Goal: Task Accomplishment & Management: Use online tool/utility

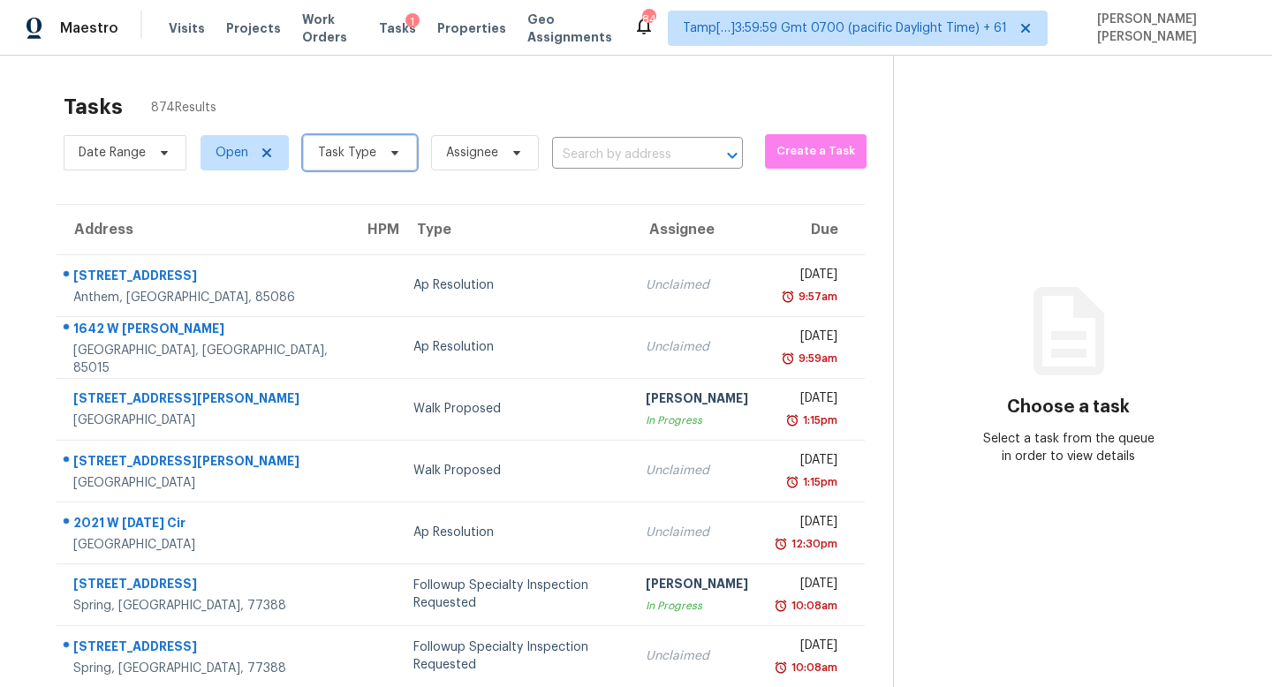
click at [347, 166] on span "Task Type" at bounding box center [360, 152] width 114 height 35
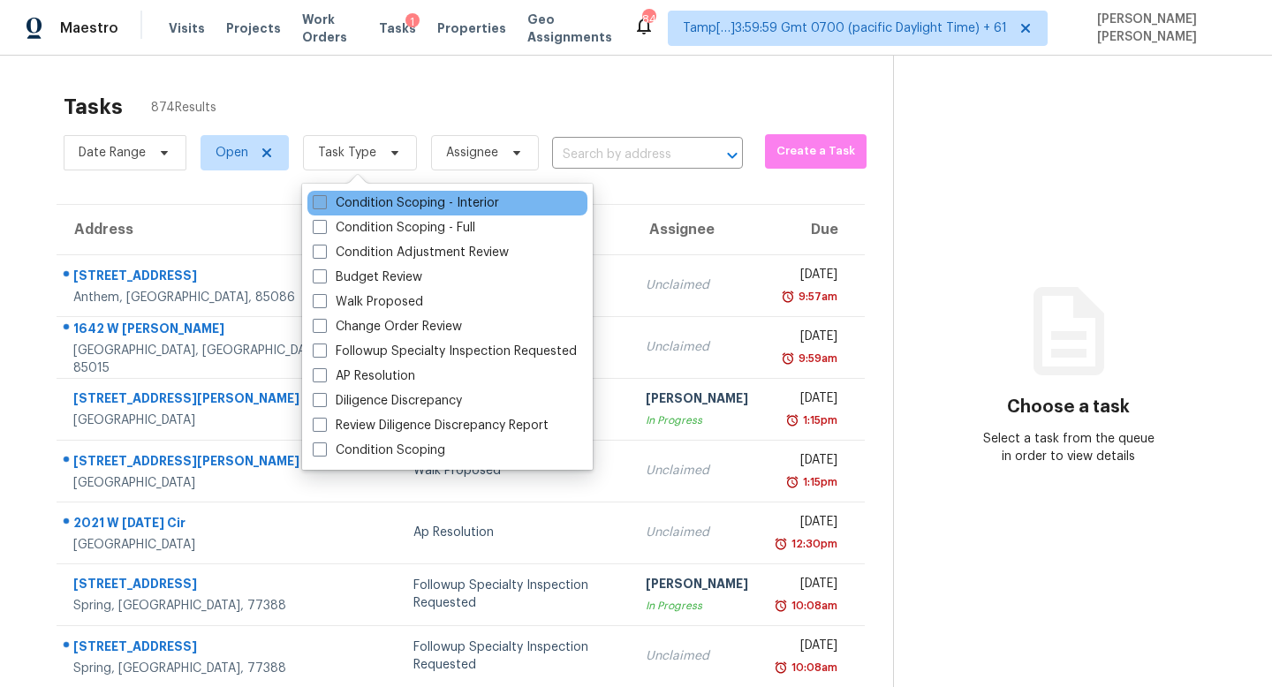
click at [391, 197] on label "Condition Scoping - Interior" at bounding box center [406, 203] width 186 height 18
click at [324, 197] on input "Condition Scoping - Interior" at bounding box center [318, 199] width 11 height 11
checkbox input "true"
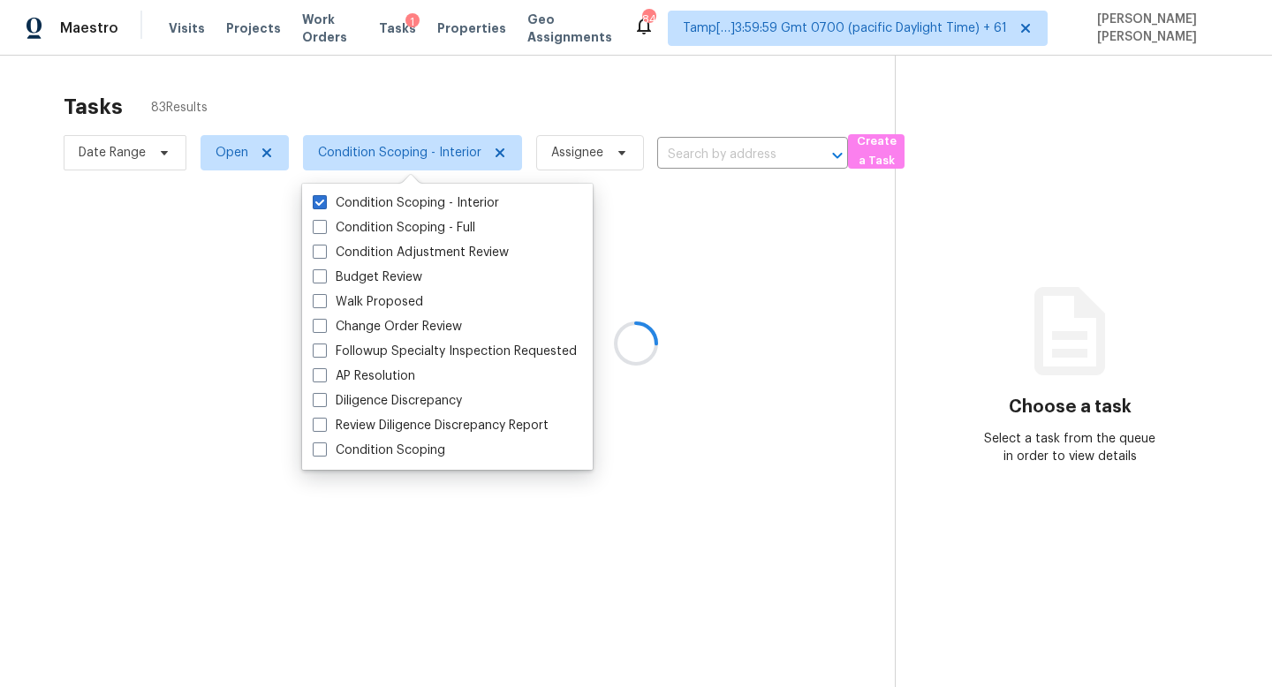
click at [481, 74] on div at bounding box center [636, 343] width 1272 height 687
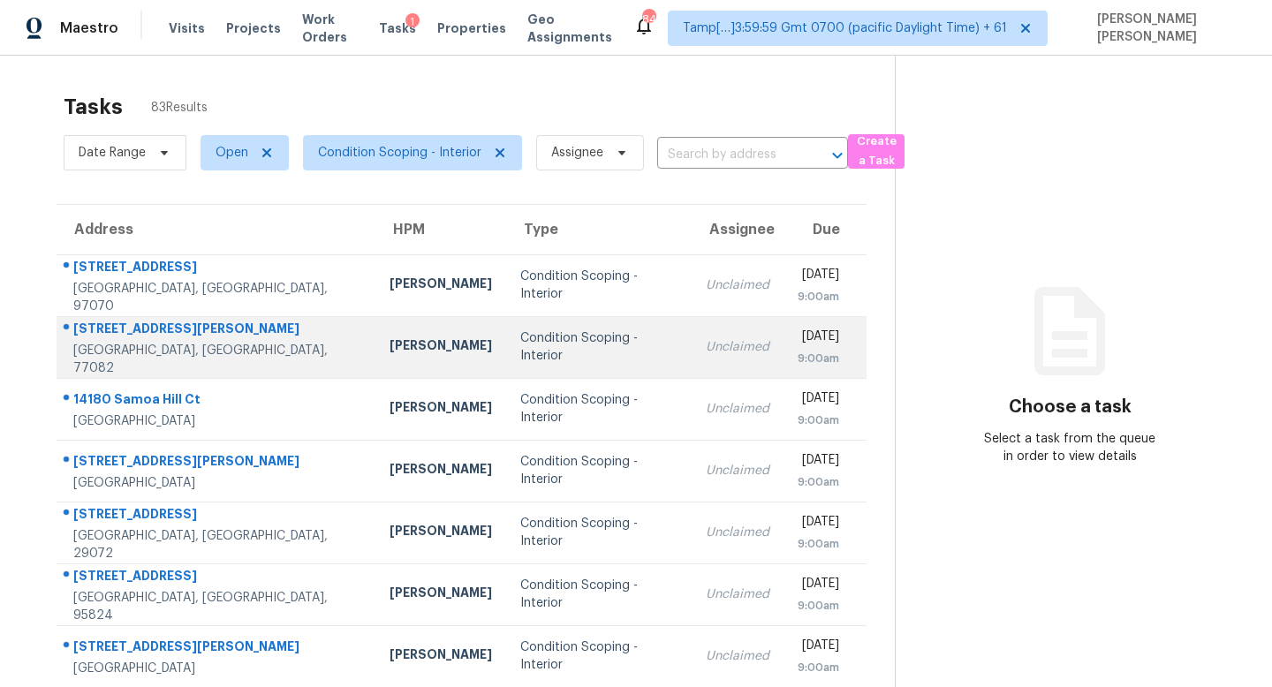
scroll to position [232, 0]
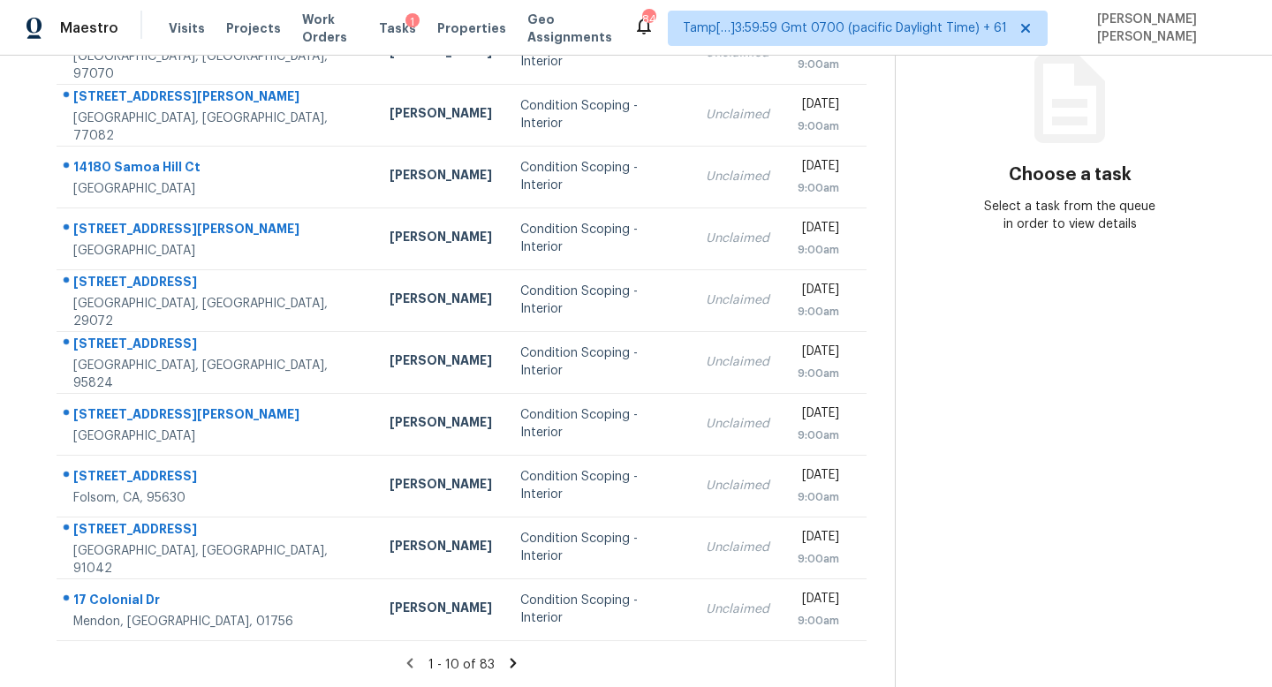
click at [511, 662] on icon at bounding box center [514, 663] width 6 height 10
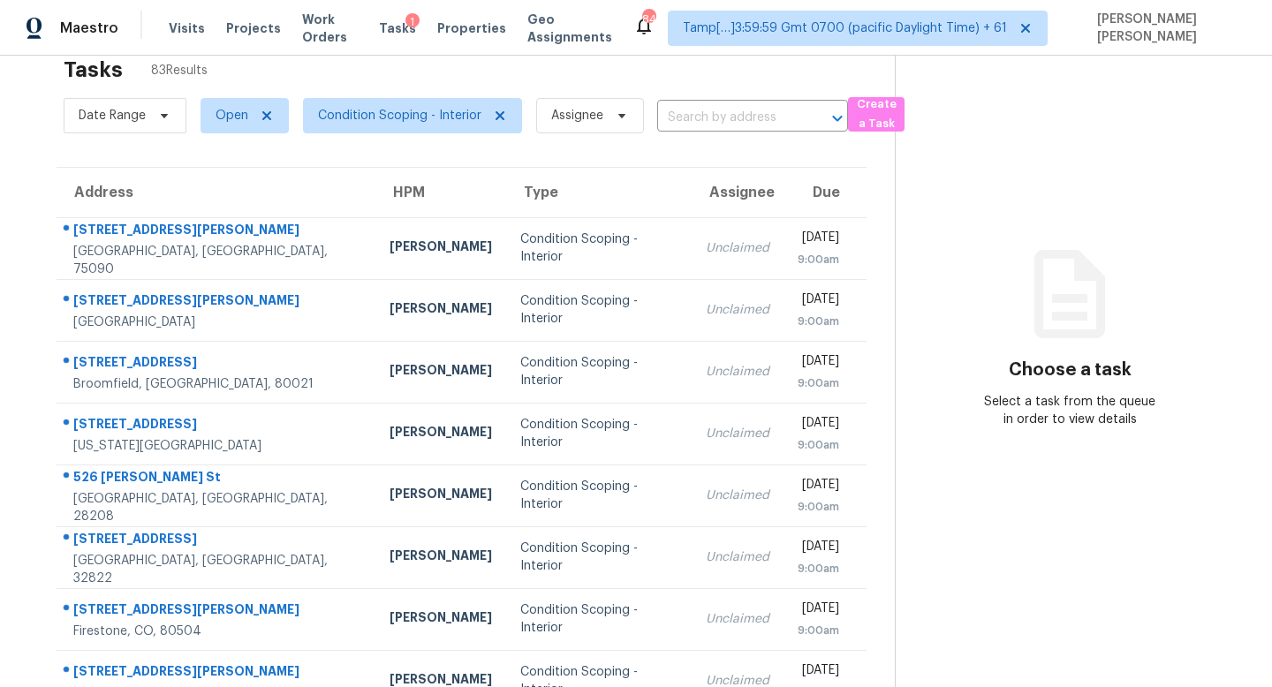
scroll to position [0, 0]
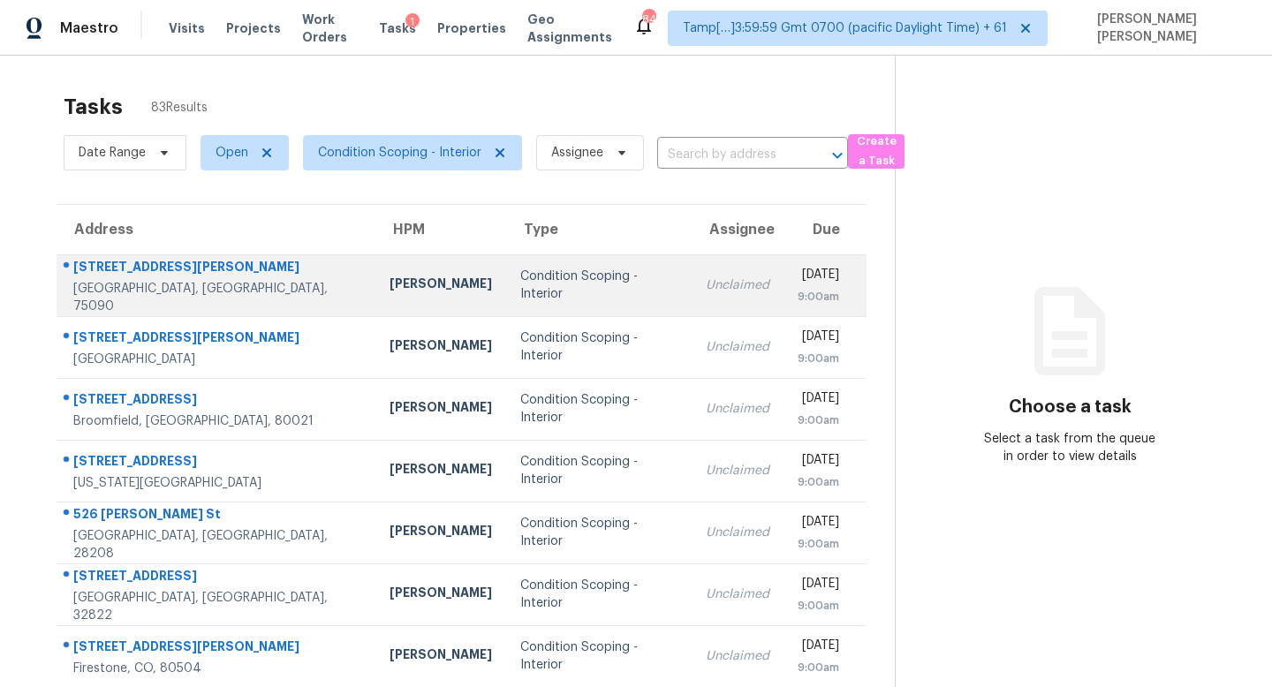
click at [571, 286] on div "Condition Scoping - Interior" at bounding box center [598, 285] width 157 height 35
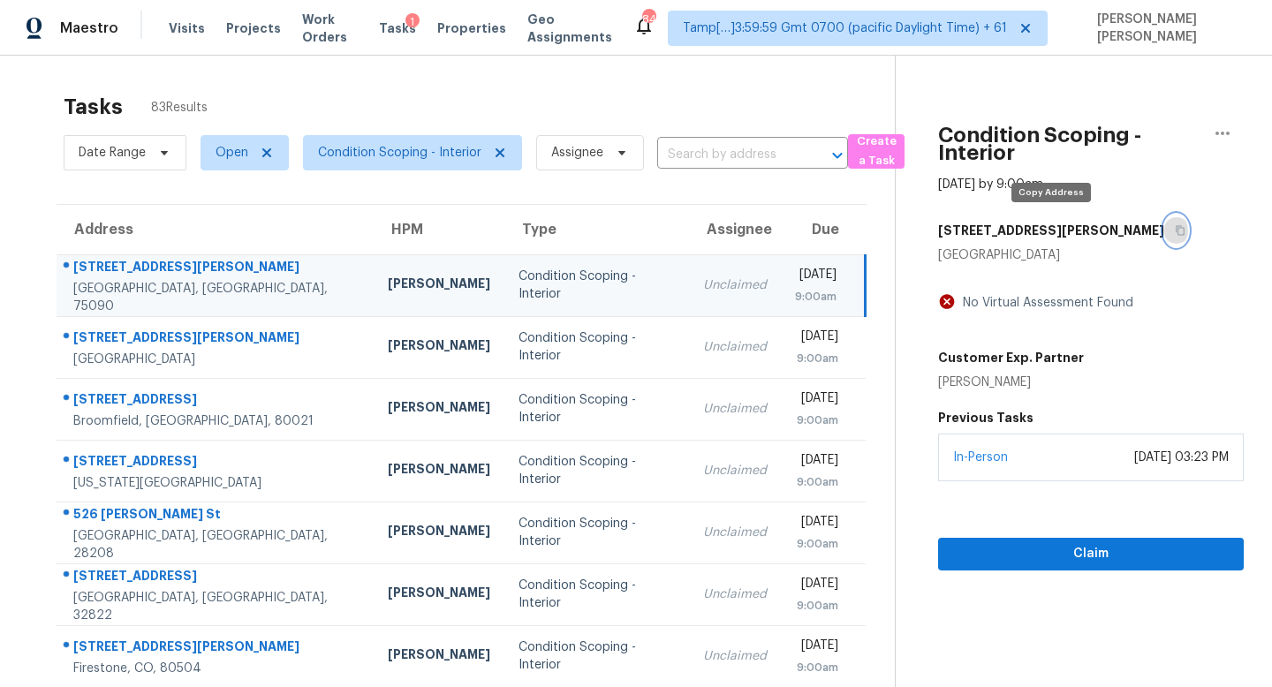
click at [1164, 224] on button "button" at bounding box center [1176, 231] width 24 height 32
click at [1176, 232] on icon "button" at bounding box center [1180, 231] width 9 height 10
click at [1176, 231] on icon "button" at bounding box center [1180, 231] width 9 height 10
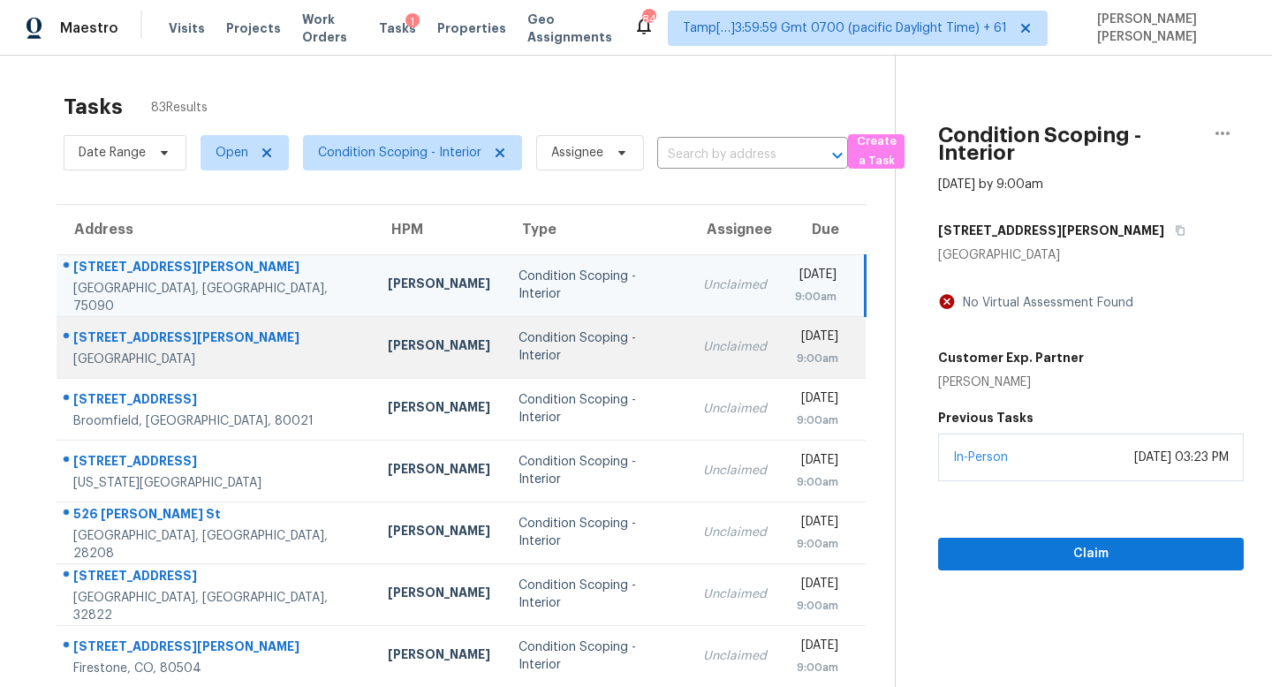
click at [703, 349] on div "Unclaimed" at bounding box center [735, 347] width 64 height 18
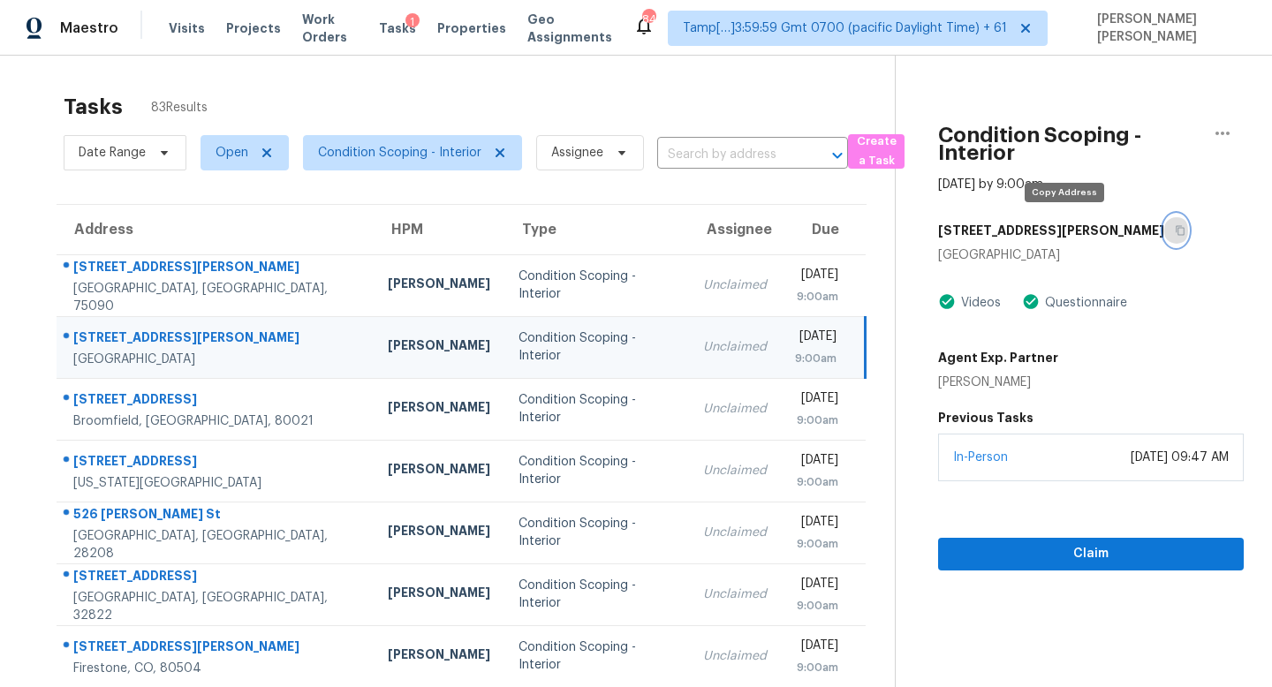
click at [1175, 235] on icon "button" at bounding box center [1180, 230] width 11 height 11
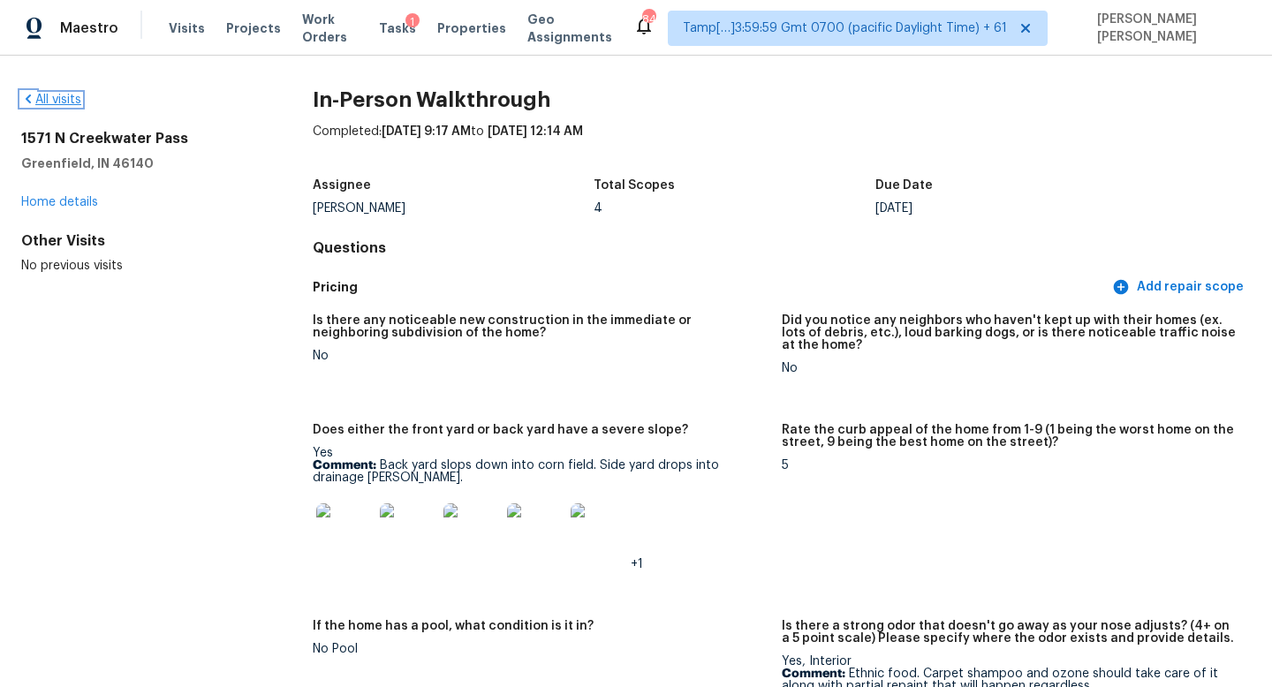
click at [59, 101] on link "All visits" at bounding box center [51, 100] width 60 height 12
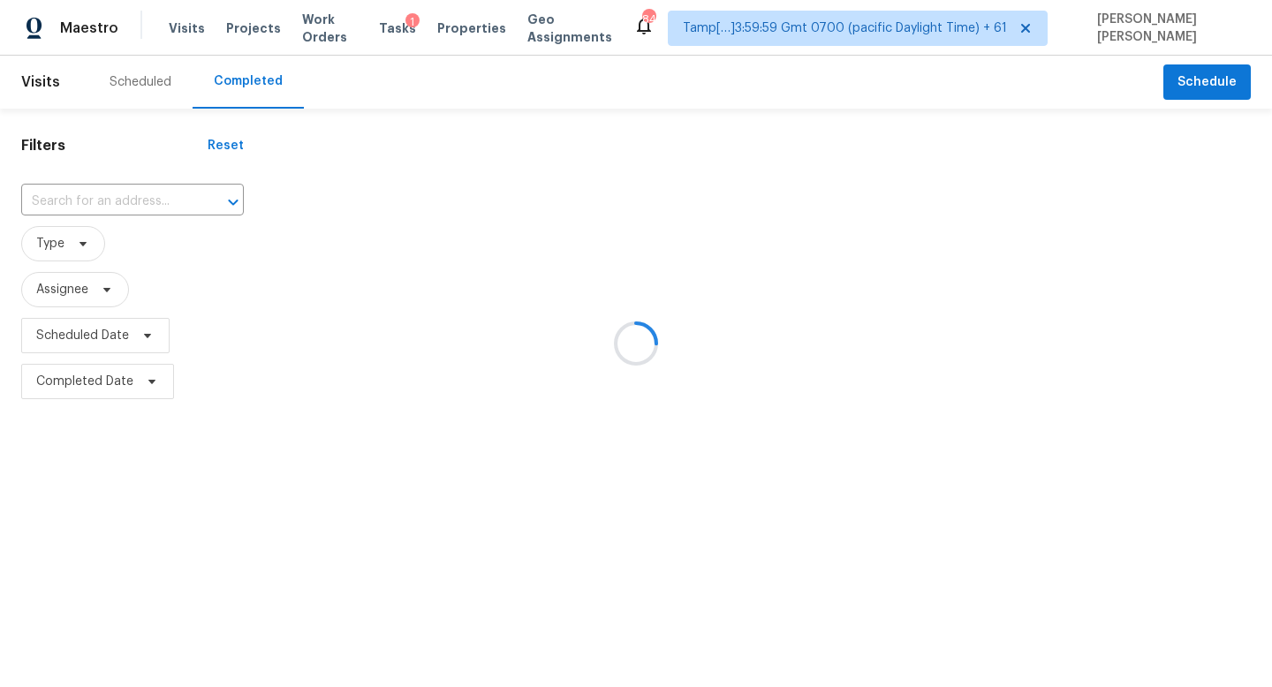
click at [131, 200] on div at bounding box center [636, 343] width 1272 height 687
click at [623, 180] on div at bounding box center [636, 343] width 1272 height 687
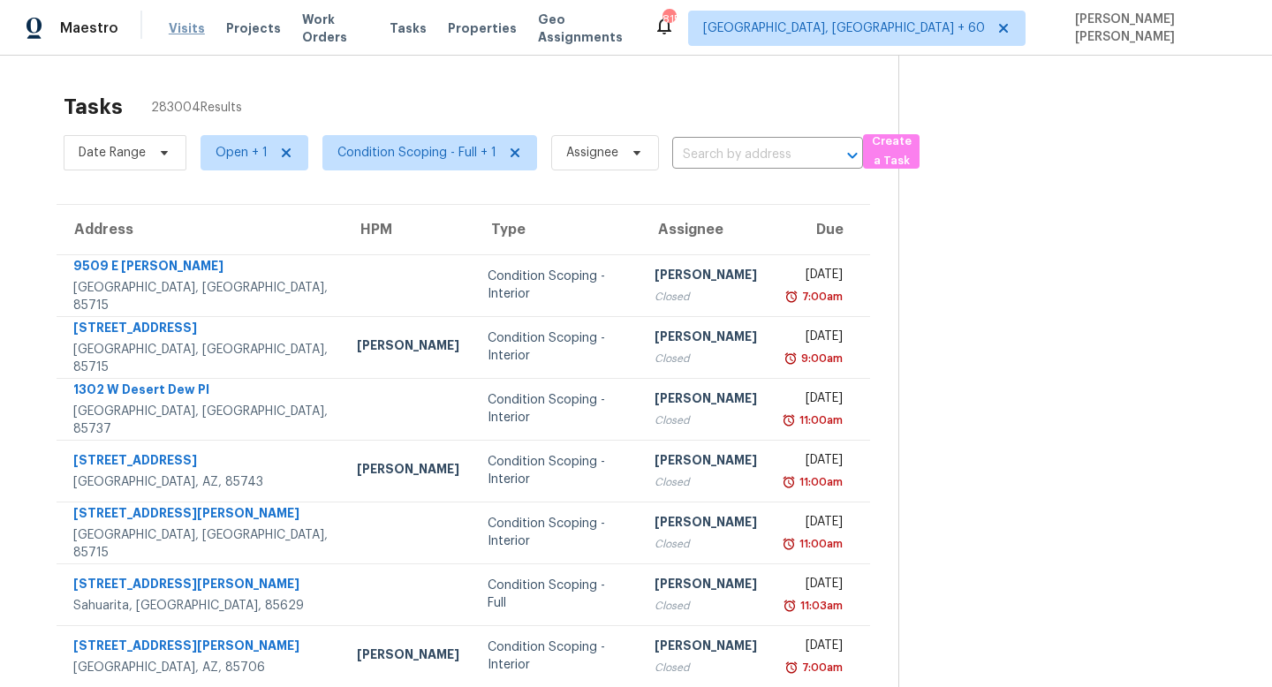
click at [171, 26] on span "Visits" at bounding box center [187, 28] width 36 height 18
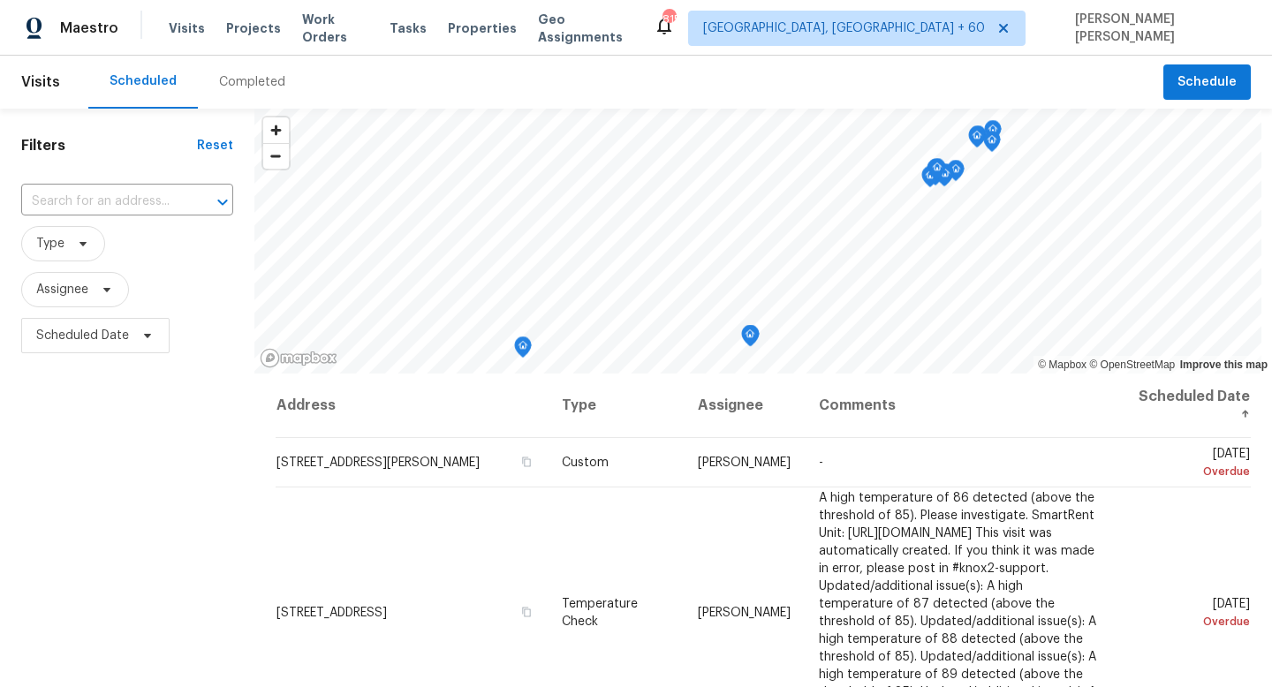
click at [257, 89] on div "Completed" at bounding box center [252, 82] width 66 height 18
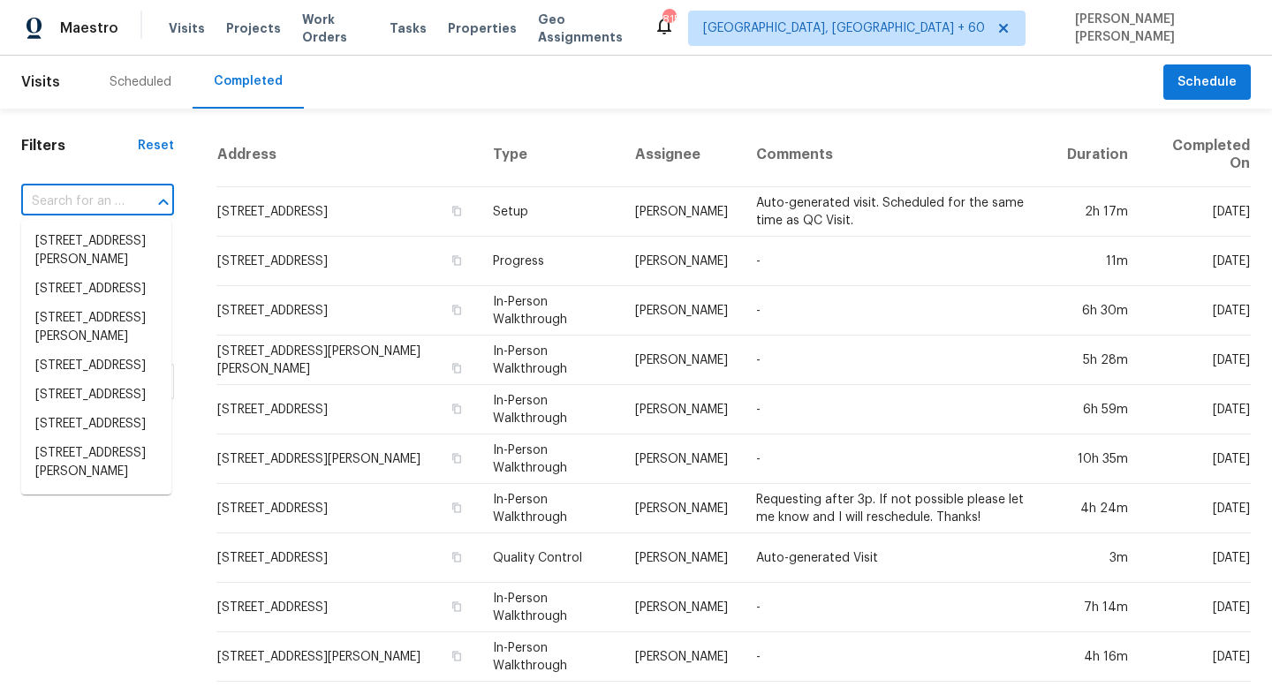
click at [97, 198] on input "text" at bounding box center [72, 201] width 103 height 27
paste input "818 N Brents Ave, Sherman, TX 75090"
type input "818 N Brents Ave, Sherman, TX 75090"
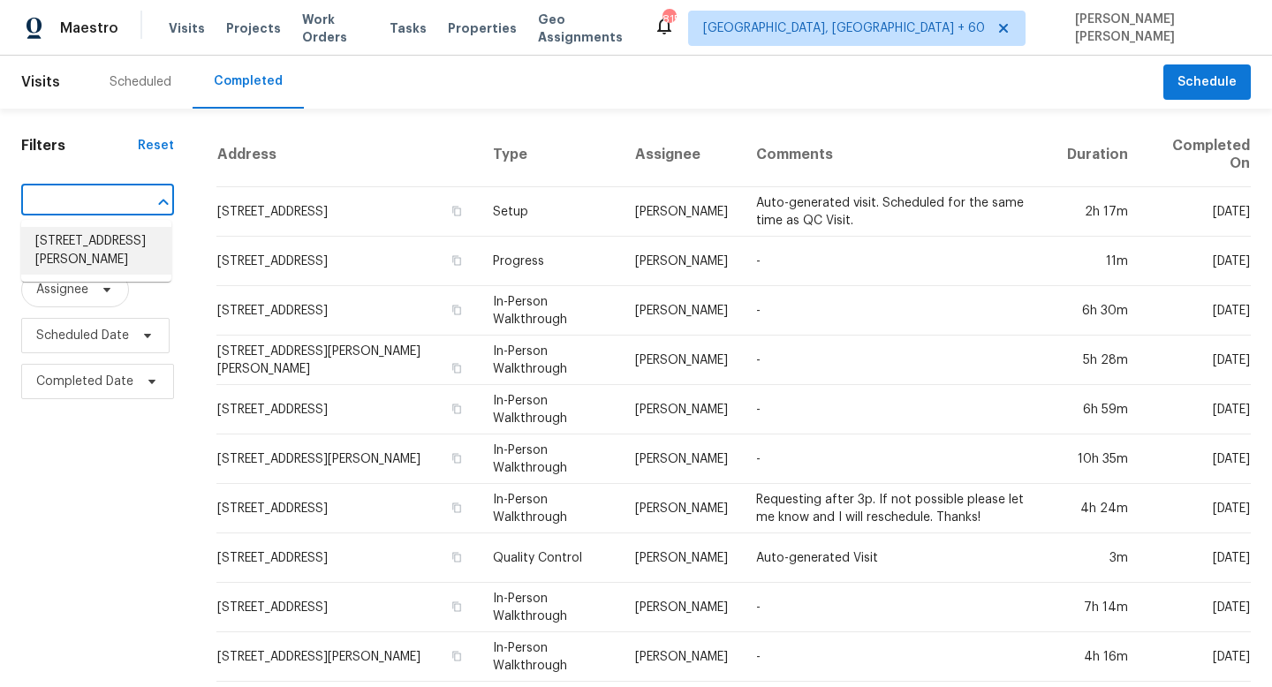
click at [128, 235] on li "818 N Brents Ave, Sherman, TX 75090" at bounding box center [96, 251] width 150 height 48
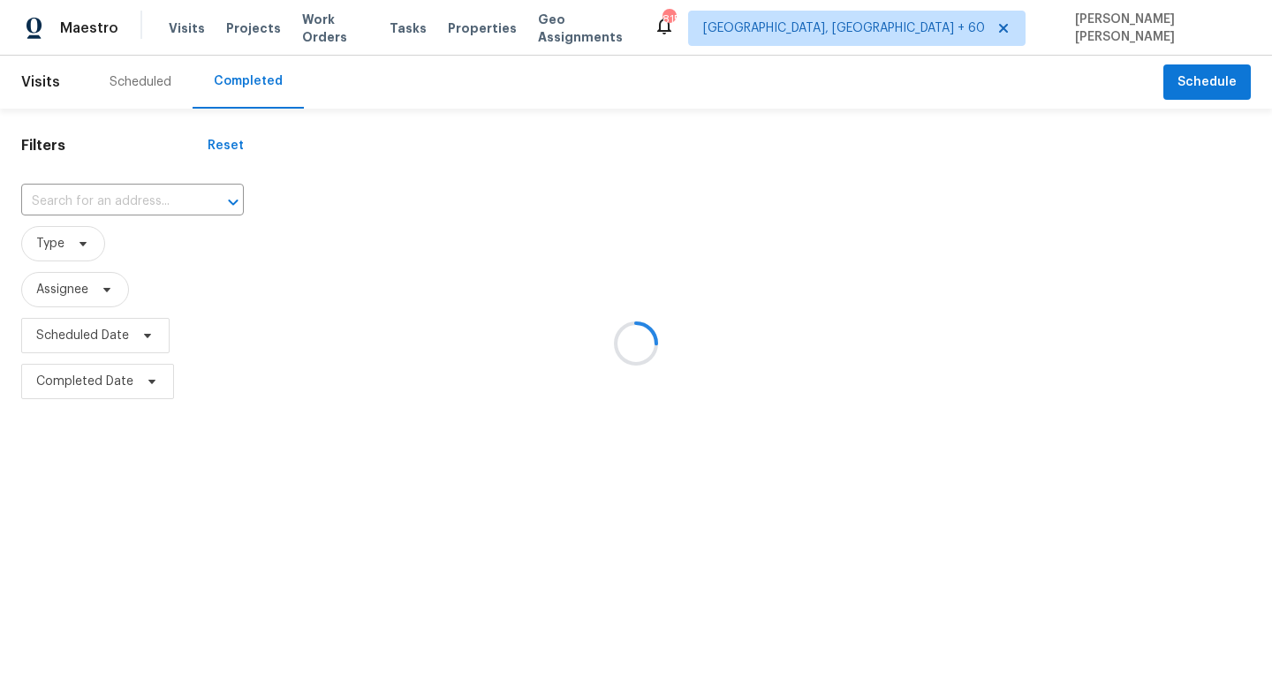
type input "818 N Brents Ave, Sherman, TX 75090"
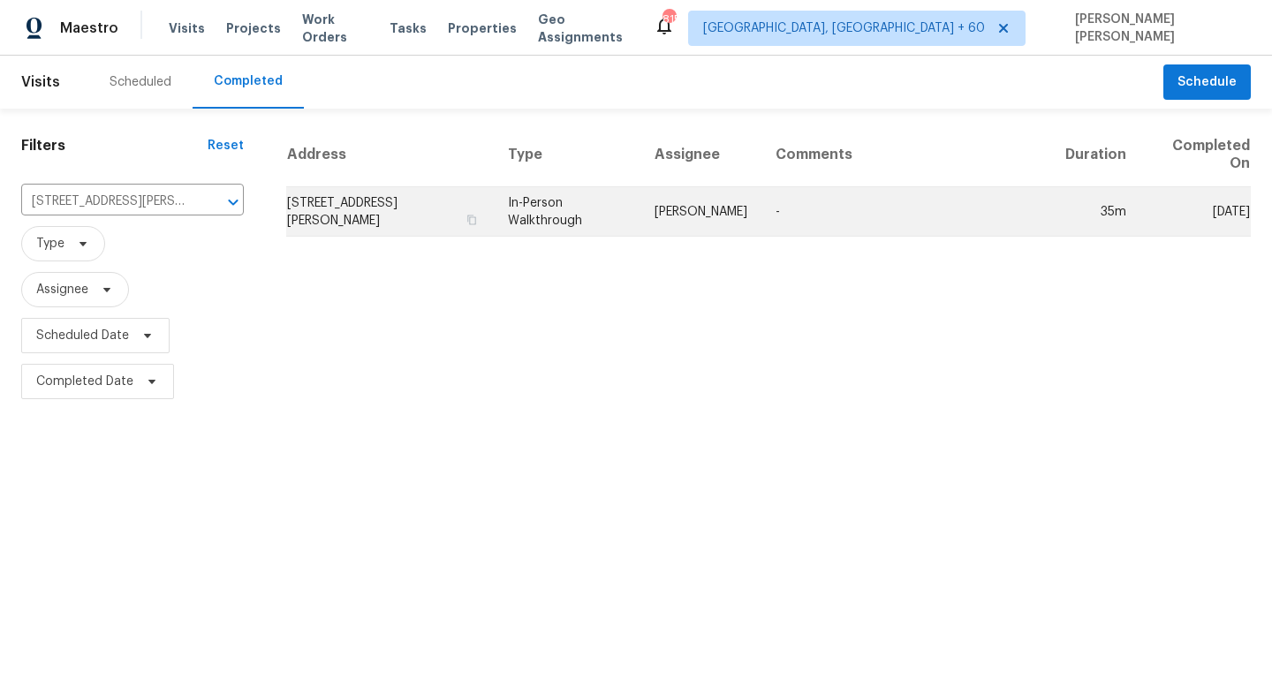
click at [669, 216] on td "Alicia Anices" at bounding box center [701, 211] width 121 height 49
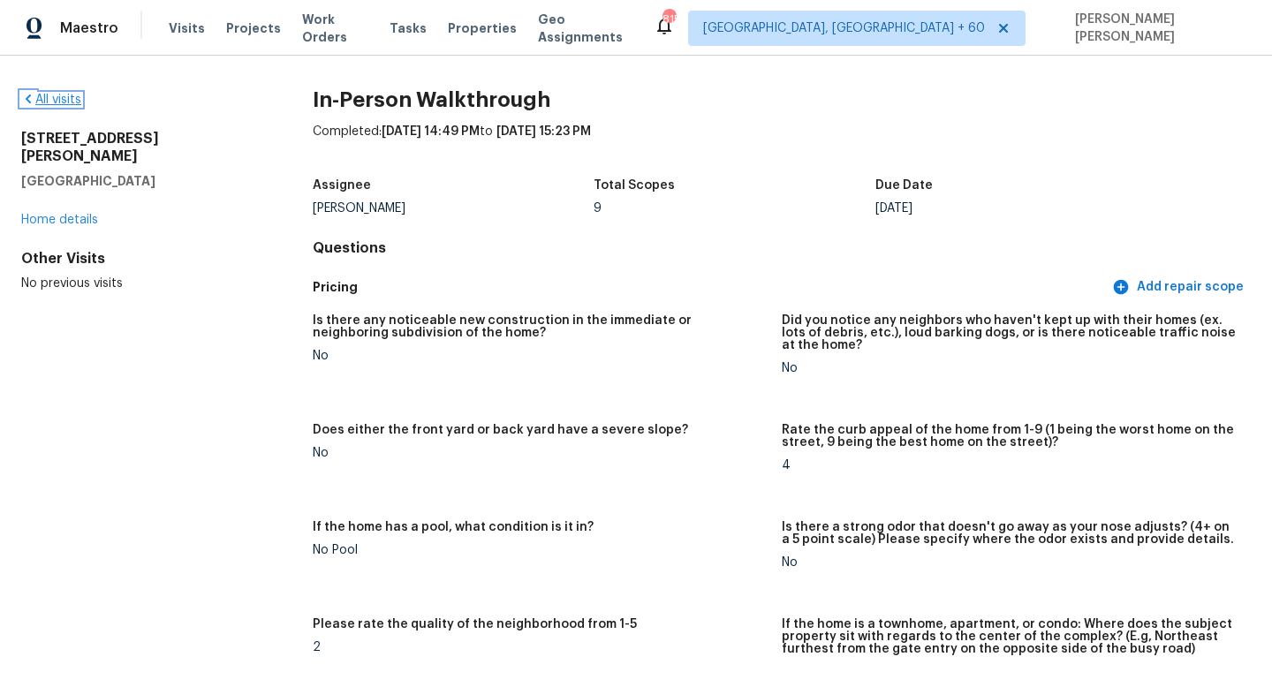
click at [67, 98] on link "All visits" at bounding box center [51, 100] width 60 height 12
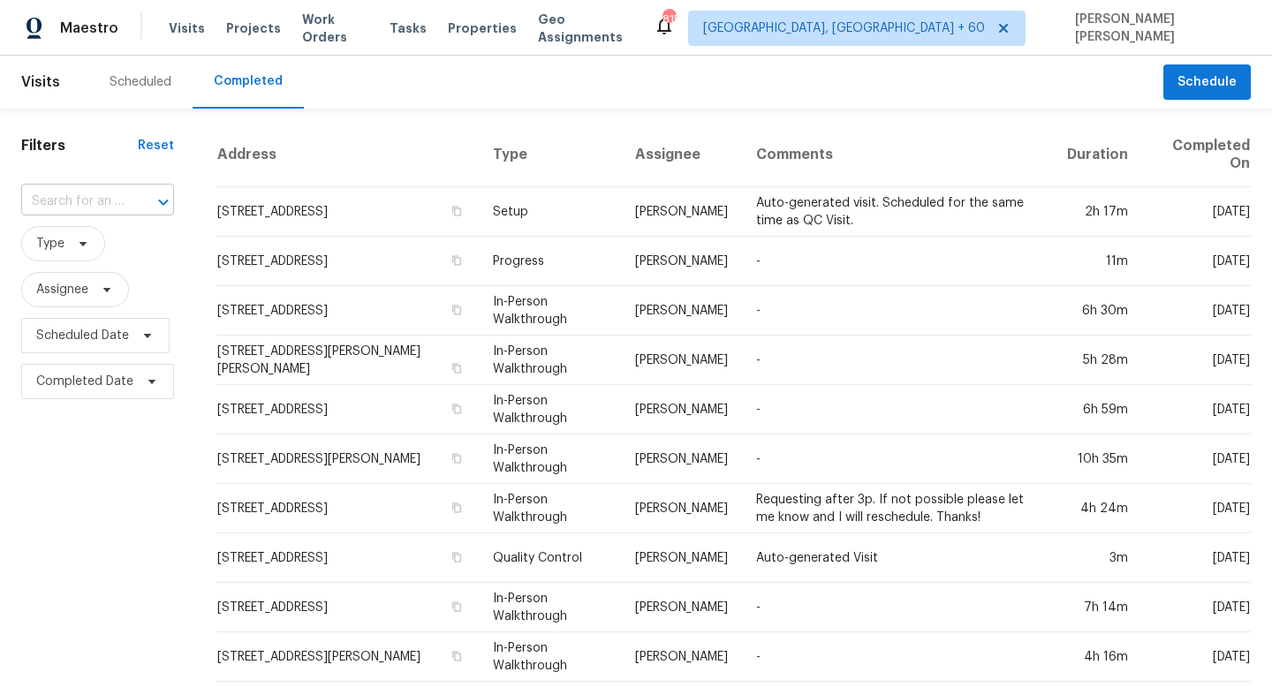
click at [72, 203] on input "text" at bounding box center [72, 201] width 103 height 27
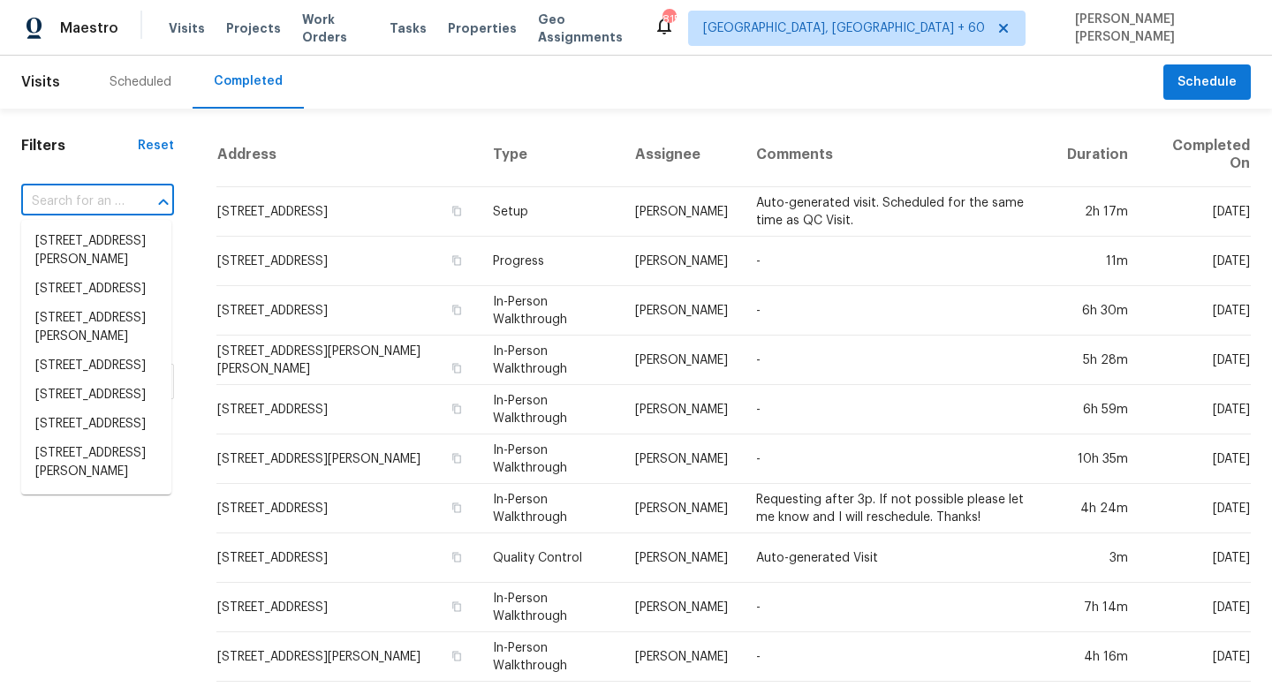
paste input "2435 Thrasher Oak, San Antonio, TX 78232"
type input "2435 Thrasher Oak, San Antonio, TX 78232"
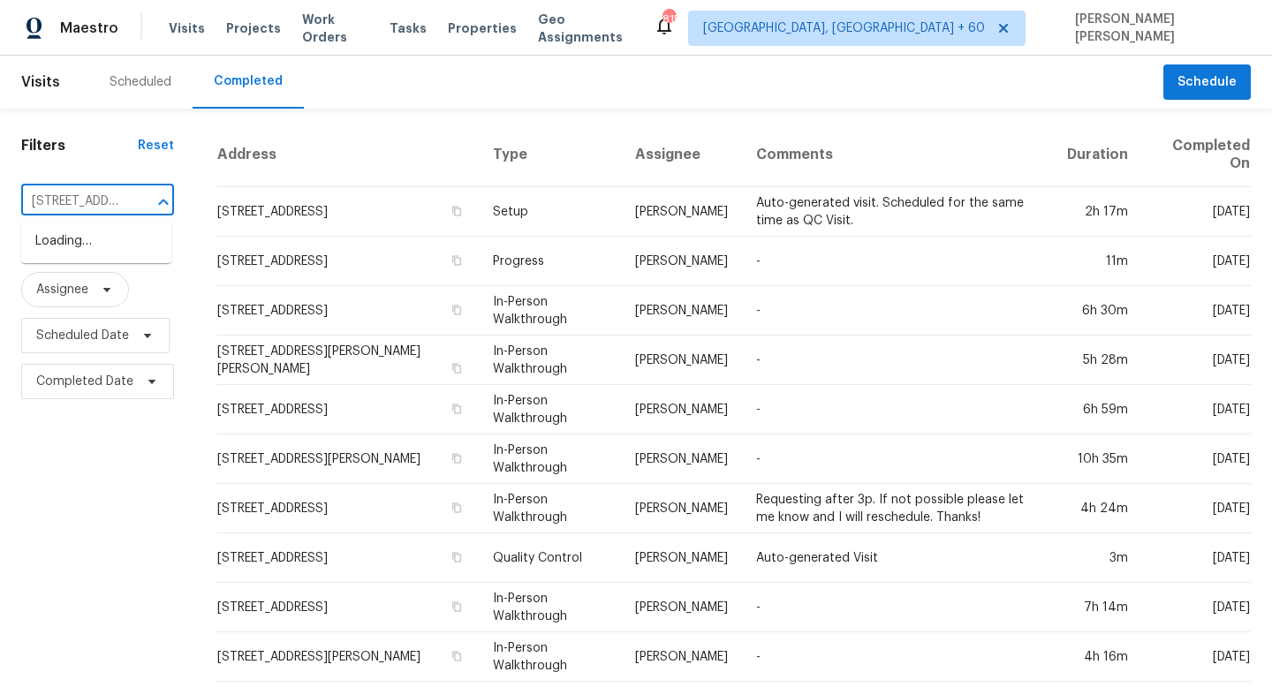
scroll to position [0, 155]
click at [116, 250] on li "2435 Thrasher Oak, San Antonio, TX 78232" at bounding box center [96, 251] width 150 height 48
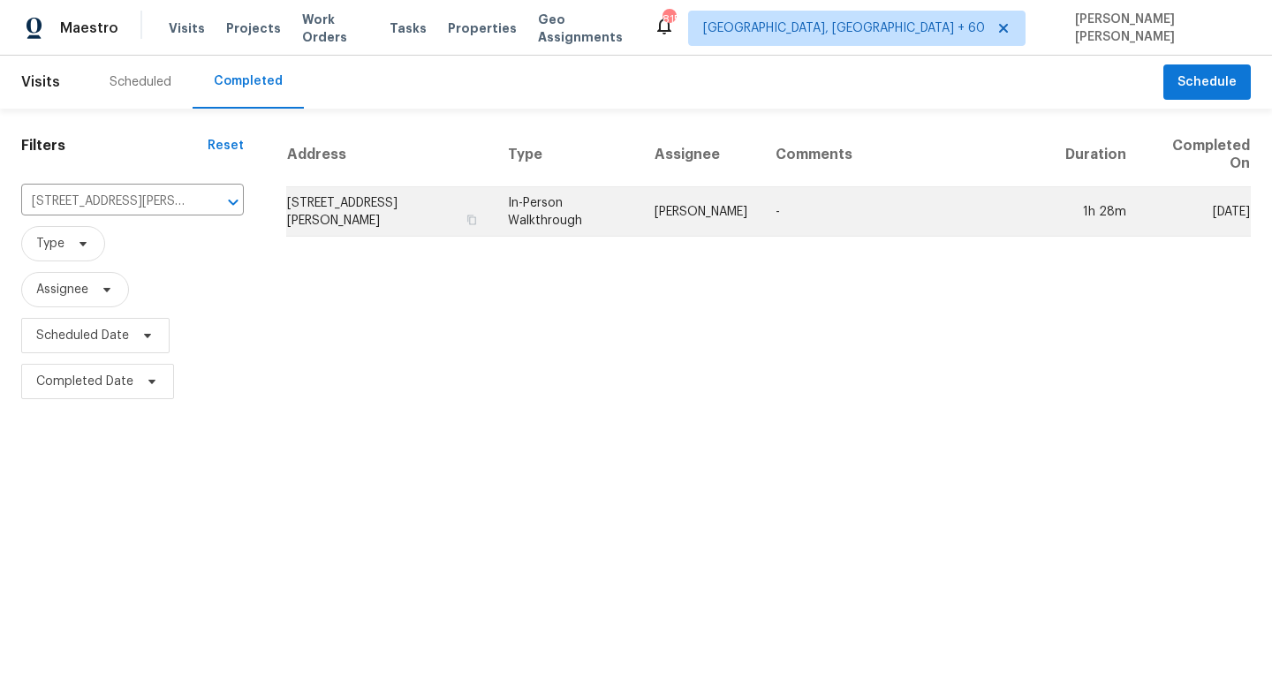
click at [607, 204] on td "In-Person Walkthrough" at bounding box center [567, 211] width 147 height 49
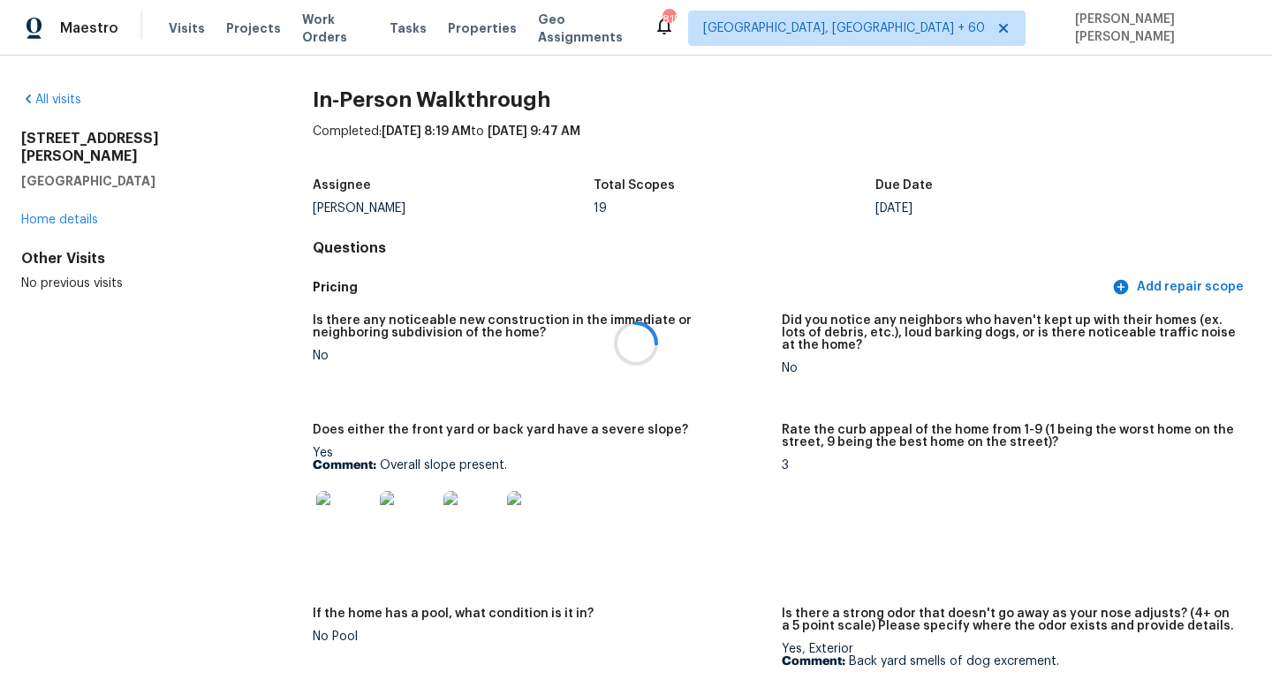
click at [575, 300] on div at bounding box center [636, 343] width 1272 height 687
click at [740, 201] on div at bounding box center [636, 343] width 1272 height 687
click at [404, 26] on span "Tasks" at bounding box center [397, 28] width 37 height 12
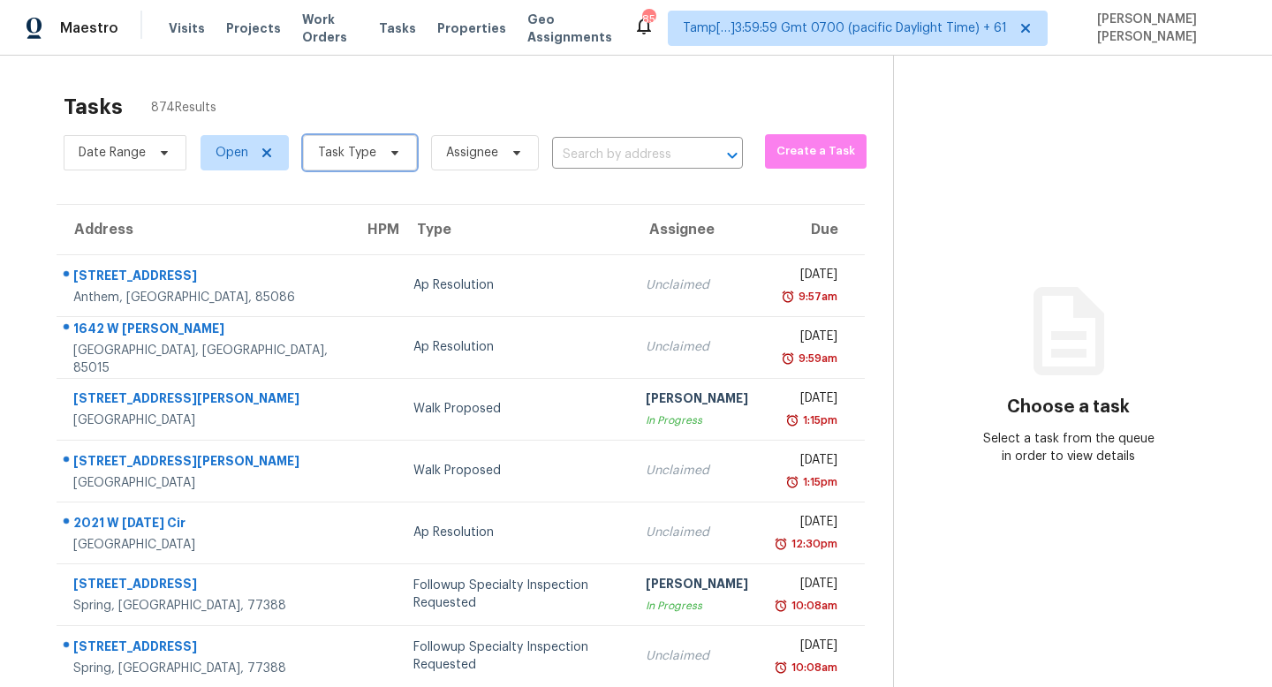
click at [374, 152] on span "Task Type" at bounding box center [360, 152] width 114 height 35
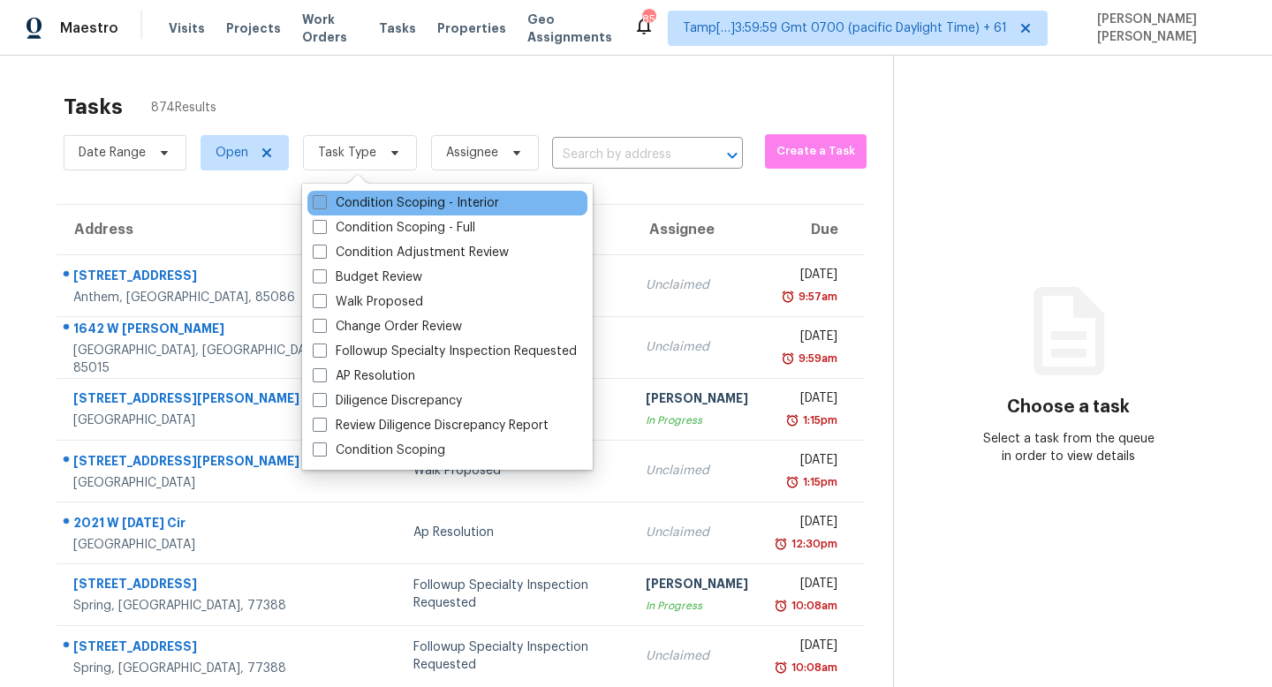
click at [396, 198] on label "Condition Scoping - Interior" at bounding box center [406, 203] width 186 height 18
click at [324, 198] on input "Condition Scoping - Interior" at bounding box center [318, 199] width 11 height 11
checkbox input "true"
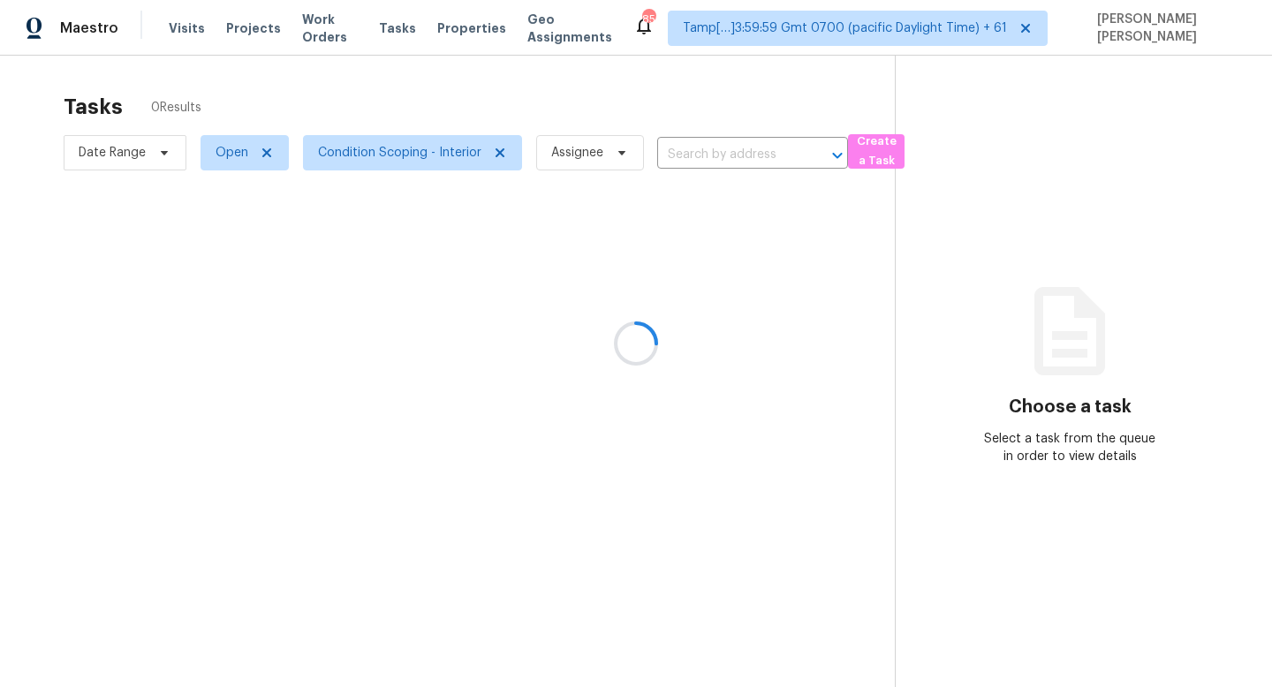
click at [463, 110] on div at bounding box center [636, 343] width 1272 height 687
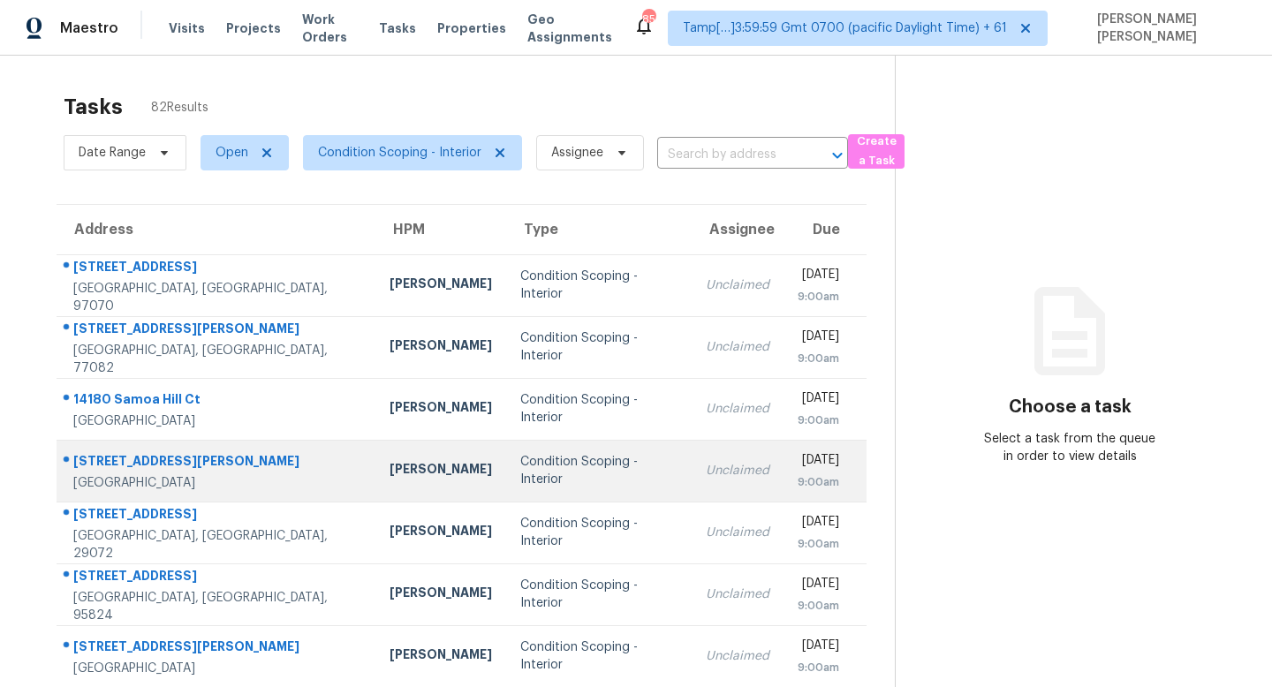
scroll to position [232, 0]
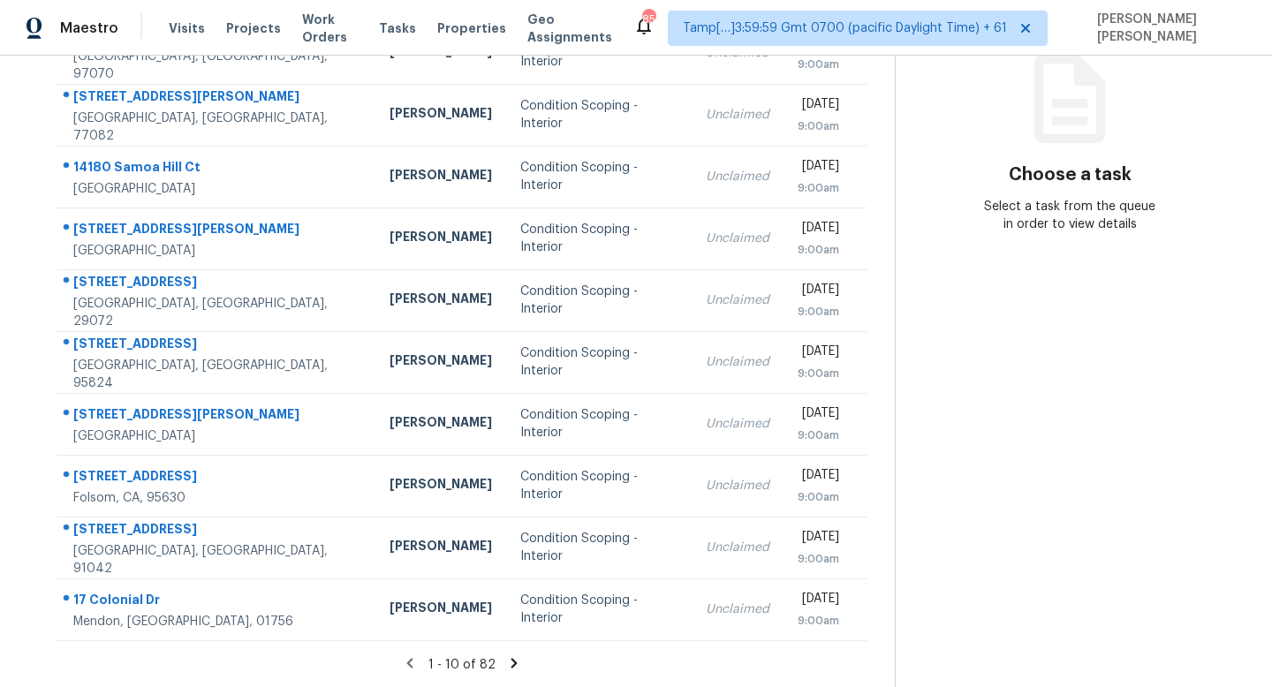
click at [511, 660] on icon at bounding box center [514, 663] width 6 height 10
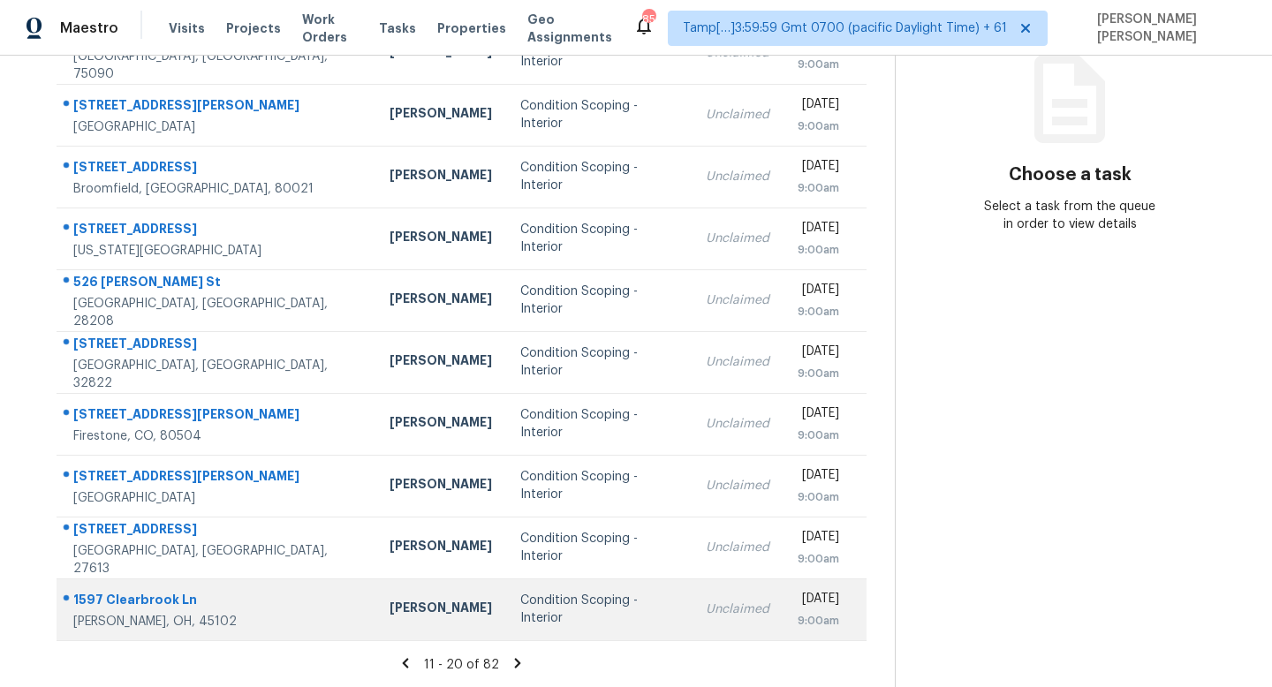
click at [557, 600] on div "Condition Scoping - Interior" at bounding box center [598, 609] width 157 height 35
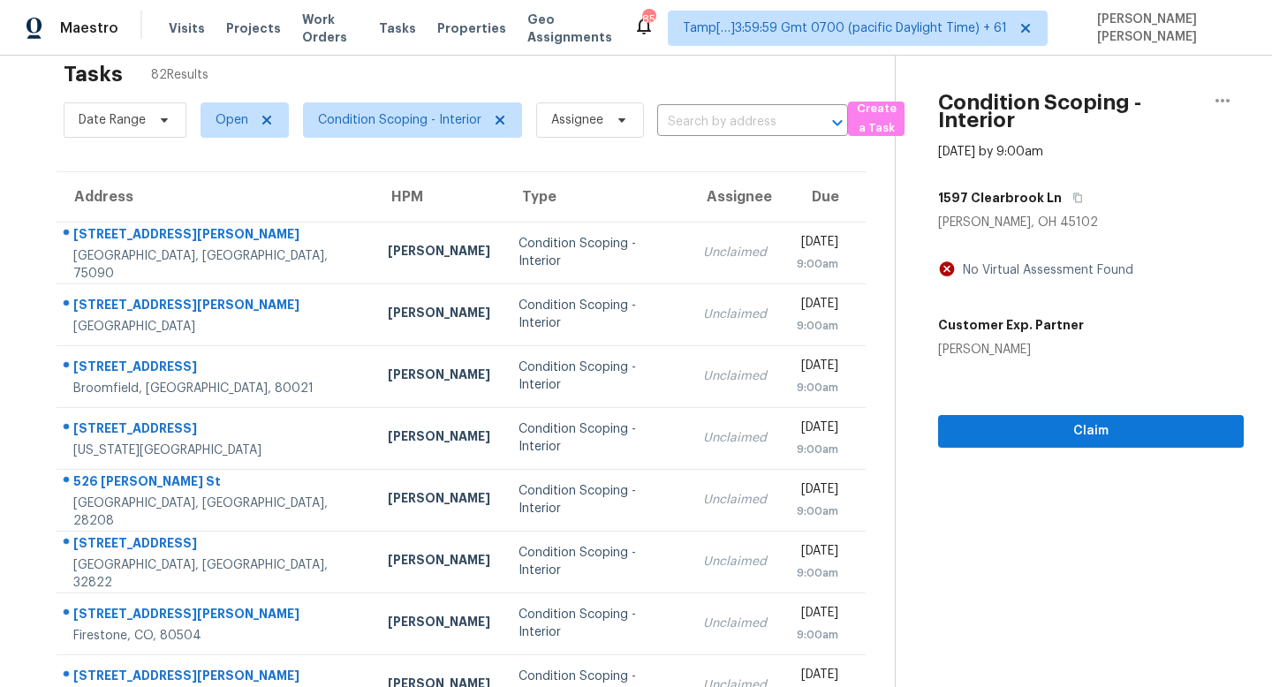
scroll to position [0, 0]
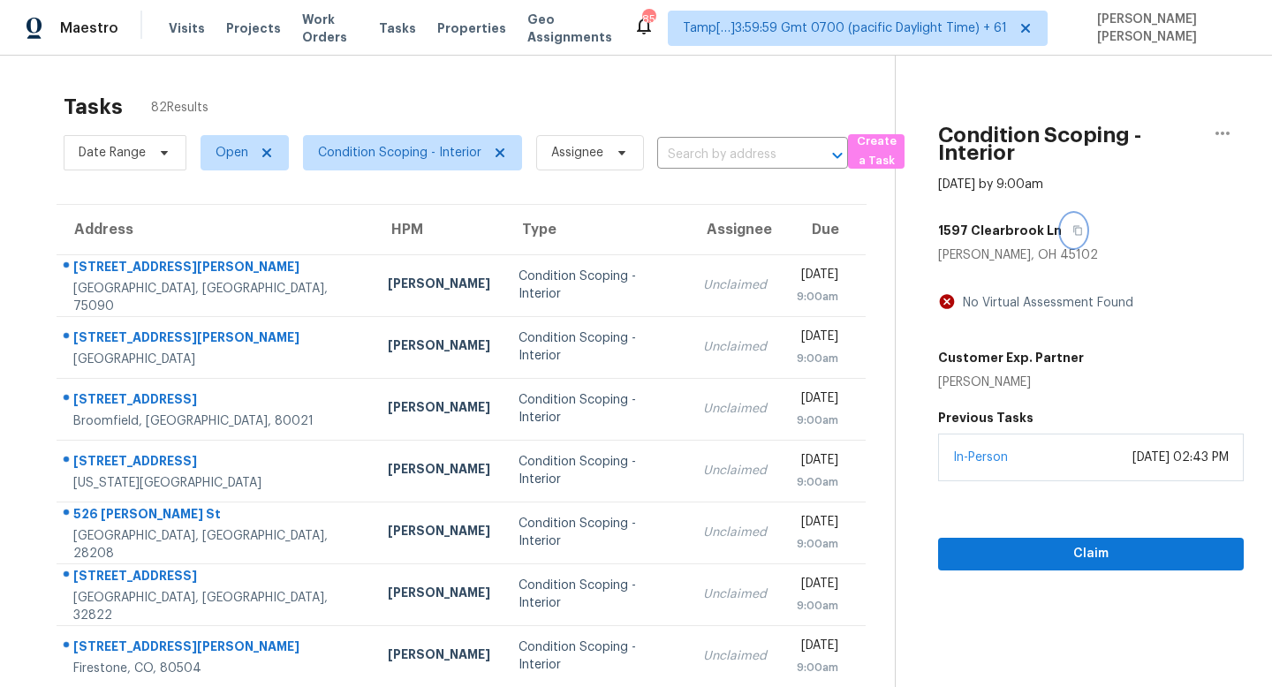
click at [1073, 231] on icon "button" at bounding box center [1078, 230] width 11 height 11
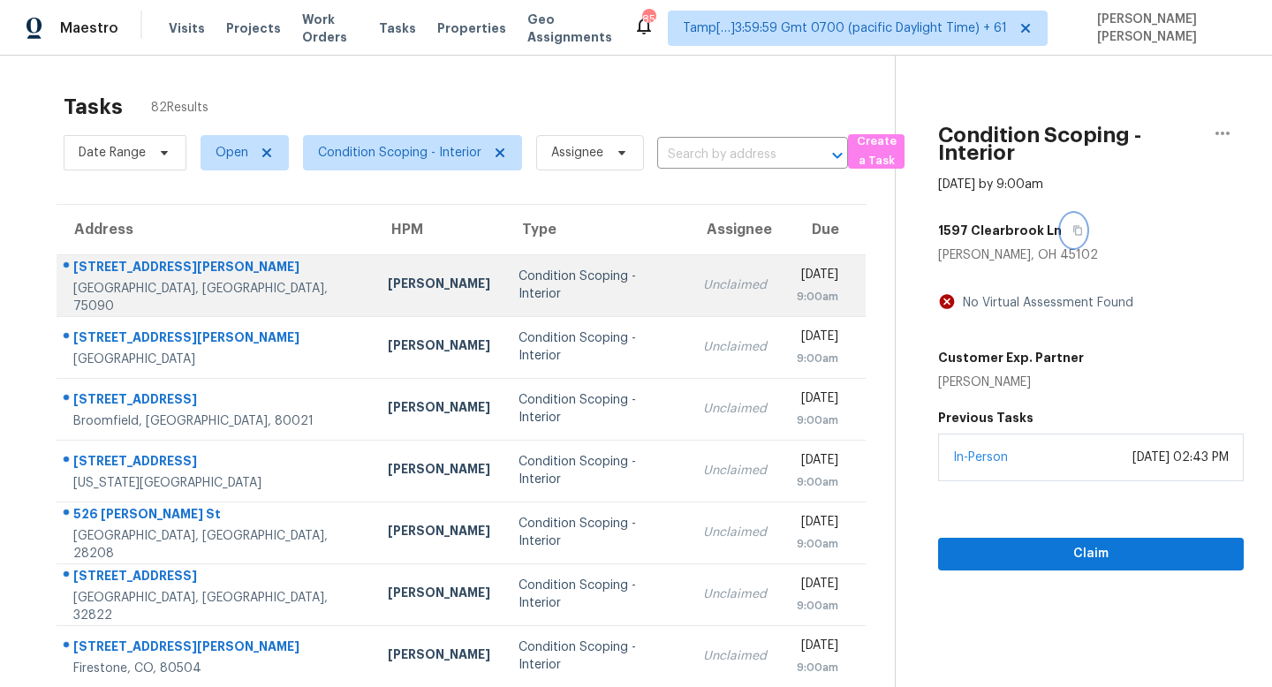
scroll to position [232, 0]
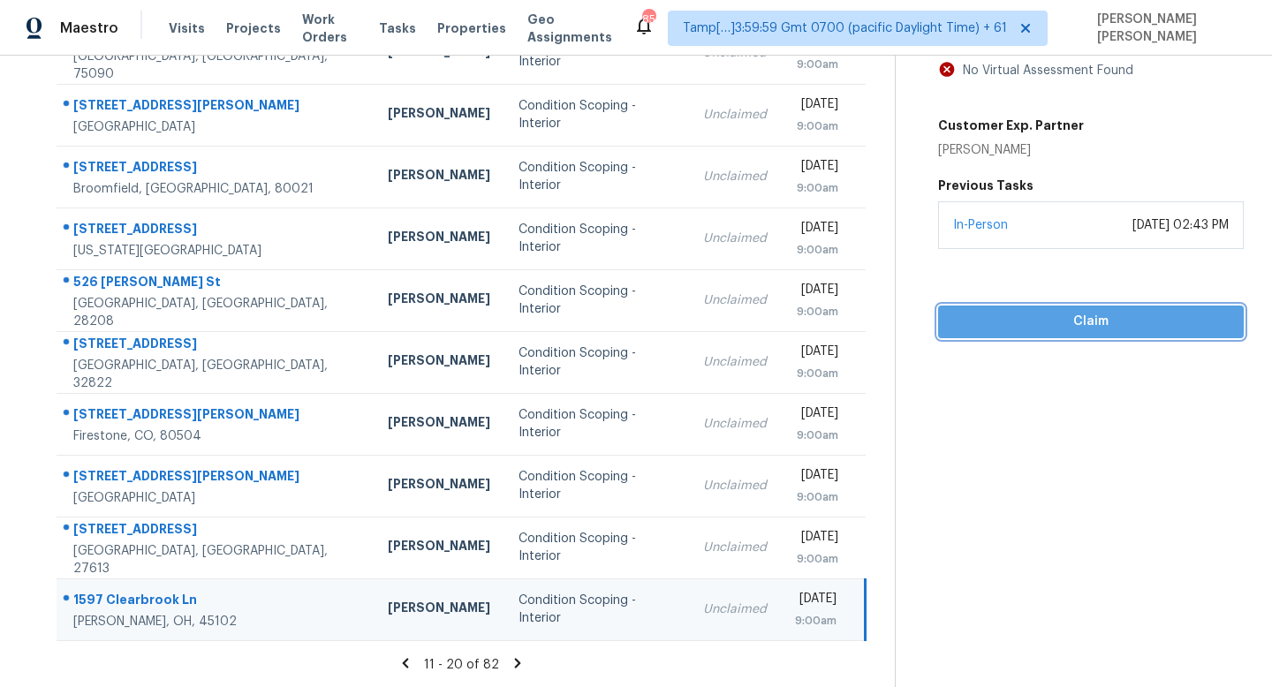
click at [1096, 316] on span "Claim" at bounding box center [1090, 322] width 277 height 22
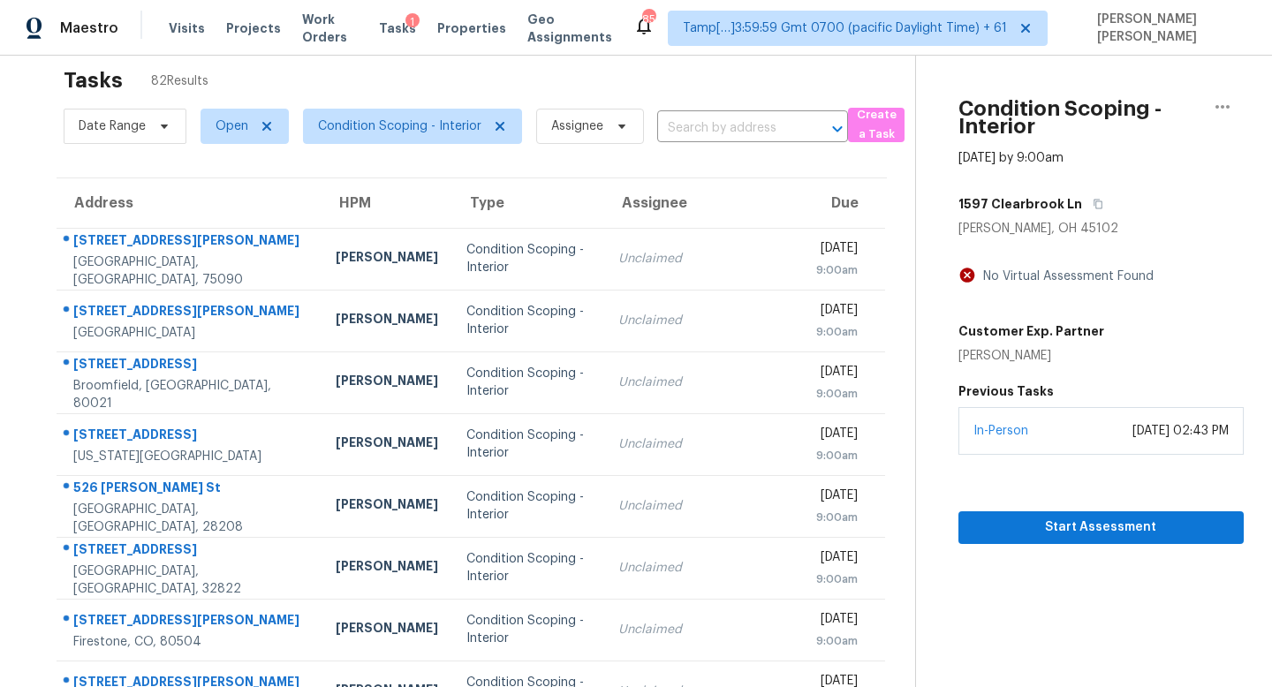
scroll to position [10, 0]
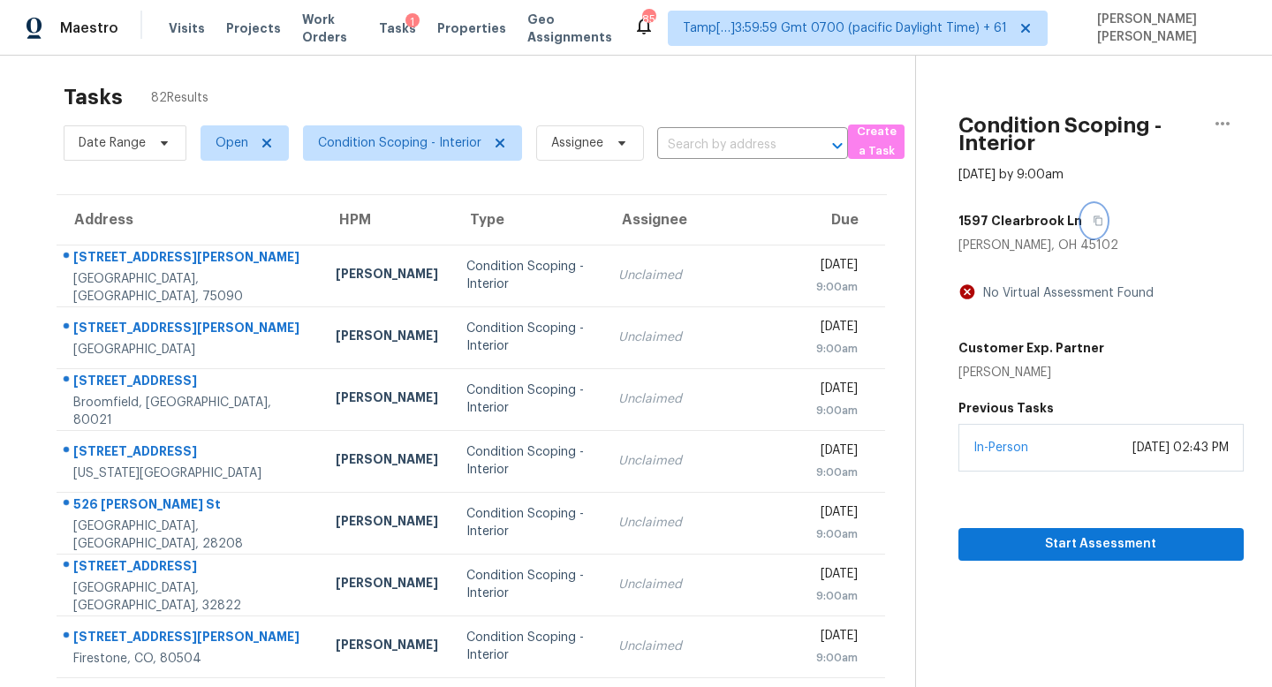
click at [1094, 216] on icon "button" at bounding box center [1098, 221] width 9 height 10
click at [1057, 531] on button "Start Assessment" at bounding box center [1101, 544] width 285 height 33
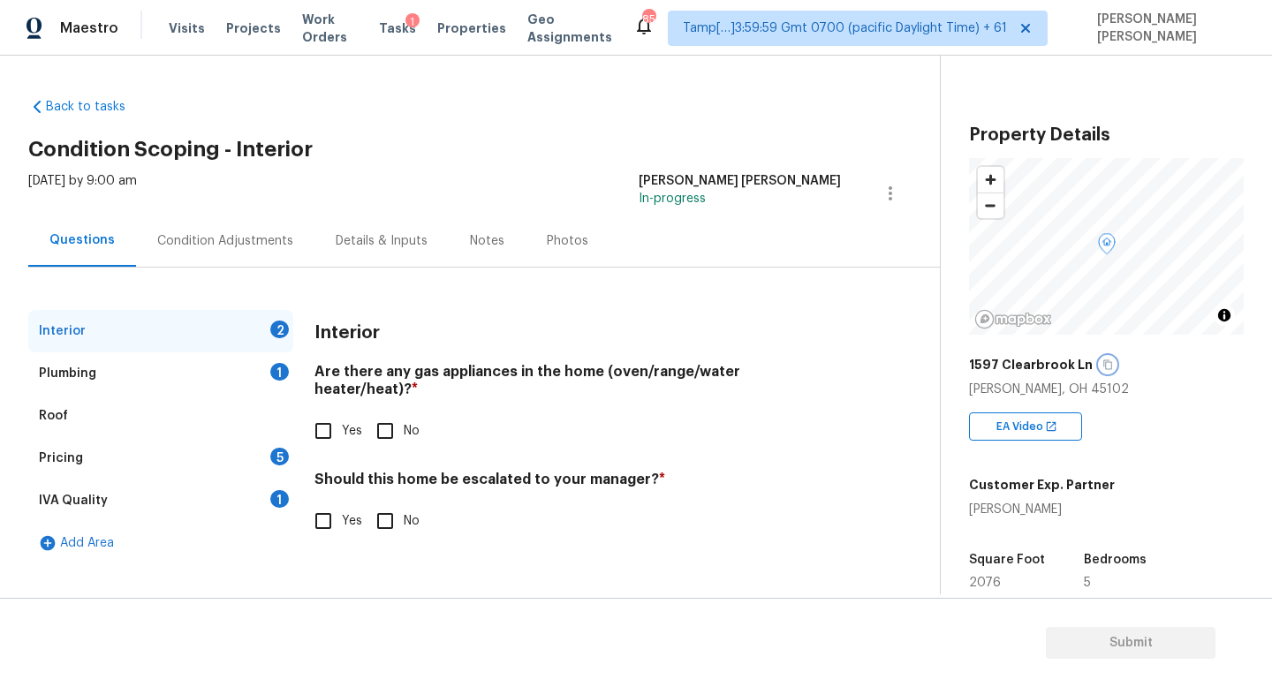
click at [1103, 360] on icon "button" at bounding box center [1108, 365] width 11 height 11
click at [148, 466] on div "Pricing 5" at bounding box center [160, 458] width 265 height 42
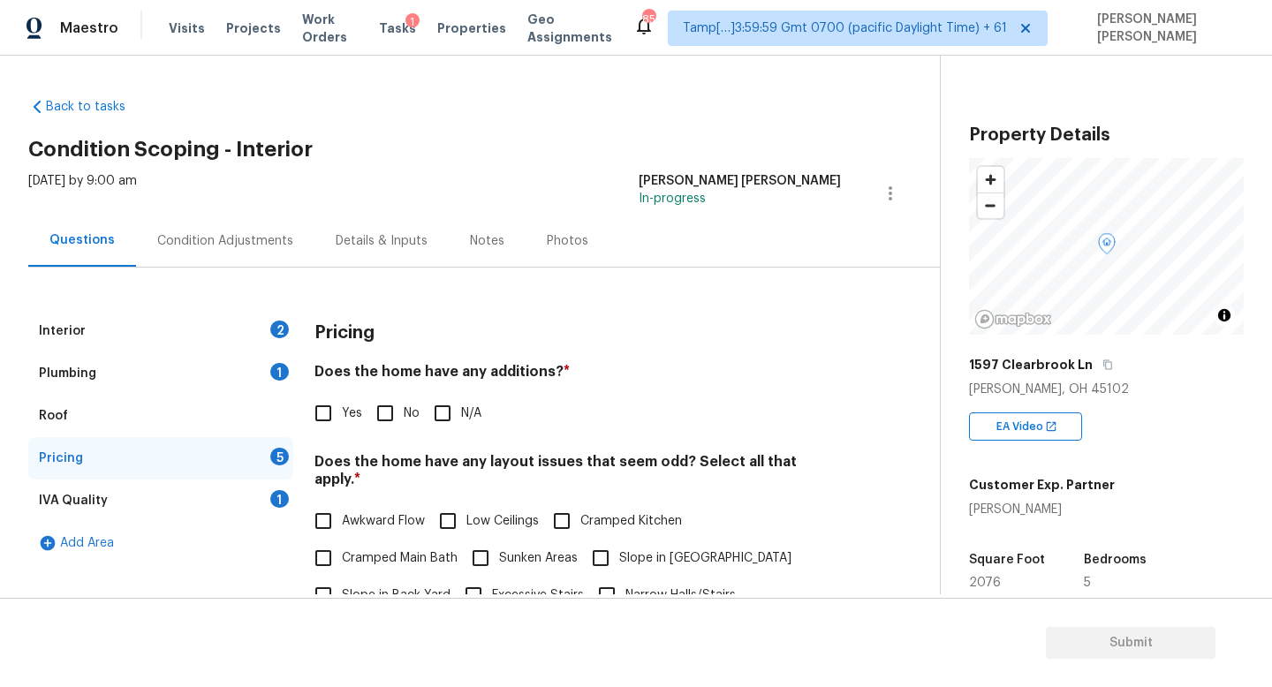
scroll to position [373, 0]
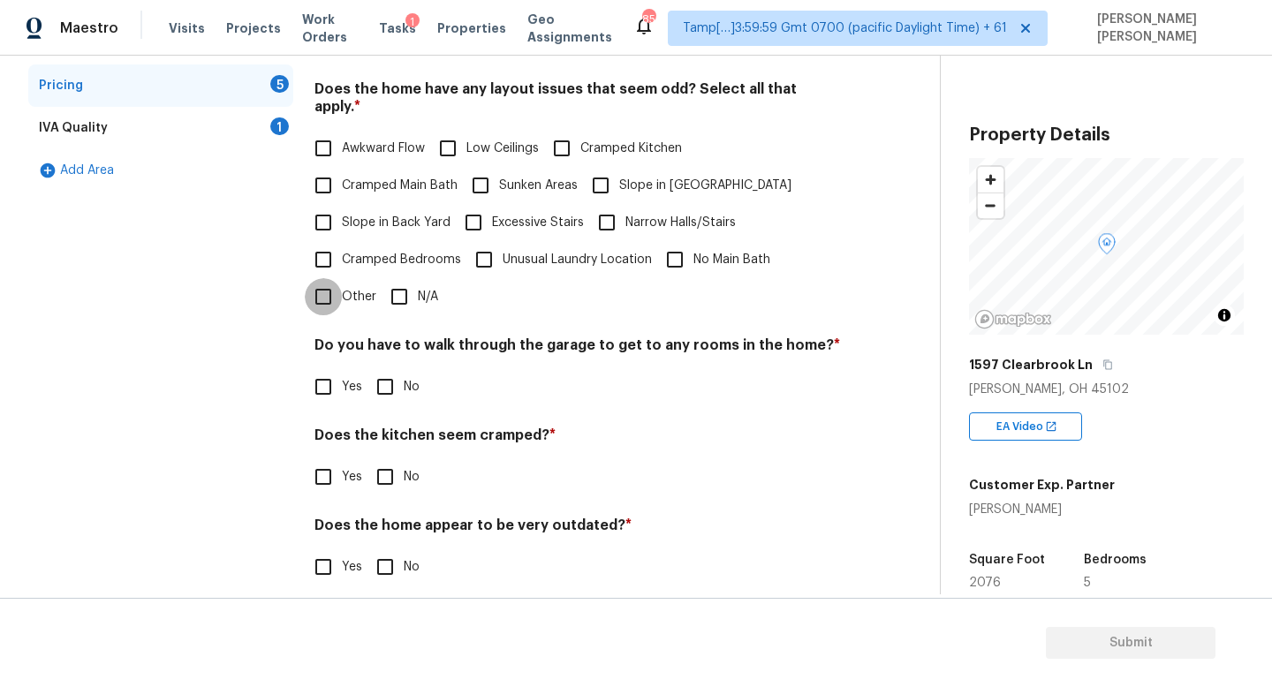
click at [314, 290] on input "Other" at bounding box center [323, 296] width 37 height 37
checkbox input "true"
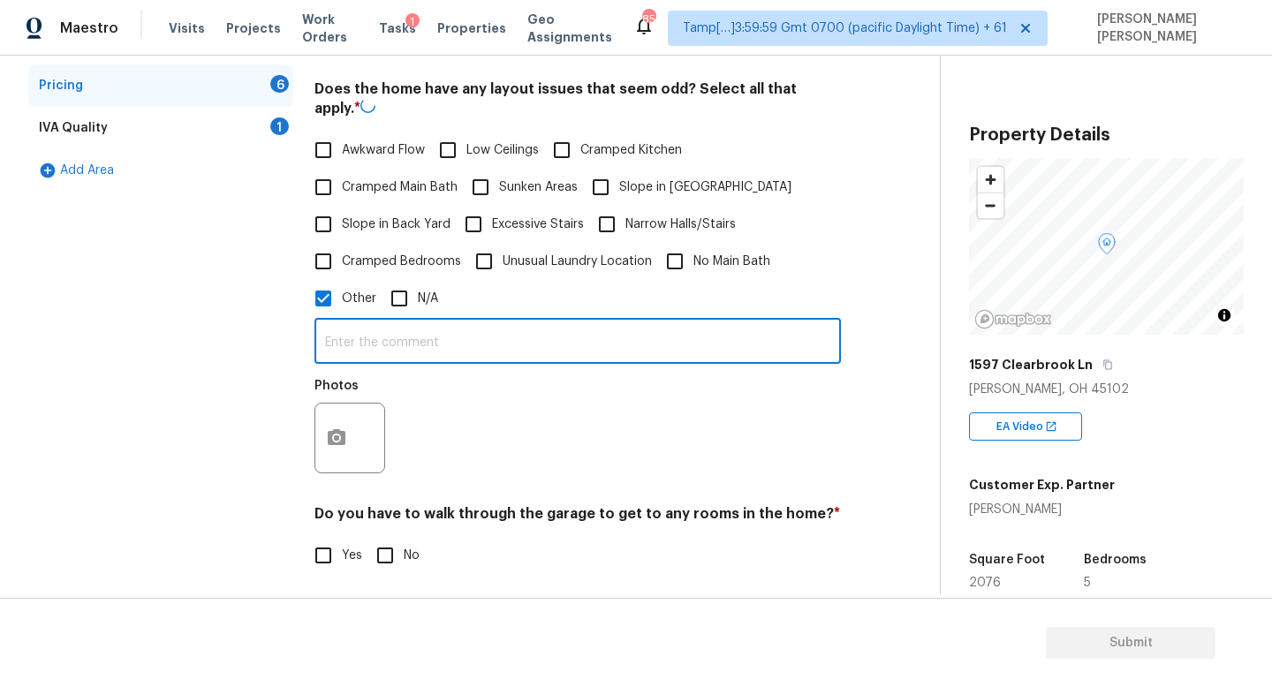
click at [365, 352] on input "text" at bounding box center [578, 343] width 527 height 42
type input "Discrepancy in sq ft"
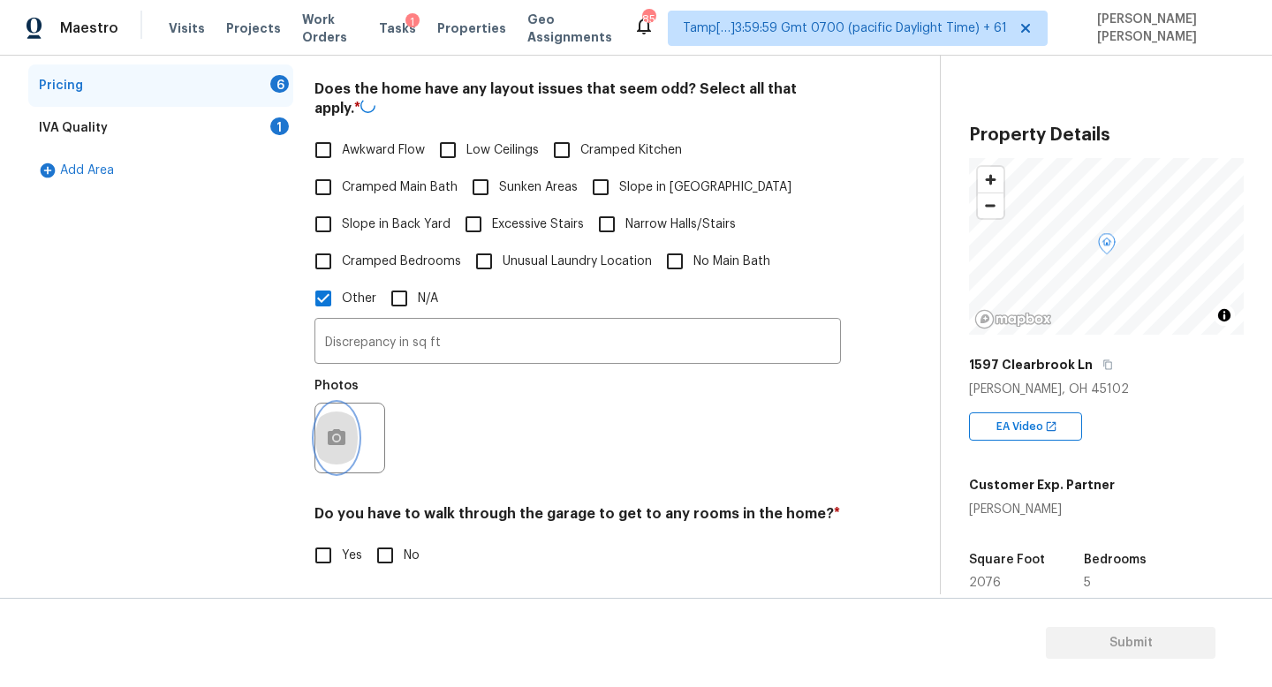
click at [336, 415] on button "button" at bounding box center [336, 438] width 42 height 69
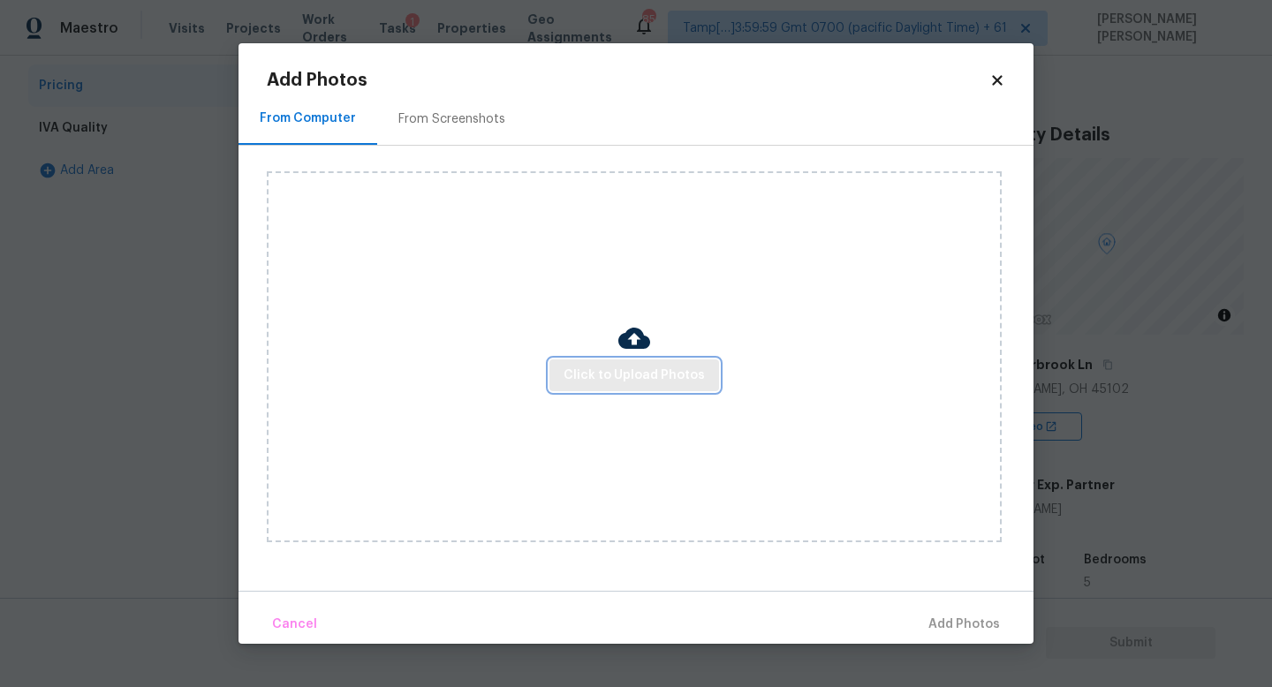
click at [600, 367] on span "Click to Upload Photos" at bounding box center [634, 376] width 141 height 22
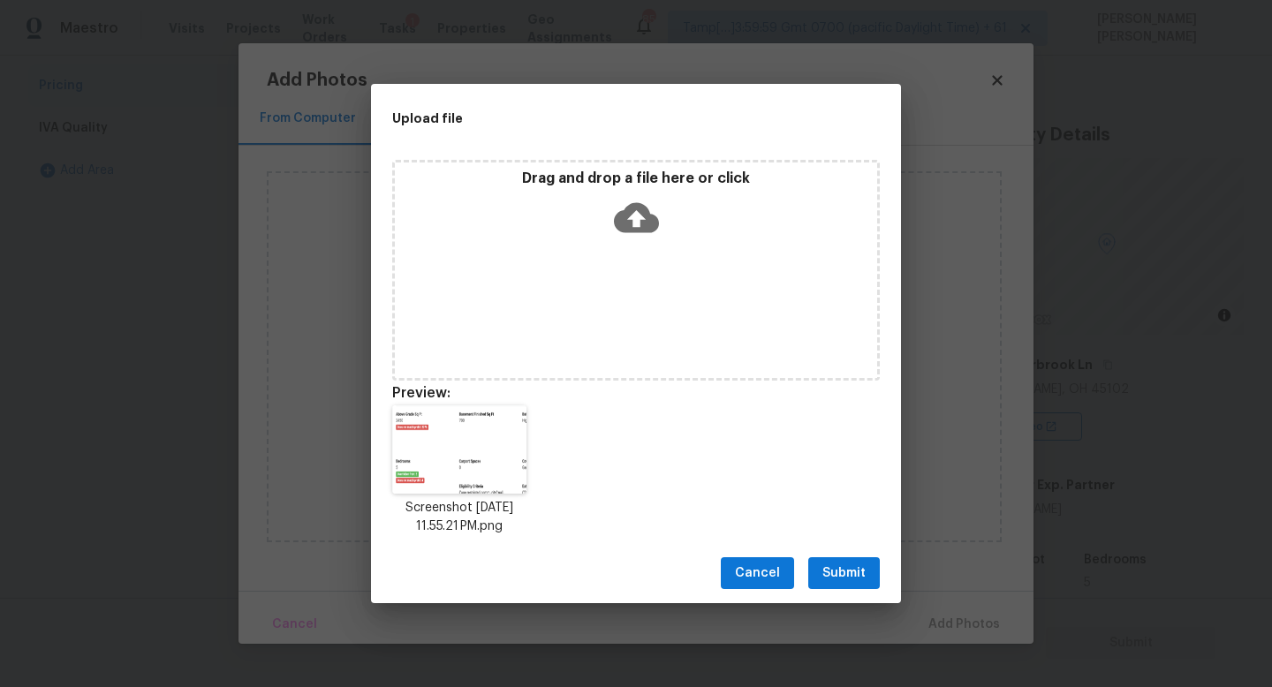
click at [841, 575] on span "Submit" at bounding box center [844, 574] width 43 height 22
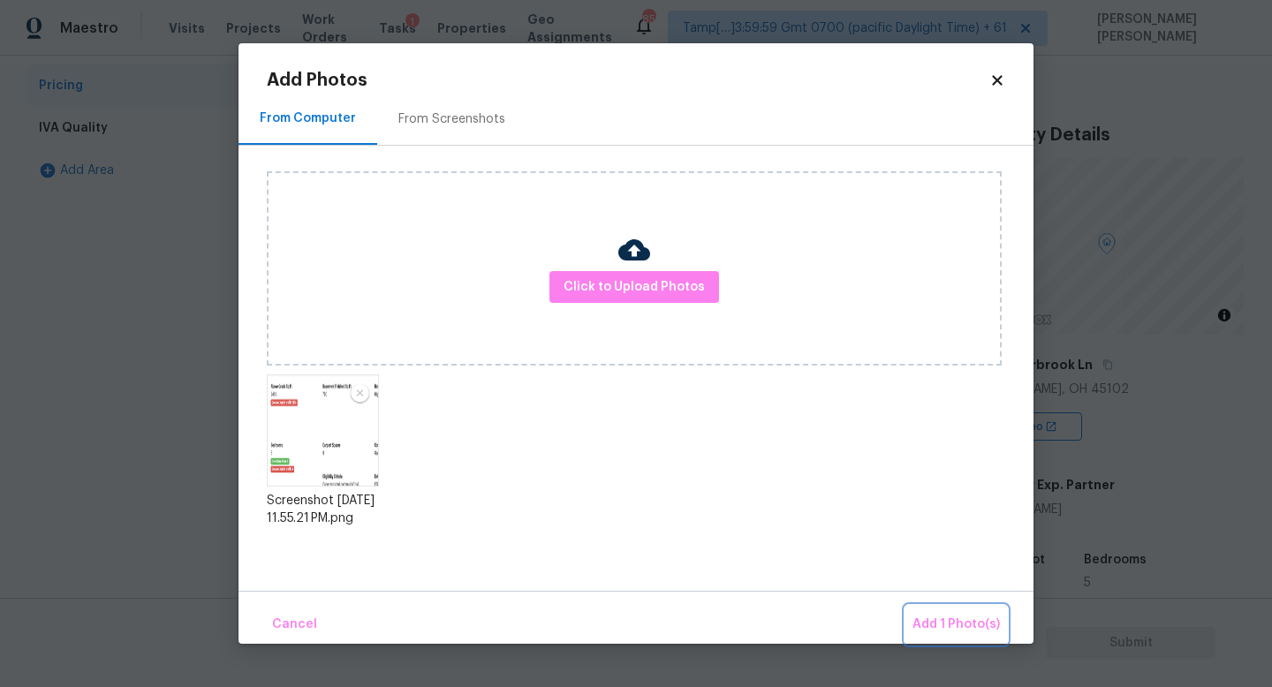
click at [965, 620] on span "Add 1 Photo(s)" at bounding box center [956, 625] width 87 height 22
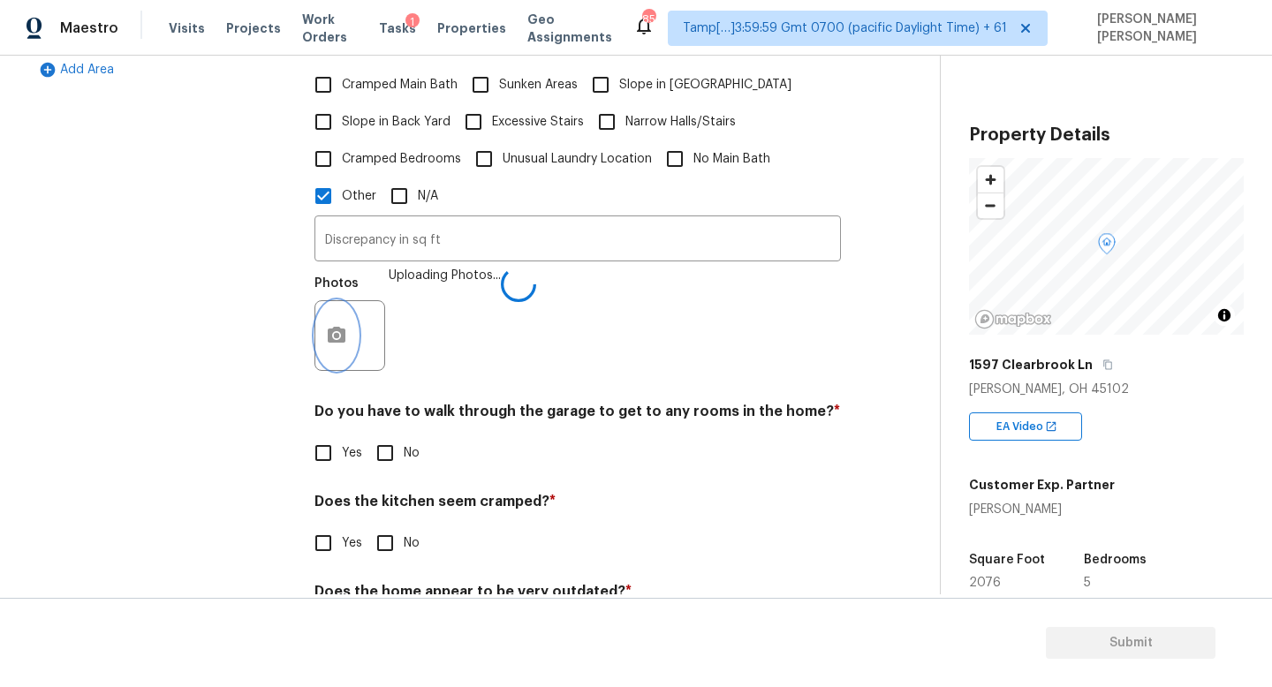
scroll to position [540, 0]
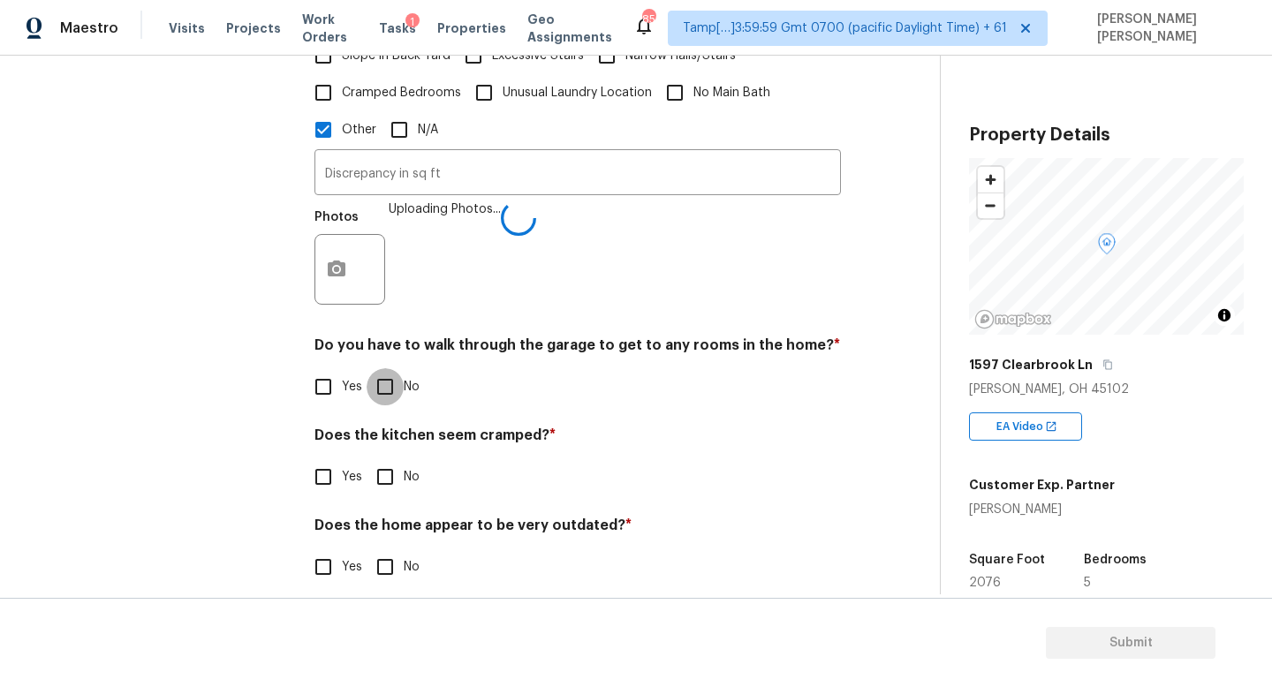
click at [388, 368] on input "No" at bounding box center [385, 386] width 37 height 37
checkbox input "true"
click at [385, 427] on h4 "Does the kitchen seem cramped? *" at bounding box center [578, 439] width 527 height 25
click at [388, 466] on input "No" at bounding box center [385, 477] width 37 height 37
checkbox input "true"
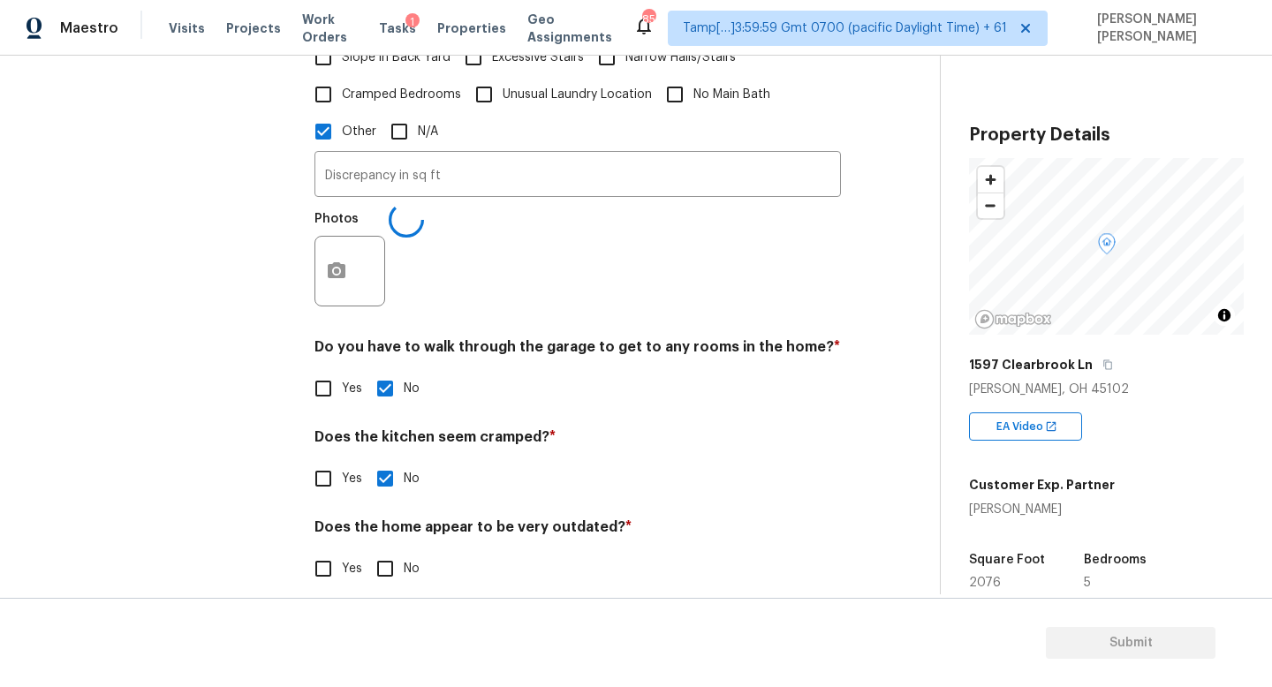
click at [388, 542] on h4 "Does the home appear to be very outdated? *" at bounding box center [578, 531] width 527 height 25
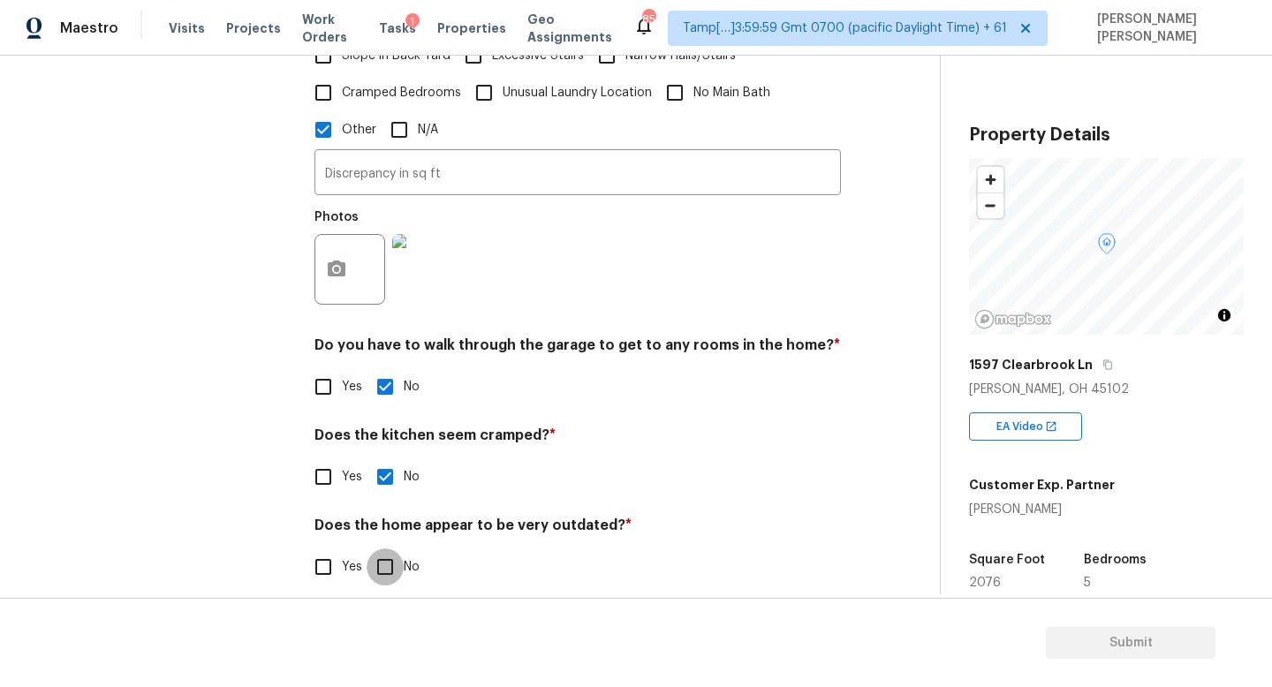
click at [388, 557] on input "No" at bounding box center [385, 567] width 37 height 37
checkbox input "true"
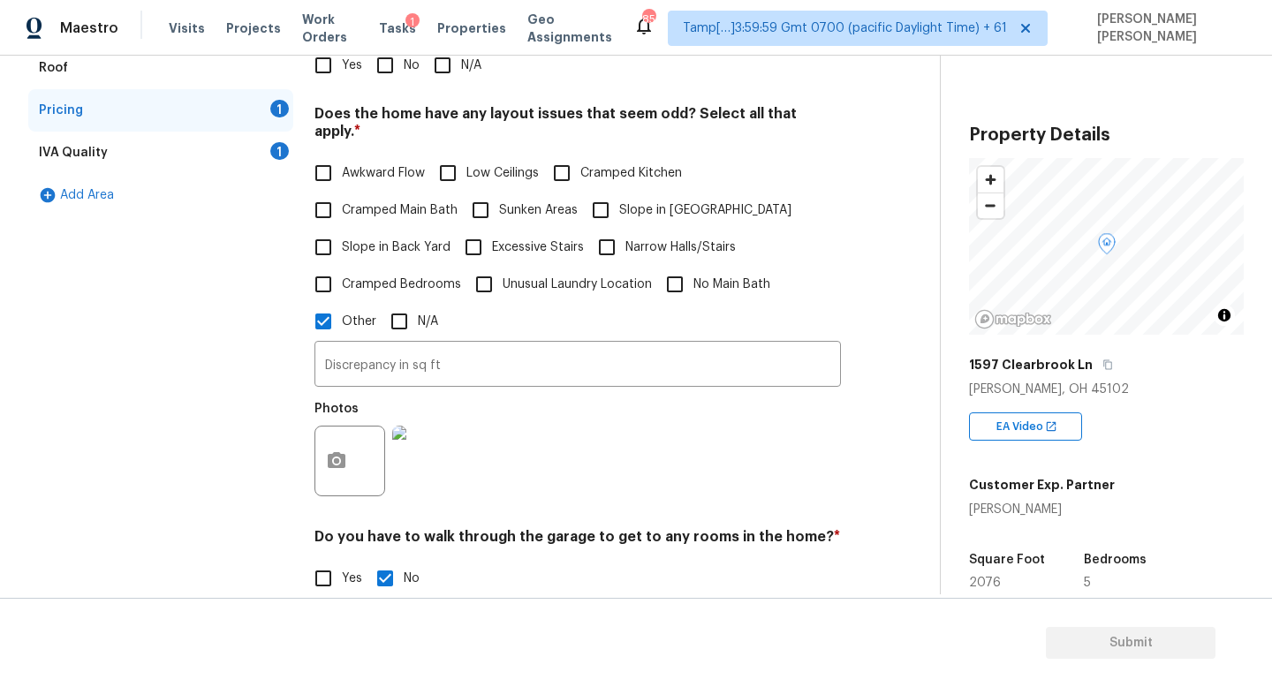
scroll to position [0, 0]
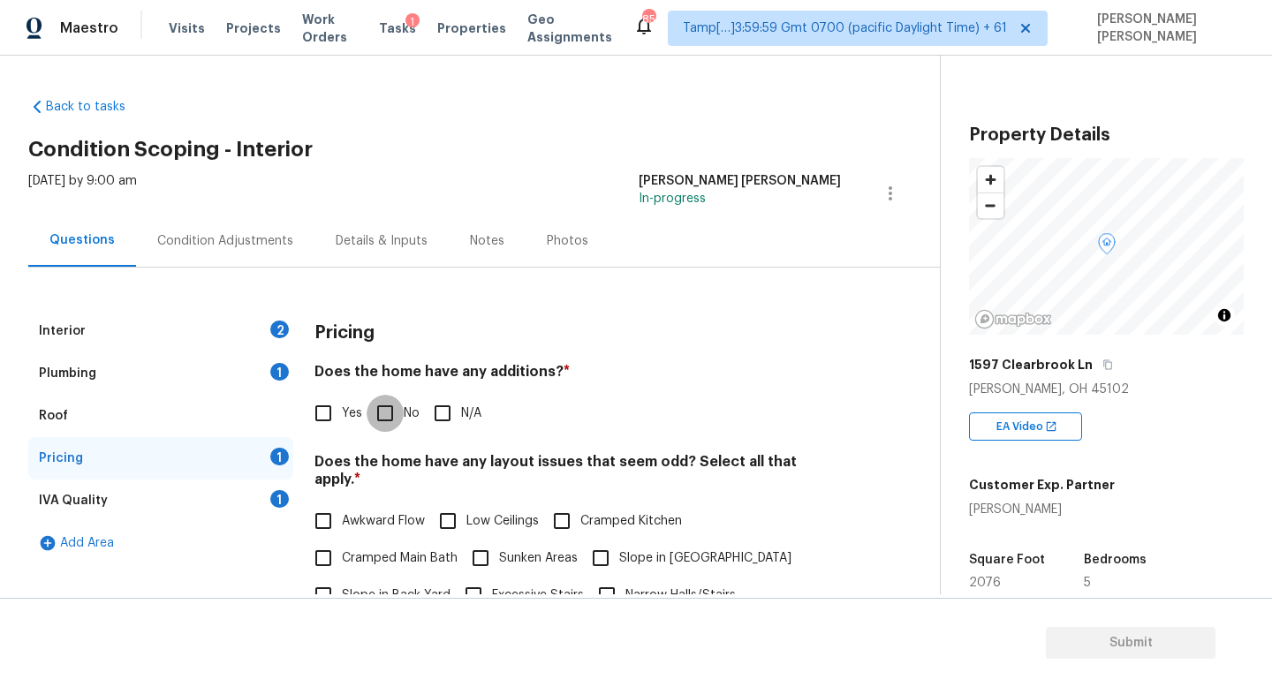
click at [378, 430] on input "No" at bounding box center [385, 413] width 37 height 37
checkbox input "true"
click at [285, 500] on div "1" at bounding box center [279, 499] width 19 height 18
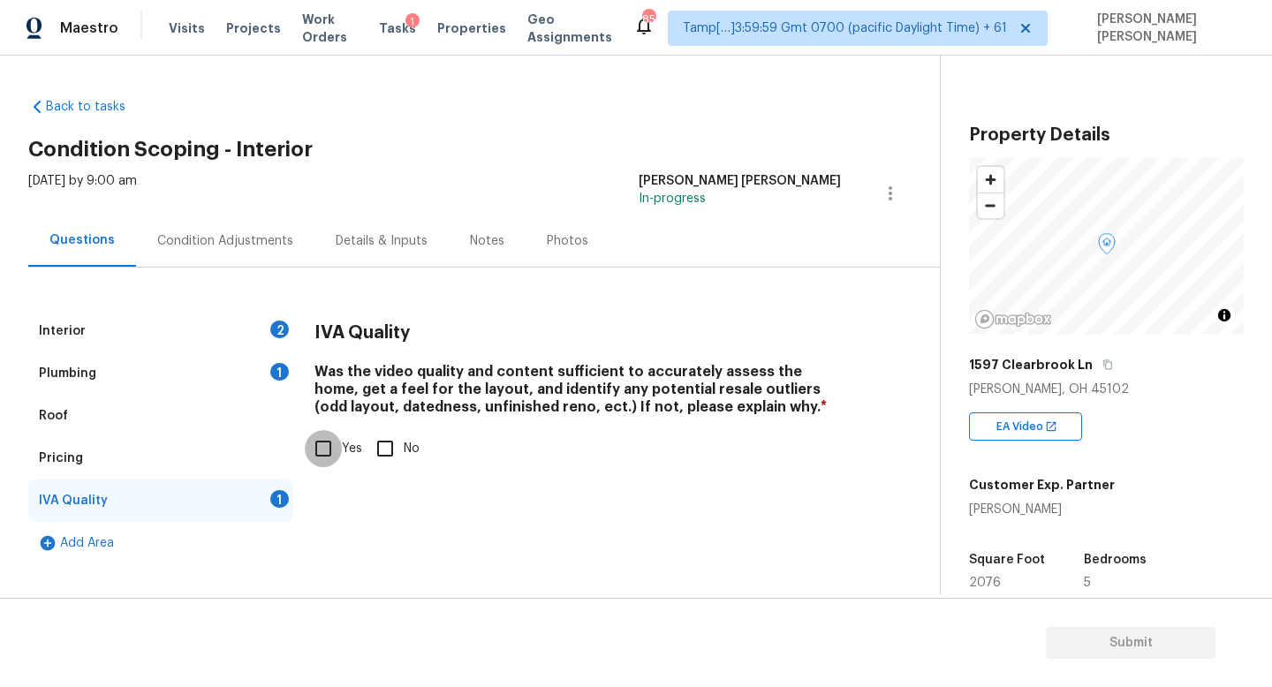
click at [314, 453] on input "Yes" at bounding box center [323, 448] width 37 height 37
checkbox input "true"
click at [250, 258] on div "Condition Adjustments" at bounding box center [225, 241] width 178 height 52
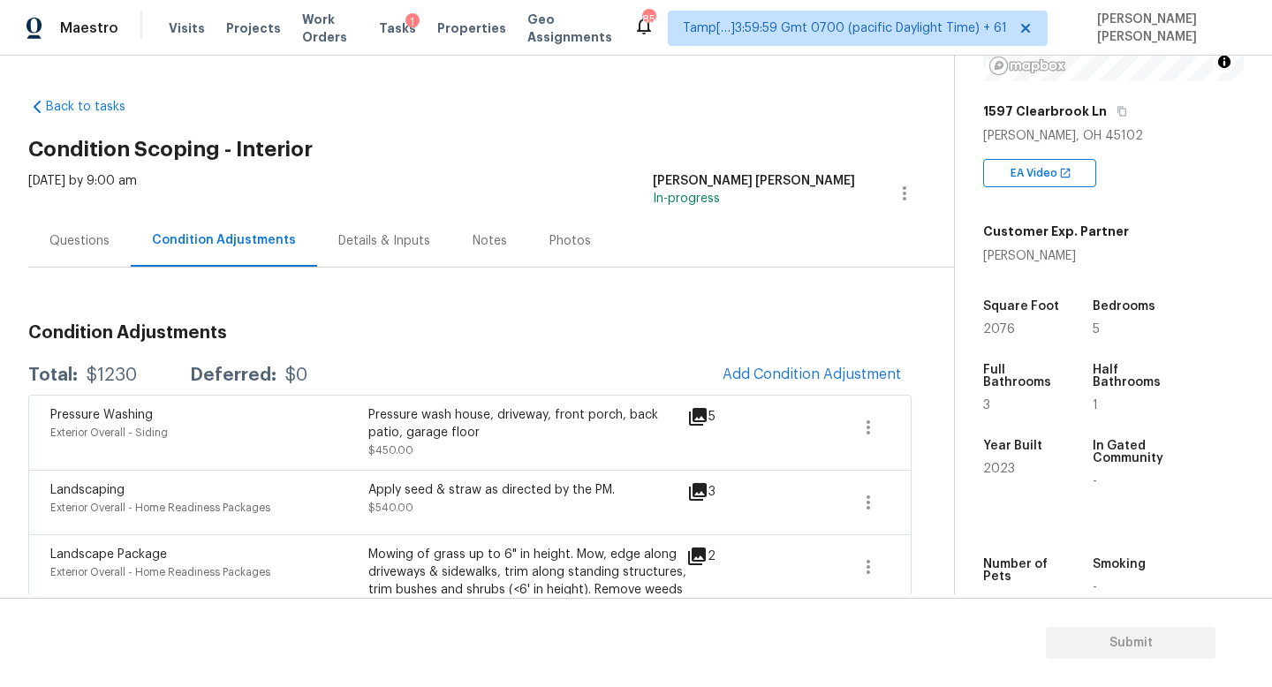
scroll to position [110, 0]
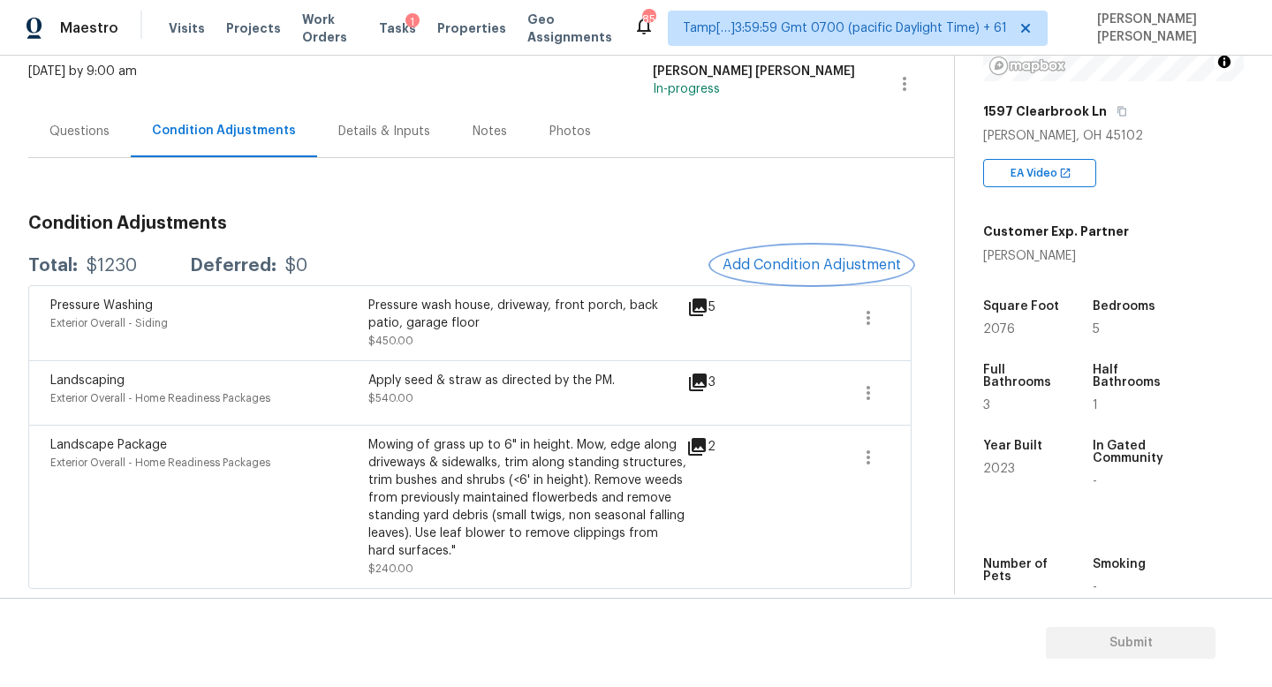
click at [784, 271] on span "Add Condition Adjustment" at bounding box center [812, 265] width 178 height 16
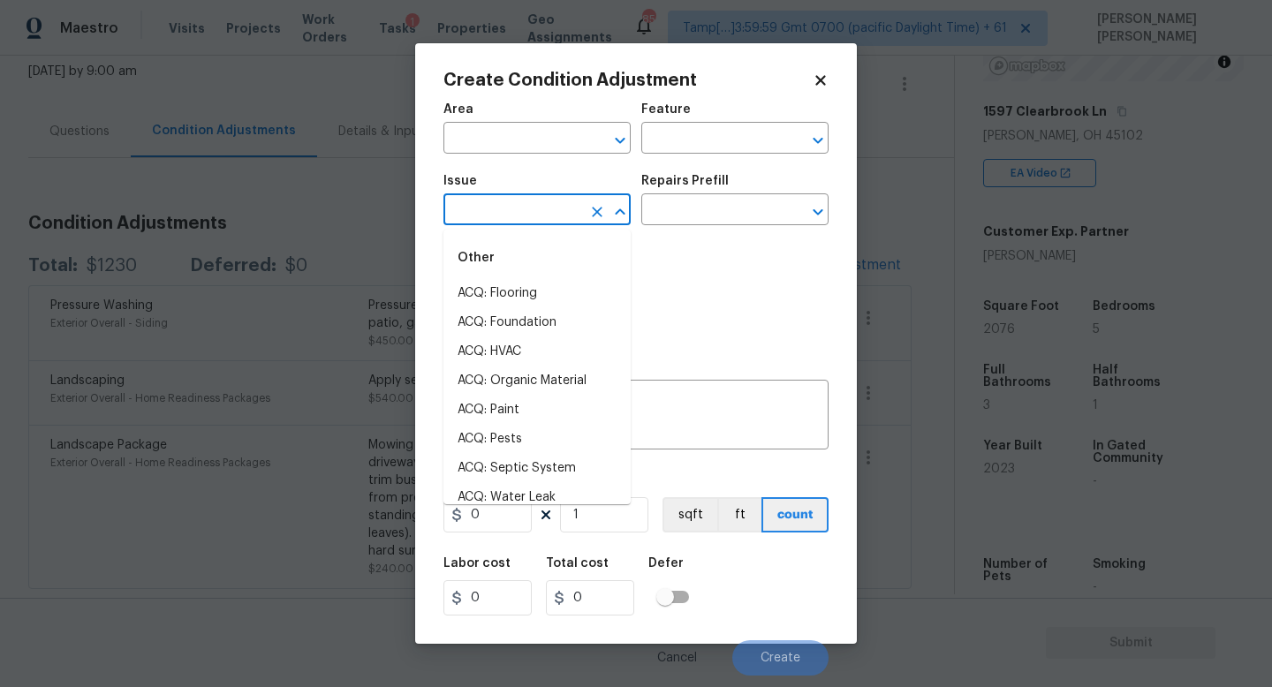
click at [535, 218] on input "text" at bounding box center [513, 211] width 138 height 27
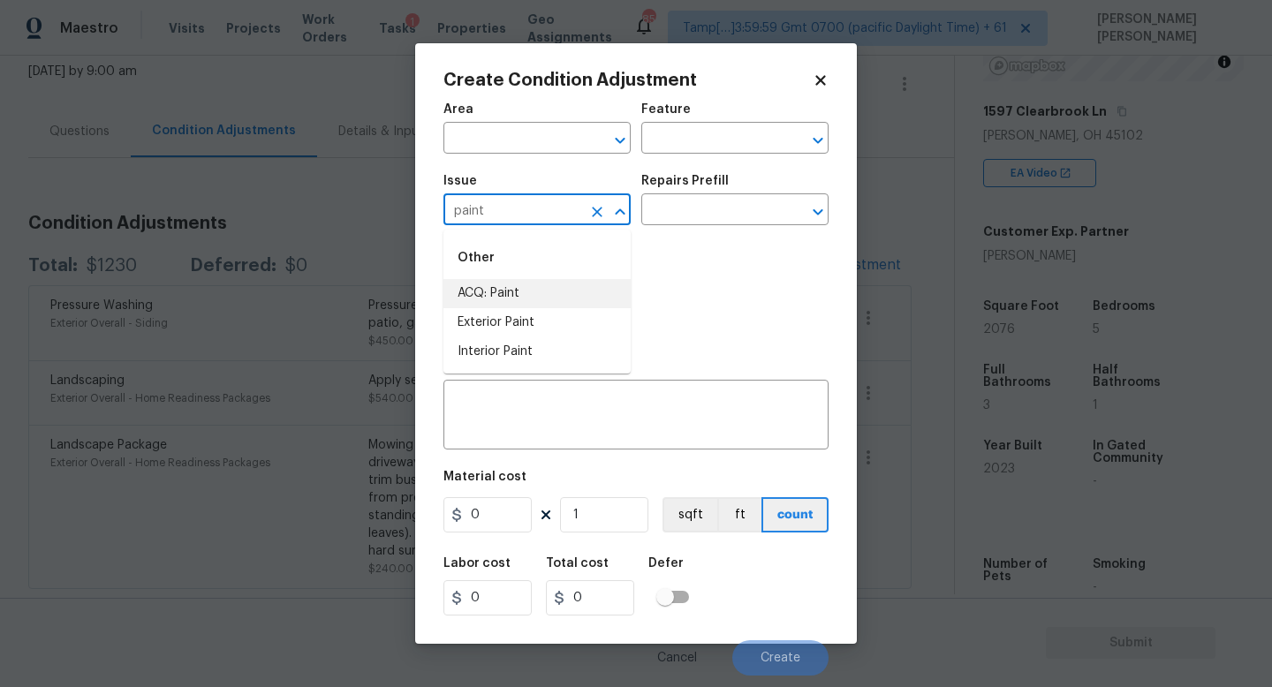
click at [547, 293] on li "ACQ: Paint" at bounding box center [537, 293] width 187 height 29
type input "ACQ: Paint"
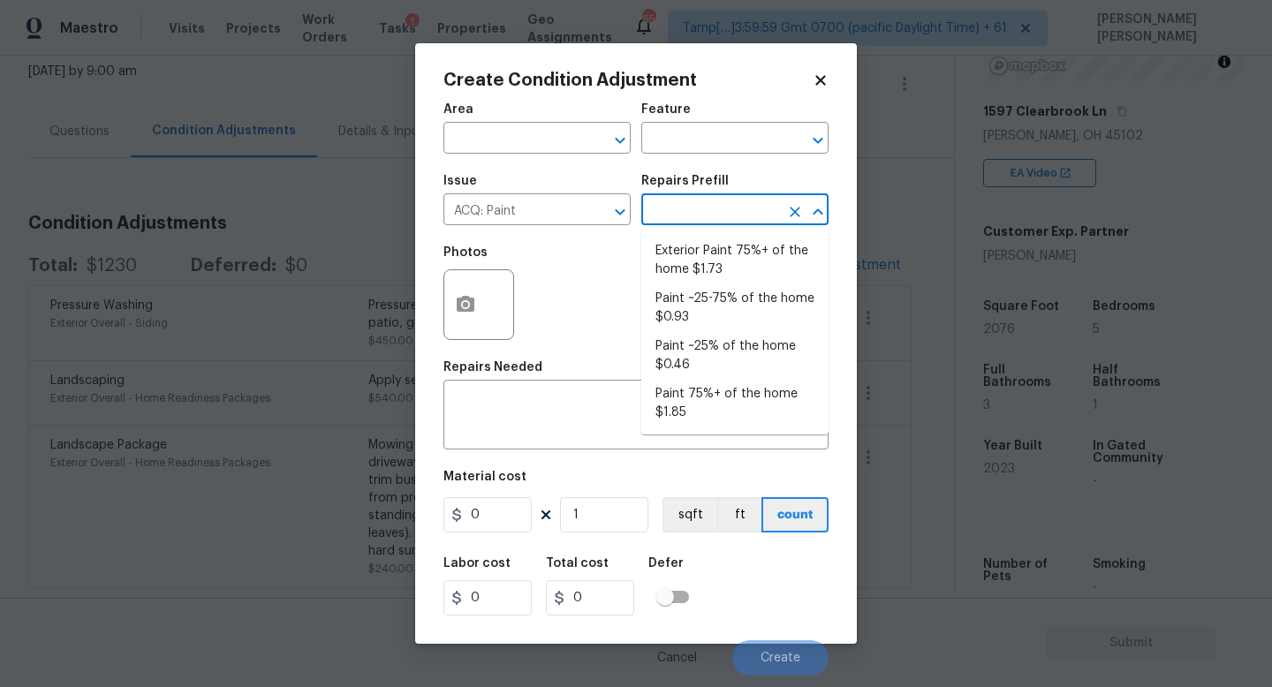
click at [702, 209] on input "text" at bounding box center [710, 211] width 138 height 27
click at [719, 345] on li "Paint ~25% of the home $0.46" at bounding box center [734, 356] width 187 height 48
type input "Acquisition"
type textarea "Acquisition Scope: ~25% of the home needs interior paint"
type input "0.46"
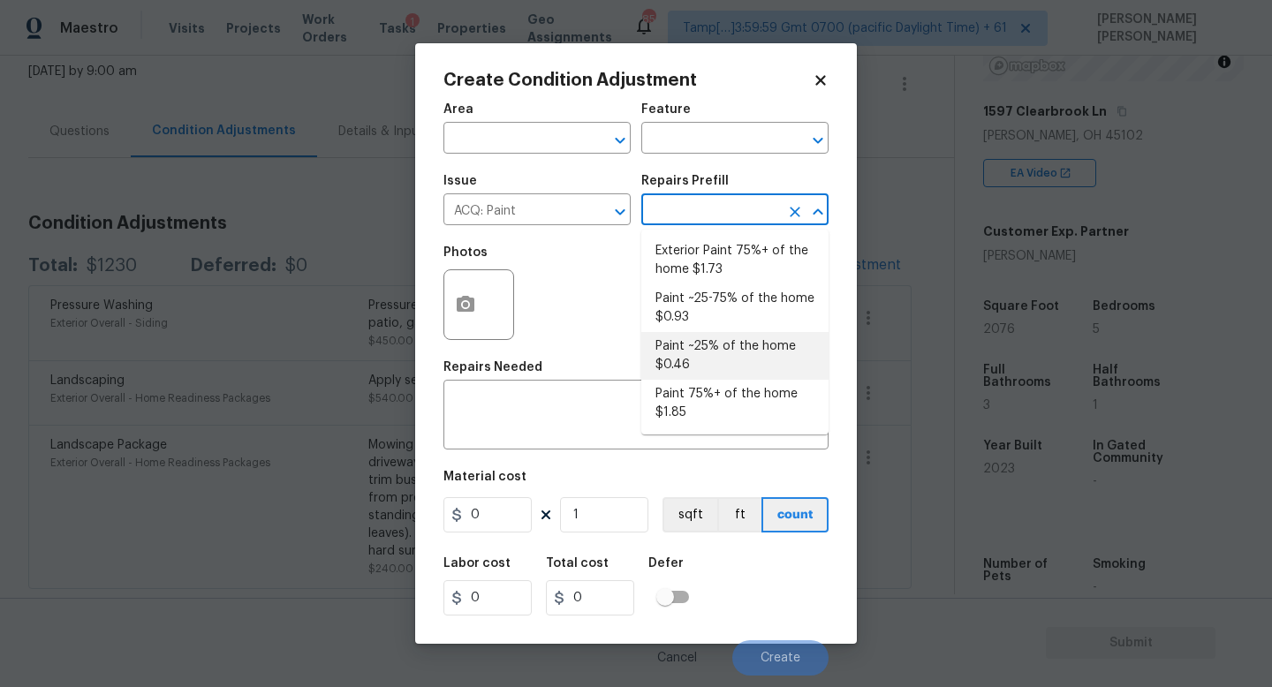
type input "0.46"
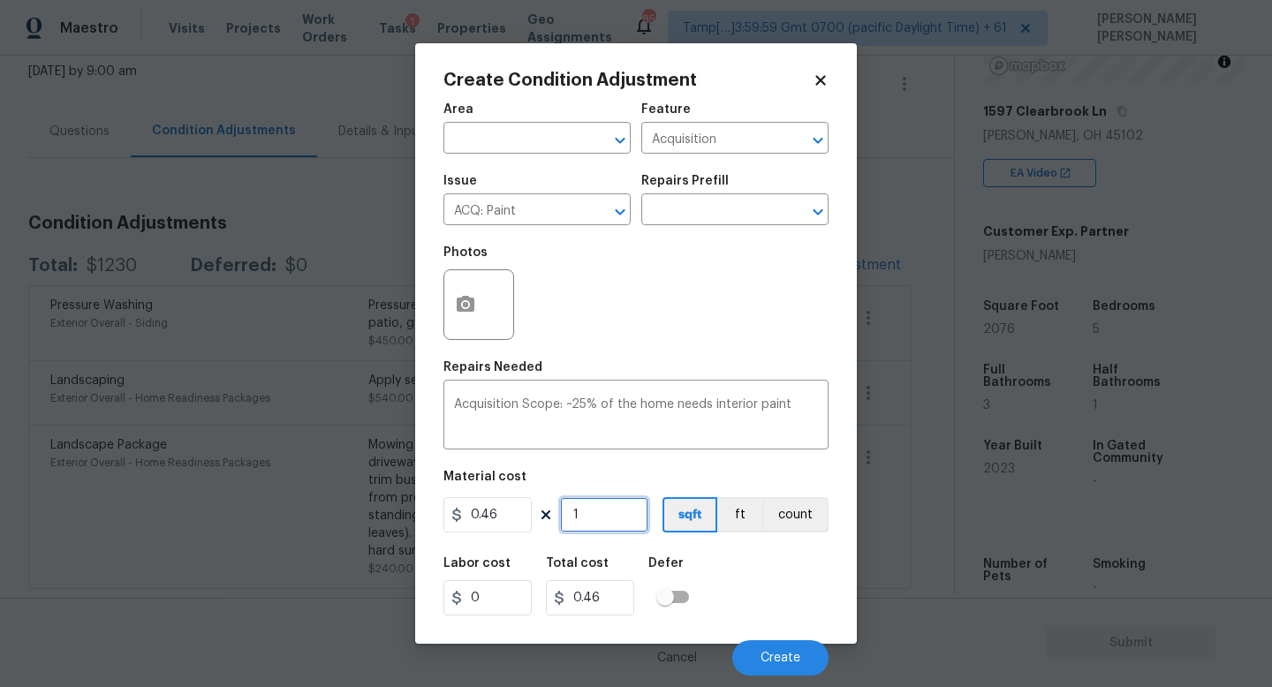
click at [616, 515] on input "1" at bounding box center [604, 514] width 88 height 35
type input "0"
type input "3"
type input "1.38"
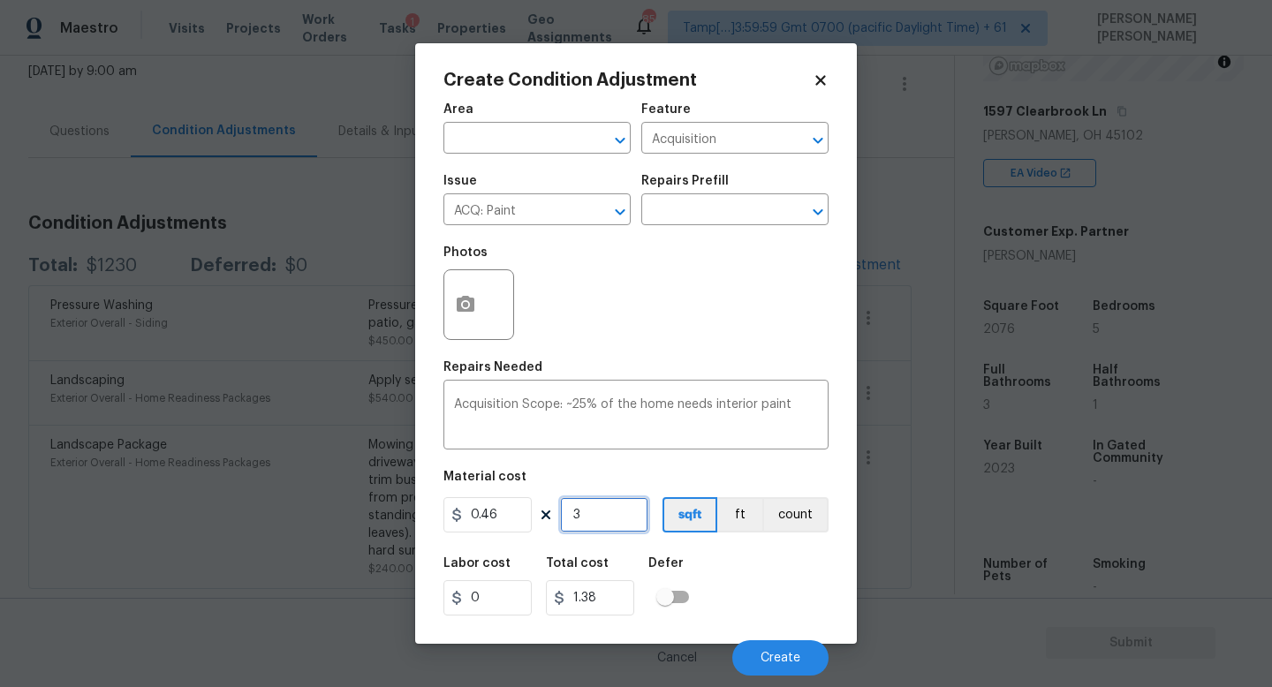
type input "31"
type input "14.26"
type input "315"
type input "144.9"
type input "3150"
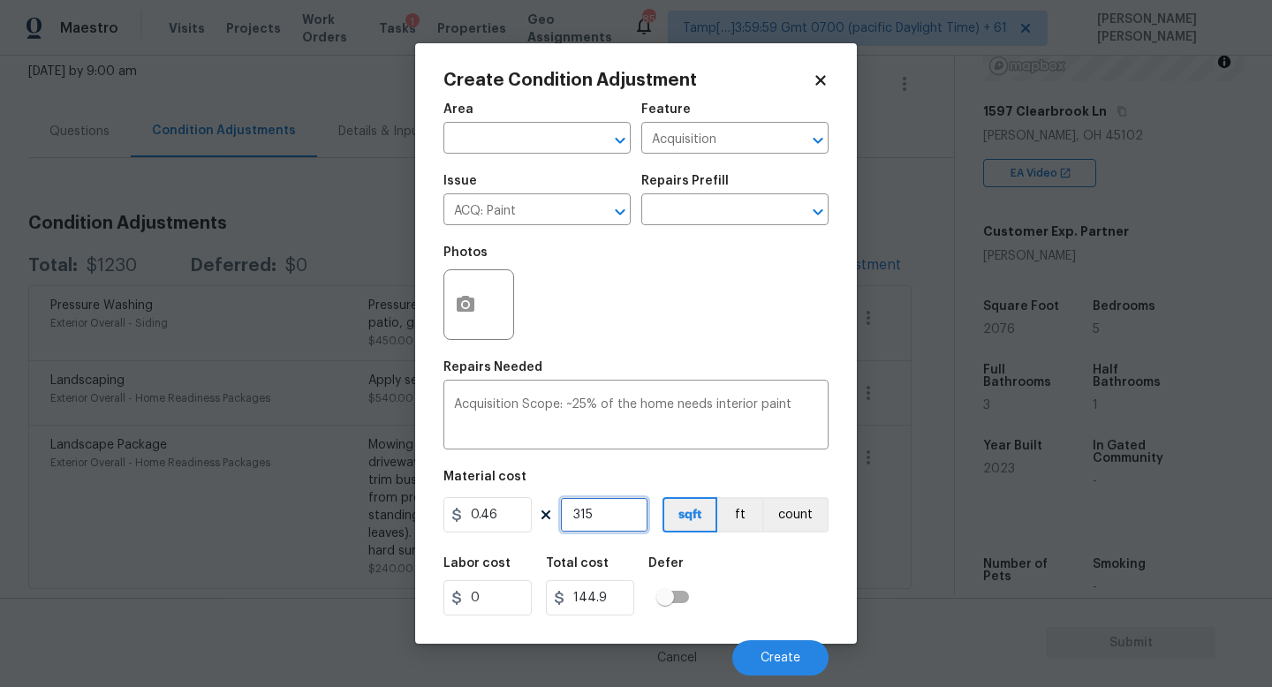
type input "1449"
type input "3150"
click at [768, 649] on button "Create" at bounding box center [780, 658] width 96 height 35
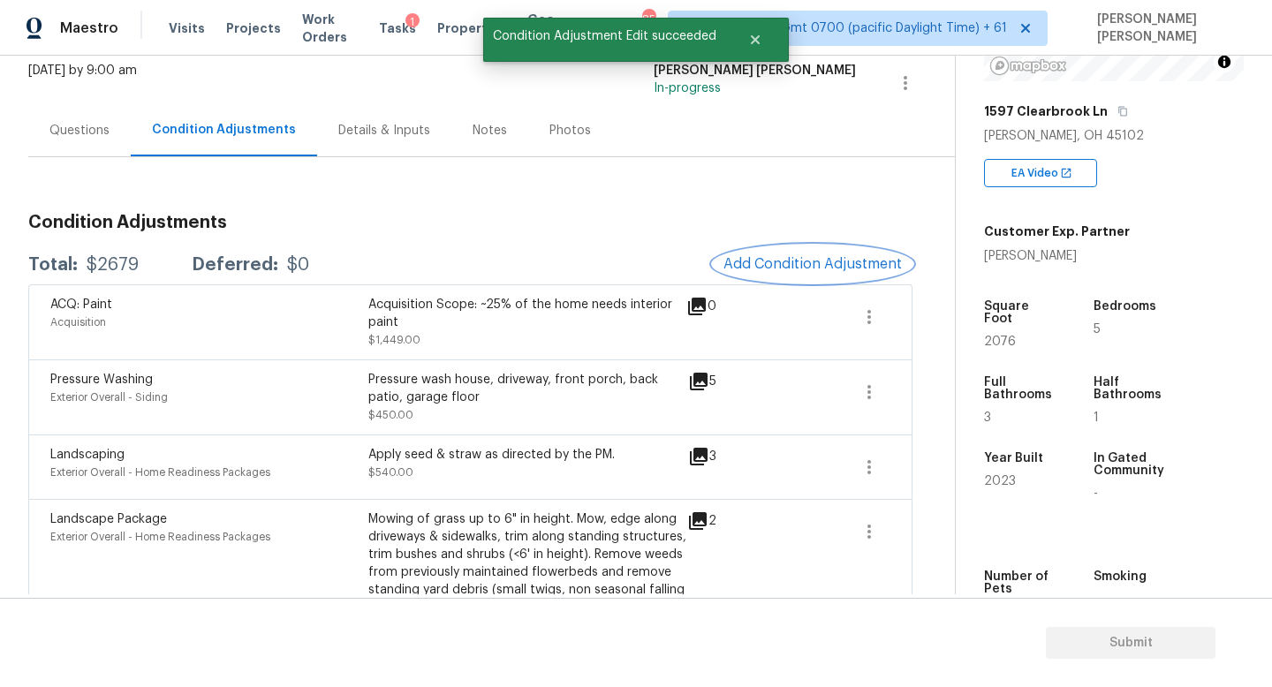
click at [811, 262] on span "Add Condition Adjustment" at bounding box center [813, 264] width 178 height 16
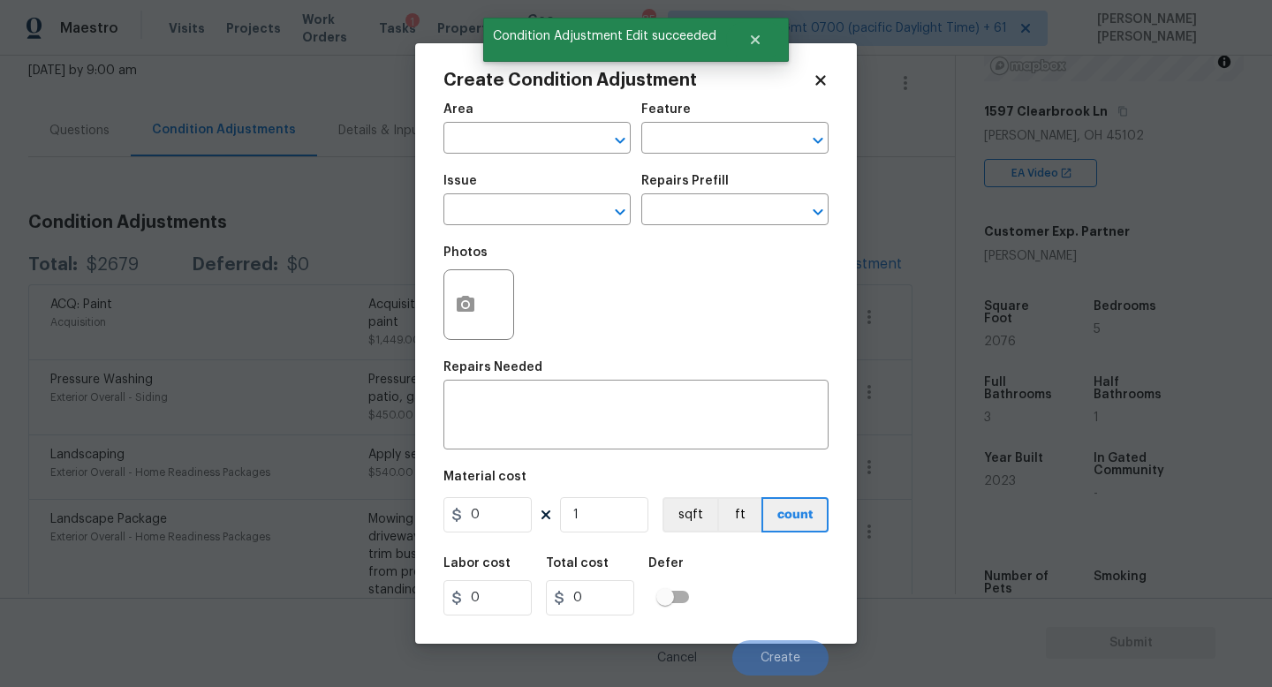
click at [497, 227] on span "Issue ​" at bounding box center [537, 200] width 187 height 72
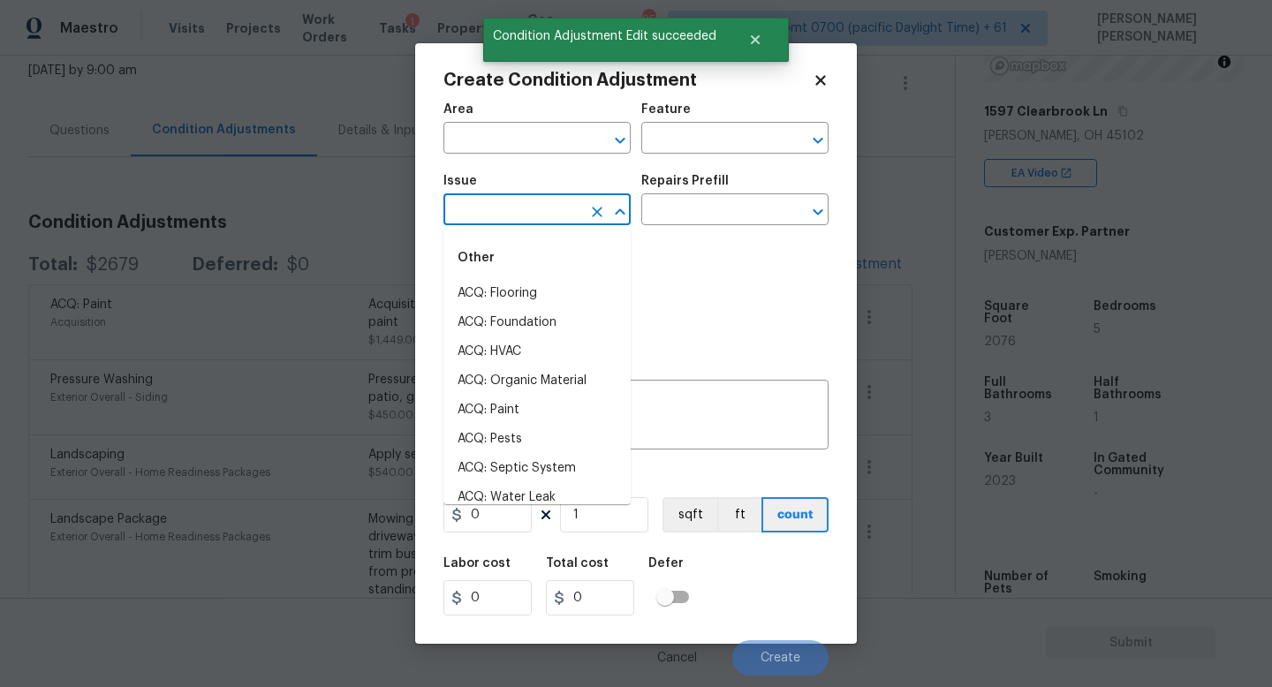
click at [503, 215] on input "text" at bounding box center [513, 211] width 138 height 27
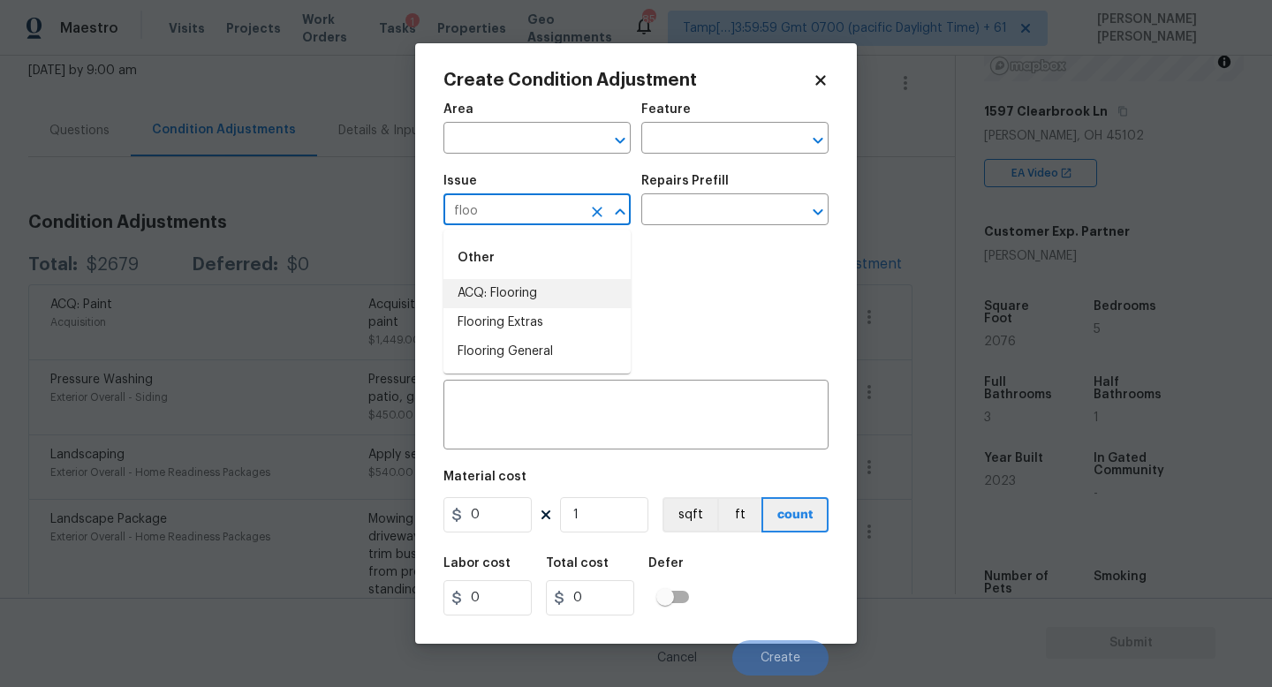
click at [516, 284] on li "ACQ: Flooring" at bounding box center [537, 293] width 187 height 29
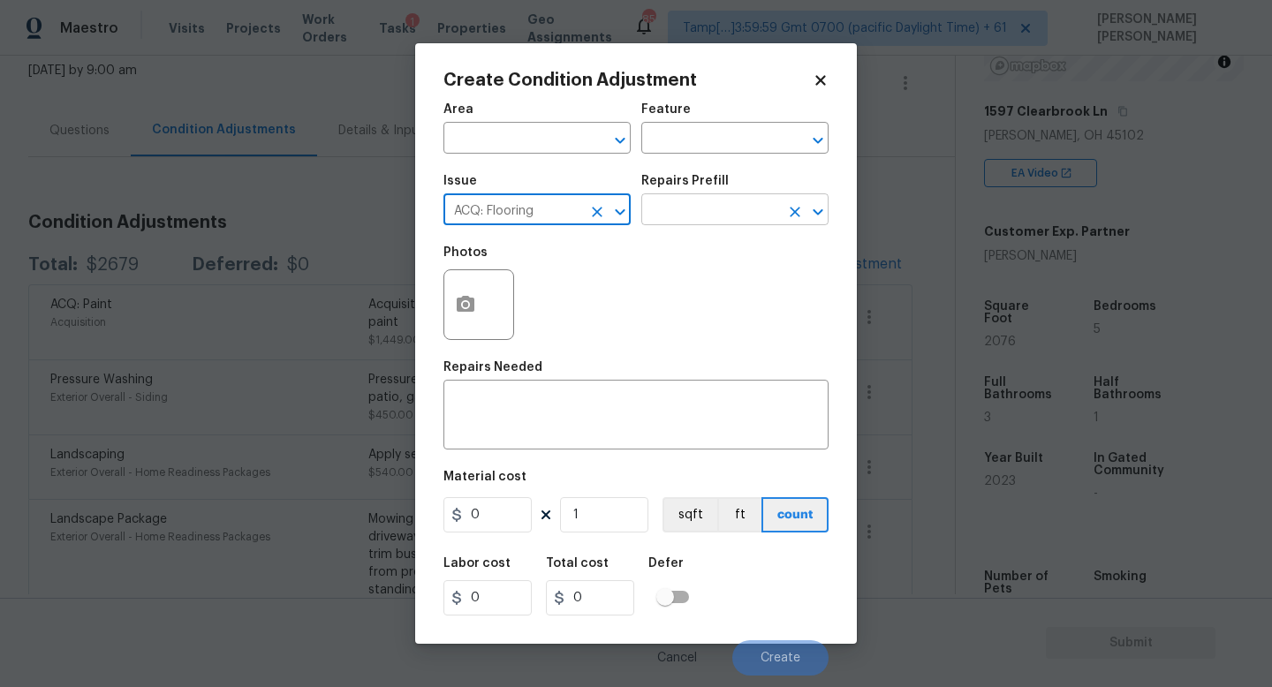
type input "ACQ: Flooring"
click at [681, 221] on input "text" at bounding box center [710, 211] width 138 height 27
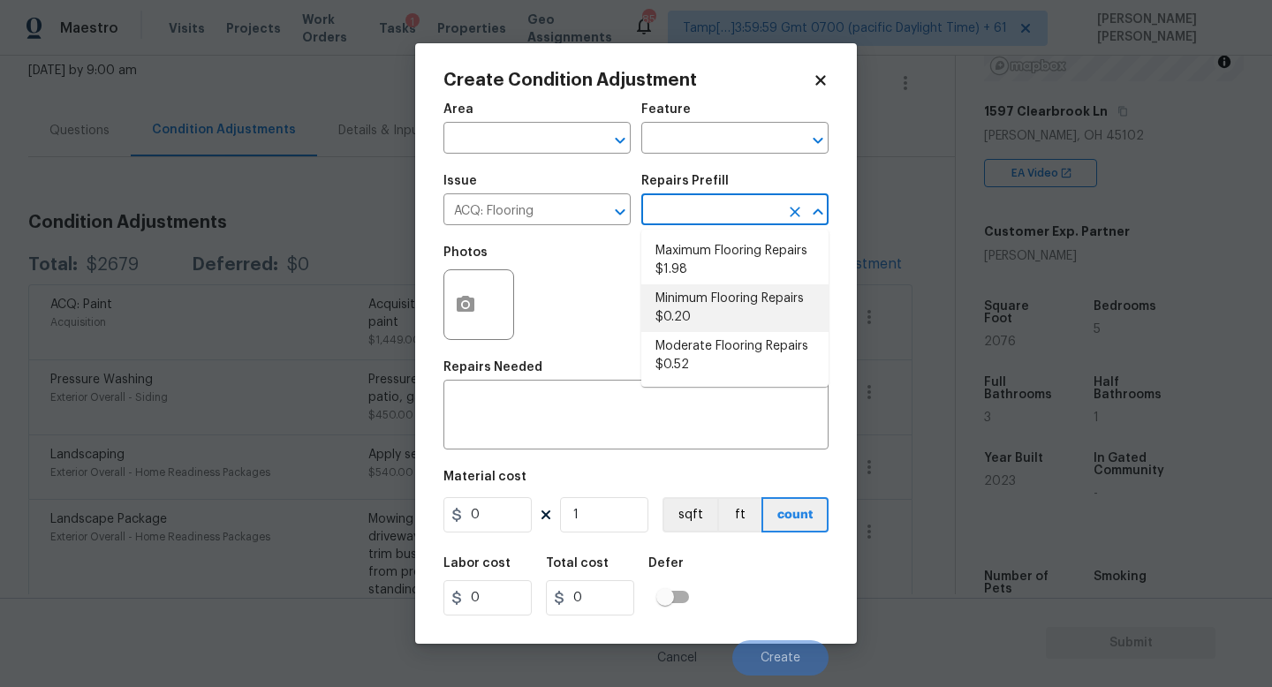
click at [720, 296] on li "Minimum Flooring Repairs $0.20" at bounding box center [734, 308] width 187 height 48
type input "Acquisition"
type textarea "Acquisition Scope: Minimum flooring repairs"
type input "0.2"
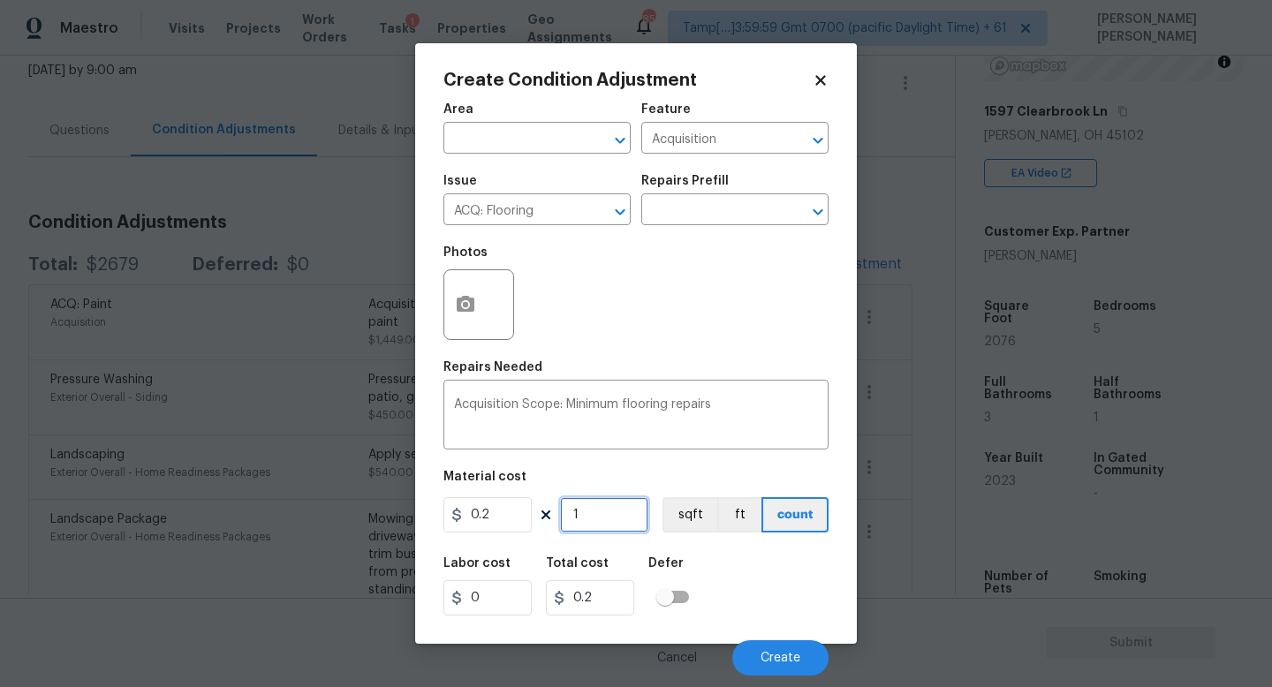
click at [596, 510] on input "1" at bounding box center [604, 514] width 88 height 35
type input "0"
type input "3"
type input "0.6"
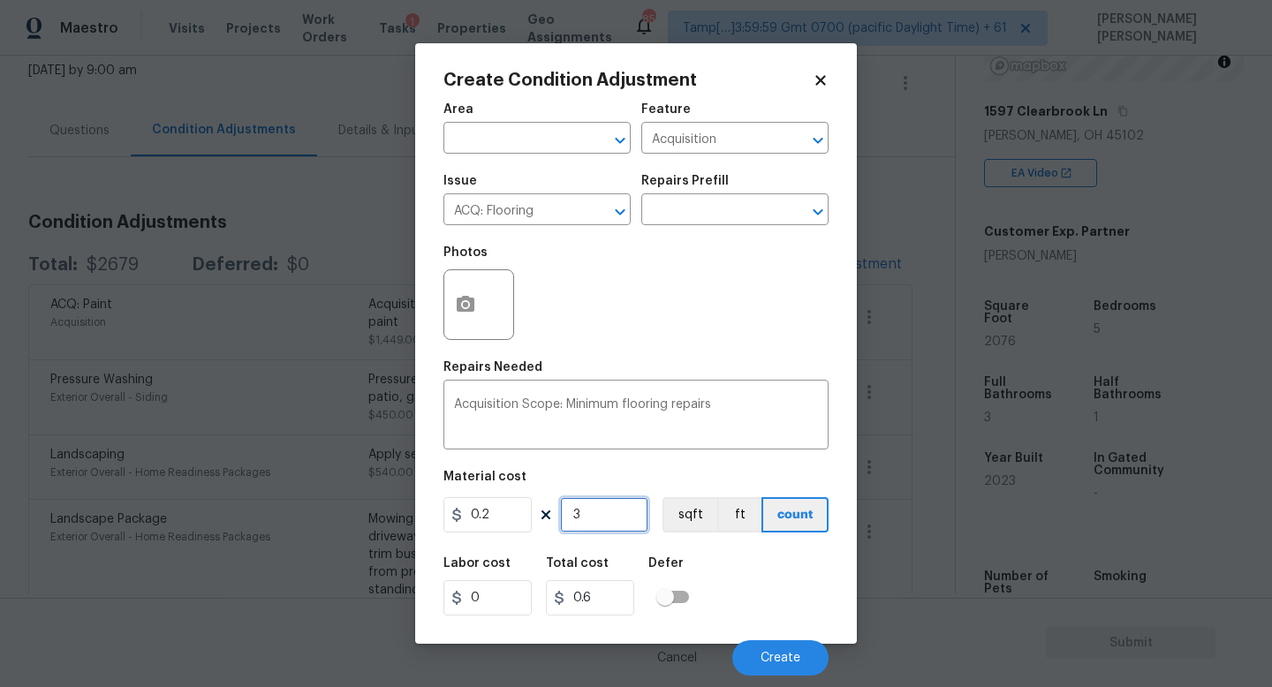
type input "31"
type input "6.2"
type input "315"
type input "63"
type input "3150"
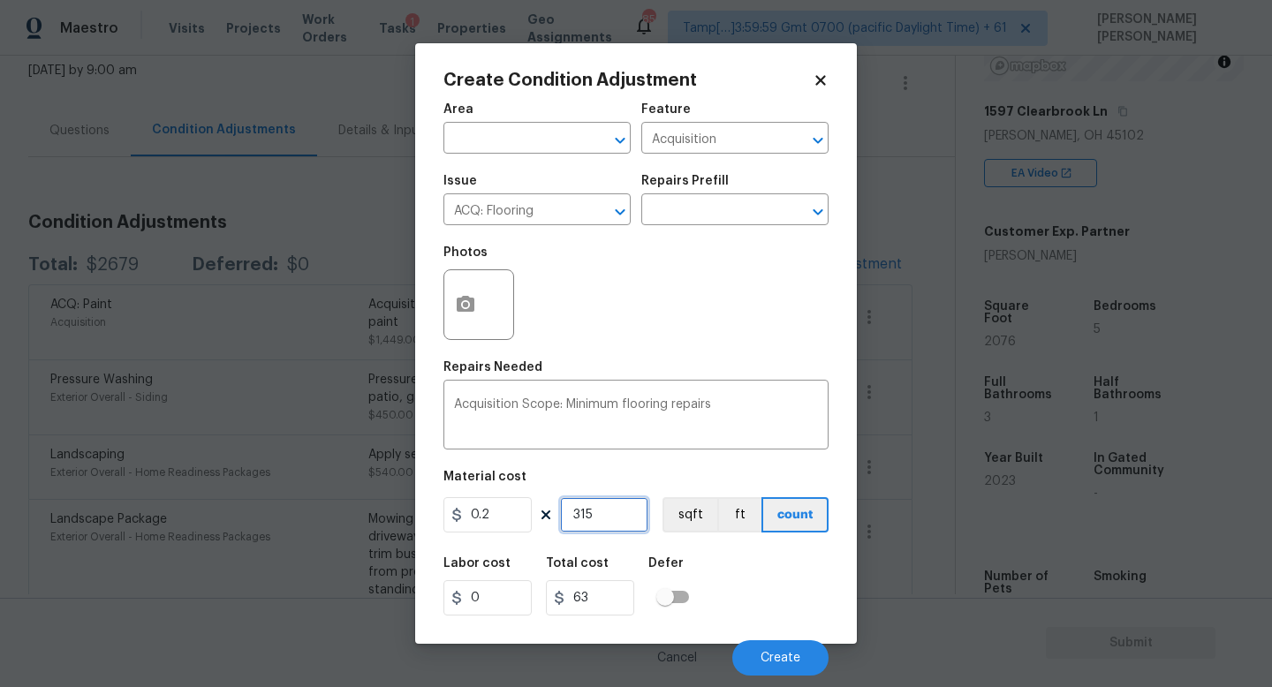
type input "630"
type input "3150"
click at [790, 664] on span "Create" at bounding box center [781, 658] width 40 height 13
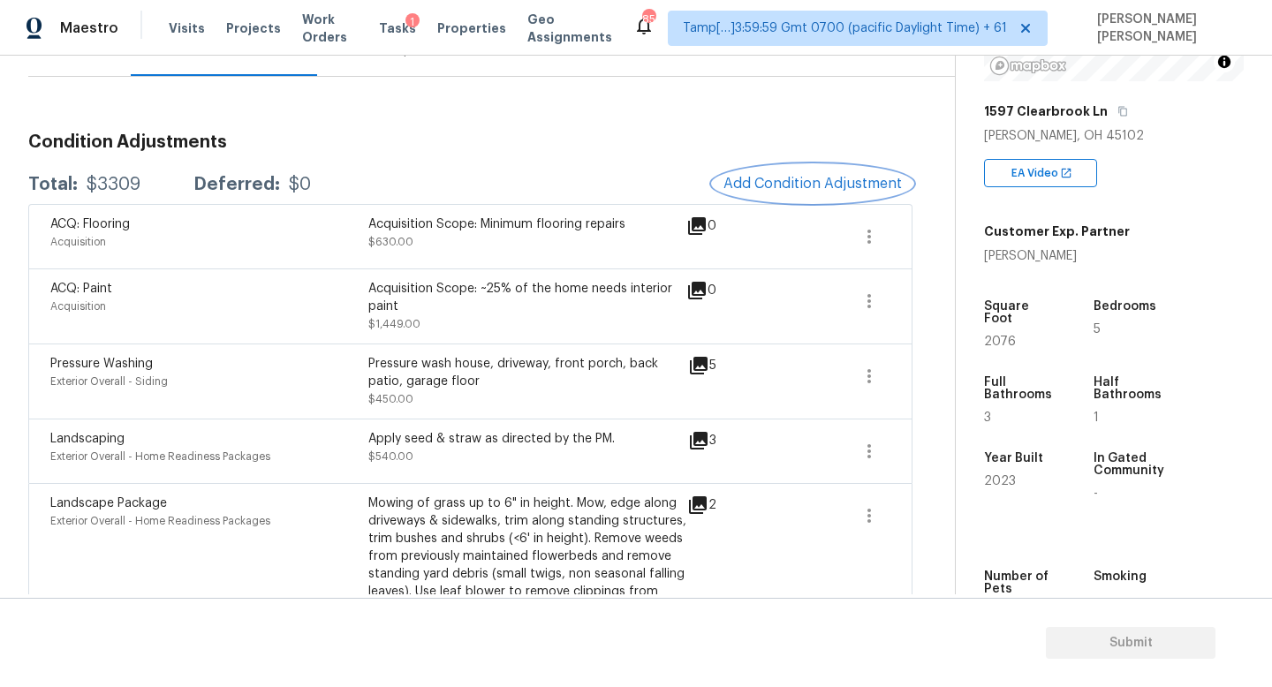
scroll to position [194, 0]
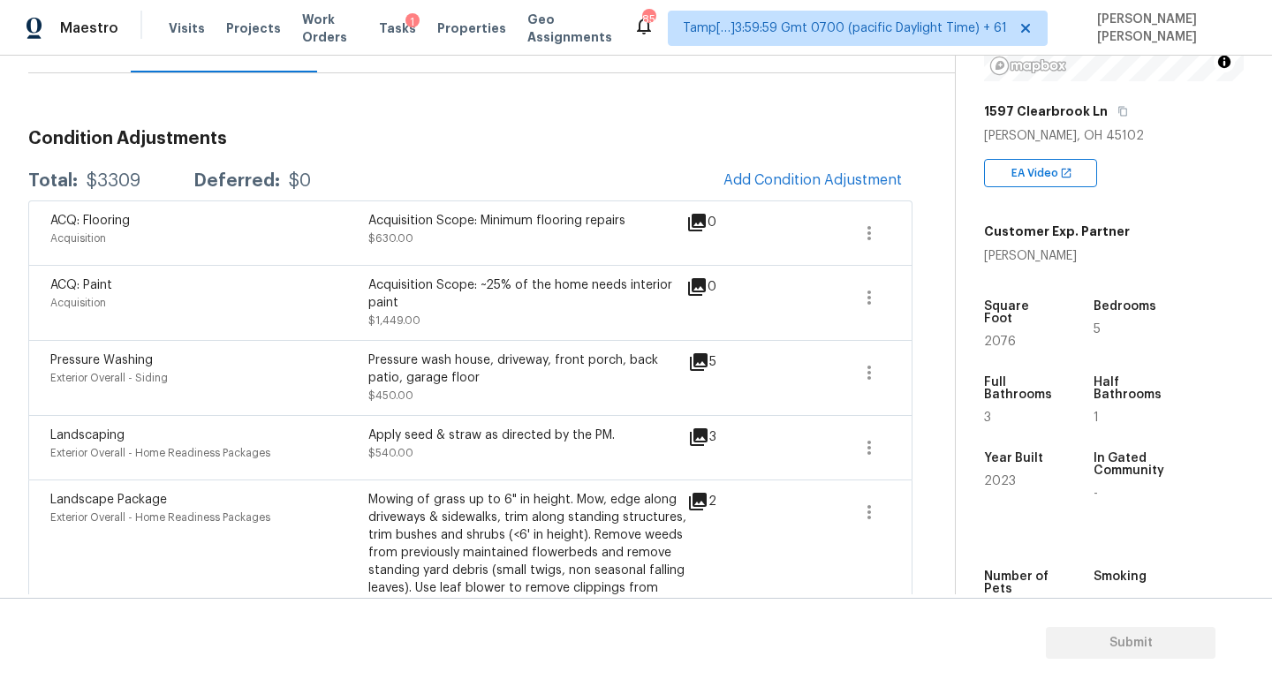
click at [110, 178] on div "$3309" at bounding box center [114, 181] width 54 height 18
copy div "3309"
click at [426, 172] on div "Total: $3309 Deferred: $0 Add Condition Adjustment" at bounding box center [470, 181] width 884 height 39
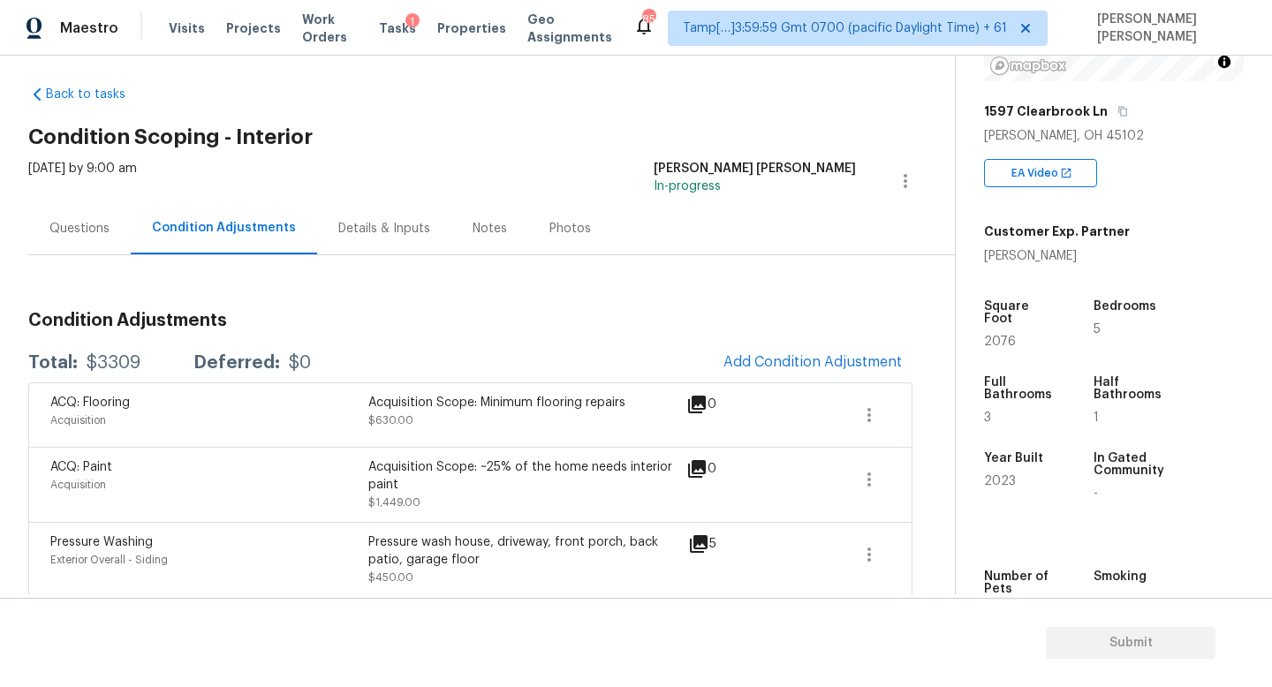
scroll to position [0, 0]
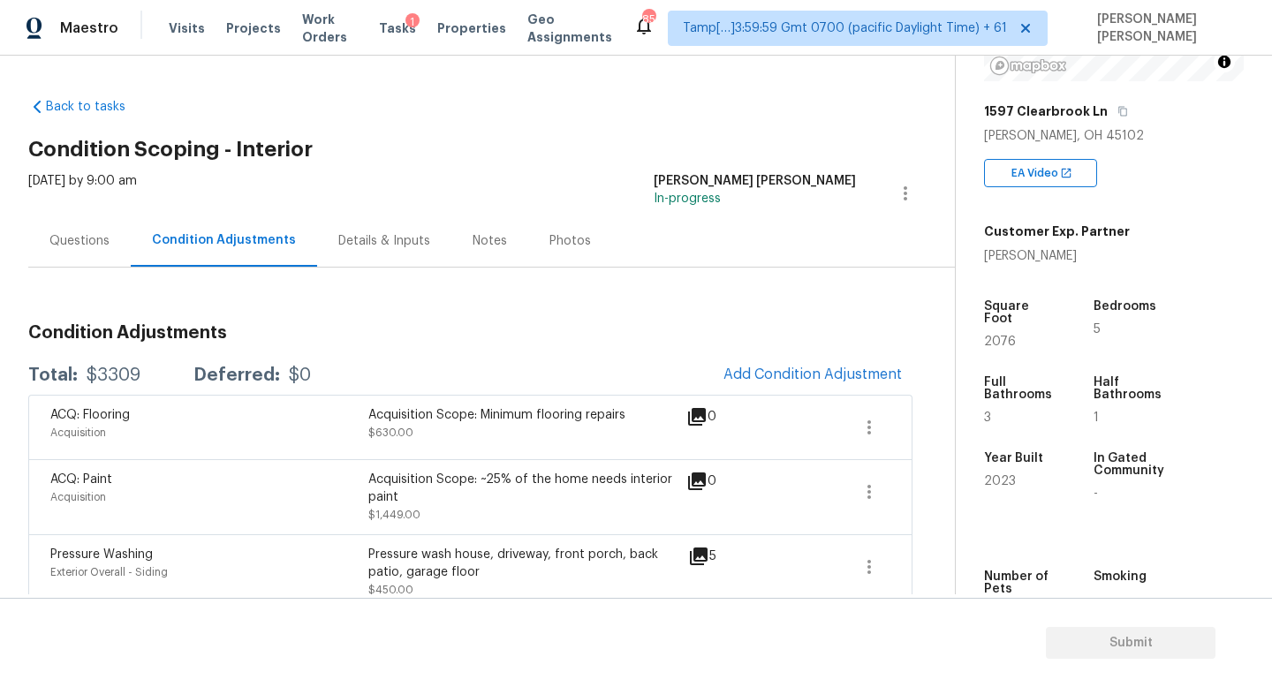
click at [75, 226] on div "Questions" at bounding box center [79, 241] width 102 height 52
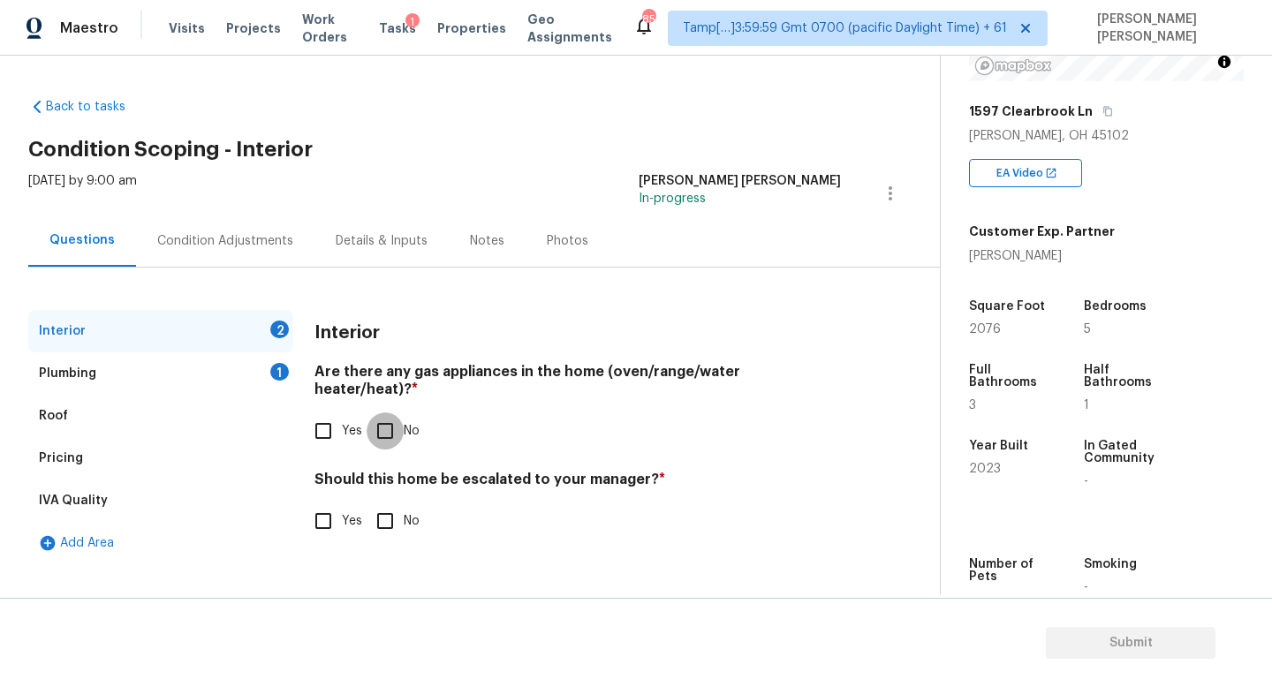
click at [383, 413] on input "No" at bounding box center [385, 431] width 37 height 37
checkbox input "true"
click at [325, 413] on input "Yes" at bounding box center [323, 431] width 37 height 37
checkbox input "true"
checkbox input "false"
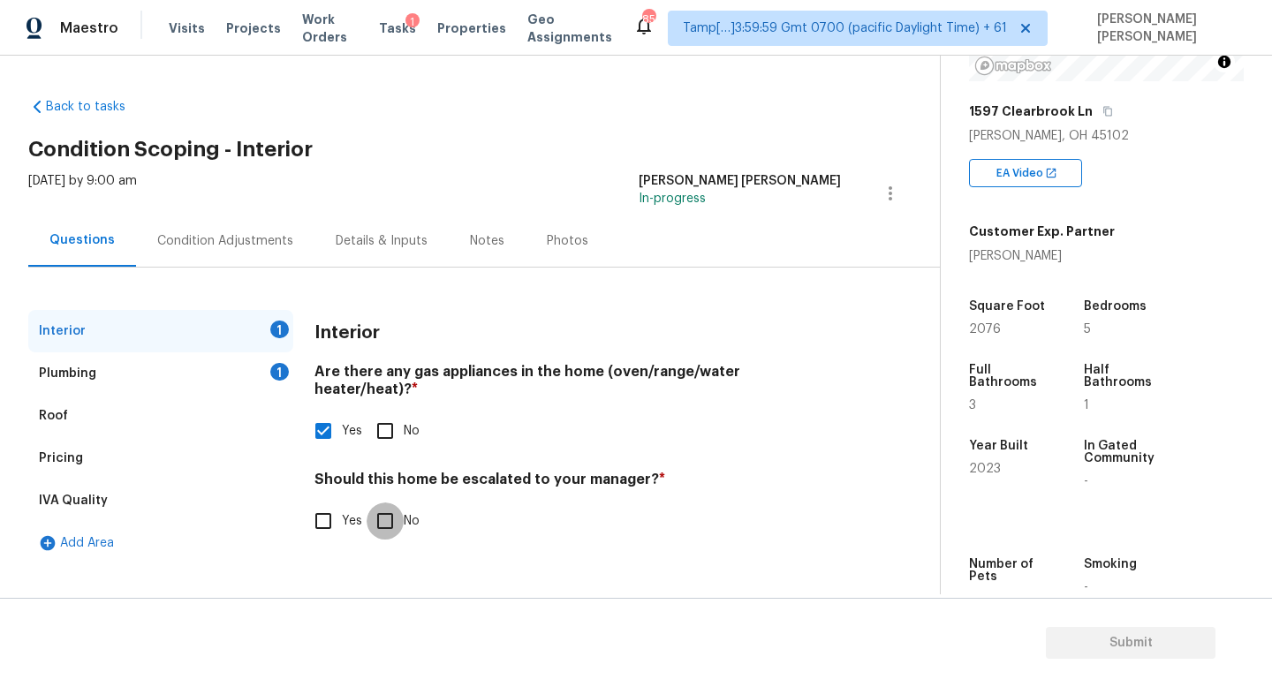
click at [387, 503] on input "No" at bounding box center [385, 521] width 37 height 37
checkbox input "true"
click at [207, 362] on div "Plumbing 1" at bounding box center [160, 374] width 265 height 42
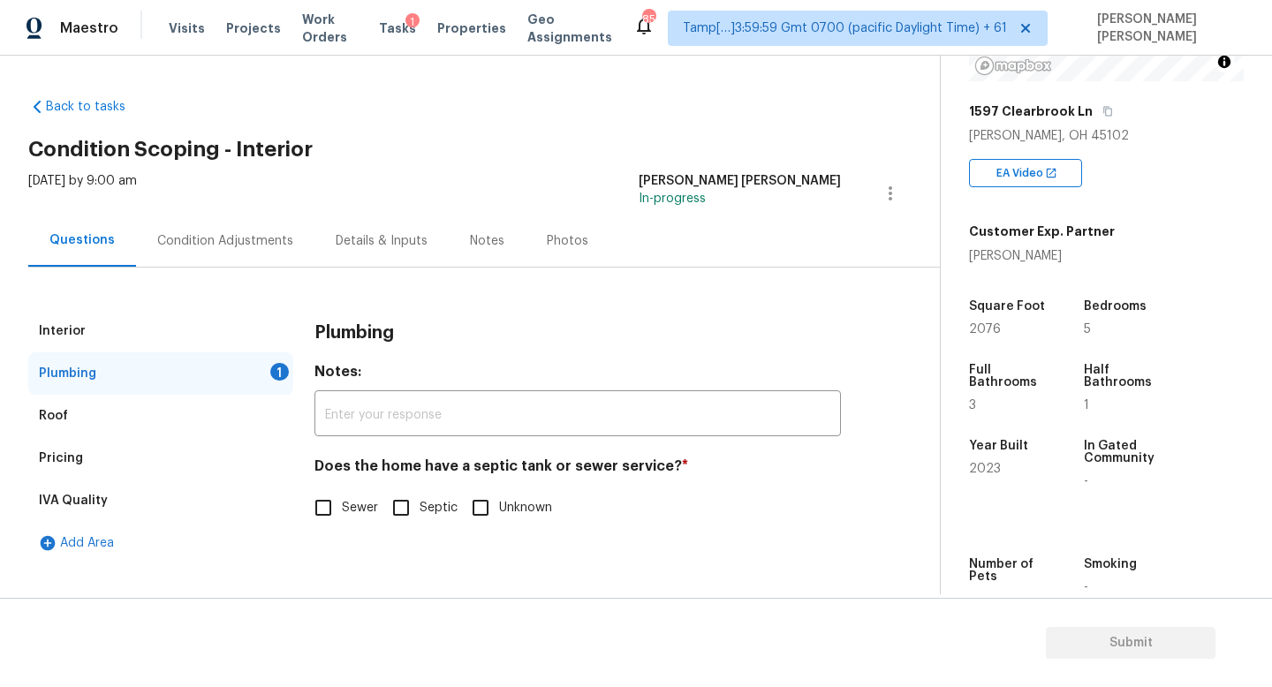
click at [324, 497] on input "Sewer" at bounding box center [323, 507] width 37 height 37
checkbox input "true"
click at [252, 233] on div "Condition Adjustments" at bounding box center [225, 241] width 136 height 18
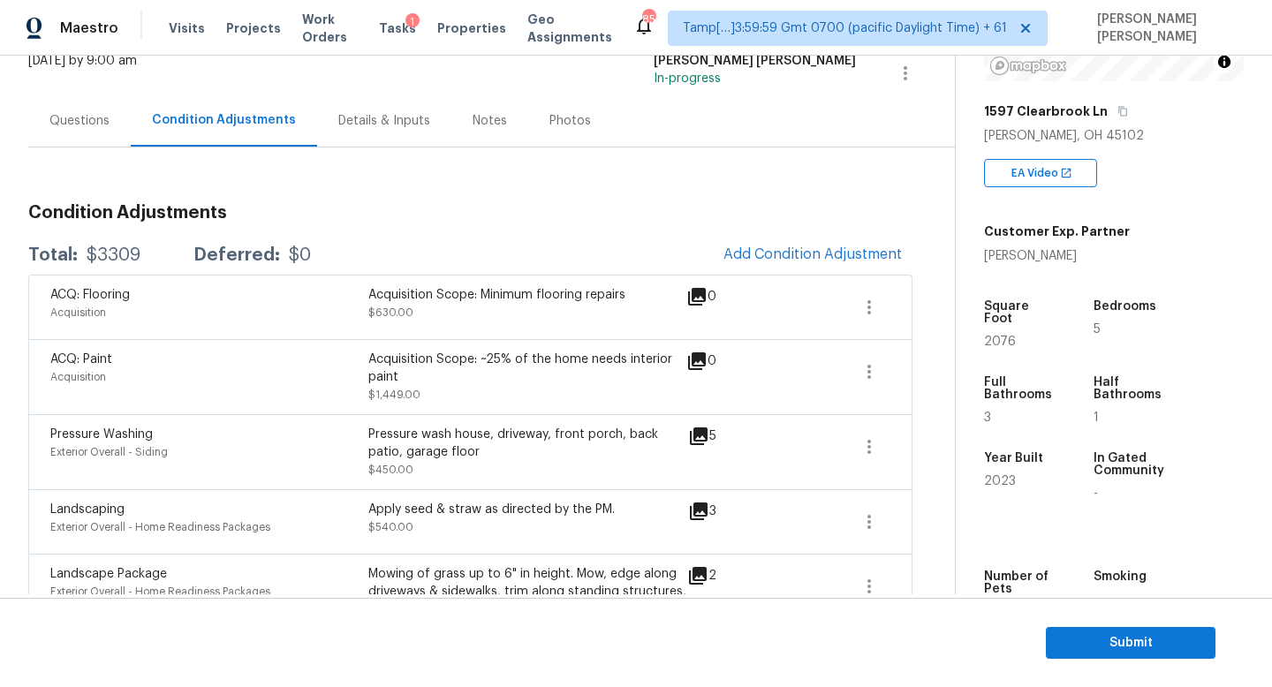
scroll to position [150, 0]
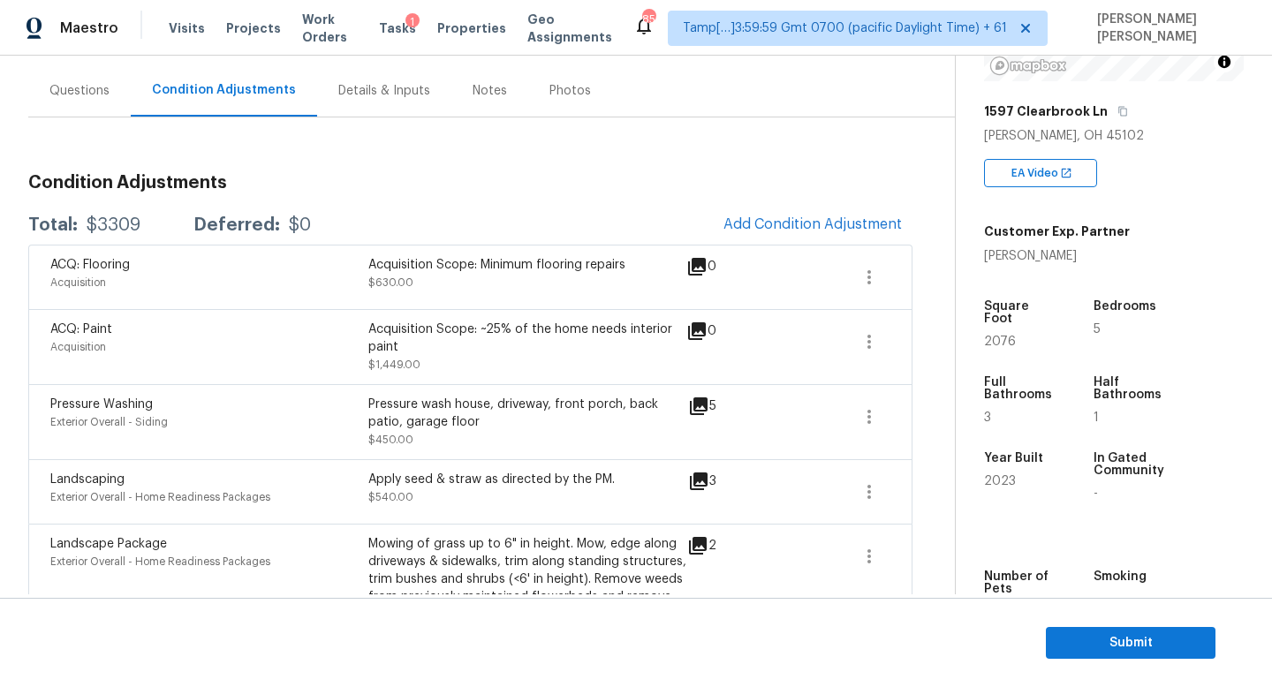
click at [838, 345] on span at bounding box center [807, 347] width 68 height 53
click at [868, 345] on icon "button" at bounding box center [870, 342] width 4 height 14
click at [948, 345] on div "Edit" at bounding box center [970, 339] width 138 height 18
click at [848, 348] on button "button" at bounding box center [869, 342] width 42 height 42
click at [916, 341] on div "Edit" at bounding box center [970, 339] width 138 height 18
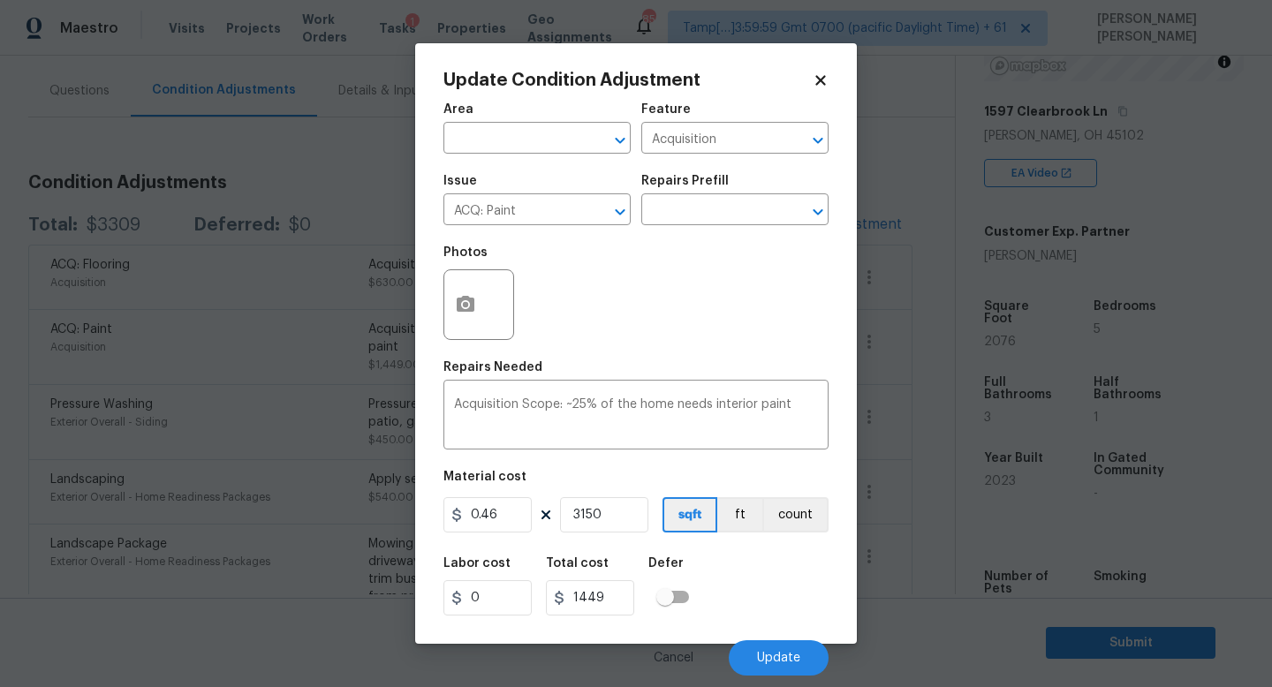
click at [923, 338] on body "Maestro Visits Projects Work Orders Tasks 1 Properties Geo Assignments 851 Tamp…" at bounding box center [636, 343] width 1272 height 687
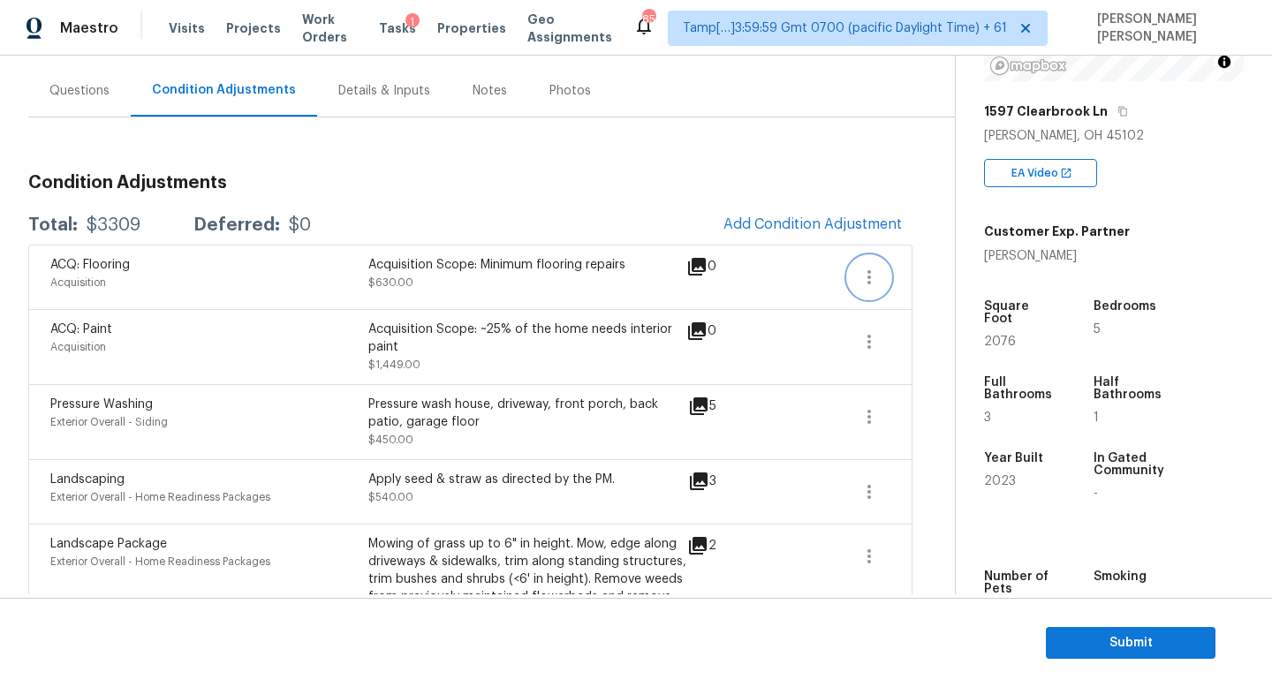
click at [867, 274] on icon "button" at bounding box center [869, 277] width 21 height 21
click at [945, 275] on div "Edit" at bounding box center [970, 274] width 138 height 18
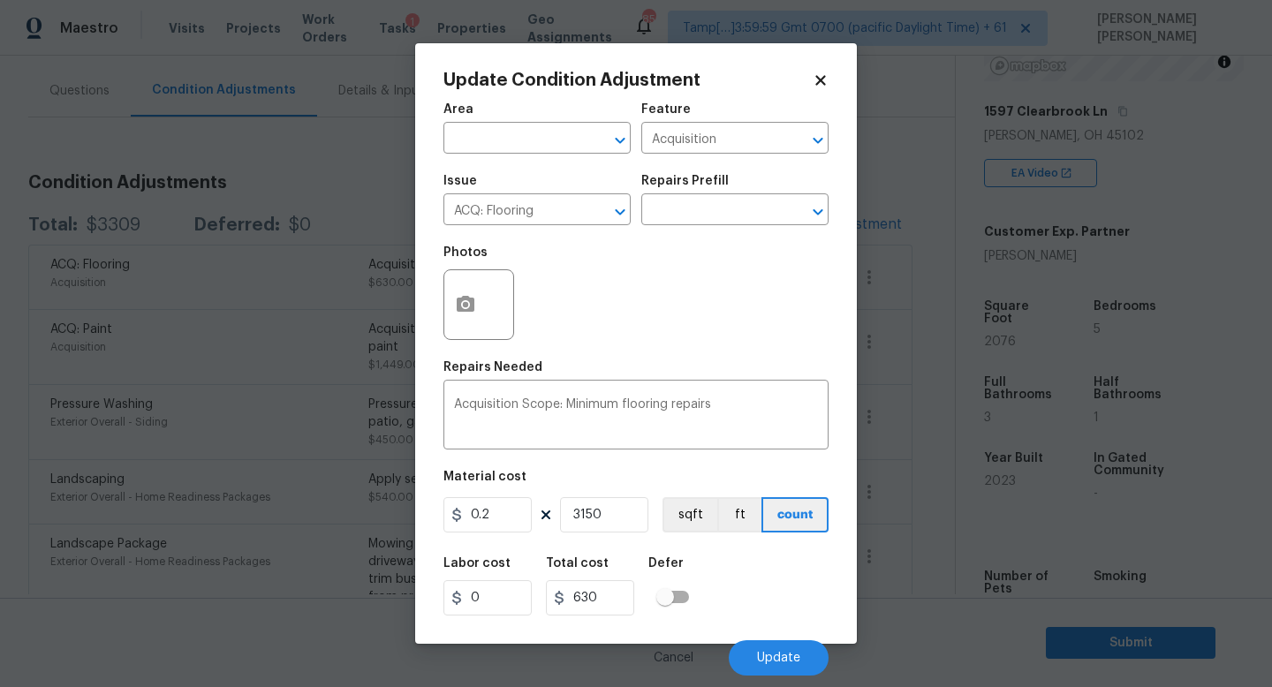
click at [921, 323] on body "Maestro Visits Projects Work Orders Tasks 1 Properties Geo Assignments 851 Tamp…" at bounding box center [636, 343] width 1272 height 687
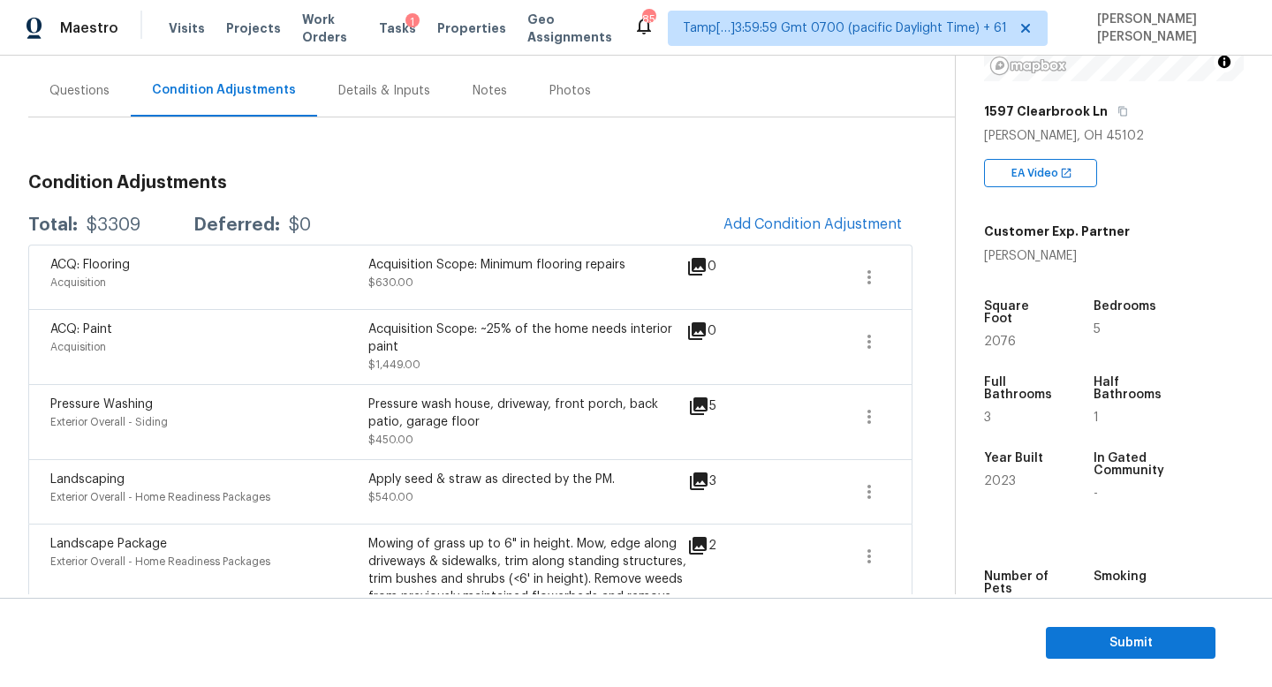
scroll to position [0, 0]
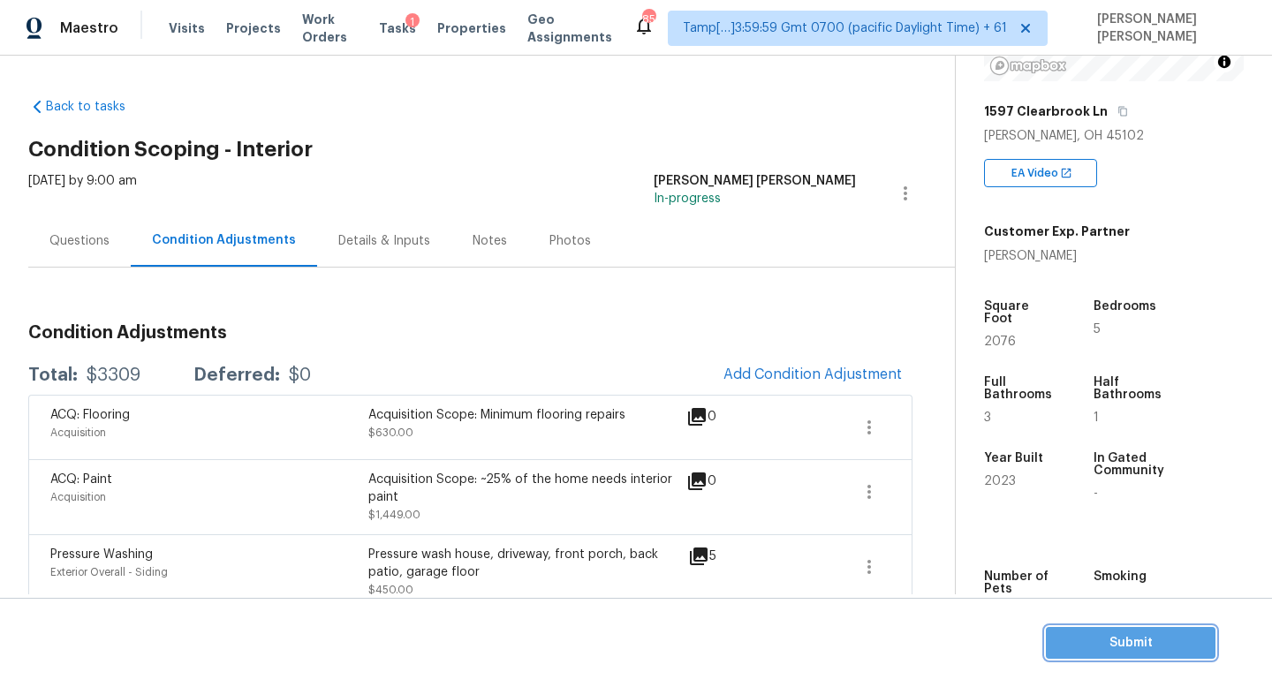
click at [1093, 636] on span "Submit" at bounding box center [1130, 644] width 141 height 22
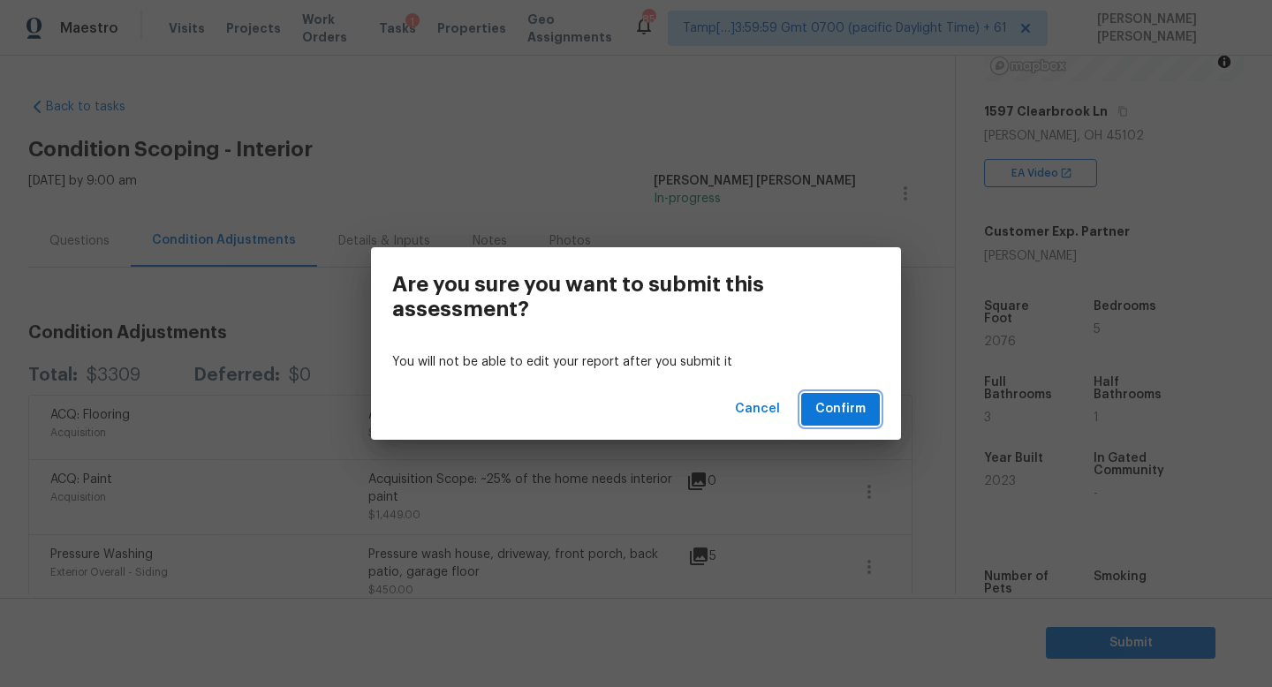
click at [866, 407] on button "Confirm" at bounding box center [840, 409] width 79 height 33
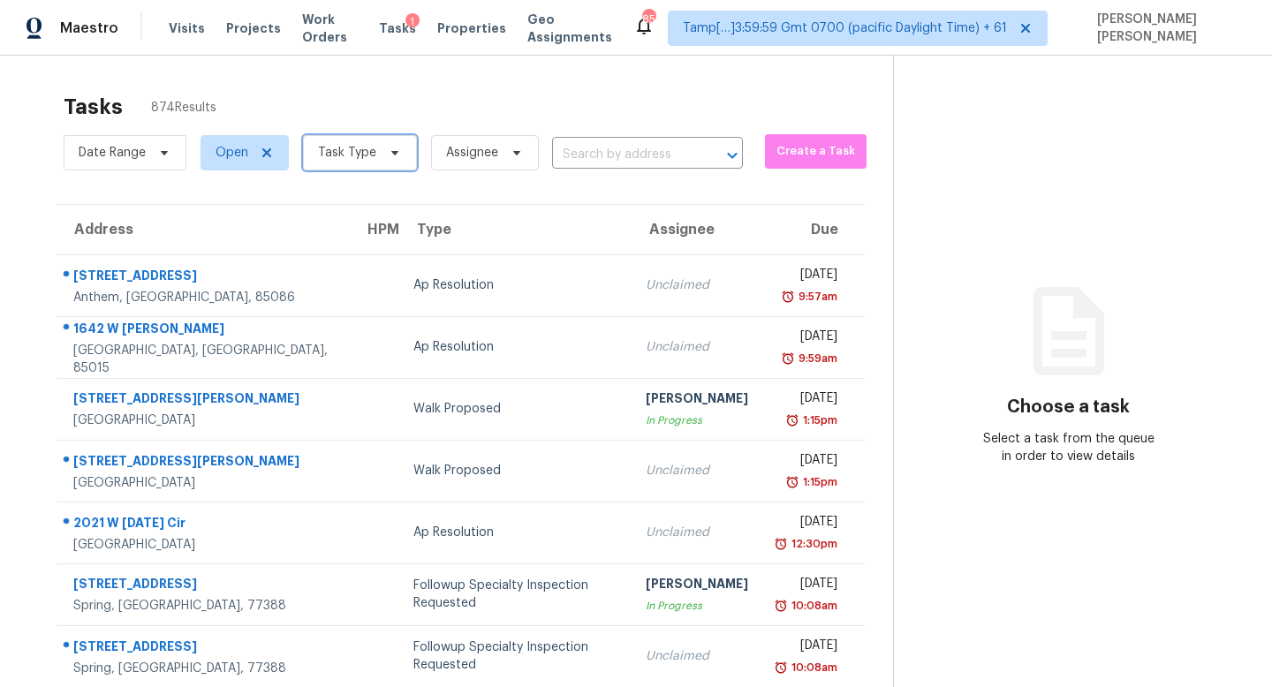
click at [332, 143] on span "Task Type" at bounding box center [360, 152] width 114 height 35
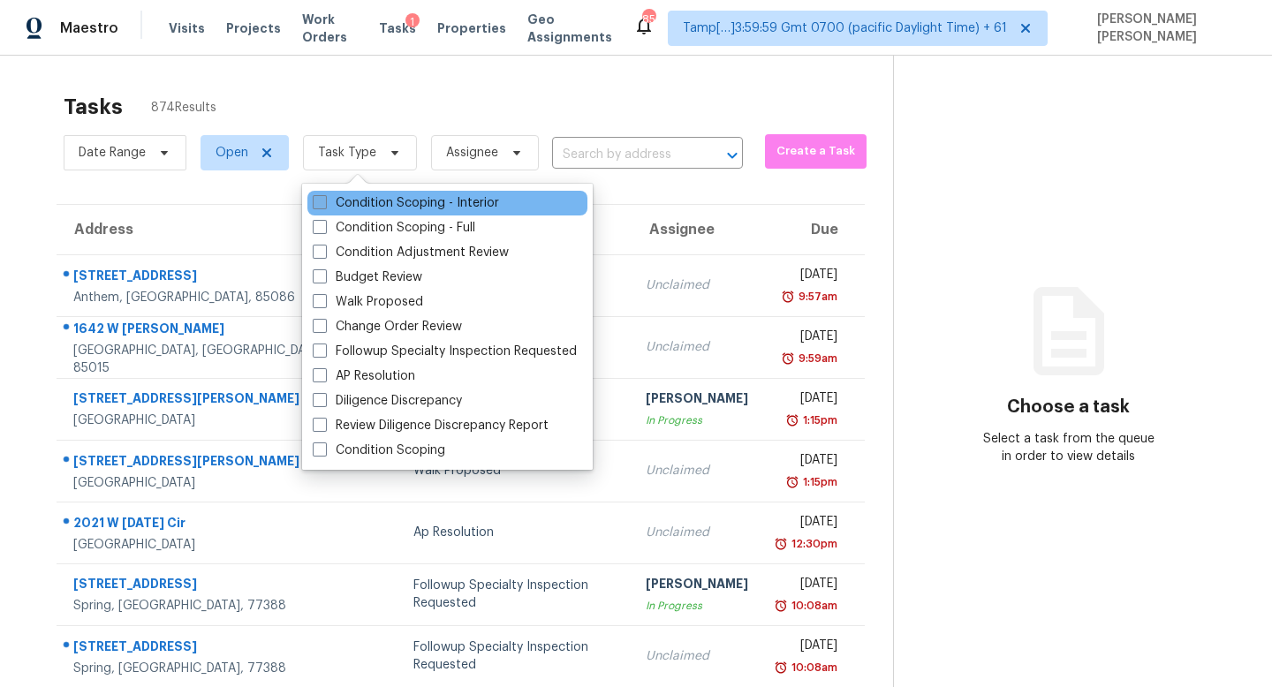
click at [406, 199] on label "Condition Scoping - Interior" at bounding box center [406, 203] width 186 height 18
click at [324, 199] on input "Condition Scoping - Interior" at bounding box center [318, 199] width 11 height 11
checkbox input "true"
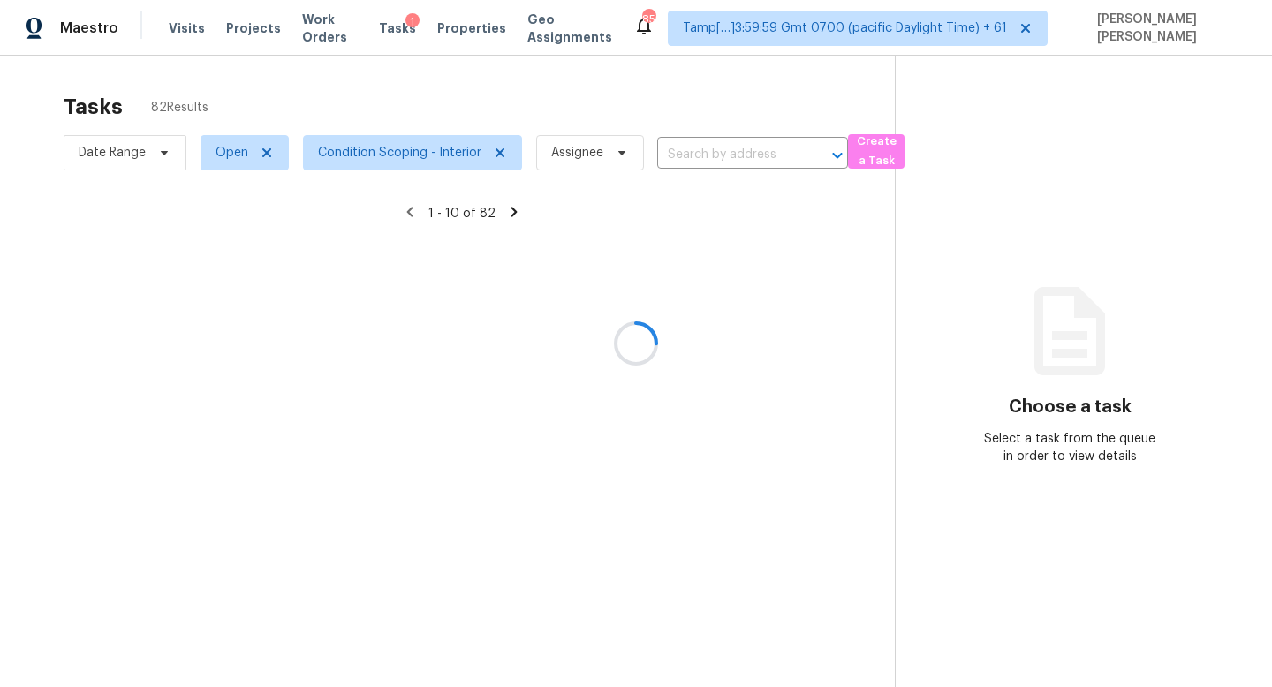
click at [438, 102] on div at bounding box center [636, 343] width 1272 height 687
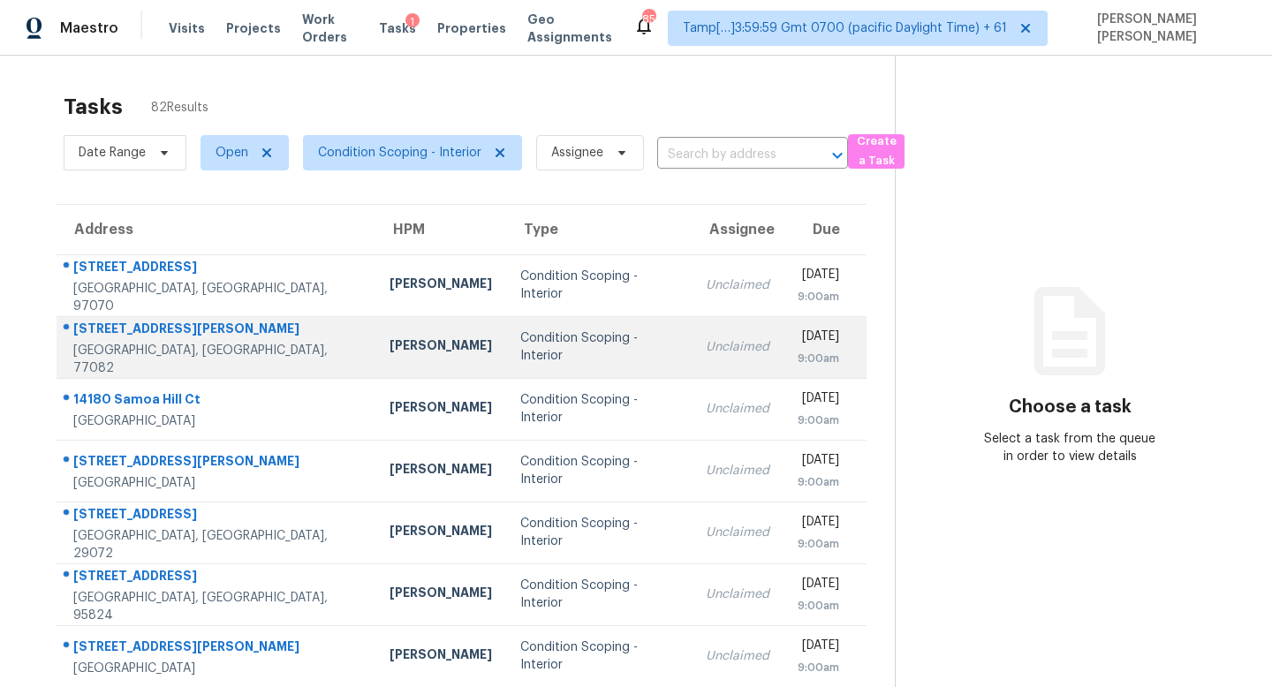
scroll to position [232, 0]
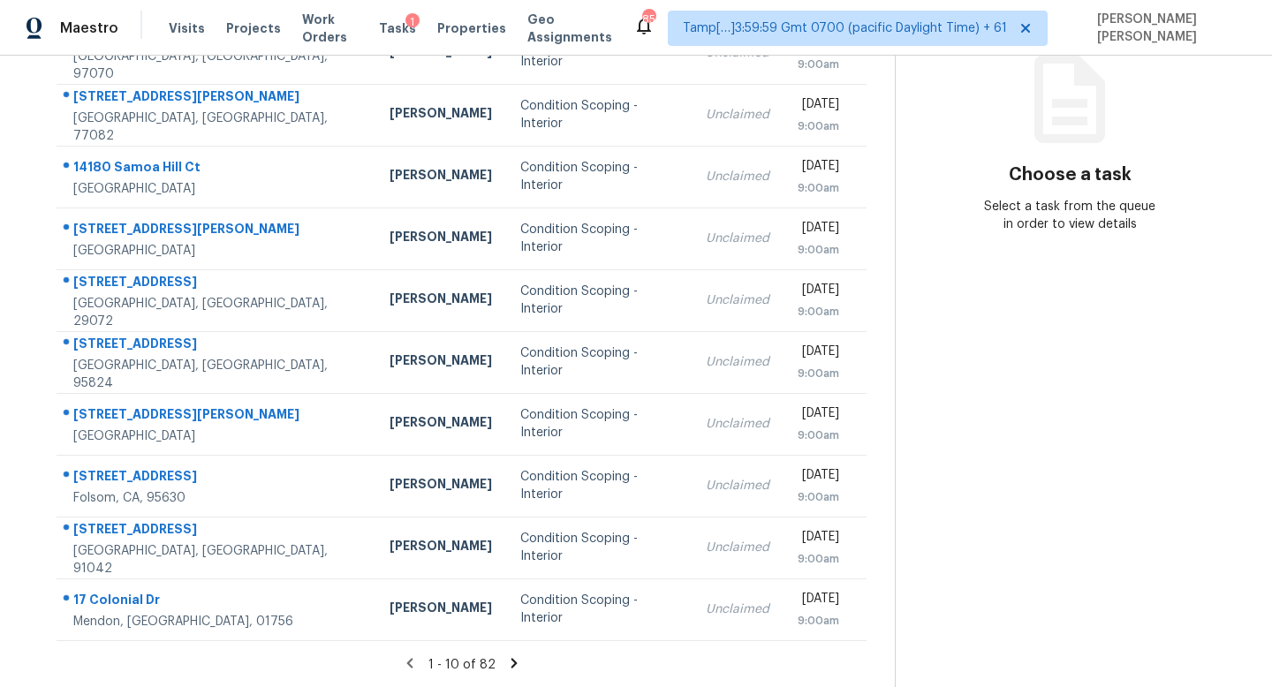
click at [511, 667] on icon at bounding box center [514, 663] width 6 height 10
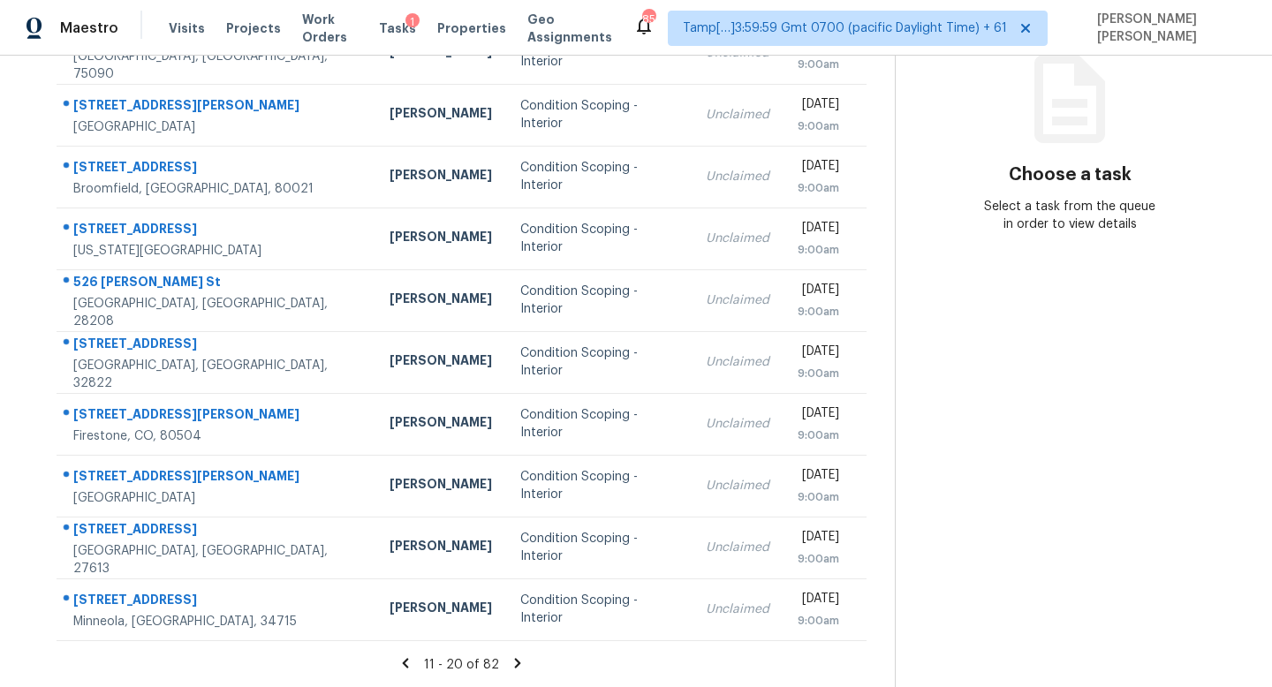
click at [1104, 491] on section "Choose a task Select a task from the queue in order to view details" at bounding box center [1069, 255] width 349 height 865
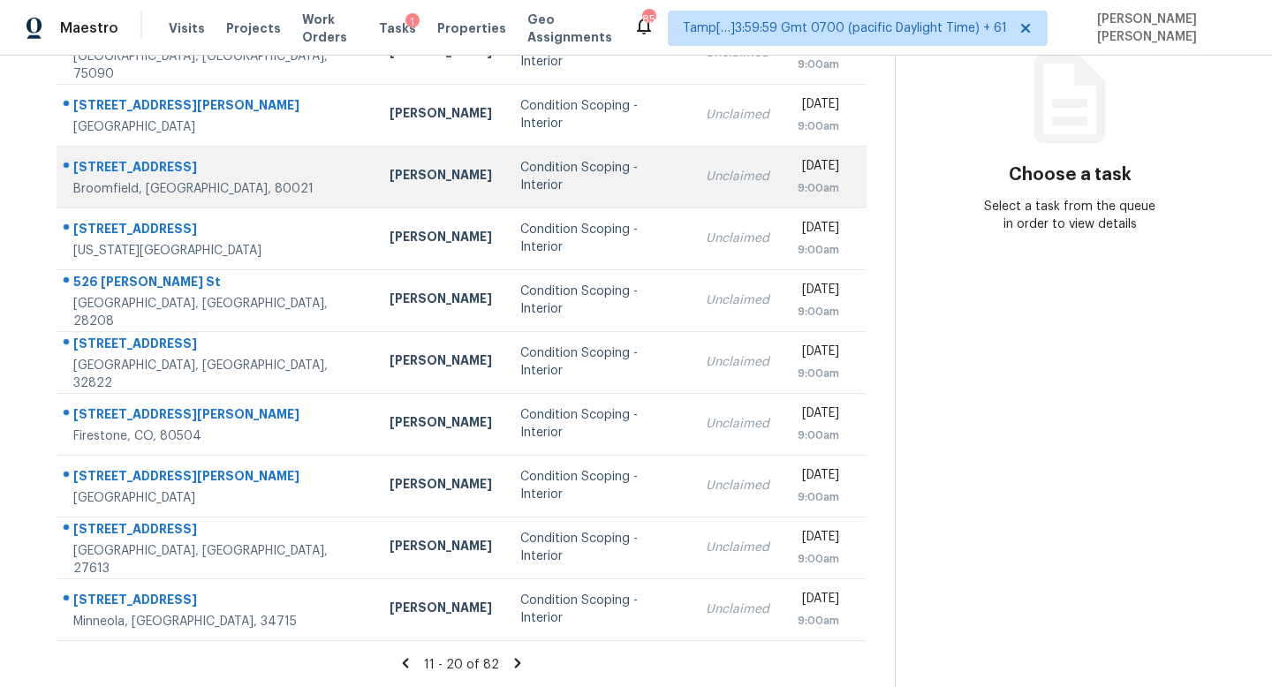
scroll to position [0, 0]
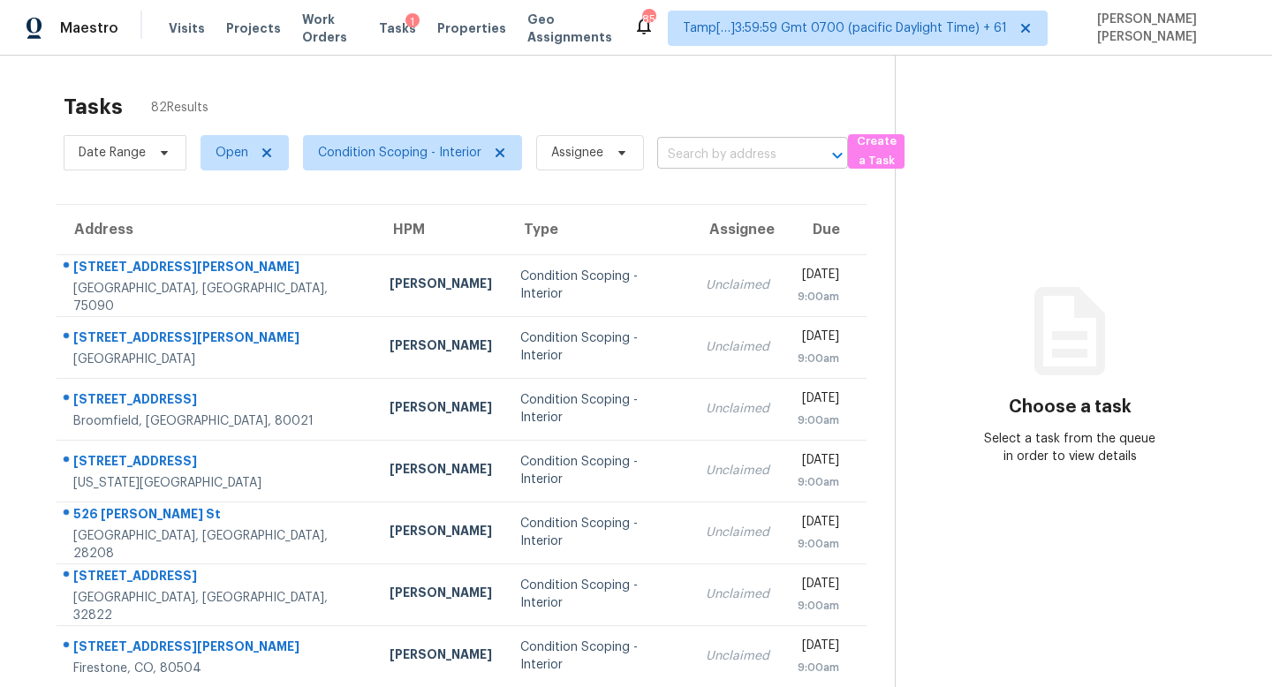
click at [693, 162] on input "text" at bounding box center [727, 154] width 141 height 27
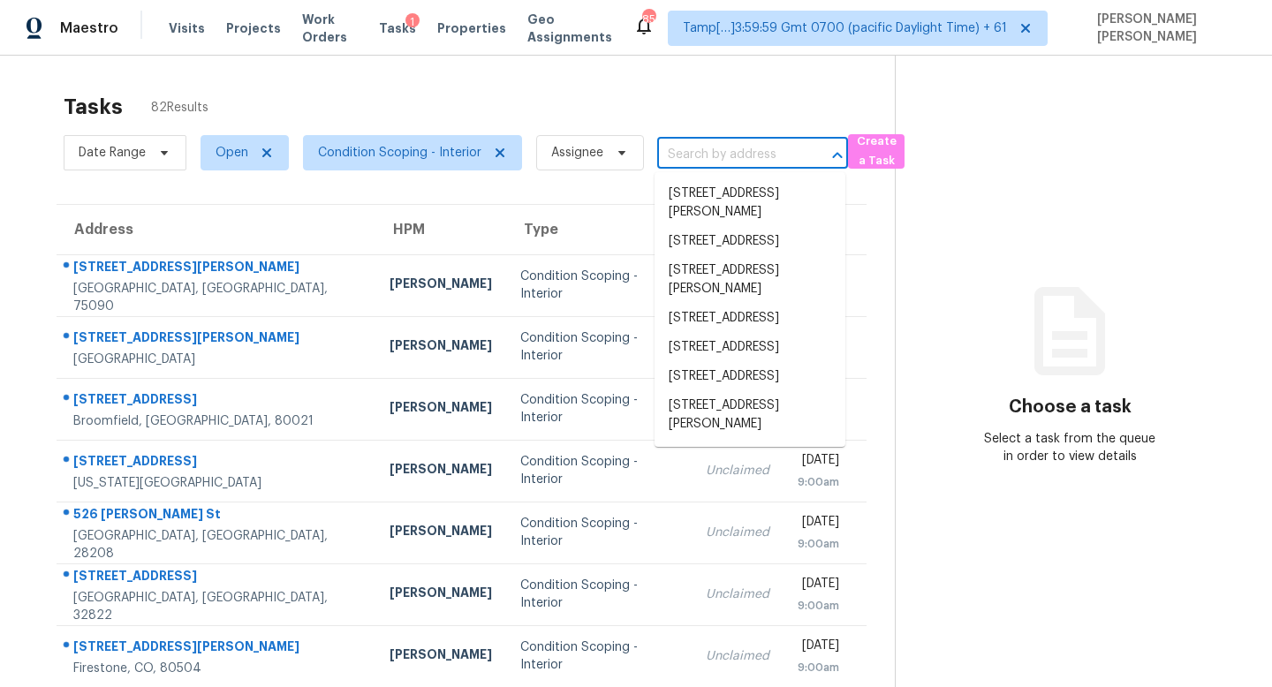
paste input "17 Colonial Dr, Mendon, MA 01756"
type input "17 Colonial Dr, Mendon, MA 01756"
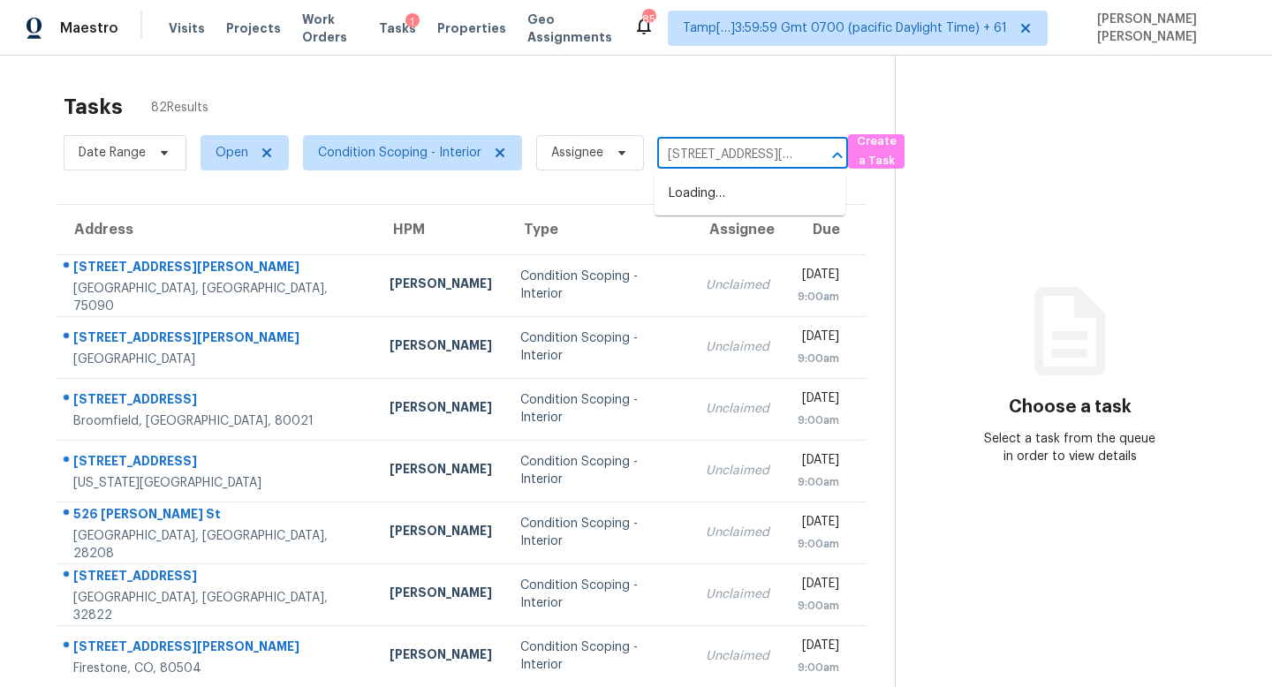
scroll to position [0, 64]
click at [746, 194] on li "17 Colonial Dr, Mendon, MA 01756" at bounding box center [750, 203] width 191 height 48
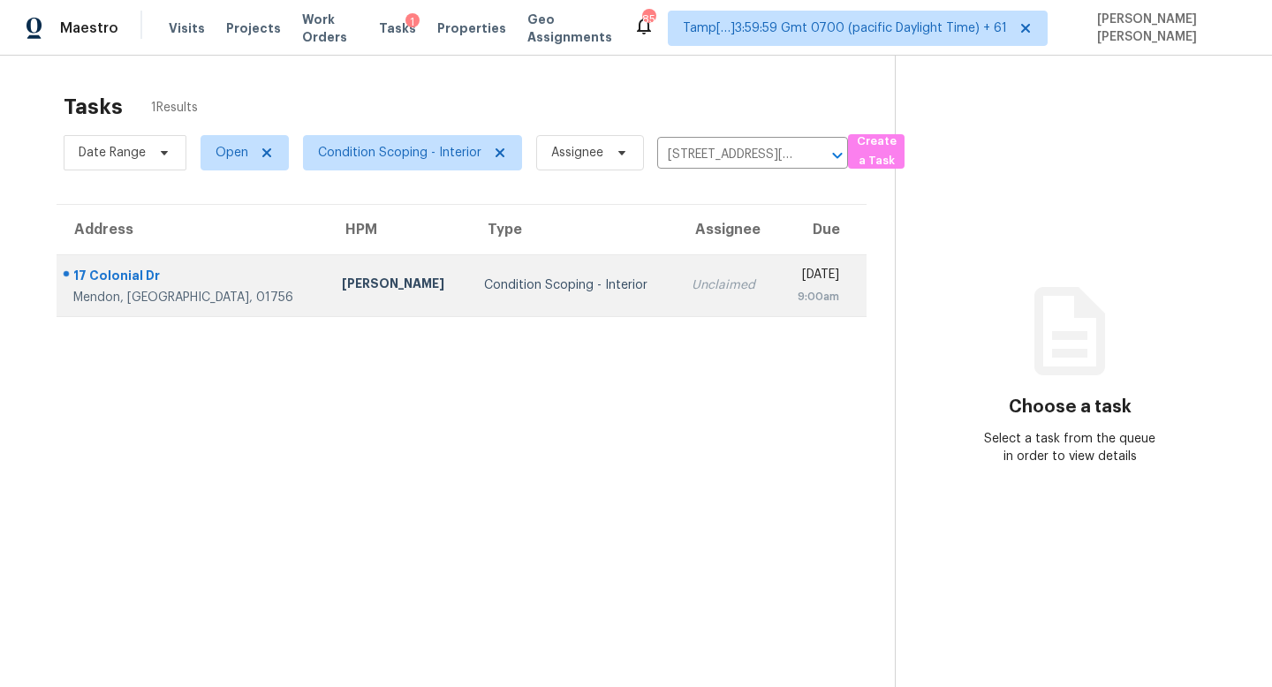
click at [678, 275] on td "Unclaimed" at bounding box center [728, 285] width 100 height 62
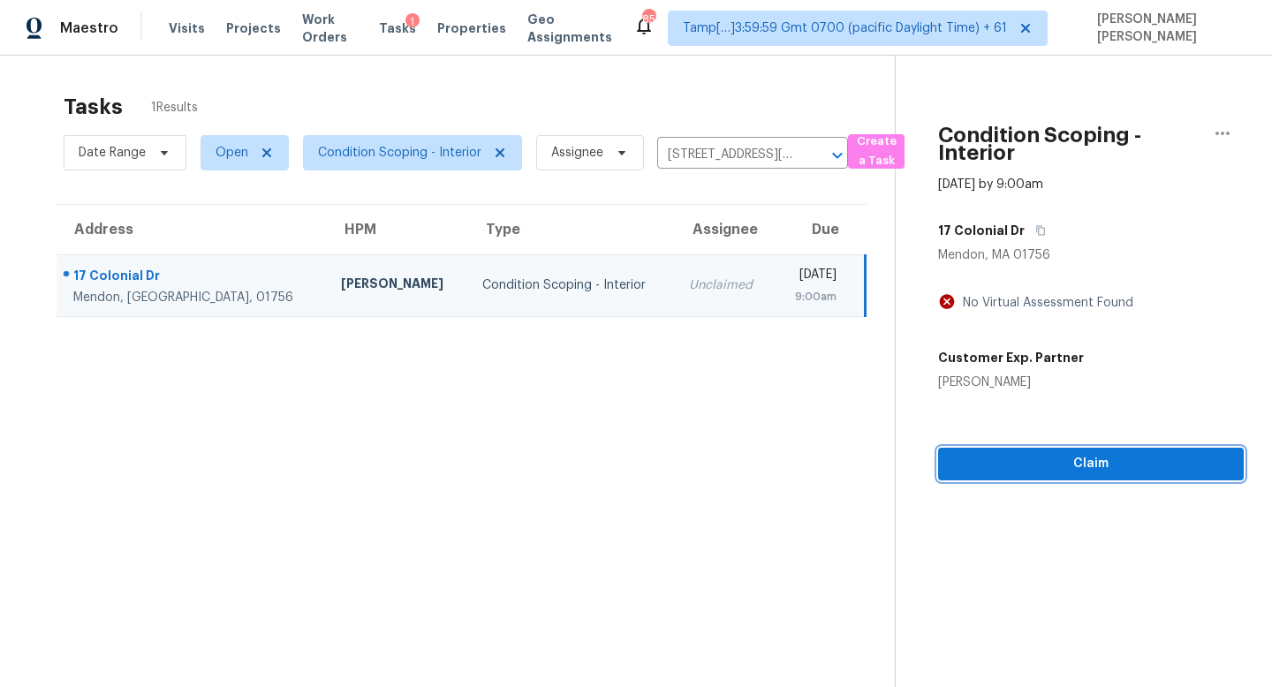
click at [1065, 471] on span "Claim" at bounding box center [1090, 464] width 277 height 22
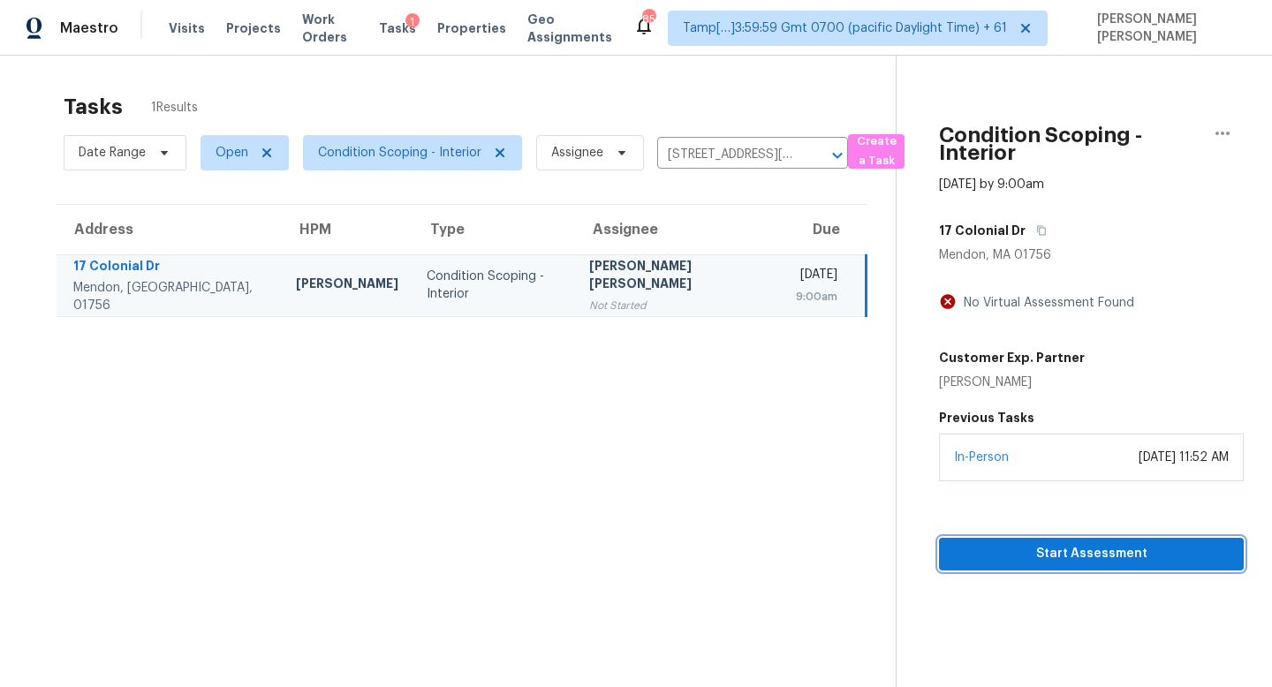
click at [1002, 551] on span "Start Assessment" at bounding box center [1091, 554] width 277 height 22
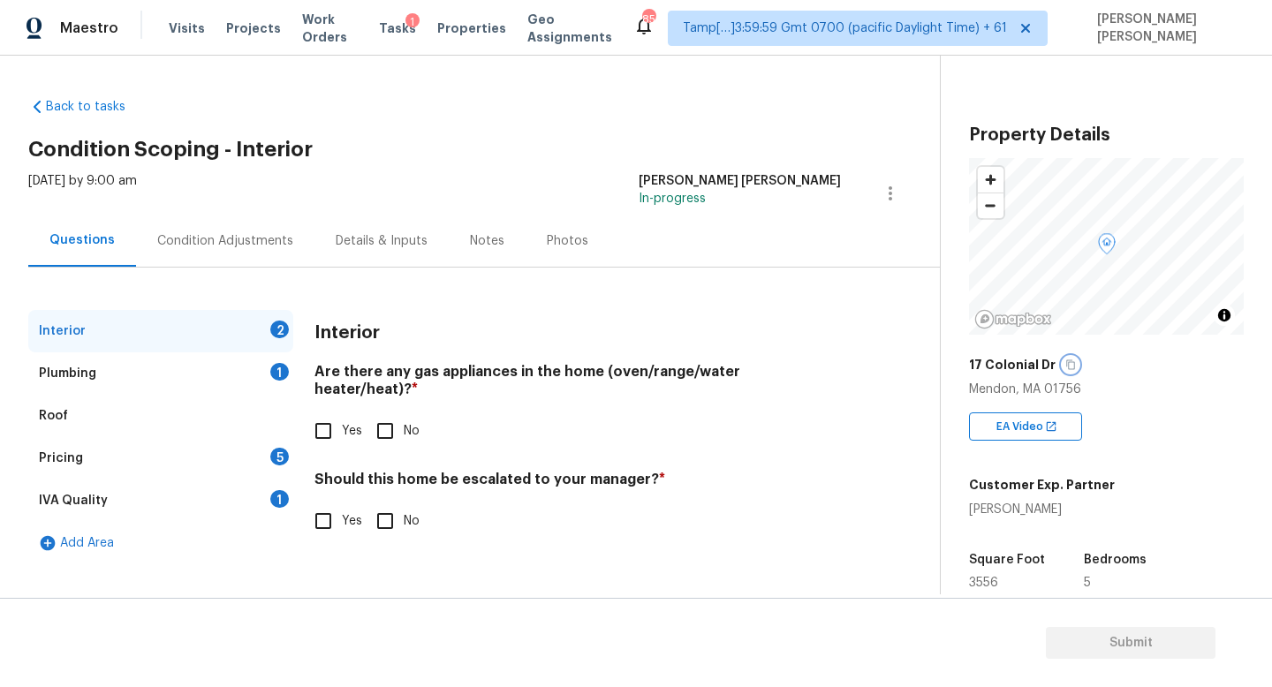
click at [1063, 358] on button "button" at bounding box center [1071, 365] width 16 height 16
click at [330, 413] on input "Yes" at bounding box center [323, 431] width 37 height 37
checkbox input "true"
click at [254, 368] on div "Plumbing 1" at bounding box center [160, 374] width 265 height 42
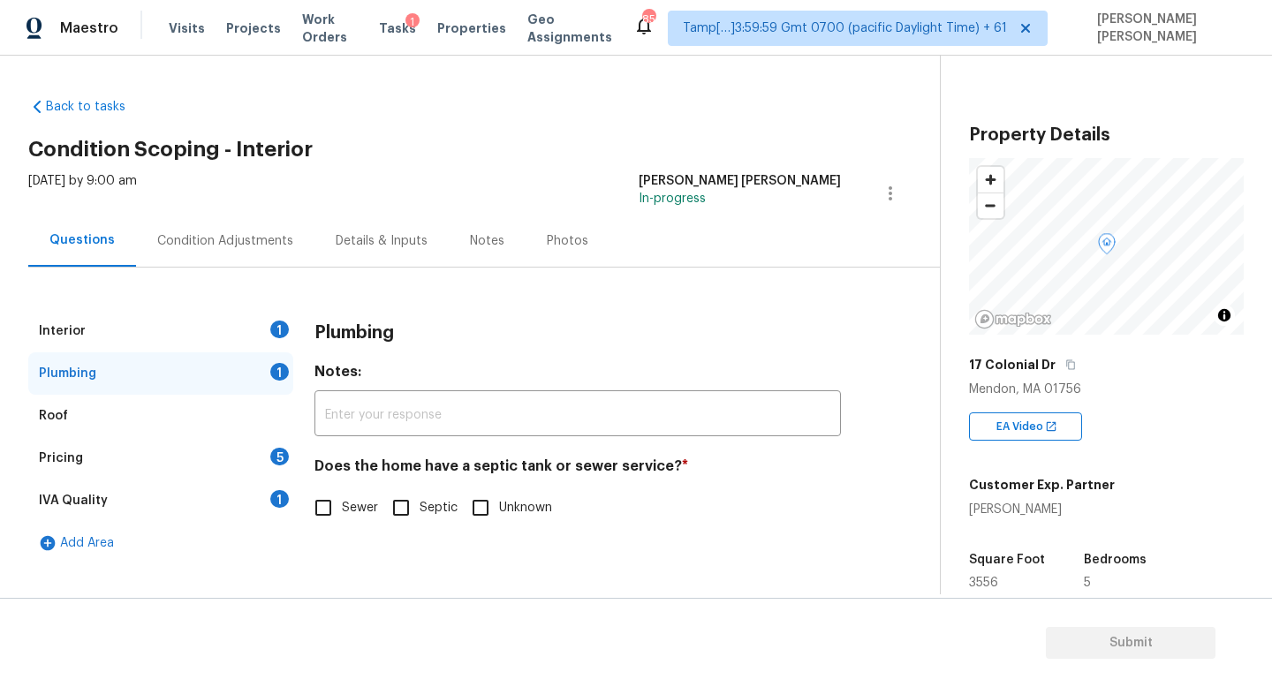
click at [328, 504] on input "Sewer" at bounding box center [323, 507] width 37 height 37
checkbox input "true"
click at [247, 453] on div "Pricing 5" at bounding box center [160, 458] width 265 height 42
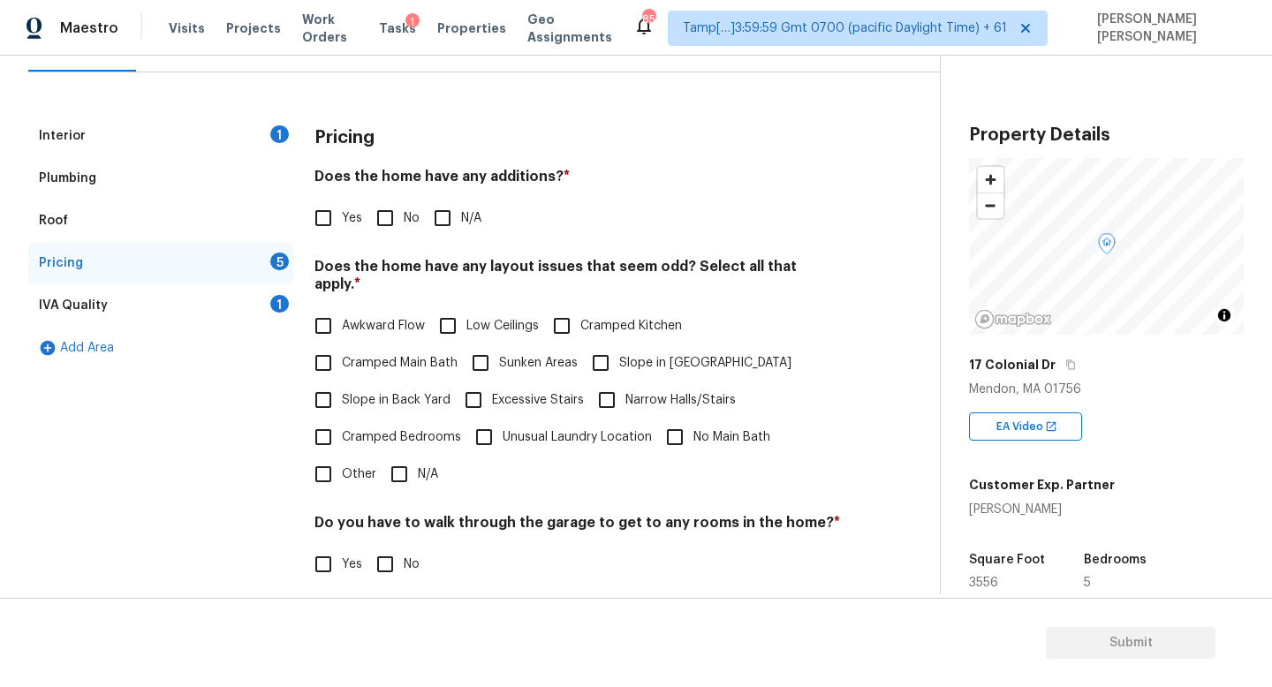
scroll to position [217, 0]
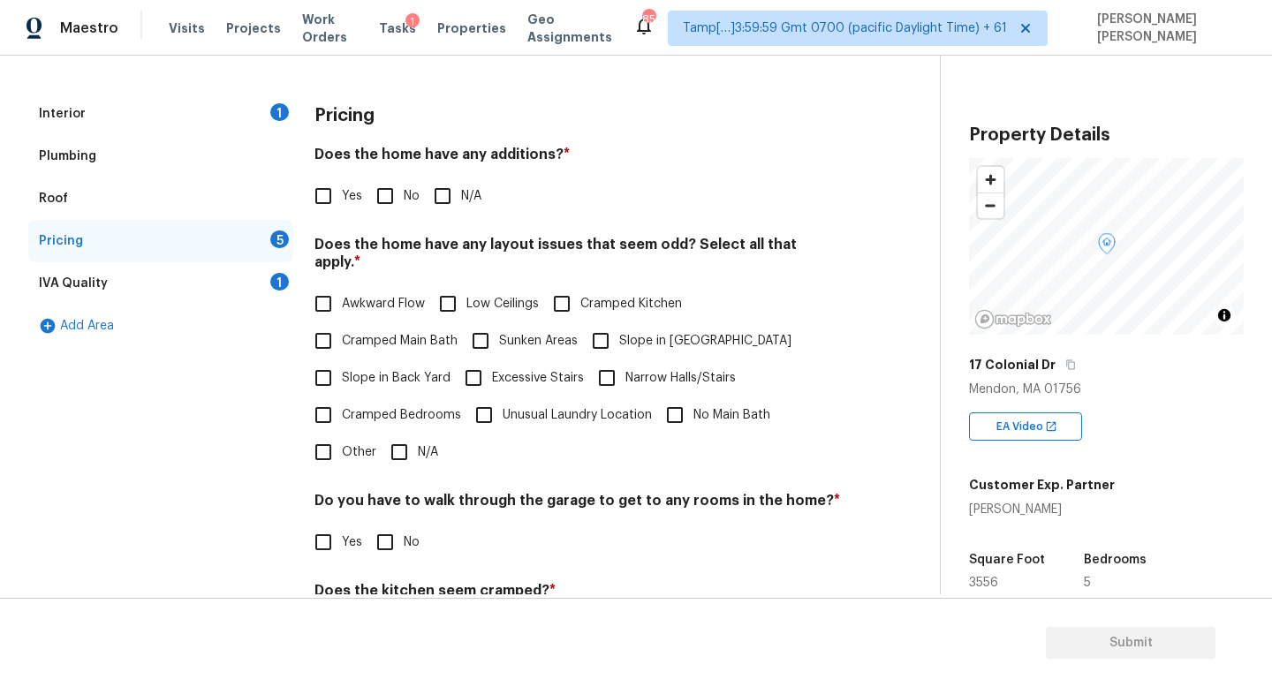
click at [446, 194] on input "N/A" at bounding box center [442, 196] width 37 height 37
checkbox input "true"
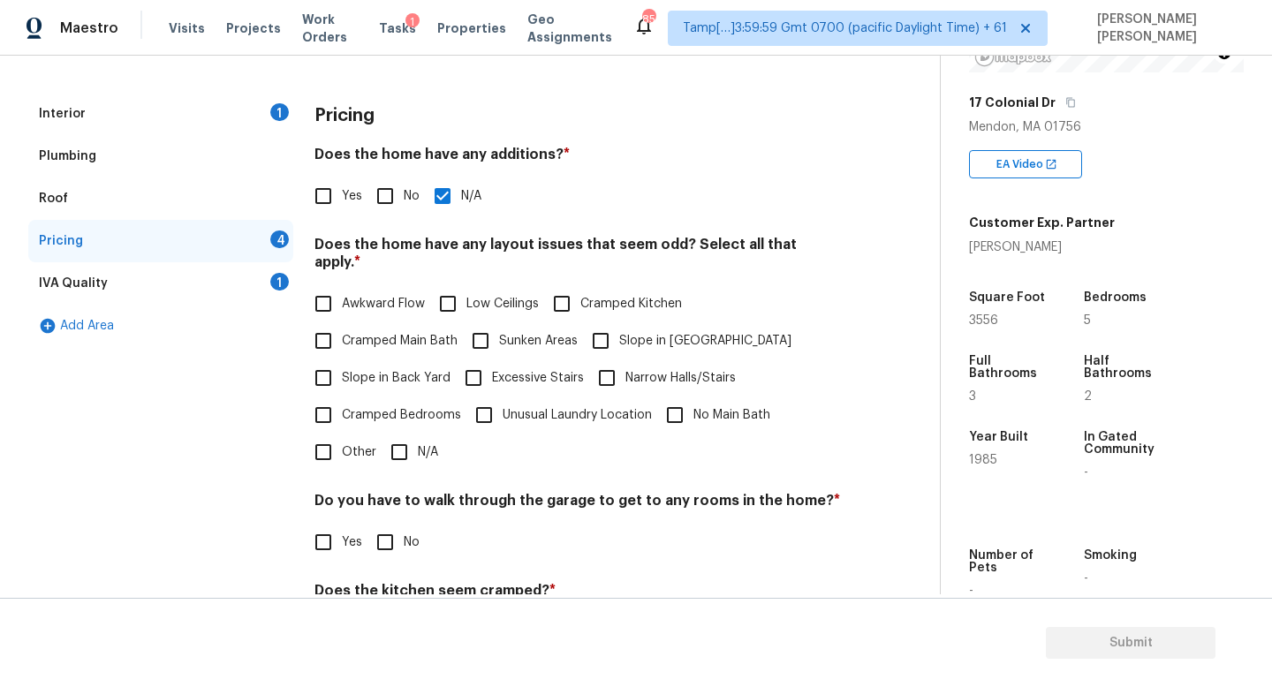
scroll to position [284, 0]
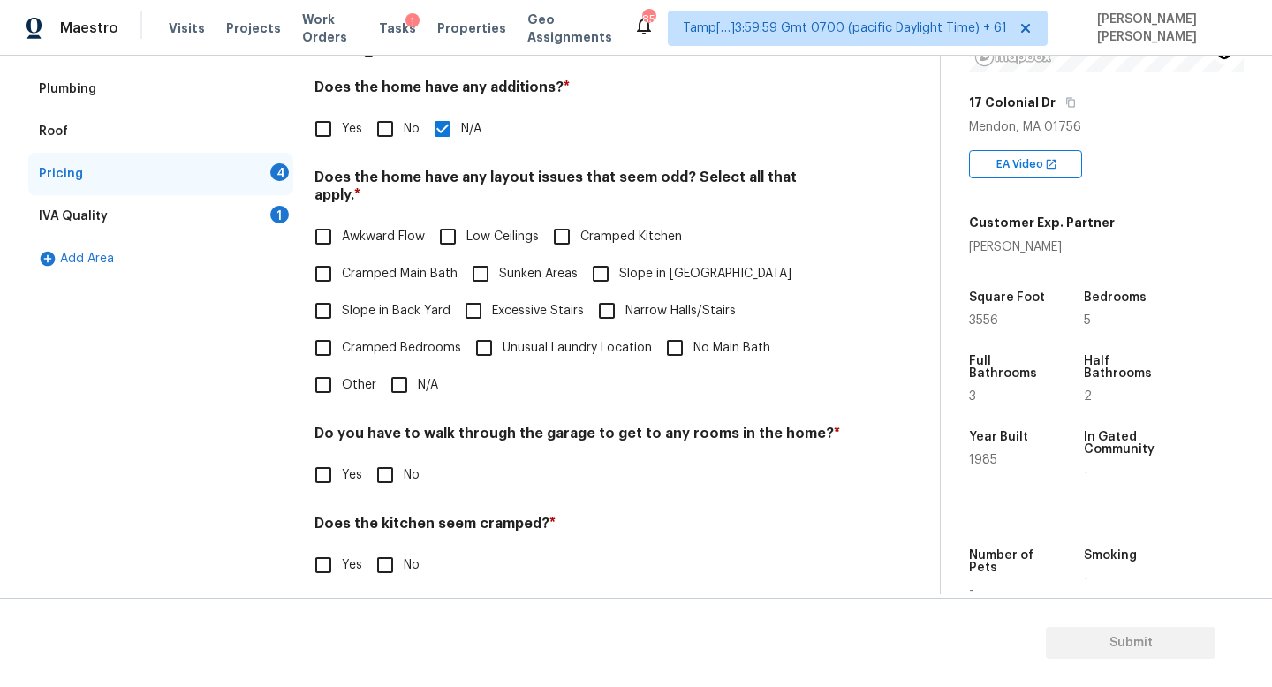
click at [397, 380] on input "N/A" at bounding box center [399, 385] width 37 height 37
checkbox input "true"
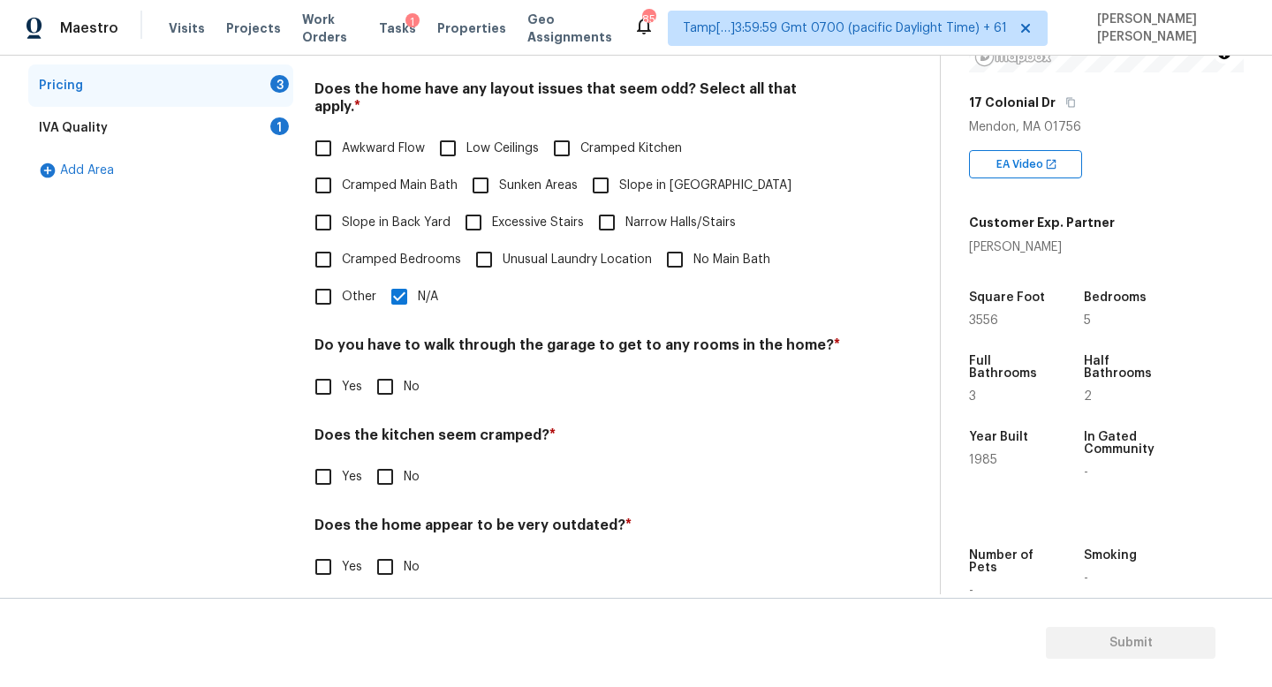
click at [380, 368] on input "No" at bounding box center [385, 386] width 37 height 37
checkbox input "true"
click at [390, 484] on div "Pricing Does the home have any additions? * Yes No N/A Does the home have any l…" at bounding box center [578, 272] width 527 height 670
click at [390, 459] on input "No" at bounding box center [385, 477] width 37 height 37
checkbox input "true"
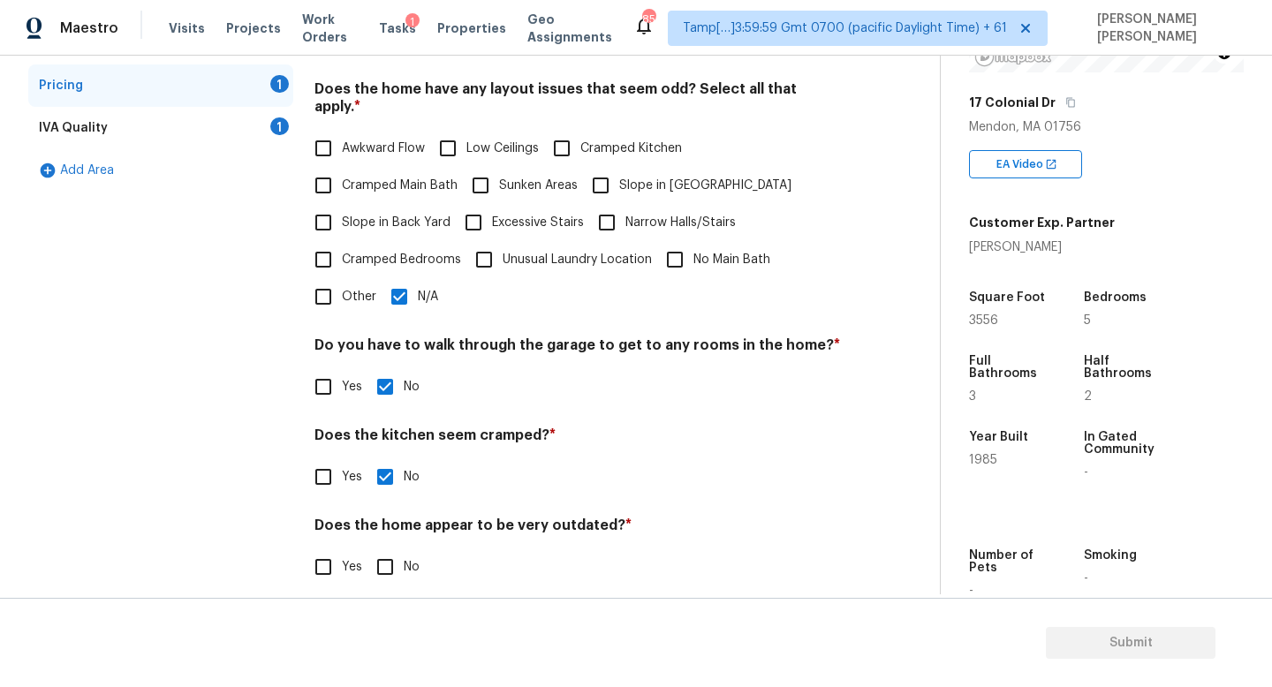
click at [387, 549] on input "No" at bounding box center [385, 567] width 37 height 37
checkbox input "true"
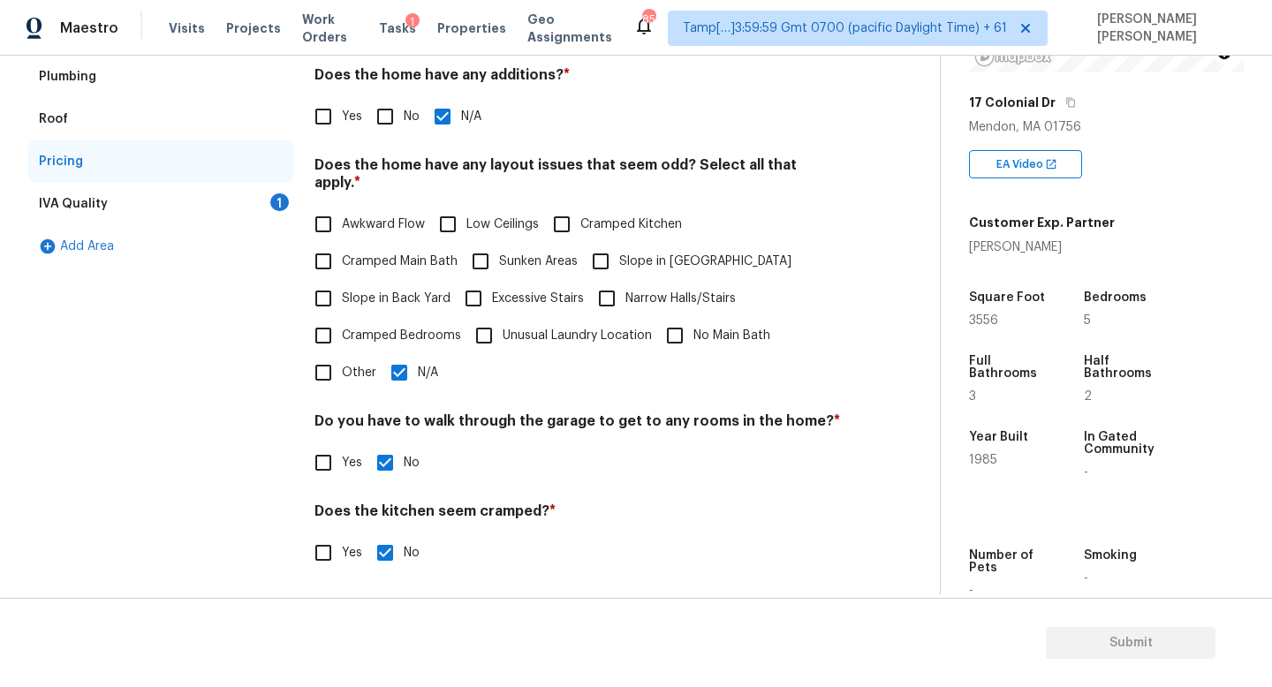
scroll to position [240, 0]
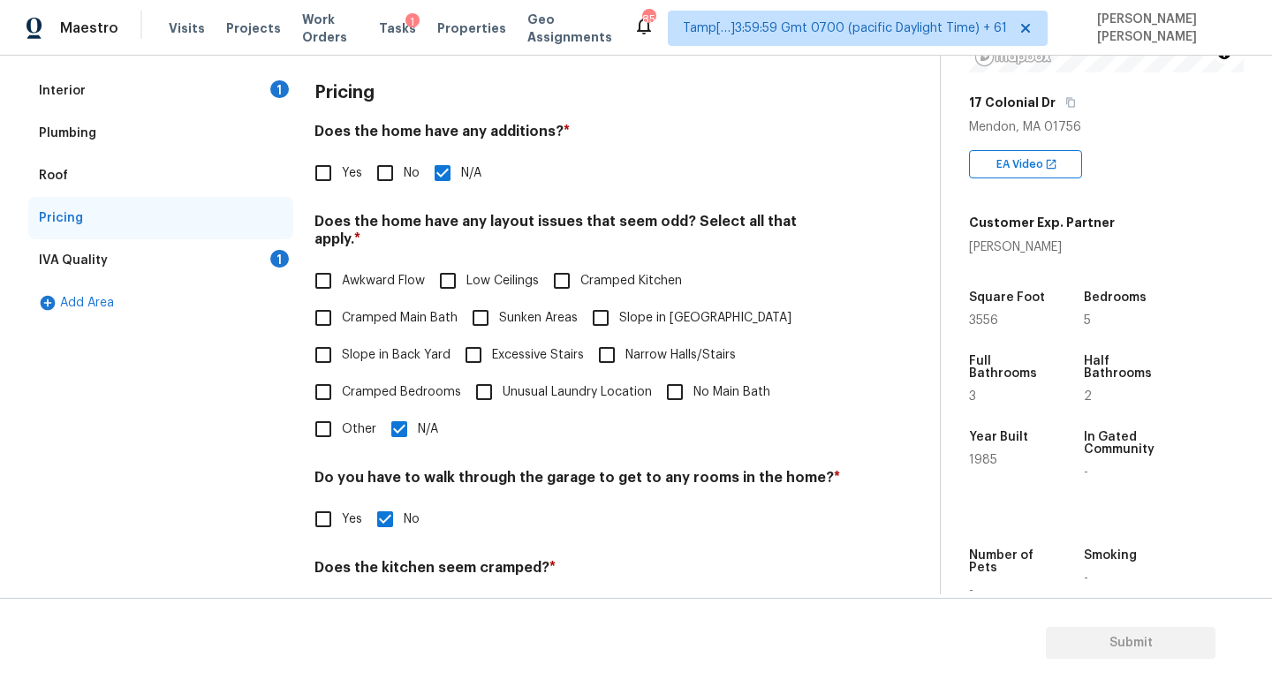
click at [201, 242] on div "IVA Quality 1" at bounding box center [160, 260] width 265 height 42
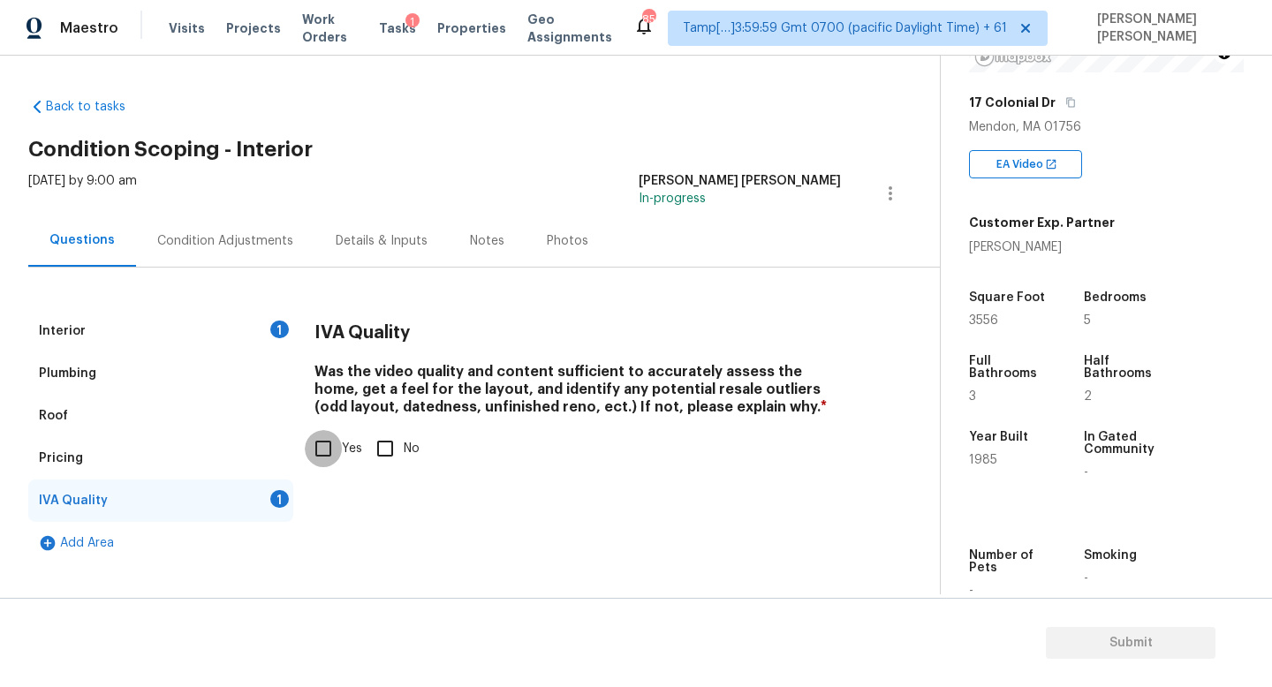
click at [332, 442] on input "Yes" at bounding box center [323, 448] width 37 height 37
checkbox input "true"
click at [219, 216] on div "Condition Adjustments" at bounding box center [225, 241] width 178 height 52
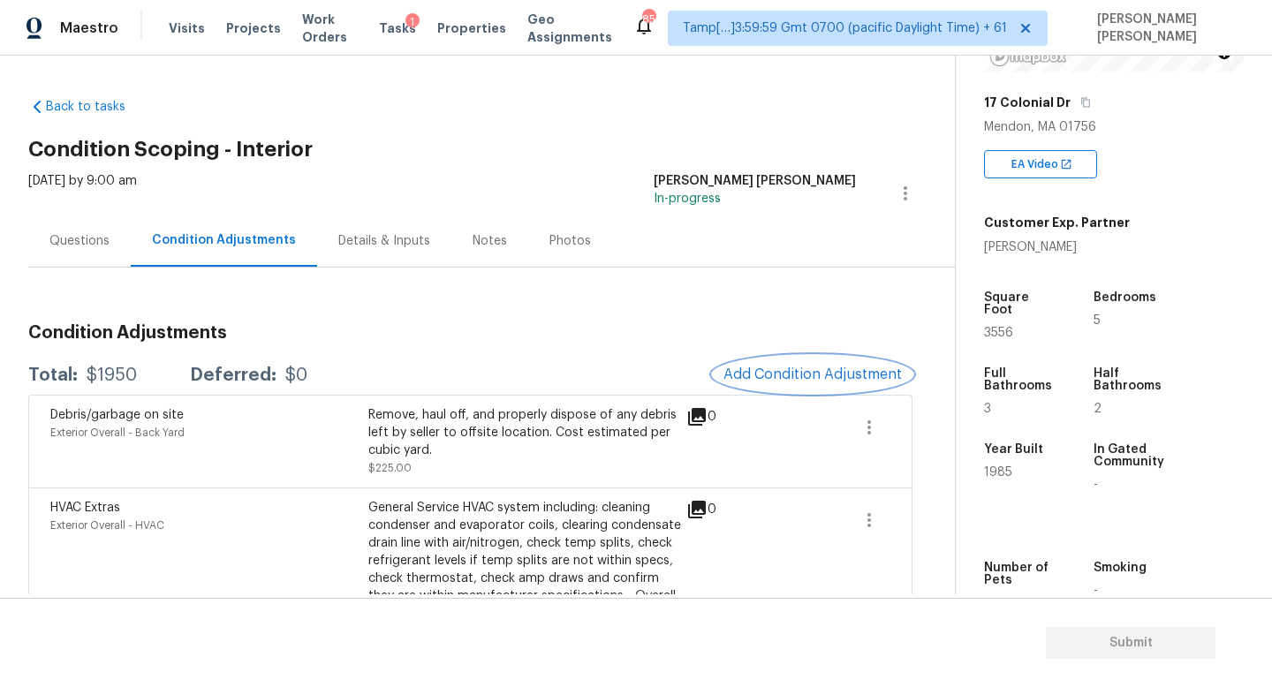
click at [778, 368] on span "Add Condition Adjustment" at bounding box center [813, 375] width 178 height 16
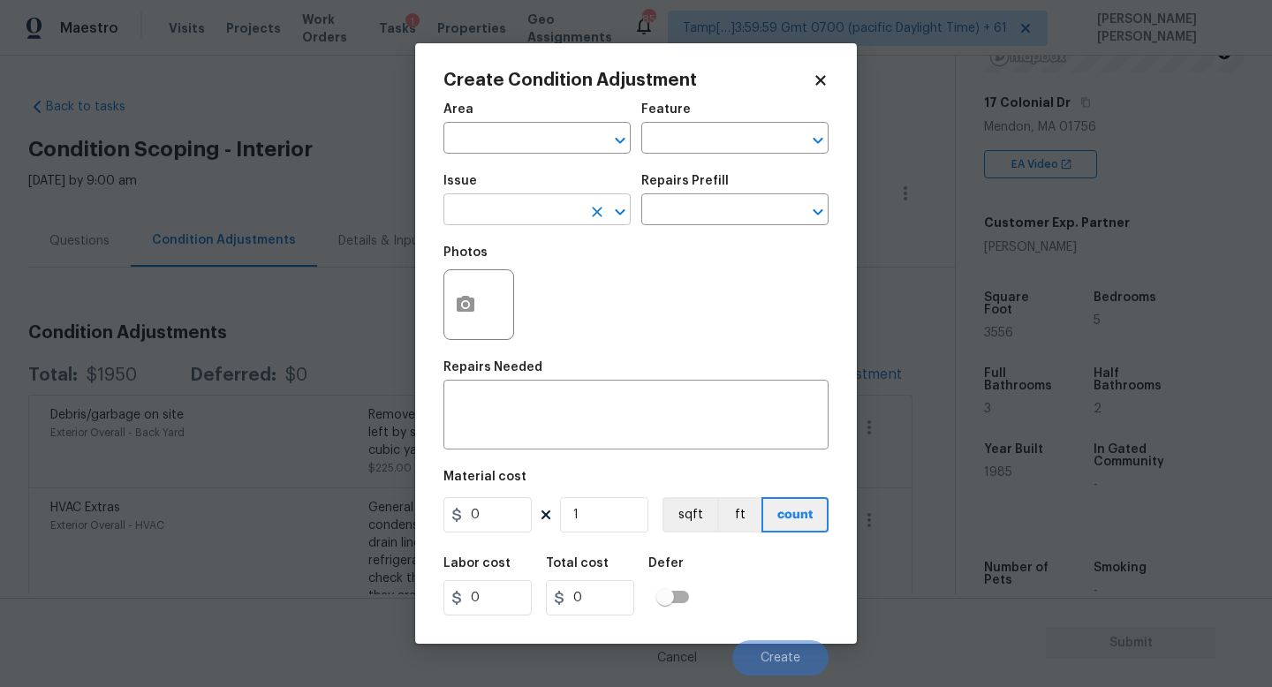
click at [555, 204] on input "text" at bounding box center [513, 211] width 138 height 27
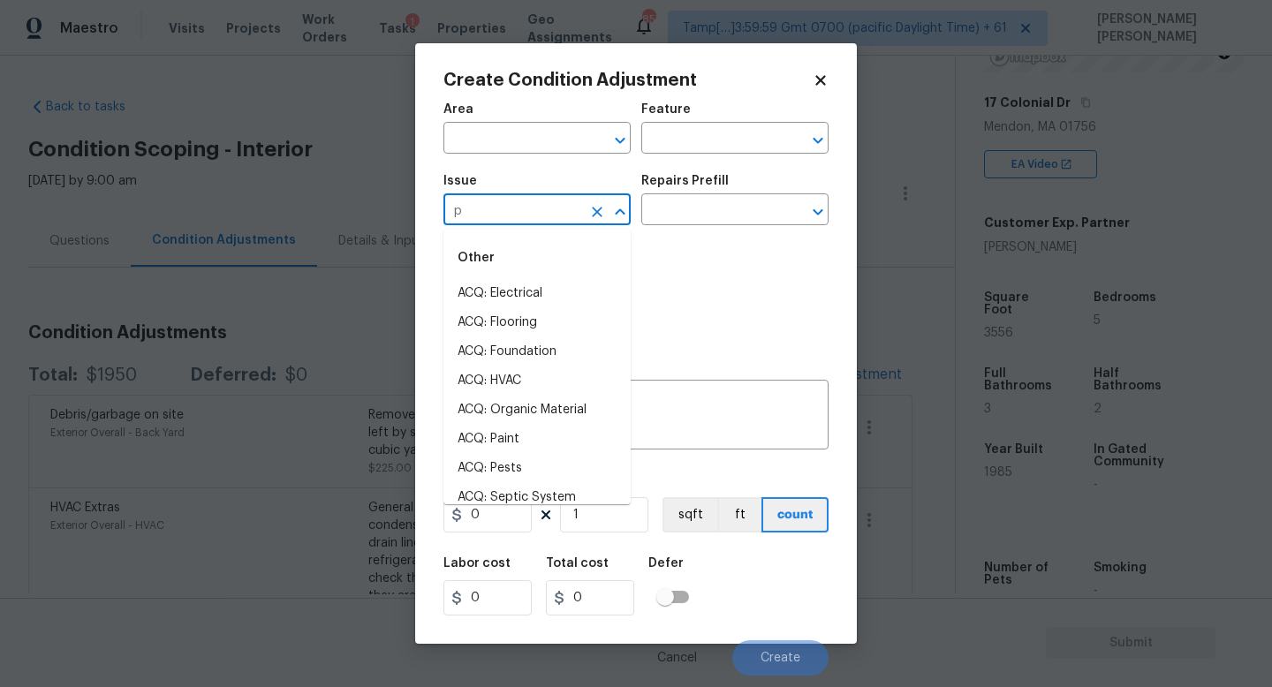
type input "pa"
click at [535, 284] on li "ACQ: Paint" at bounding box center [537, 293] width 187 height 29
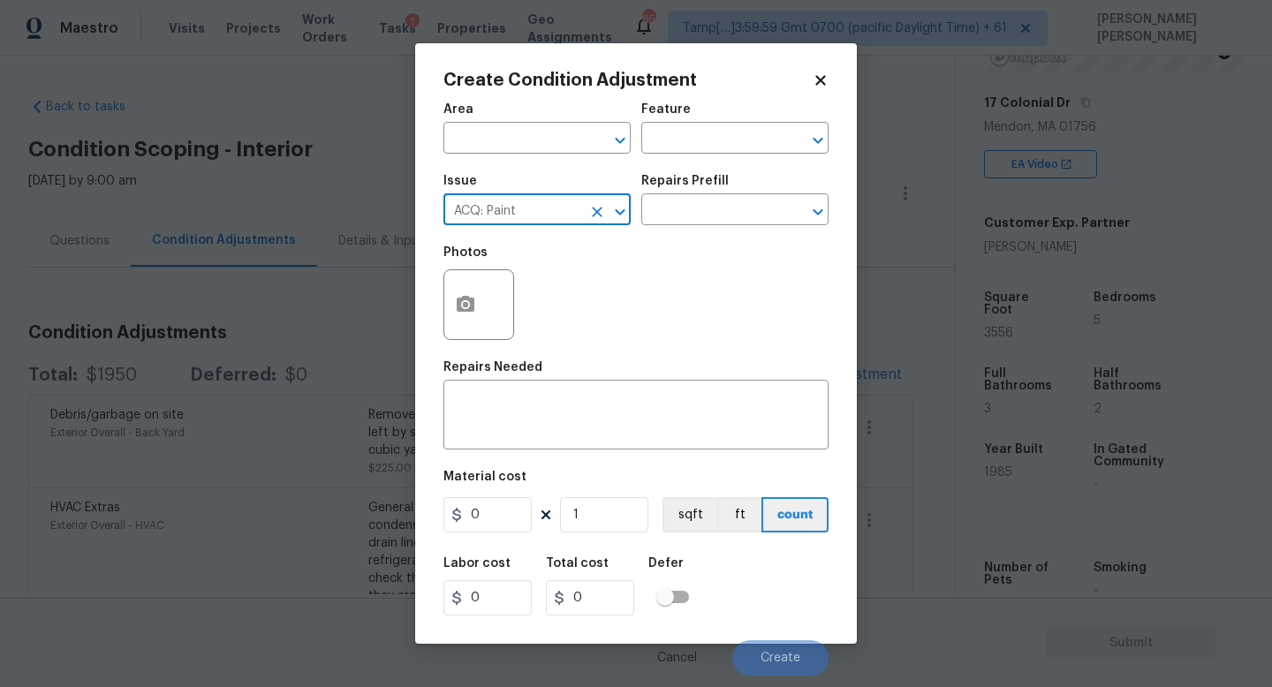
type input "ACQ: Paint"
click at [720, 182] on h5 "Repairs Prefill" at bounding box center [684, 181] width 87 height 12
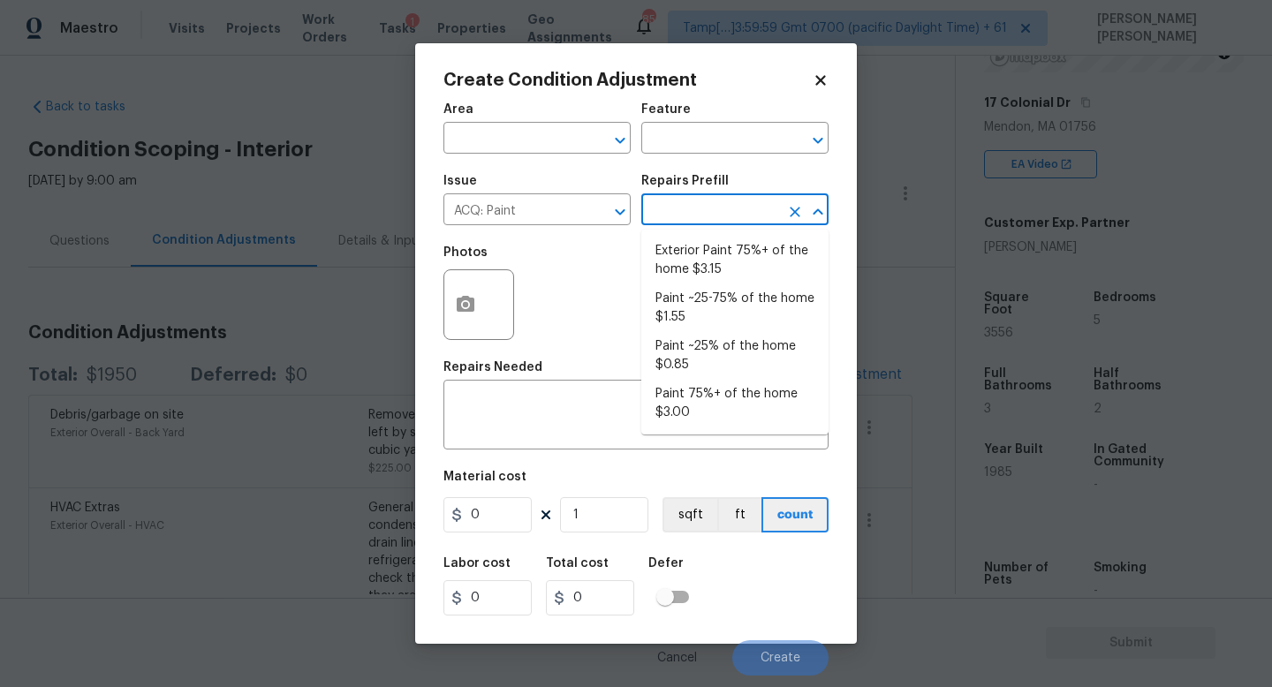
click at [702, 203] on input "text" at bounding box center [710, 211] width 138 height 27
click at [739, 383] on li "Paint 75%+ of the home $3.00" at bounding box center [734, 404] width 187 height 48
type input "Acquisition"
type textarea "Acquisition Scope: 75%+ of the home will likely require interior paint"
type input "3"
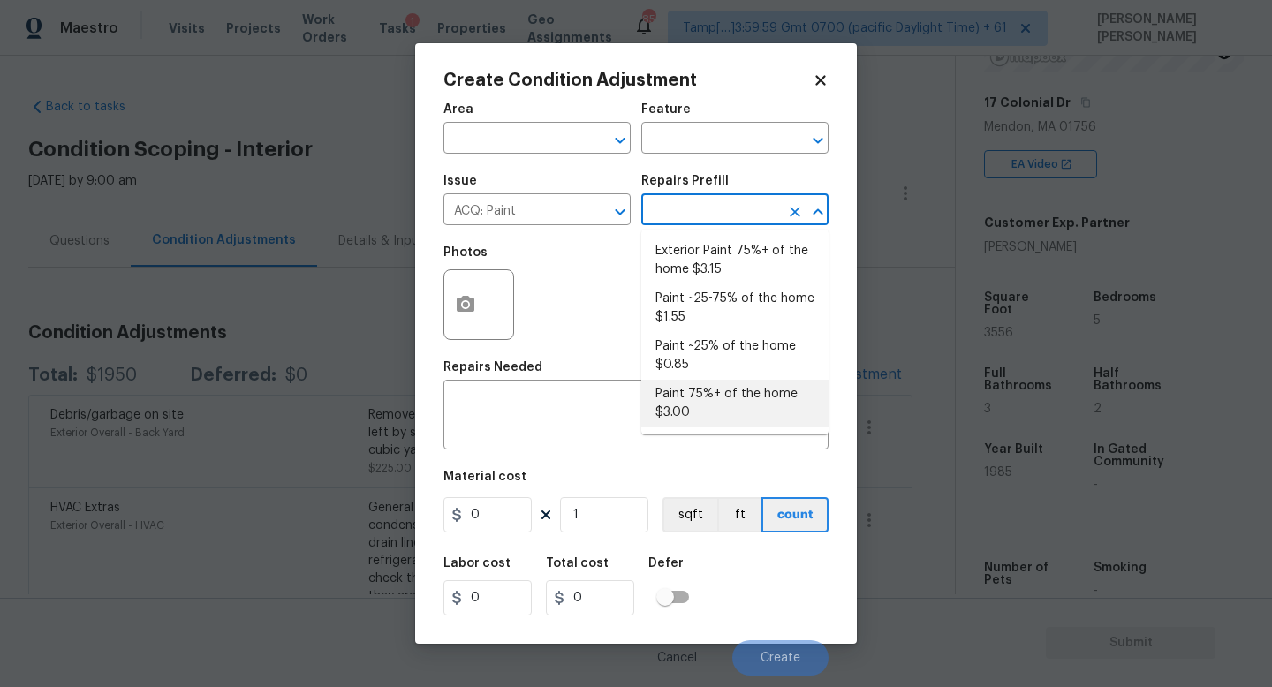
type input "3"
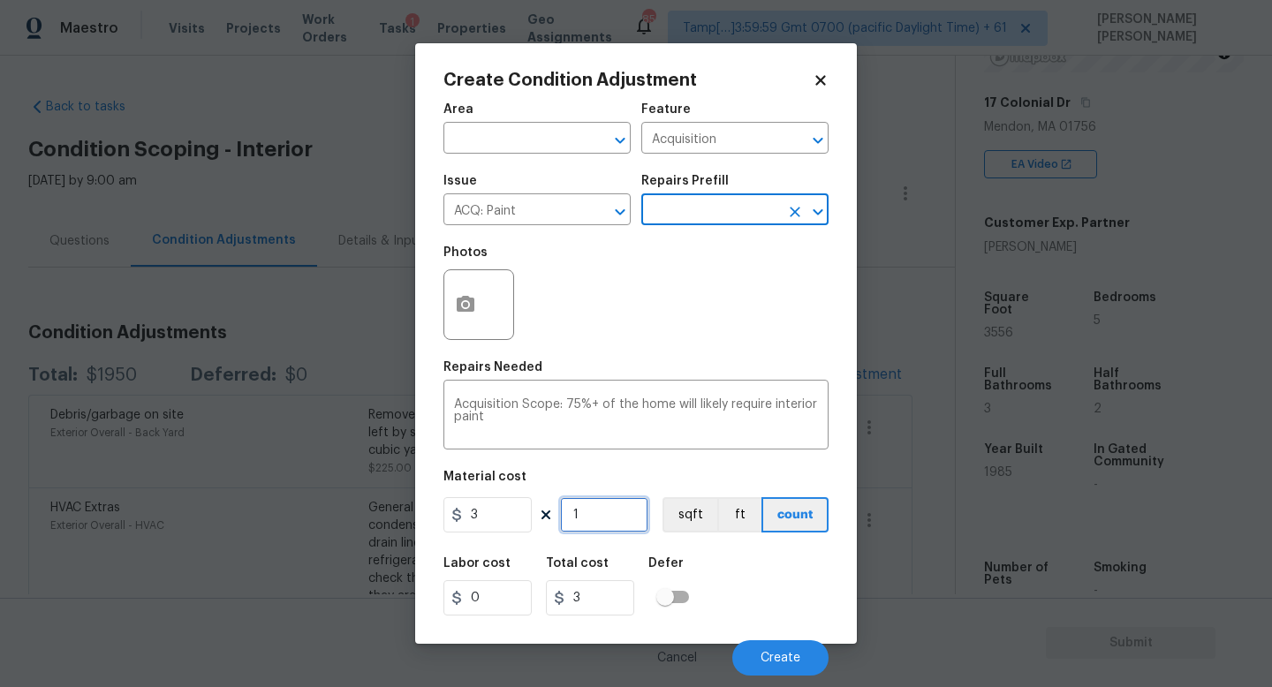
click at [596, 516] on input "1" at bounding box center [604, 514] width 88 height 35
type input "0"
type input "3"
type input "9"
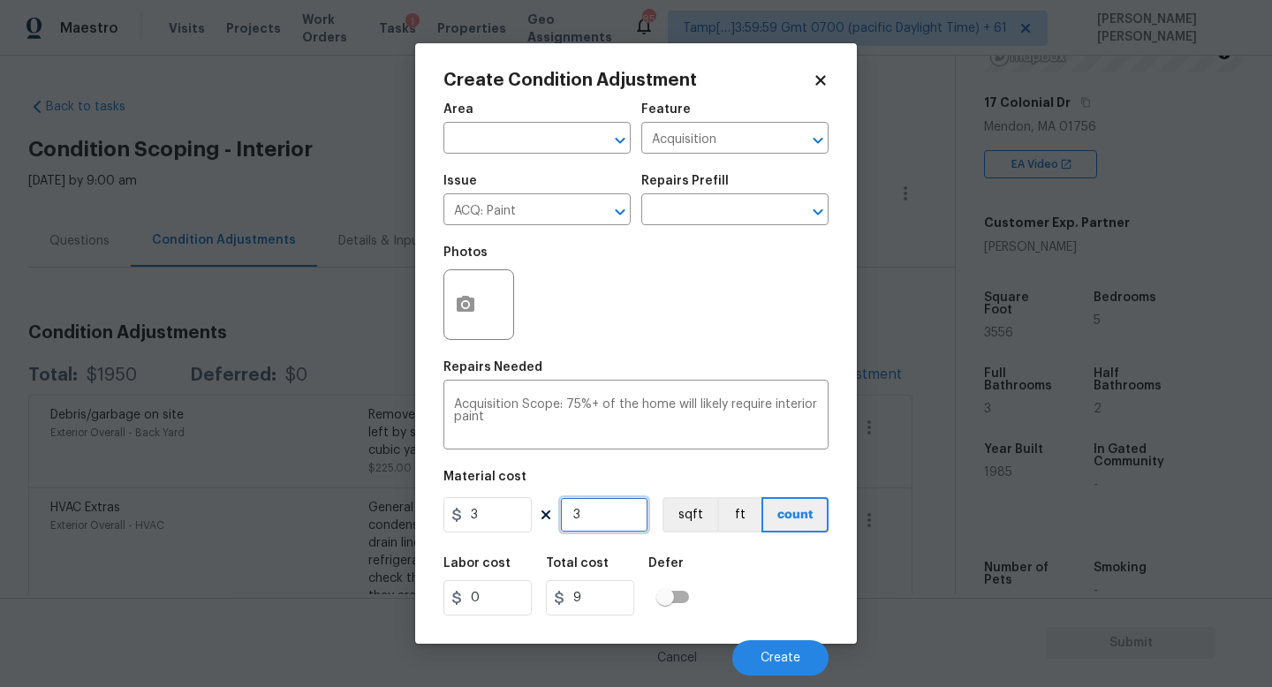
type input "35"
type input "105"
type input "356"
type input "1068"
type input "3566"
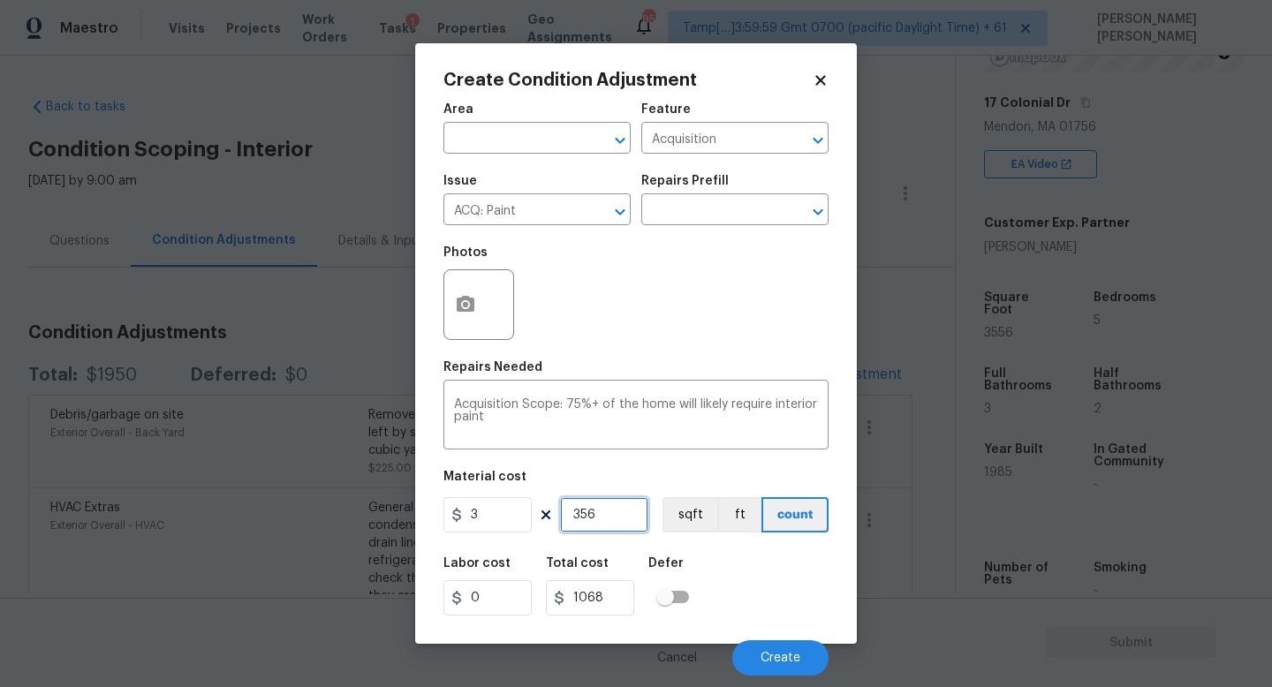
type input "10698"
type input "356"
type input "1068"
type input "35"
type input "105"
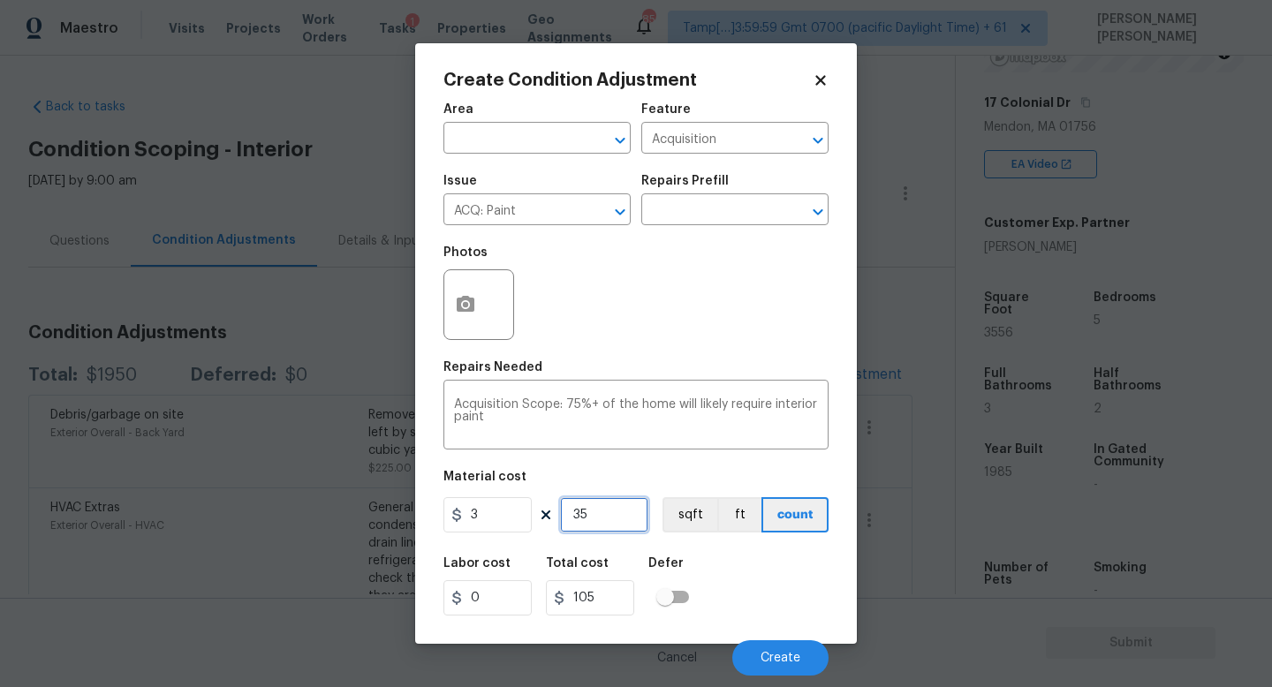
type input "355"
type input "1065"
type input "3556"
type input "10668"
type input "3556"
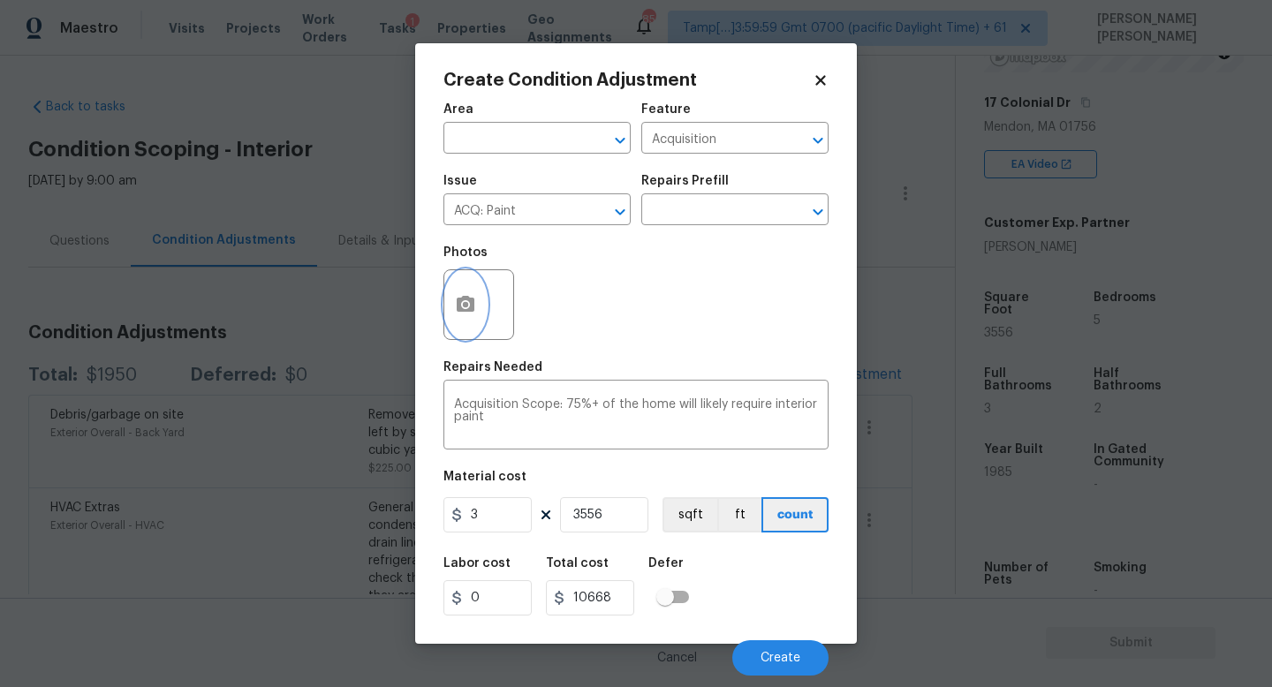
click at [481, 298] on button "button" at bounding box center [465, 304] width 42 height 69
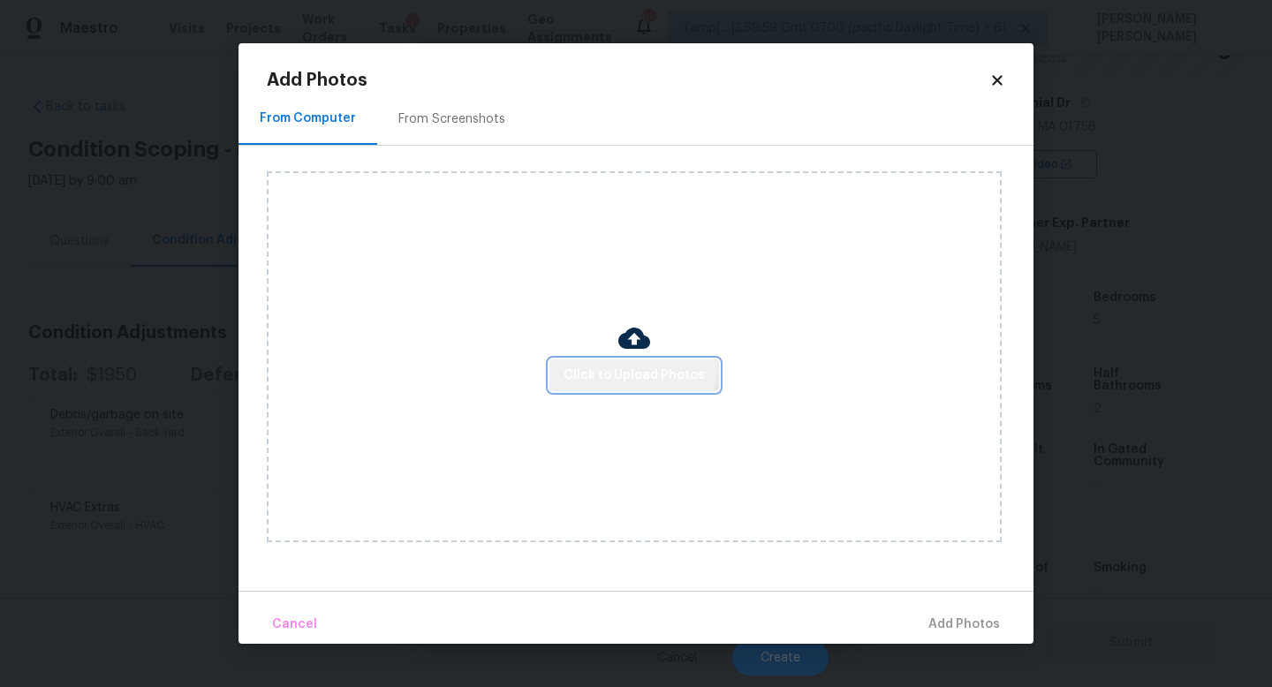
click at [632, 360] on button "Click to Upload Photos" at bounding box center [635, 376] width 170 height 33
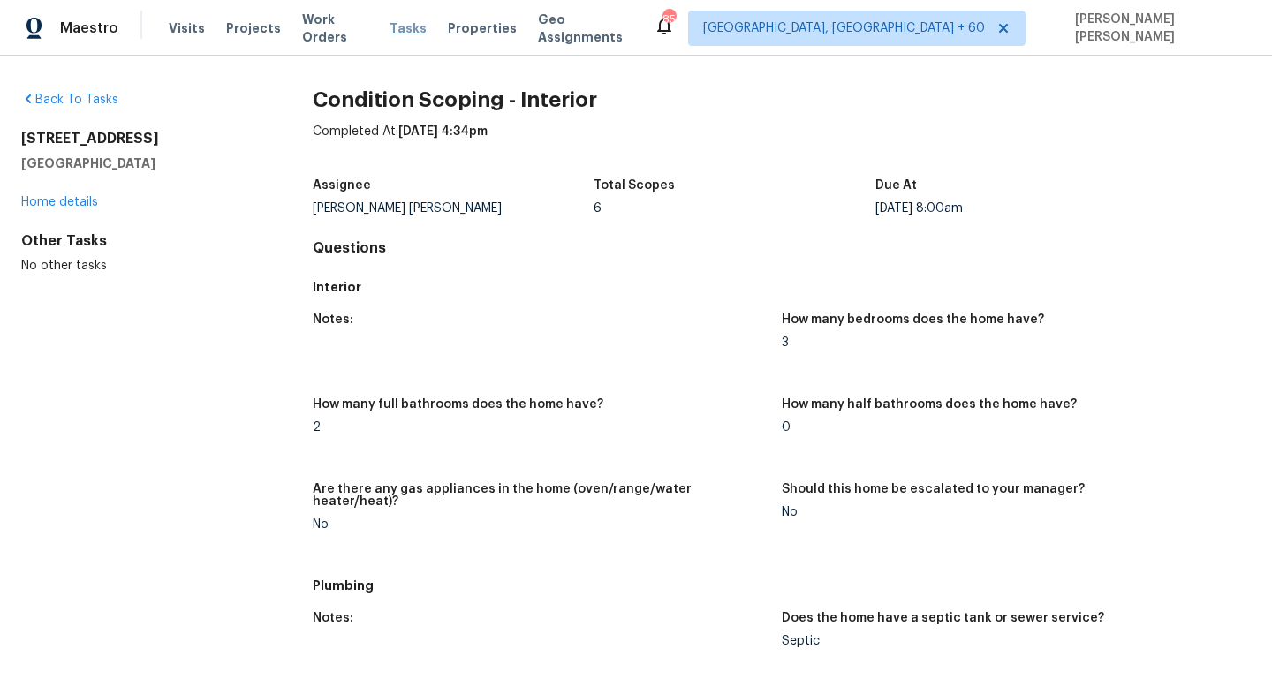
click at [404, 26] on span "Tasks" at bounding box center [408, 28] width 37 height 12
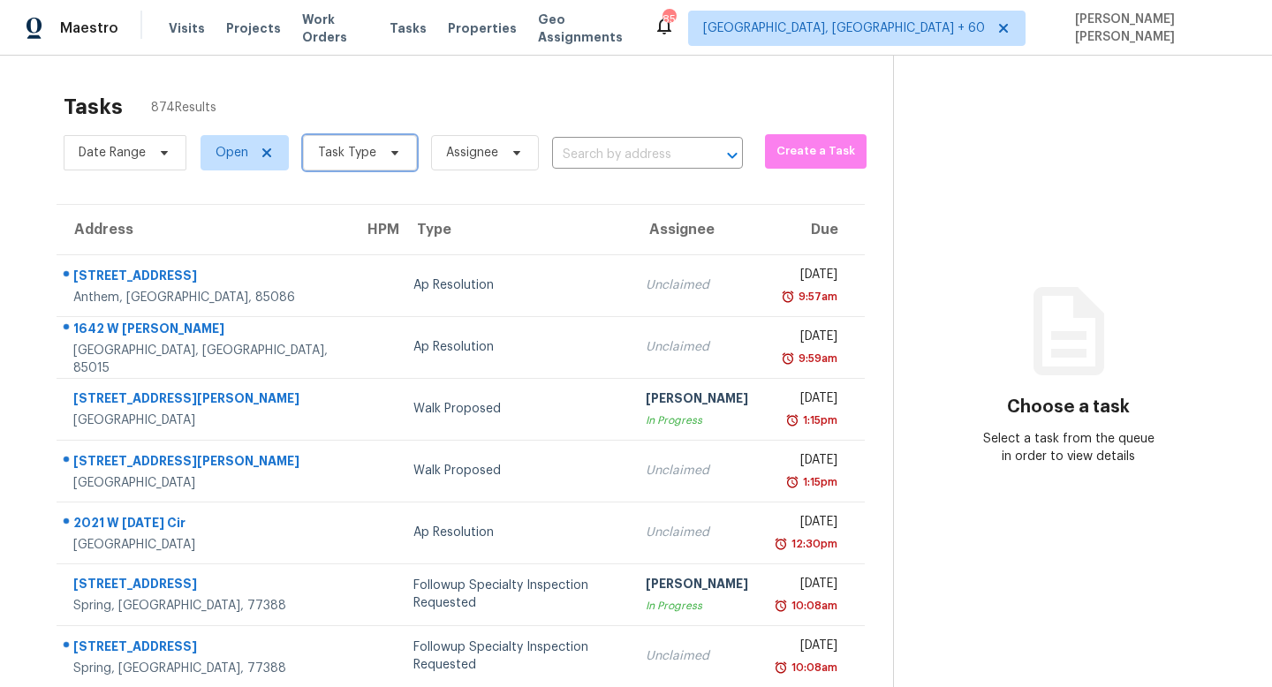
click at [351, 163] on span "Task Type" at bounding box center [360, 152] width 114 height 35
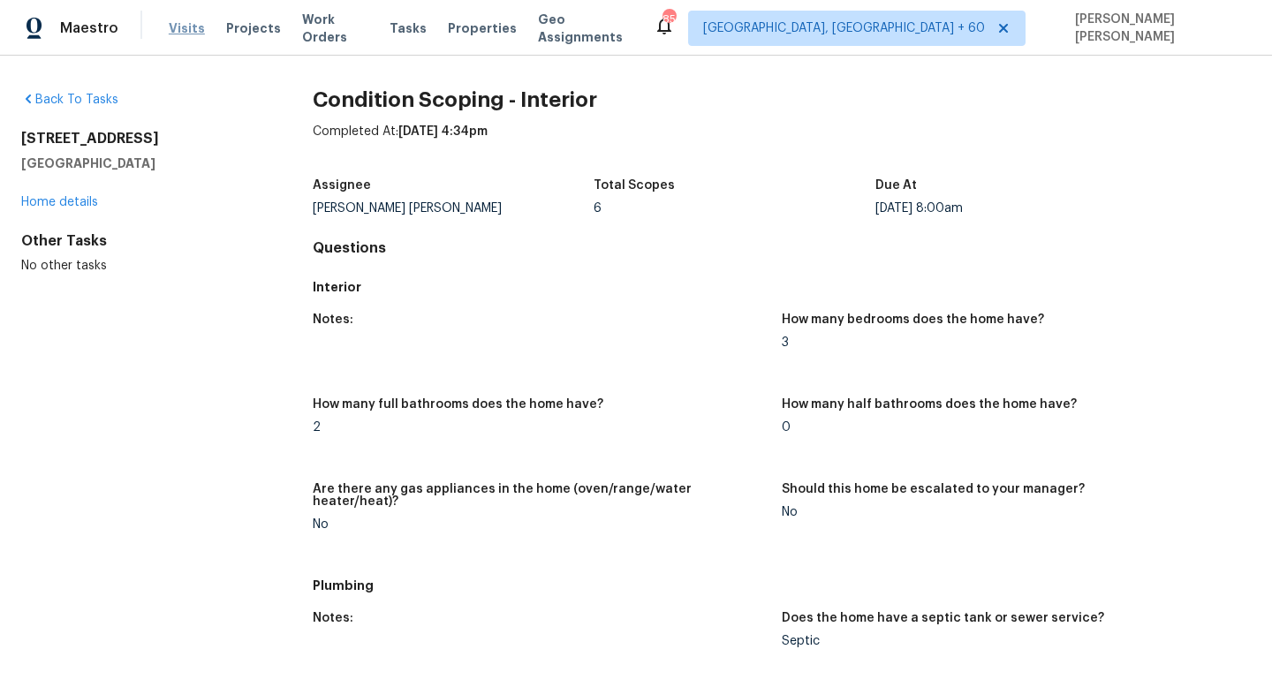
click at [176, 35] on span "Visits" at bounding box center [187, 28] width 36 height 18
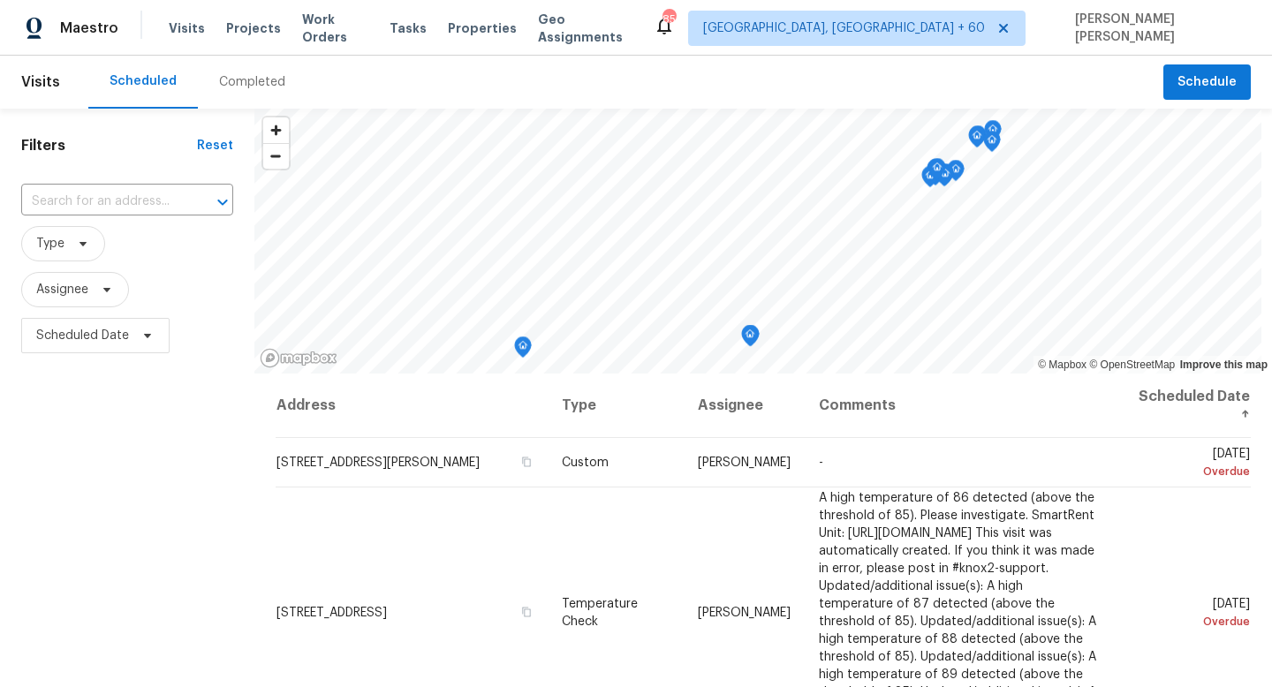
click at [237, 73] on div "Completed" at bounding box center [252, 82] width 66 height 18
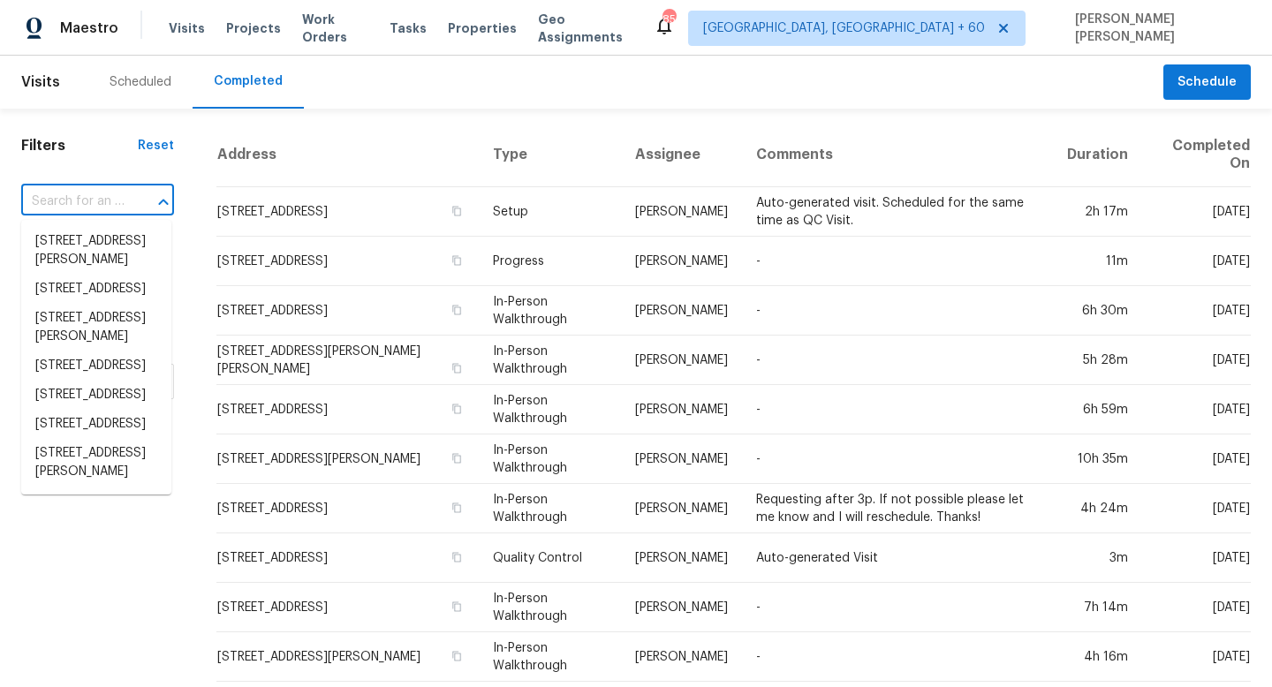
click at [87, 202] on input "text" at bounding box center [72, 201] width 103 height 27
paste input "[STREET_ADDRESS]"
click at [87, 202] on input "1597 Clearbrook Ln, Amelia, OH 45102" at bounding box center [72, 201] width 103 height 27
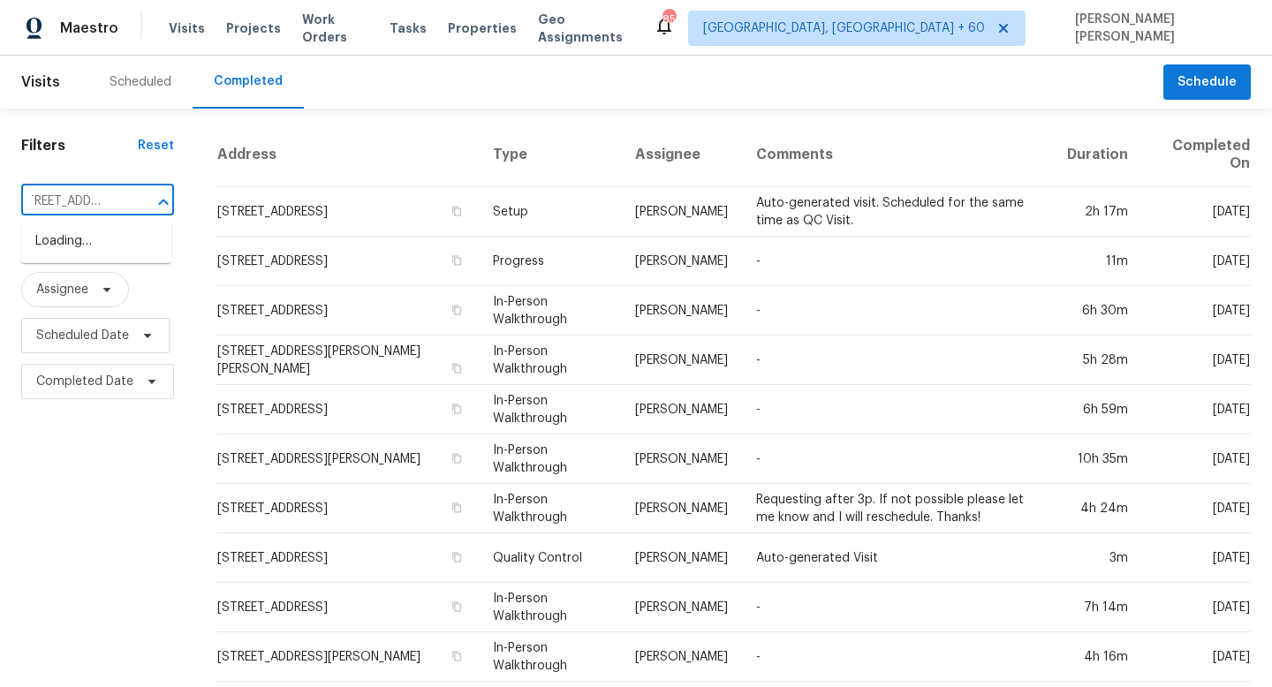
paste input "1597 Clearbrook Ln, Amelia, OH 45102"
type input "1597 Clearbrook Ln, Amelia, OH 1597 Clearbrook Ln, Amelia, OH 4510245102"
click at [118, 201] on input "text" at bounding box center [72, 201] width 103 height 27
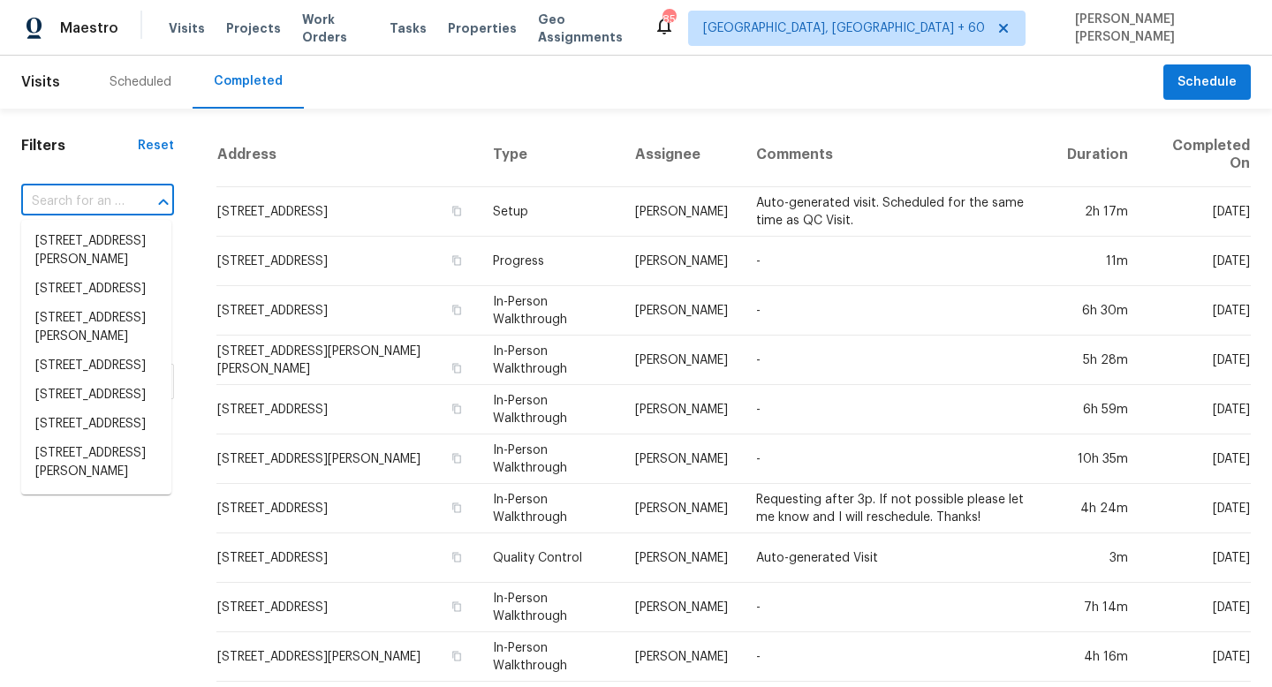
paste input "1597 Clearbrook Ln, Amelia, OH 45102"
type input "1597 Clearbrook Ln, Amelia, OH 45102"
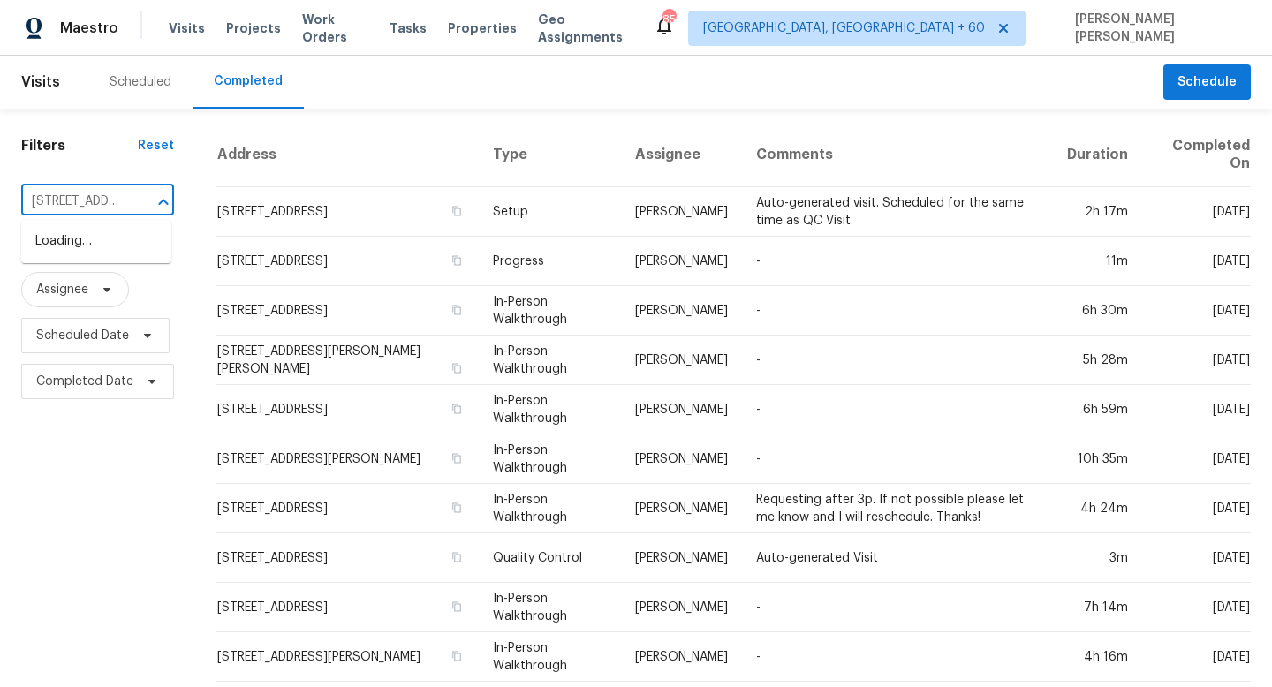
scroll to position [0, 130]
click at [123, 253] on li "1597 Clearbrook Ln, Amelia, OH 45102" at bounding box center [96, 241] width 150 height 29
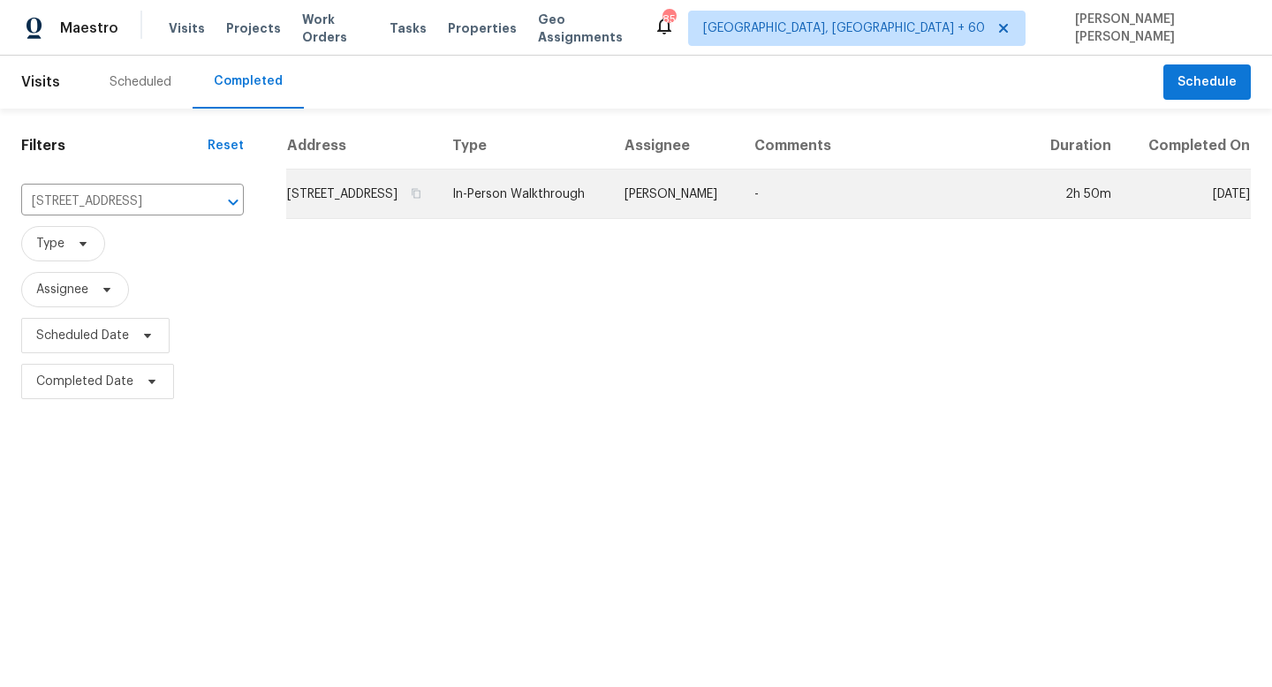
click at [590, 206] on td "In-Person Walkthrough" at bounding box center [524, 194] width 172 height 49
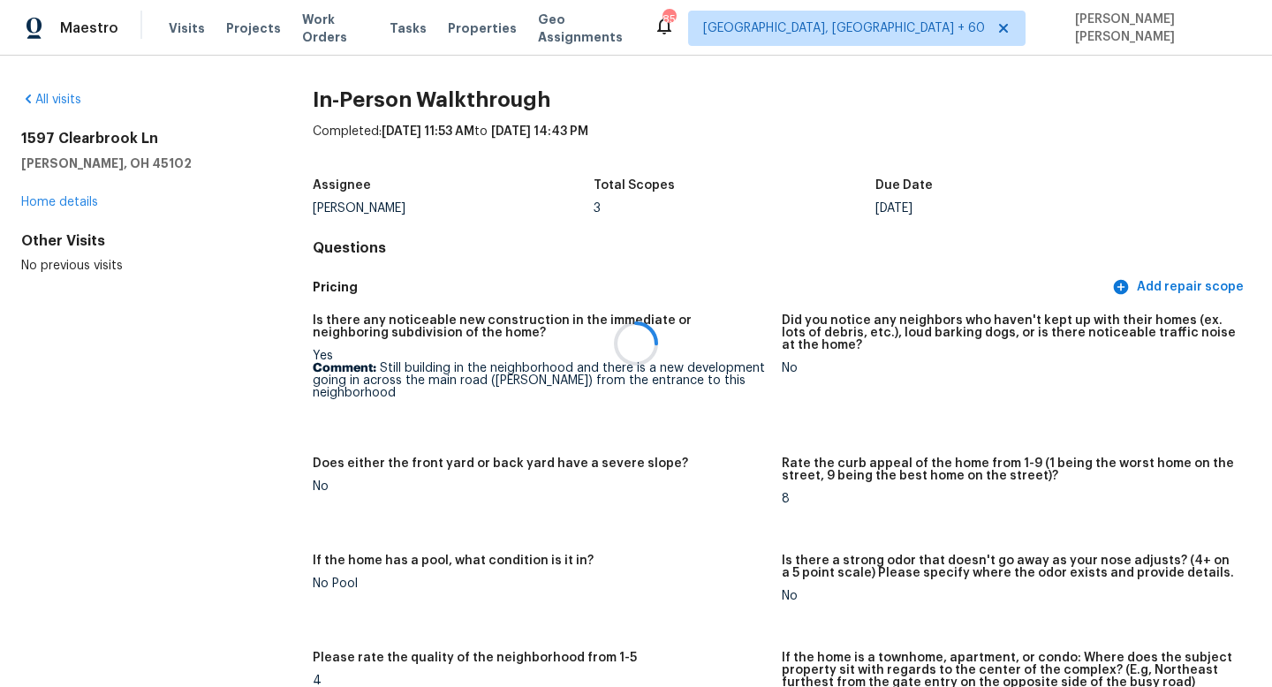
scroll to position [2967, 0]
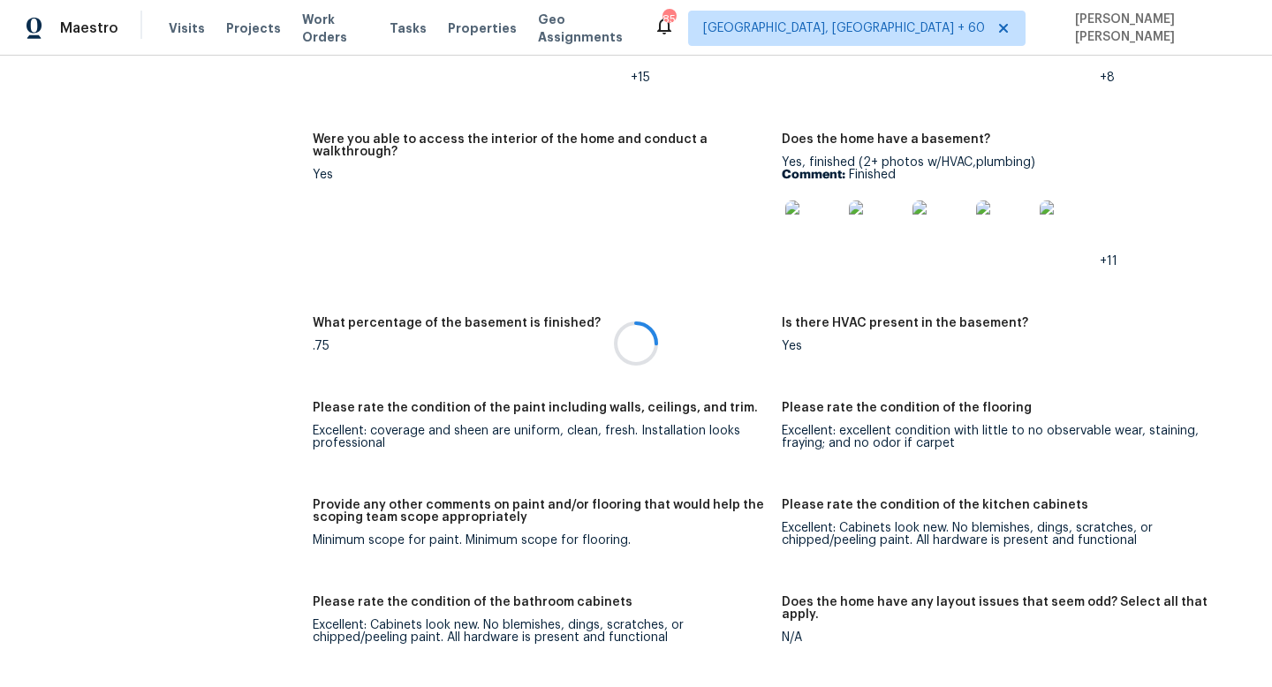
click at [565, 398] on div at bounding box center [636, 343] width 1272 height 687
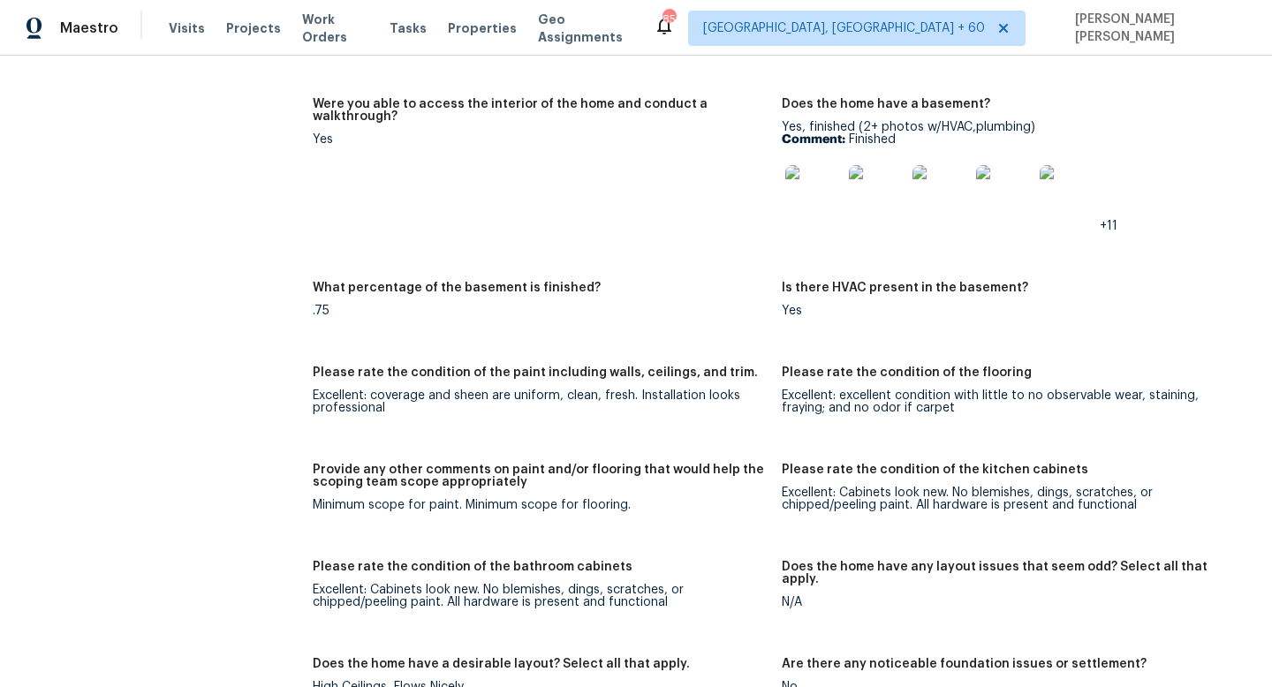
scroll to position [4004, 0]
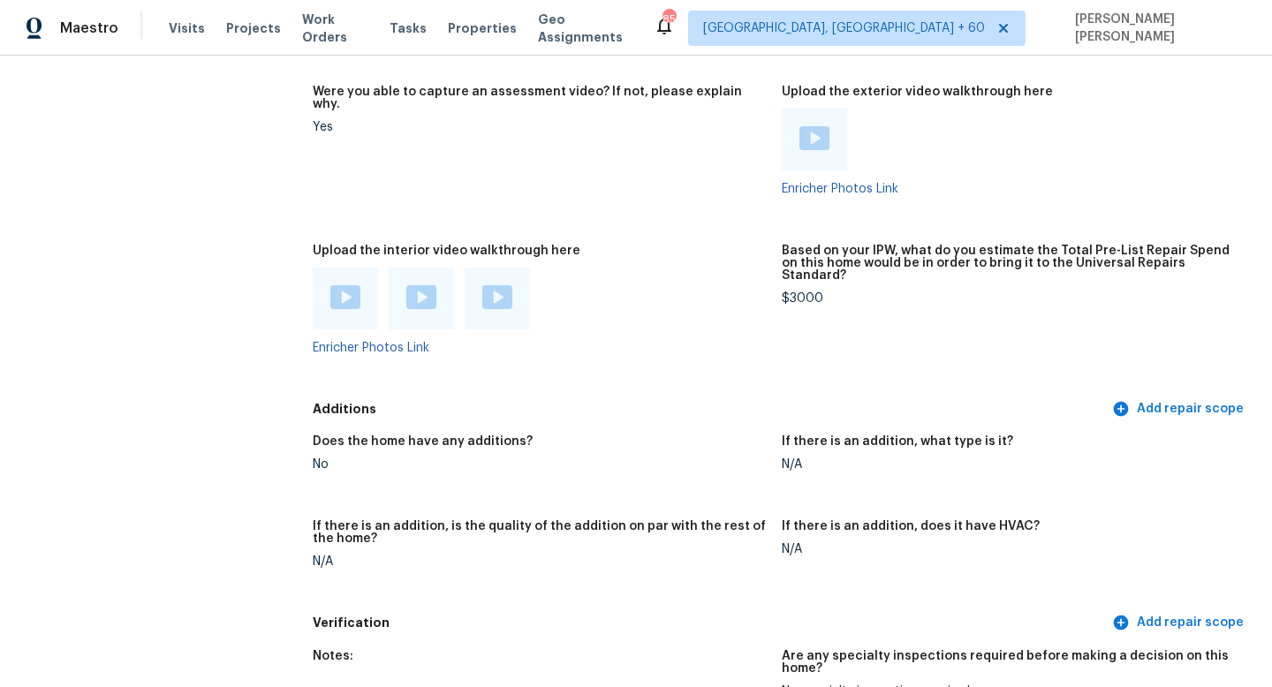
click at [345, 285] on img at bounding box center [345, 297] width 30 height 24
click at [421, 285] on img at bounding box center [421, 297] width 30 height 24
click at [490, 285] on img at bounding box center [497, 297] width 30 height 24
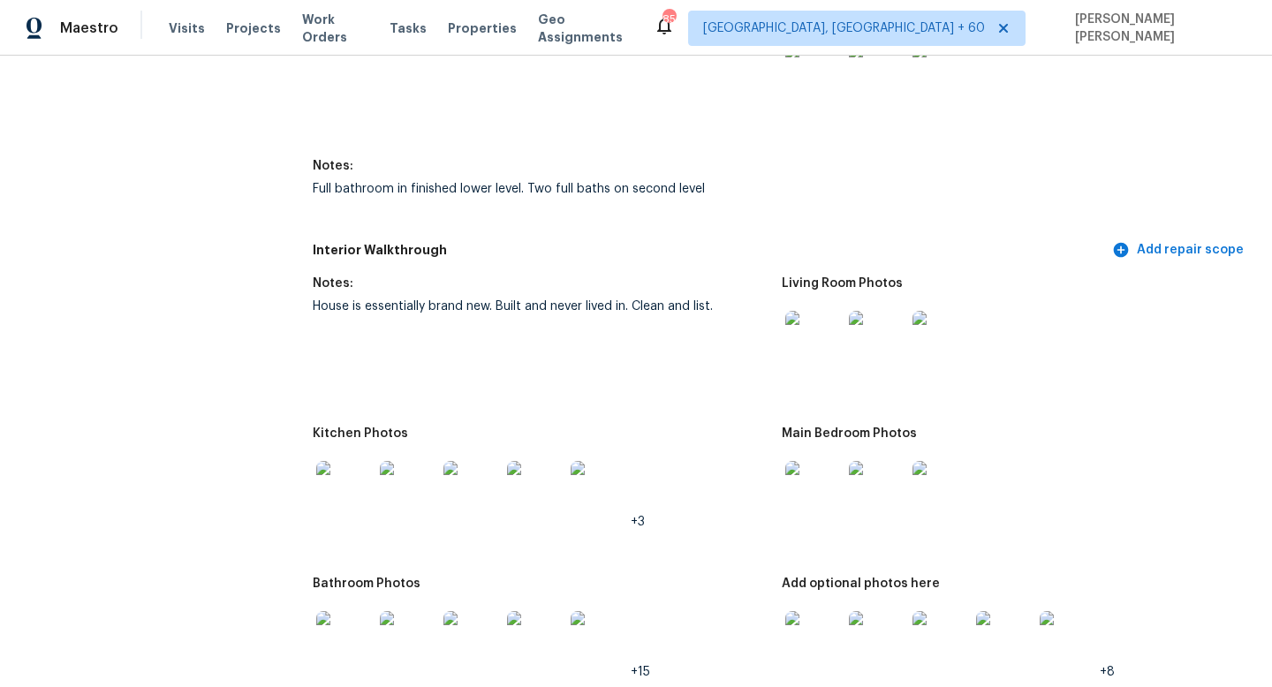
scroll to position [2131, 0]
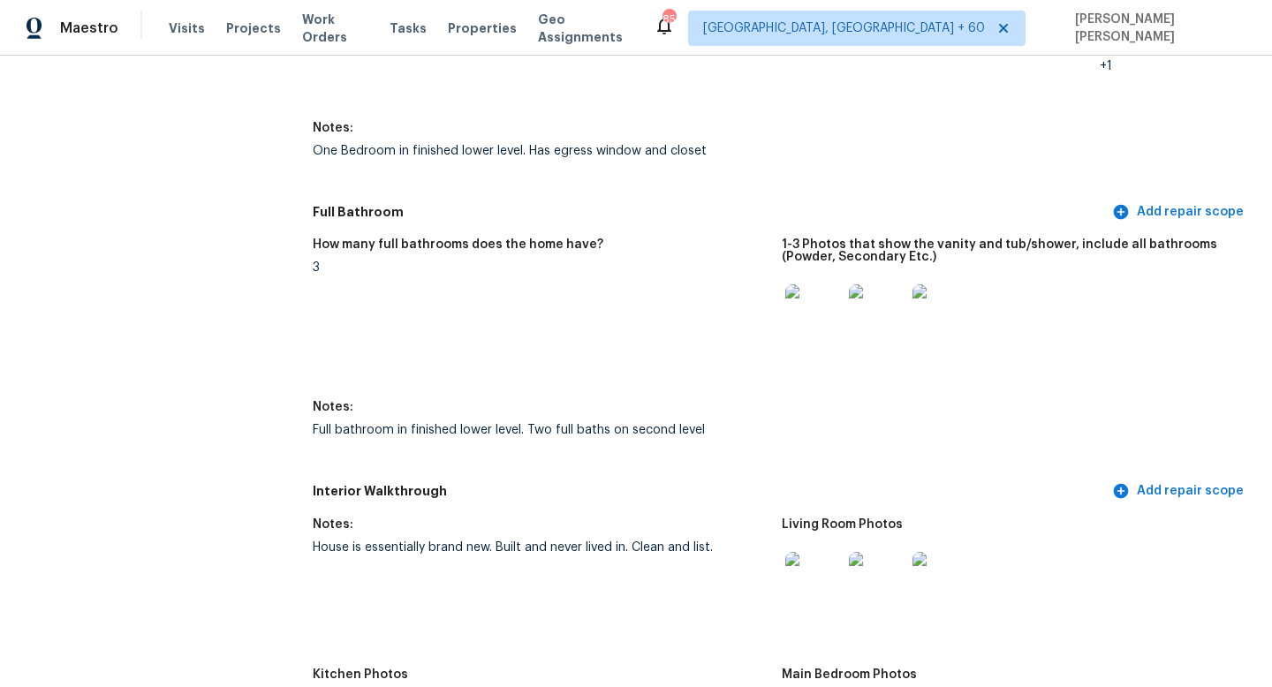
click at [283, 359] on div "All visits 1597 Clearbrook Ln Amelia, OH 45102 Home details Other Visits No pre…" at bounding box center [636, 615] width 1230 height 5311
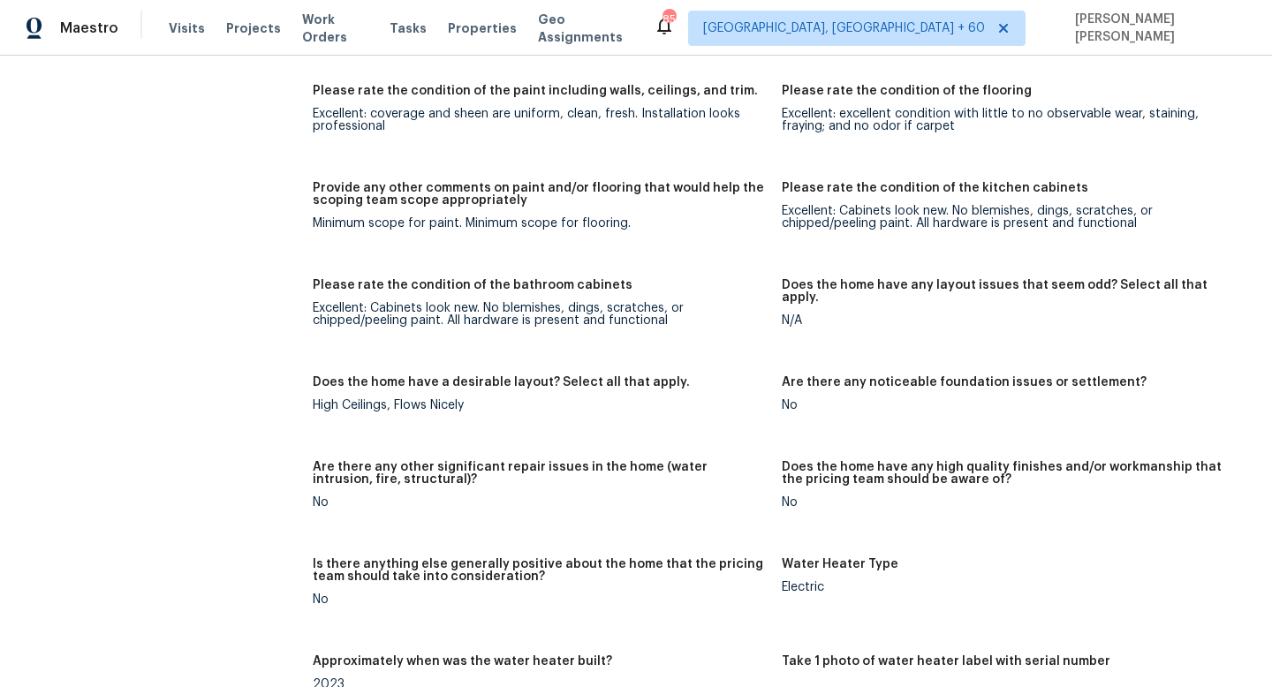
scroll to position [1003, 0]
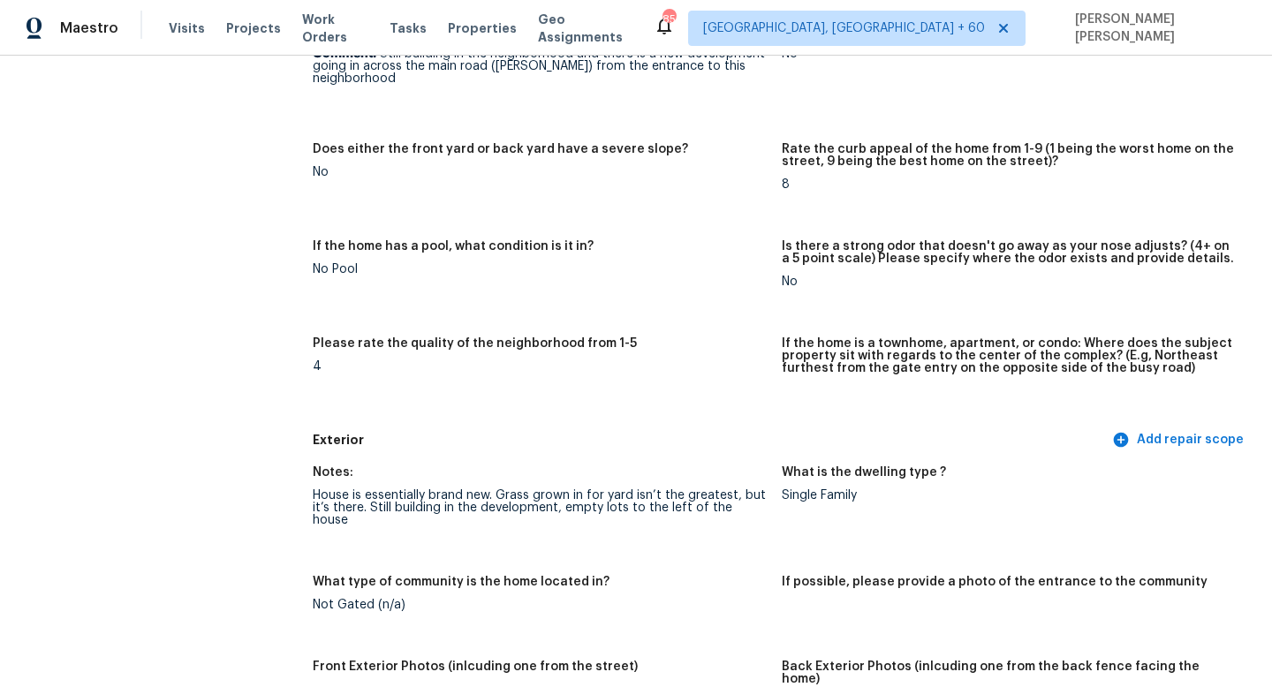
scroll to position [0, 0]
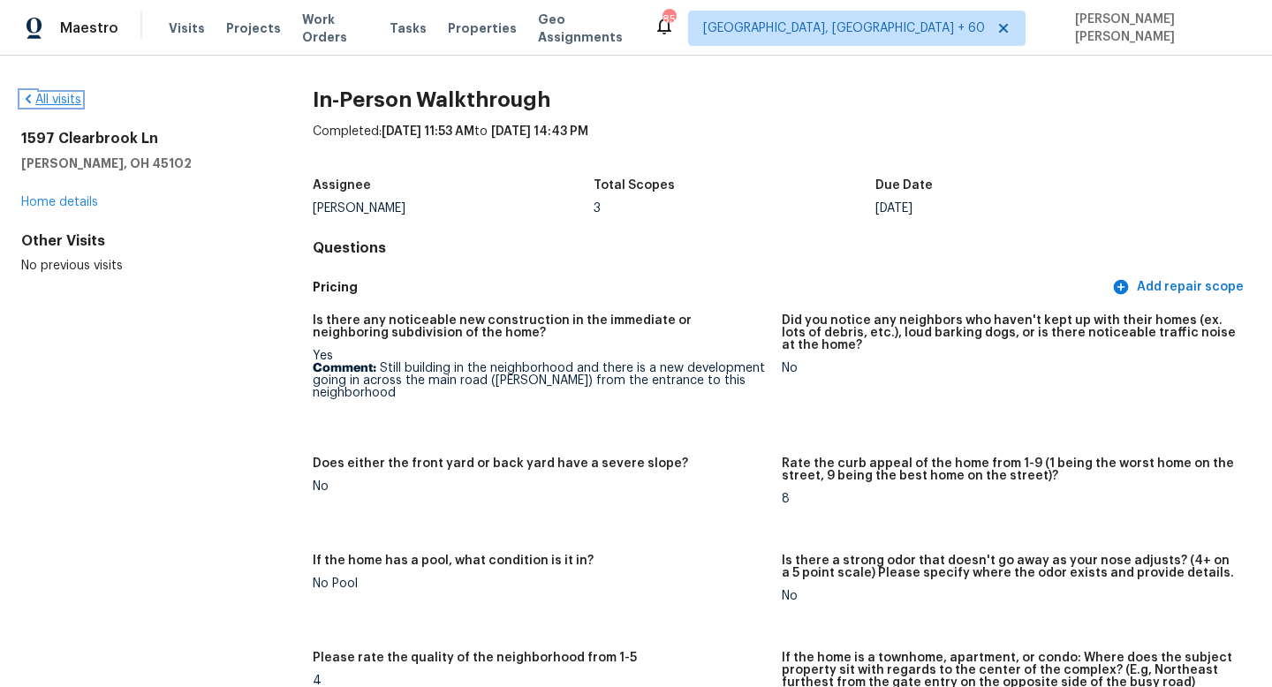
click at [52, 95] on link "All visits" at bounding box center [51, 100] width 60 height 12
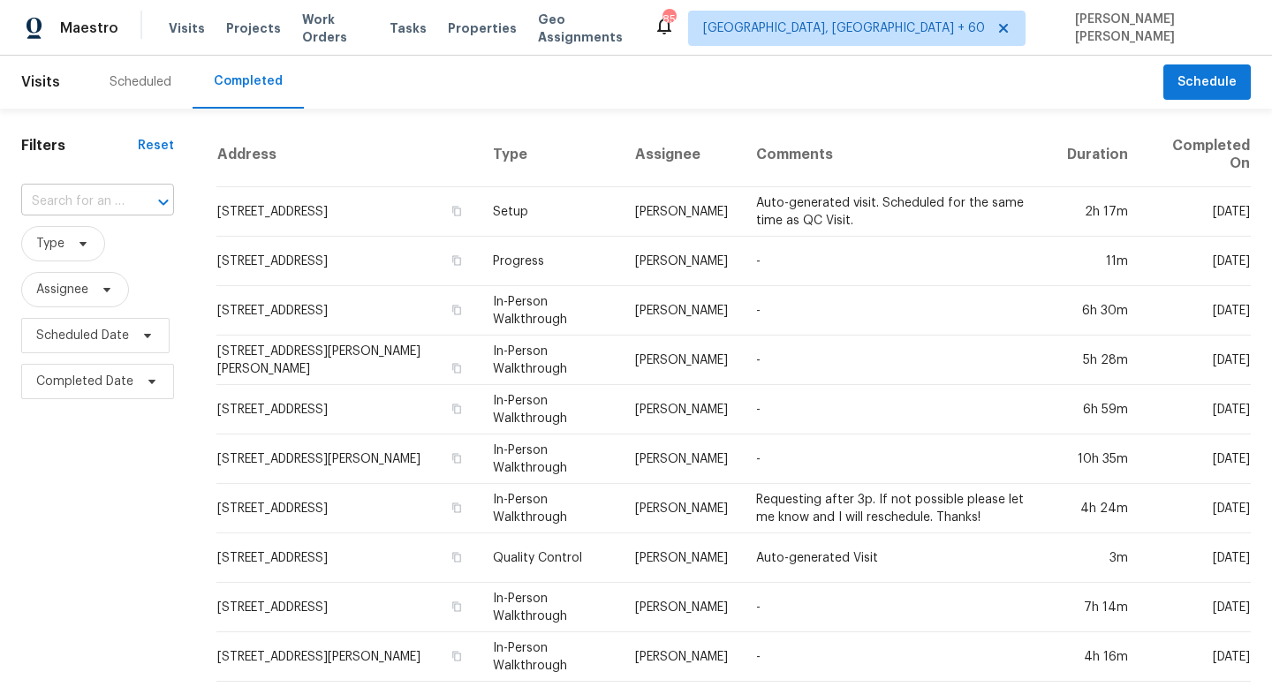
click at [109, 201] on input "text" at bounding box center [72, 201] width 103 height 27
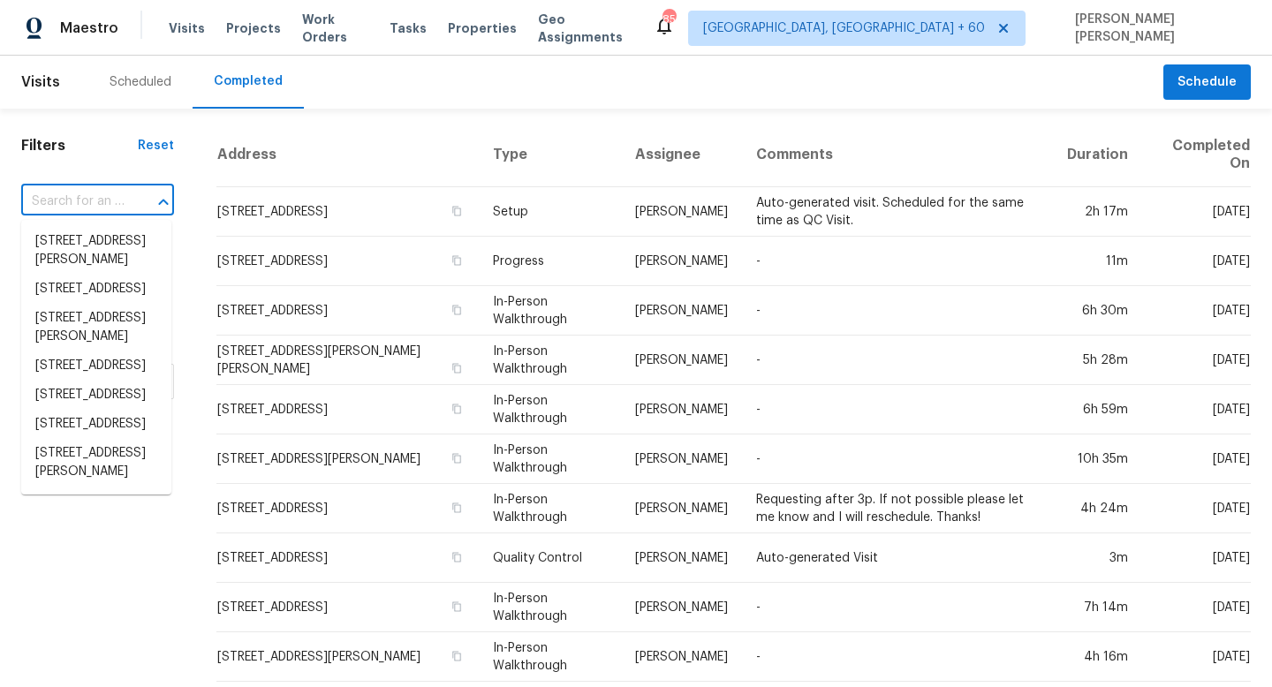
paste input "17 Colonial Dr, Mendon, MA 01756"
type input "17 Colonial Dr, Mendon, MA 01756"
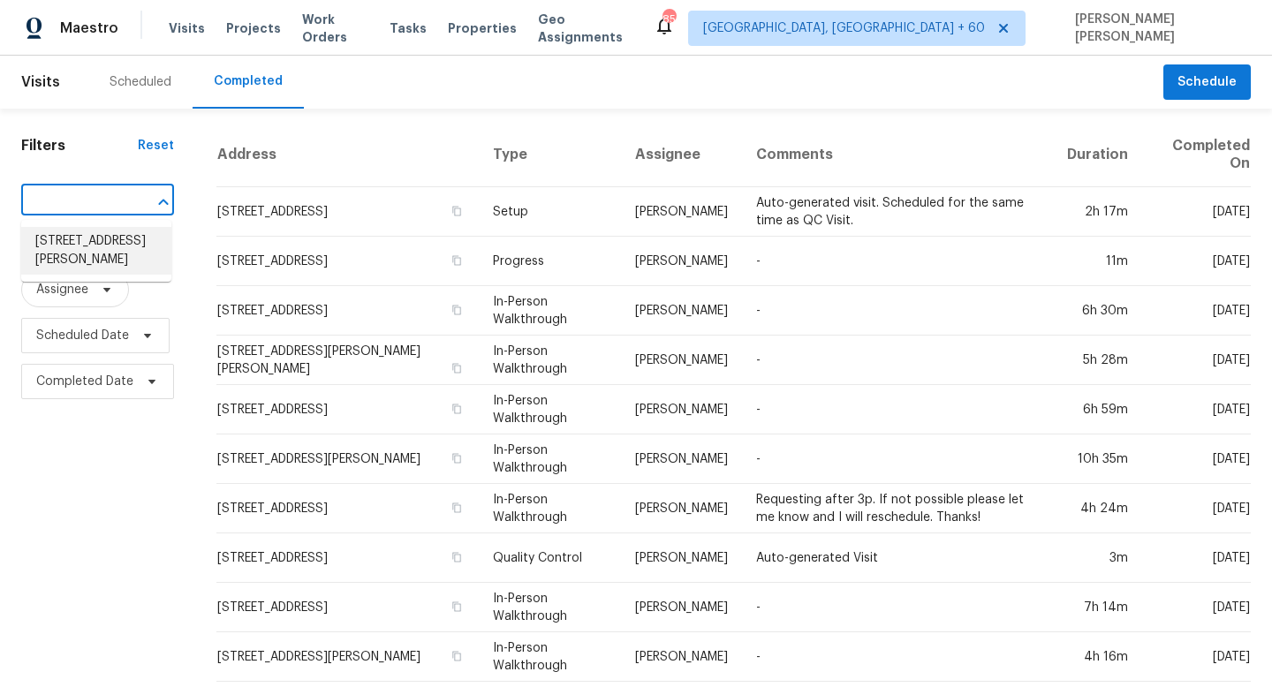
click at [130, 256] on li "17 Colonial Dr, Mendon, MA 01756" at bounding box center [96, 251] width 150 height 48
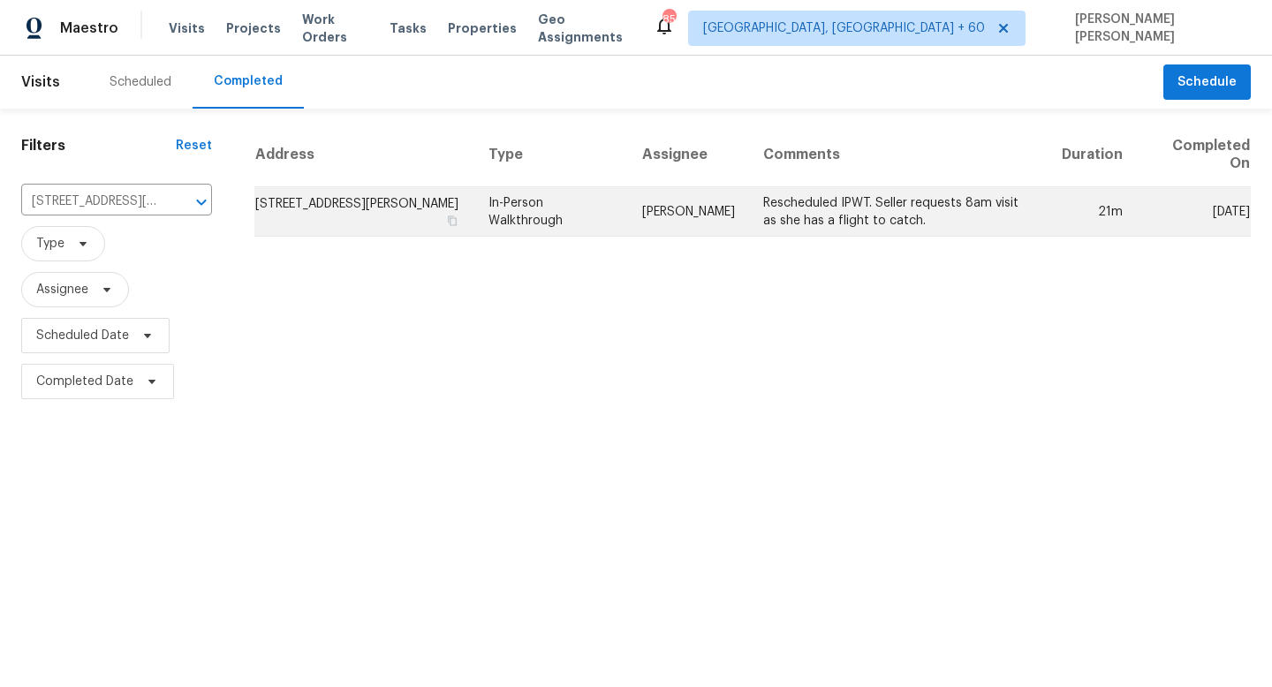
click at [604, 203] on td "In-Person Walkthrough" at bounding box center [551, 211] width 154 height 49
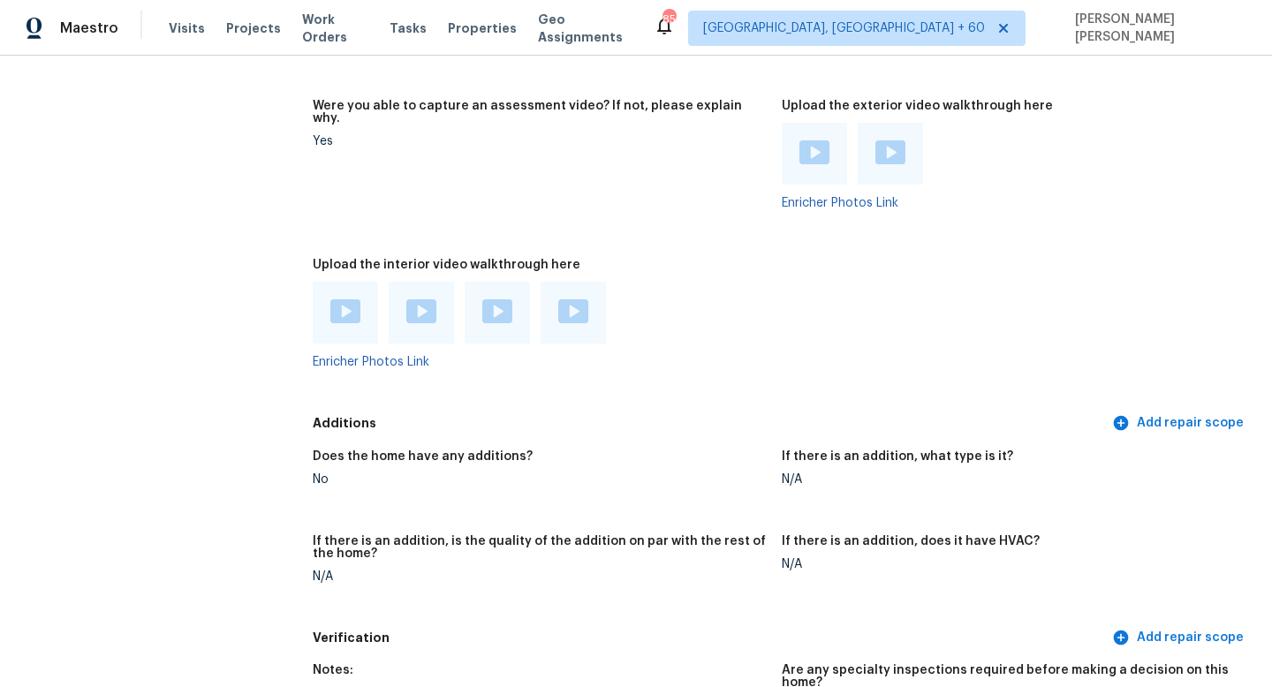
scroll to position [3565, 0]
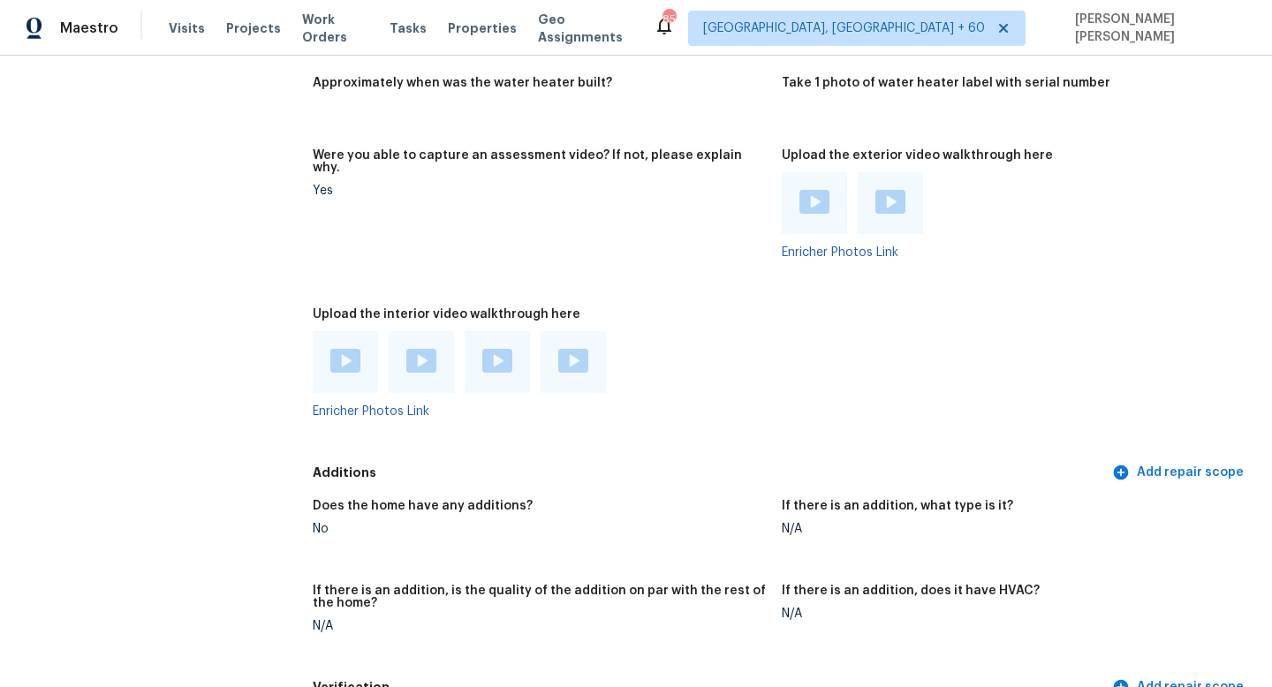
click at [347, 349] on img at bounding box center [345, 361] width 30 height 24
click at [395, 336] on div at bounding box center [421, 362] width 65 height 62
click at [434, 349] on img at bounding box center [421, 361] width 30 height 24
click at [490, 349] on img at bounding box center [497, 361] width 30 height 24
click at [573, 349] on img at bounding box center [573, 361] width 30 height 24
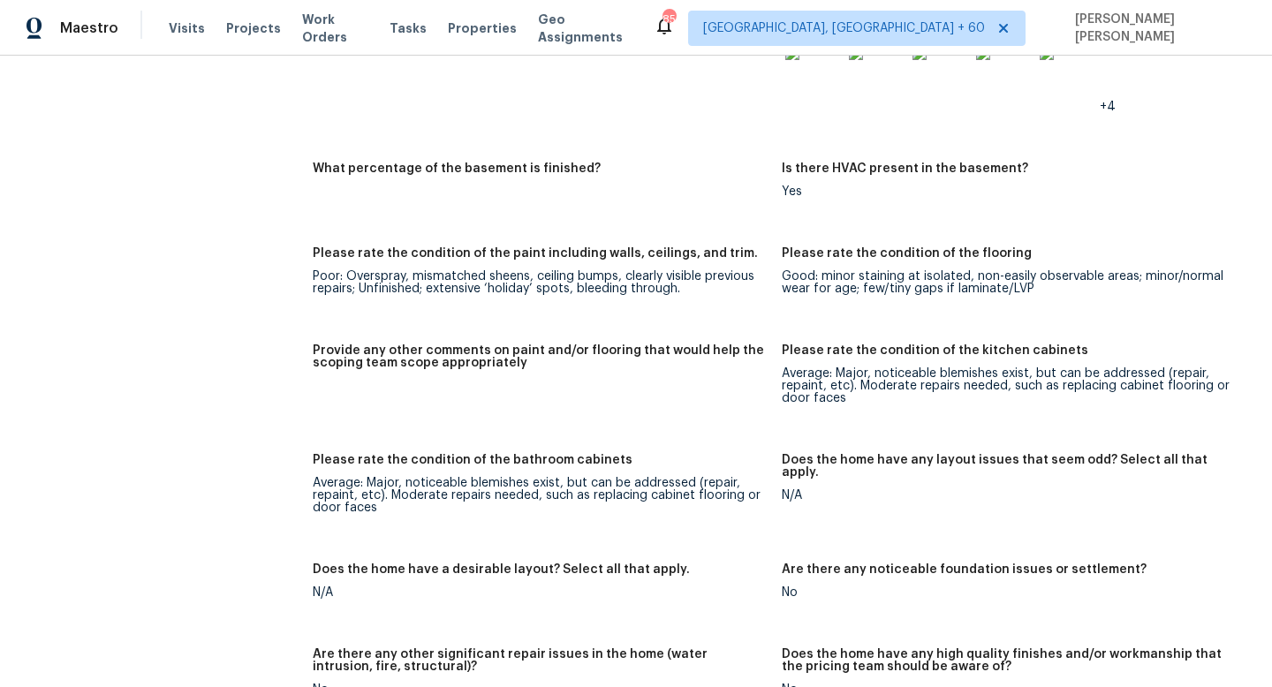
scroll to position [2785, 0]
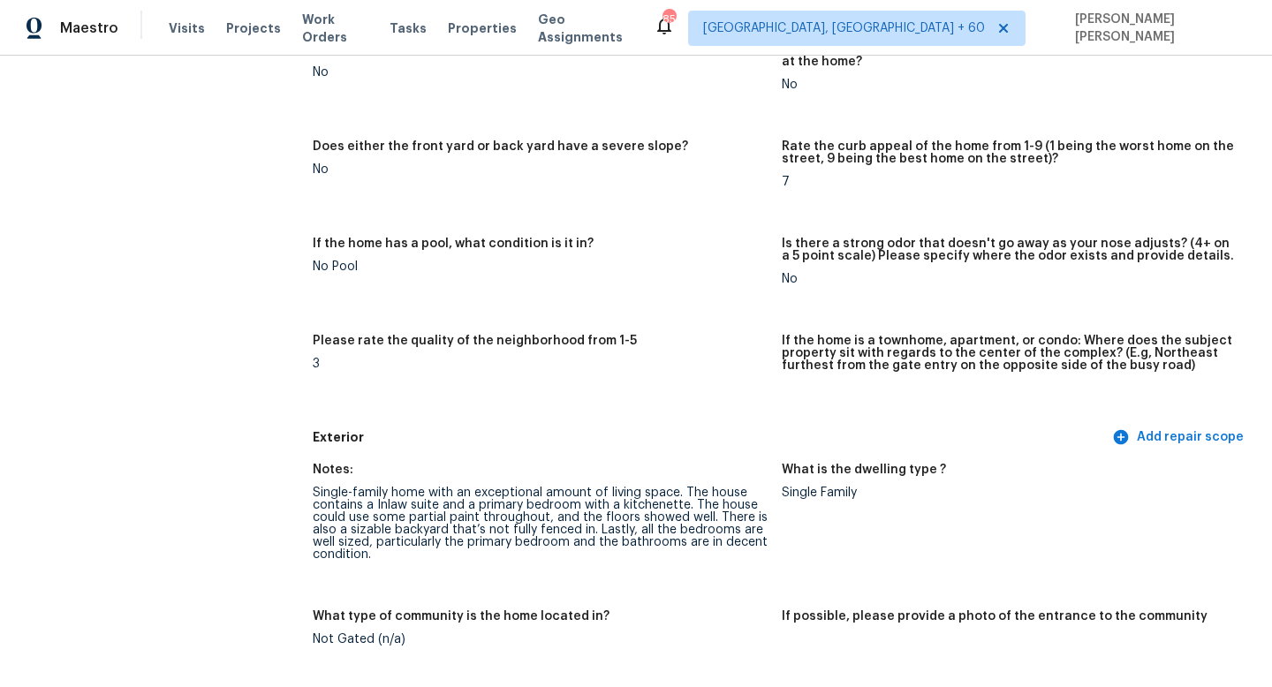
scroll to position [0, 0]
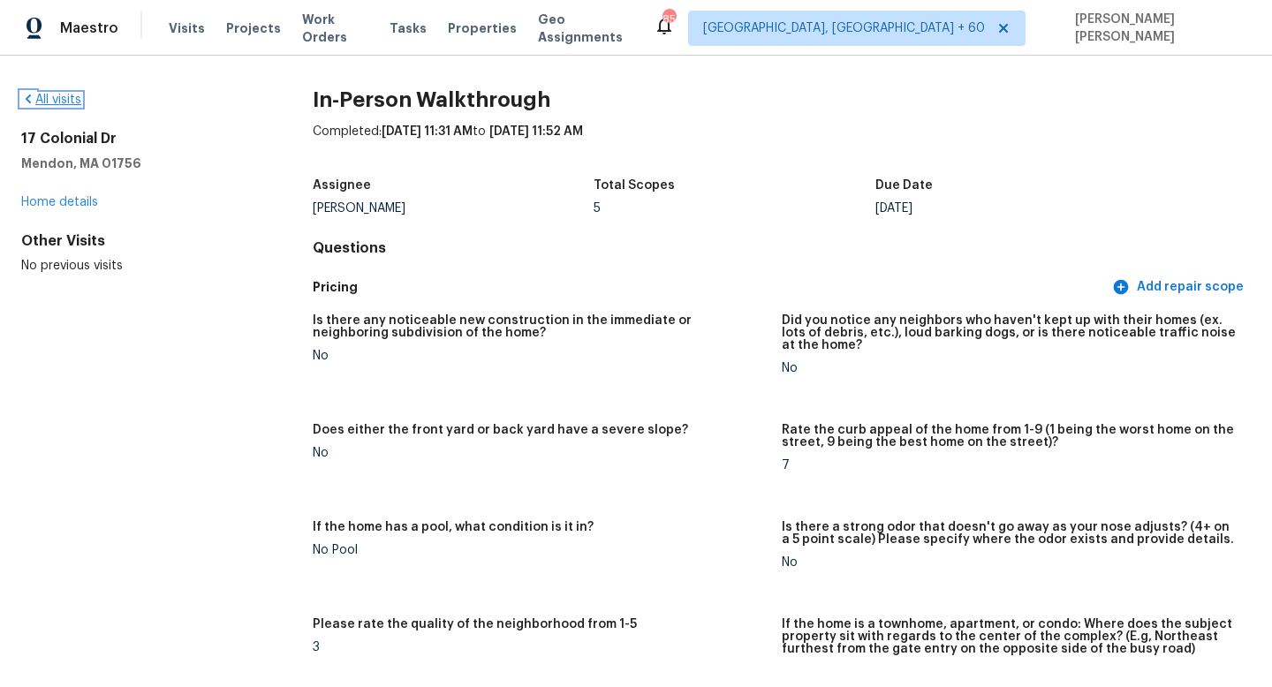
click at [46, 99] on link "All visits" at bounding box center [51, 100] width 60 height 12
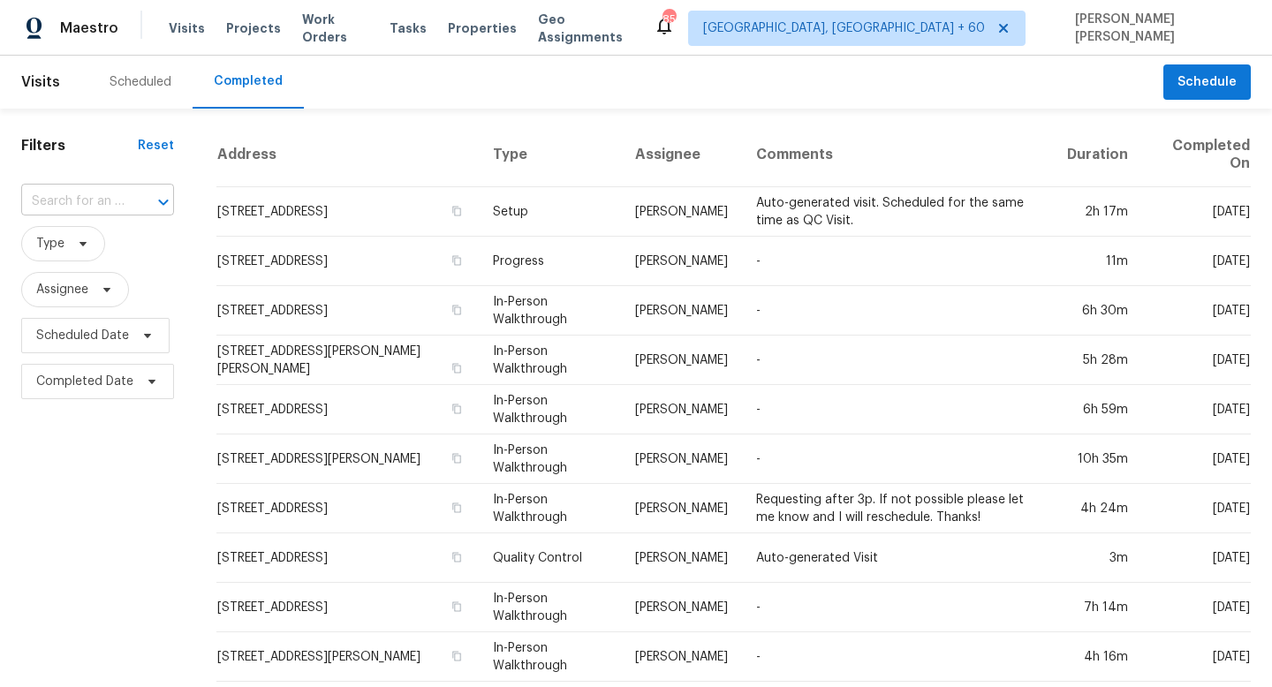
click at [72, 204] on input "text" at bounding box center [72, 201] width 103 height 27
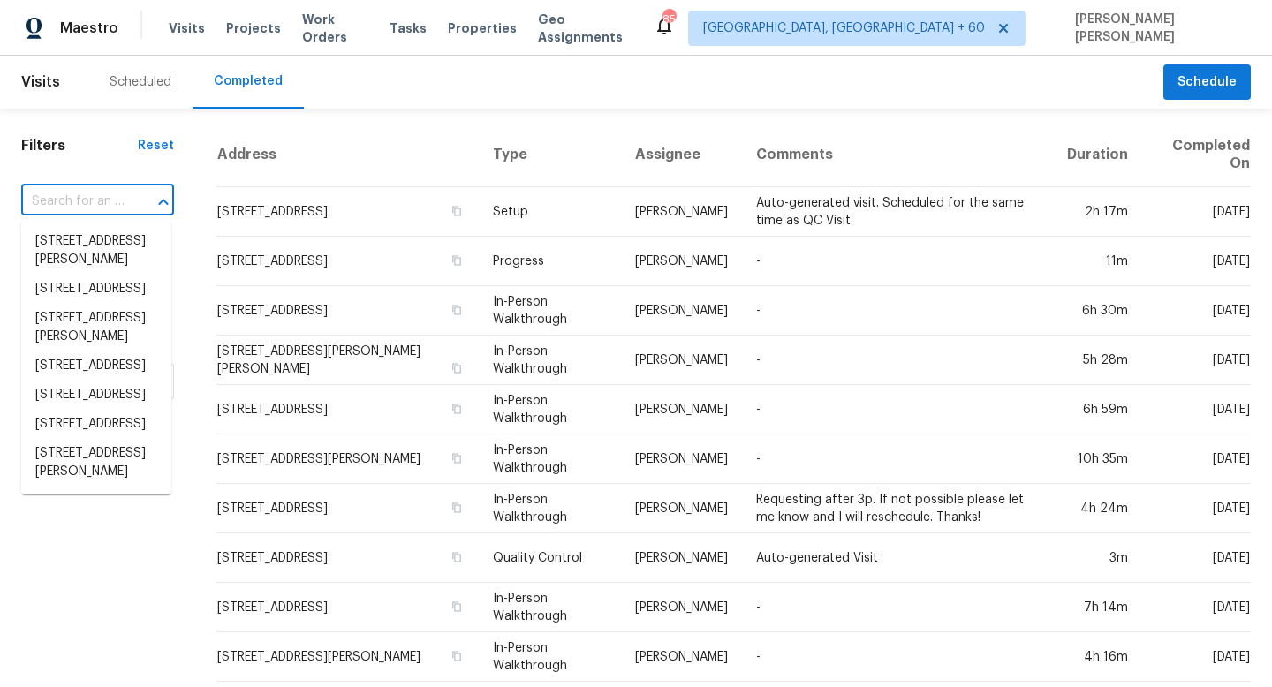
paste input "10219 Pinewood Ave Apt 2, Tujunga, CA 91042"
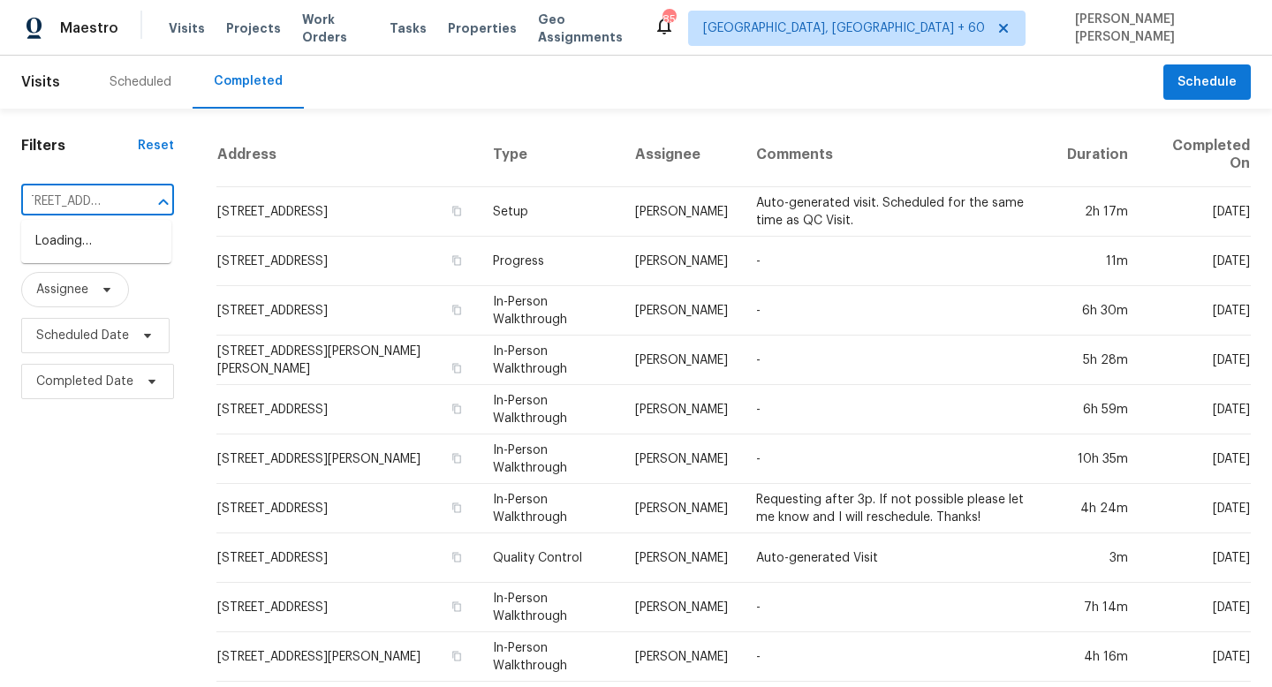
type input "10219 Pinewood Ave"
click at [118, 245] on li "10219 Pinewood Ave Apt 2, Tujunga, CA 91042" at bounding box center [96, 241] width 150 height 29
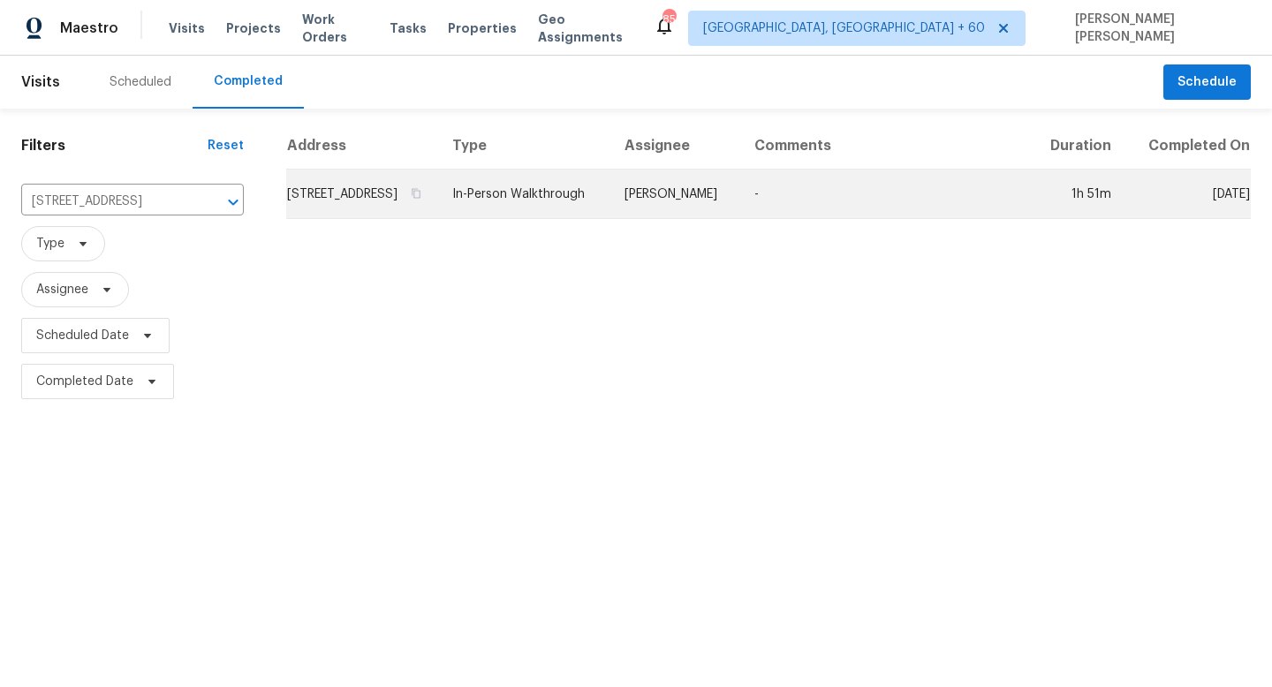
click at [676, 199] on td "Frank Santellanes" at bounding box center [675, 194] width 130 height 49
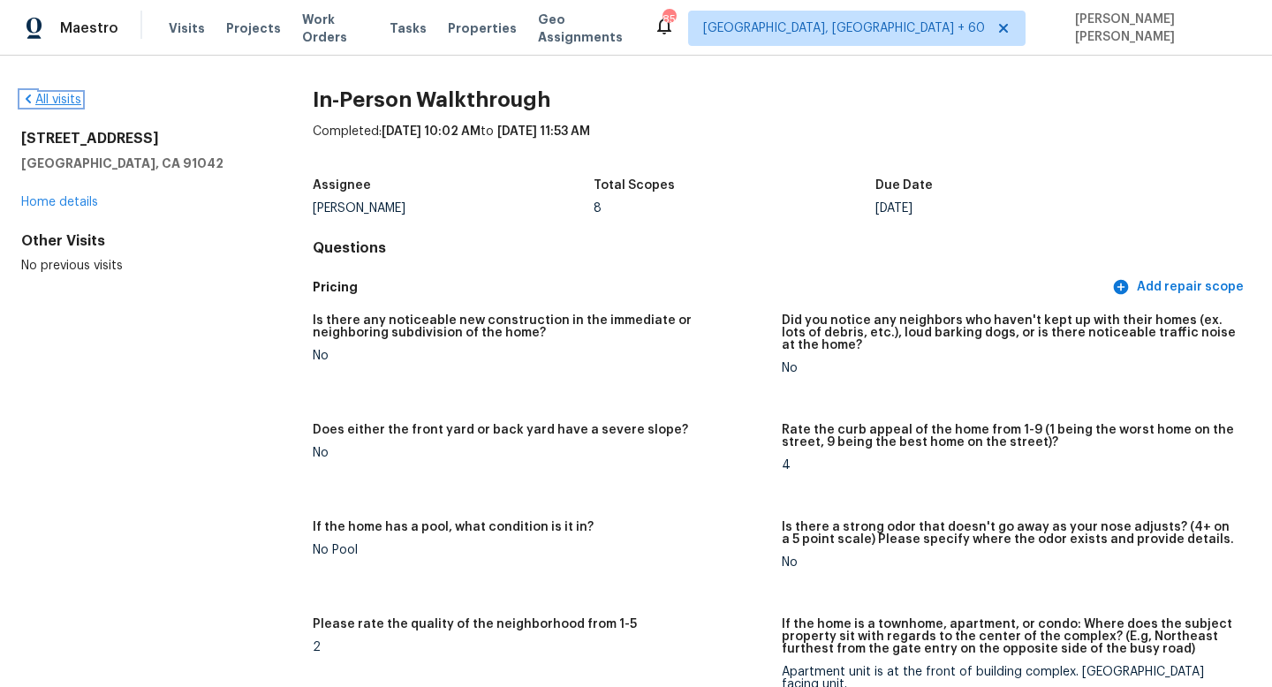
click at [61, 94] on link "All visits" at bounding box center [51, 100] width 60 height 12
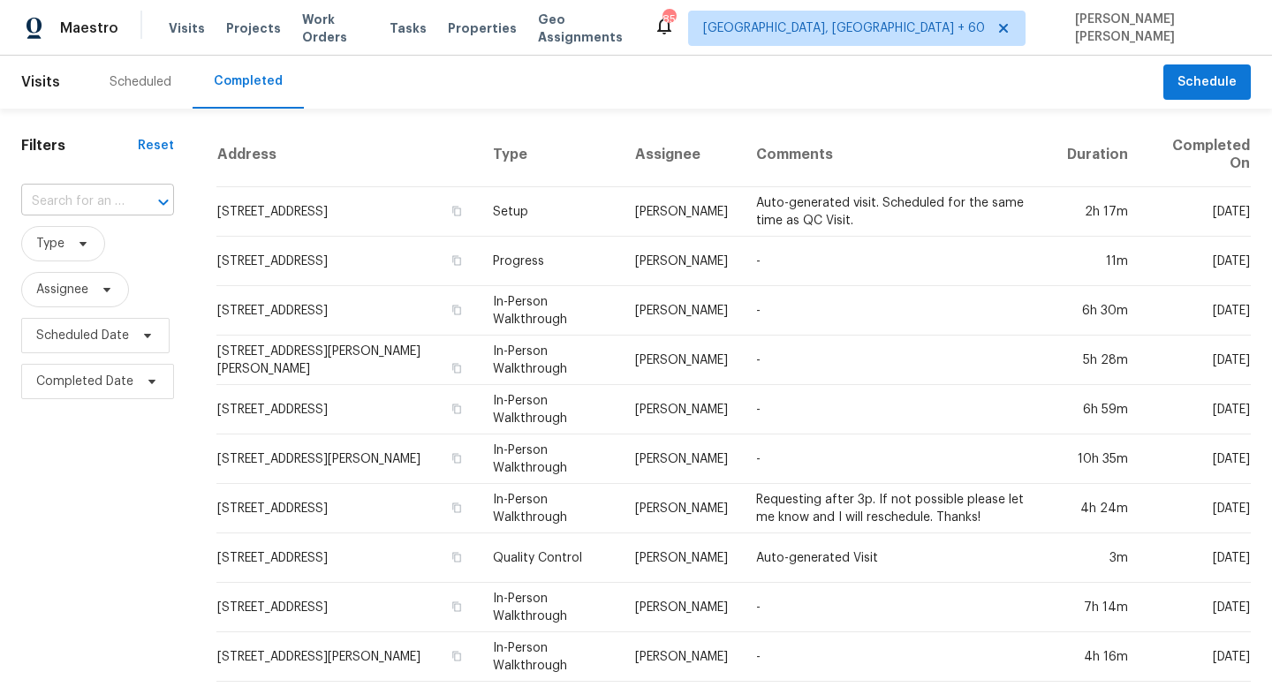
click at [100, 213] on input "text" at bounding box center [72, 201] width 103 height 27
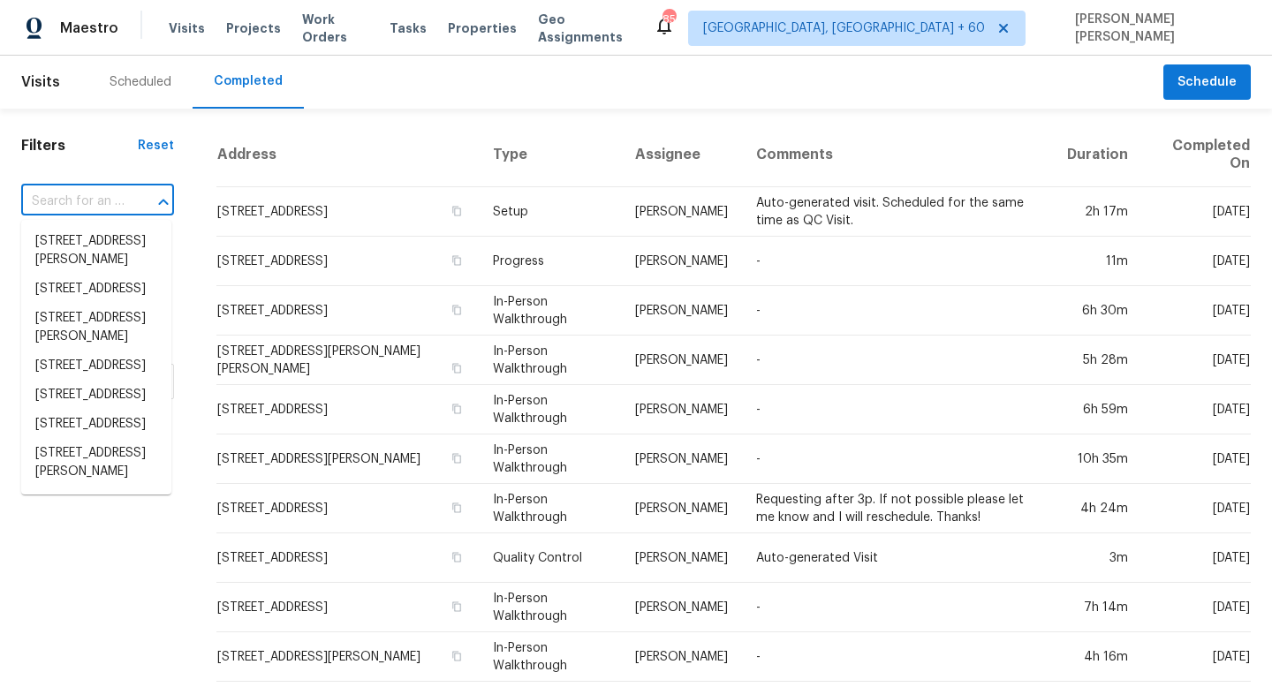
paste input "960 Glennfinnan Way, Folsom, CA 95630"
type input "960 Glennfinnan Way, Folsom, CA 95630"
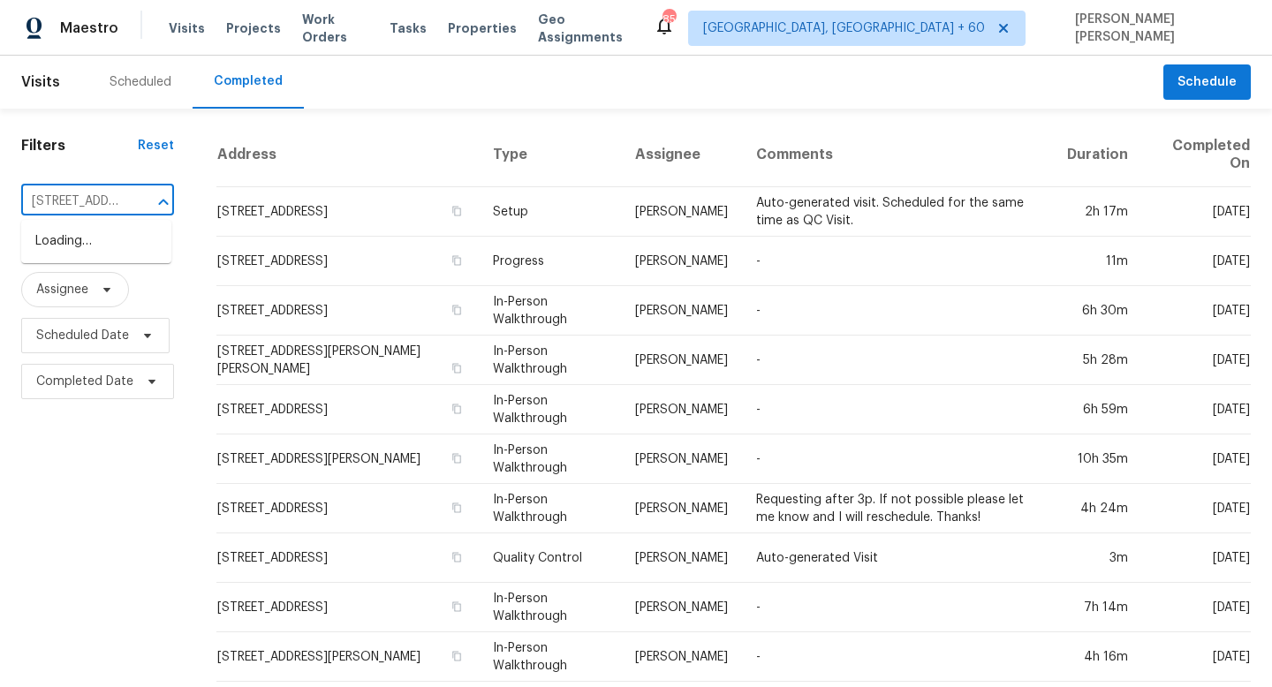
scroll to position [0, 148]
click at [110, 247] on li "960 Glennfinnan Way, Folsom, CA 95630" at bounding box center [96, 241] width 150 height 29
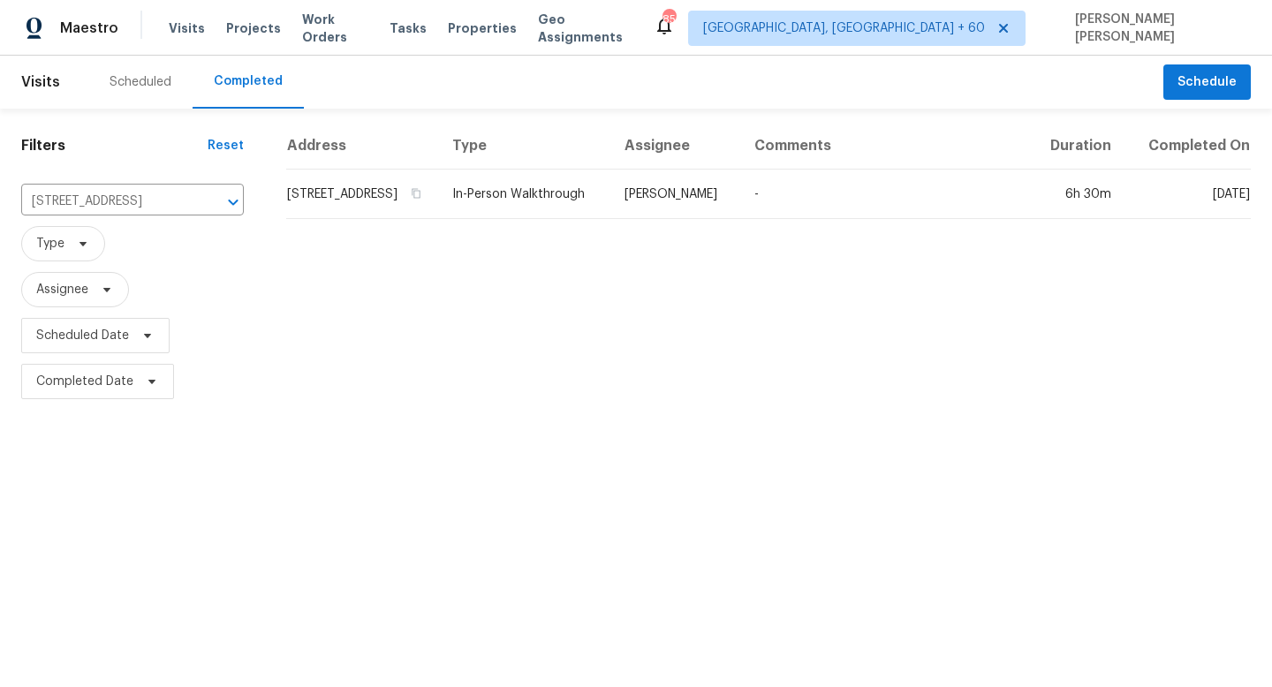
click at [723, 170] on th "Assignee" at bounding box center [675, 146] width 130 height 47
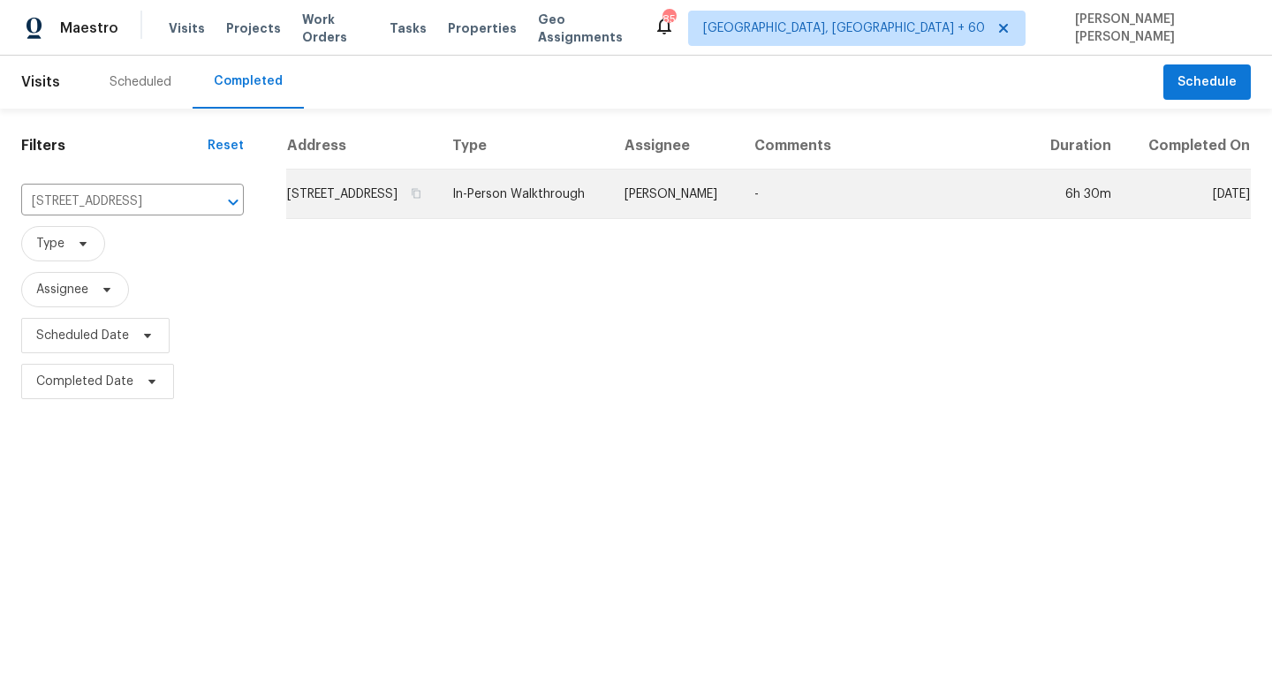
click at [721, 207] on td "Marcos Reyes" at bounding box center [675, 194] width 130 height 49
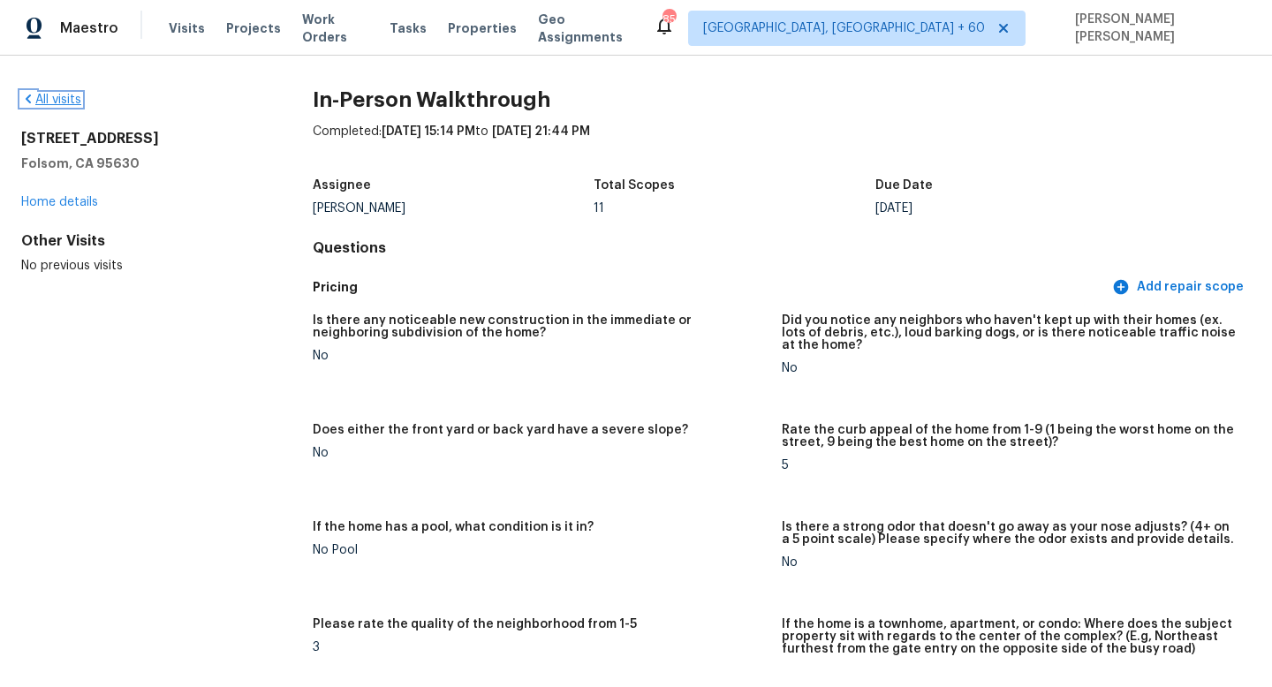
click at [75, 98] on link "All visits" at bounding box center [51, 100] width 60 height 12
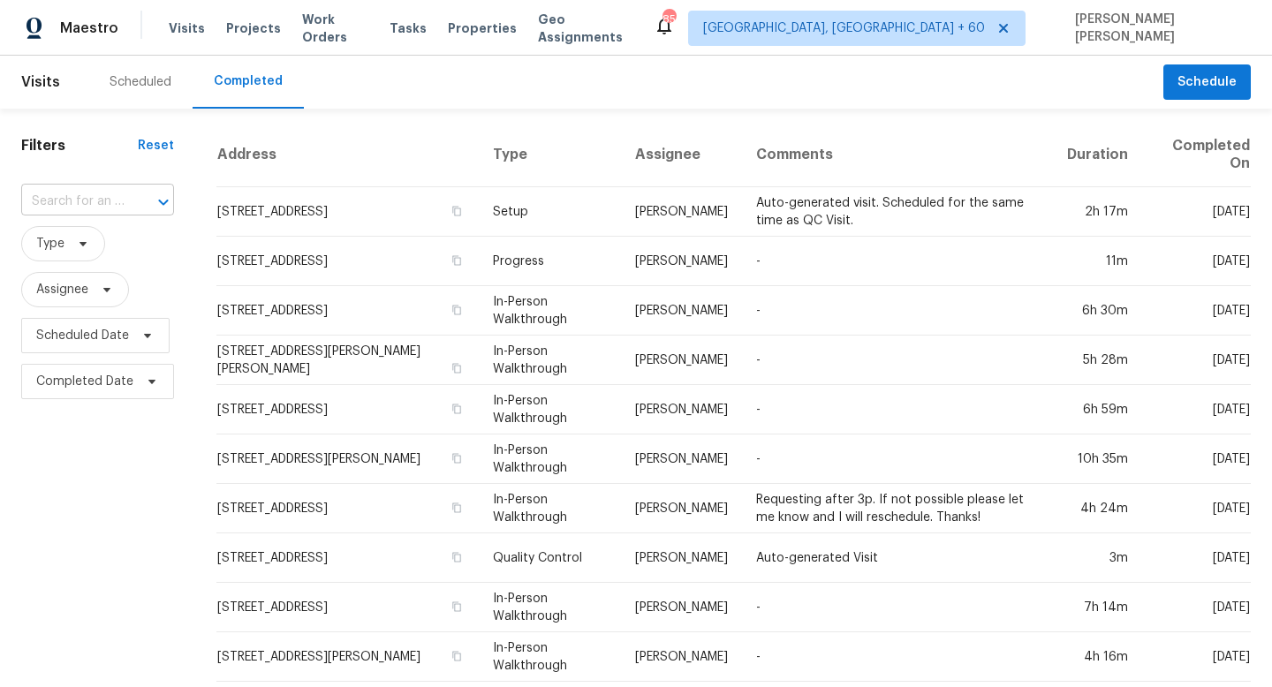
click at [89, 201] on input "text" at bounding box center [72, 201] width 103 height 27
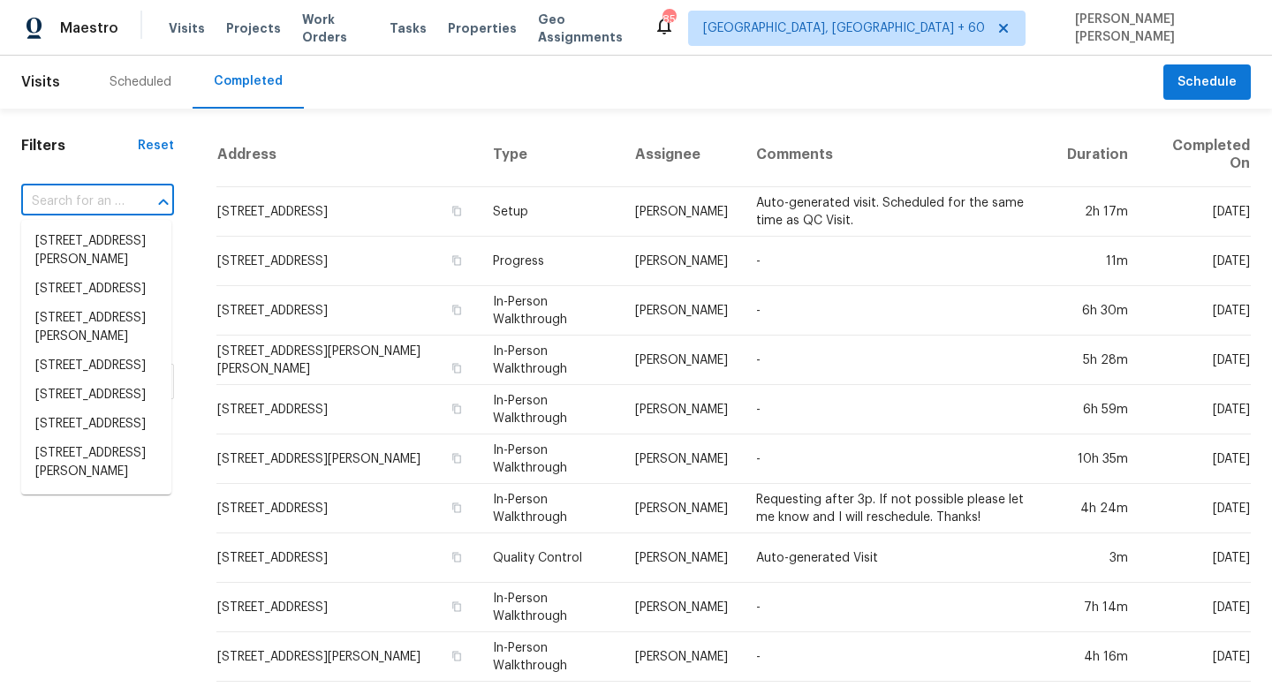
paste input "6310 38th Ave, Sacramento, CA 95824"
type input "6310 38th Ave, Sacramento, CA 95824"
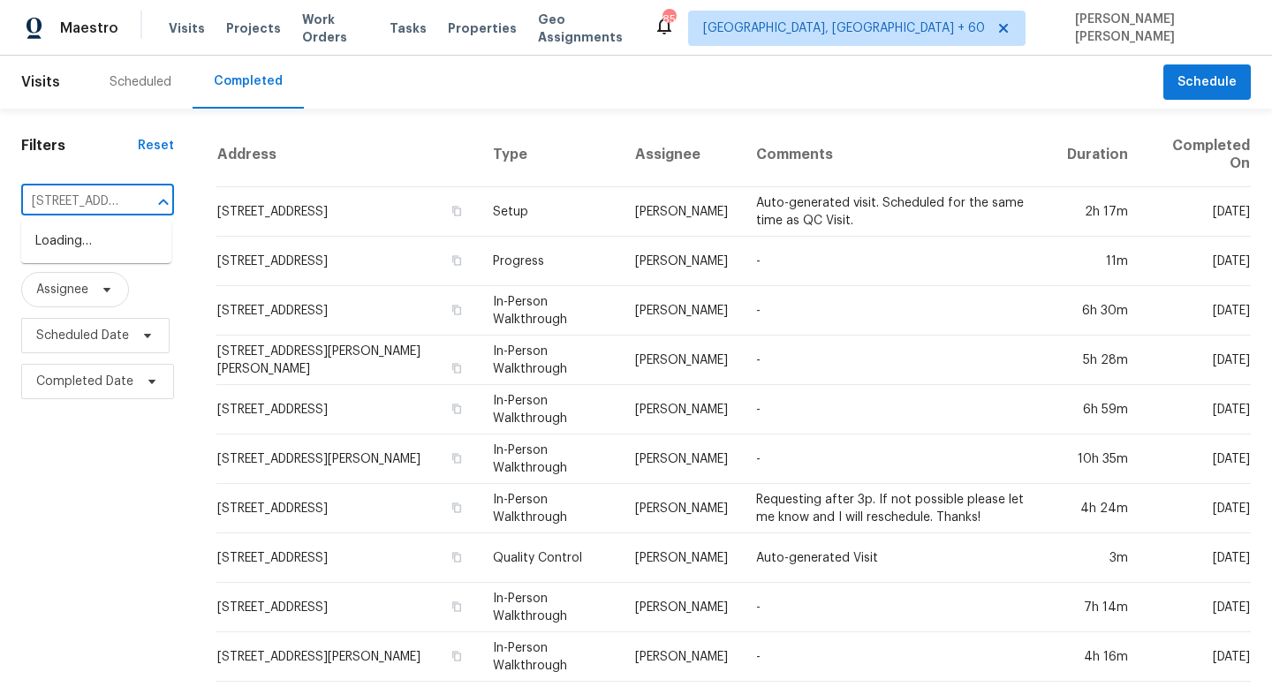
scroll to position [0, 133]
click at [96, 253] on li "6310 38th Ave, Sacramento, CA 95824" at bounding box center [96, 241] width 150 height 29
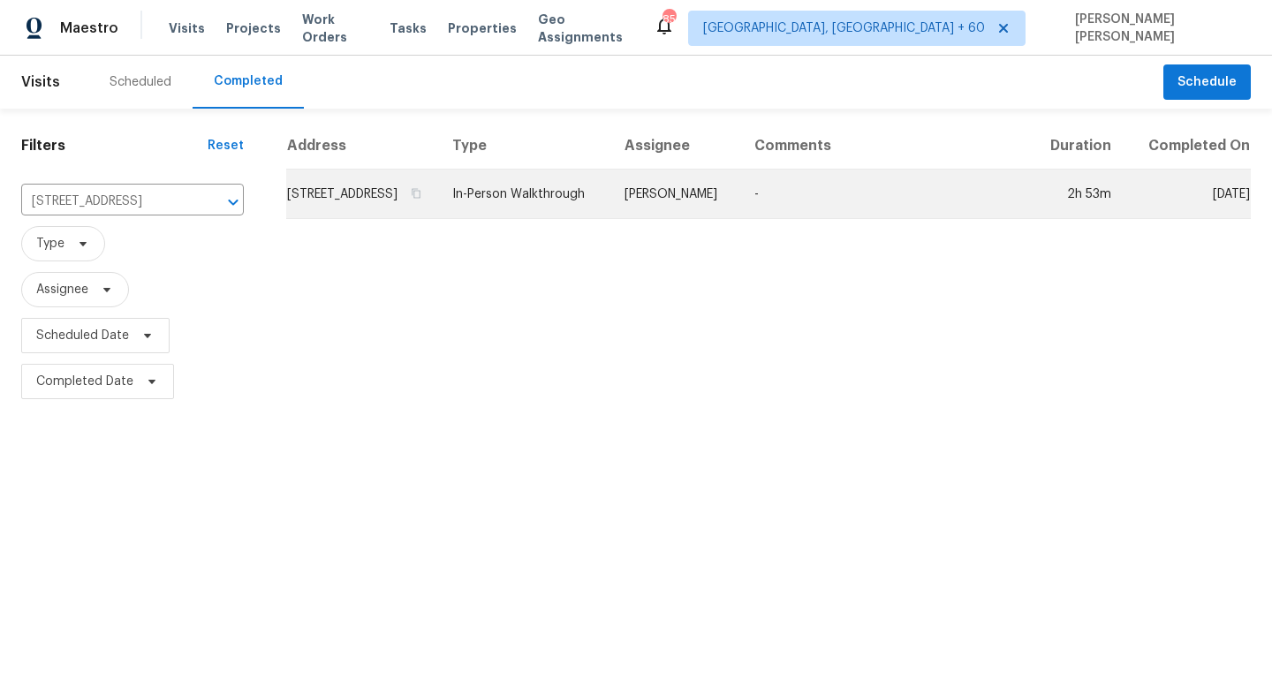
click at [542, 209] on td "In-Person Walkthrough" at bounding box center [524, 194] width 172 height 49
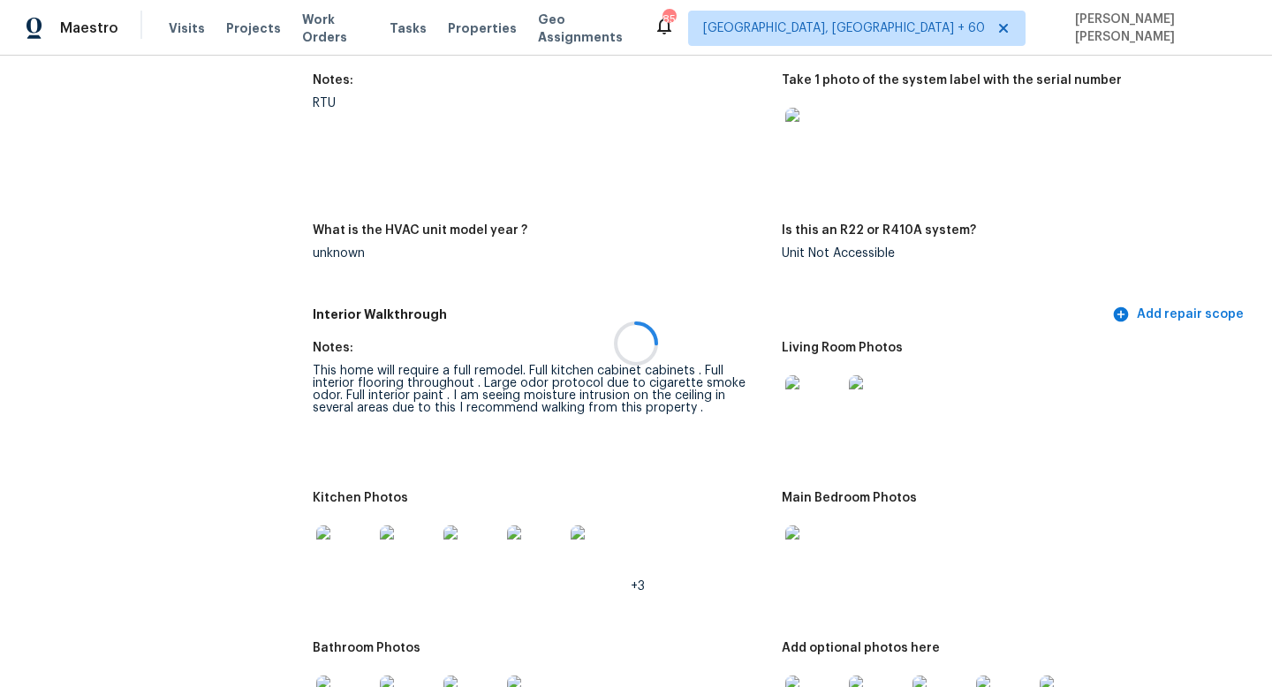
scroll to position [2429, 0]
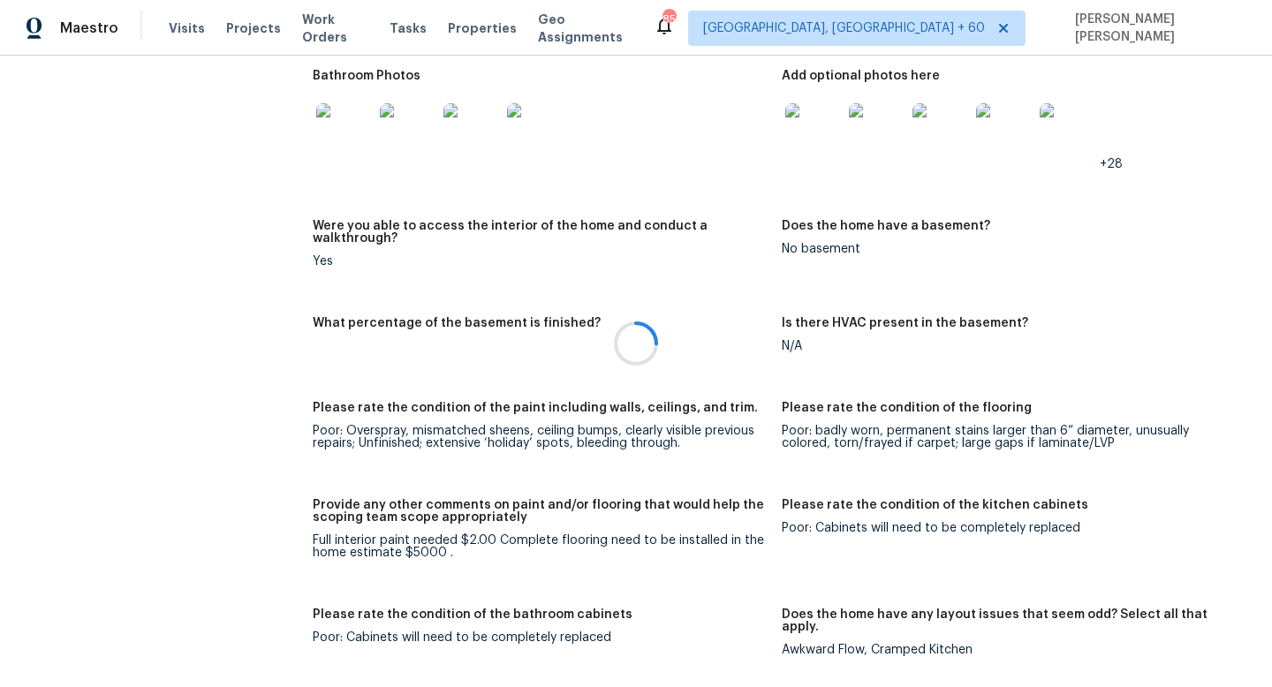
click at [174, 24] on div at bounding box center [636, 343] width 1272 height 687
click at [174, 27] on div at bounding box center [636, 343] width 1272 height 687
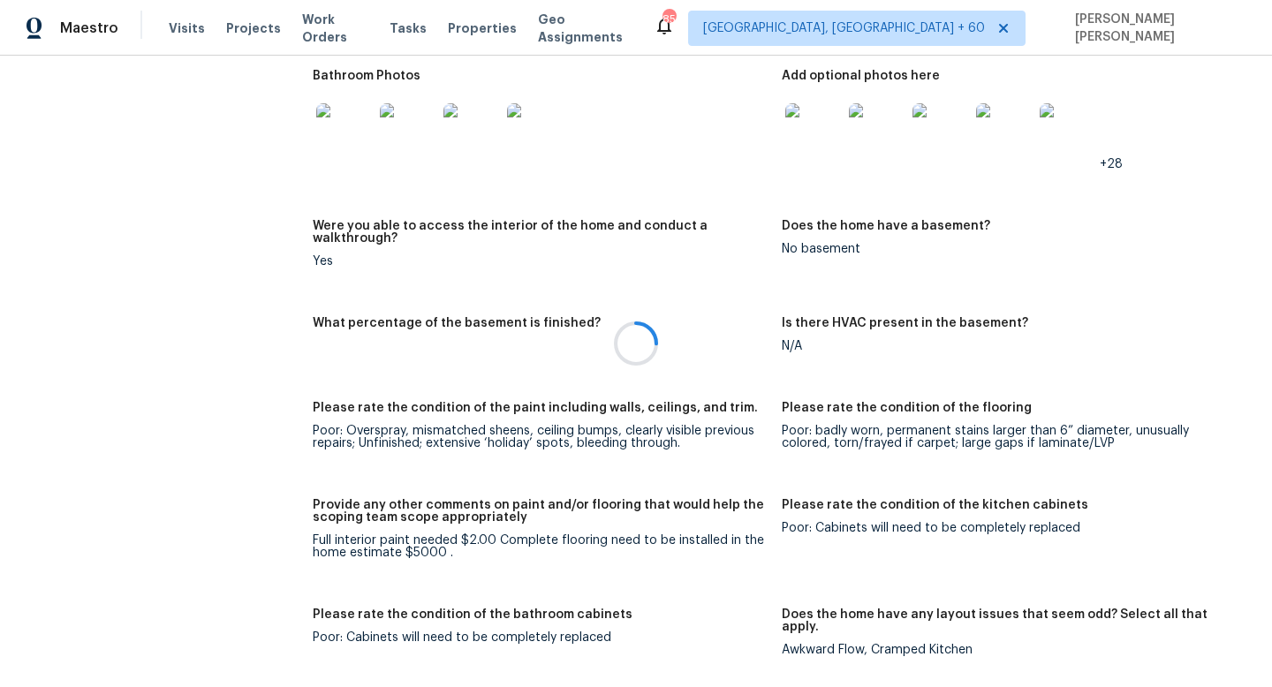
click at [174, 27] on div at bounding box center [636, 343] width 1272 height 687
click at [200, 32] on div at bounding box center [636, 343] width 1272 height 687
click at [162, 23] on div at bounding box center [636, 343] width 1272 height 687
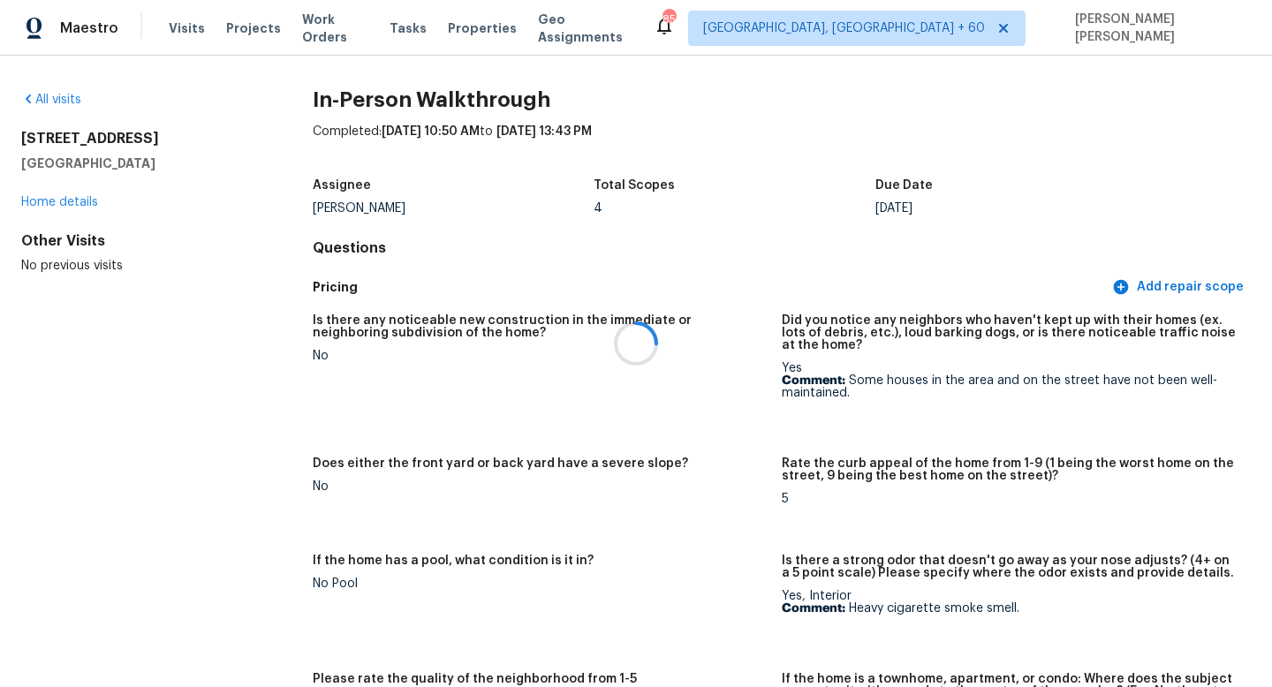
click at [57, 95] on div at bounding box center [636, 343] width 1272 height 687
click at [488, 285] on div at bounding box center [636, 343] width 1272 height 687
click at [62, 96] on link "All visits" at bounding box center [51, 100] width 60 height 12
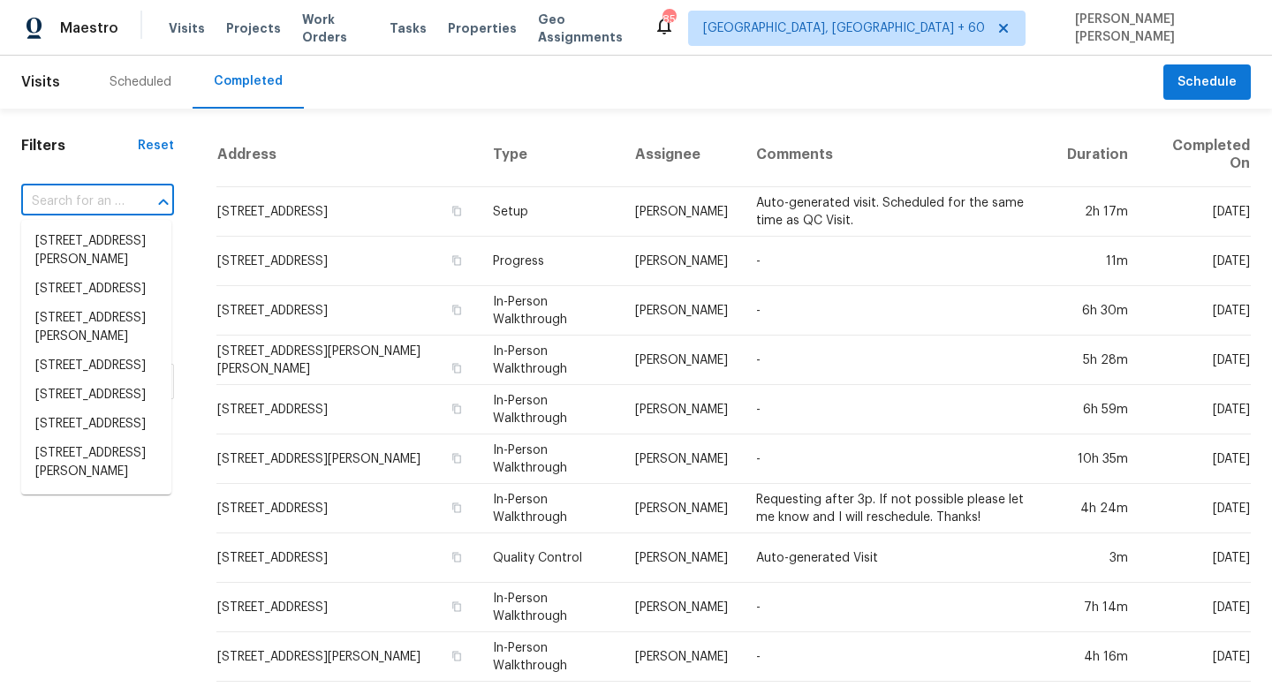
click at [102, 201] on input "text" at bounding box center [72, 201] width 103 height 27
paste input "237 Cinnamon Hills Ln, Lexington, SC 29072"
type input "237 Cinnamon Hills Ln, Lexington, SC 29072"
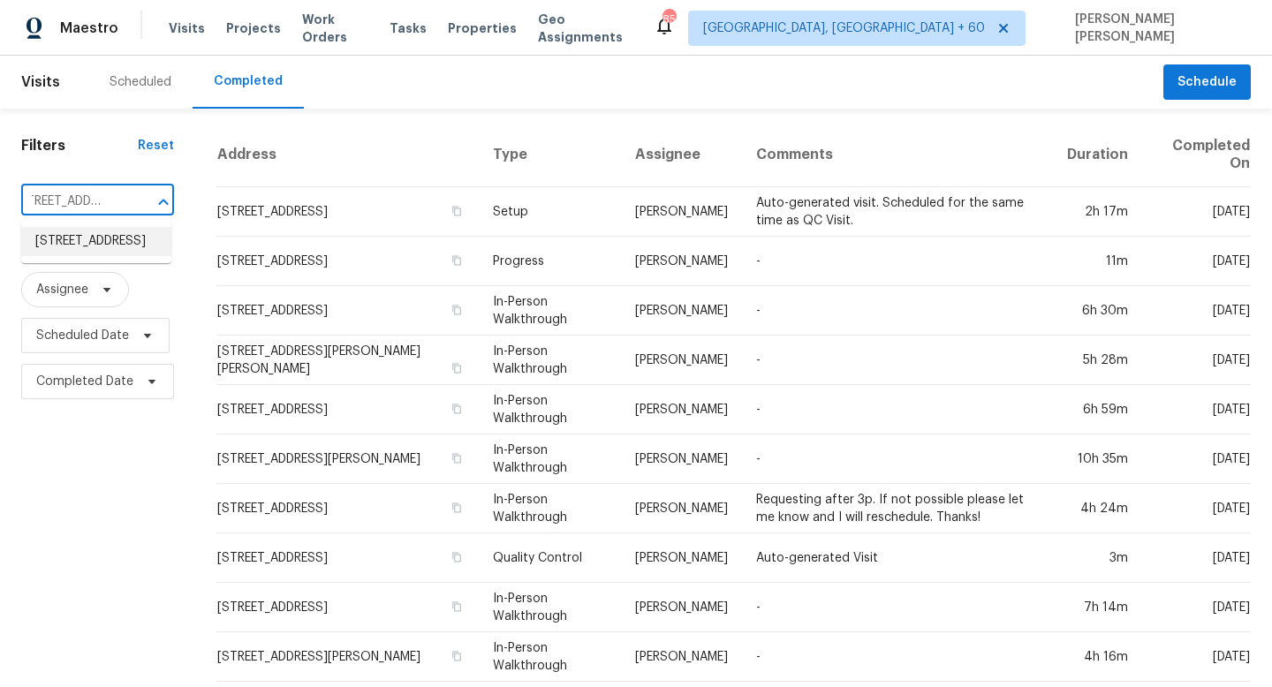
click at [118, 239] on li "237 Cinnamon Hills Ln, Lexington, SC 29072" at bounding box center [96, 241] width 150 height 29
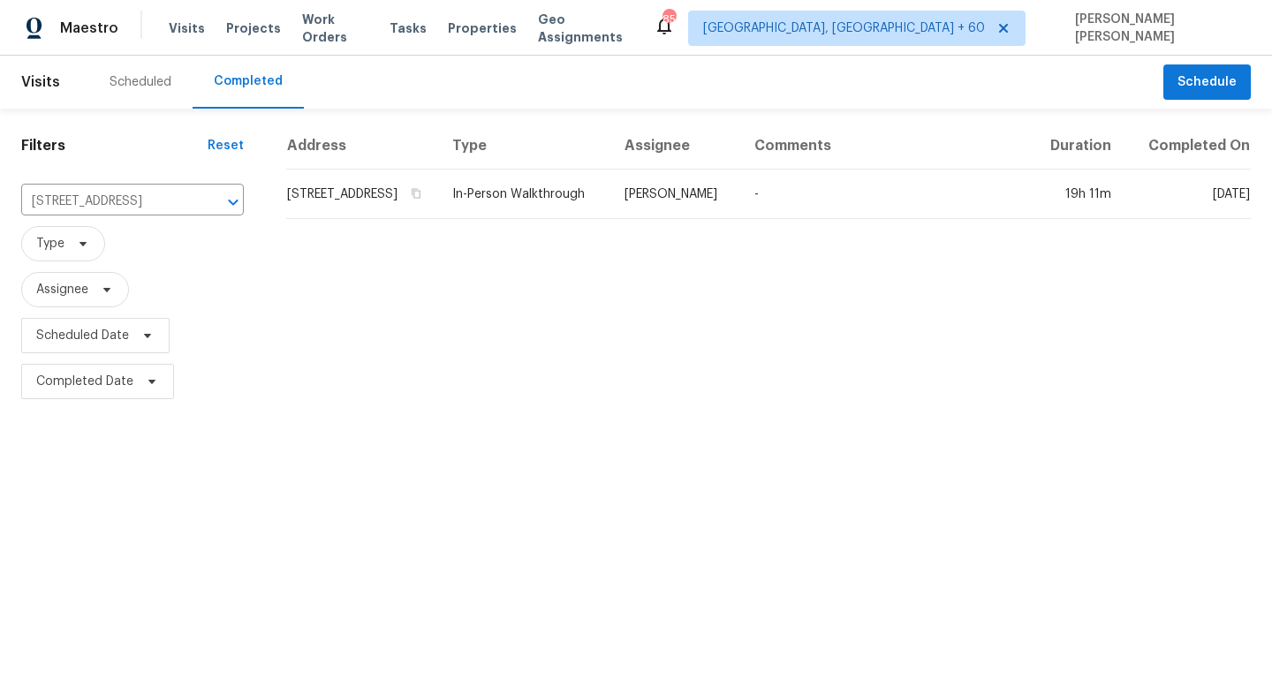
click at [603, 219] on td "In-Person Walkthrough" at bounding box center [524, 194] width 172 height 49
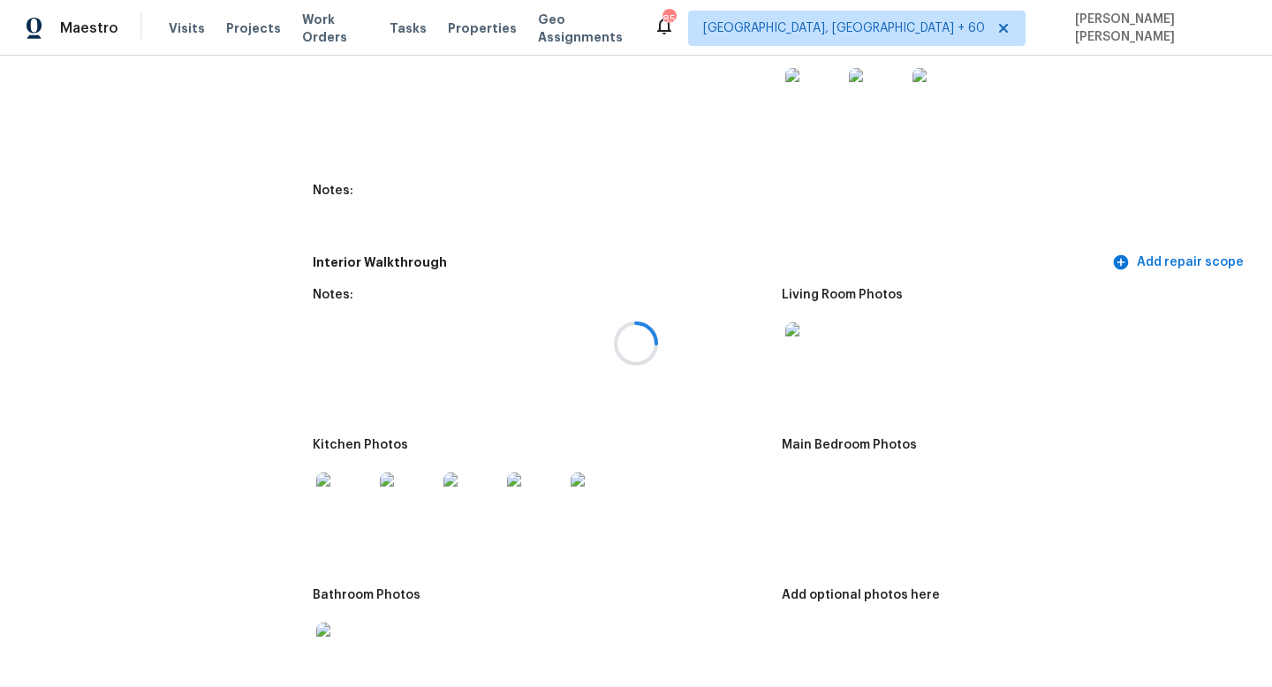
scroll to position [2485, 0]
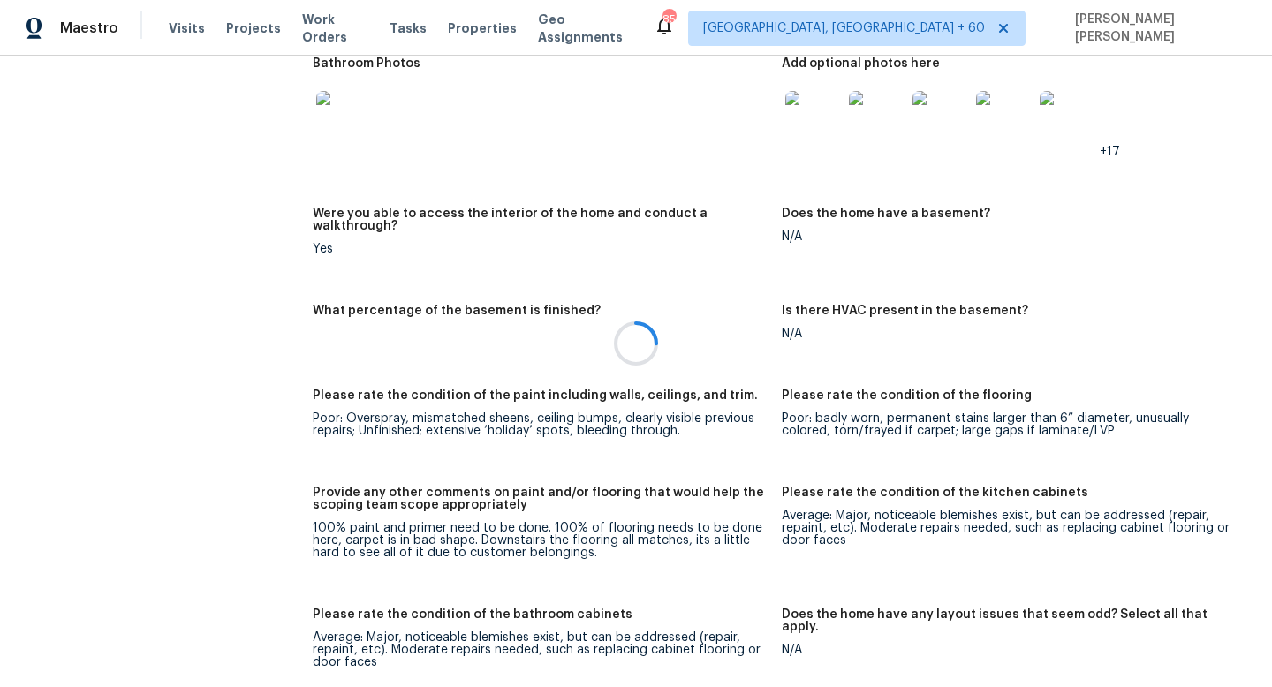
click at [191, 27] on div at bounding box center [636, 343] width 1272 height 687
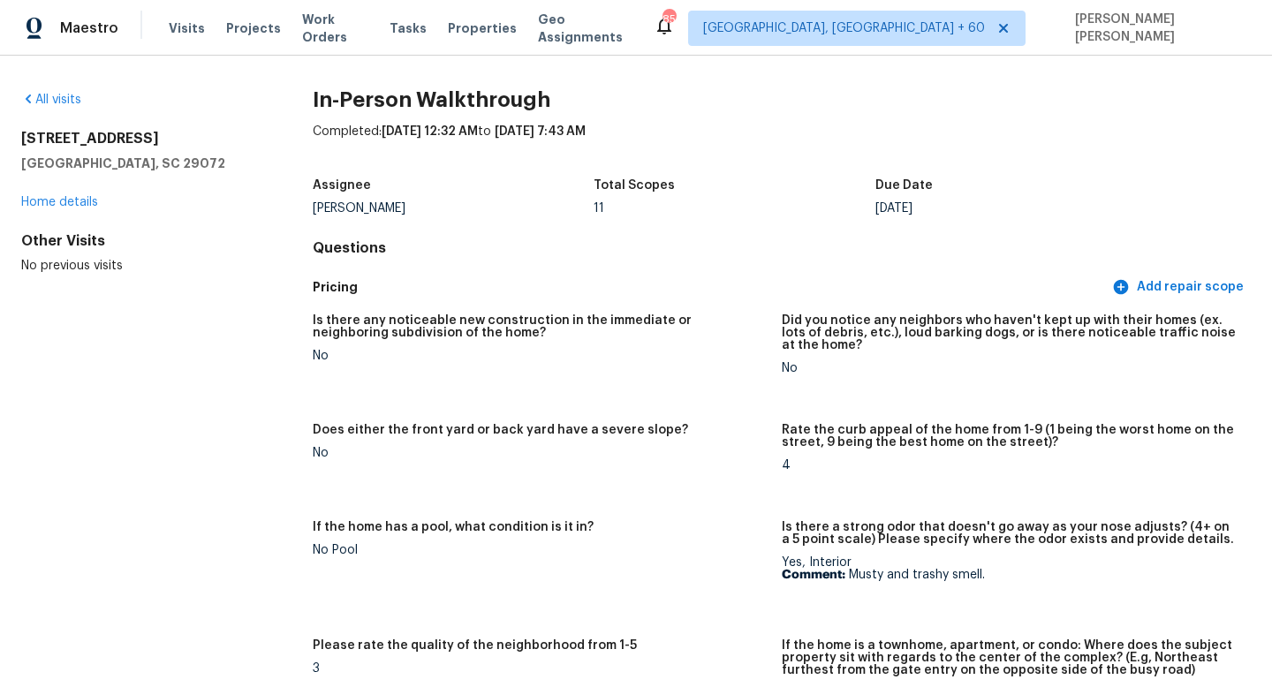
click at [48, 111] on div "All visits 237 Cinnamon Hills Ln Lexington, SC 29072 Home details Other Visits …" at bounding box center [138, 183] width 235 height 184
click at [54, 105] on link "All visits" at bounding box center [51, 100] width 60 height 12
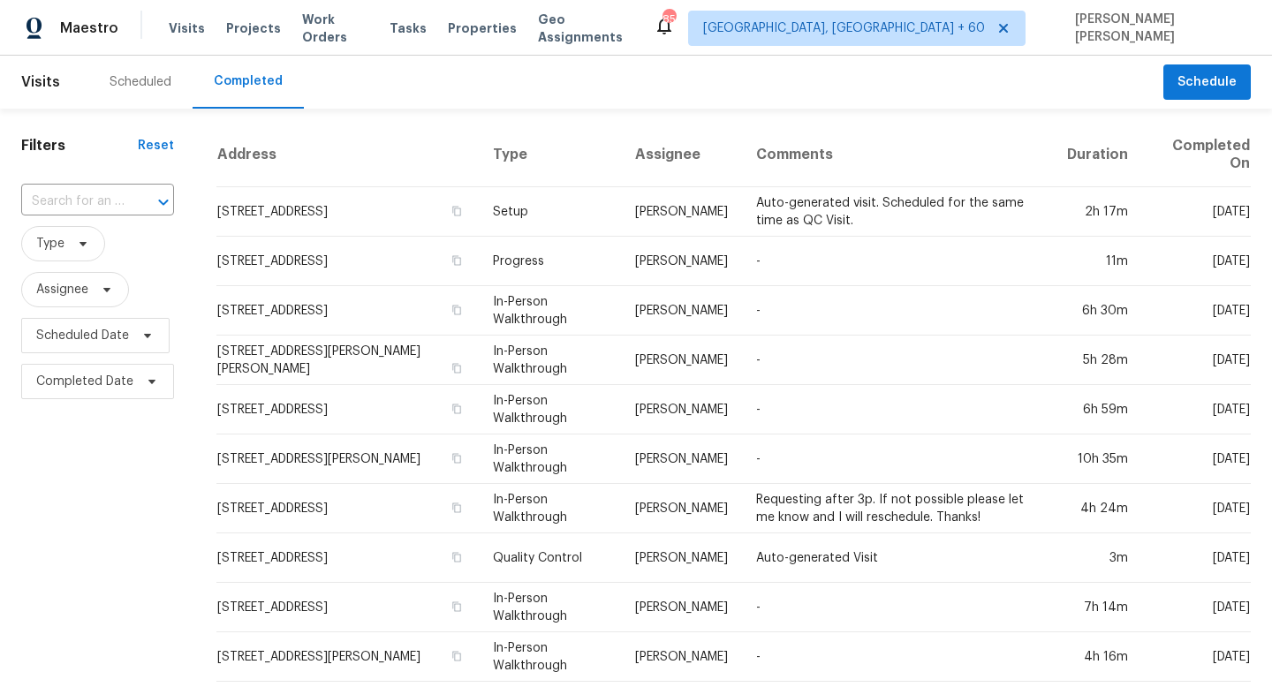
click at [144, 201] on div at bounding box center [151, 202] width 46 height 25
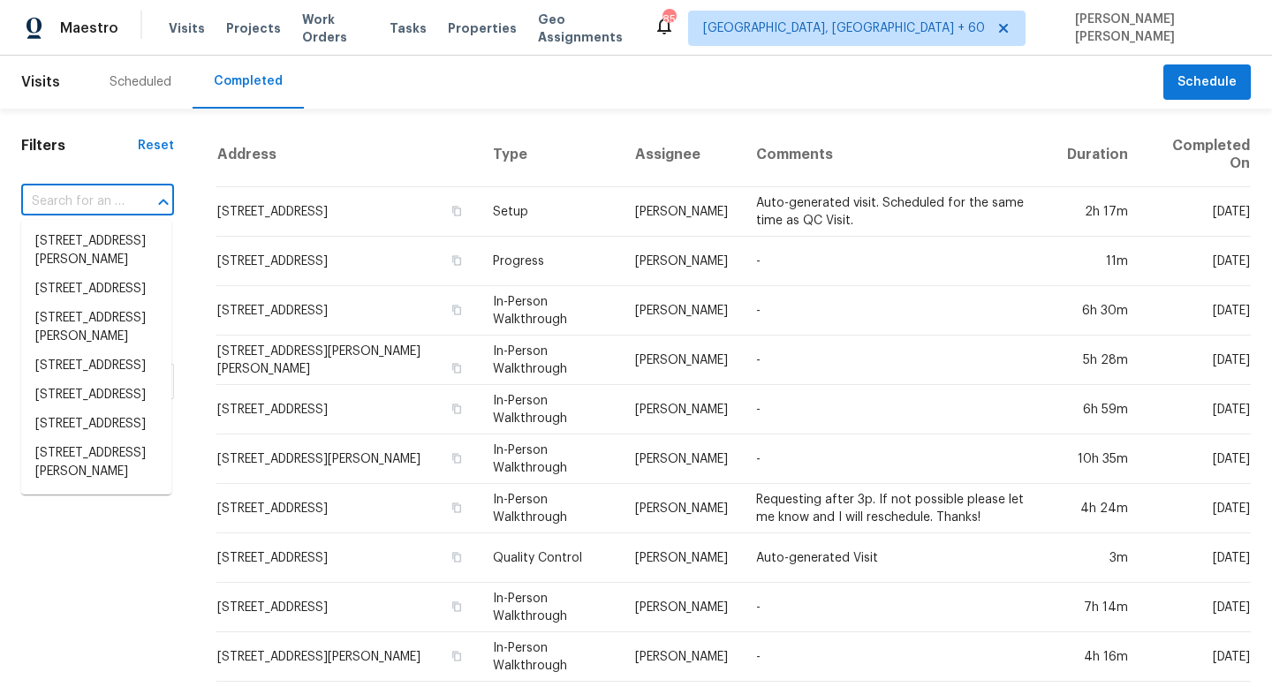
paste input "223 Wycoff Way W, East Brunswick, NJ 08816"
type input "223 Wycoff Way W, East Brunswick, NJ 08816"
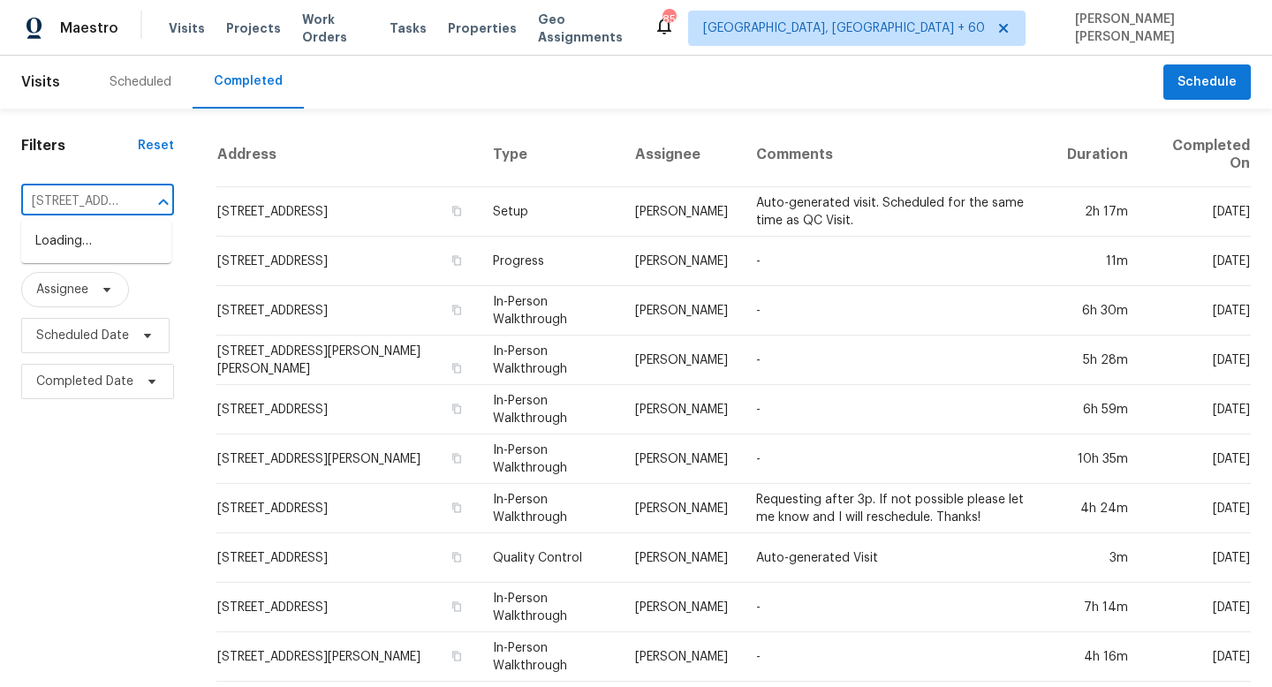
scroll to position [0, 168]
click at [119, 247] on li "223 Wycoff Way W, East Brunswick, NJ 08816" at bounding box center [96, 251] width 150 height 48
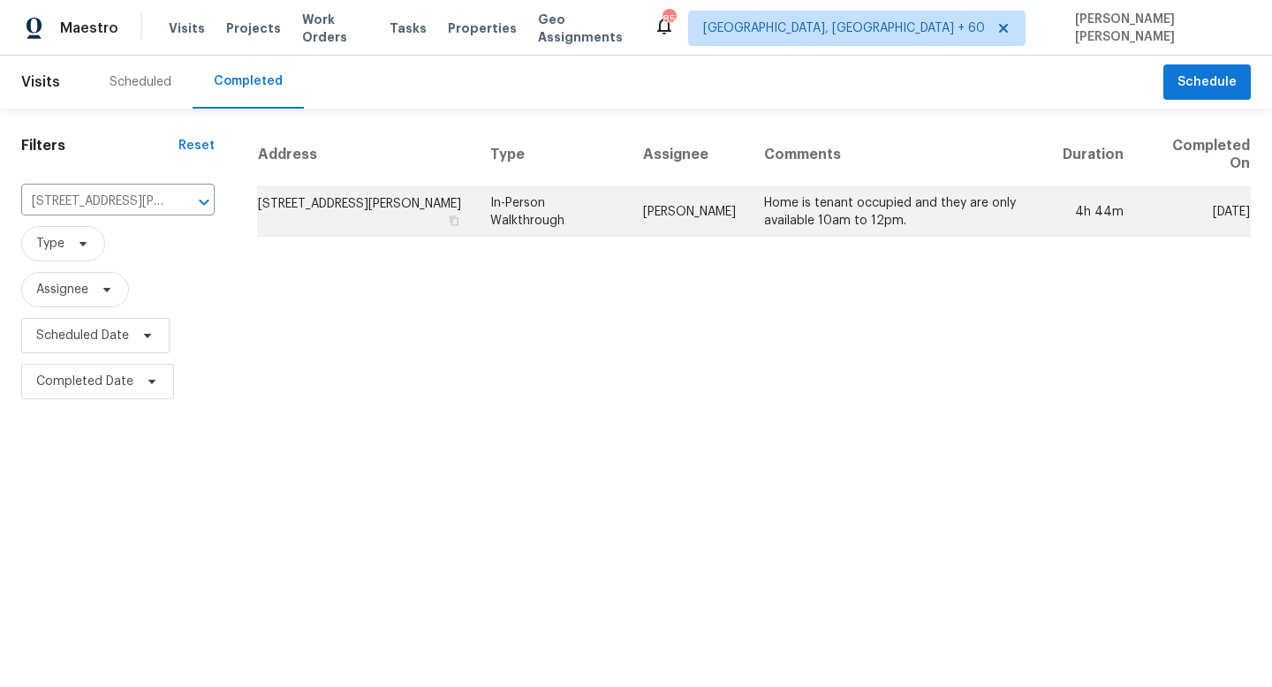
click at [680, 207] on td "Ryan Johnson" at bounding box center [689, 211] width 121 height 49
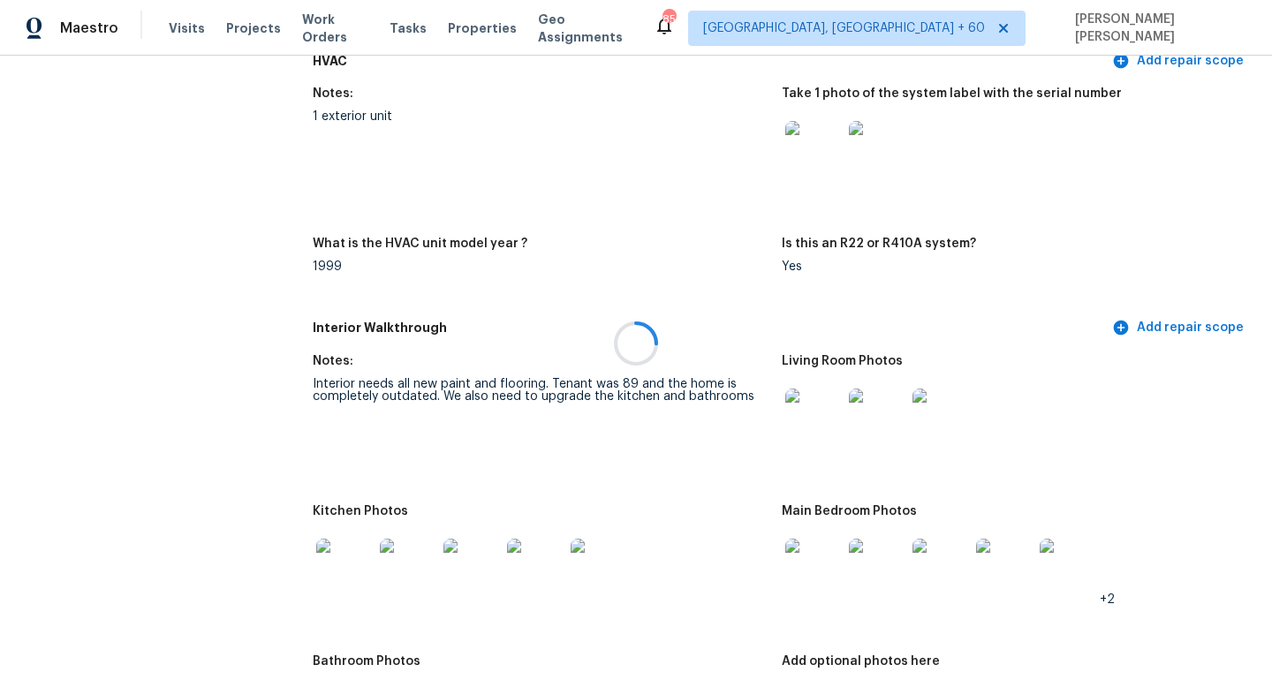
scroll to position [2311, 0]
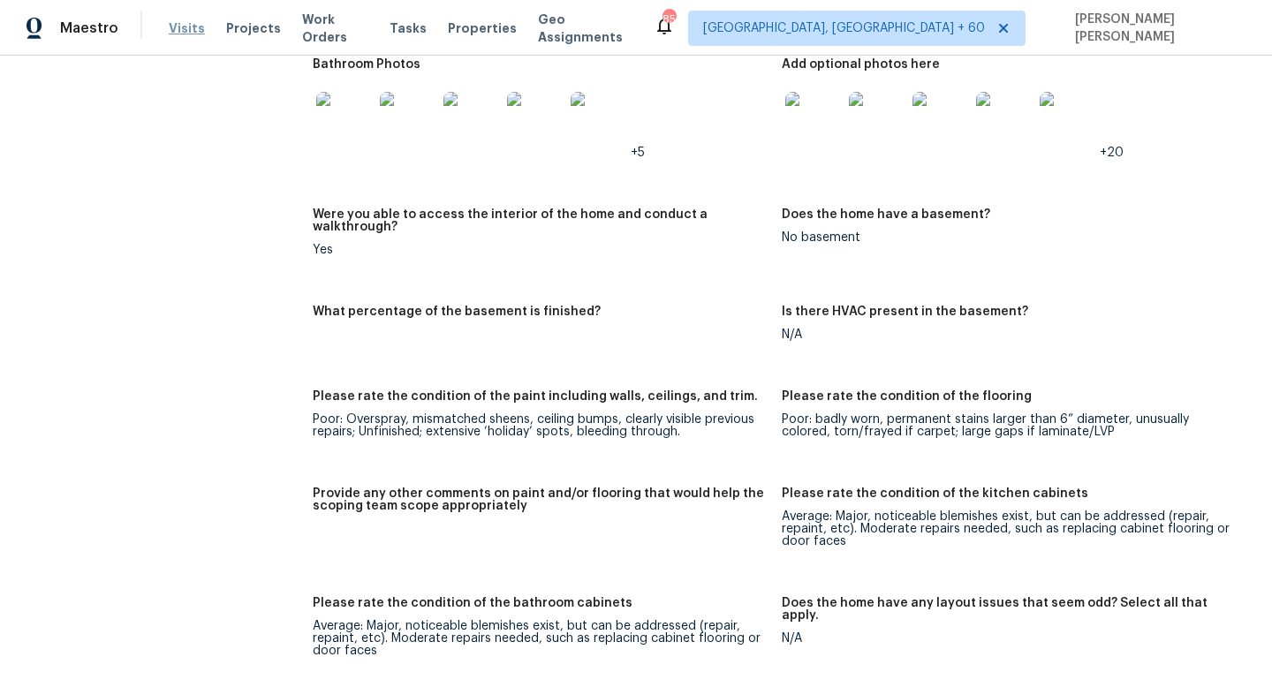
click at [179, 27] on span "Visits" at bounding box center [187, 28] width 36 height 18
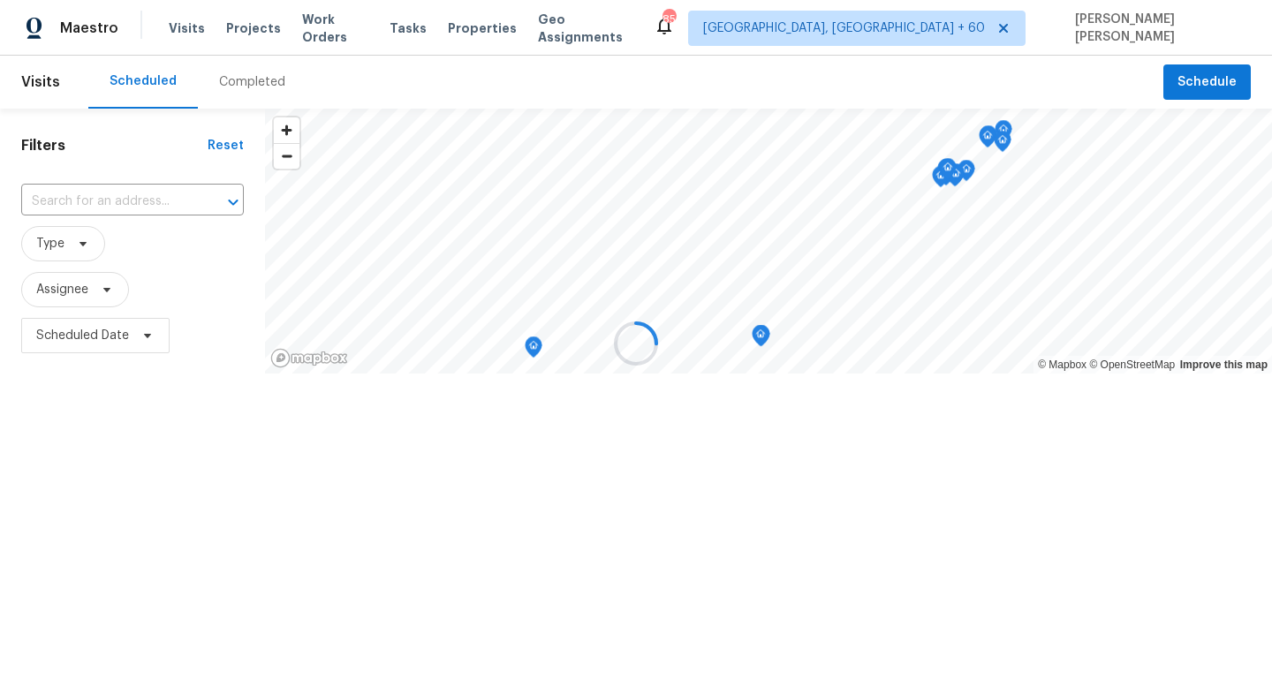
click at [237, 91] on div at bounding box center [636, 343] width 1272 height 687
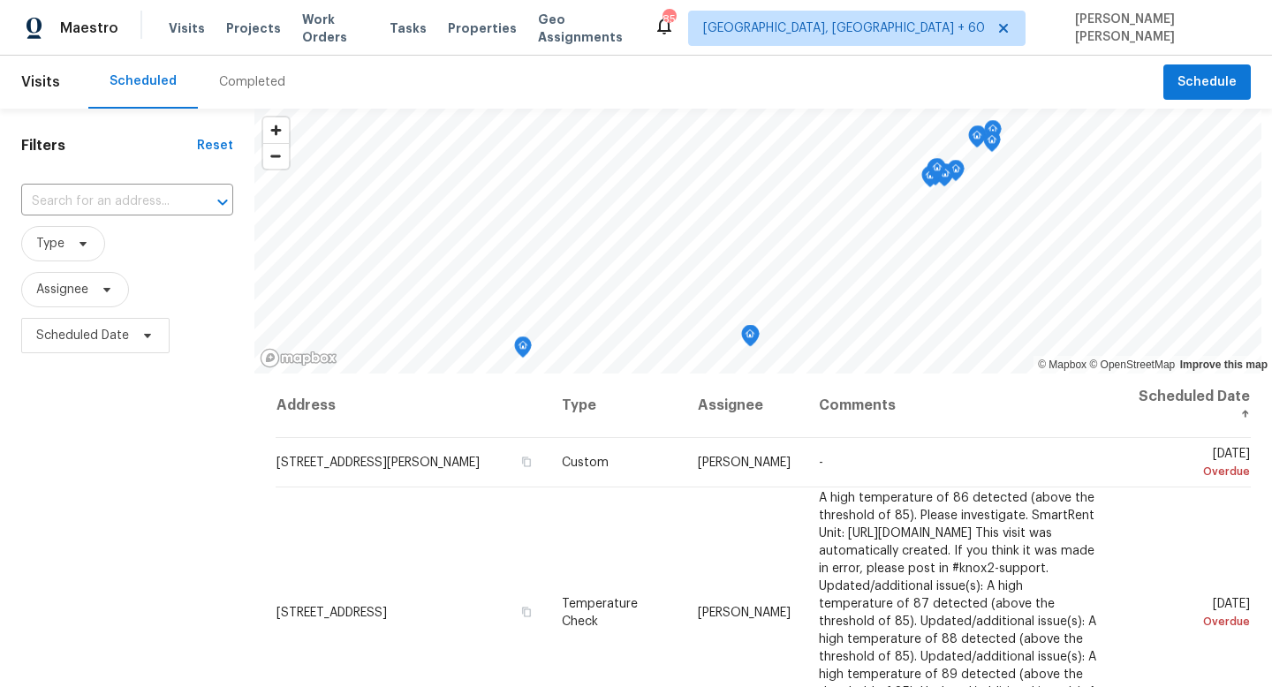
click at [248, 87] on div "Completed" at bounding box center [252, 82] width 66 height 18
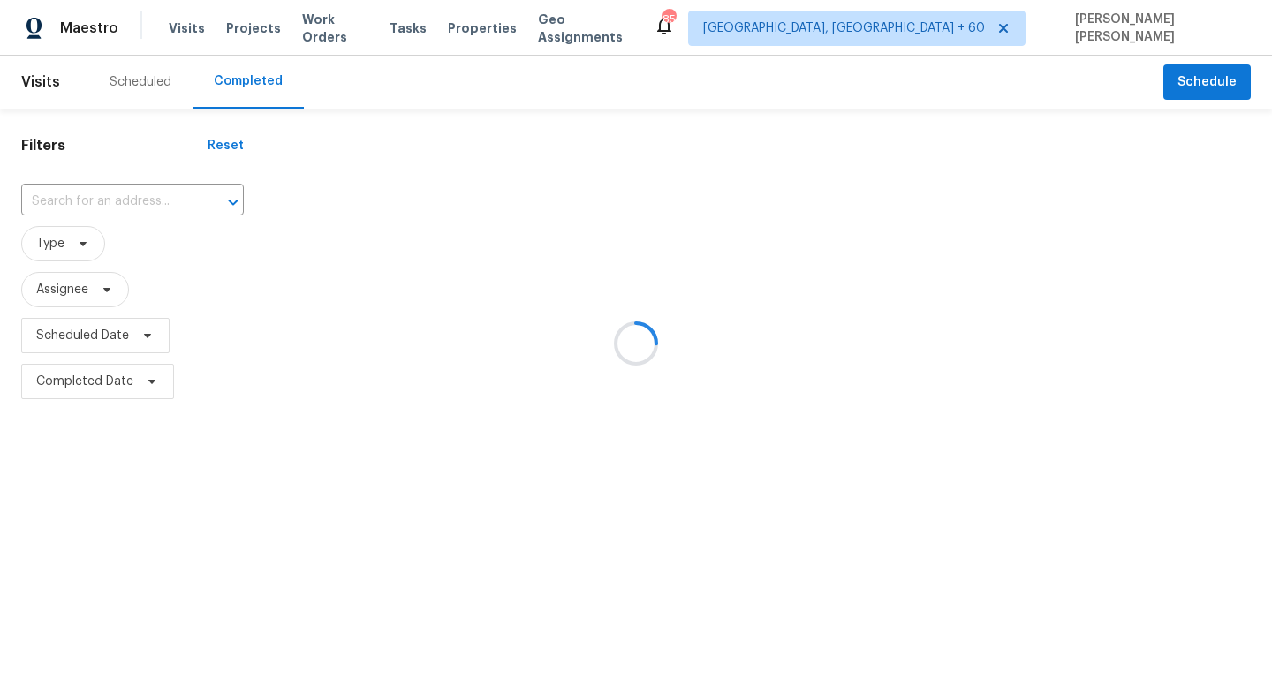
click at [137, 200] on div at bounding box center [636, 343] width 1272 height 687
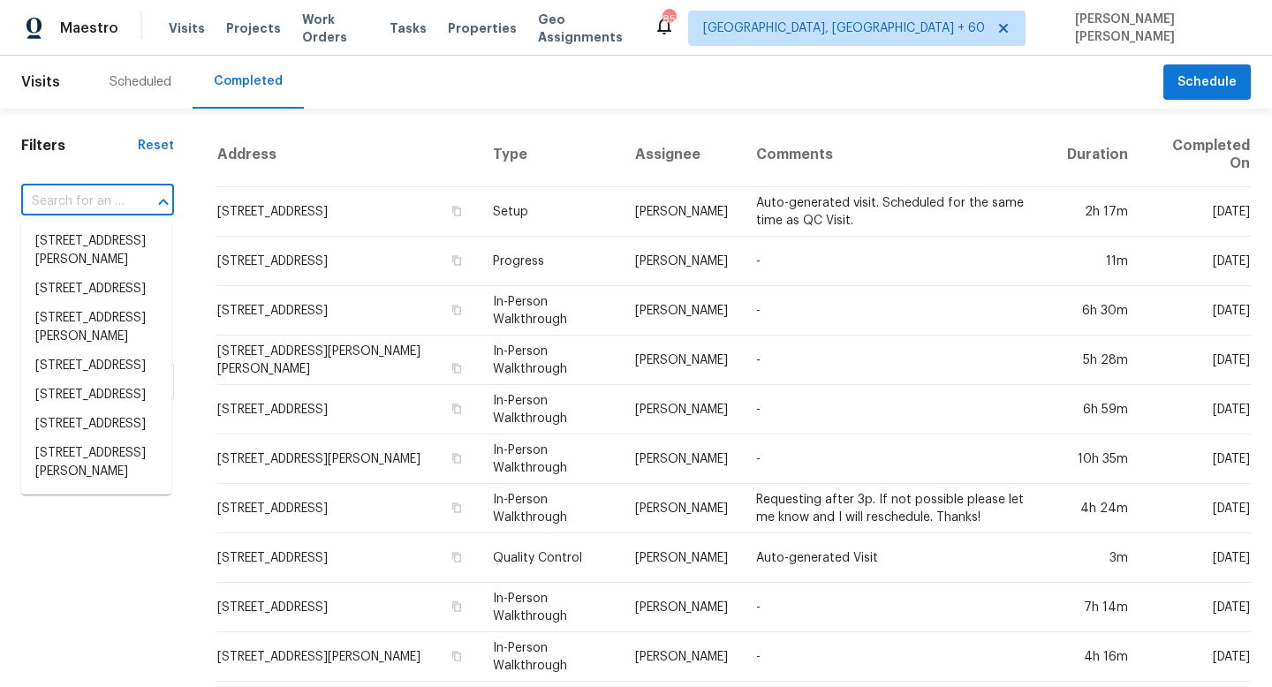
click at [101, 193] on input "text" at bounding box center [72, 201] width 103 height 27
paste input "14180 Samoa Hill Ct, Riverview, FL 33569"
type input "14180 Samoa Hill Ct, Riverview, FL 33569"
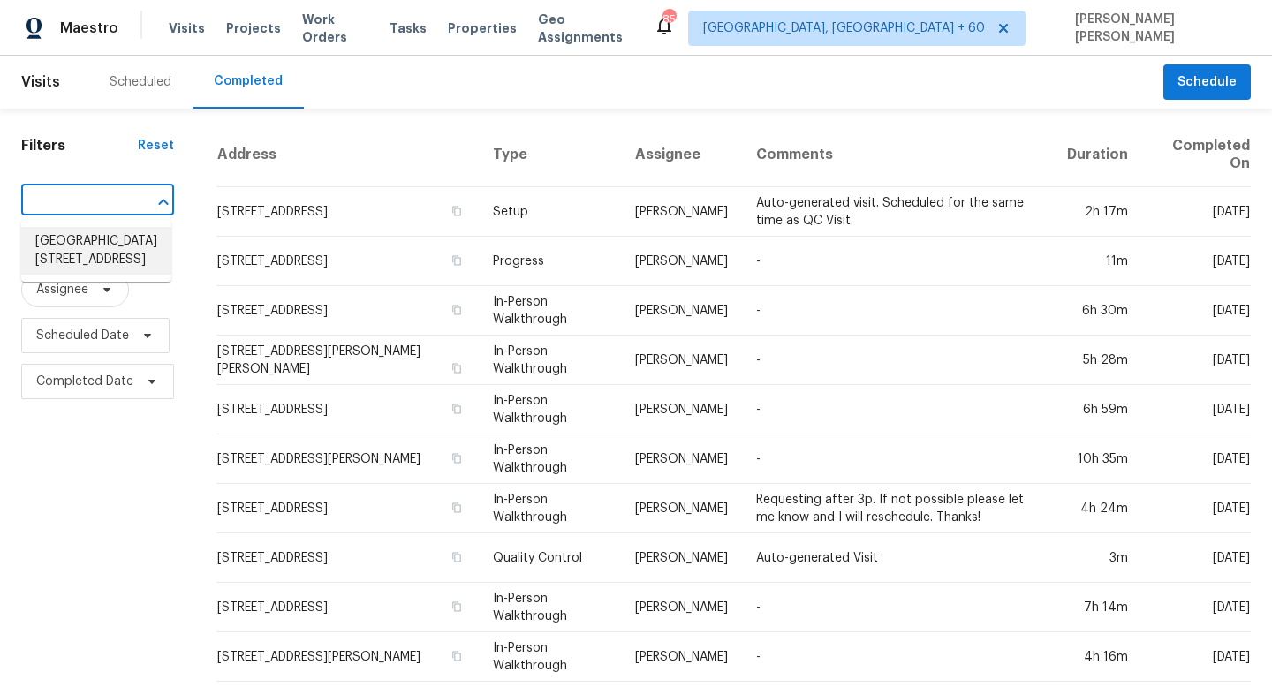
click at [127, 246] on li "14180 Samoa Hill Ct, Riverview, FL 33569" at bounding box center [96, 251] width 150 height 48
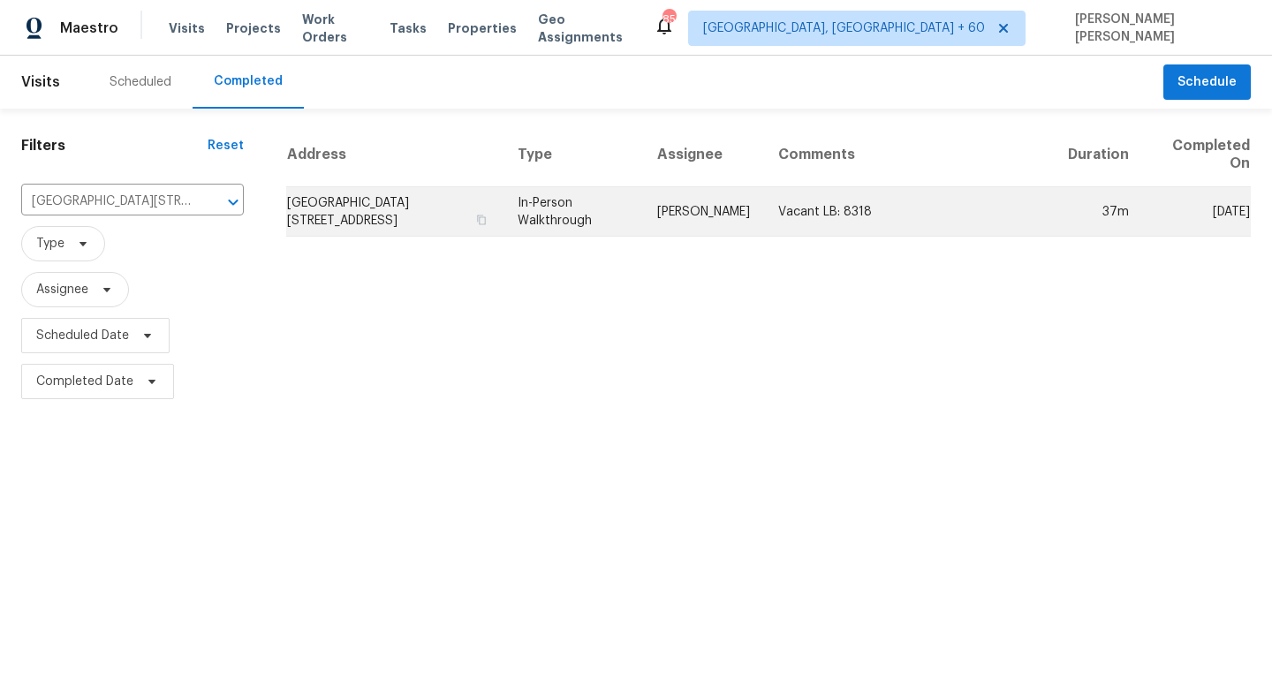
click at [565, 209] on td "In-Person Walkthrough" at bounding box center [574, 211] width 140 height 49
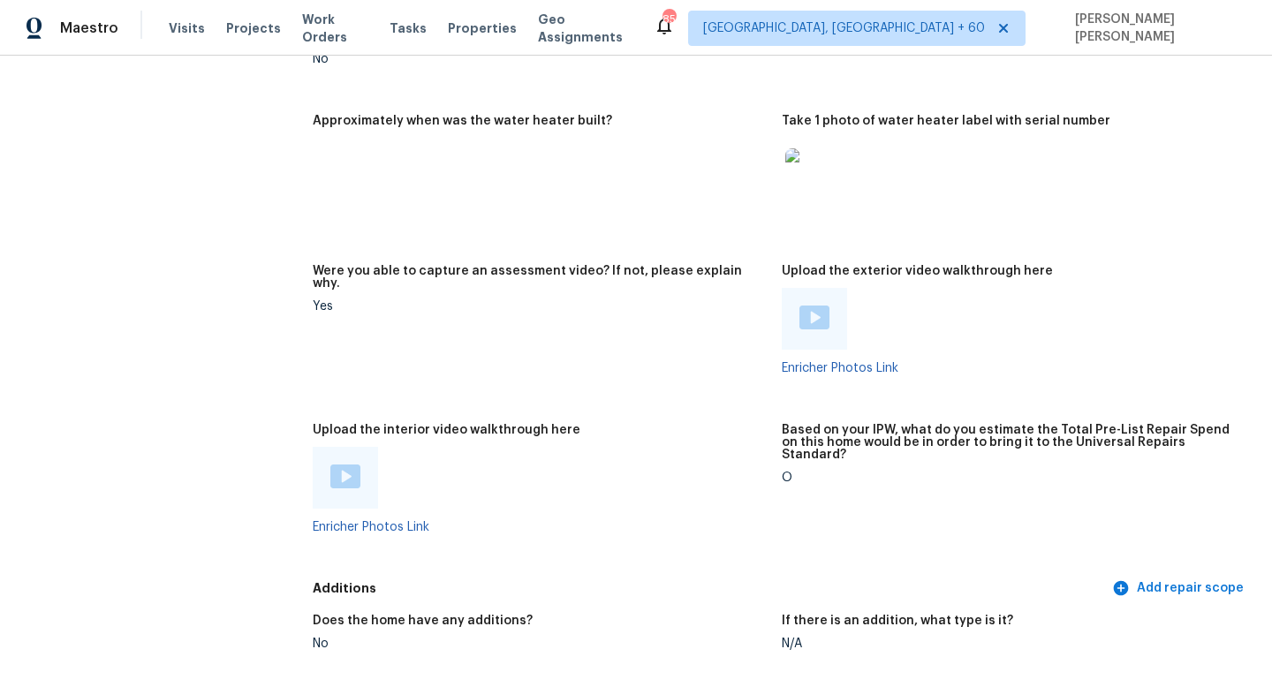
scroll to position [3072, 0]
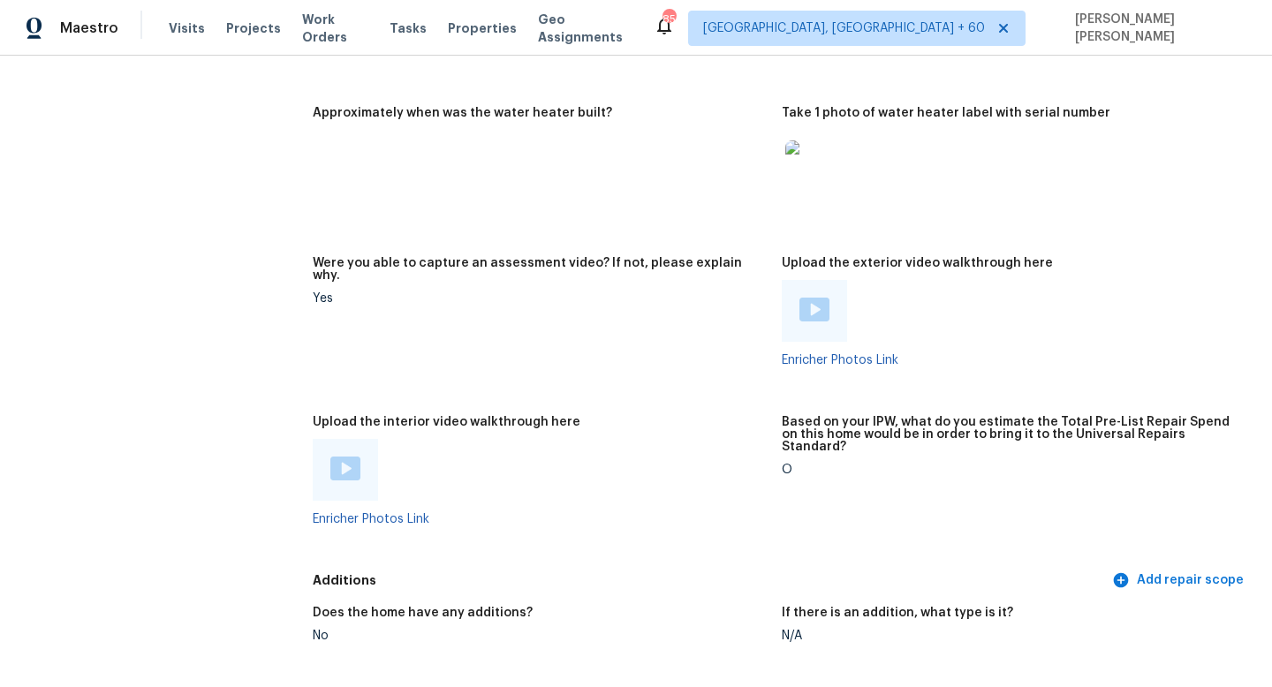
click at [344, 457] on img at bounding box center [345, 469] width 30 height 24
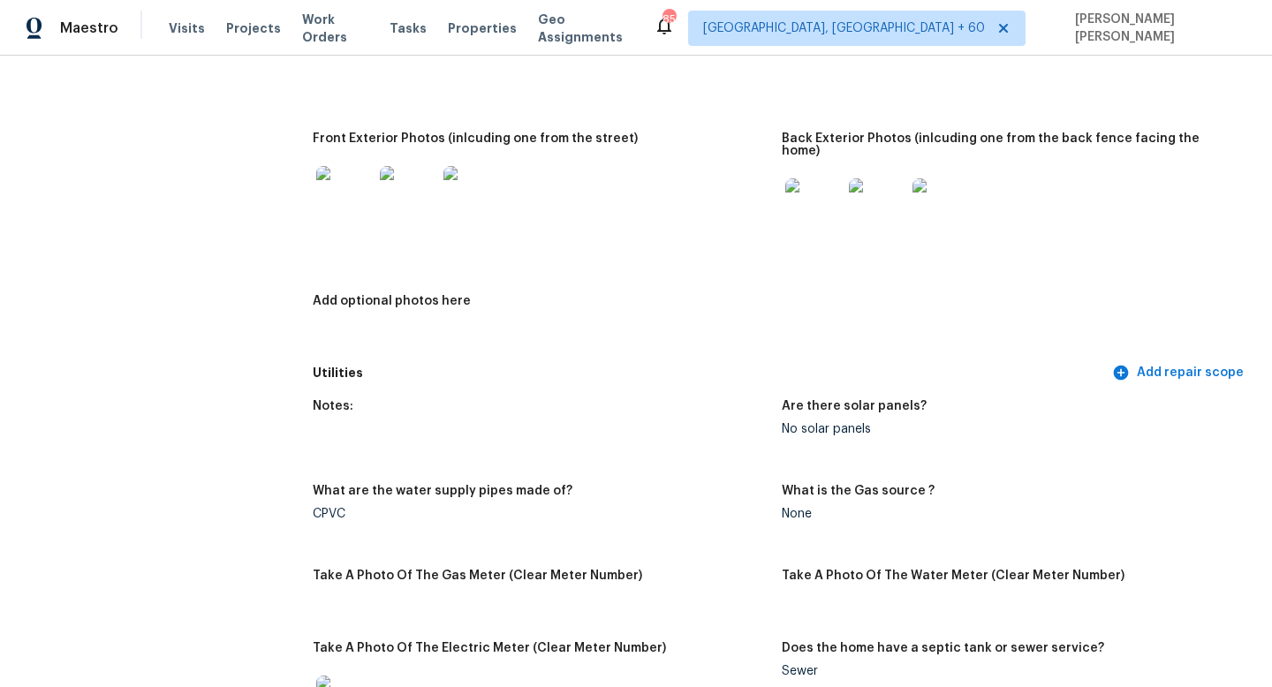
scroll to position [0, 0]
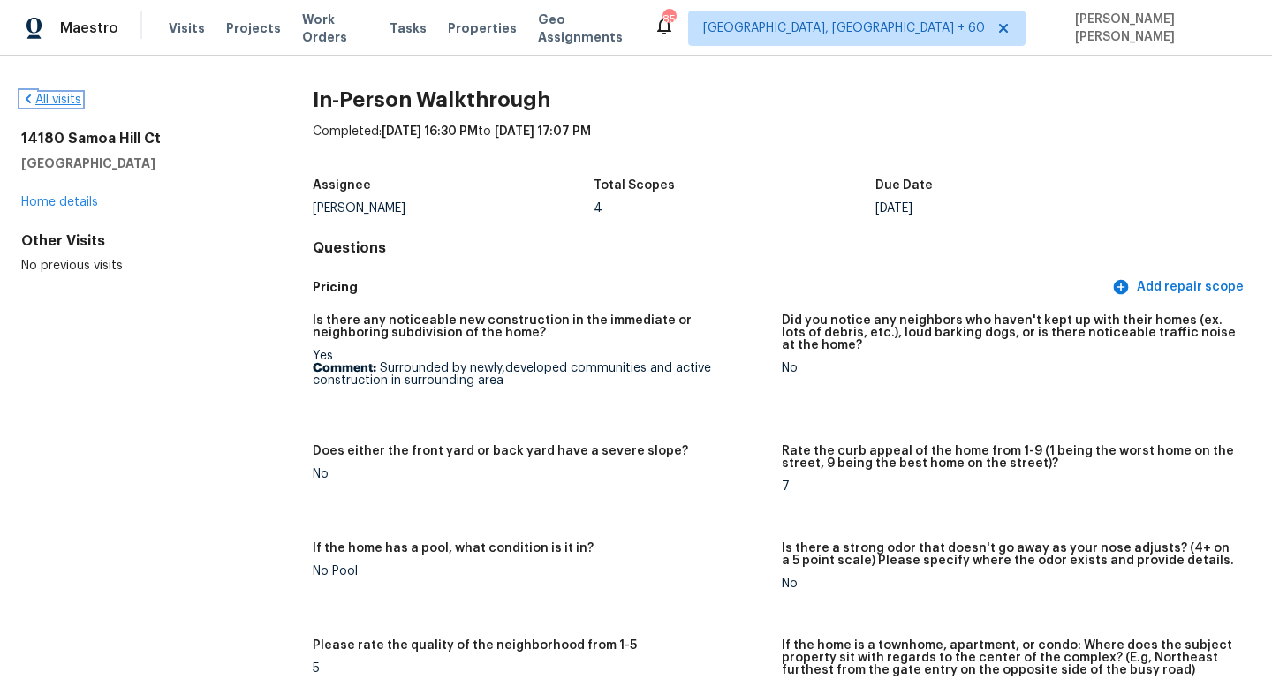
click at [58, 94] on link "All visits" at bounding box center [51, 100] width 60 height 12
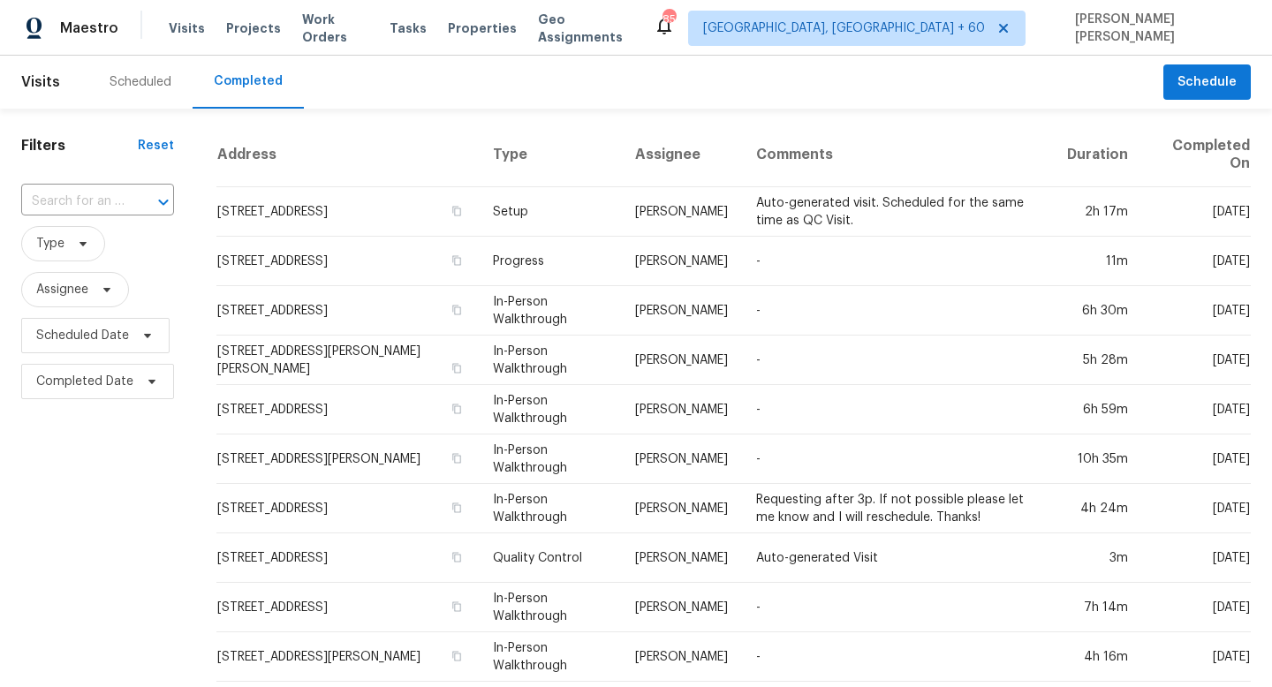
click at [112, 218] on div "​" at bounding box center [97, 202] width 153 height 38
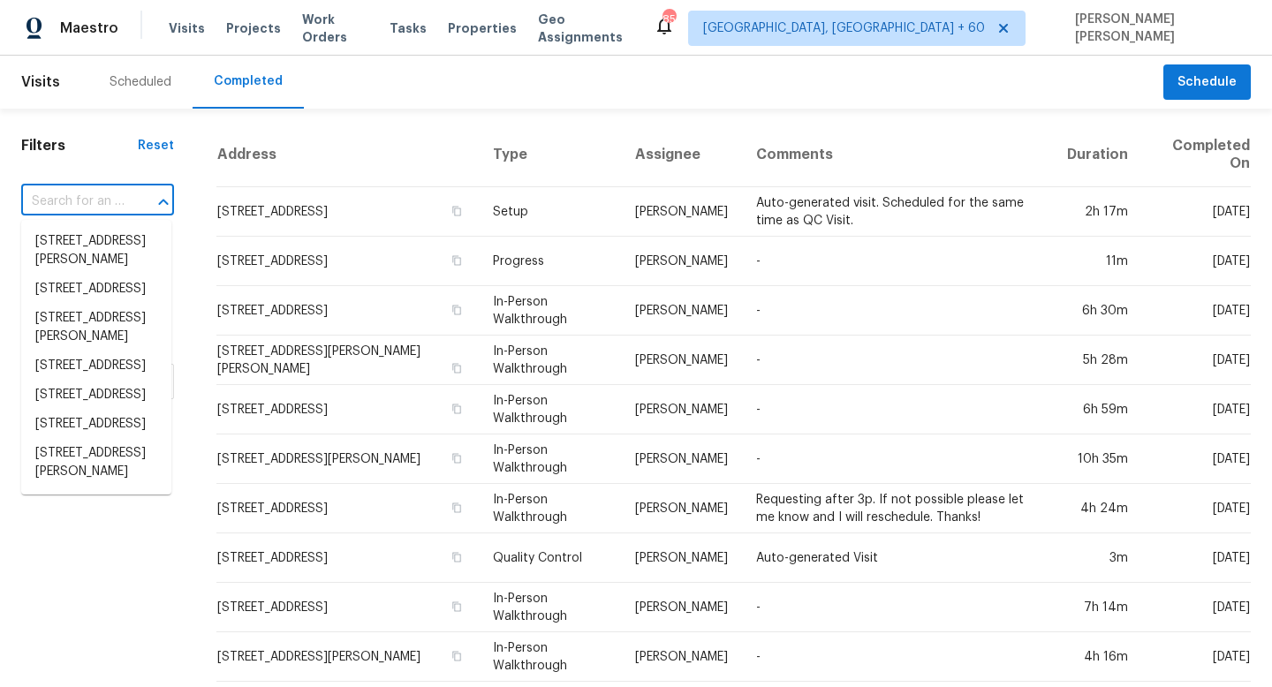
click at [112, 186] on div "​" at bounding box center [97, 202] width 153 height 38
paste input "14906 Tuttle Point Dr, Houston, TX 77082"
type input "14906 Tuttle Point Dr, Houston, TX 77082"
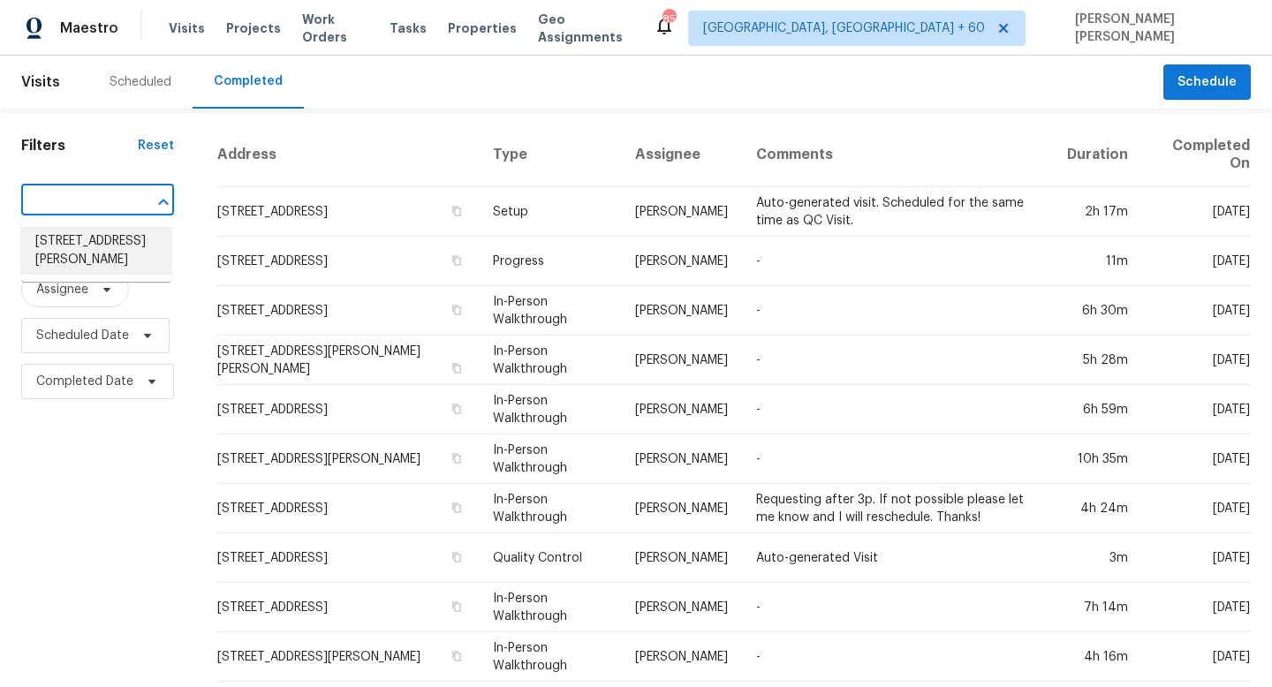
click at [128, 239] on li "14906 Tuttle Point Dr, Houston, TX 77082" at bounding box center [96, 251] width 150 height 48
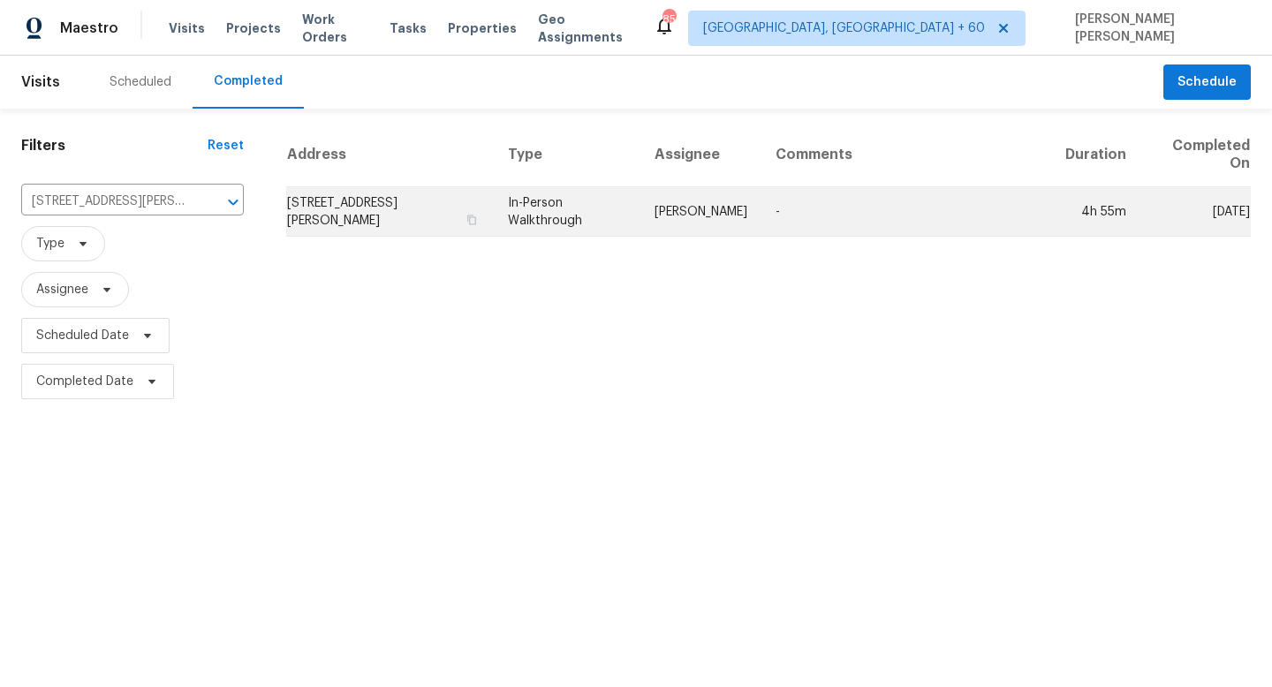
click at [652, 202] on td "Maria Zakharnitskaia" at bounding box center [701, 211] width 121 height 49
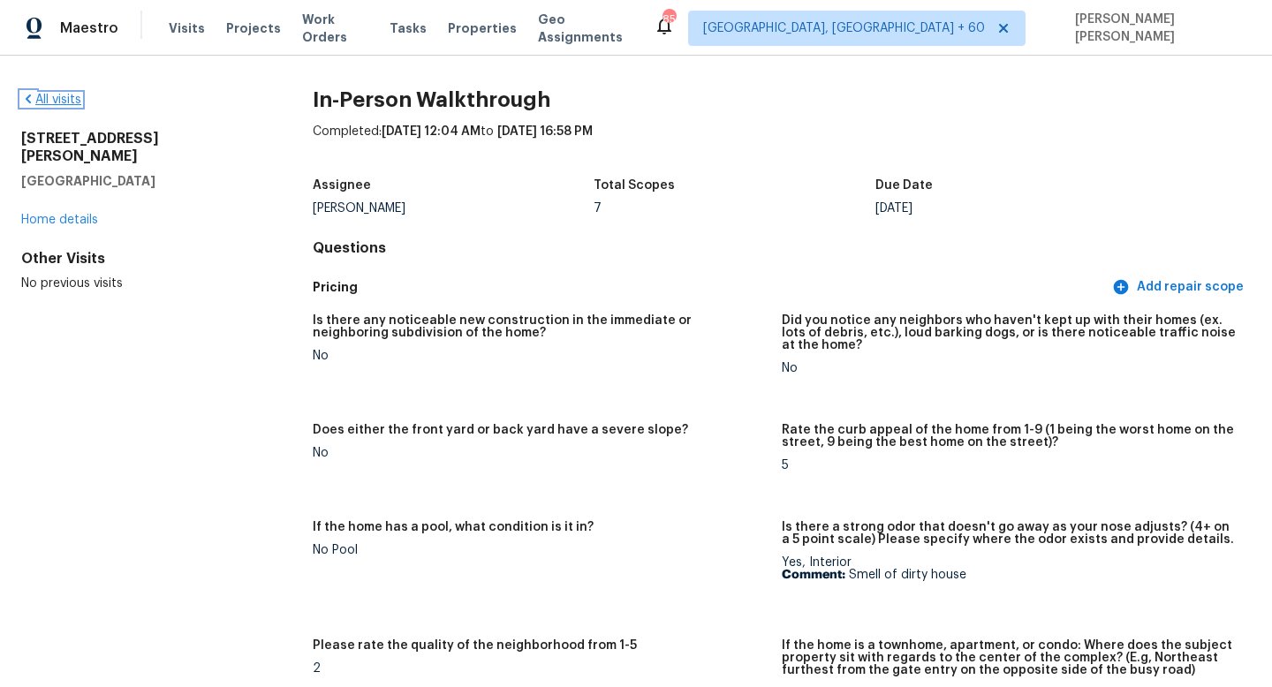
click at [49, 105] on link "All visits" at bounding box center [51, 100] width 60 height 12
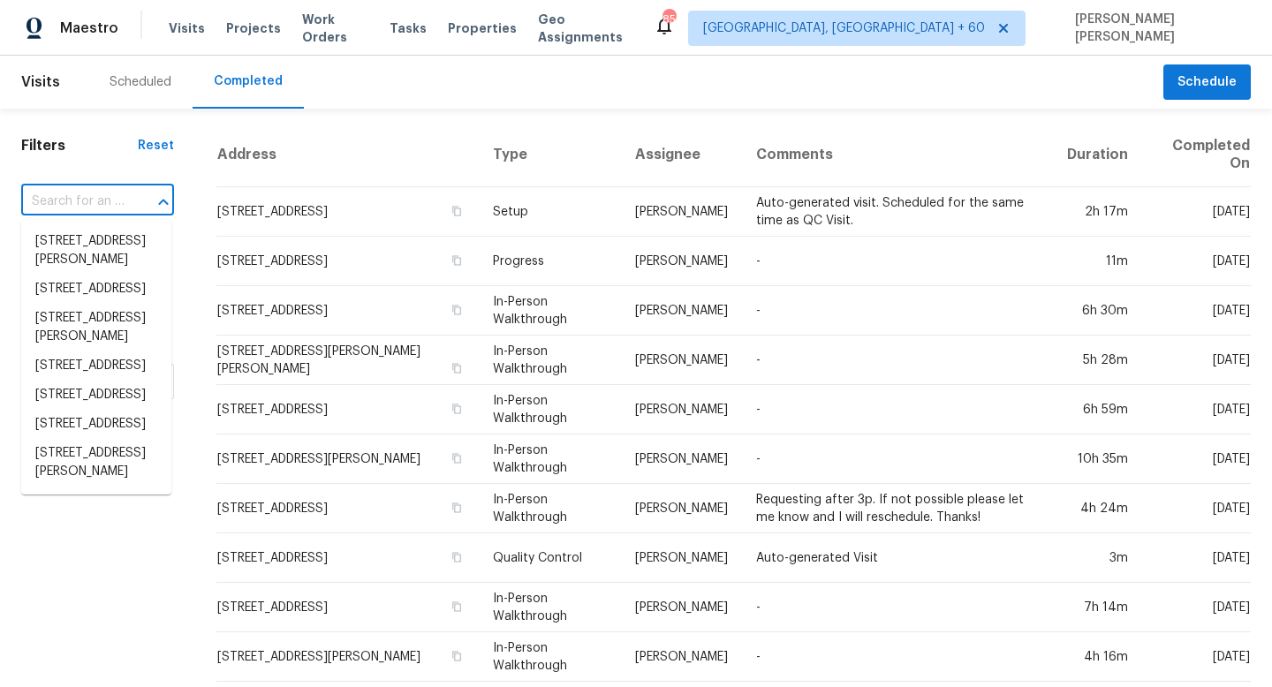
click at [88, 205] on input "text" at bounding box center [72, 201] width 103 height 27
paste input "225 Terlingua Dr, Portland, TX 78374"
type input "225 Terlingua Dr, Portland, TX 78374"
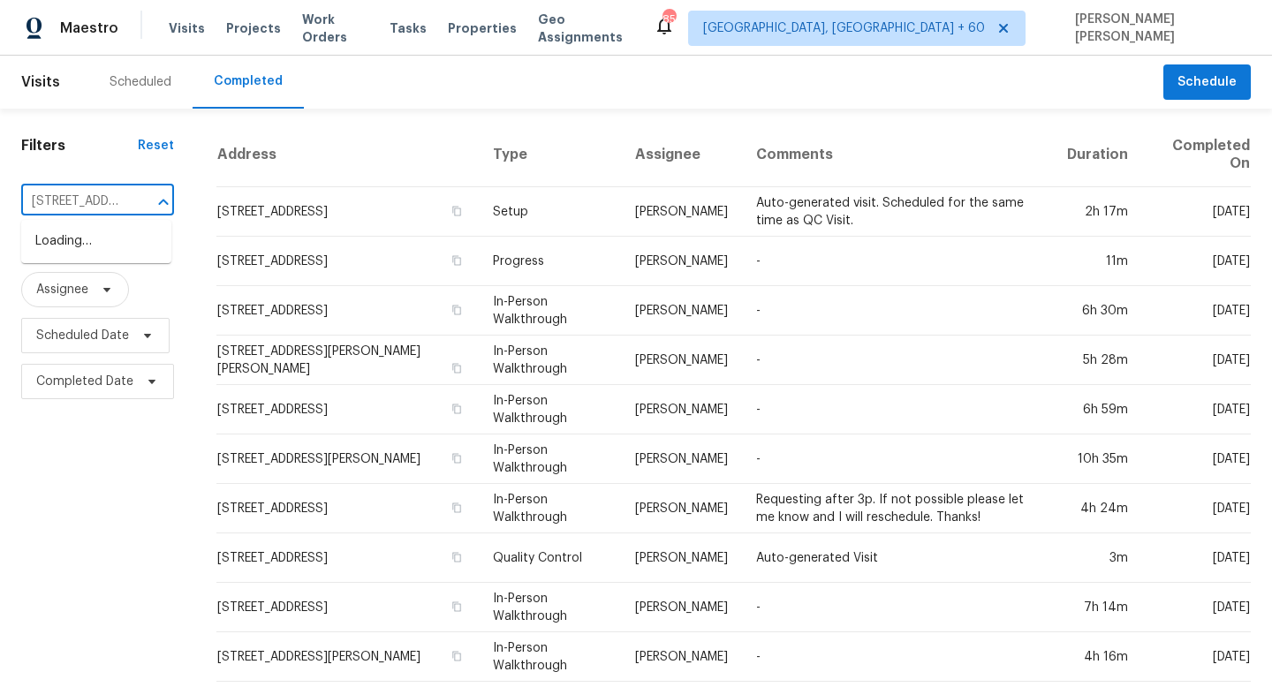
scroll to position [0, 117]
click at [94, 246] on li "225 Terlingua Dr, Portland, TX 78374" at bounding box center [96, 241] width 150 height 29
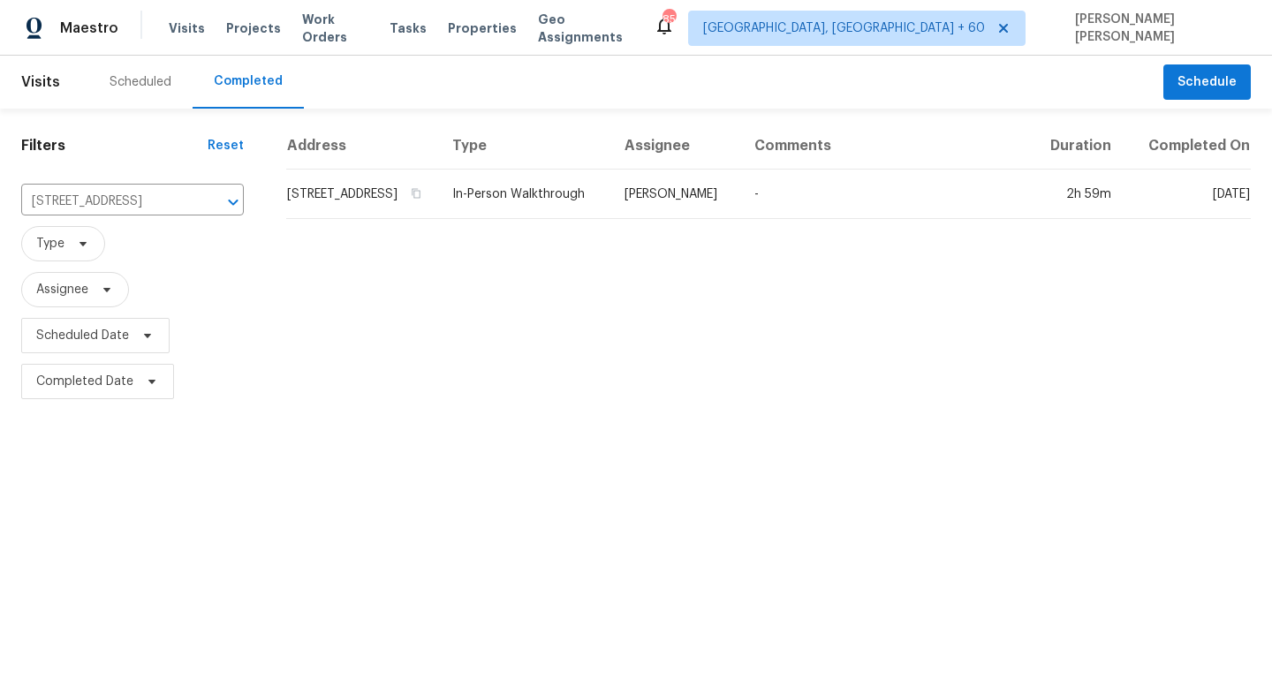
click at [661, 219] on td "Scott McGinnis" at bounding box center [675, 194] width 130 height 49
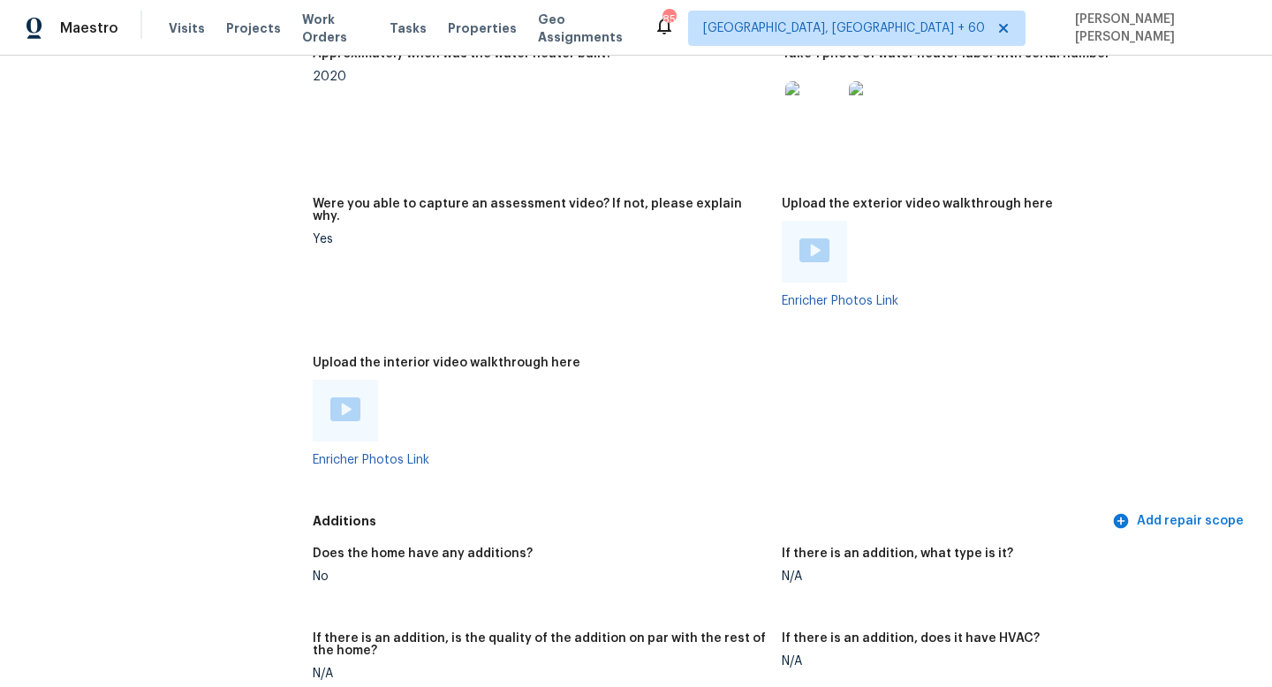
scroll to position [3160, 0]
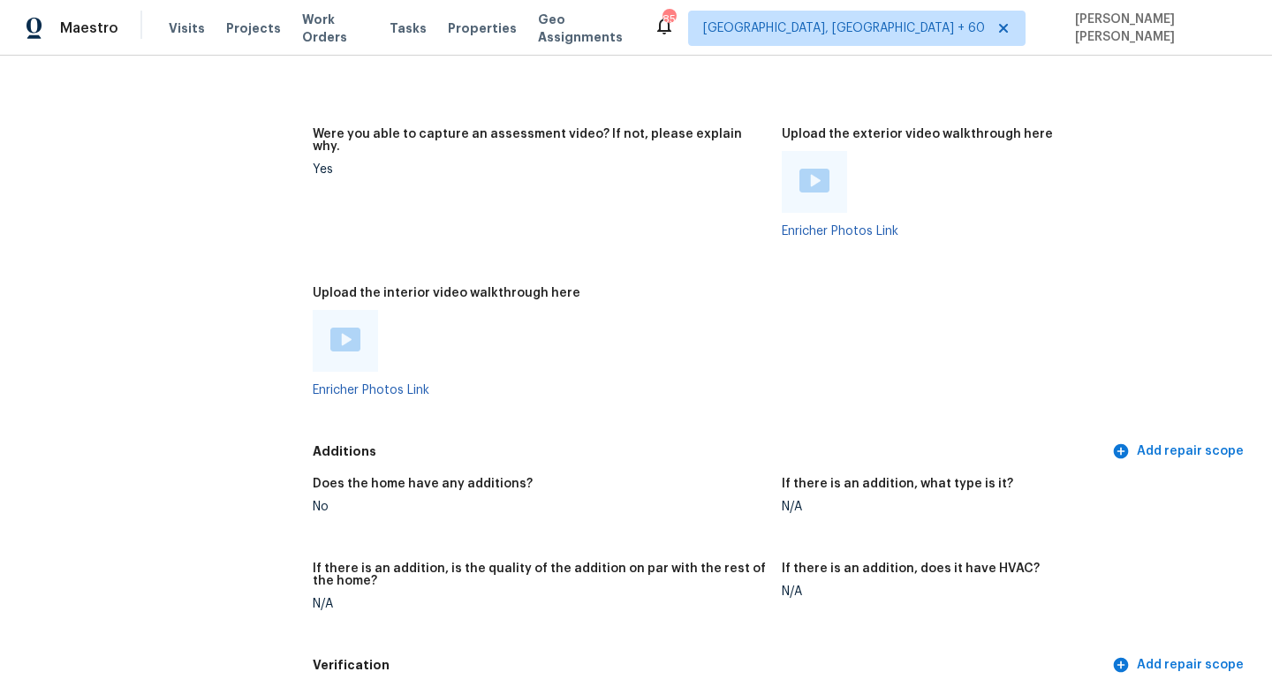
click at [347, 328] on div at bounding box center [345, 341] width 30 height 27
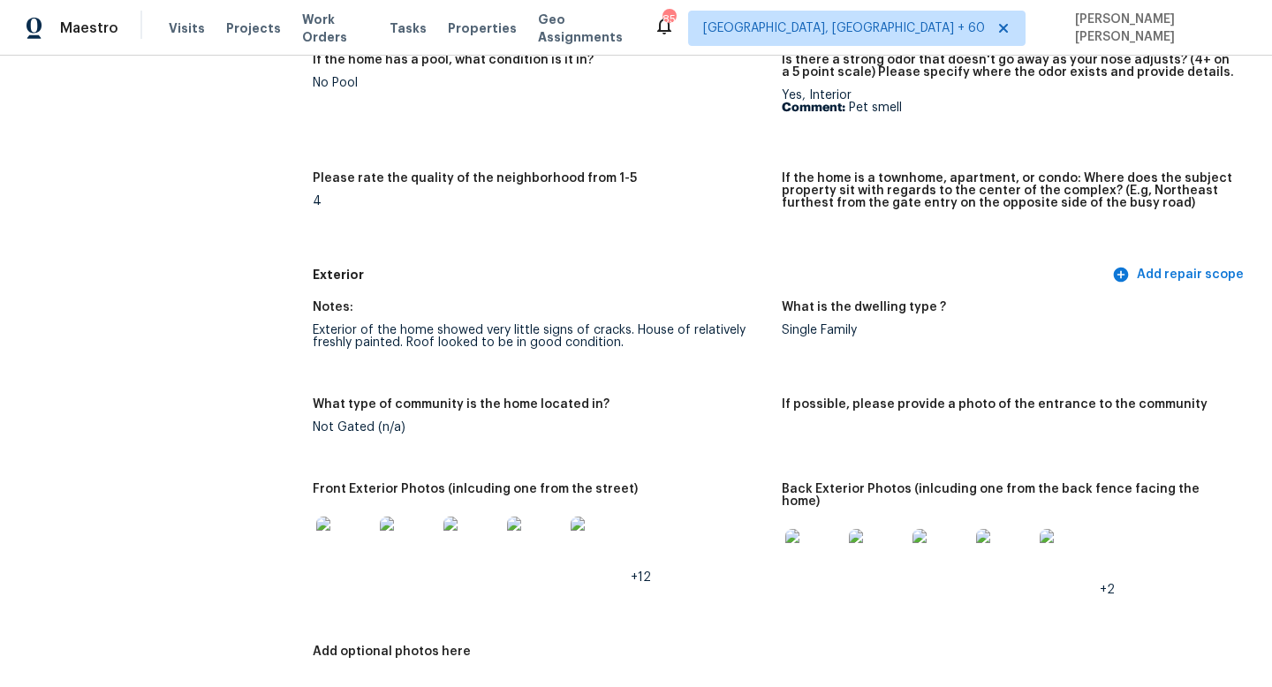
scroll to position [0, 0]
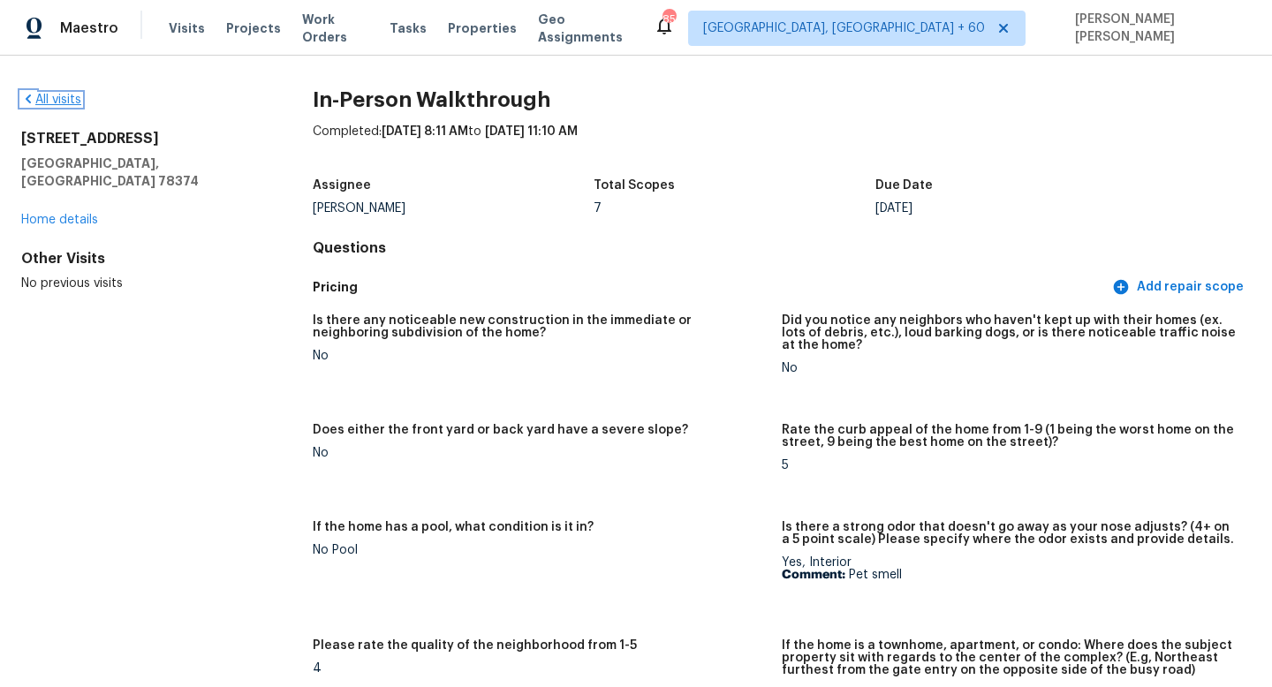
click at [58, 95] on link "All visits" at bounding box center [51, 100] width 60 height 12
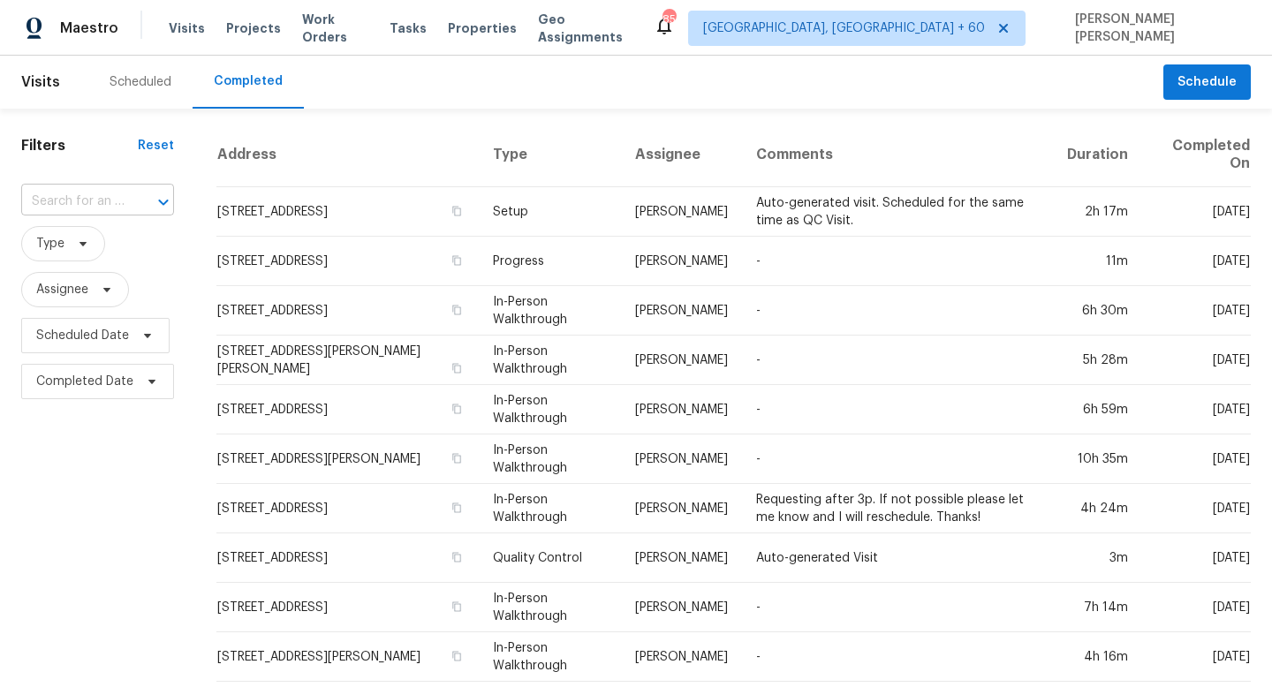
click at [131, 194] on div at bounding box center [151, 202] width 46 height 25
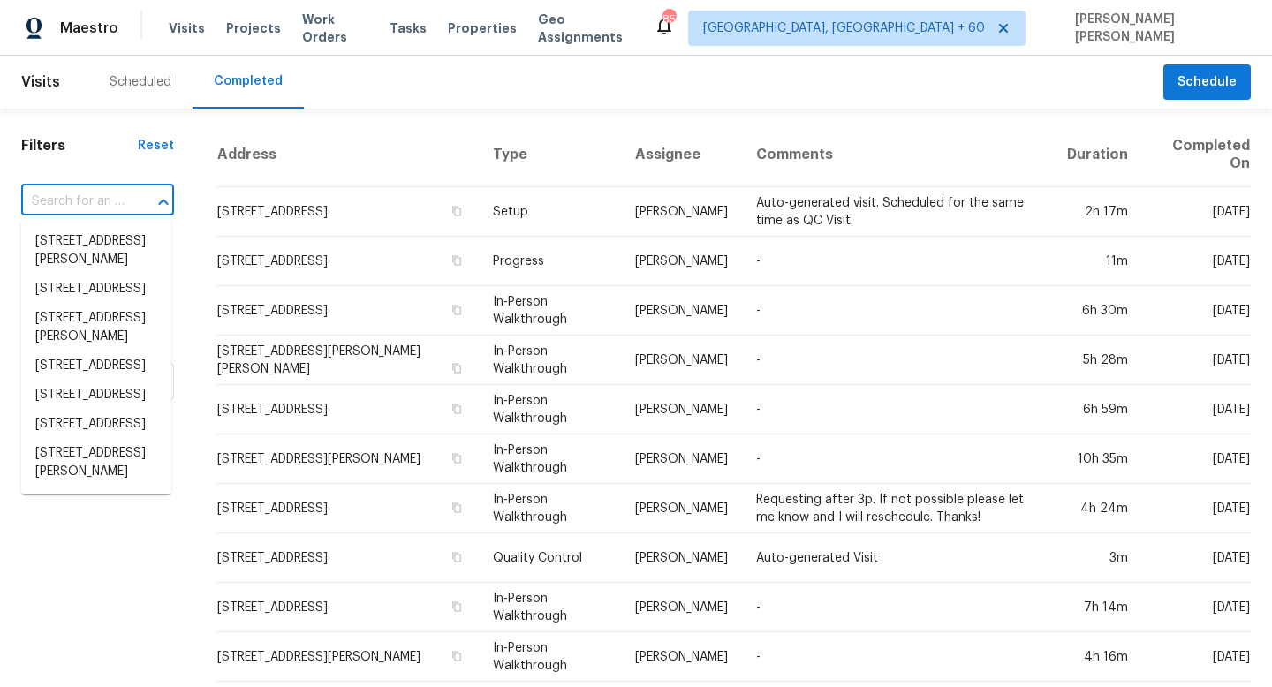
paste input "7200 Ridgeline Dr, Raleigh, NC 27613"
type input "7200 Ridgeline Dr, Raleigh, NC 27613"
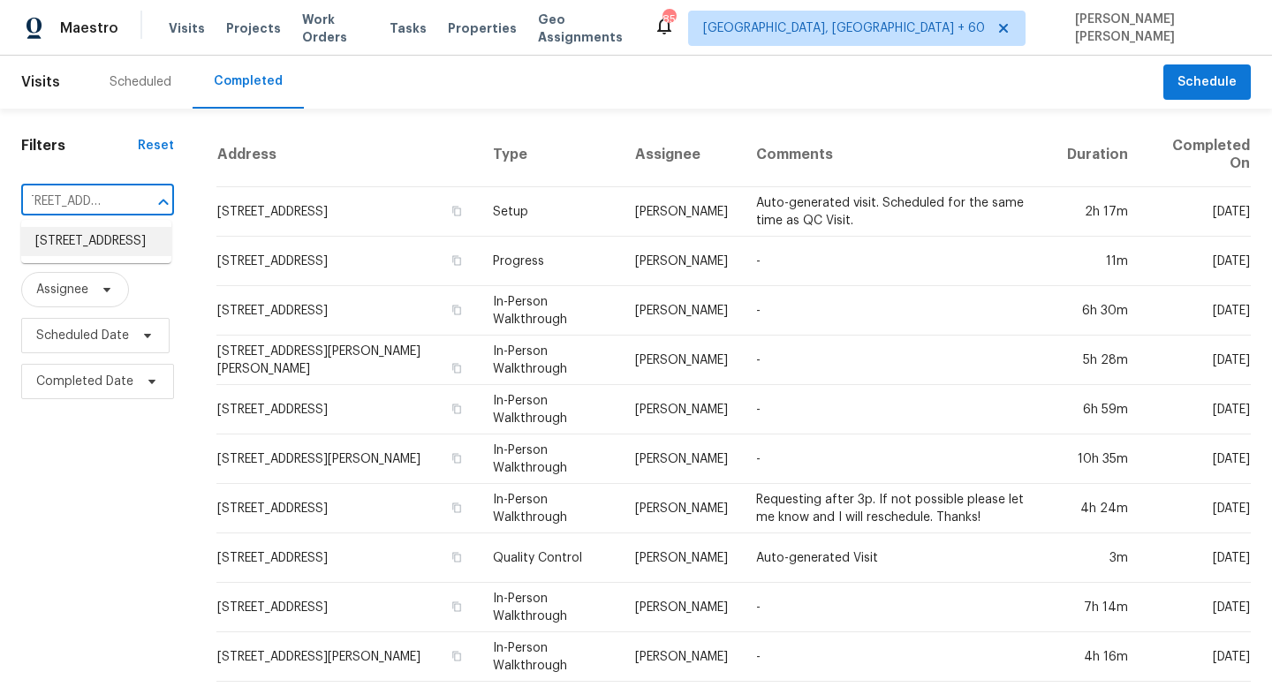
click at [100, 243] on li "7200 Ridgeline Dr, Raleigh, NC 27613" at bounding box center [96, 241] width 150 height 29
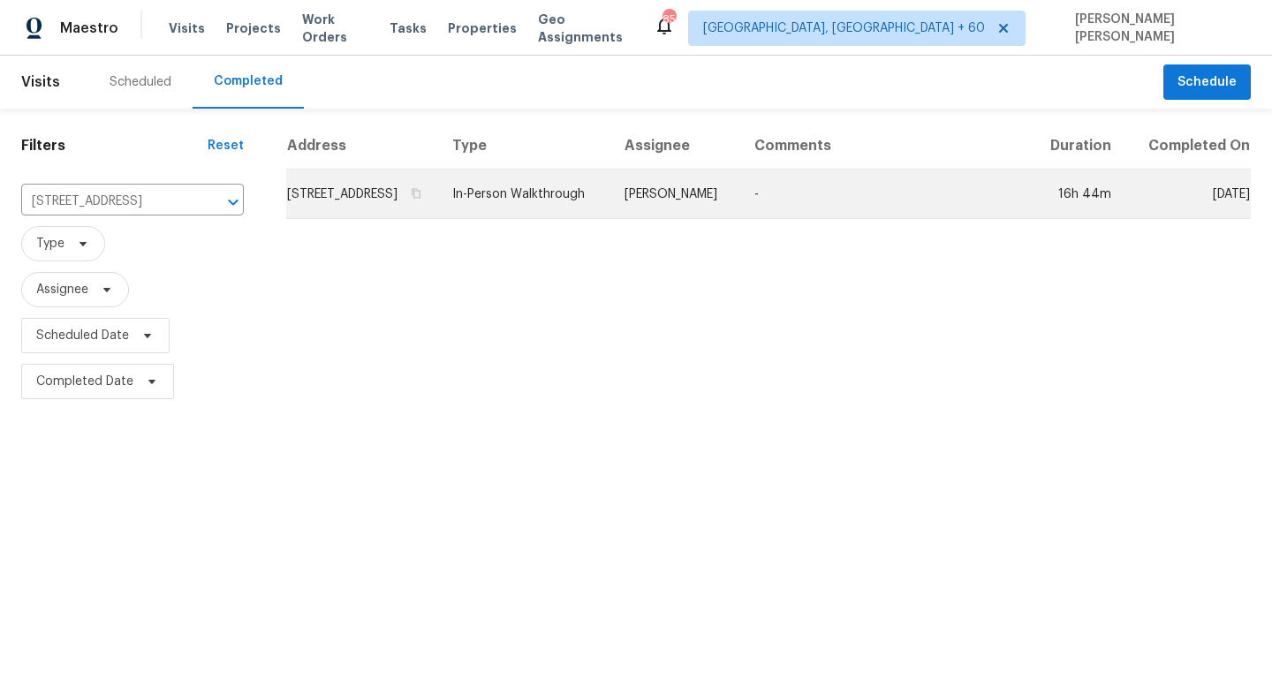
click at [604, 205] on td "In-Person Walkthrough" at bounding box center [524, 194] width 172 height 49
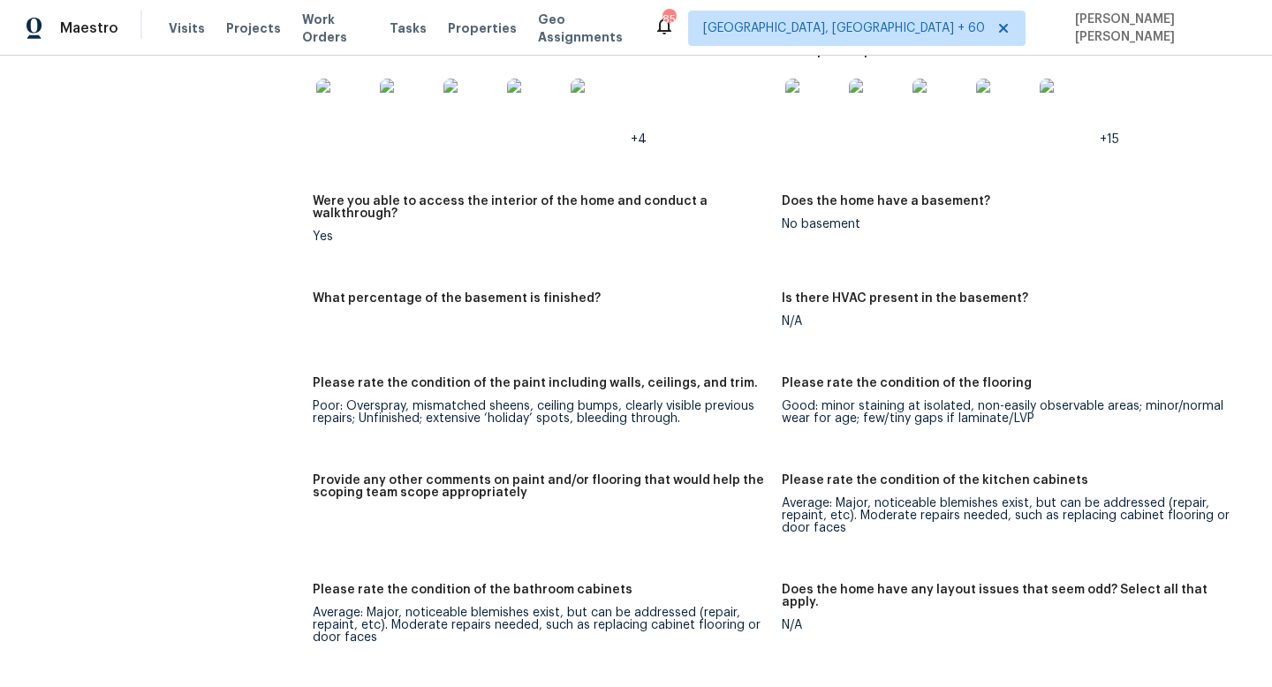
scroll to position [2705, 0]
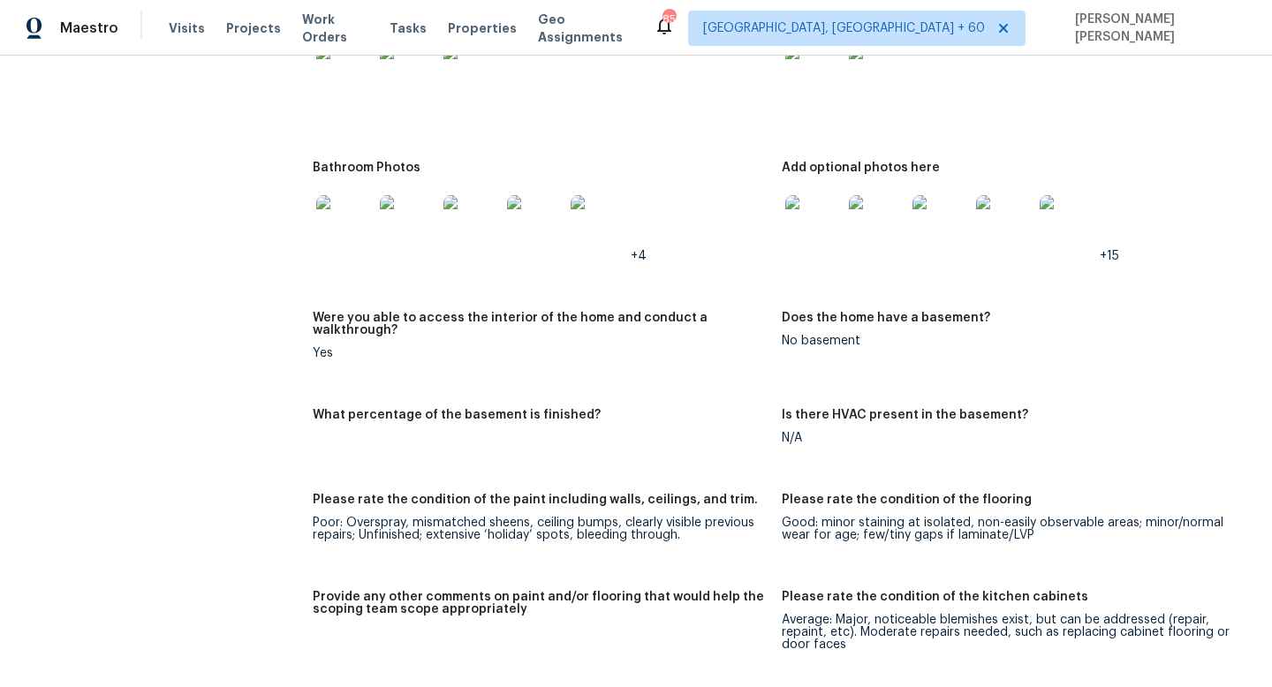
drag, startPoint x: 516, startPoint y: 398, endPoint x: 570, endPoint y: 8, distance: 394.2
click at [516, 368] on div "Notes: Living Room Photos Kitchen Photos Main Bedroom Photos Bathroom Photos +4…" at bounding box center [782, 699] width 938 height 1696
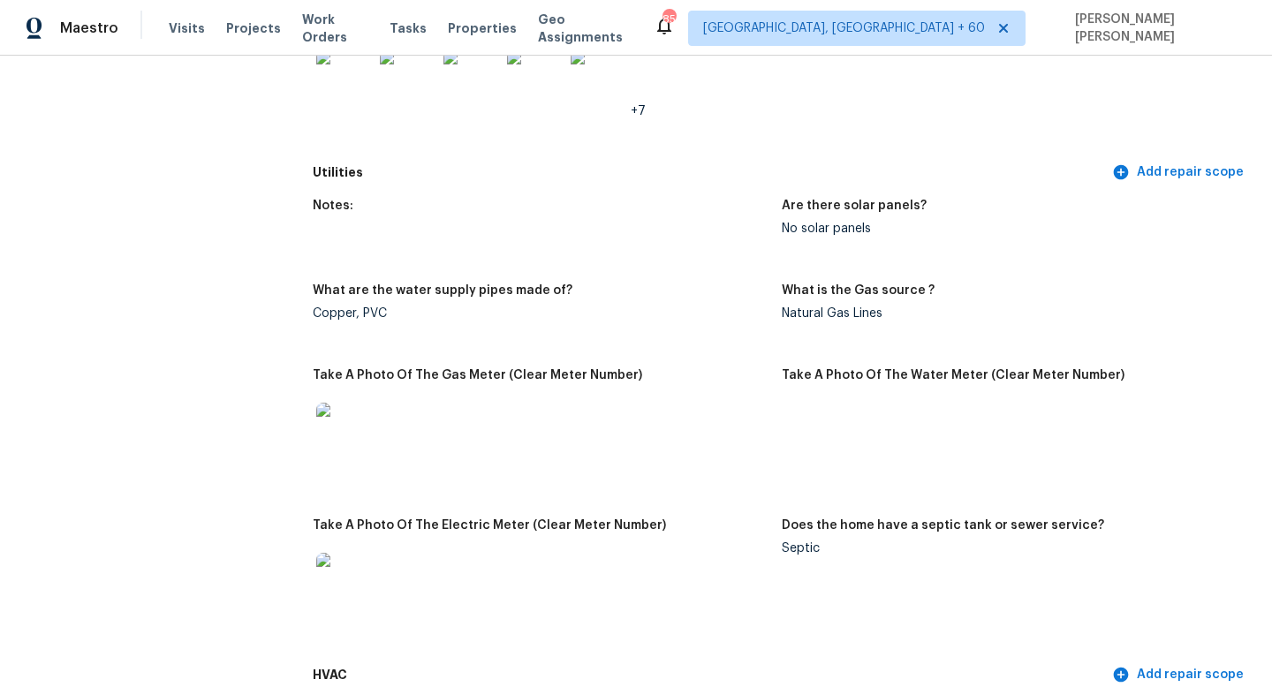
scroll to position [0, 0]
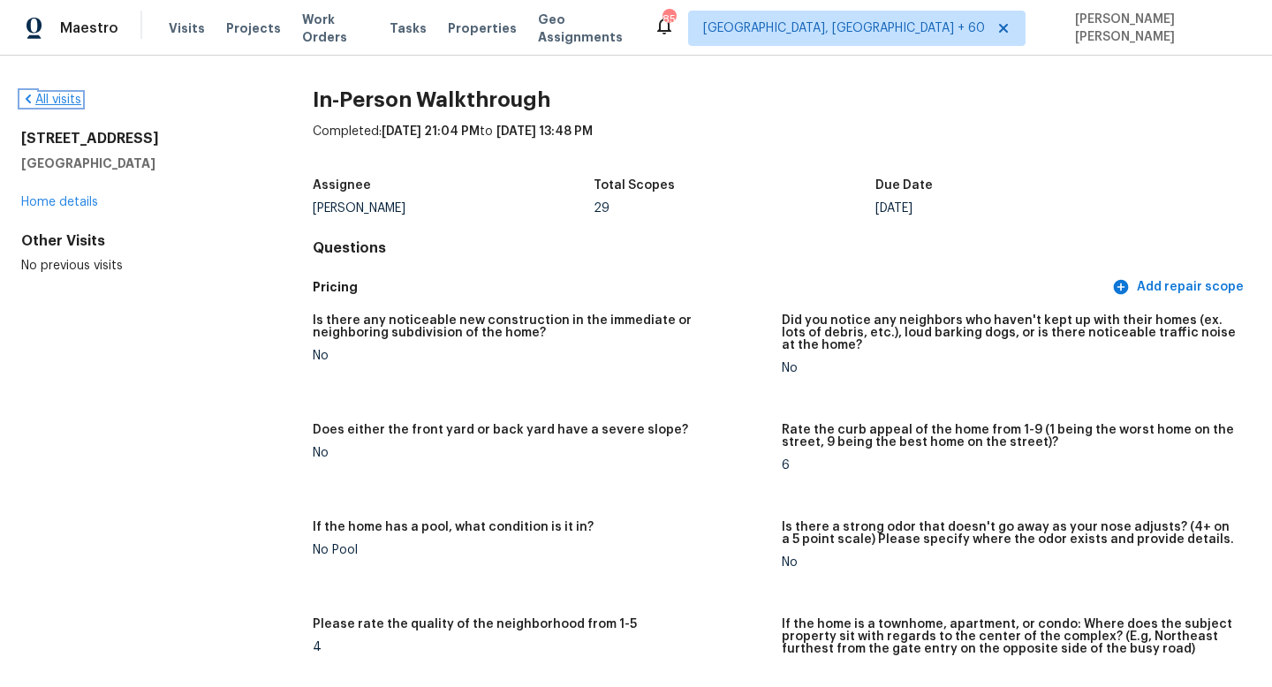
click at [56, 95] on link "All visits" at bounding box center [51, 100] width 60 height 12
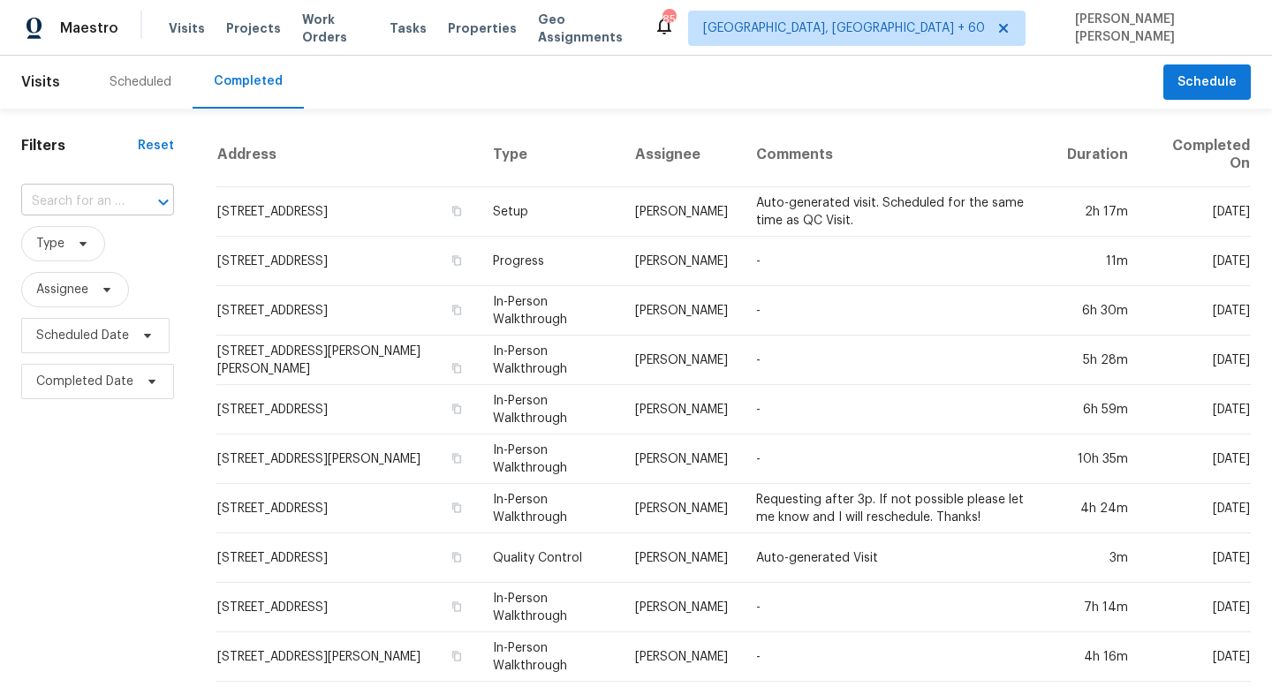
click at [95, 203] on input "text" at bounding box center [72, 201] width 103 height 27
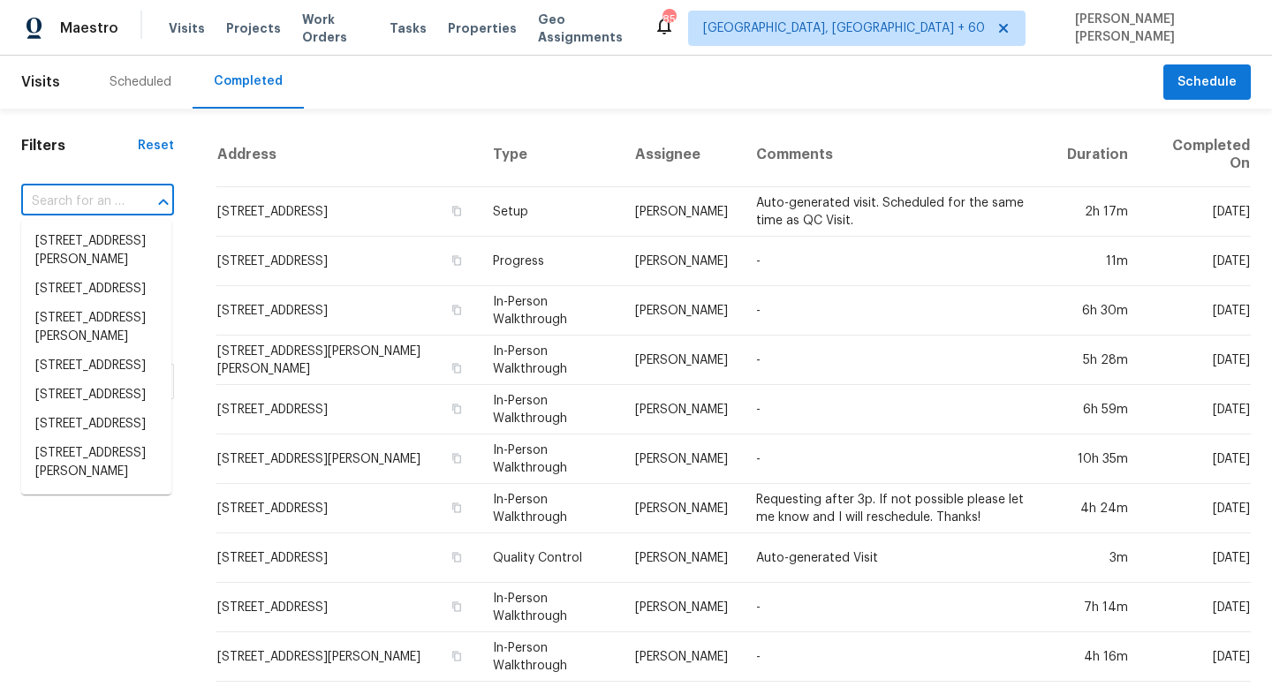
paste input "10180 Audrey St, Firestone, CO 80504"
type input "10180 Audrey St, Firestone, CO 80504"
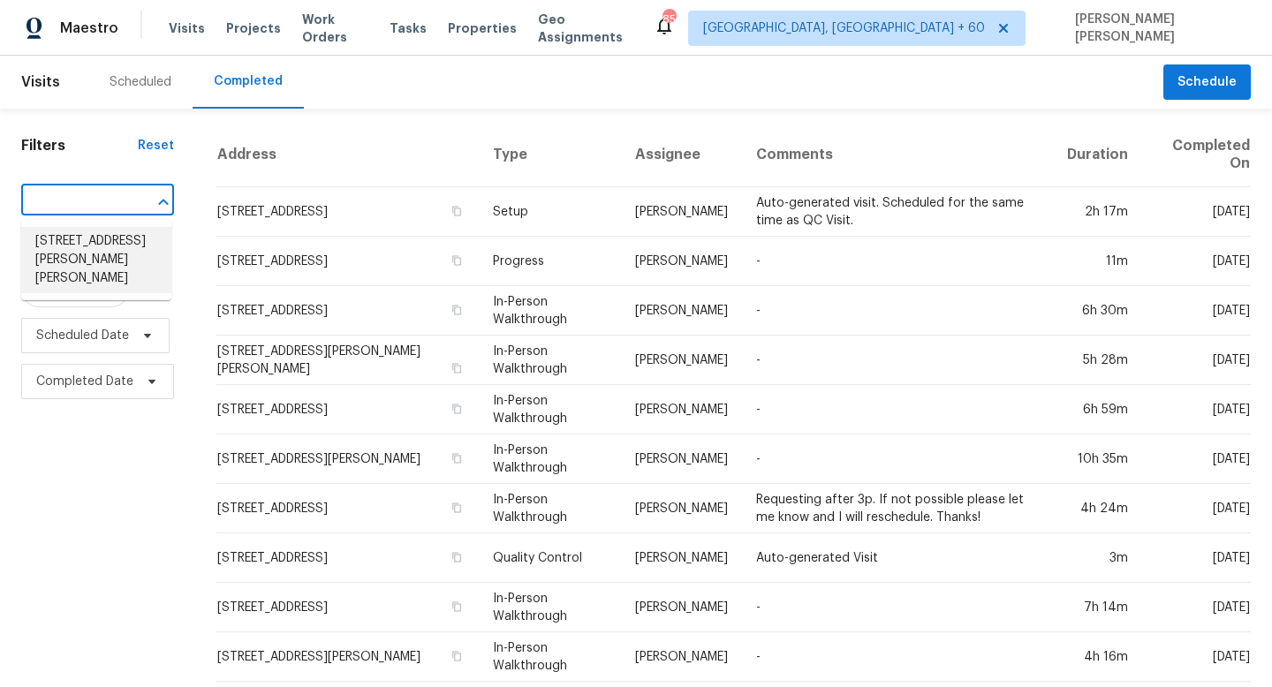
click at [131, 247] on li "10180 Audrey St, Firestone, CO 80504" at bounding box center [96, 260] width 150 height 66
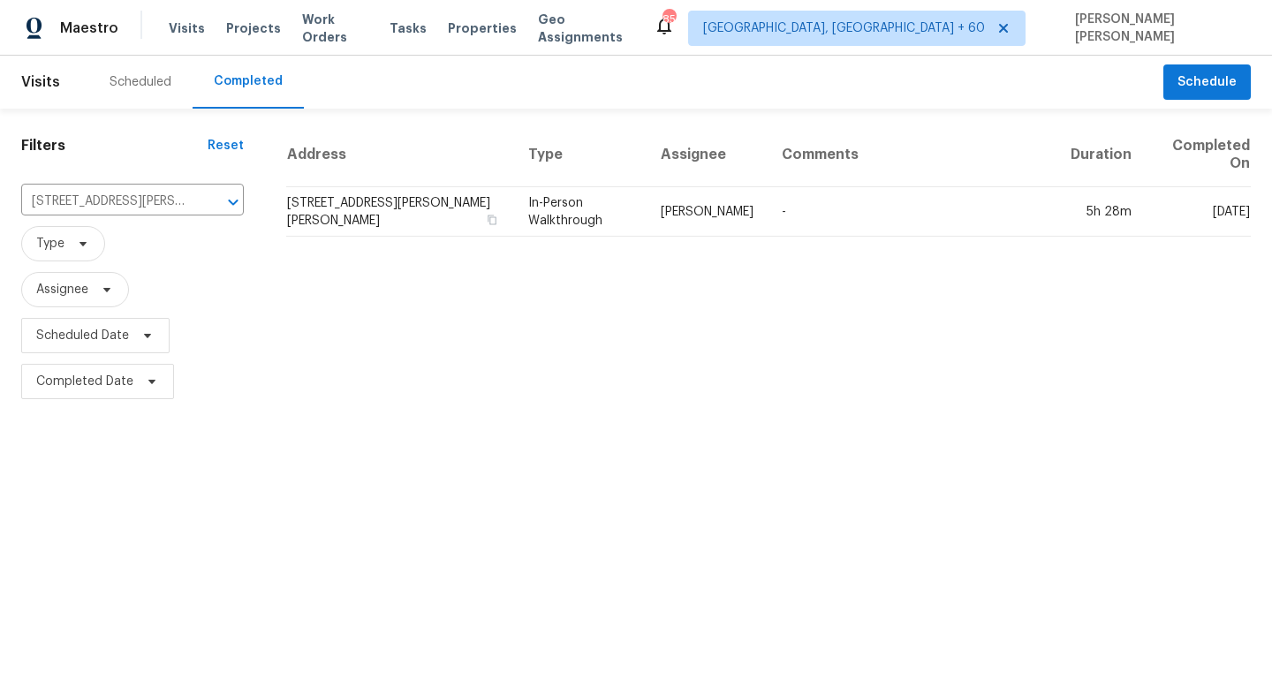
click at [673, 176] on th "Assignee" at bounding box center [707, 155] width 121 height 64
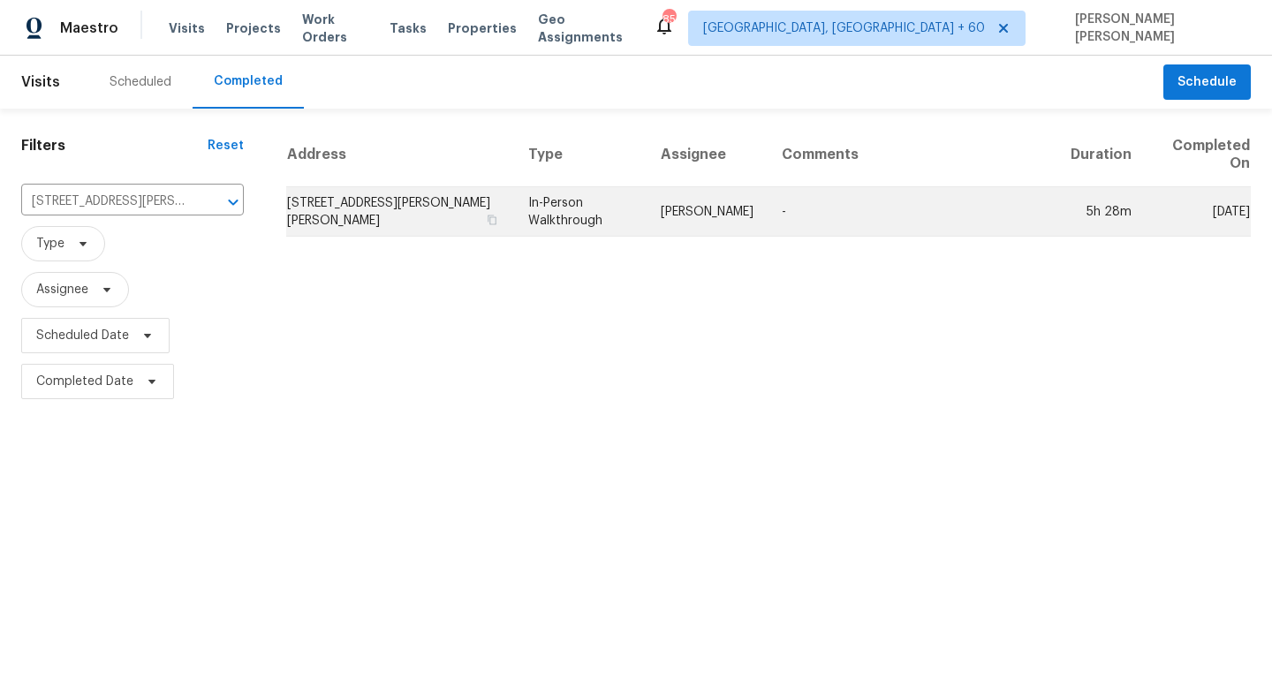
click at [659, 225] on td "John Gonzalez" at bounding box center [707, 211] width 121 height 49
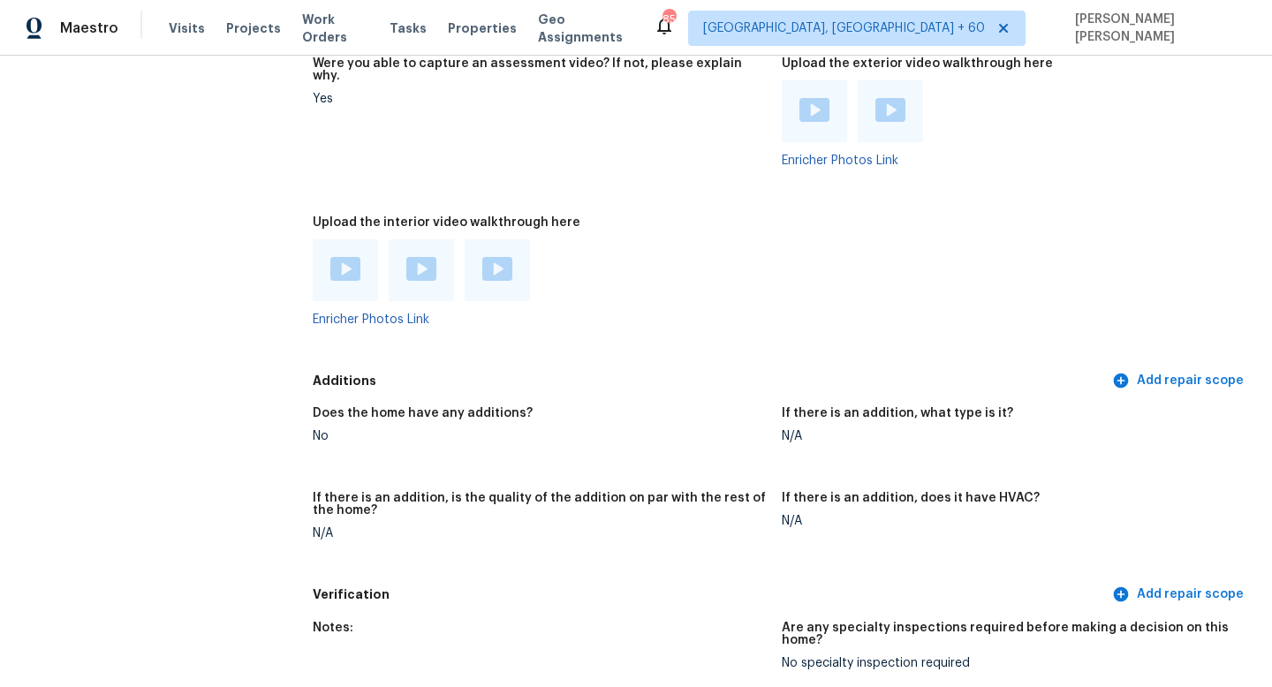
scroll to position [4029, 0]
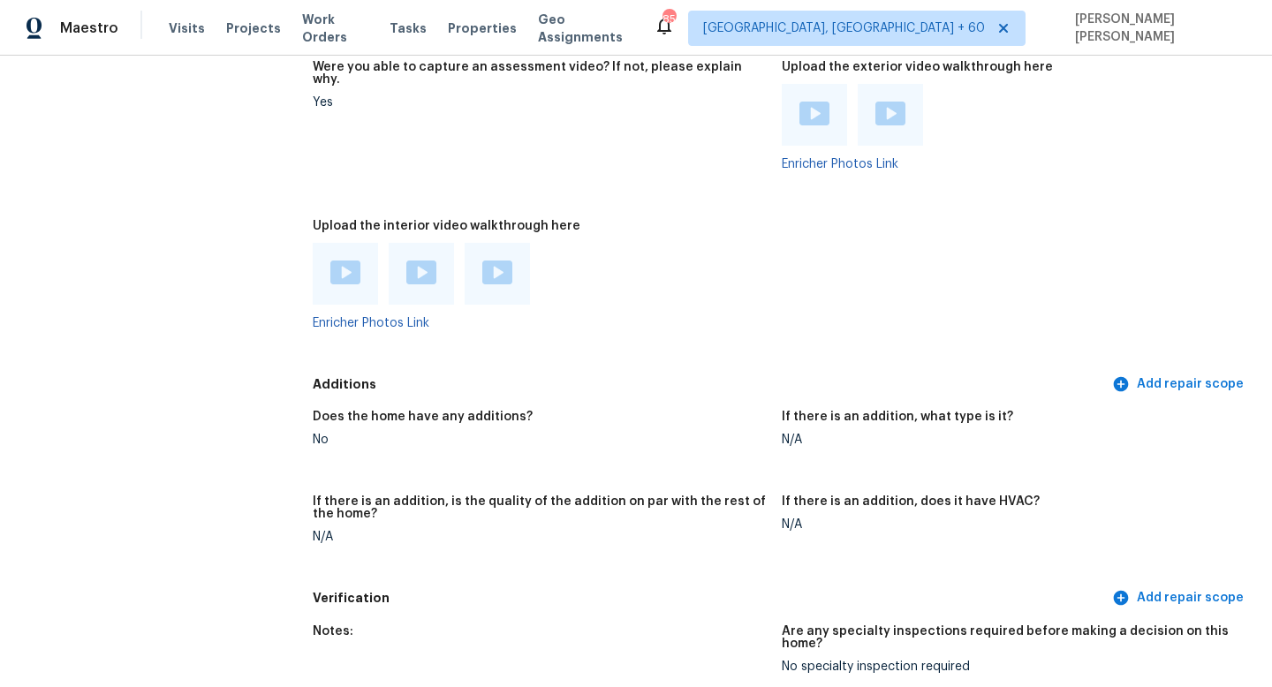
click at [349, 269] on img at bounding box center [345, 273] width 30 height 24
click at [415, 243] on div at bounding box center [421, 274] width 65 height 62
click at [415, 261] on img at bounding box center [421, 273] width 30 height 24
click at [512, 243] on div at bounding box center [497, 274] width 65 height 62
click at [504, 261] on img at bounding box center [497, 273] width 30 height 24
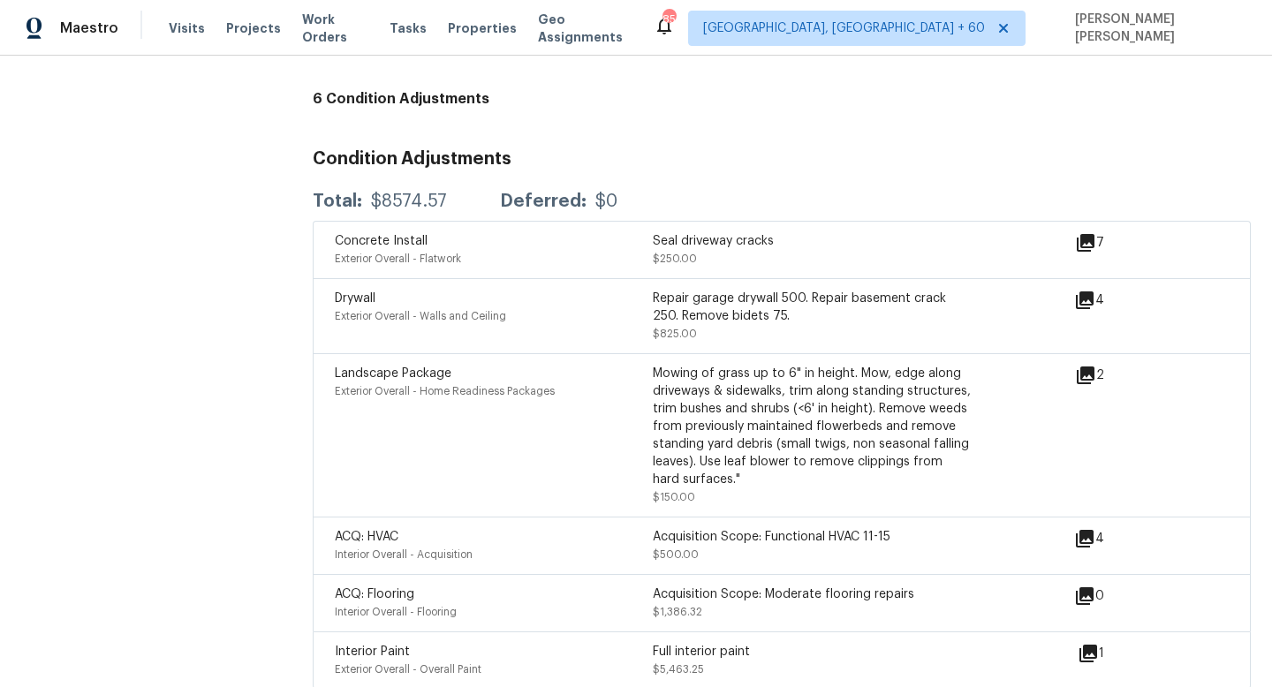
scroll to position [4876, 0]
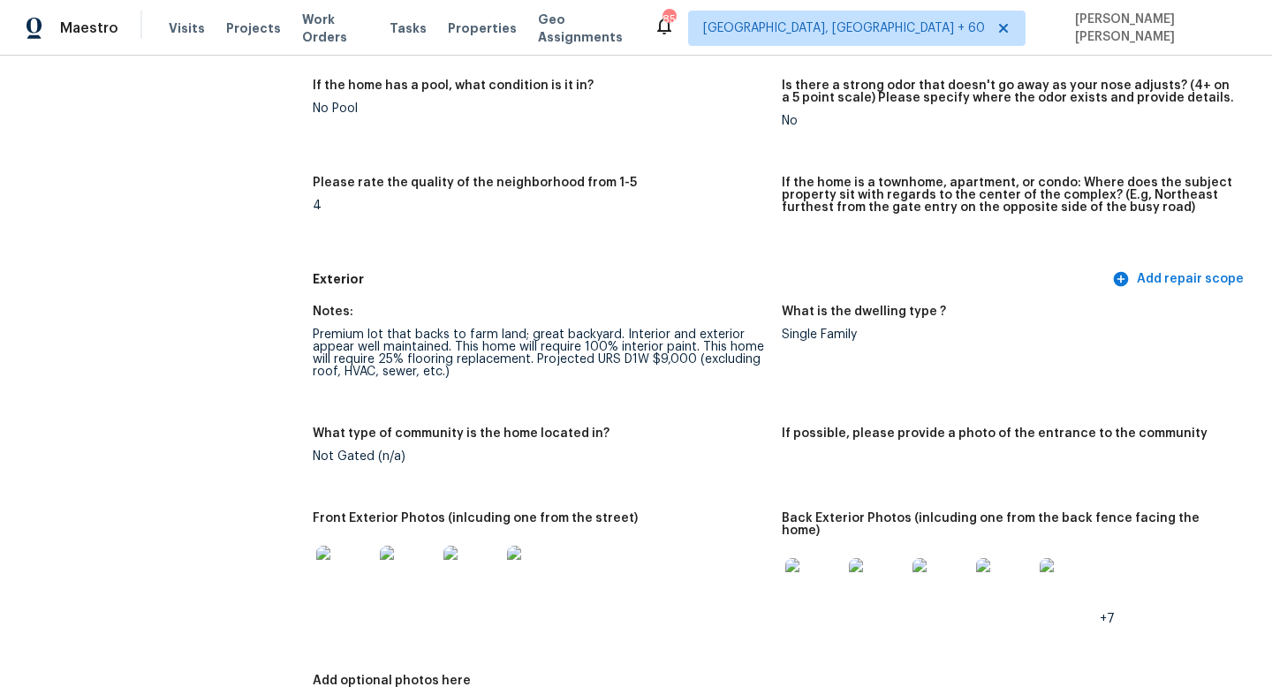
scroll to position [1164, 0]
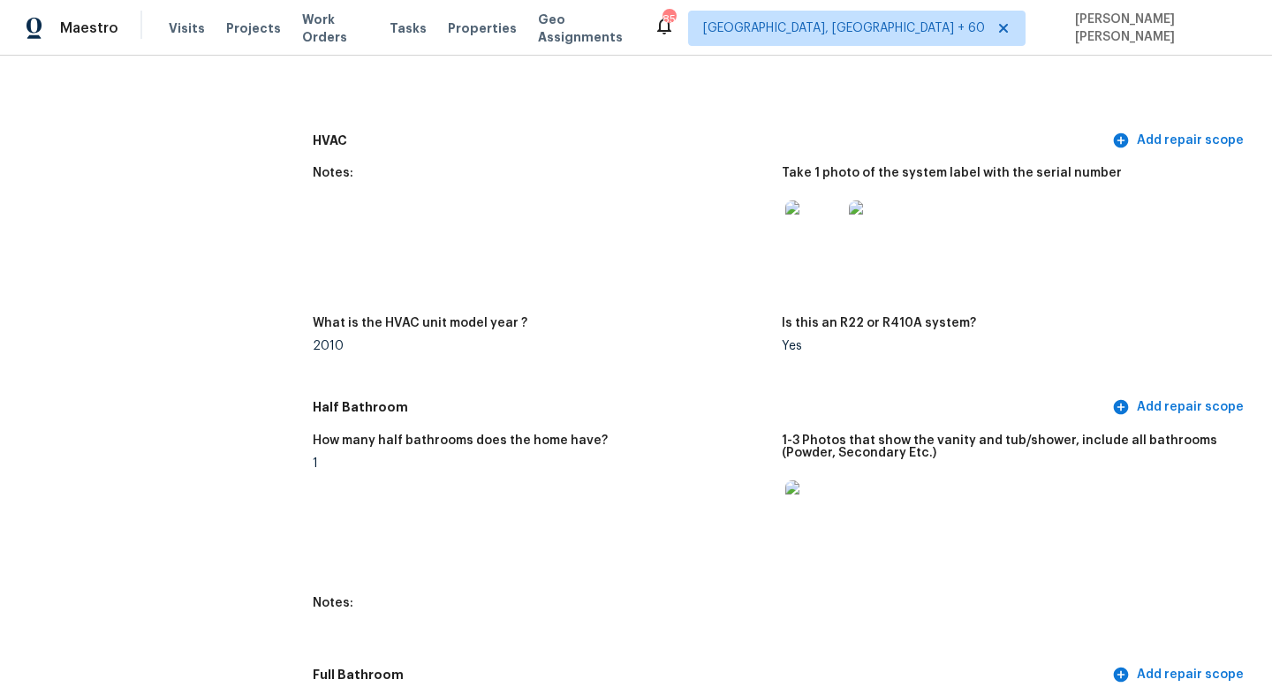
scroll to position [1545, 0]
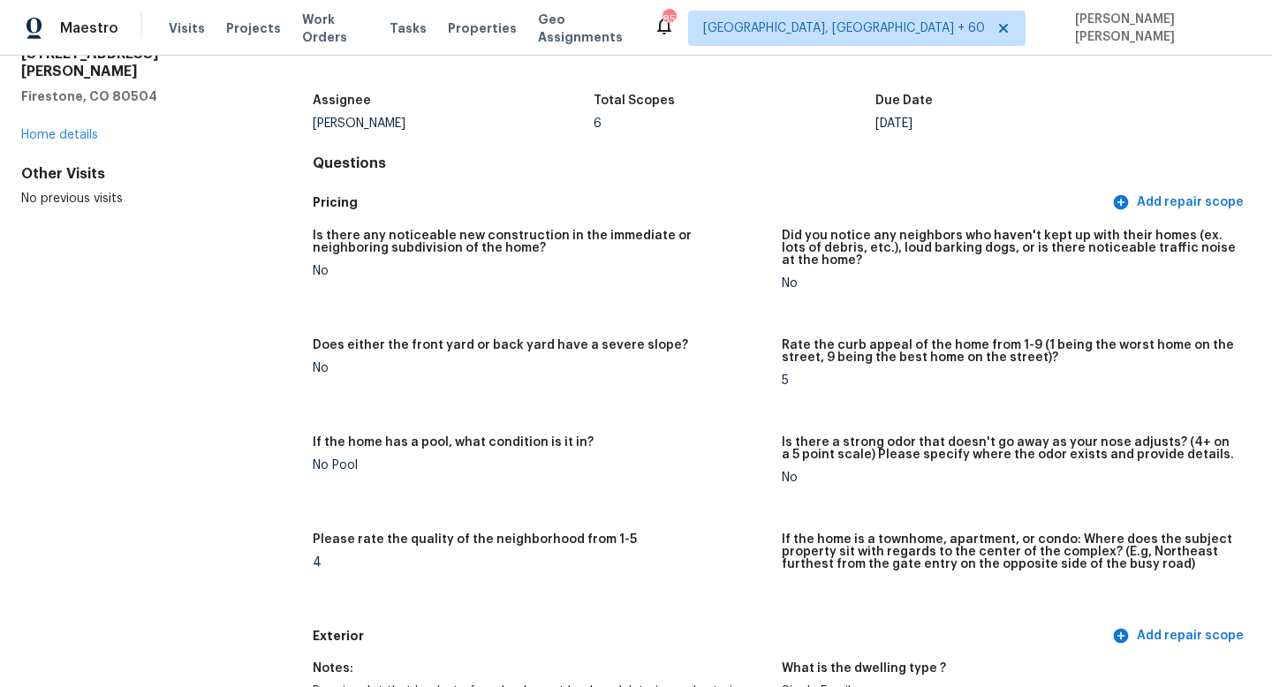
scroll to position [0, 0]
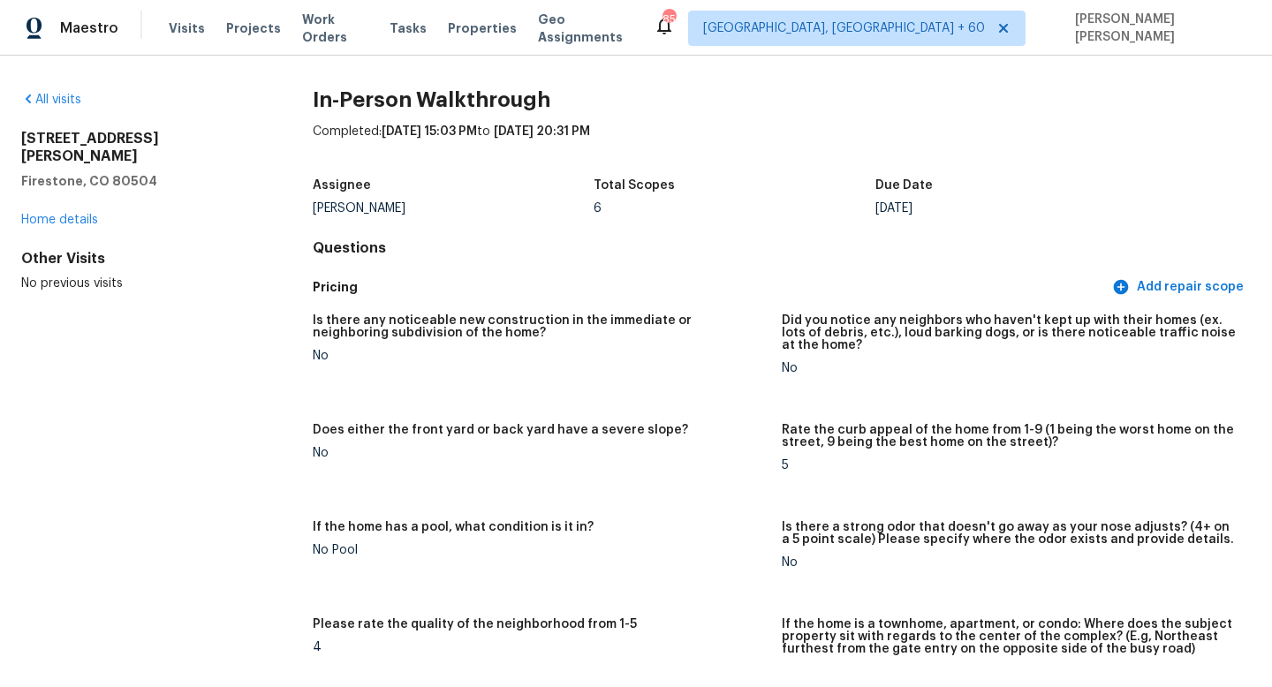
click at [55, 106] on div "All visits" at bounding box center [138, 100] width 235 height 18
click at [55, 99] on link "All visits" at bounding box center [51, 100] width 60 height 12
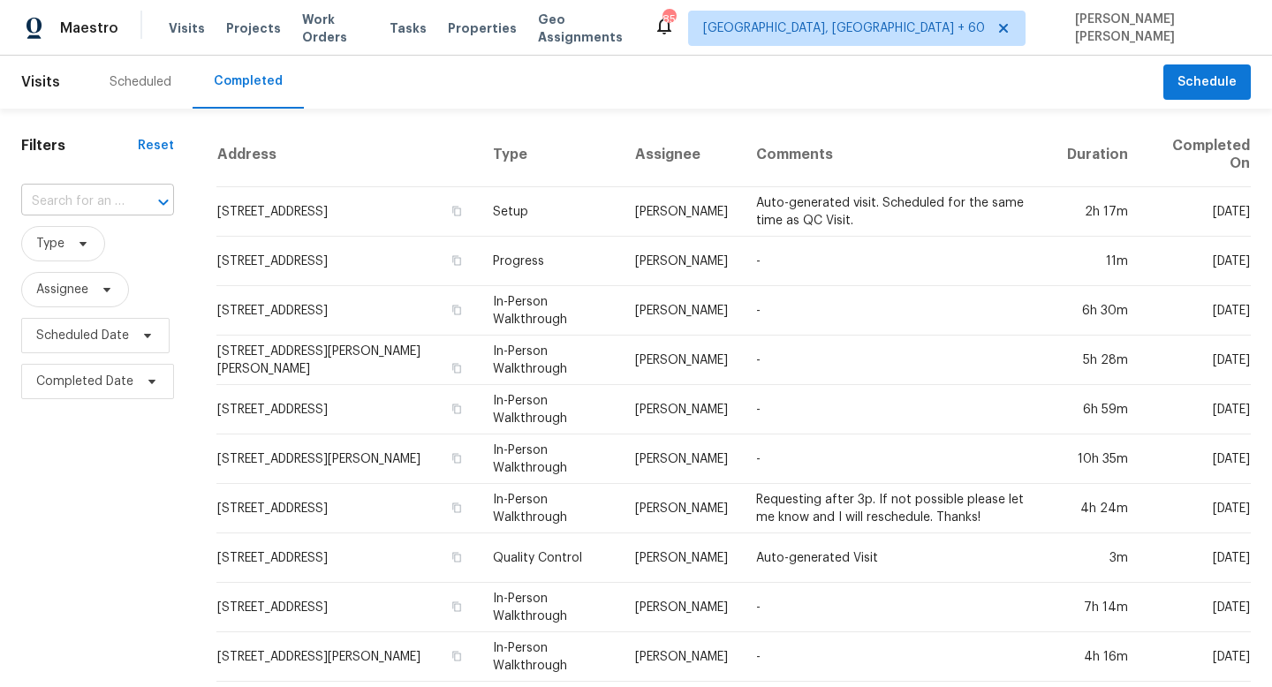
click at [129, 197] on div at bounding box center [151, 202] width 46 height 25
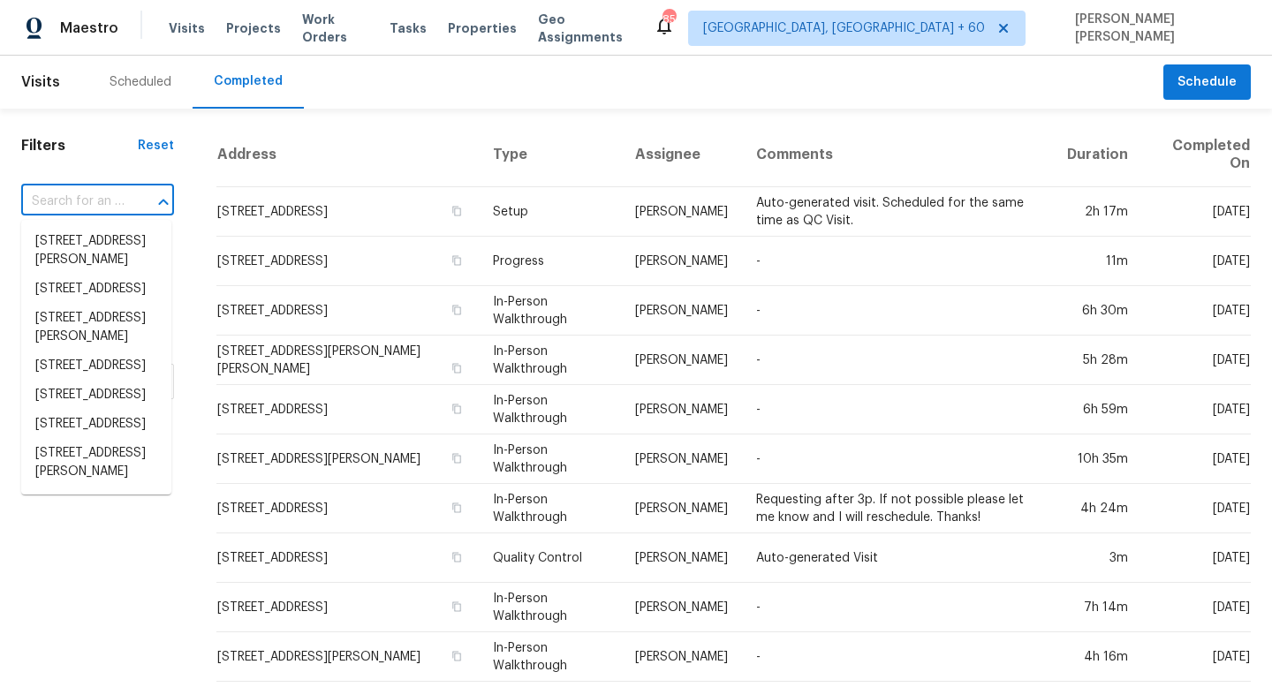
paste input "[STREET_ADDRESS]"
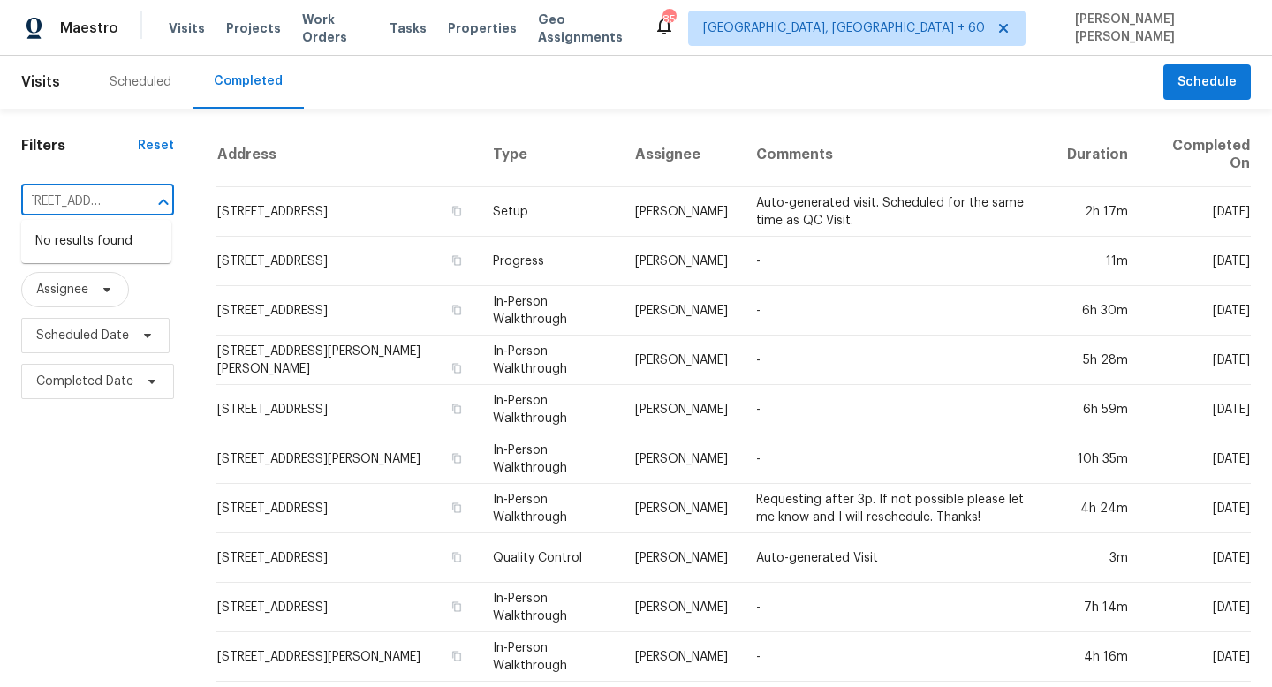
type input "[STREET_ADDRESS]"
click at [121, 199] on input "text" at bounding box center [72, 201] width 103 height 27
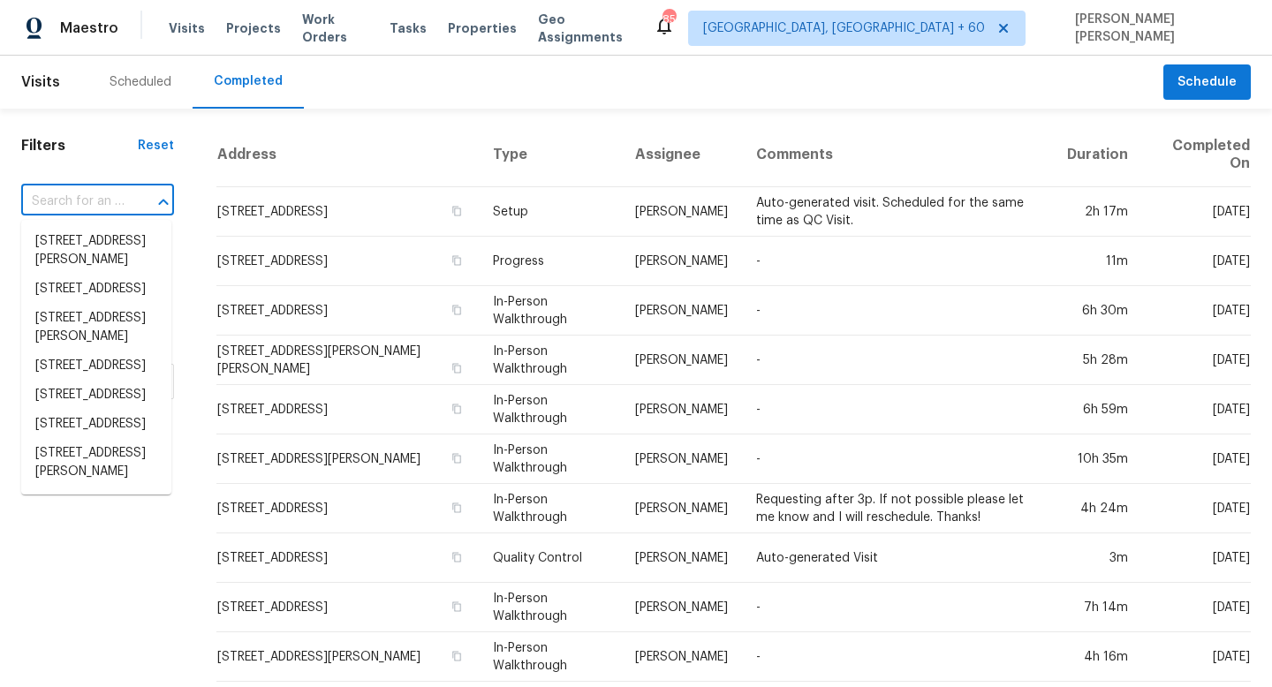
paste input "[STREET_ADDRESS]"
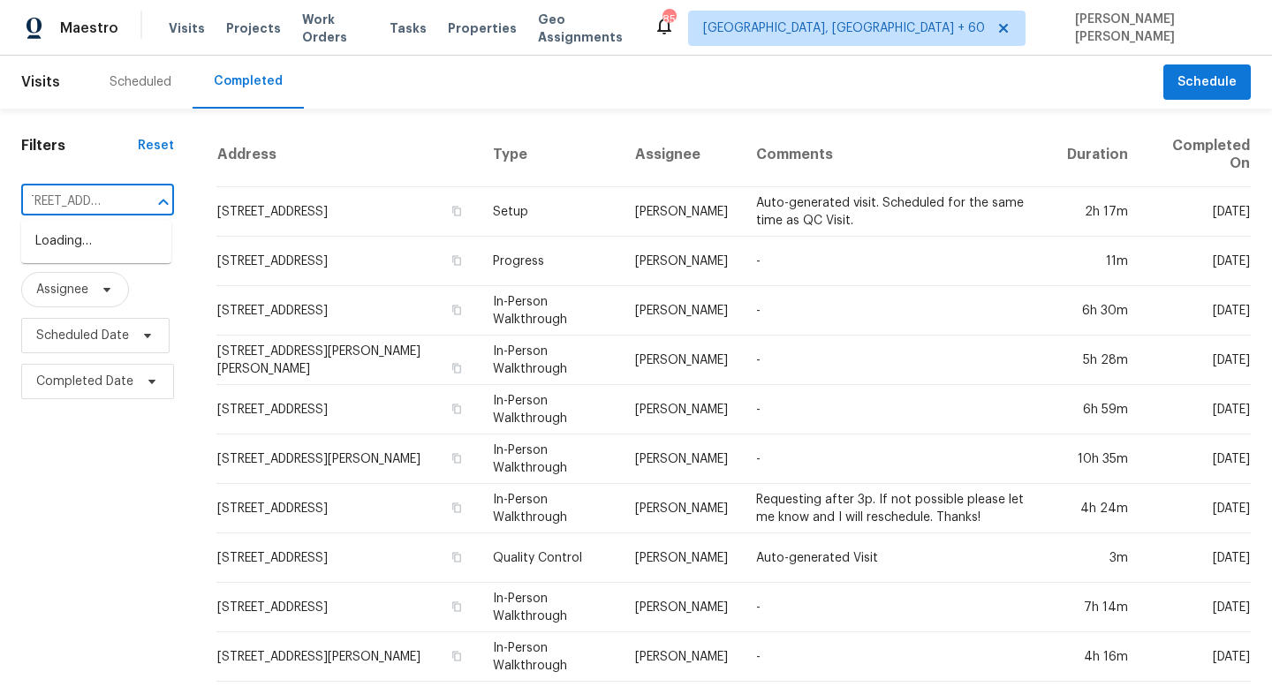
type input "[STREET_ADDRESS]"
click at [133, 246] on li "[STREET_ADDRESS]" at bounding box center [96, 241] width 150 height 29
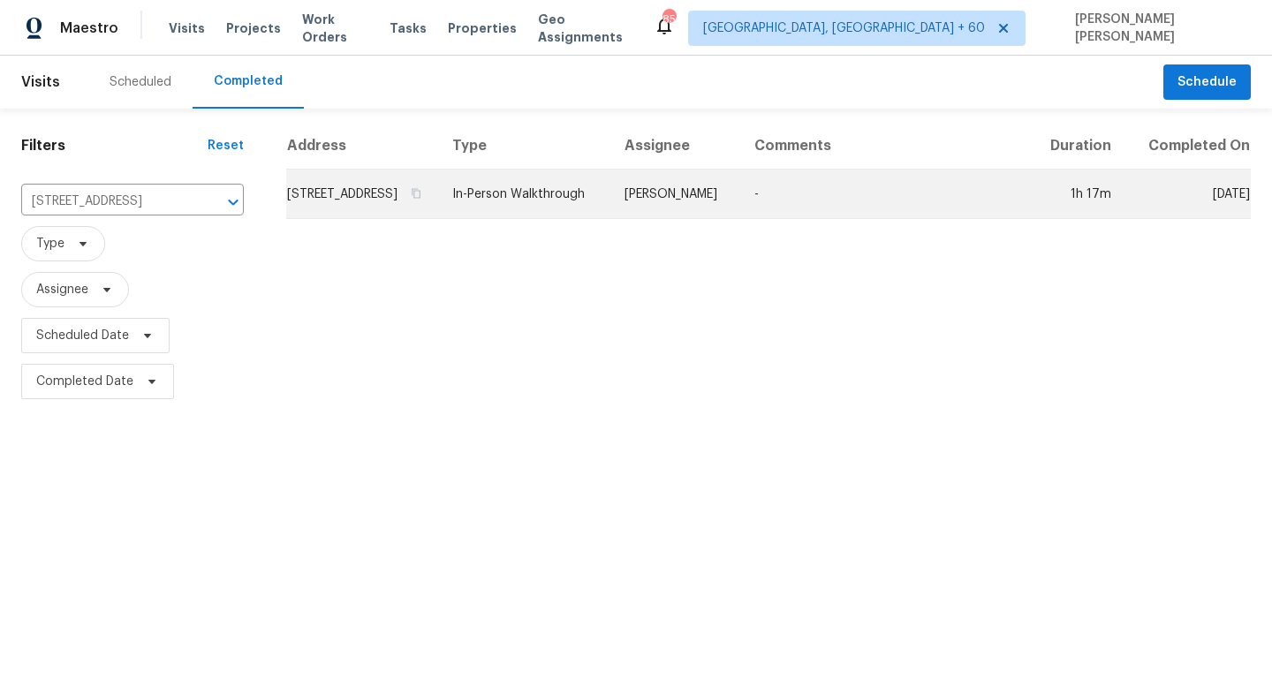
click at [609, 218] on td "In-Person Walkthrough" at bounding box center [524, 194] width 172 height 49
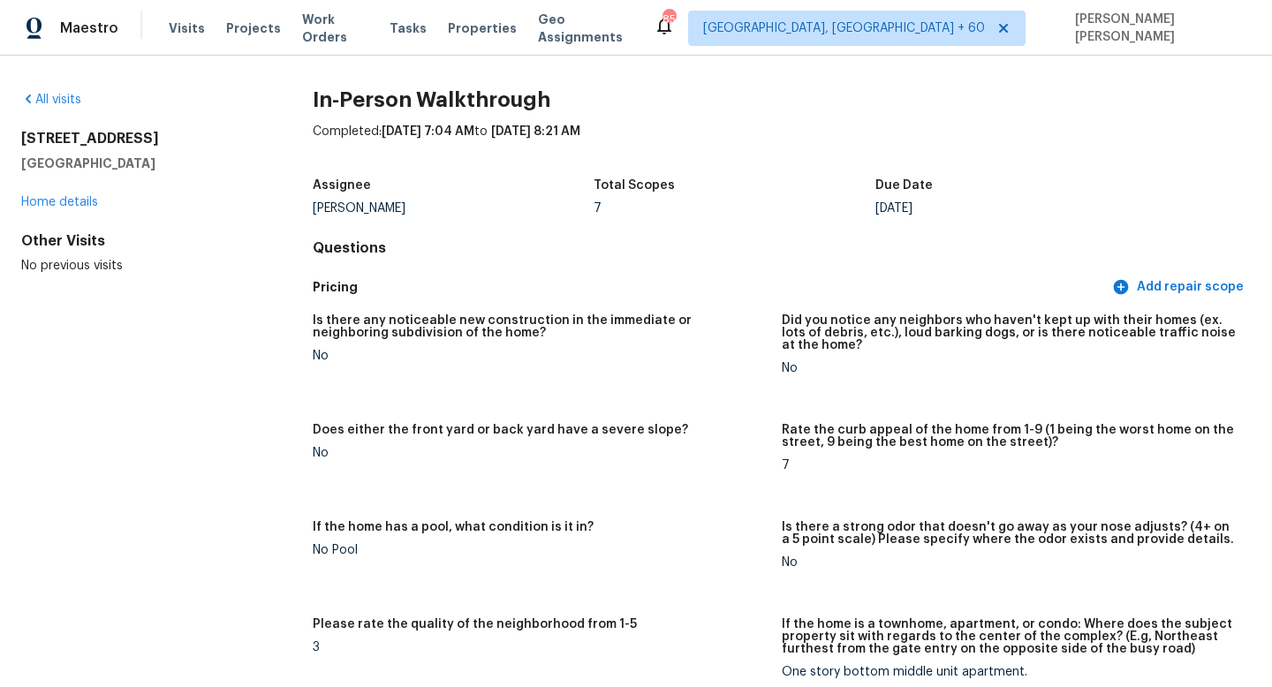
click at [512, 492] on figure "Does either the front yard or back yard have a severe slope? No" at bounding box center [547, 462] width 469 height 76
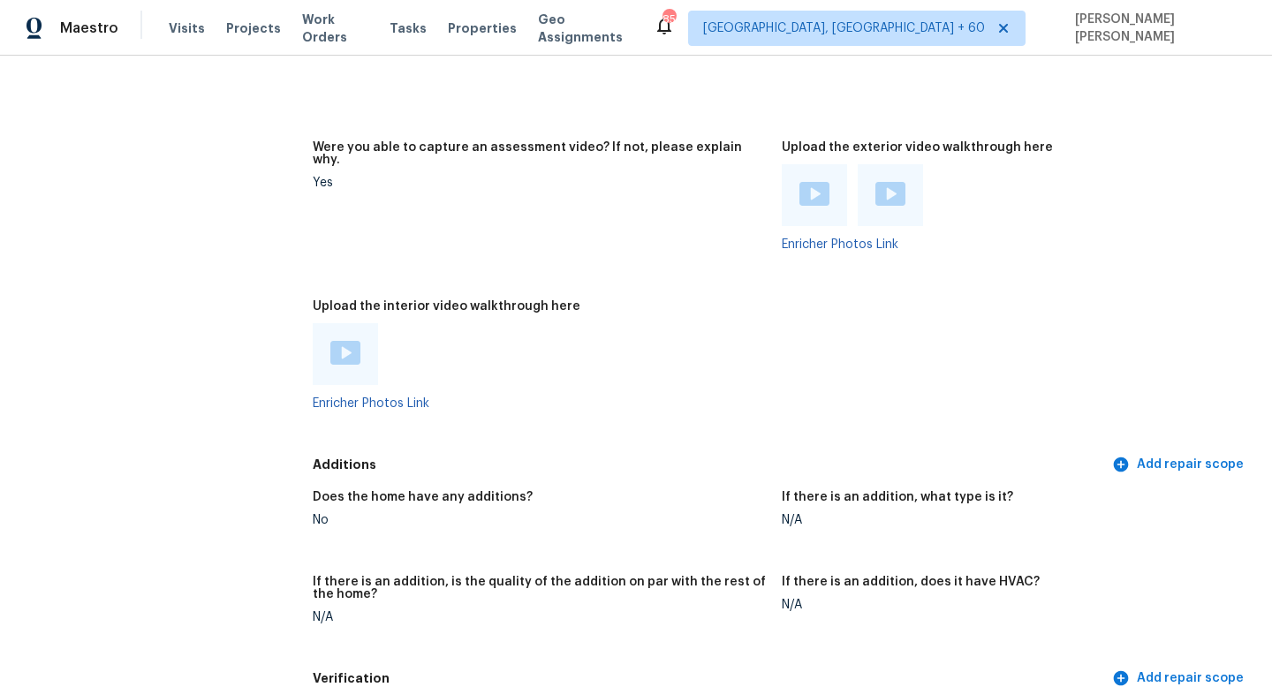
scroll to position [3194, 0]
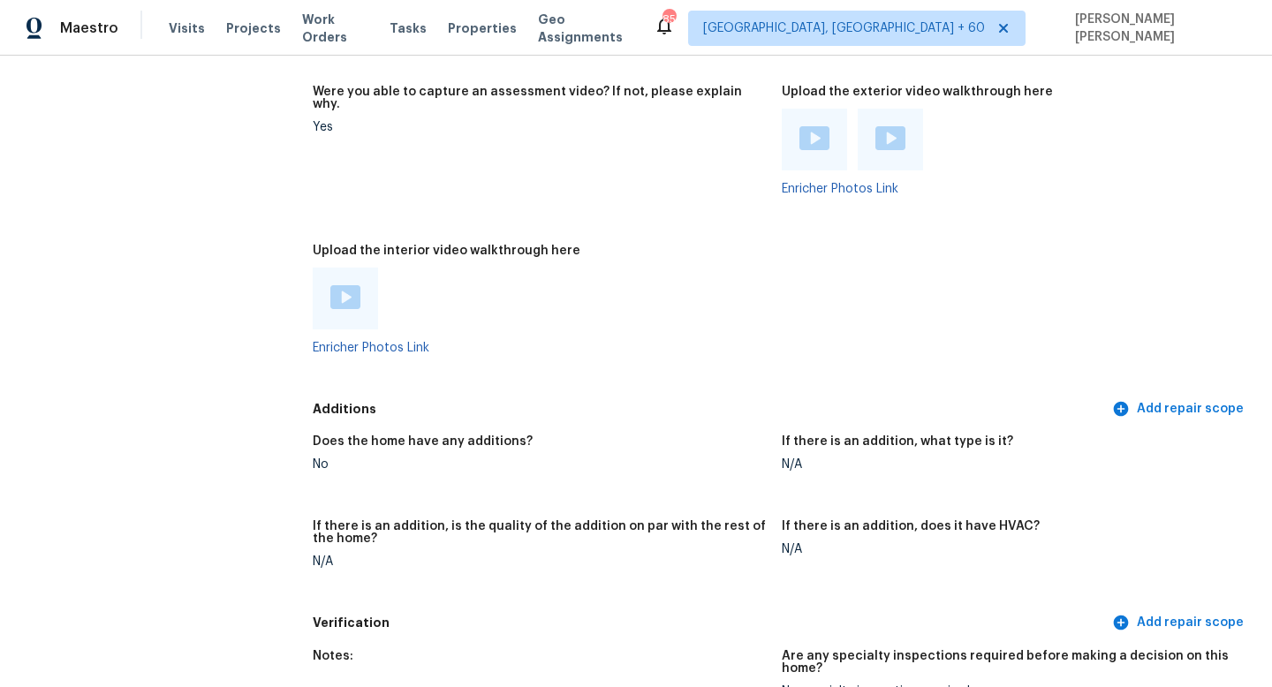
click at [335, 285] on img at bounding box center [345, 297] width 30 height 24
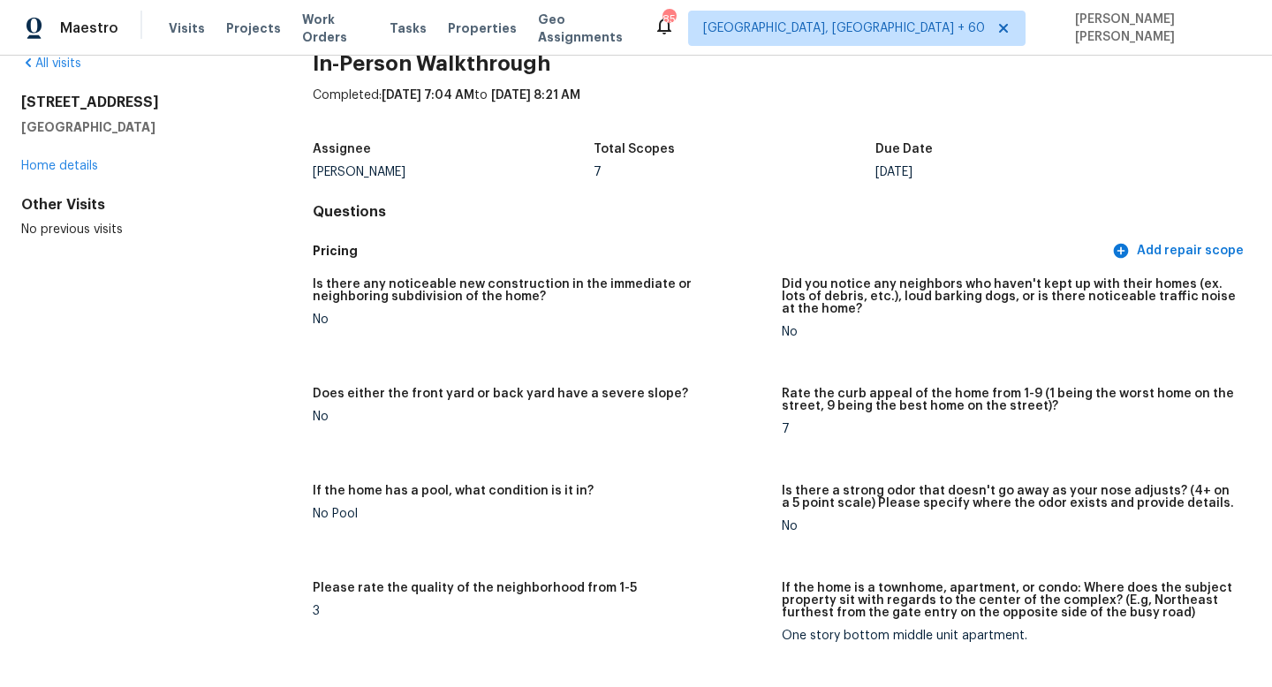
scroll to position [0, 0]
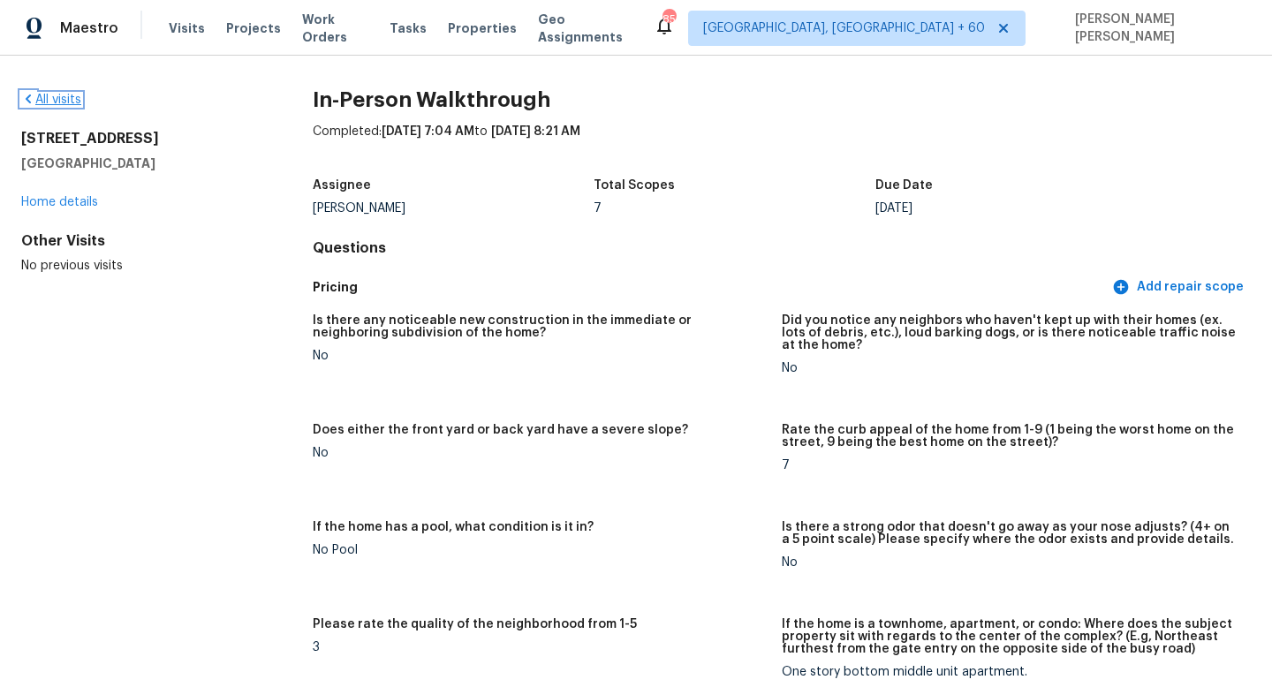
click at [44, 99] on link "All visits" at bounding box center [51, 100] width 60 height 12
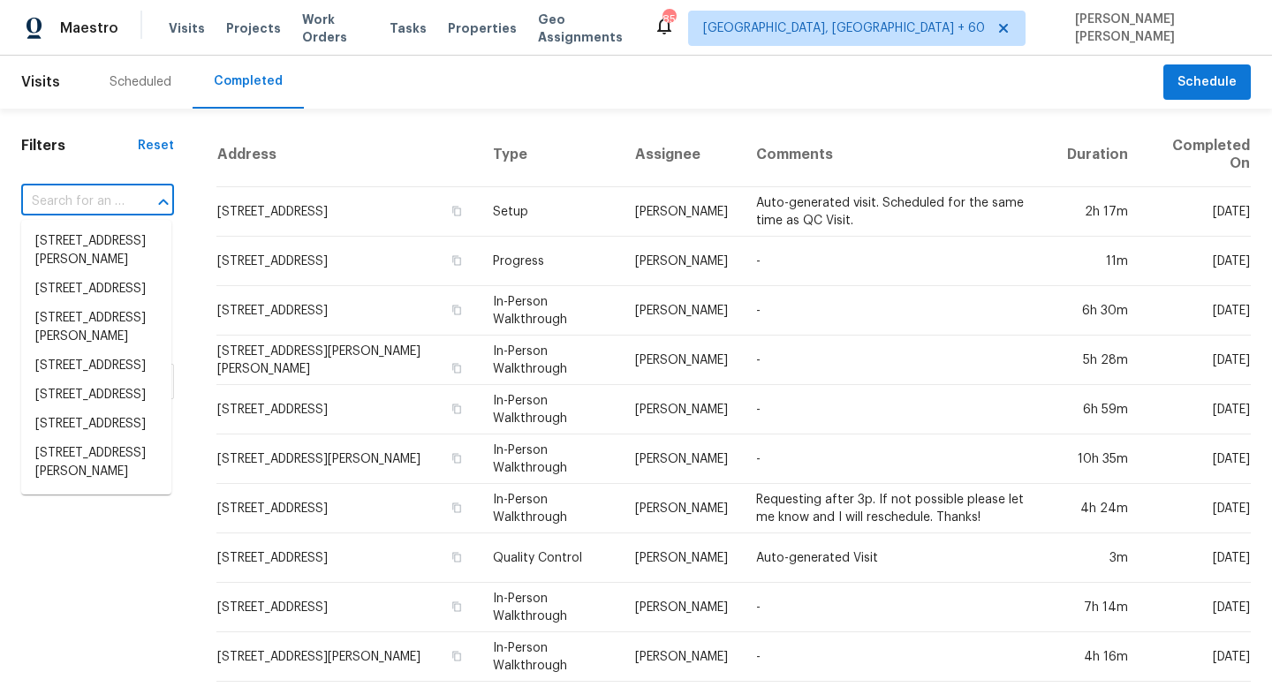
click at [120, 195] on input "text" at bounding box center [72, 201] width 103 height 27
paste input "[STREET_ADDRESS][PERSON_NAME]"
type input "[STREET_ADDRESS][PERSON_NAME]"
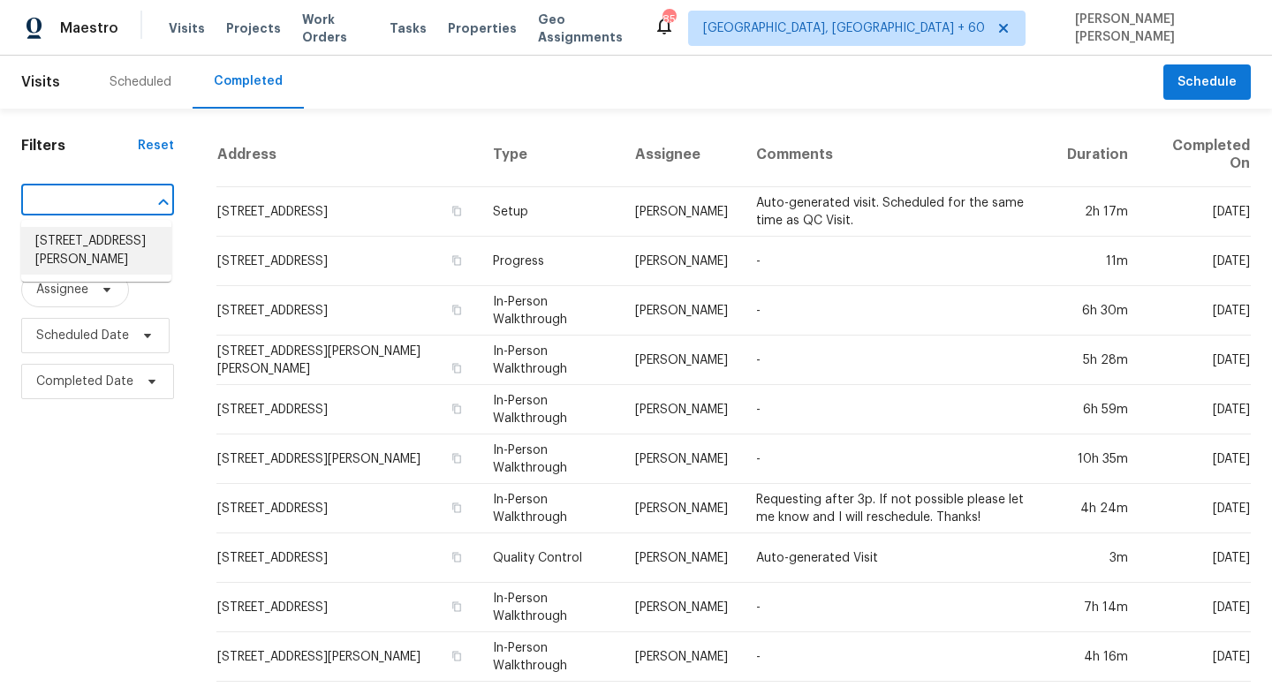
click at [125, 251] on li "[STREET_ADDRESS][PERSON_NAME]" at bounding box center [96, 251] width 150 height 48
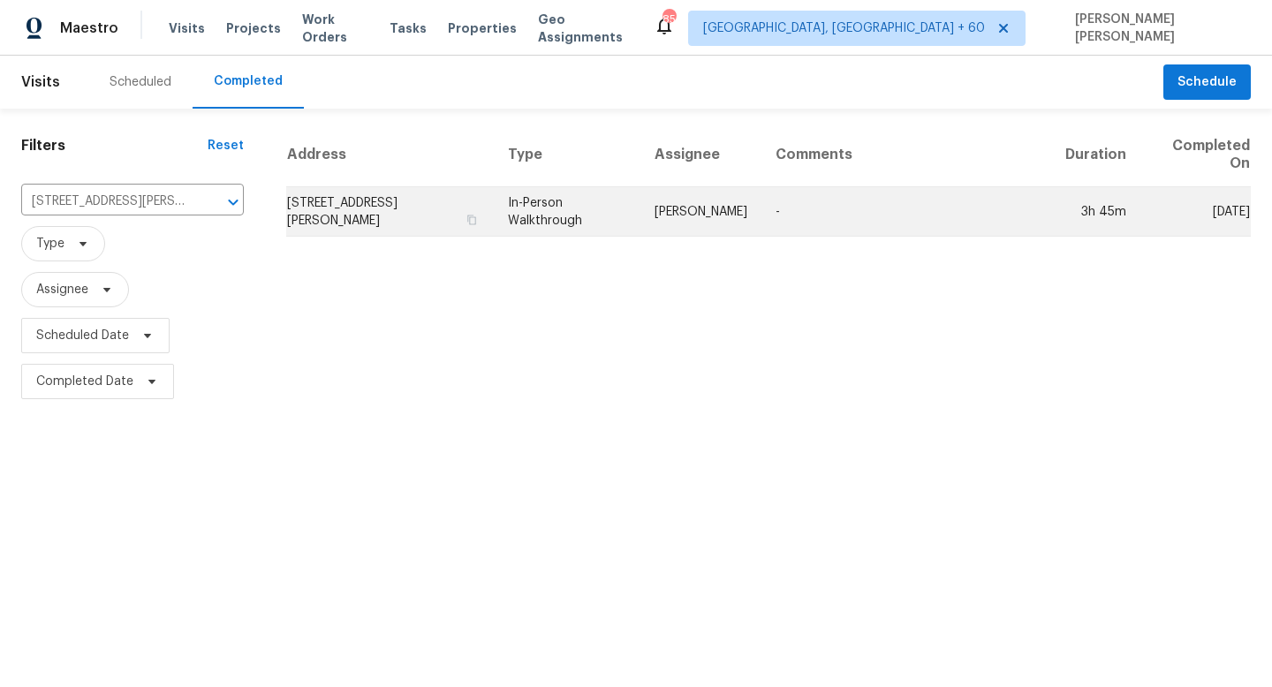
click at [483, 231] on td "[STREET_ADDRESS][PERSON_NAME]" at bounding box center [390, 211] width 208 height 49
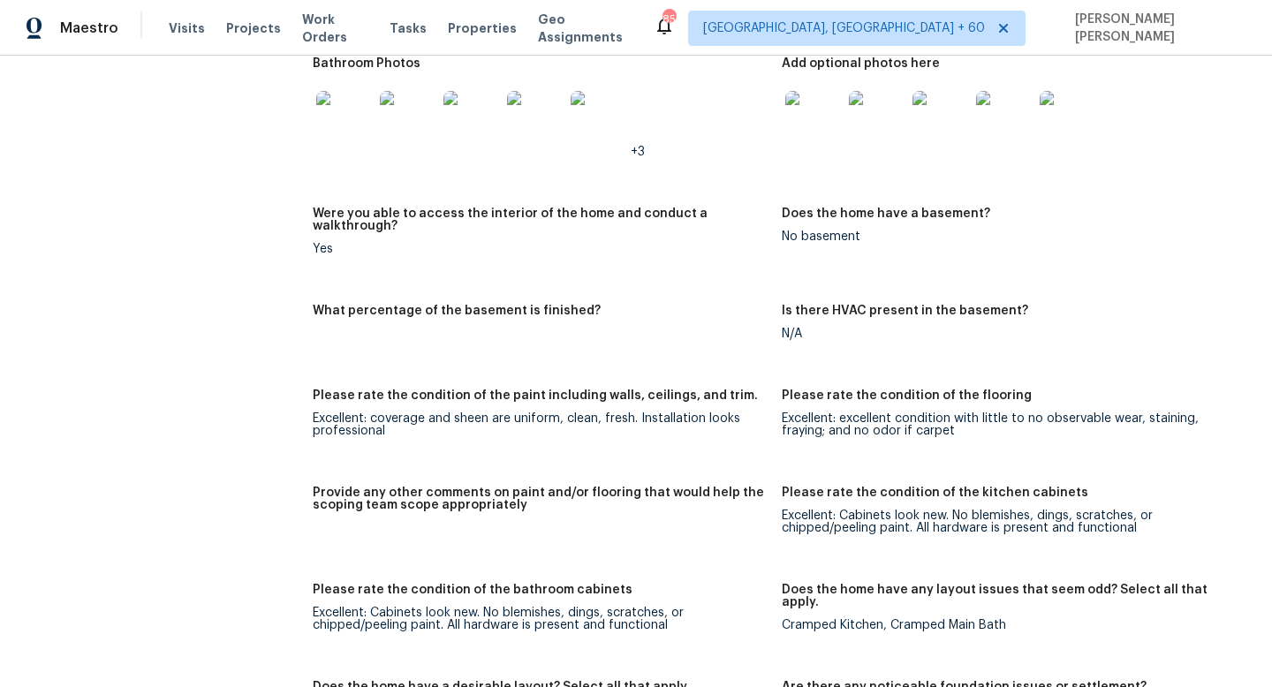
scroll to position [439, 0]
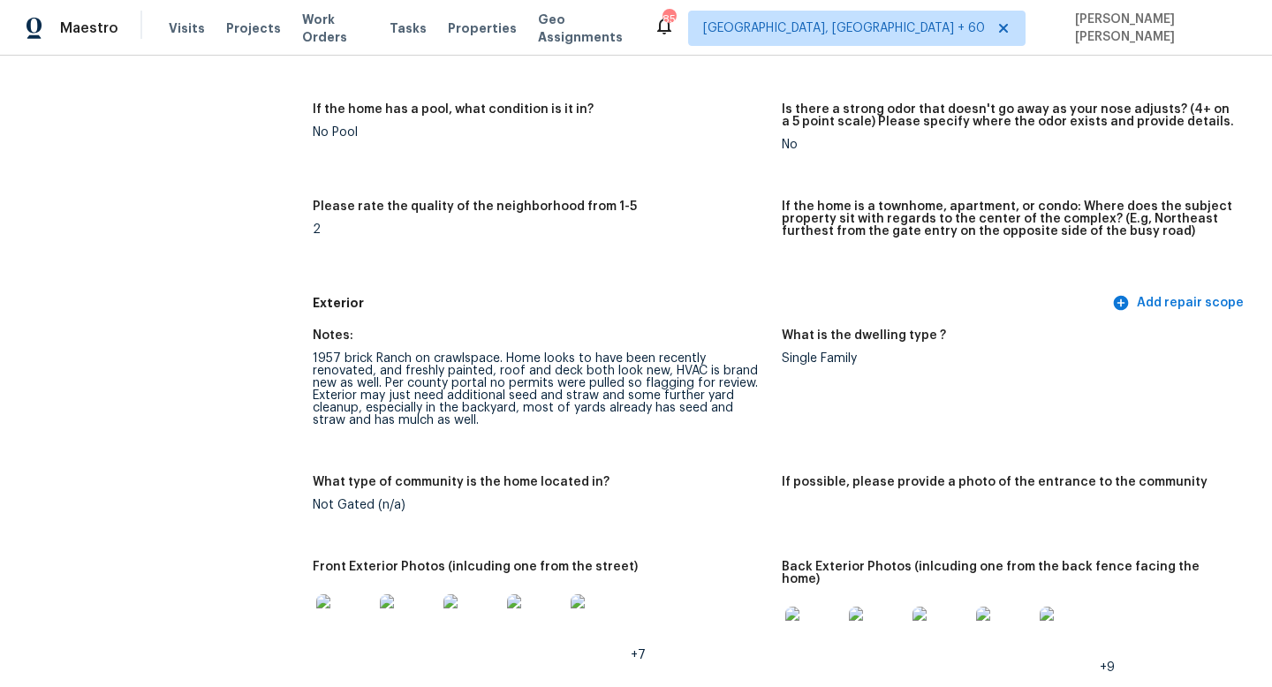
click at [676, 262] on figure "Please rate the quality of the neighborhood from 1-5 2" at bounding box center [547, 239] width 469 height 76
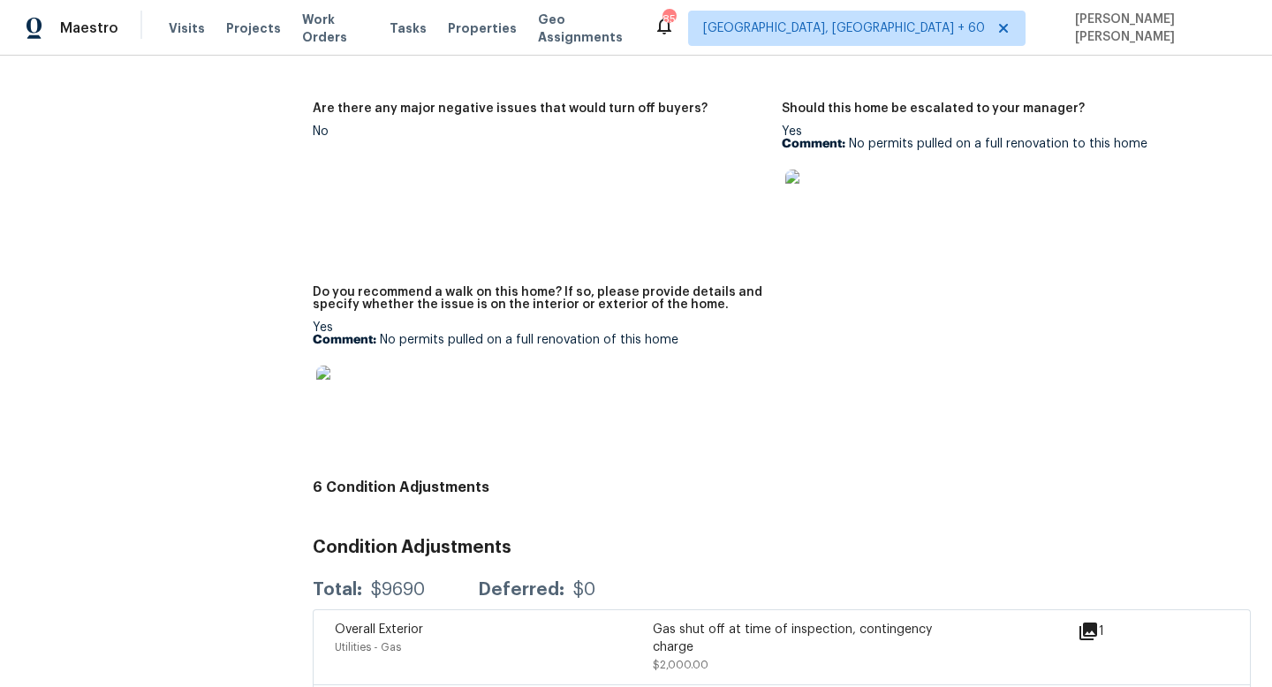
scroll to position [4039, 0]
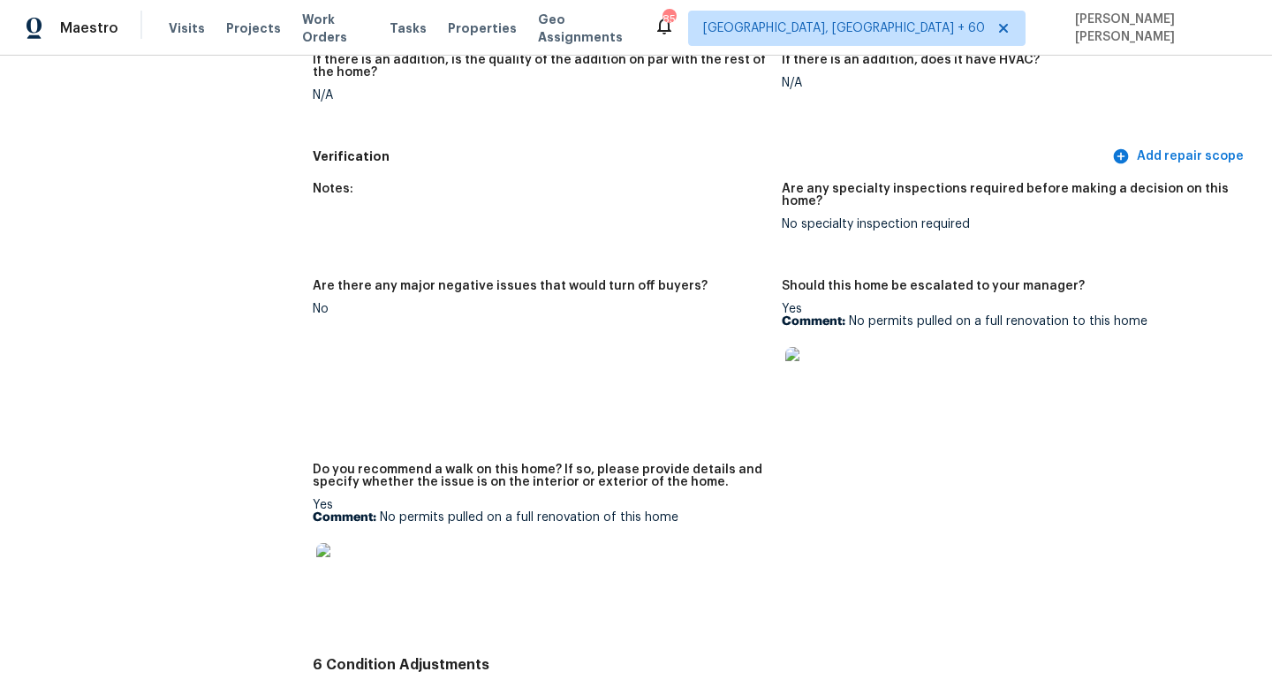
click at [337, 543] on img at bounding box center [344, 571] width 57 height 57
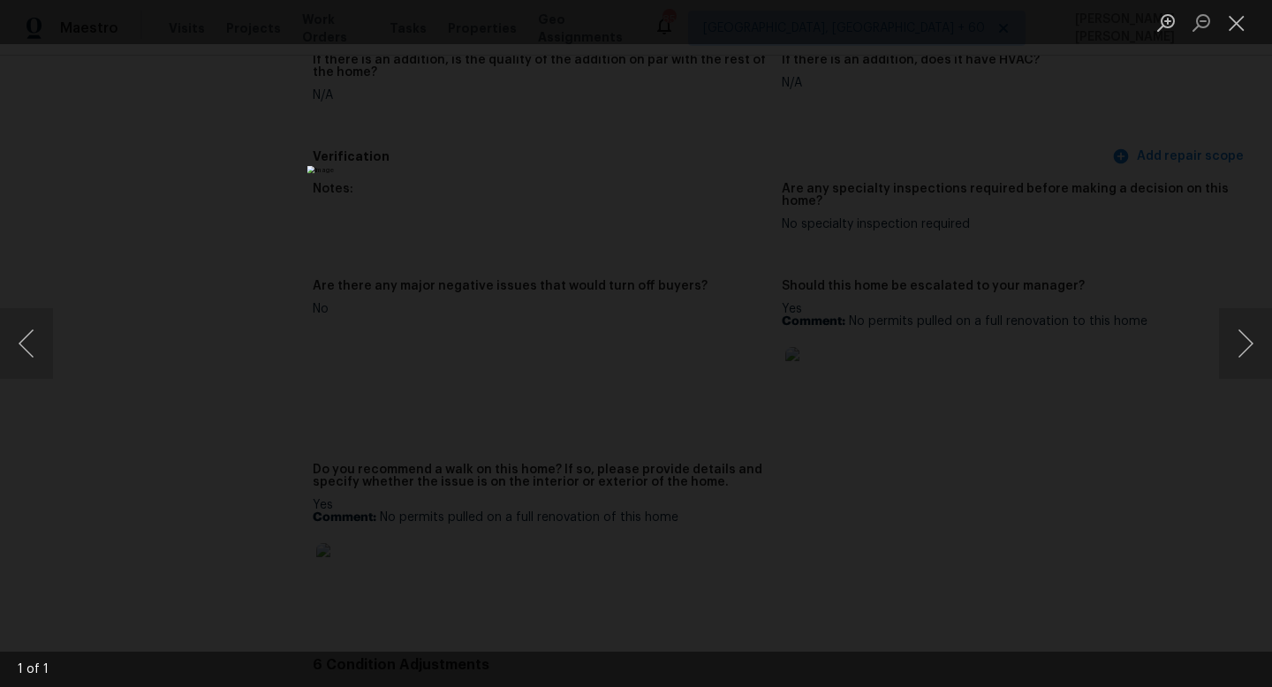
click at [1012, 471] on div "Lightbox" at bounding box center [636, 343] width 1272 height 687
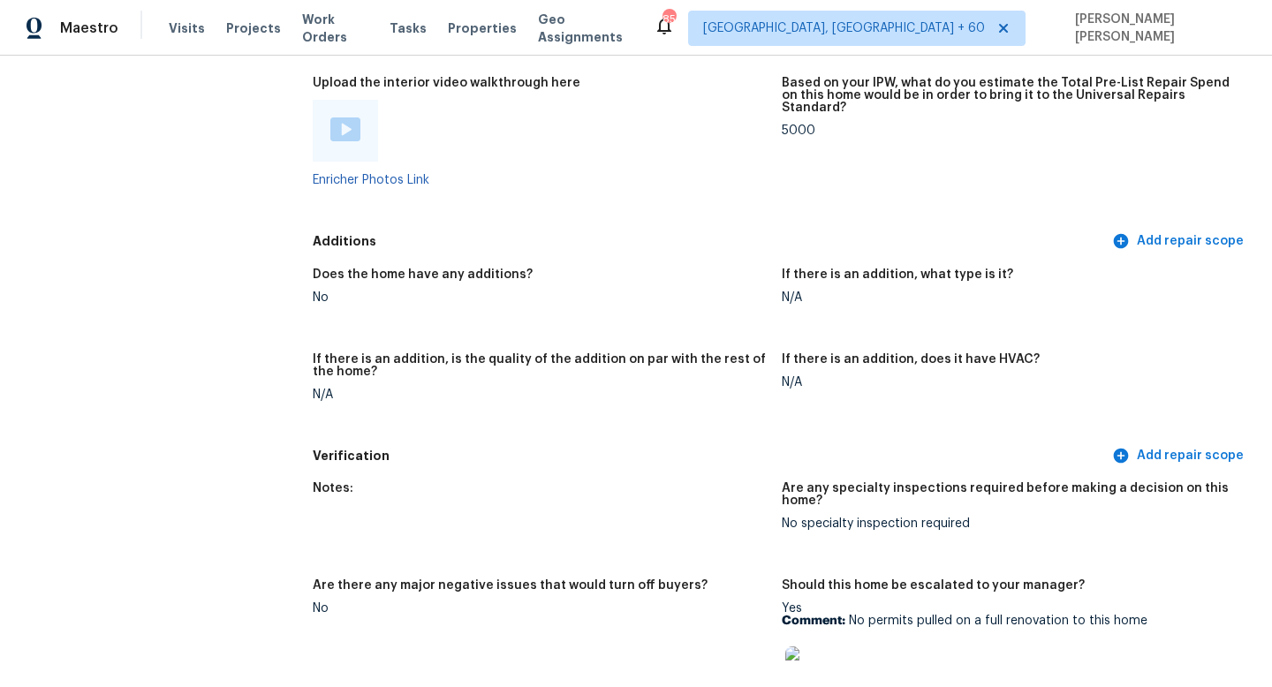
scroll to position [3497, 0]
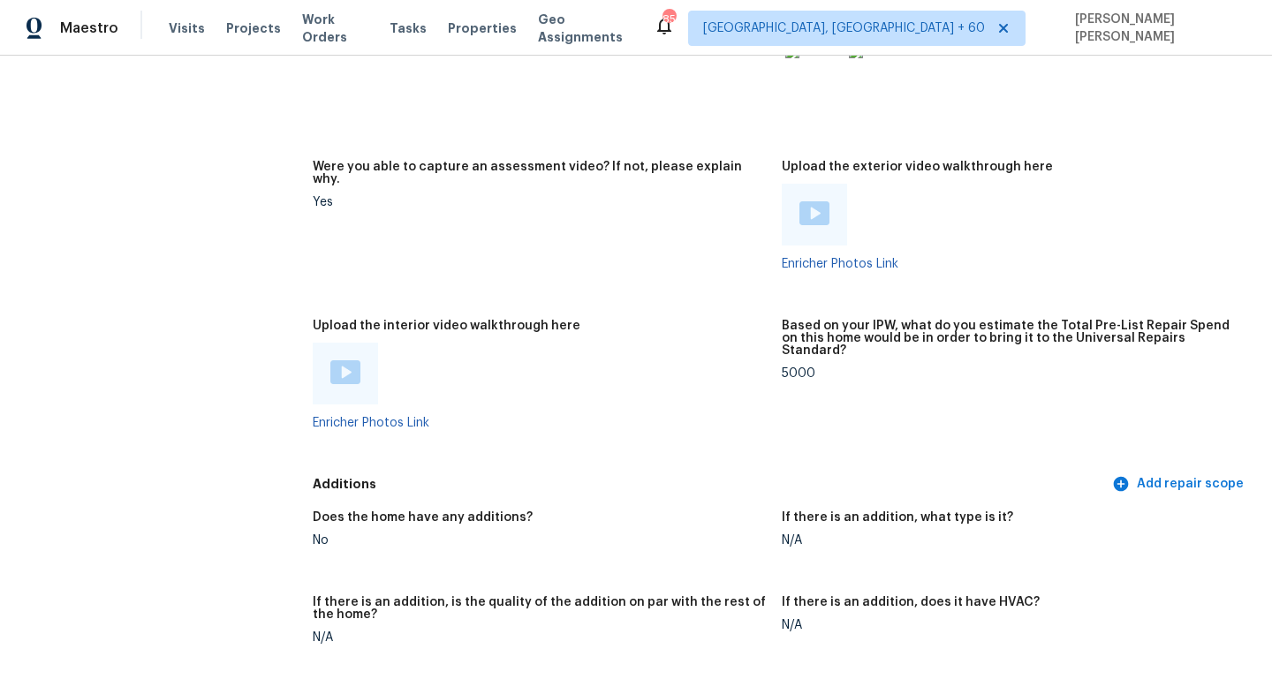
click at [331, 360] on img at bounding box center [345, 372] width 30 height 24
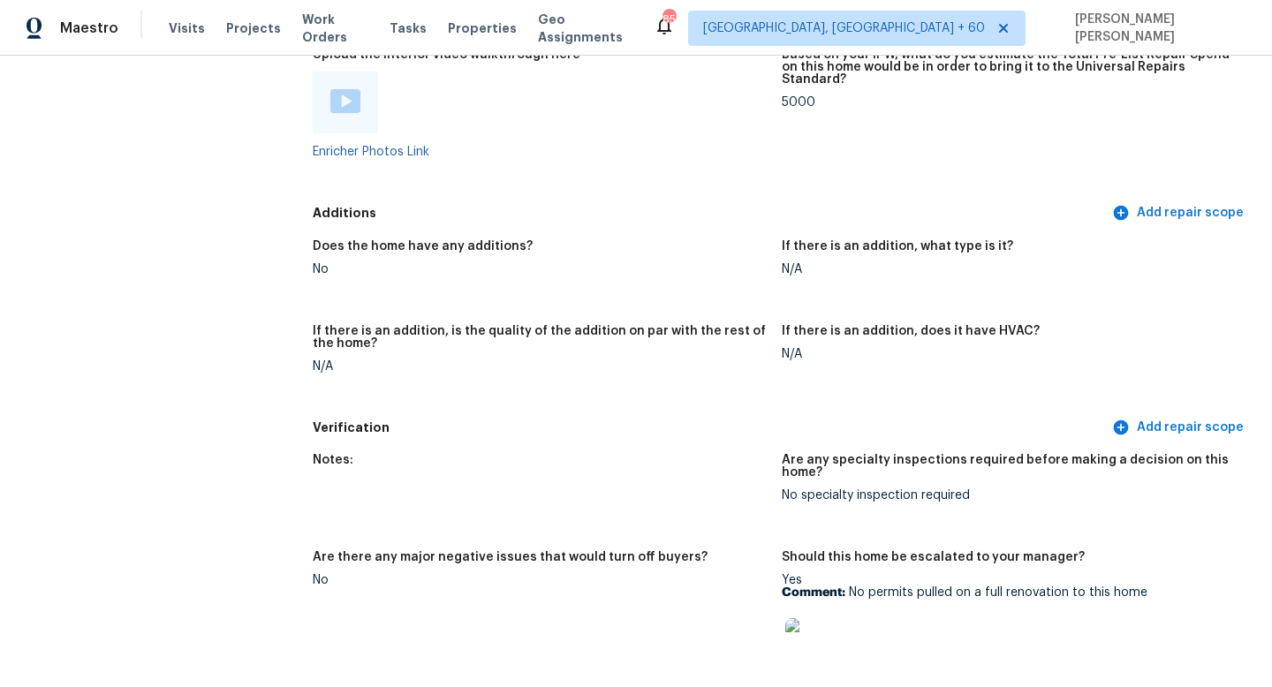
scroll to position [3808, 0]
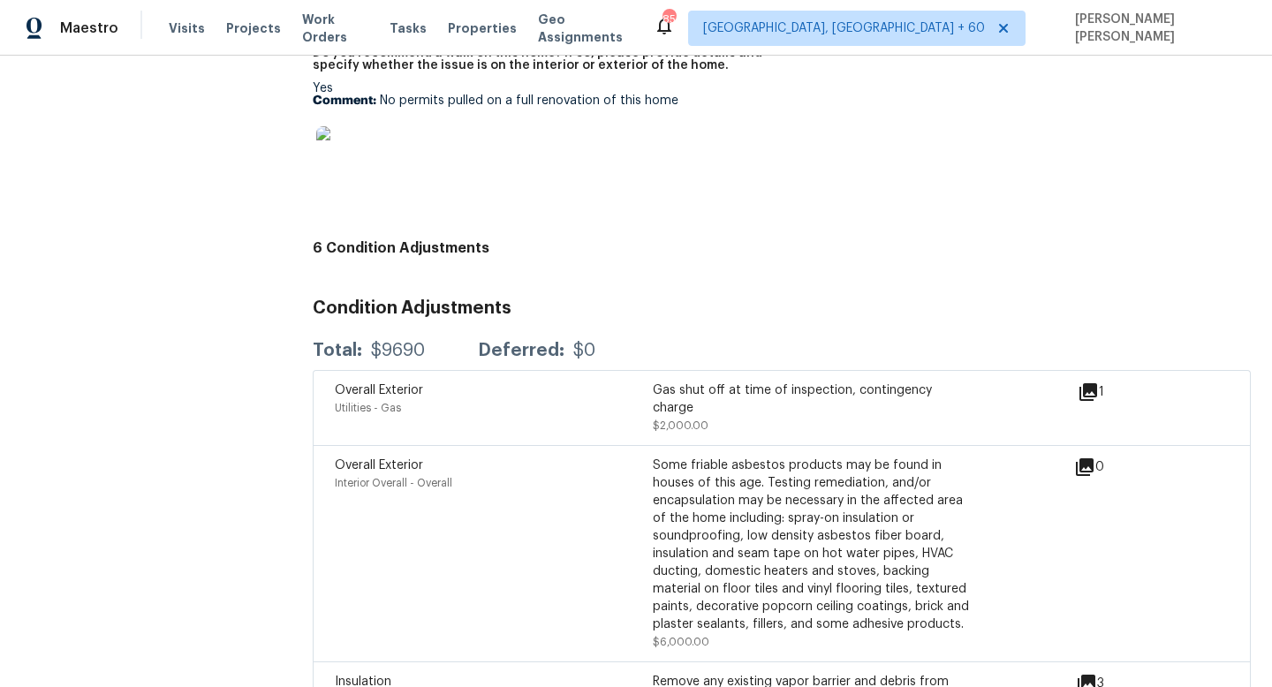
scroll to position [4137, 0]
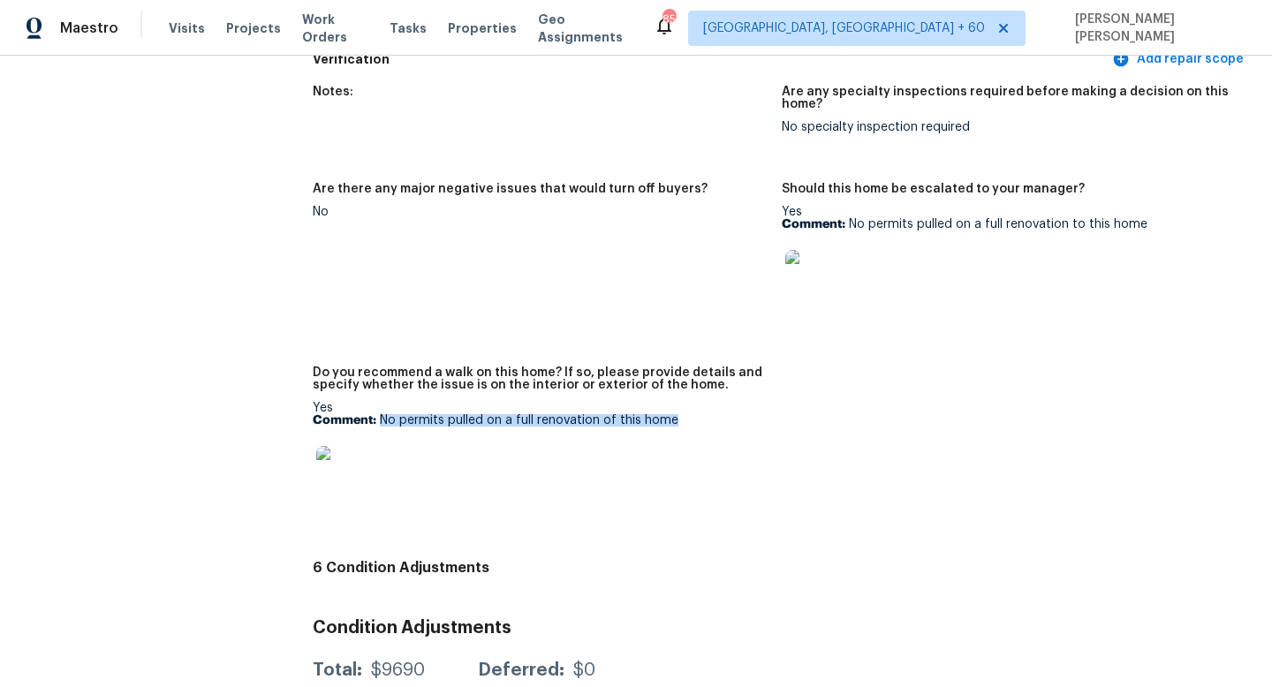
drag, startPoint x: 378, startPoint y: 394, endPoint x: 738, endPoint y: 394, distance: 359.6
click at [738, 414] on p "Comment: No permits pulled on a full renovation of this home" at bounding box center [540, 420] width 455 height 12
copy p "No permits pulled on a full renovation of this home"
click at [346, 453] on img at bounding box center [344, 474] width 57 height 57
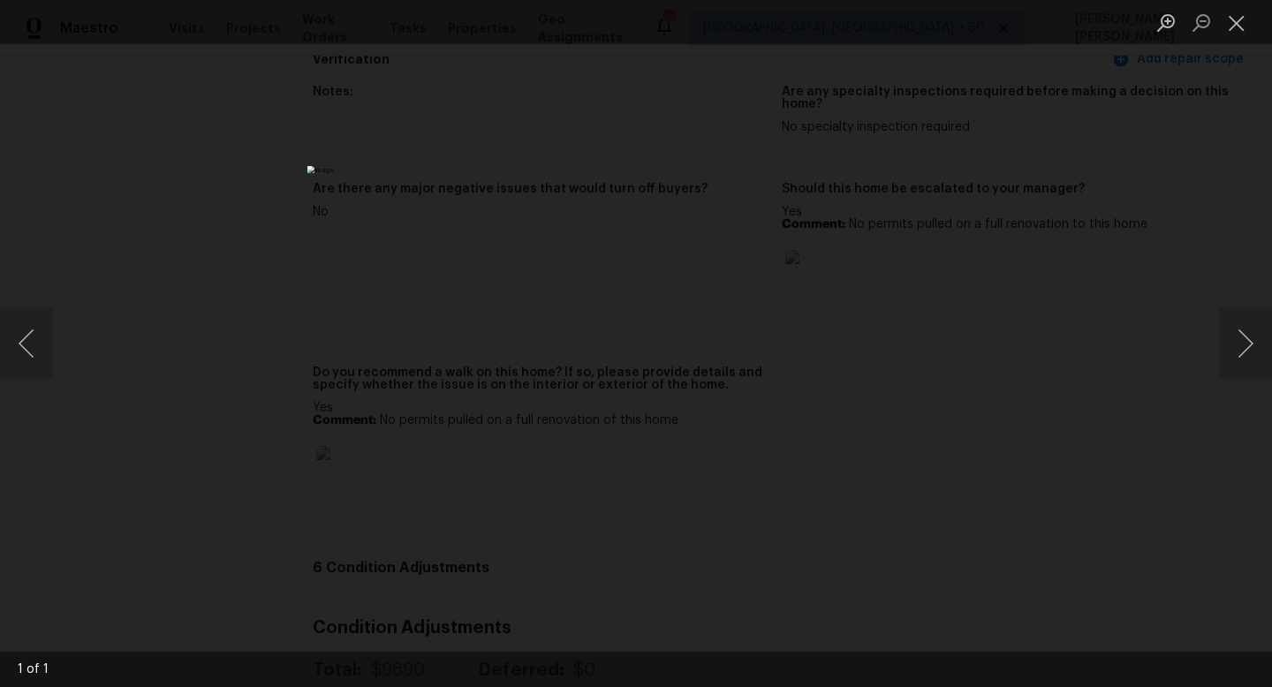
click at [283, 200] on div "Lightbox" at bounding box center [636, 343] width 1272 height 687
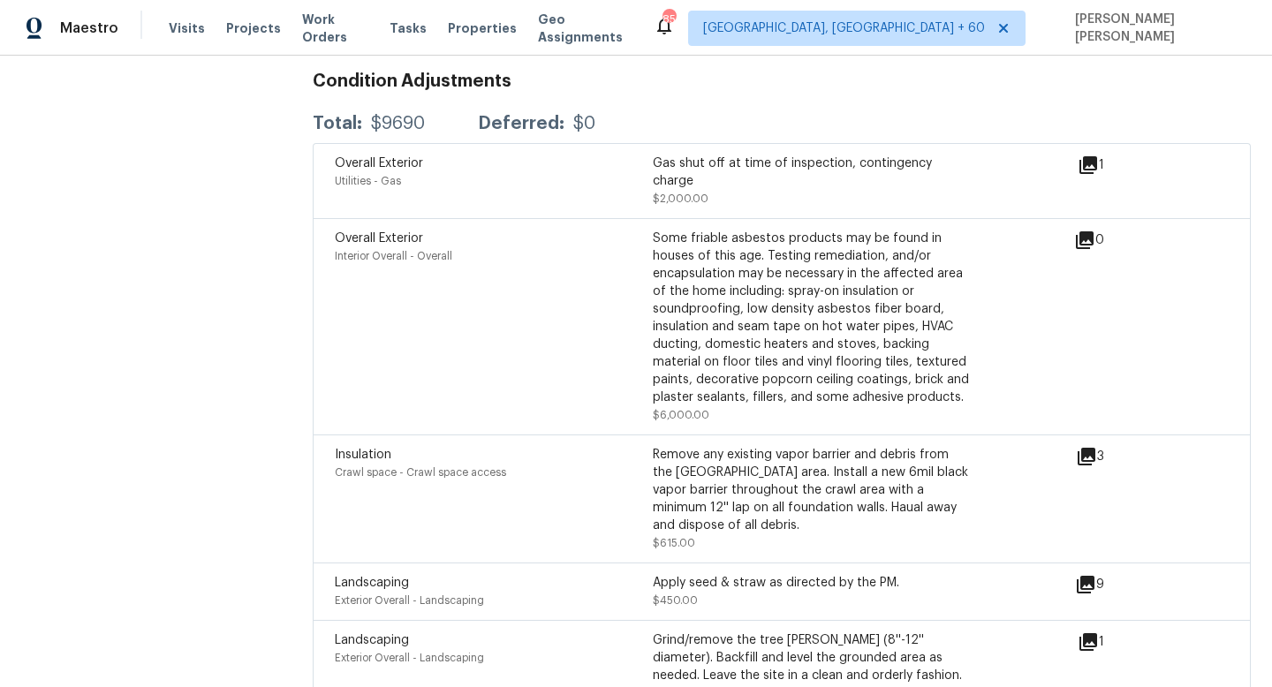
scroll to position [4457, 0]
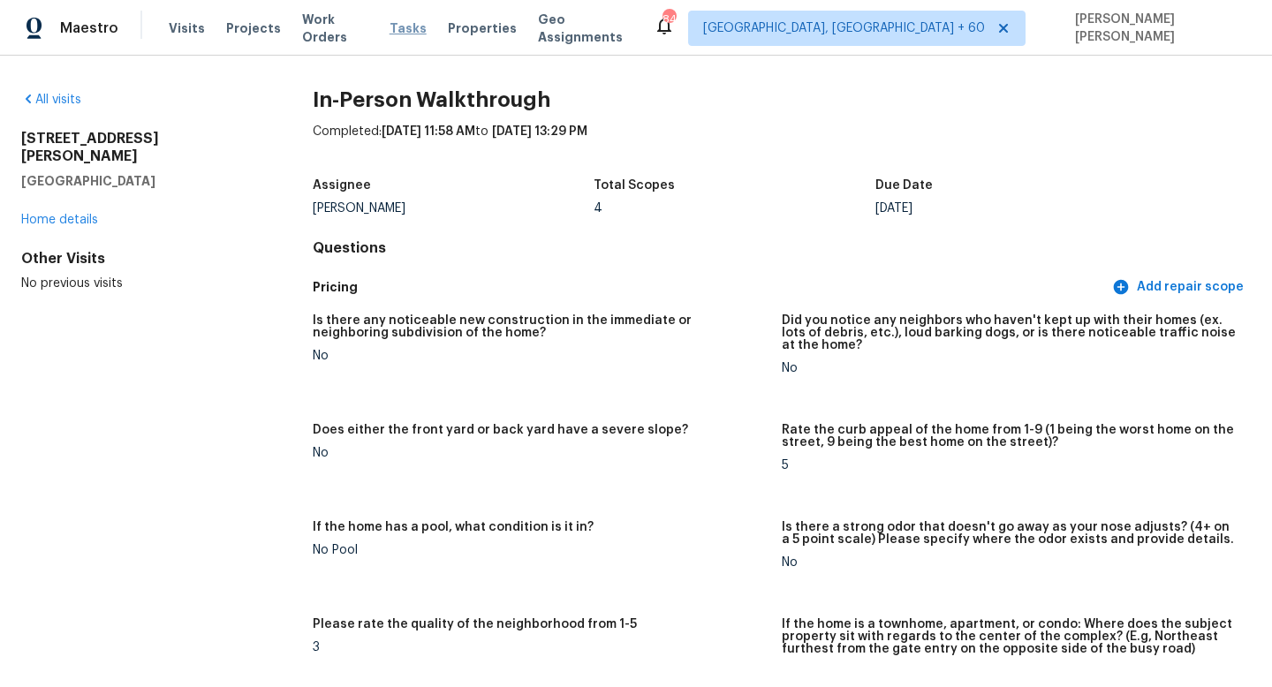
click at [399, 28] on span "Tasks" at bounding box center [408, 28] width 37 height 12
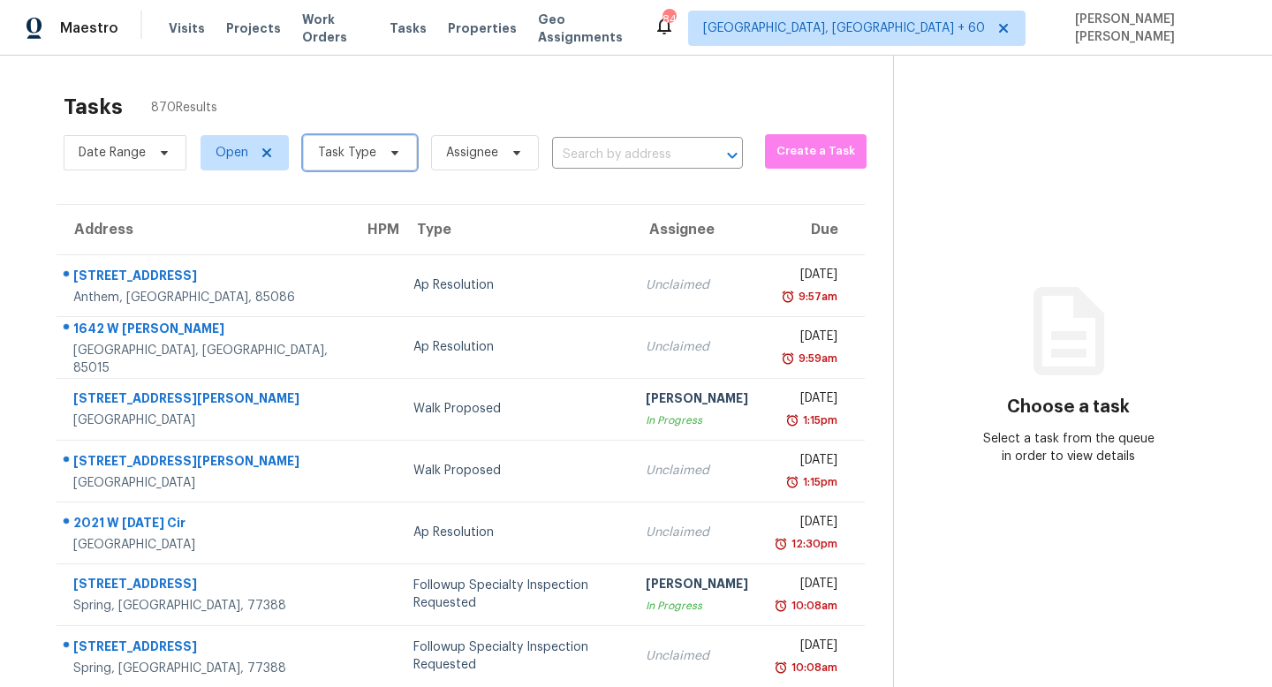
click at [388, 148] on icon at bounding box center [395, 153] width 14 height 14
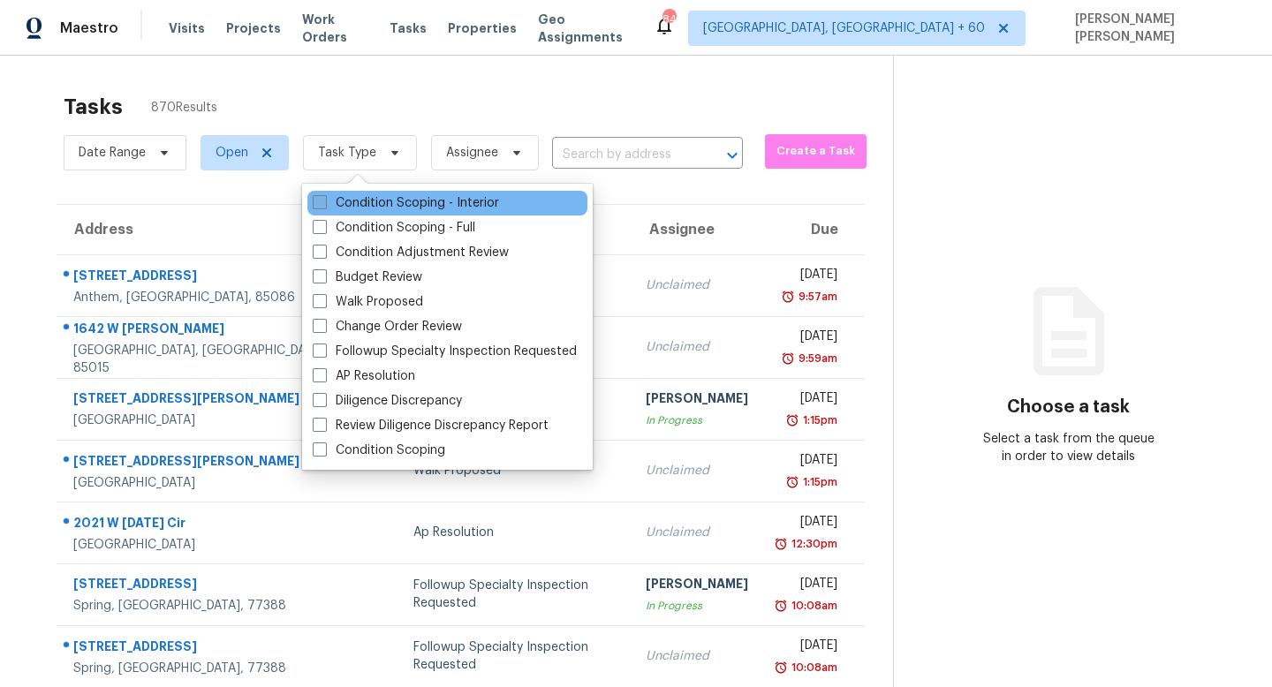
click at [389, 199] on label "Condition Scoping - Interior" at bounding box center [406, 203] width 186 height 18
click at [324, 199] on input "Condition Scoping - Interior" at bounding box center [318, 199] width 11 height 11
checkbox input "true"
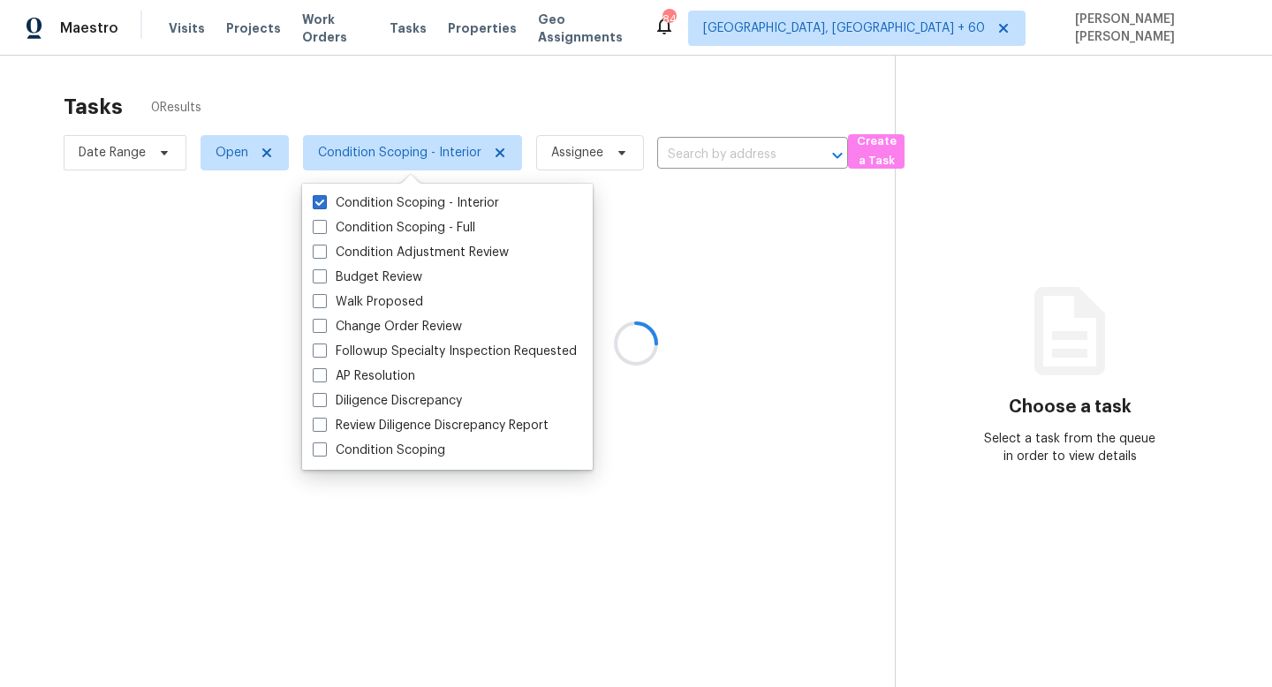
click at [421, 103] on div at bounding box center [636, 343] width 1272 height 687
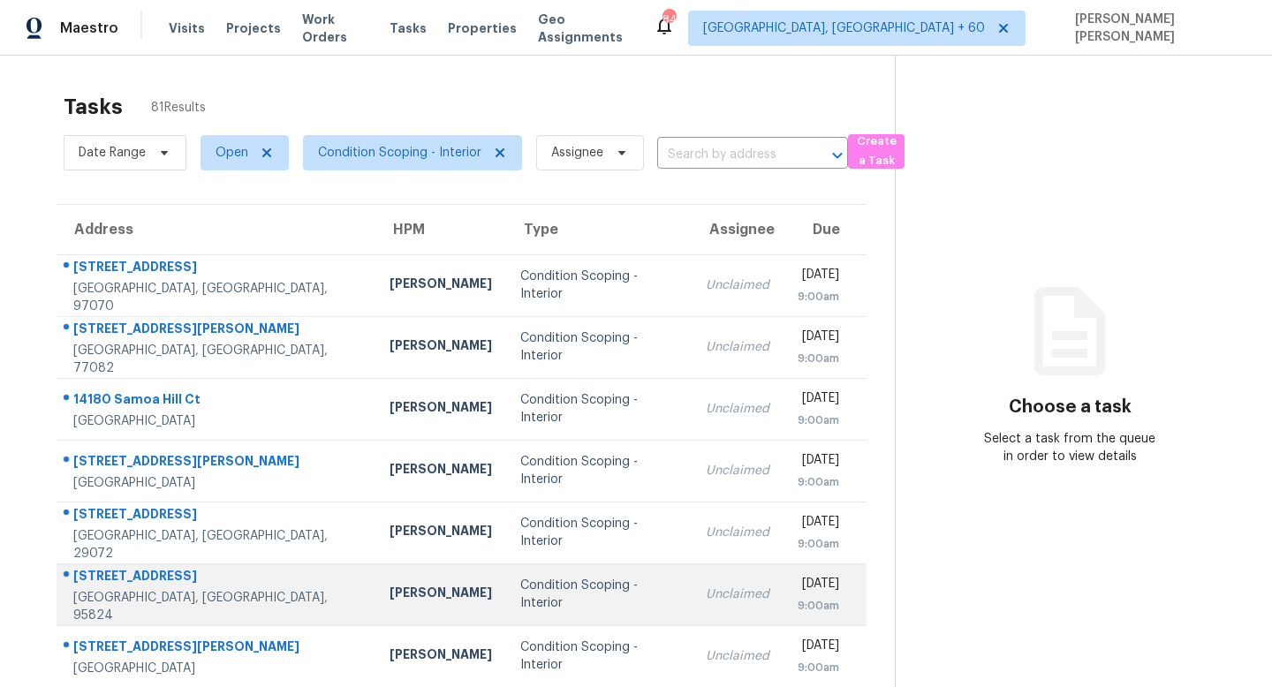
scroll to position [232, 0]
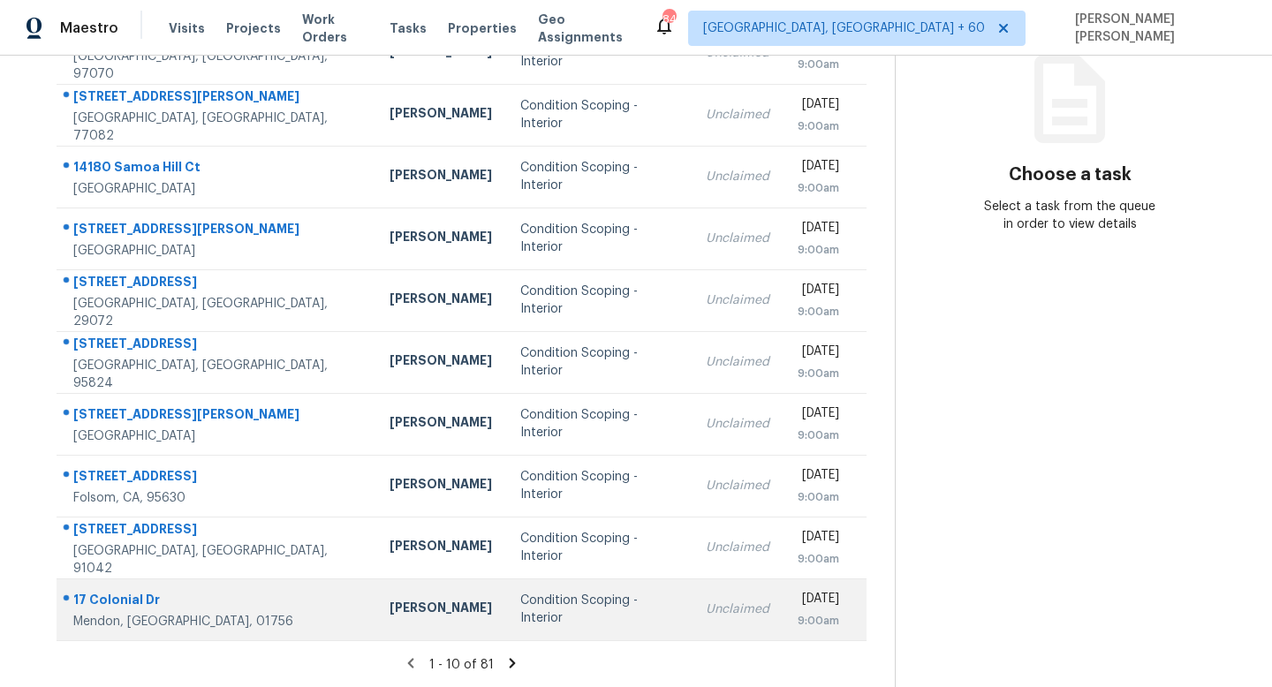
click at [692, 612] on td "Unclaimed" at bounding box center [738, 610] width 92 height 62
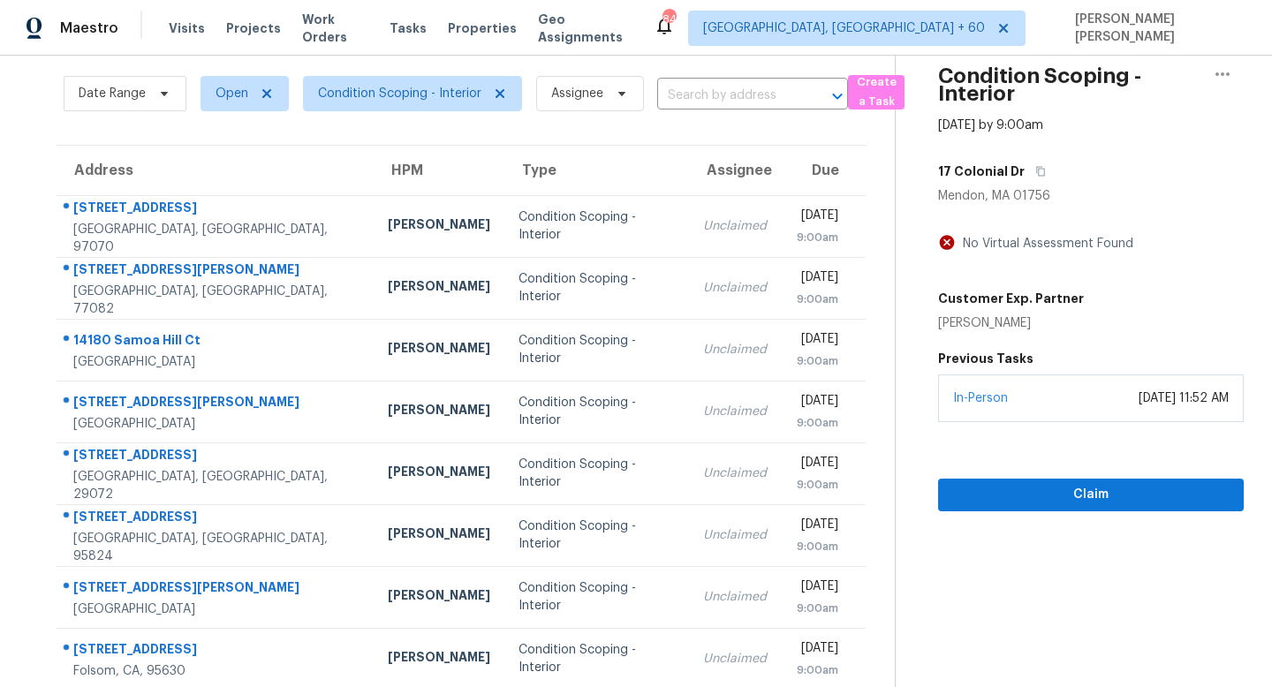
scroll to position [6, 0]
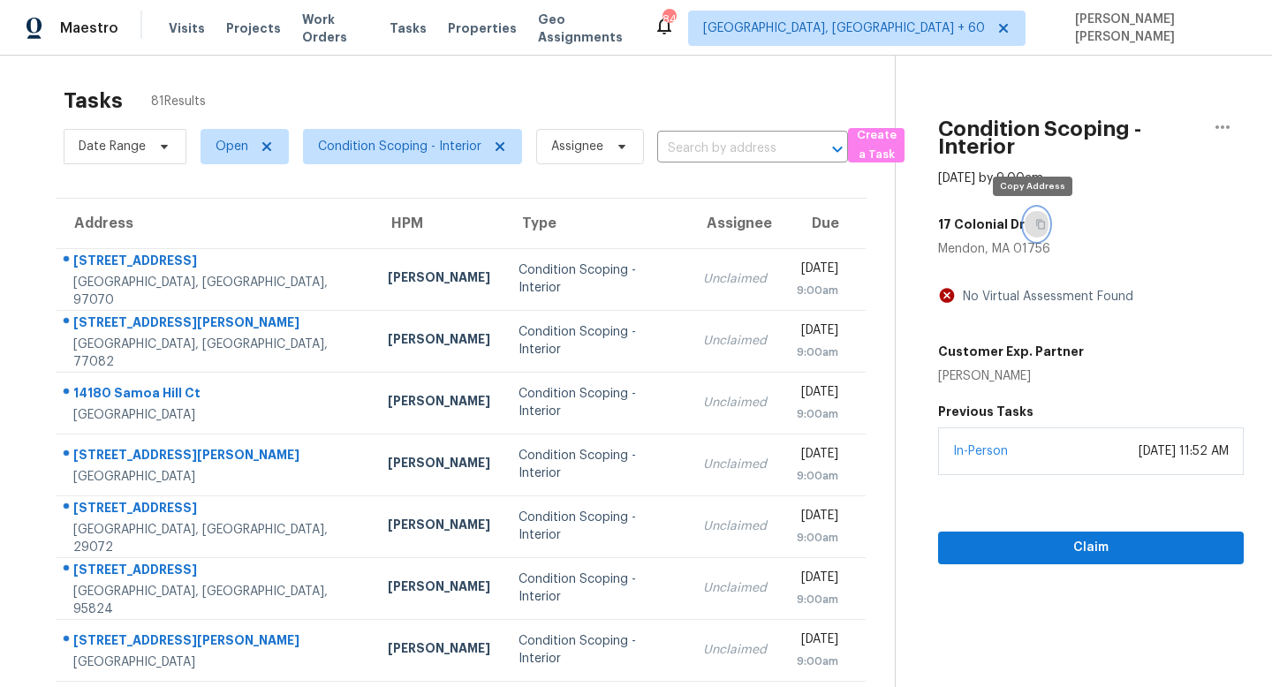
click at [1040, 224] on icon "button" at bounding box center [1040, 224] width 11 height 11
click at [1036, 221] on icon "button" at bounding box center [1040, 225] width 9 height 10
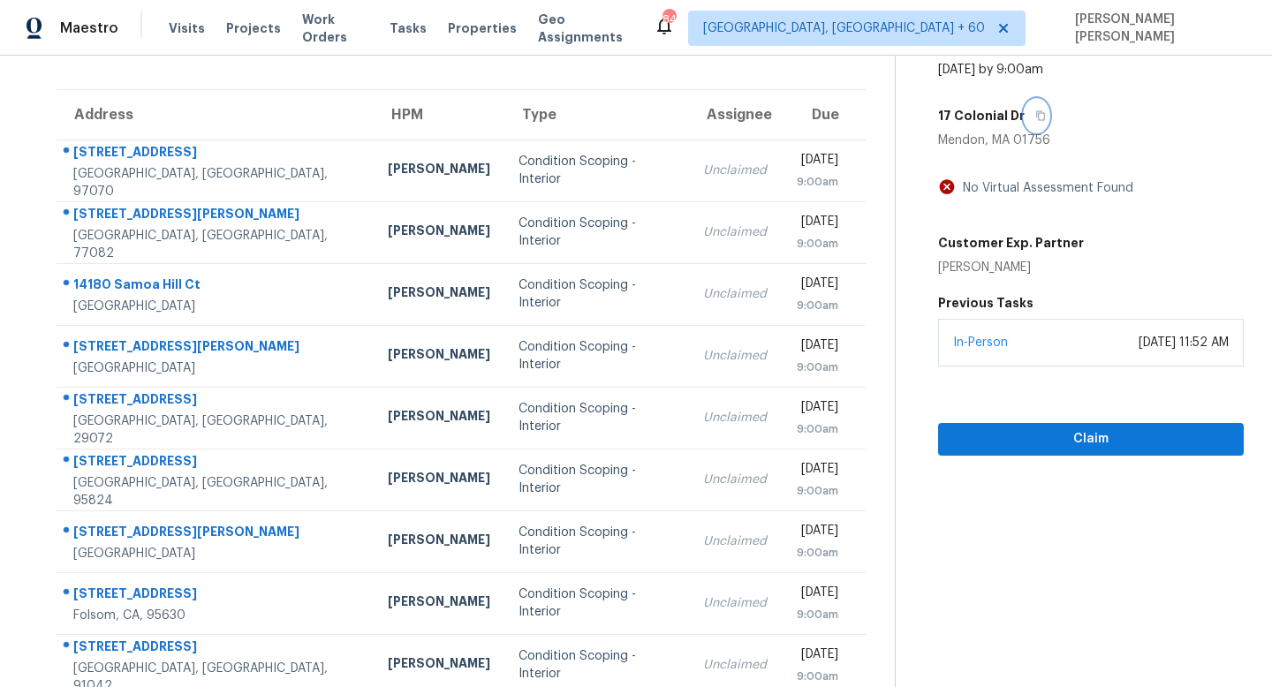
scroll to position [77, 0]
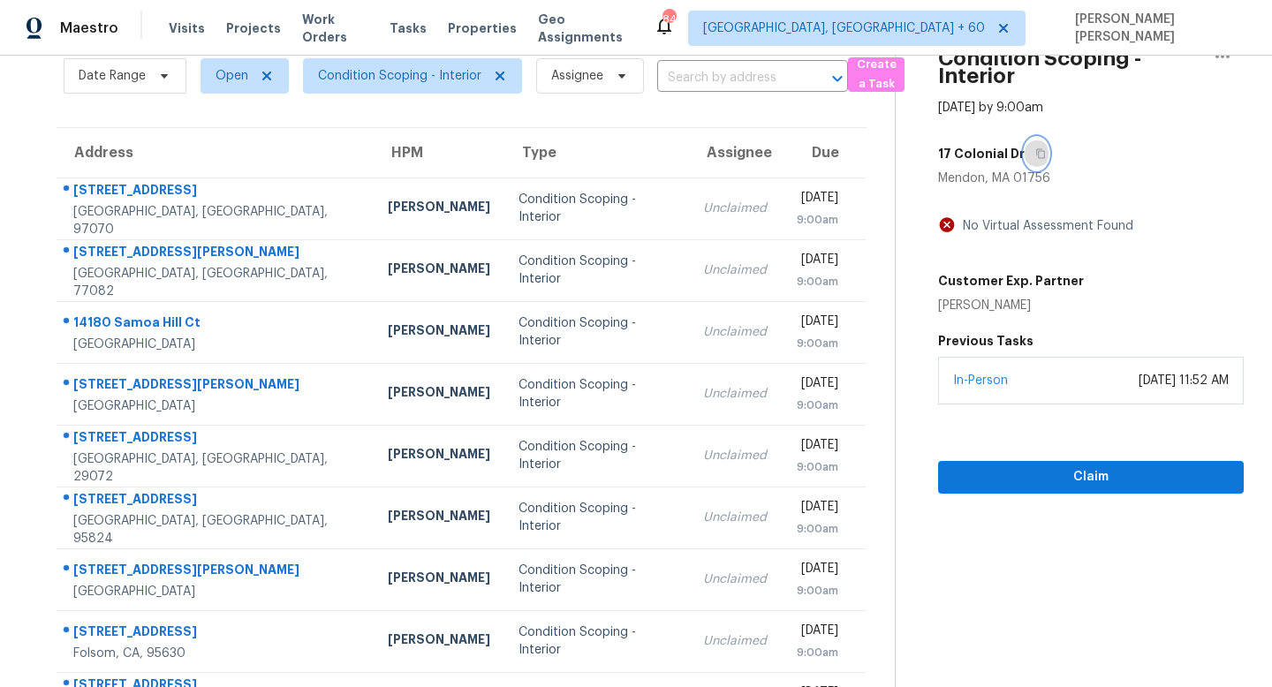
click at [1035, 155] on icon "button" at bounding box center [1040, 153] width 11 height 11
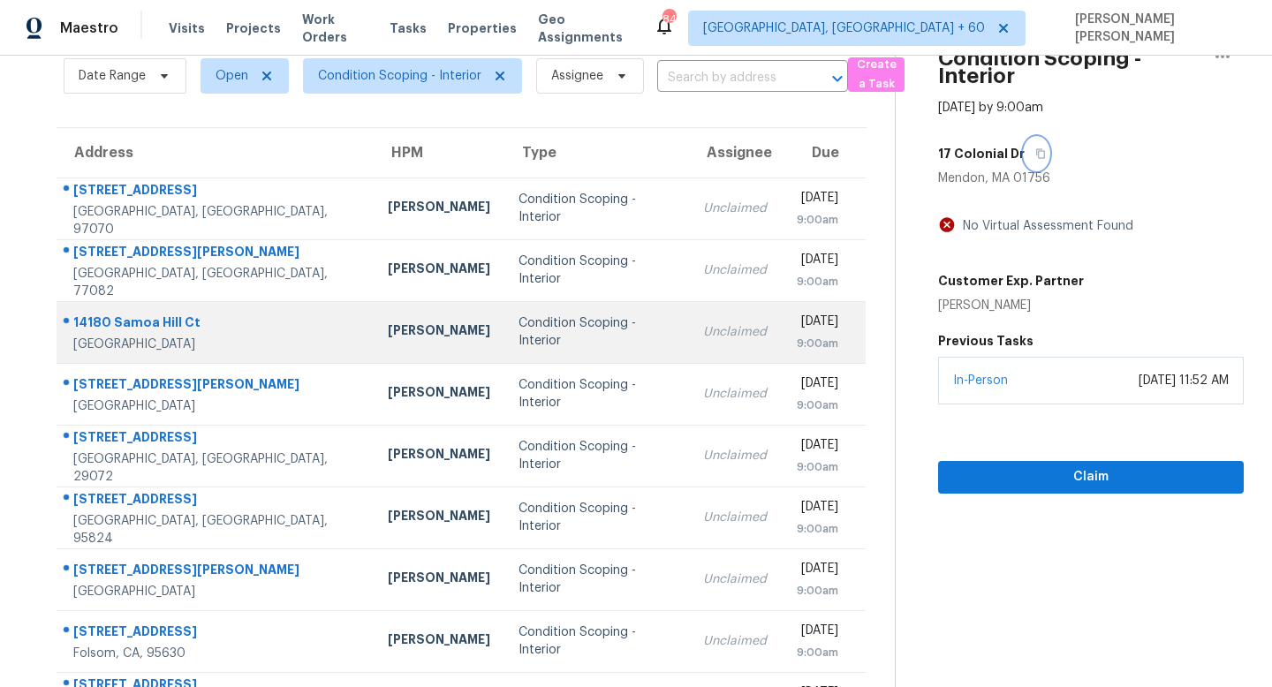
scroll to position [232, 0]
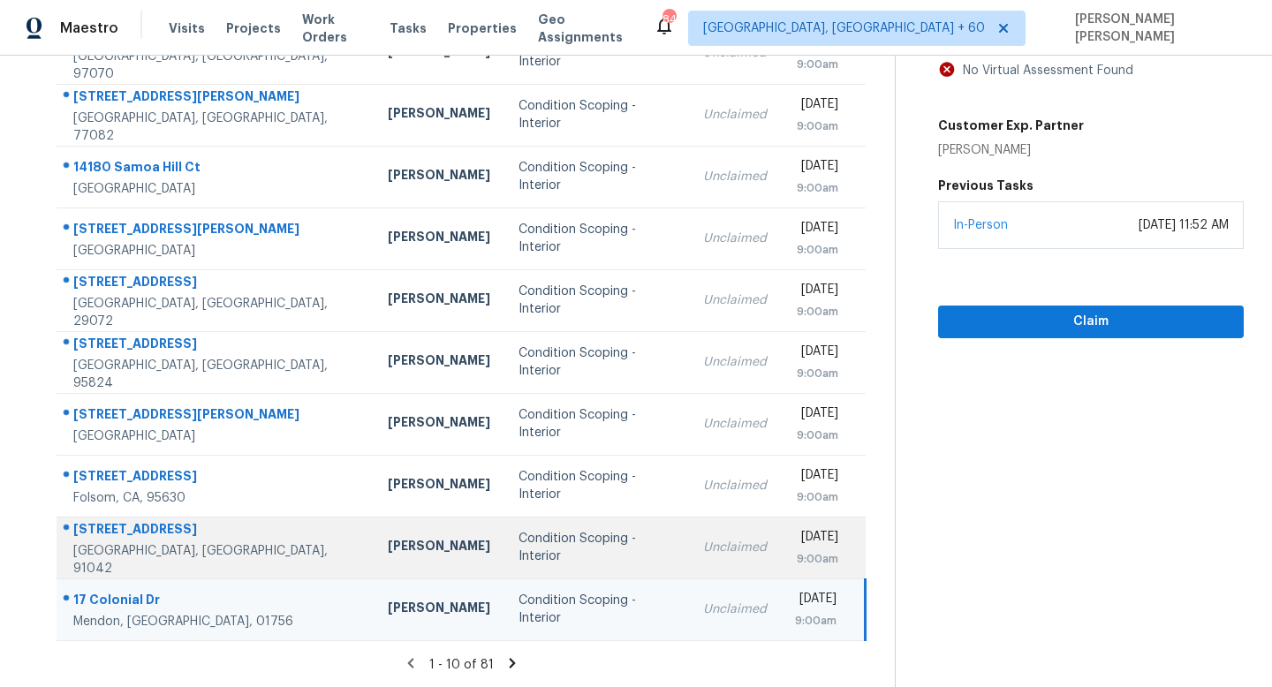
click at [795, 528] on div "[DATE]" at bounding box center [816, 539] width 43 height 22
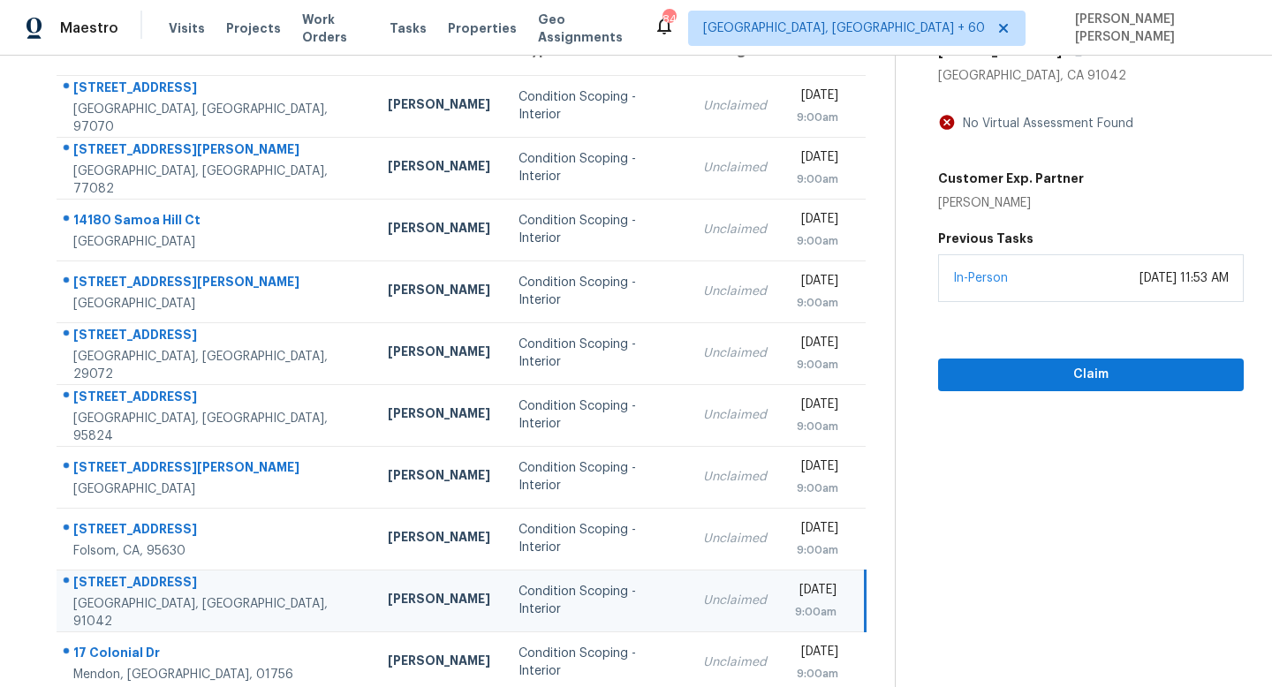
scroll to position [99, 0]
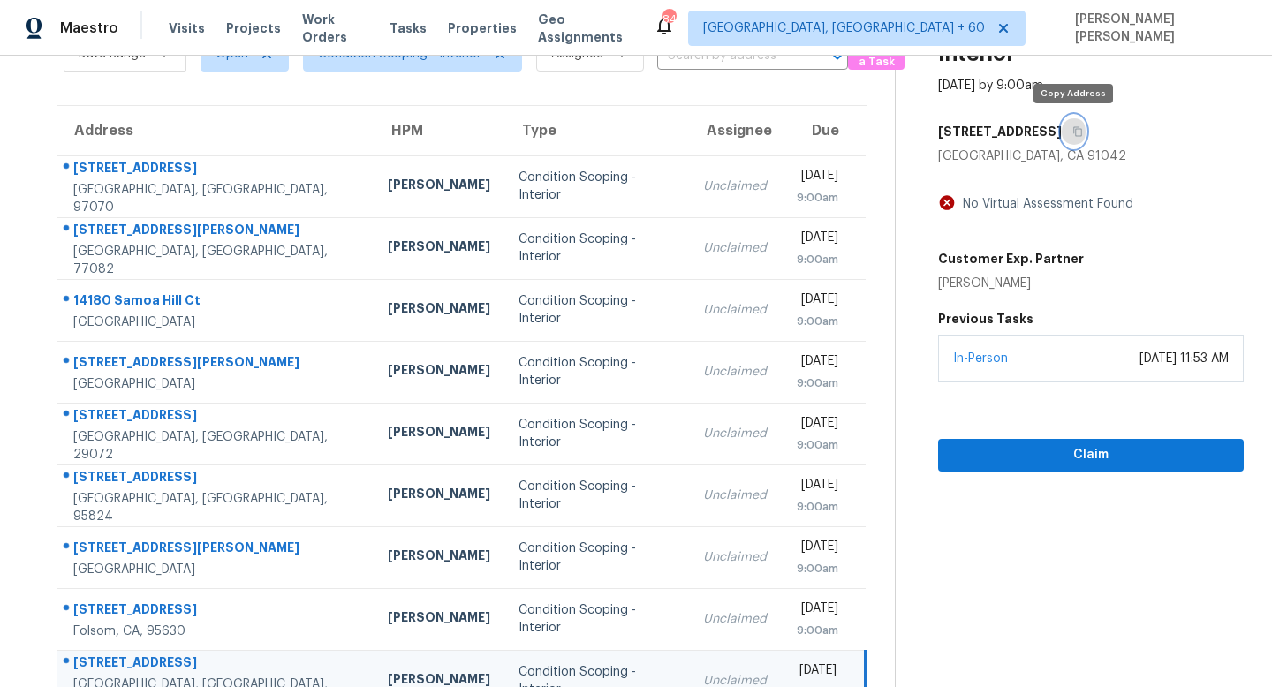
click at [1078, 139] on button "button" at bounding box center [1074, 132] width 24 height 32
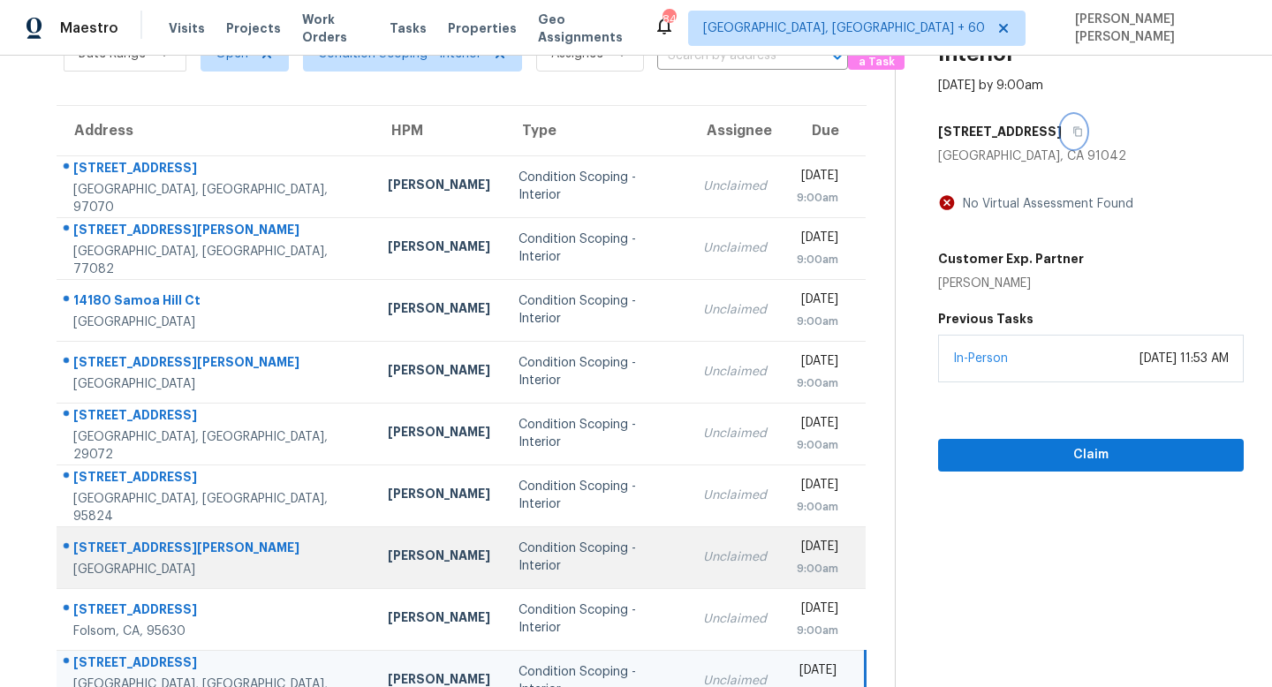
scroll to position [232, 0]
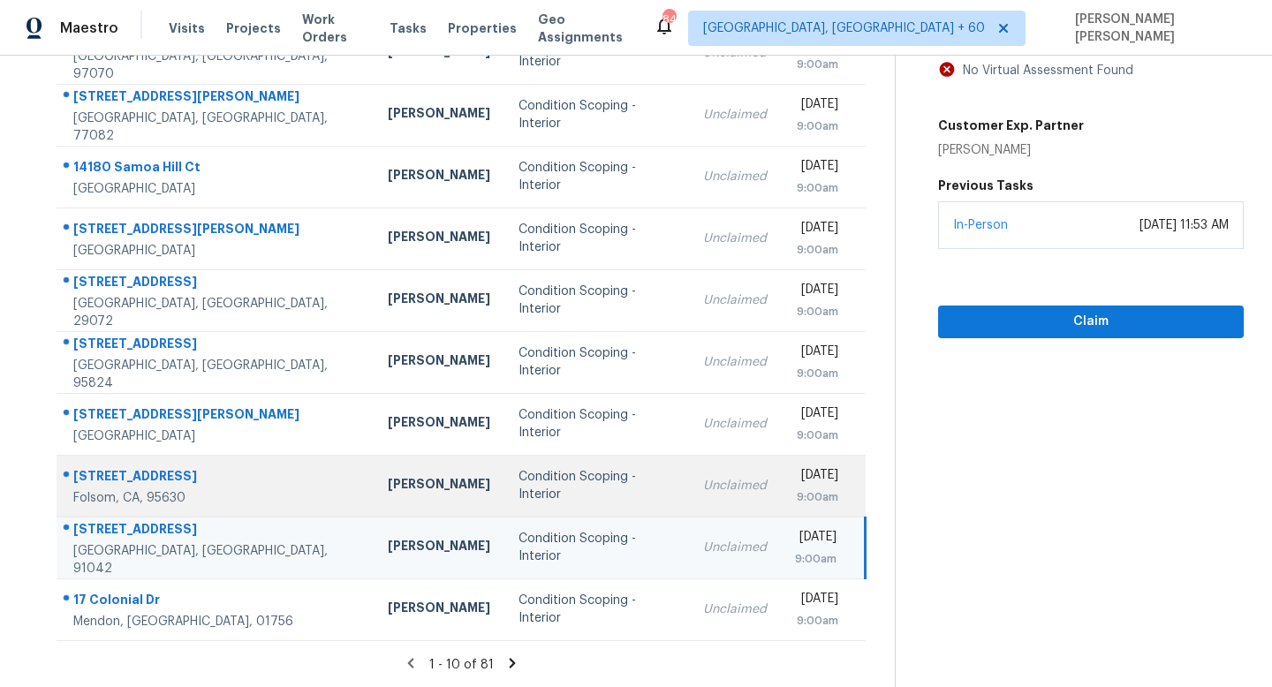
click at [781, 474] on td "Mon, Aug 25th 2025 9:00am" at bounding box center [823, 486] width 85 height 62
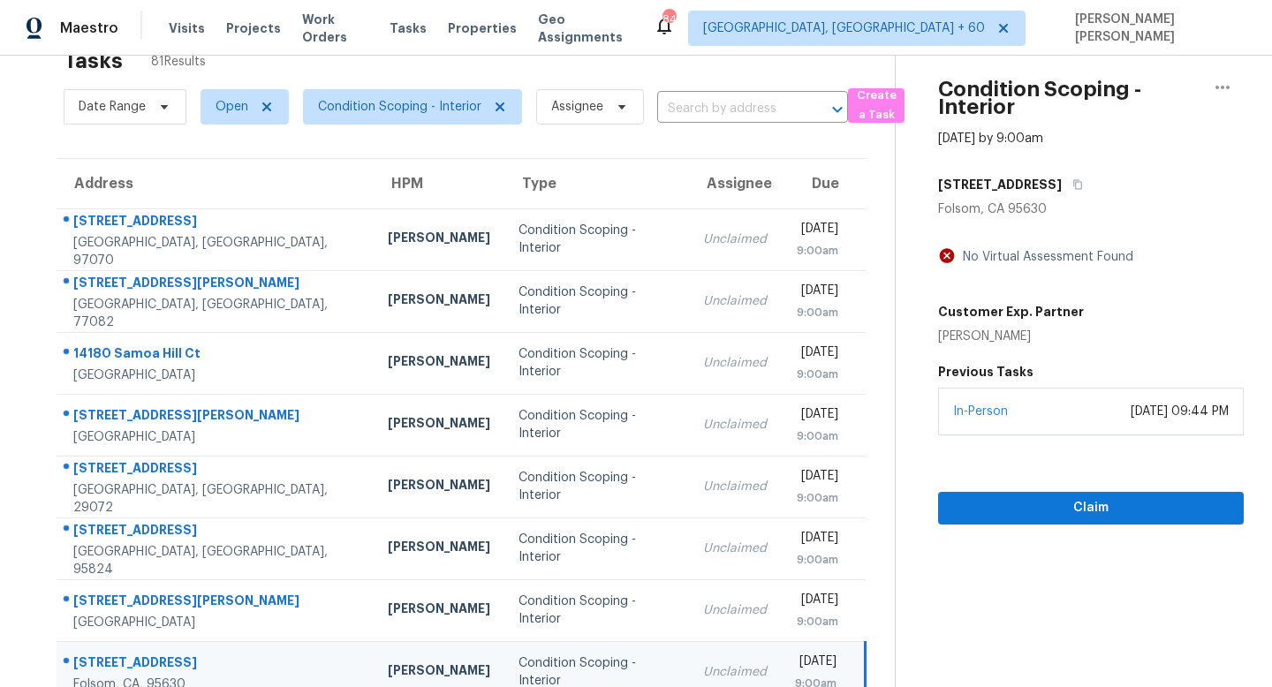
scroll to position [0, 0]
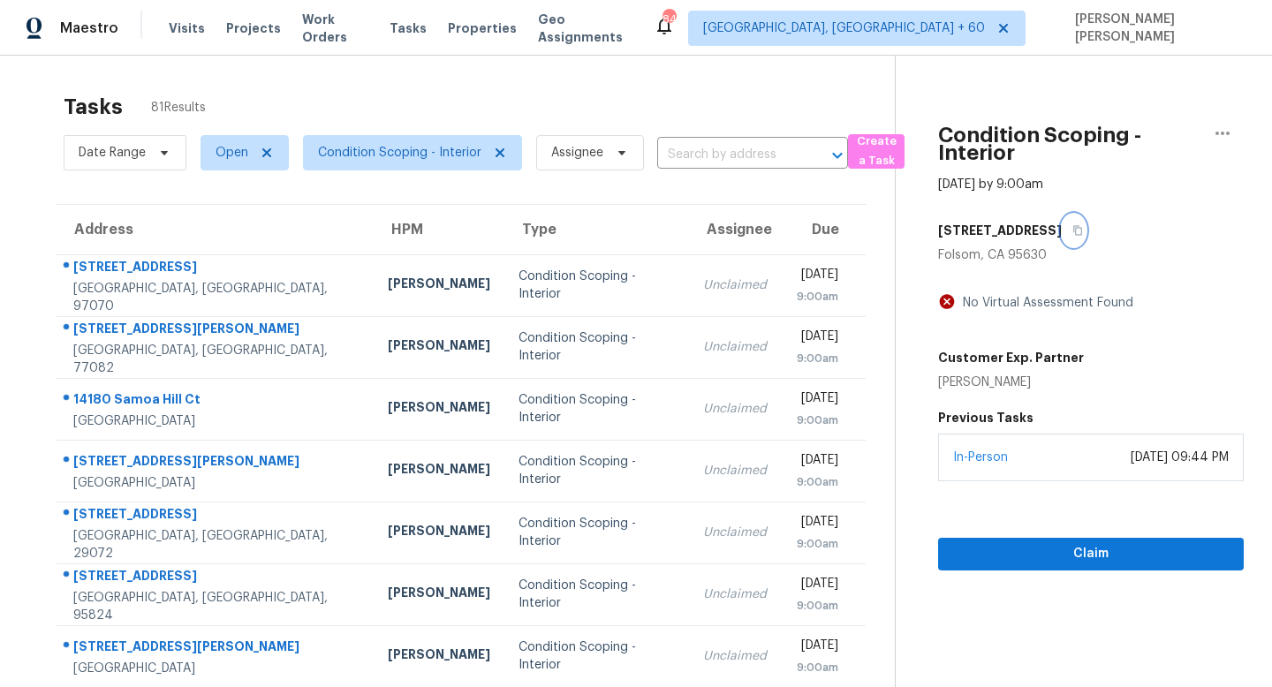
click at [1083, 228] on icon "button" at bounding box center [1078, 230] width 11 height 11
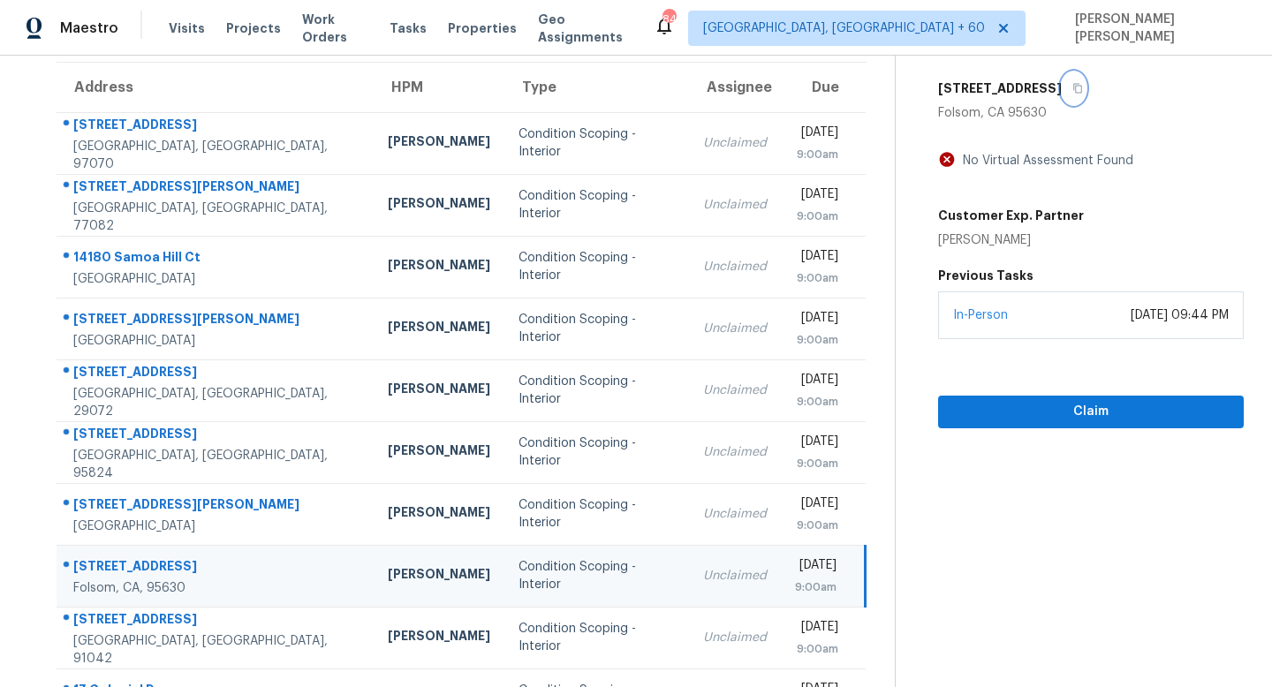
scroll to position [120, 0]
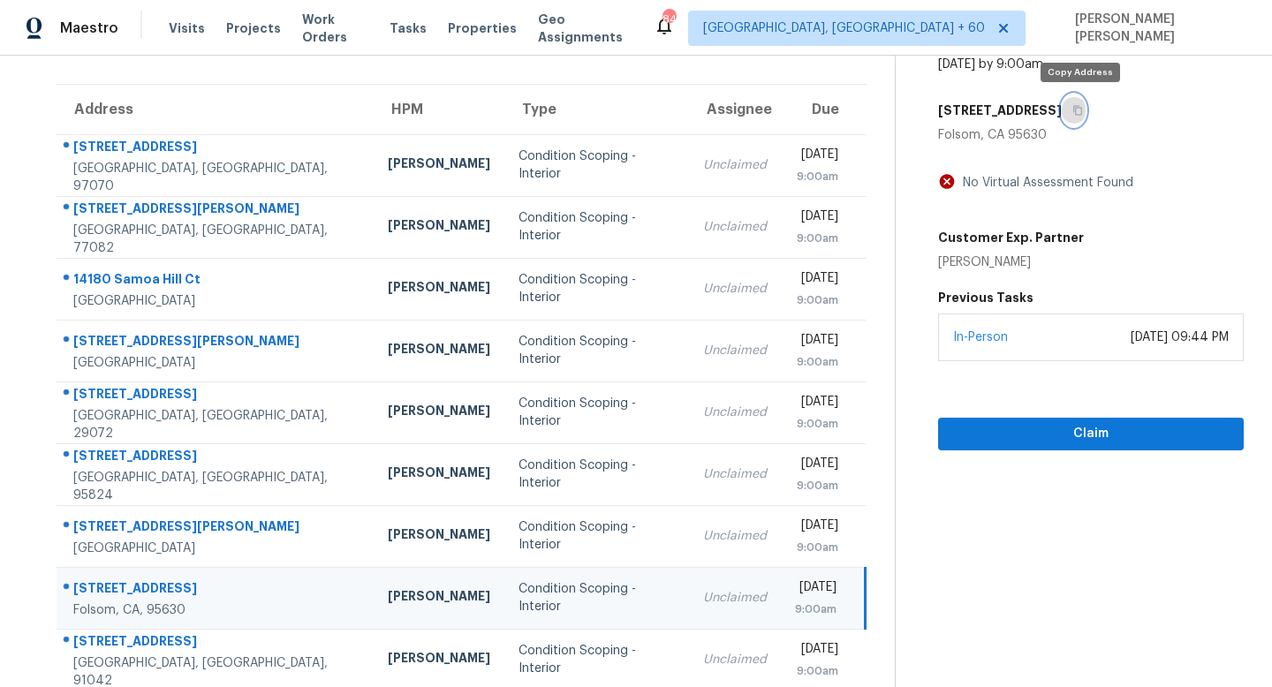
click at [1079, 111] on icon "button" at bounding box center [1077, 111] width 9 height 10
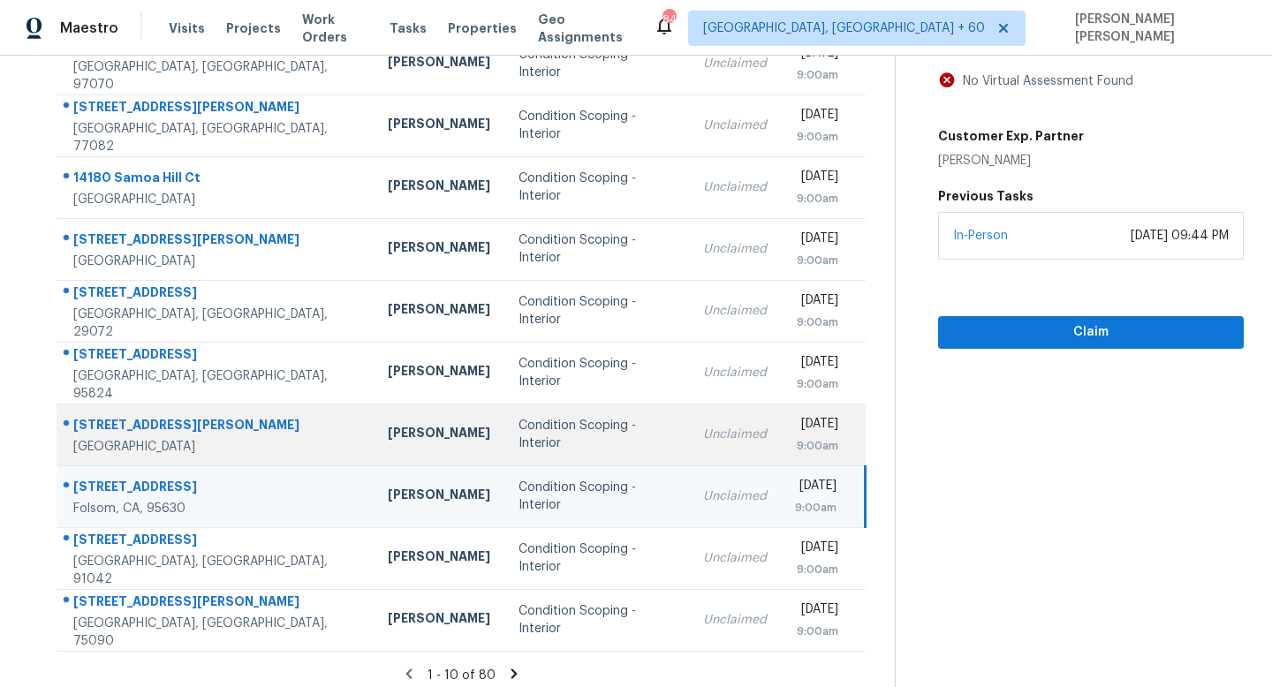
scroll to position [232, 0]
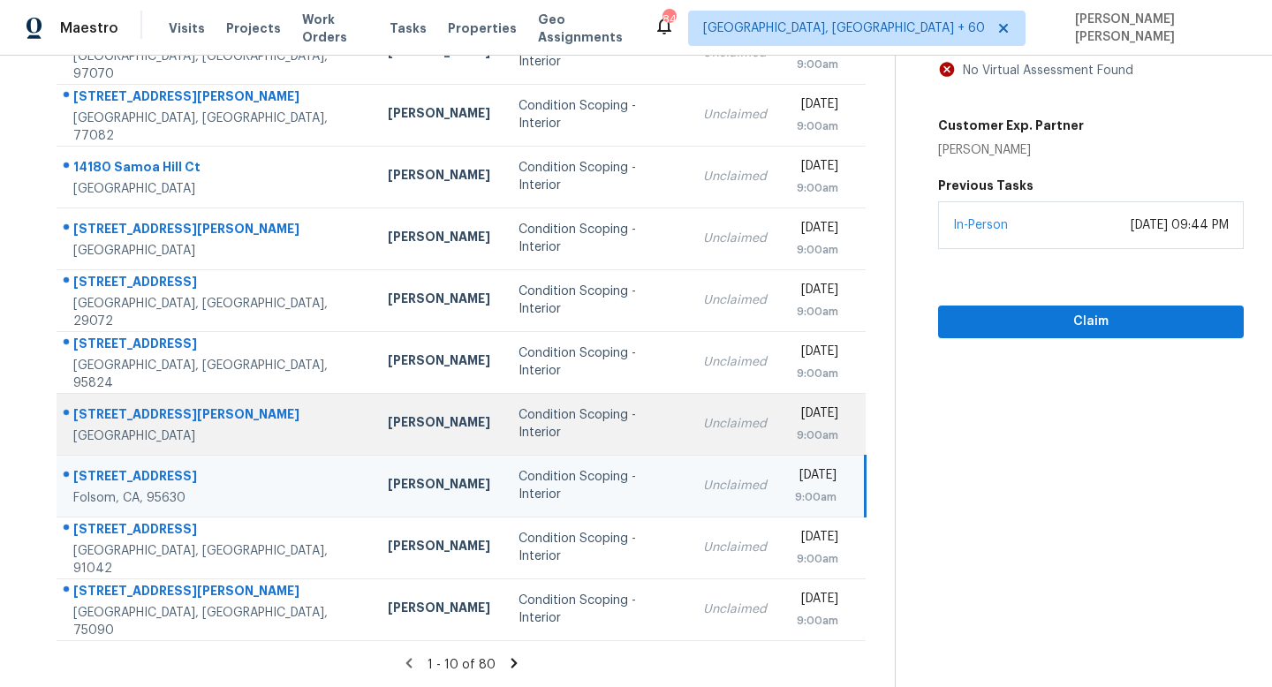
click at [703, 420] on div "Unclaimed" at bounding box center [735, 424] width 64 height 18
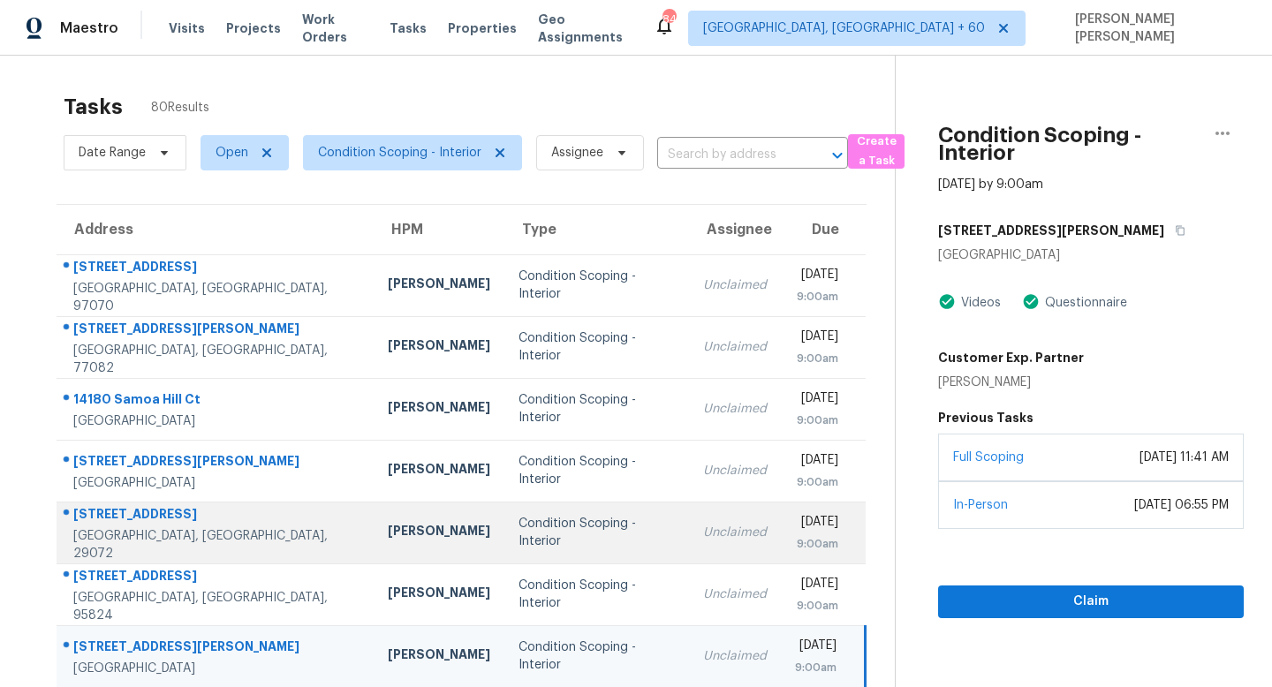
scroll to position [144, 0]
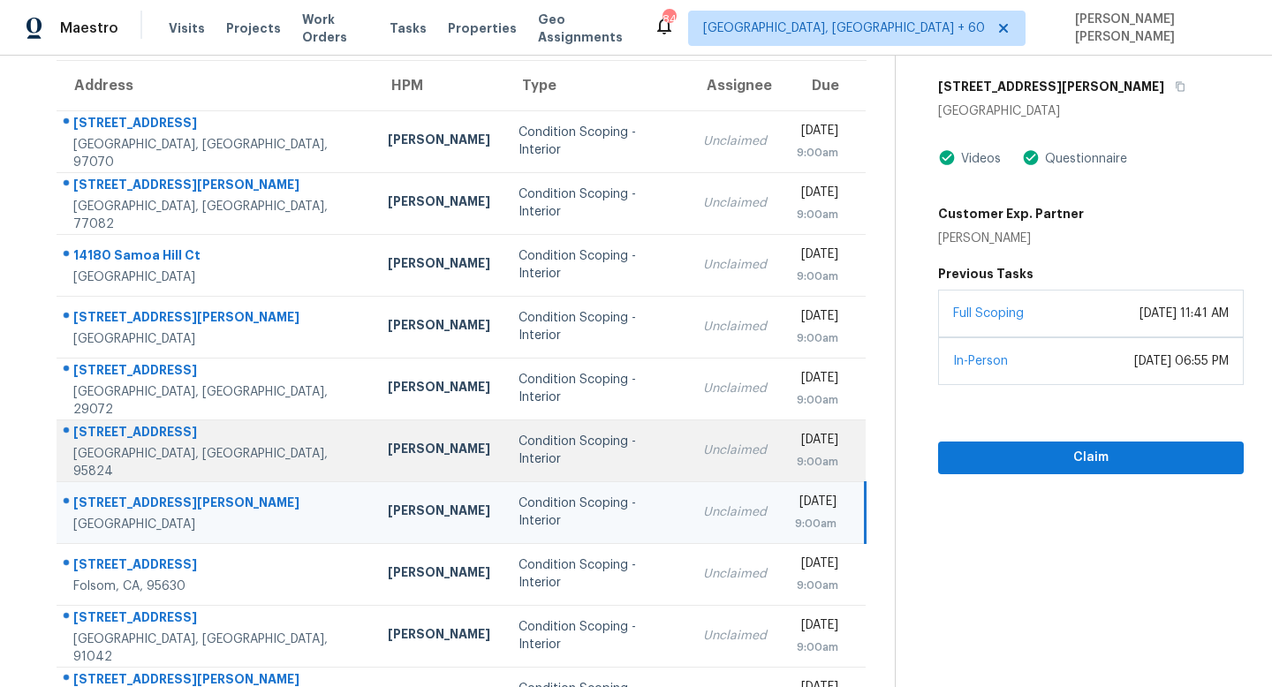
click at [703, 457] on div "Unclaimed" at bounding box center [735, 451] width 64 height 18
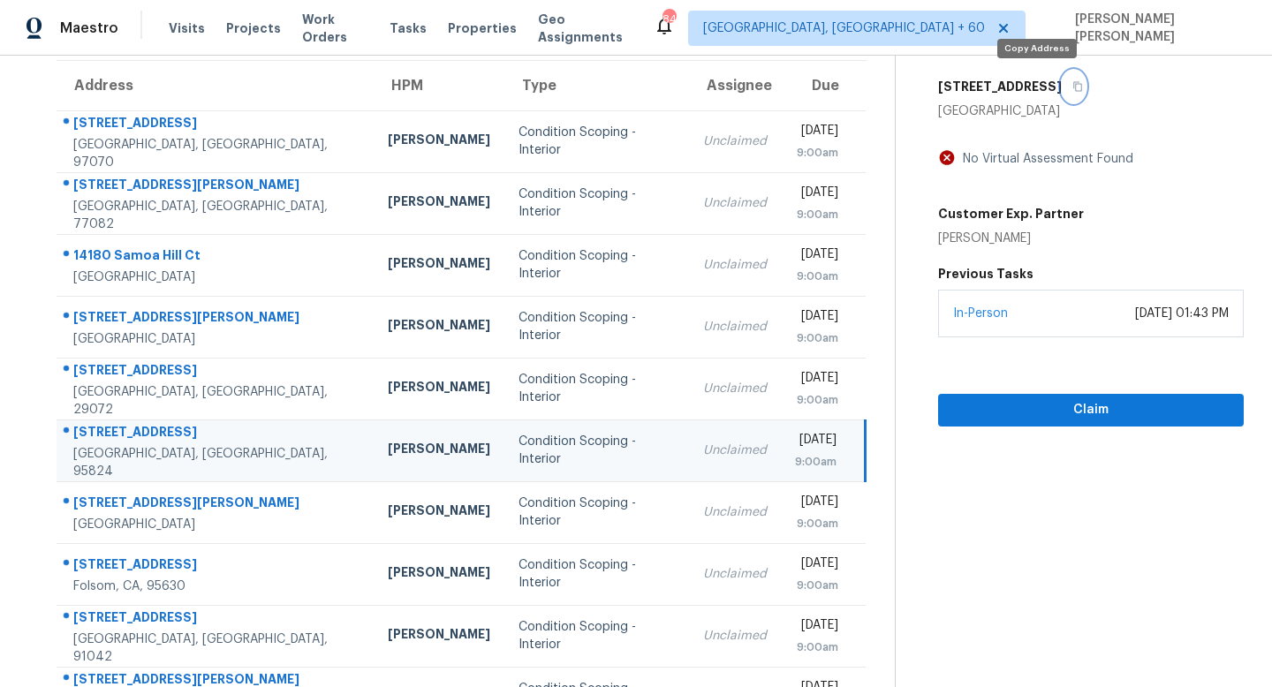
click at [1073, 91] on icon "button" at bounding box center [1077, 87] width 9 height 10
click at [1062, 80] on button "button" at bounding box center [1074, 87] width 24 height 32
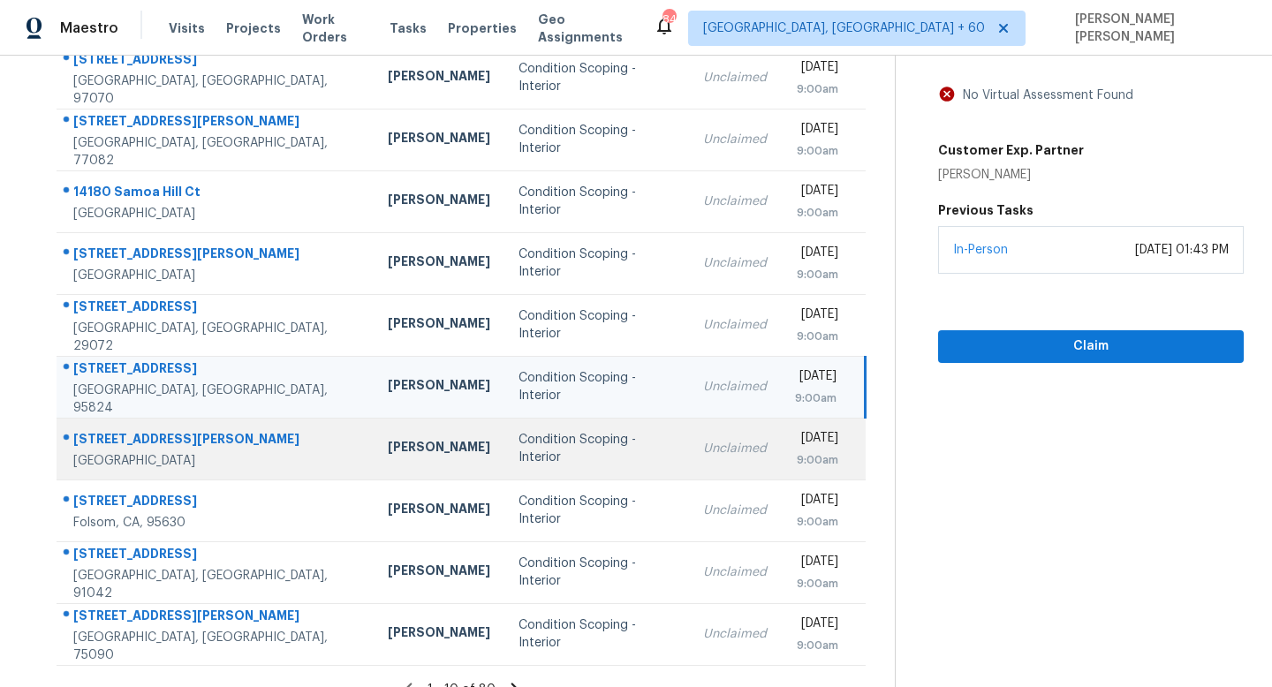
scroll to position [232, 0]
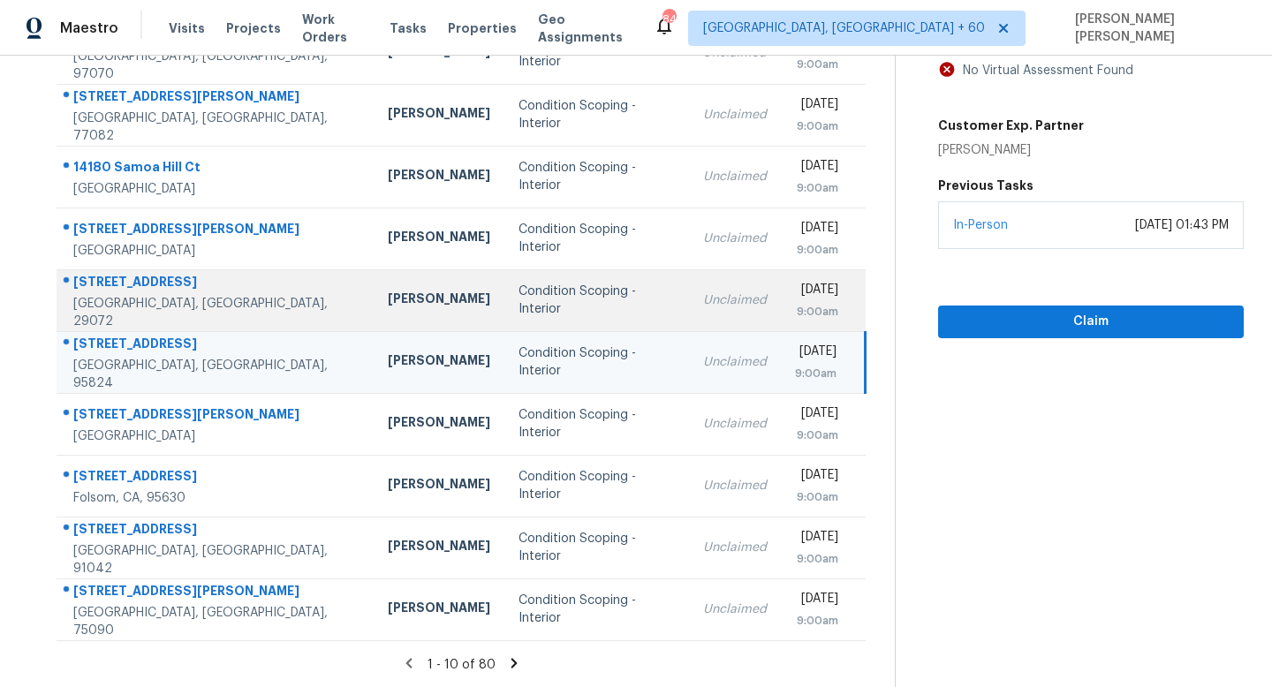
click at [694, 296] on td "Unclaimed" at bounding box center [735, 300] width 92 height 62
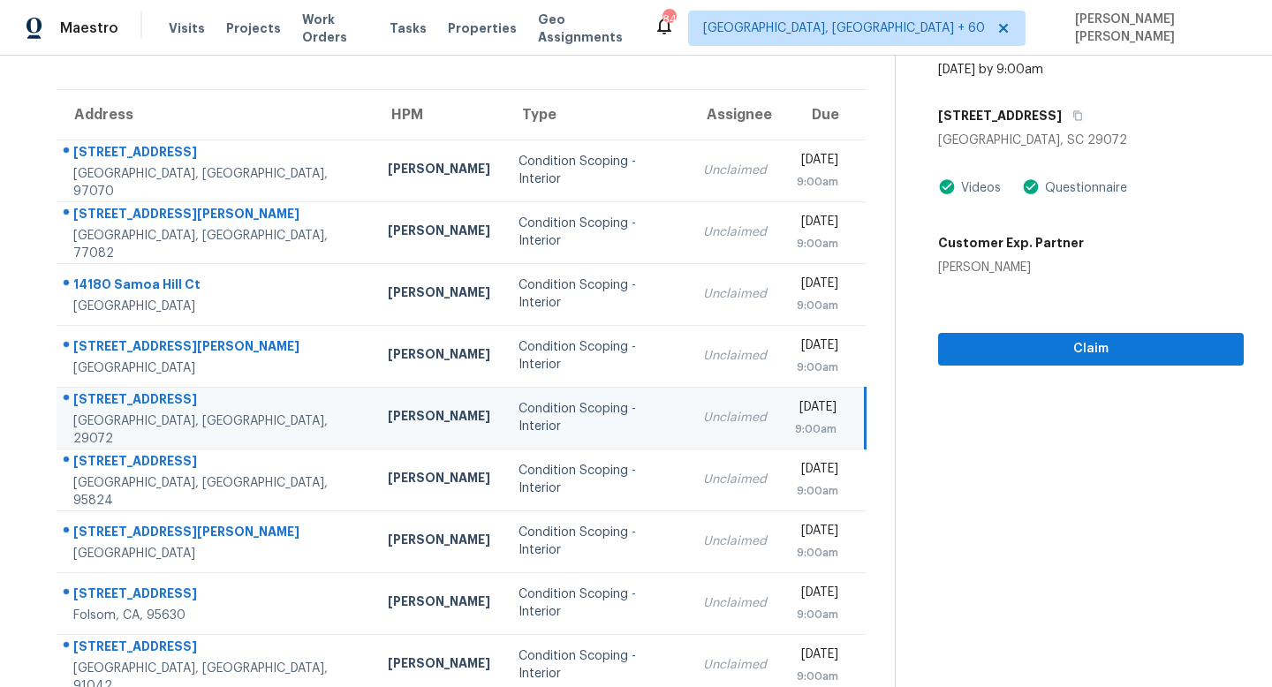
scroll to position [25, 0]
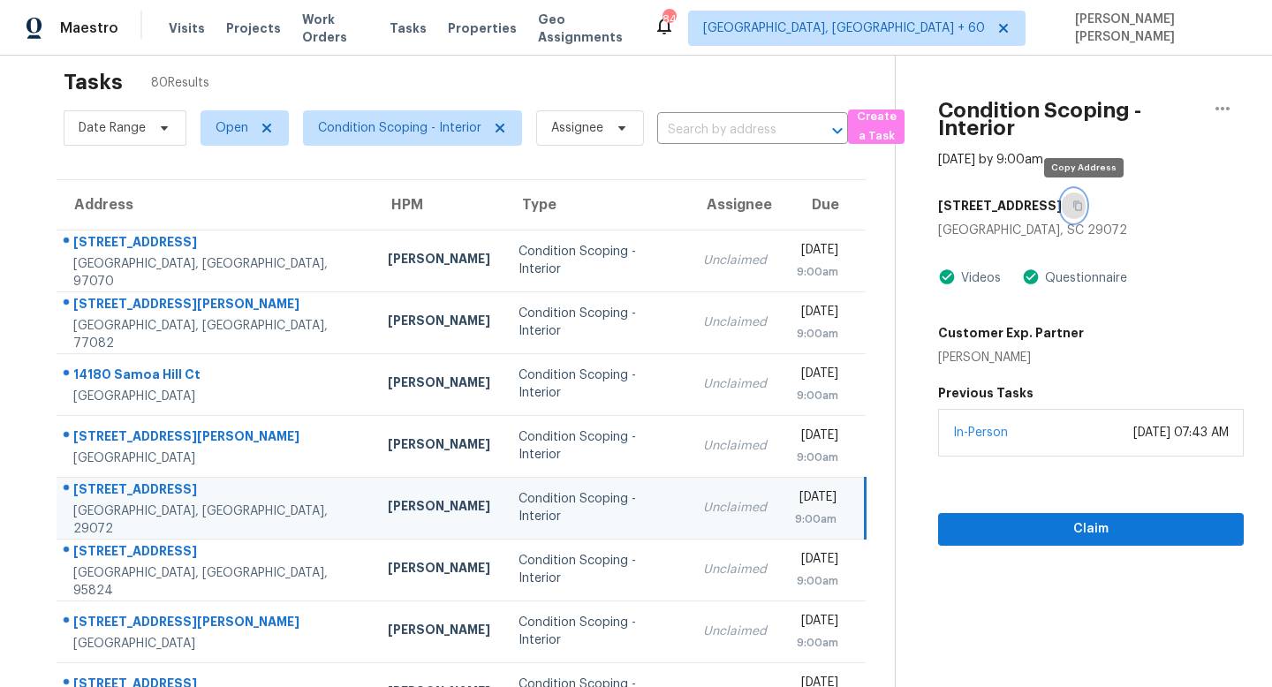
click at [1086, 209] on button "button" at bounding box center [1074, 206] width 24 height 32
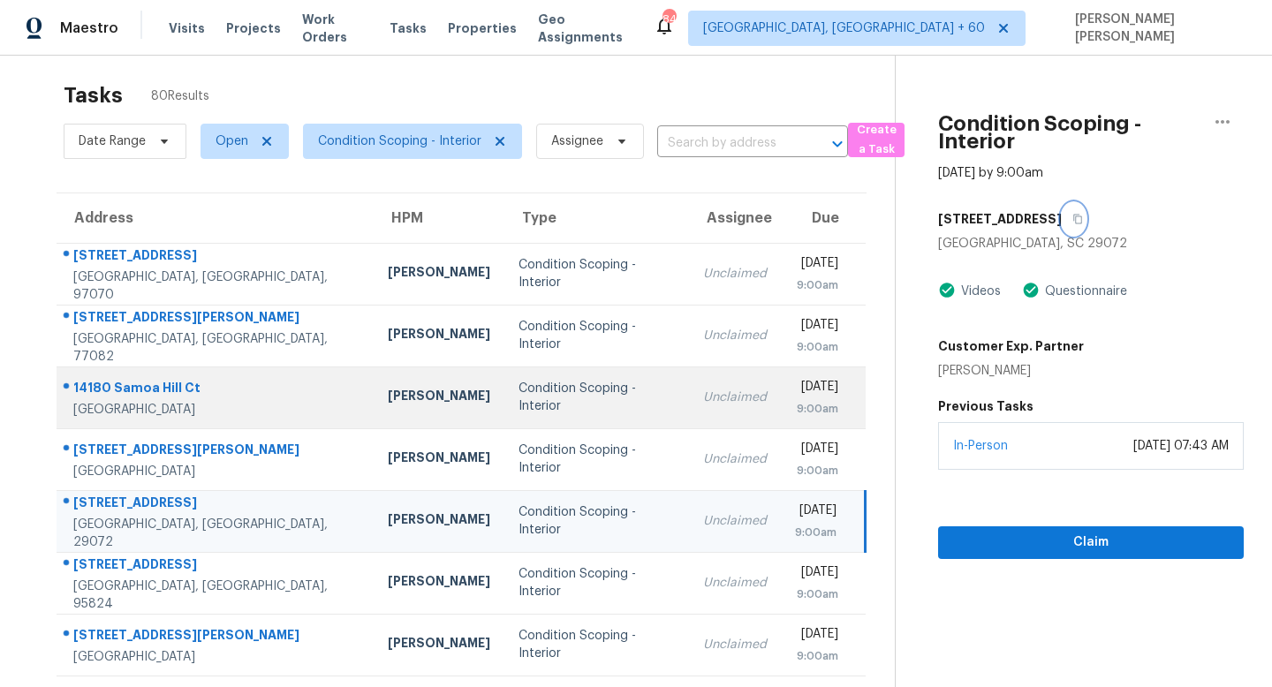
scroll to position [11, 0]
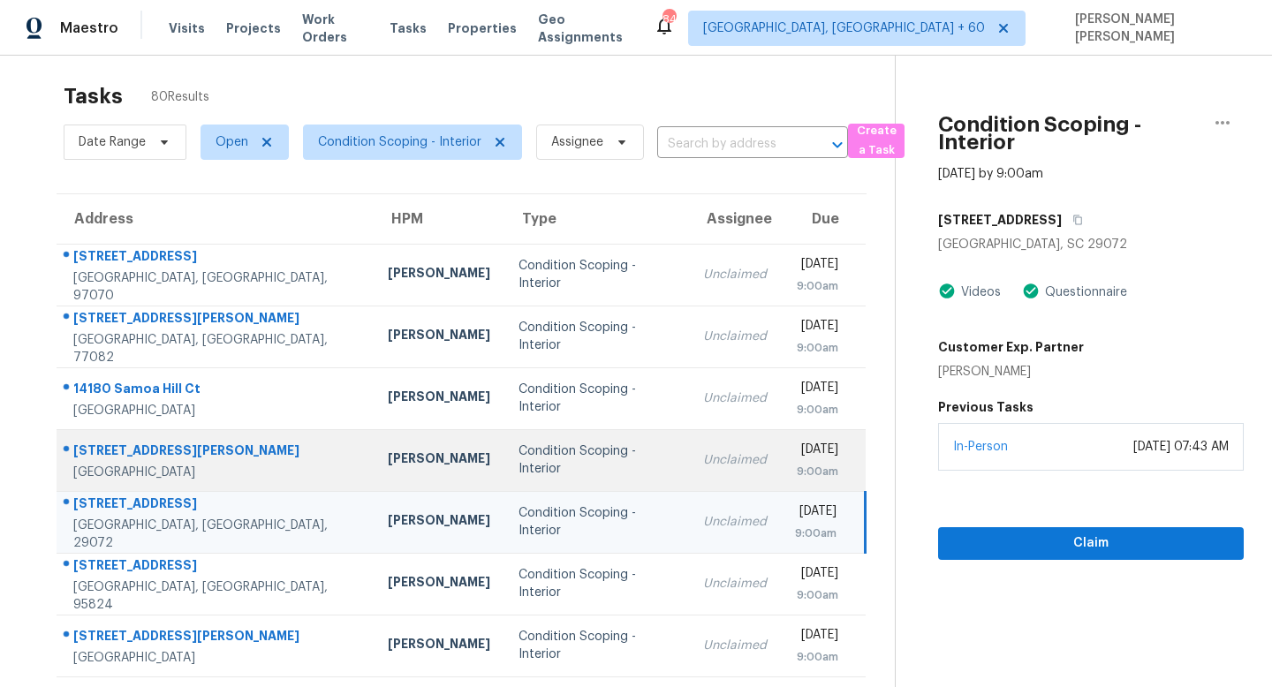
click at [689, 445] on td "Unclaimed" at bounding box center [735, 460] width 92 height 62
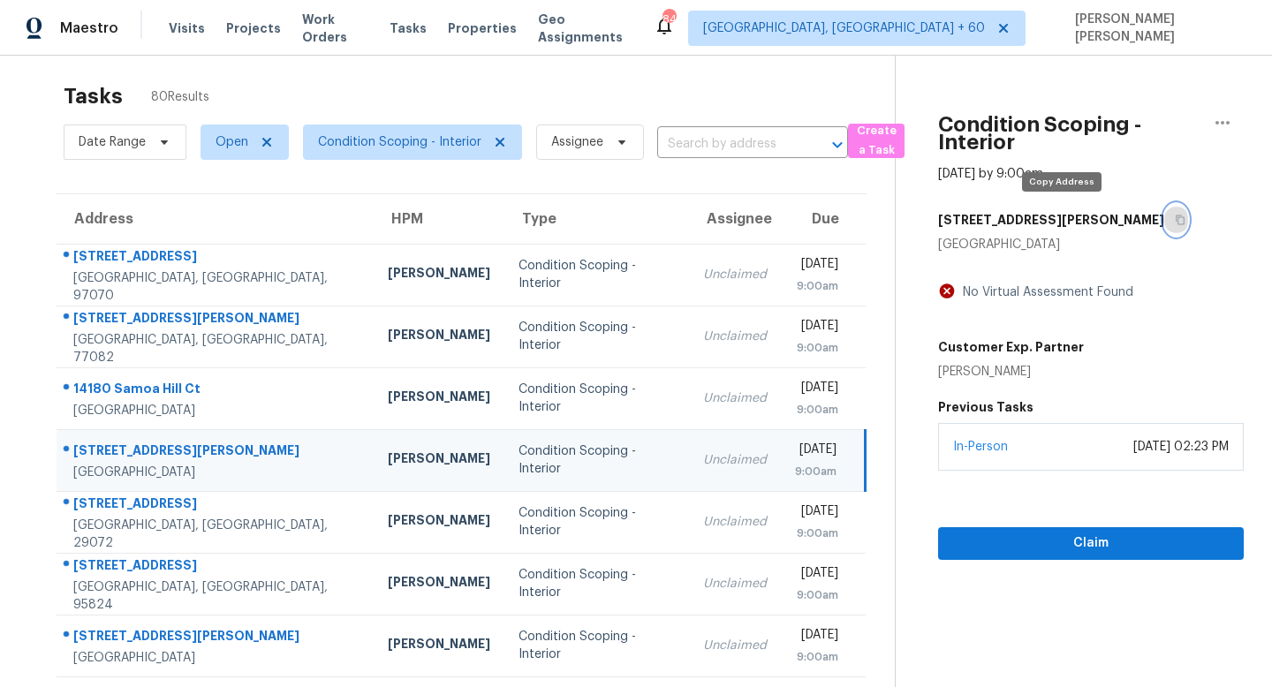
click at [1164, 210] on button "button" at bounding box center [1176, 220] width 24 height 32
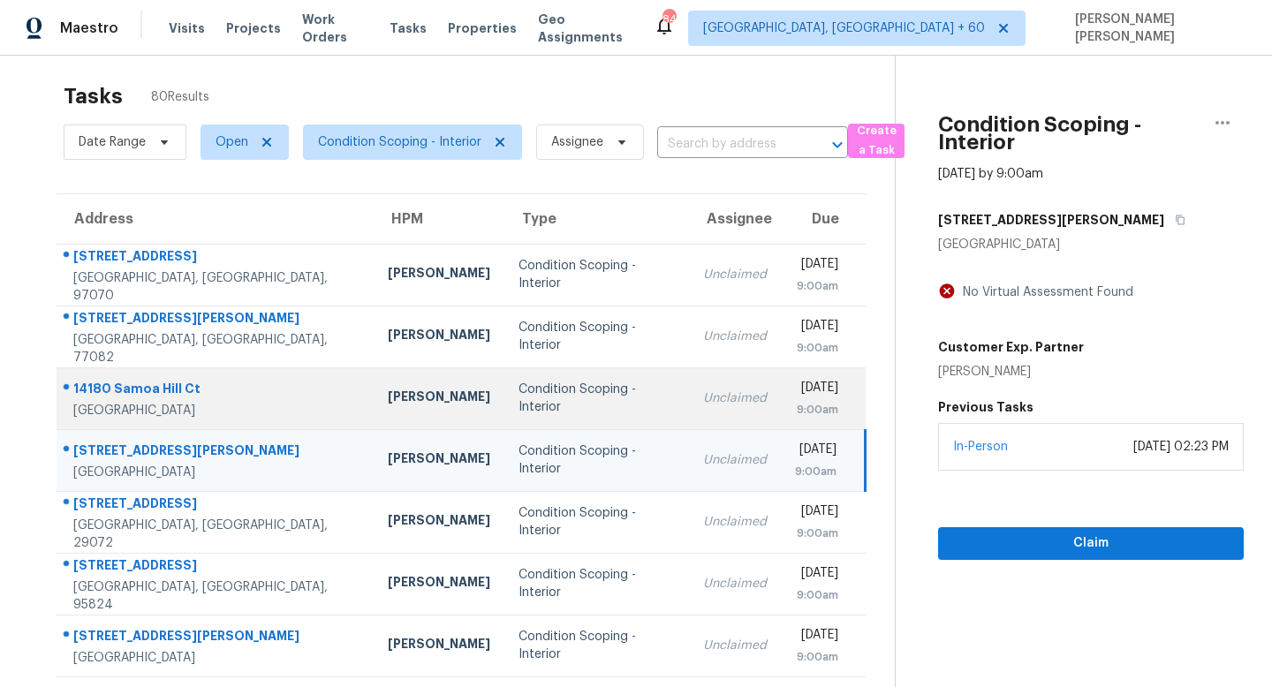
click at [689, 387] on td "Unclaimed" at bounding box center [735, 399] width 92 height 62
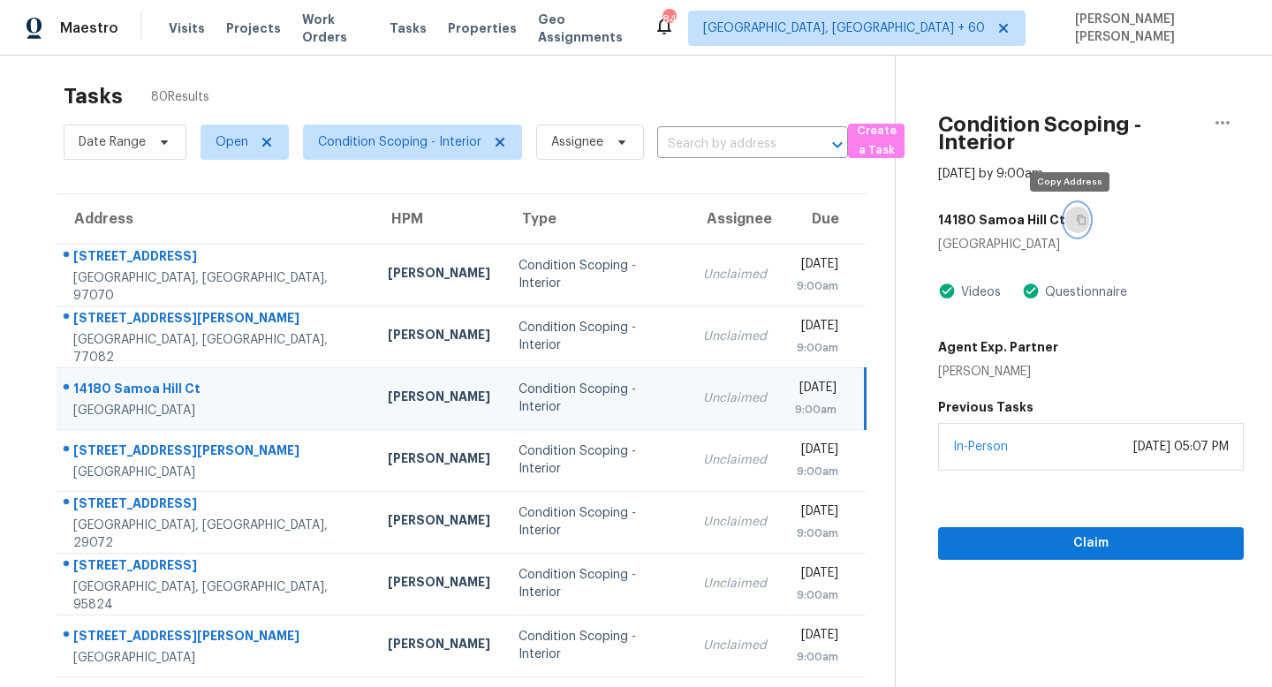
click at [1076, 215] on icon "button" at bounding box center [1081, 220] width 11 height 11
click at [1077, 216] on icon "button" at bounding box center [1081, 221] width 9 height 10
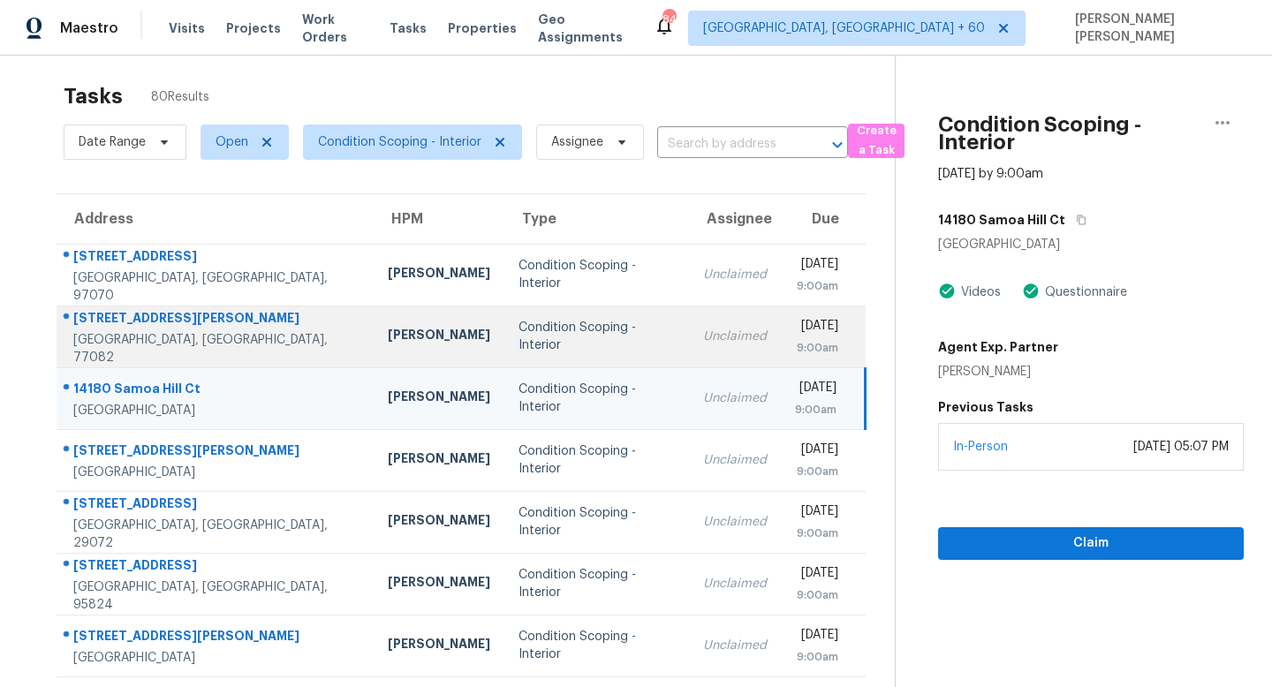
click at [703, 335] on div "Unclaimed" at bounding box center [735, 337] width 64 height 18
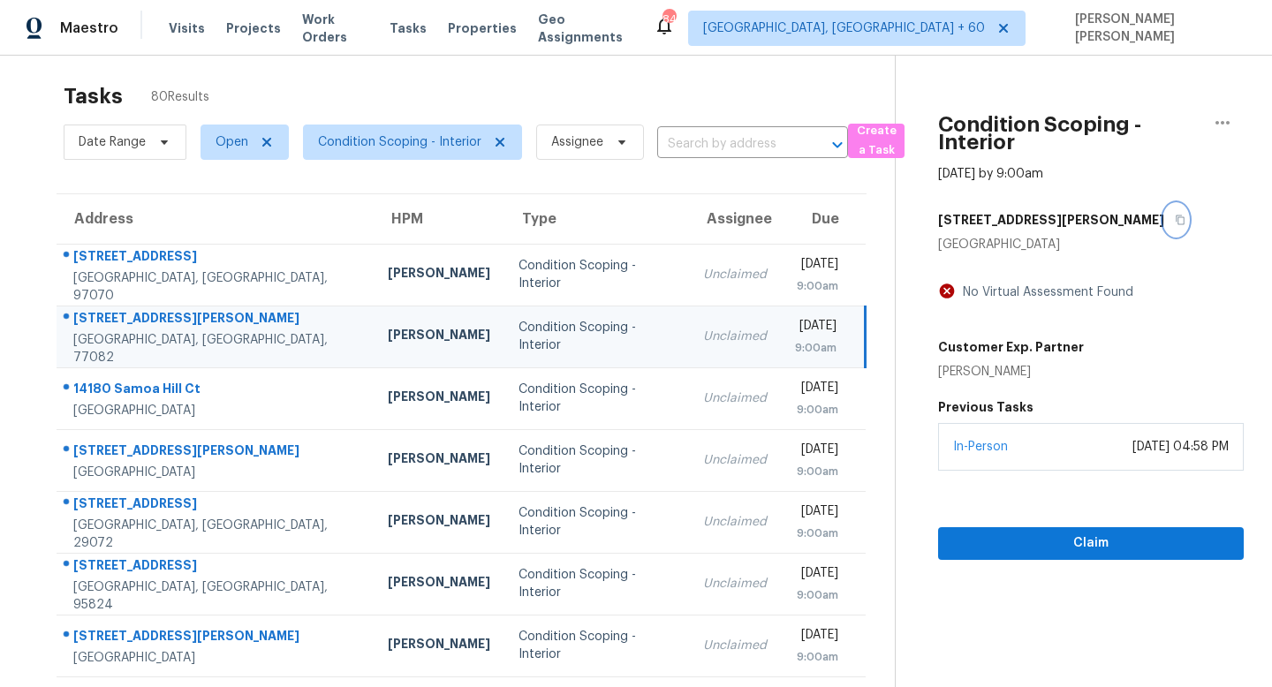
click at [1175, 215] on icon "button" at bounding box center [1180, 220] width 11 height 11
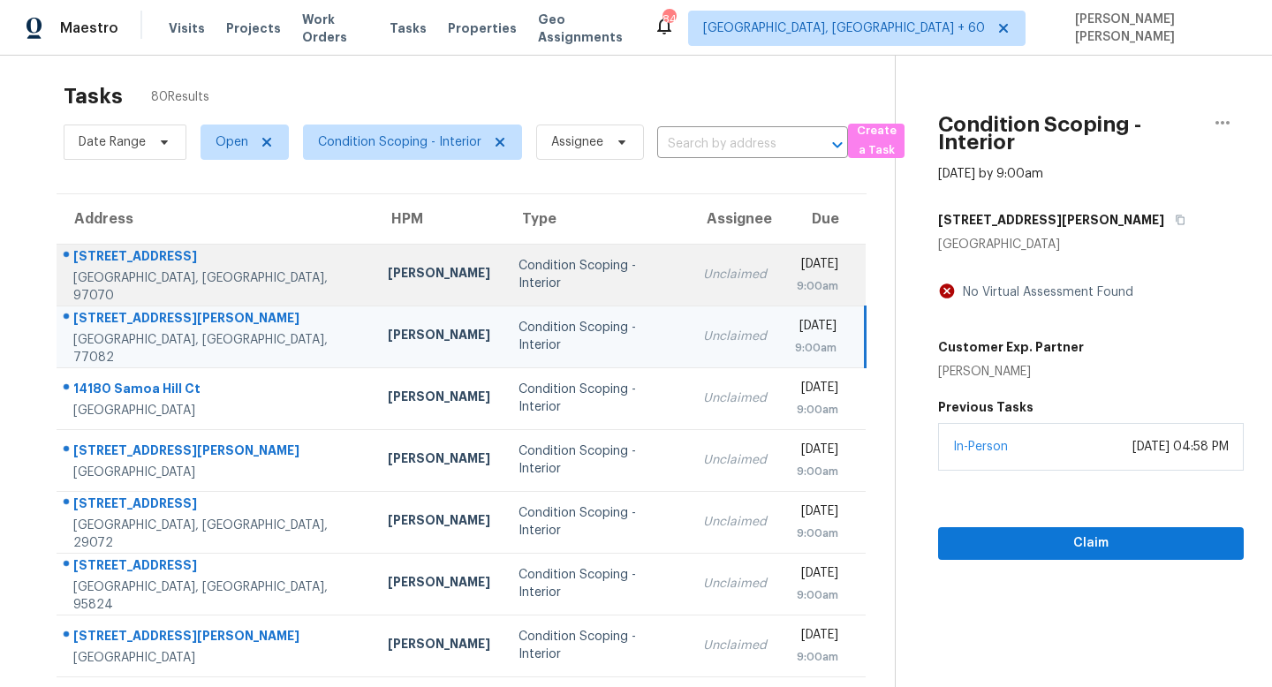
click at [565, 265] on div "Condition Scoping - Interior" at bounding box center [597, 274] width 156 height 35
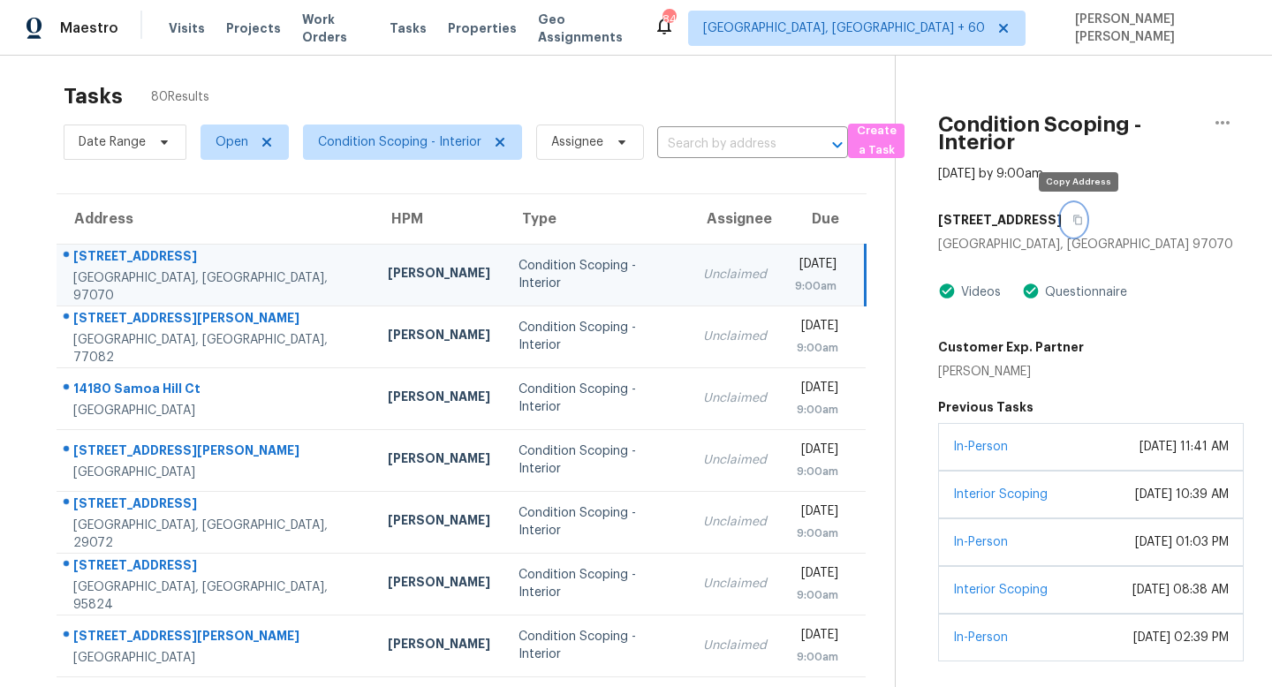
click at [1083, 222] on icon "button" at bounding box center [1078, 220] width 11 height 11
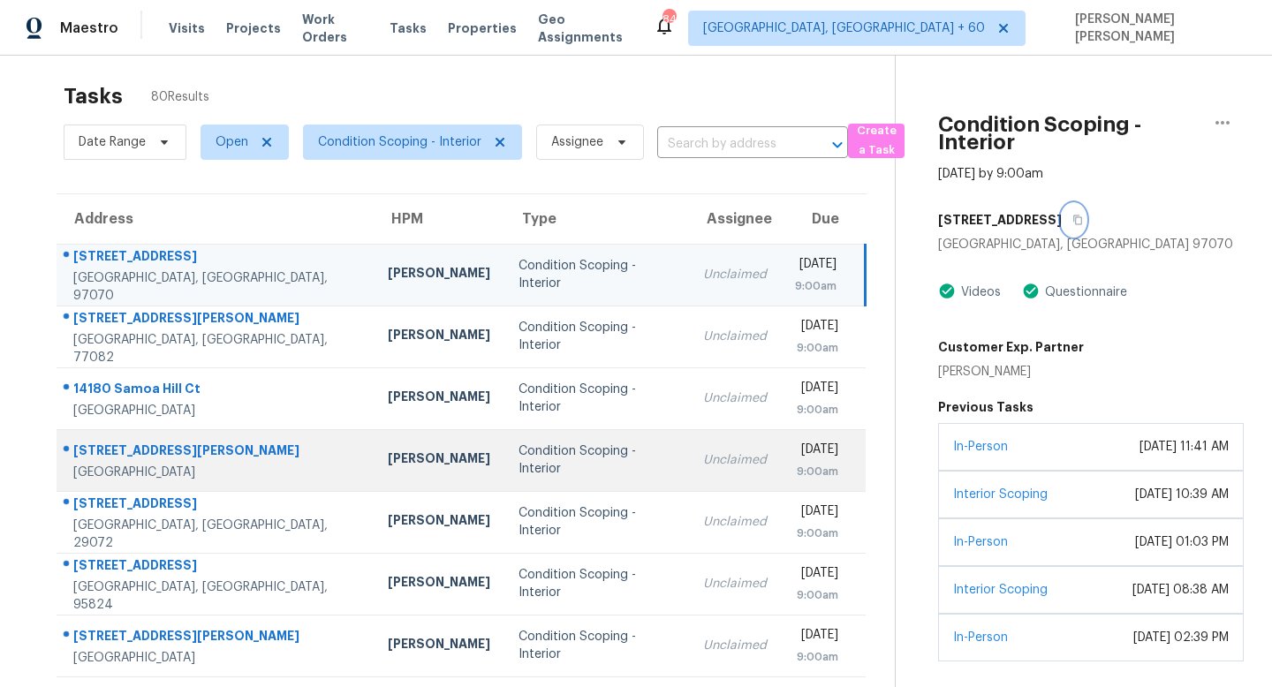
scroll to position [232, 0]
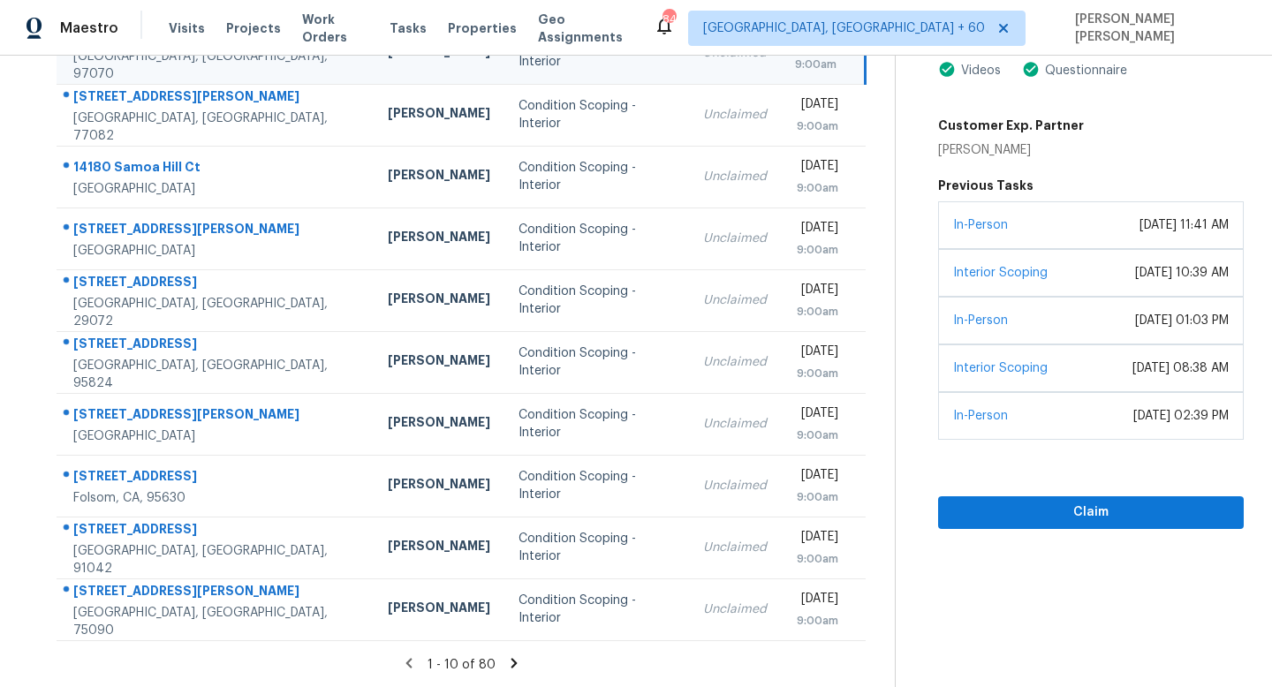
click at [512, 661] on icon at bounding box center [515, 663] width 6 height 10
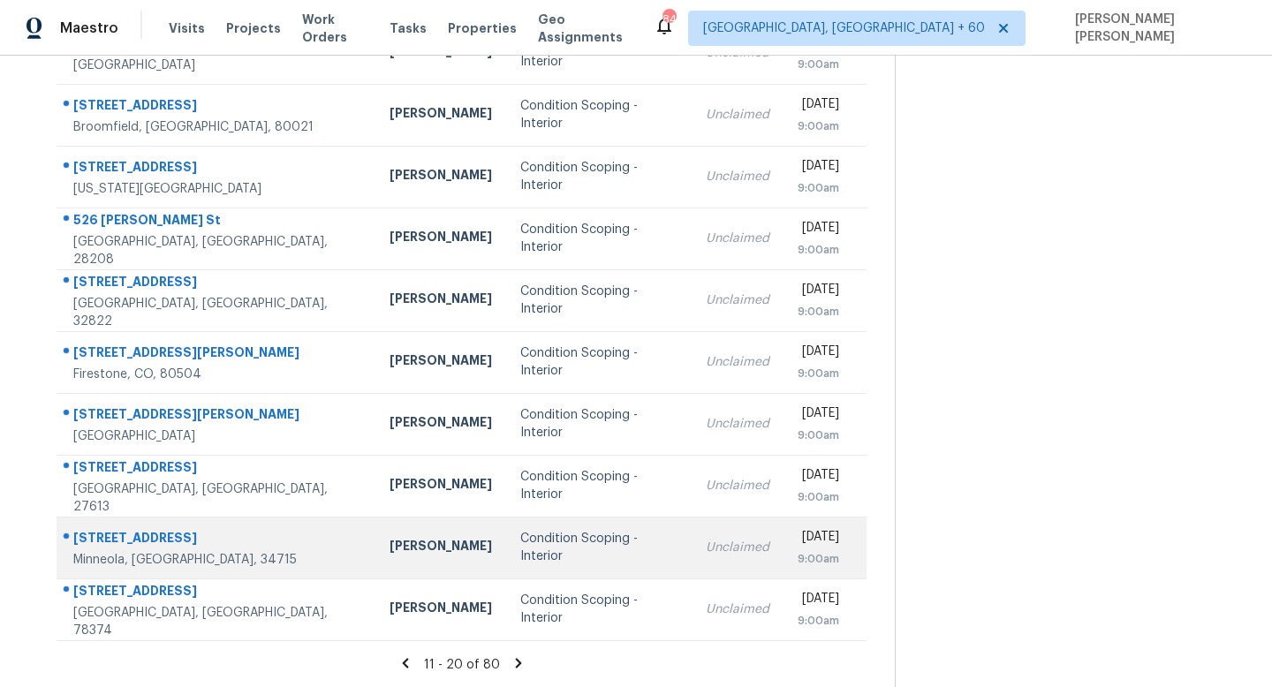
click at [527, 575] on td "Condition Scoping - Interior" at bounding box center [599, 548] width 186 height 62
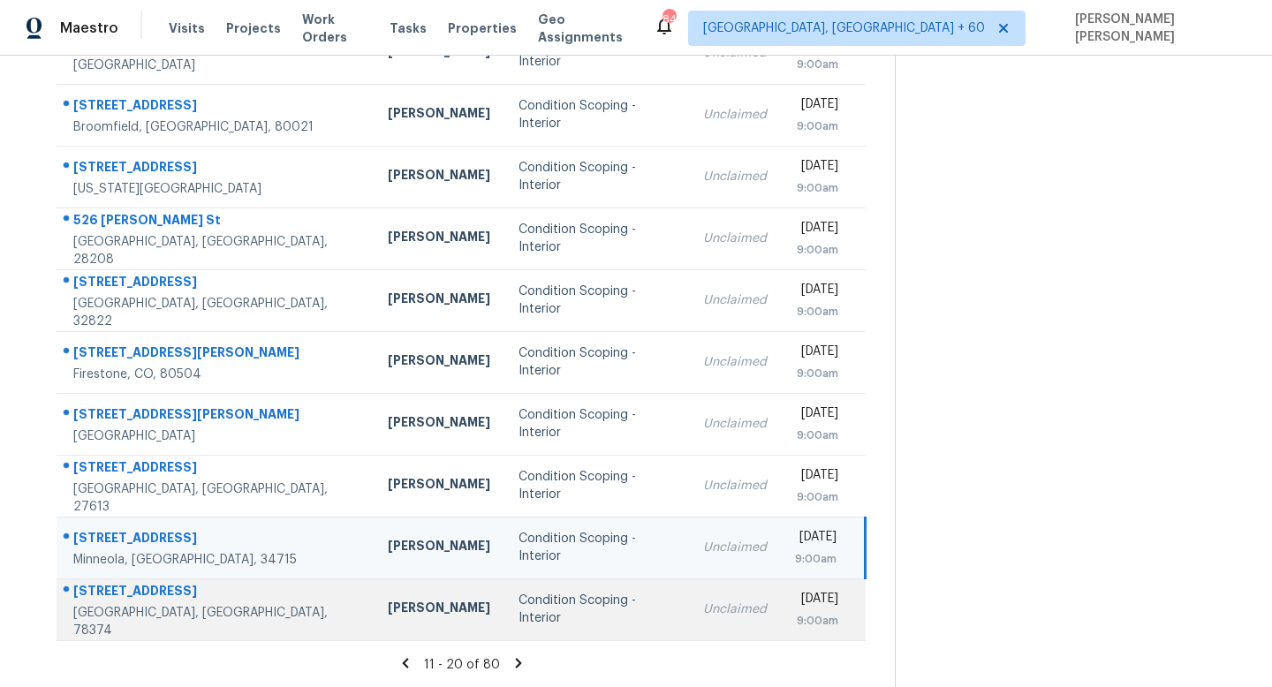
click at [536, 613] on div "Condition Scoping - Interior" at bounding box center [597, 609] width 156 height 35
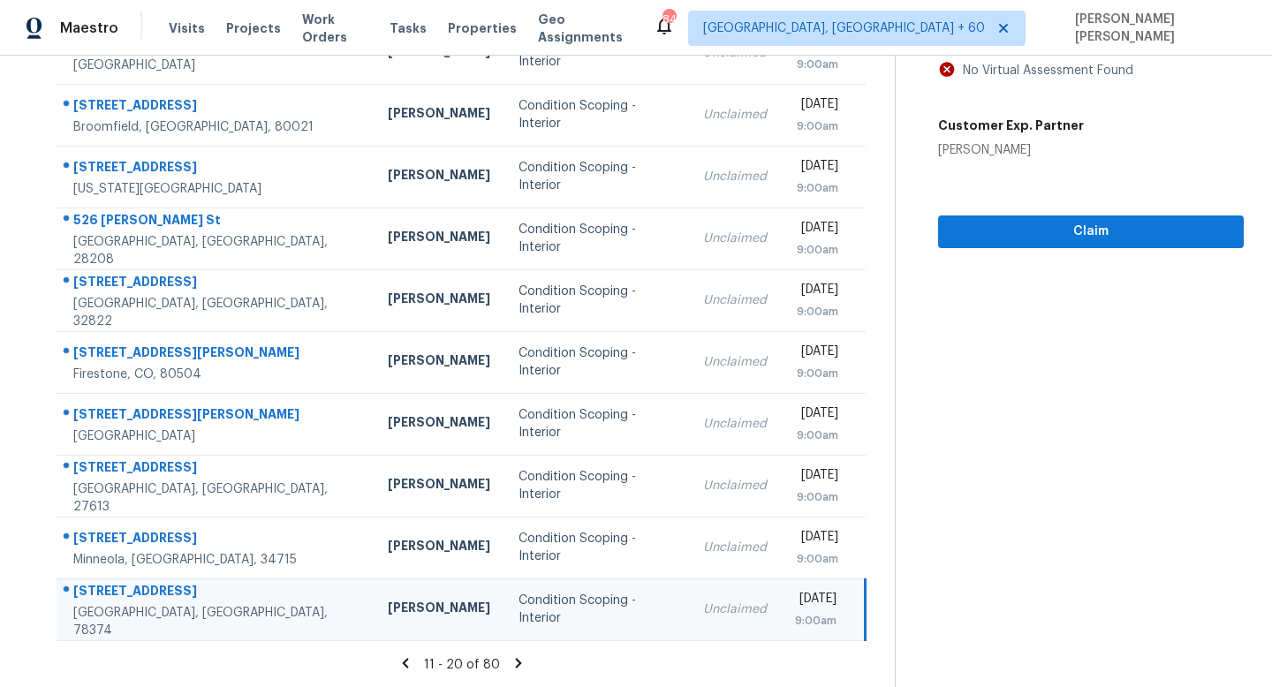
scroll to position [39, 0]
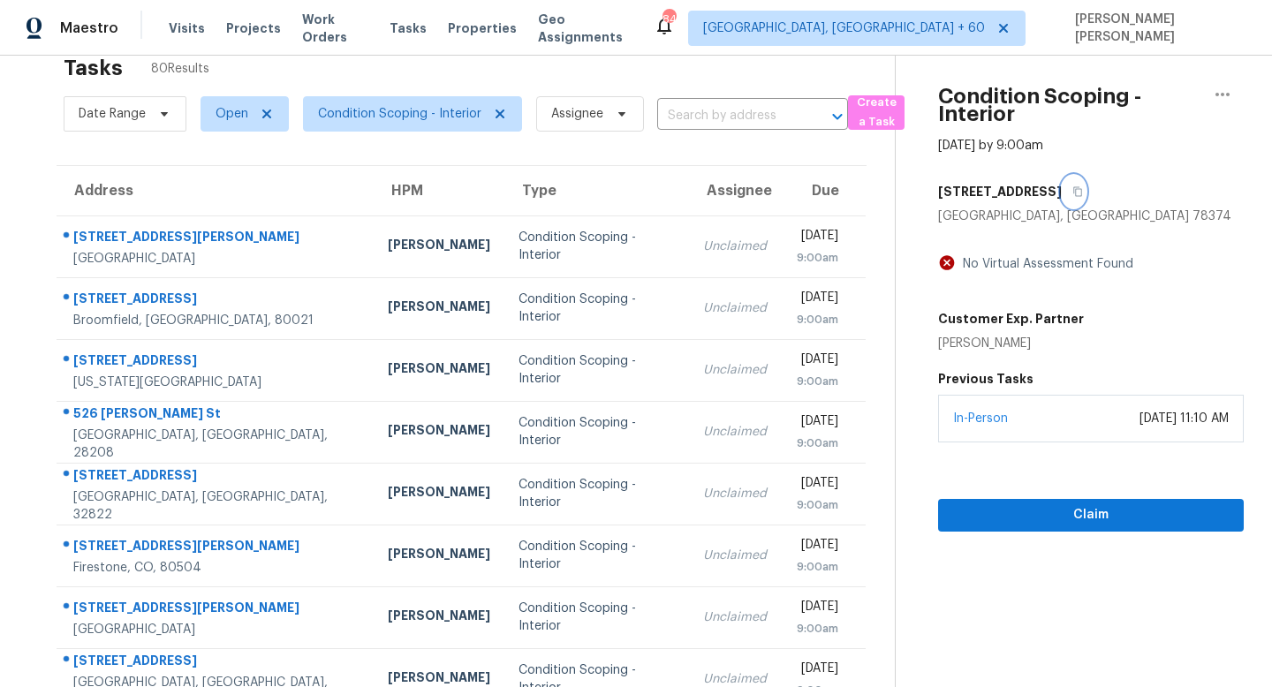
click at [1062, 193] on button "button" at bounding box center [1074, 192] width 24 height 32
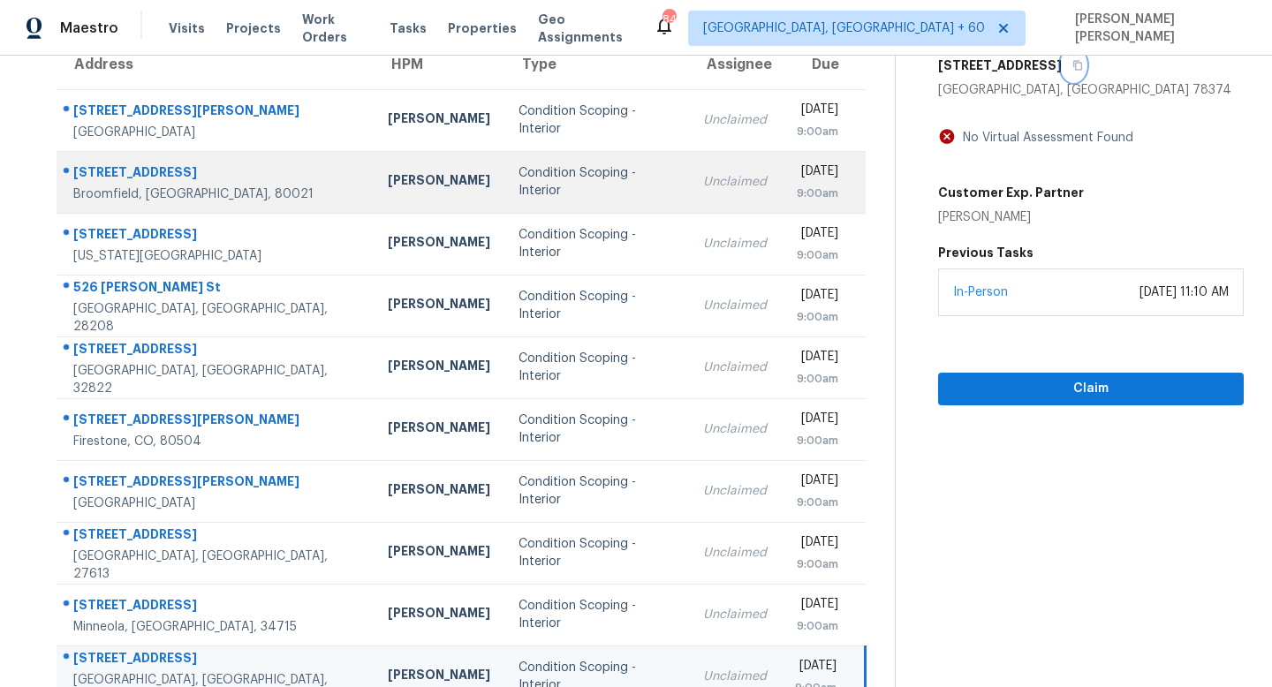
scroll to position [232, 0]
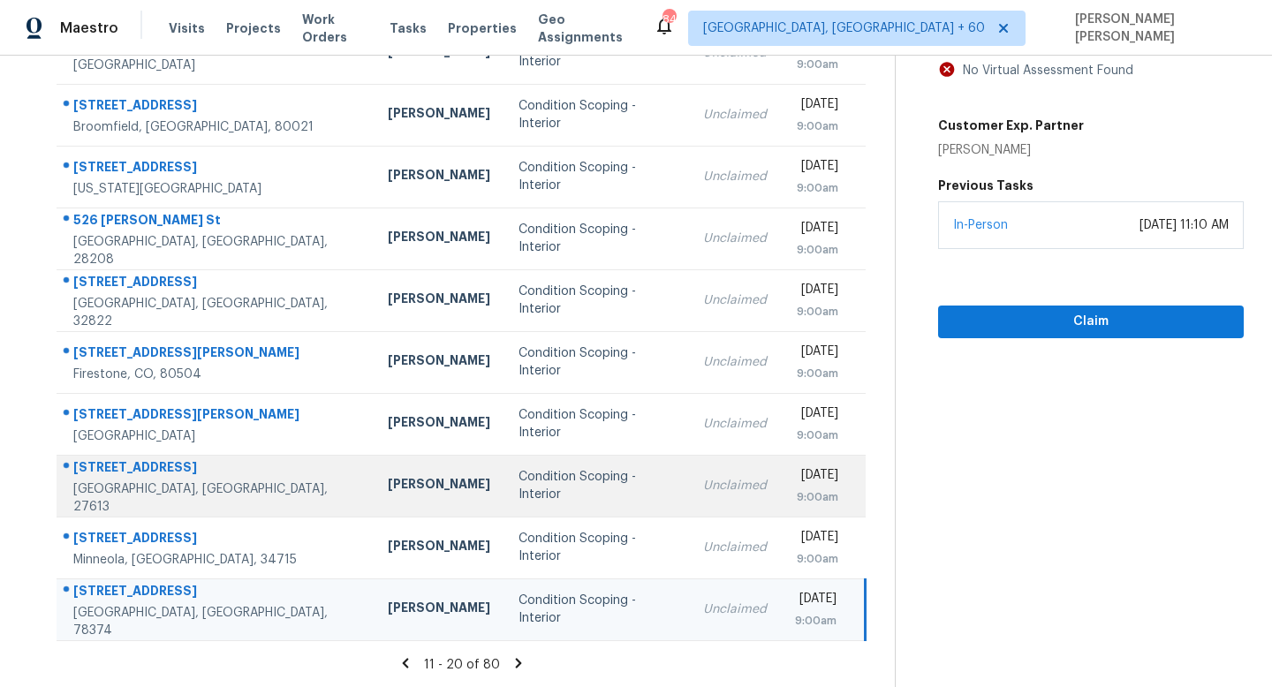
click at [689, 470] on td "Unclaimed" at bounding box center [735, 486] width 92 height 62
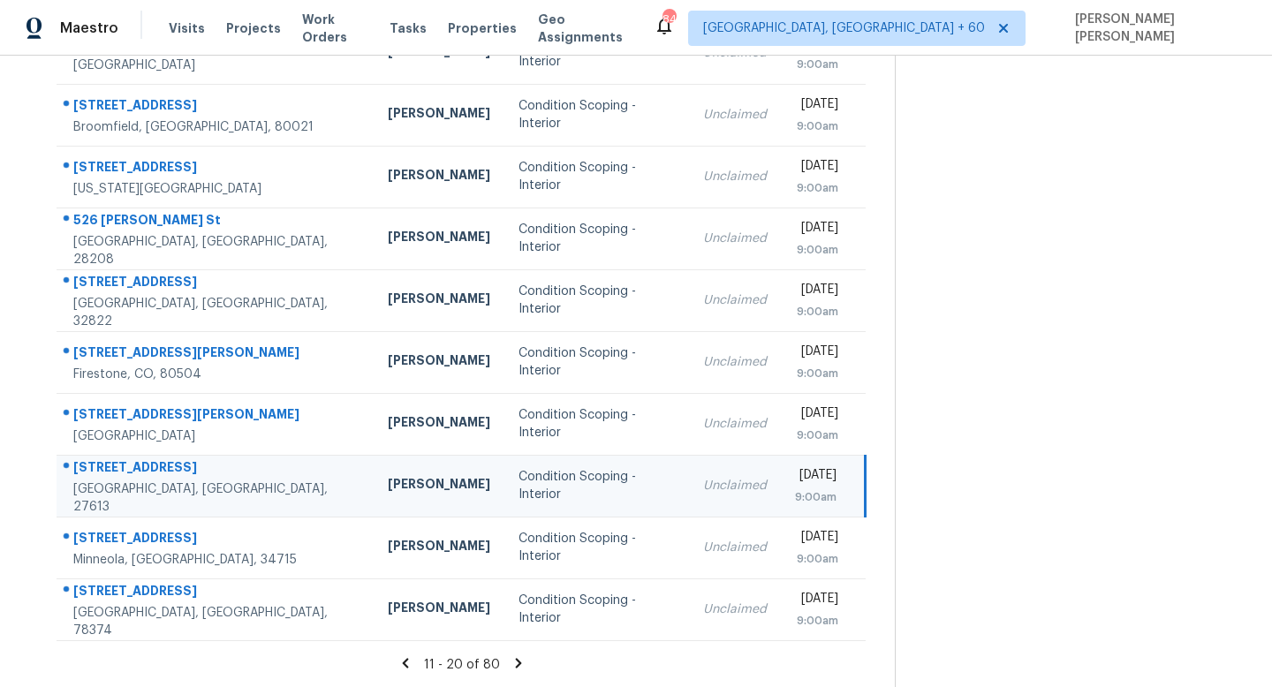
scroll to position [0, 0]
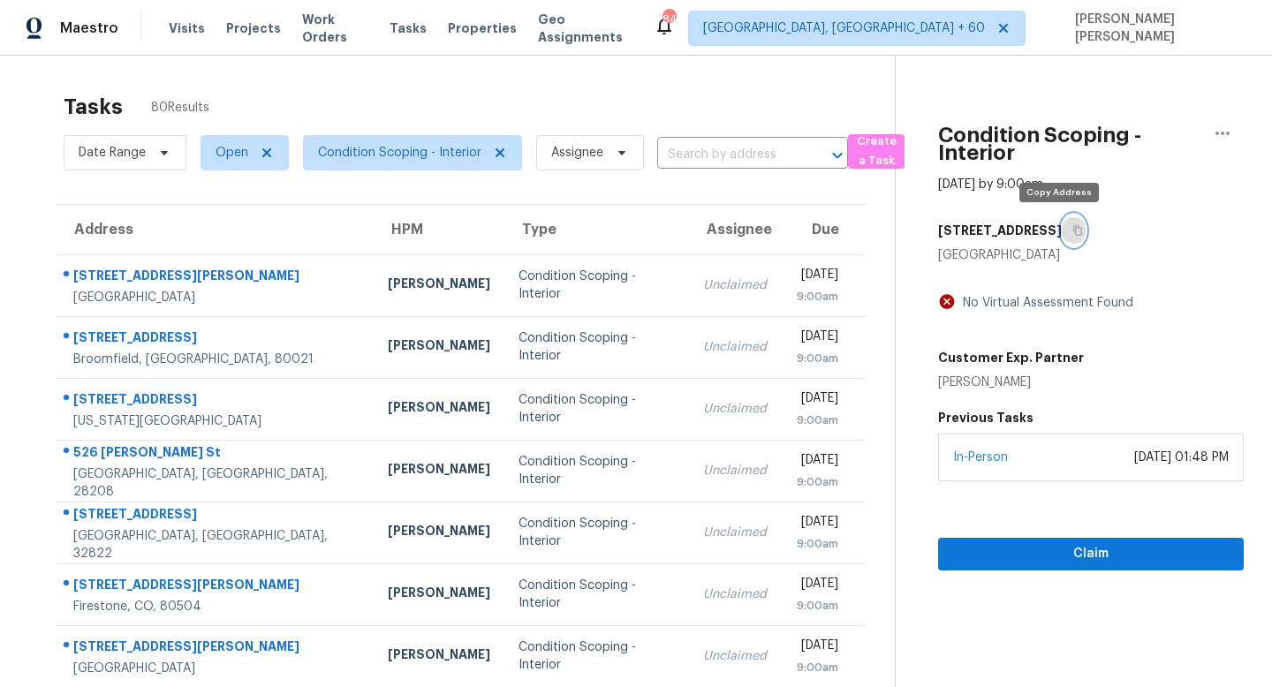
click at [1073, 227] on icon "button" at bounding box center [1077, 231] width 9 height 10
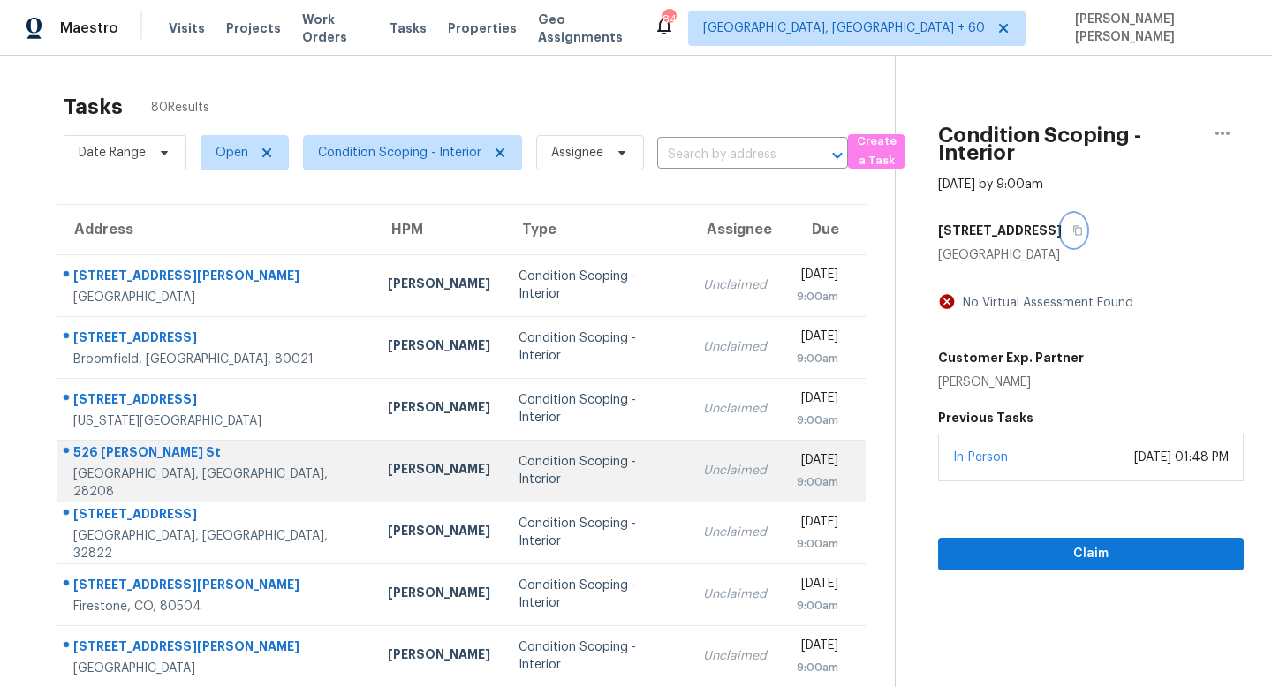
scroll to position [232, 0]
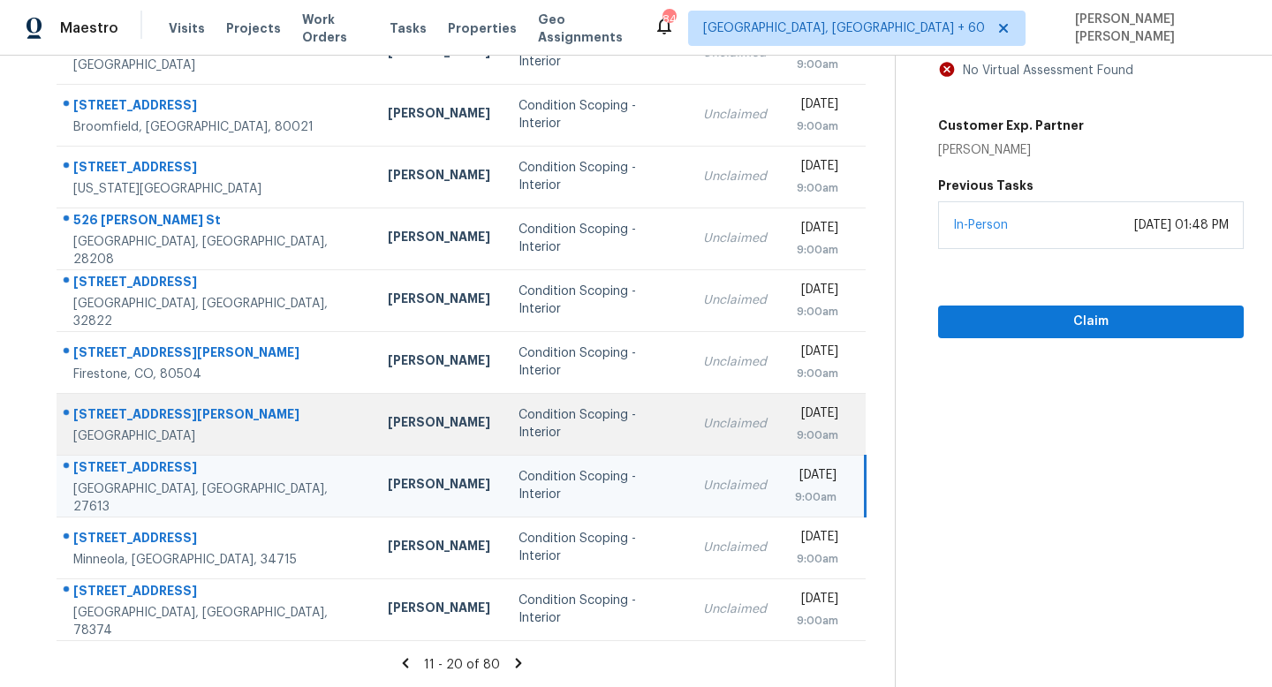
click at [703, 426] on div "Unclaimed" at bounding box center [735, 424] width 64 height 18
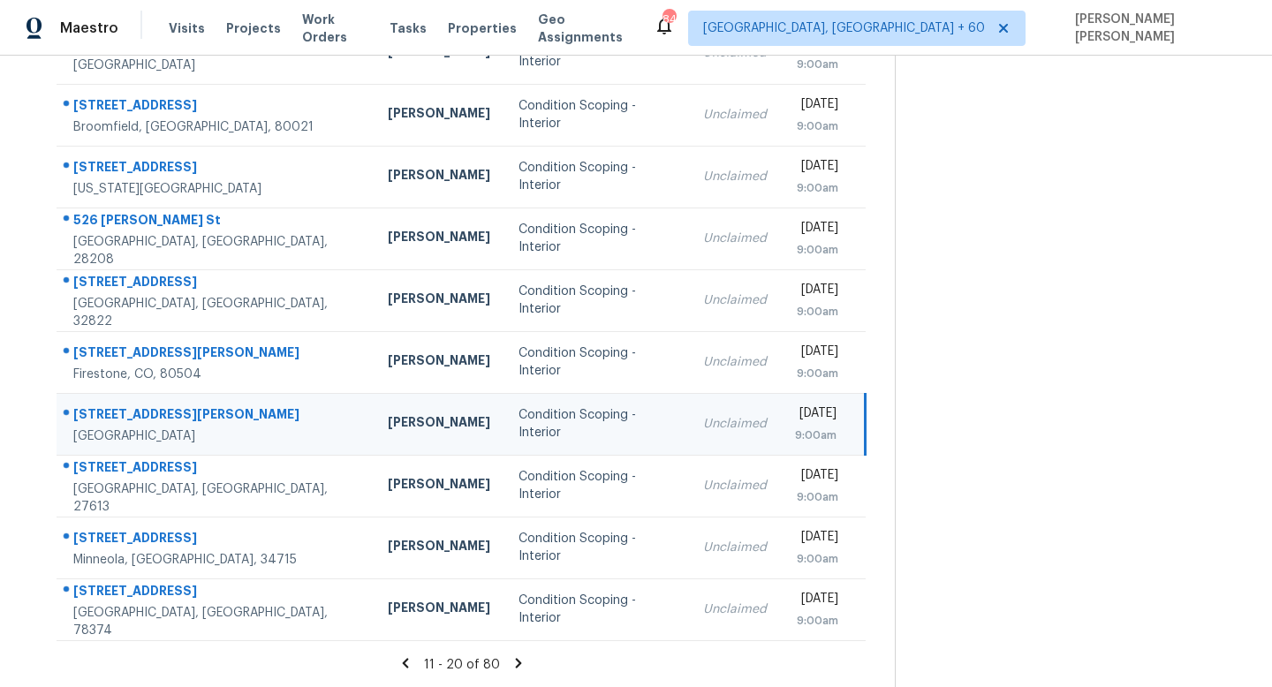
scroll to position [0, 0]
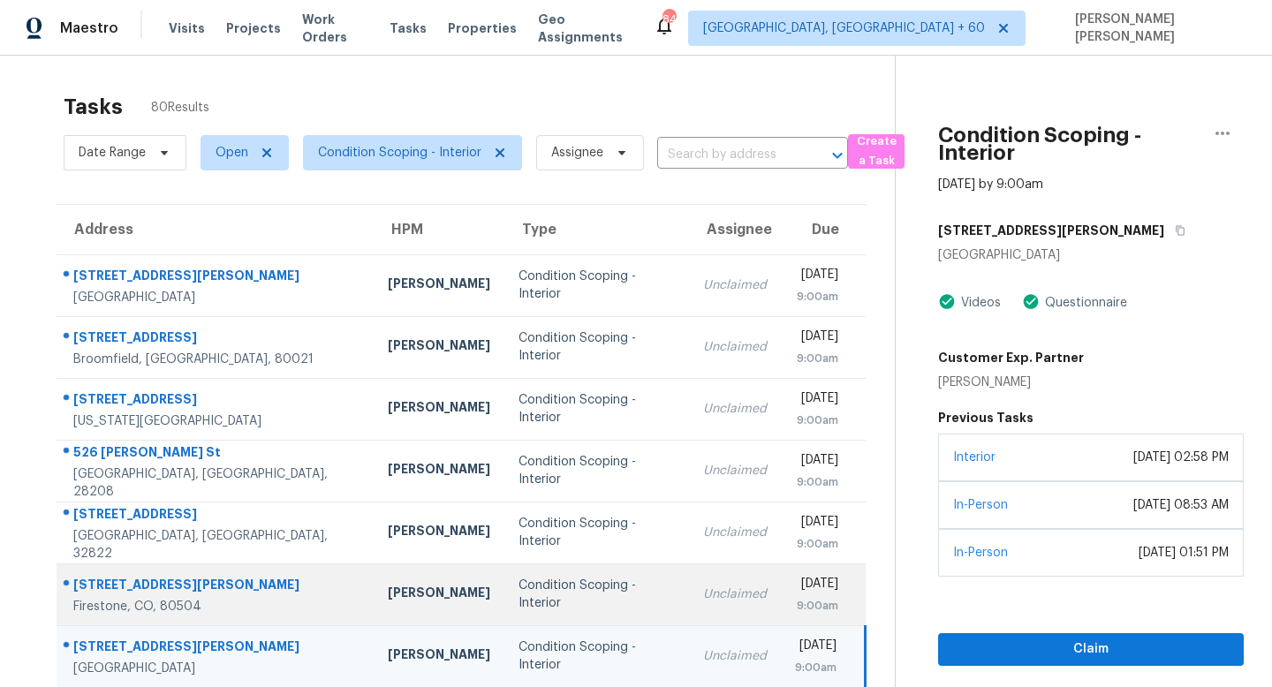
click at [689, 608] on td "Unclaimed" at bounding box center [735, 595] width 92 height 62
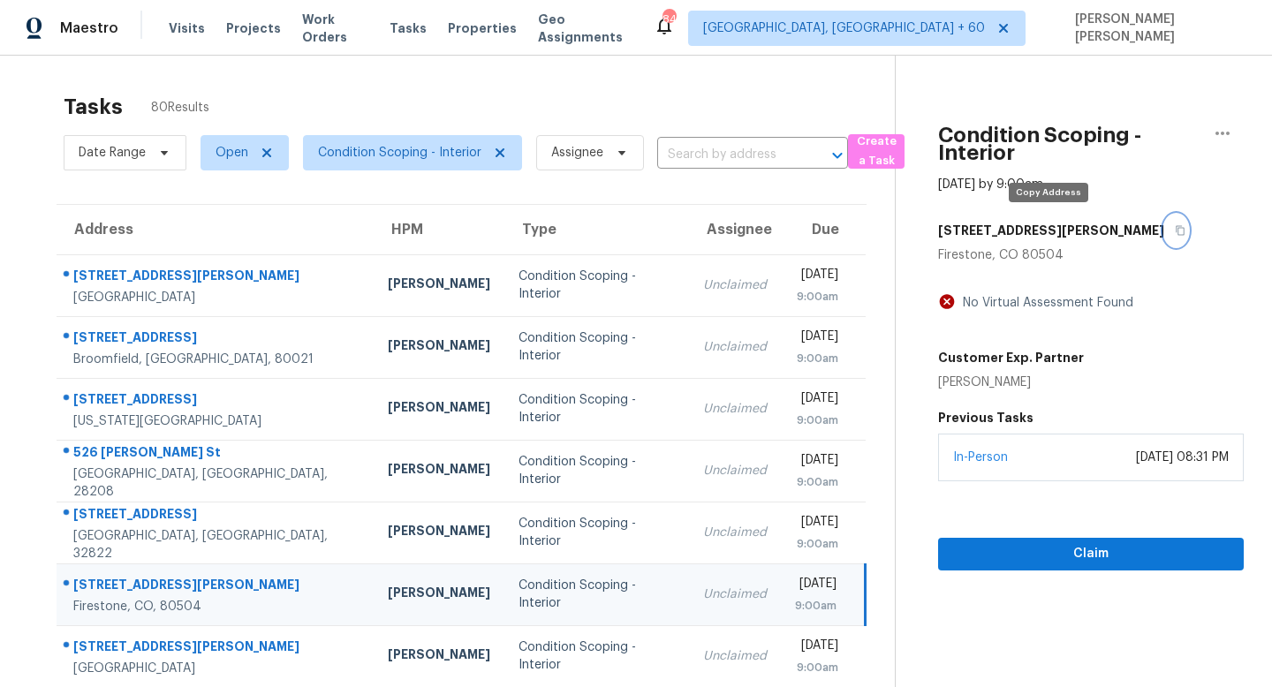
click at [1176, 234] on icon "button" at bounding box center [1180, 231] width 9 height 10
click at [1176, 226] on icon "button" at bounding box center [1180, 231] width 9 height 10
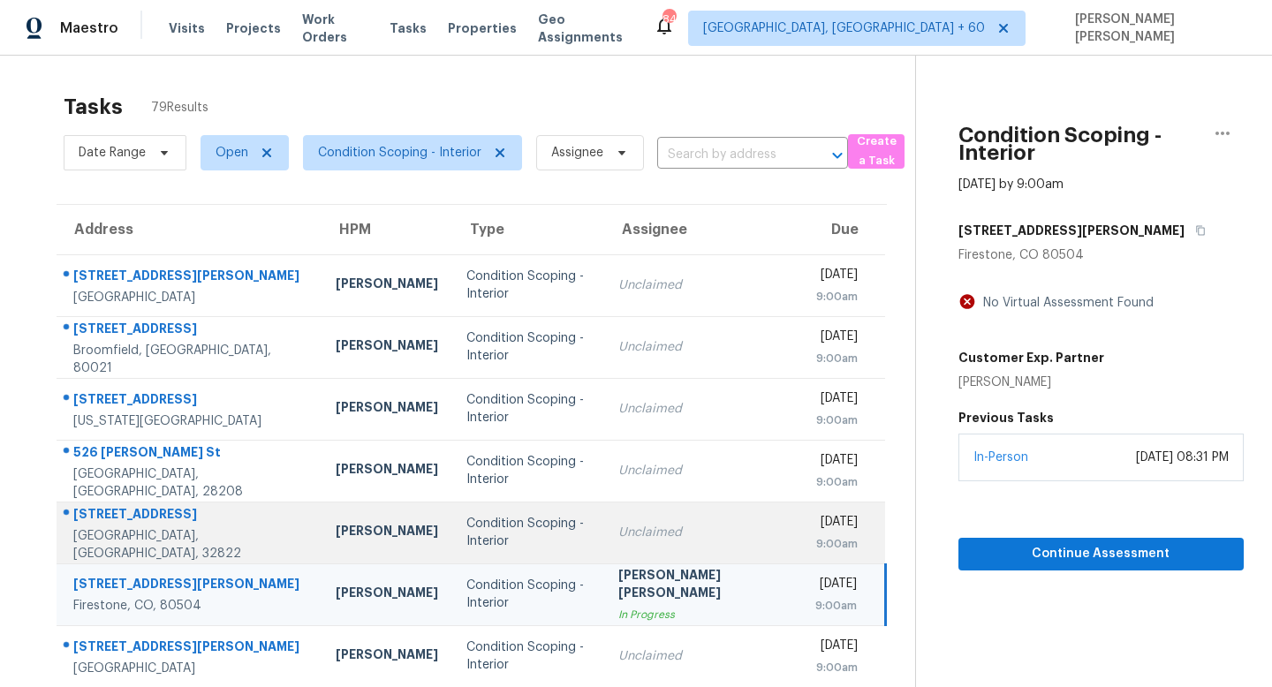
click at [696, 528] on td "Unclaimed" at bounding box center [702, 533] width 197 height 62
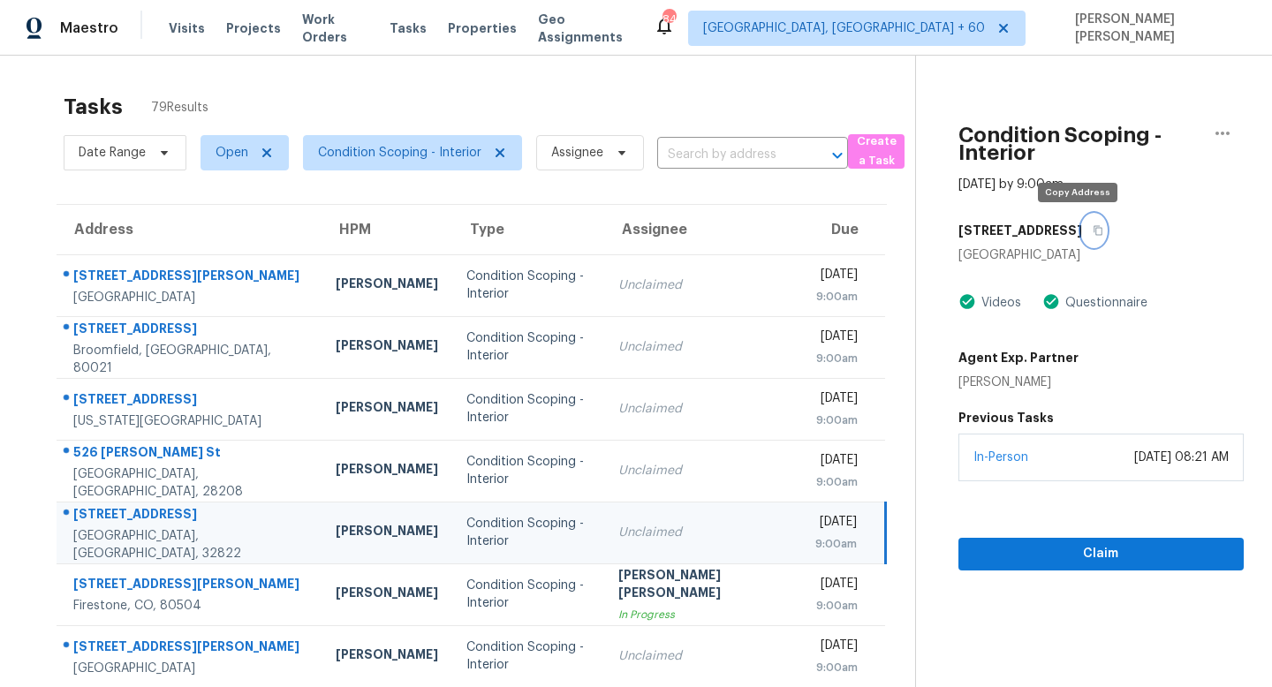
click at [1093, 233] on icon "button" at bounding box center [1098, 230] width 11 height 11
click at [1093, 230] on icon "button" at bounding box center [1098, 230] width 11 height 11
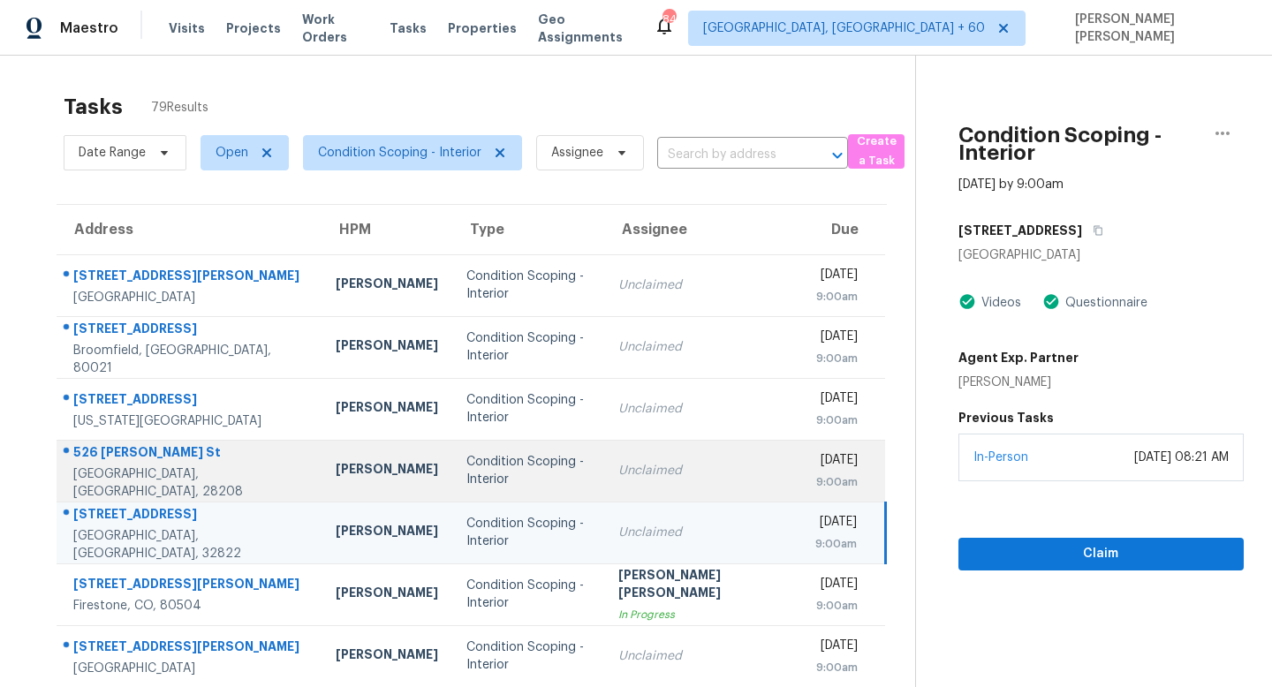
click at [662, 467] on div "Unclaimed" at bounding box center [702, 471] width 169 height 18
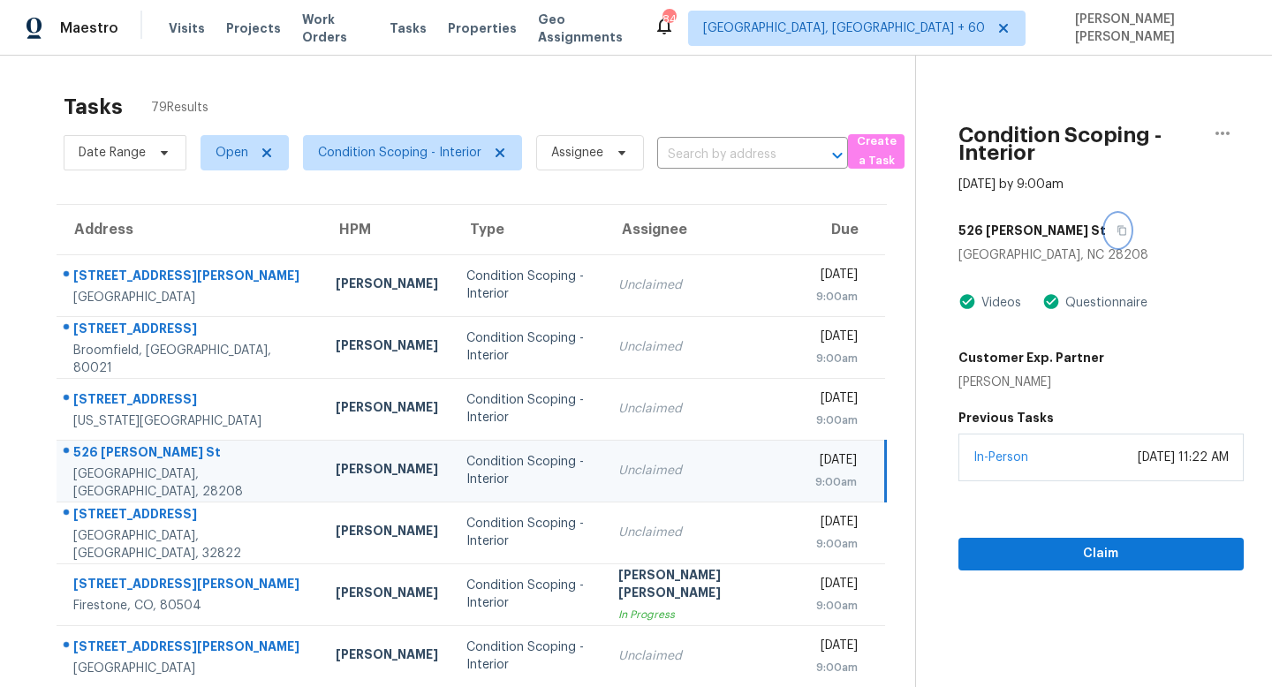
click at [1106, 224] on button "button" at bounding box center [1118, 231] width 24 height 32
click at [1106, 228] on button "button" at bounding box center [1118, 231] width 24 height 32
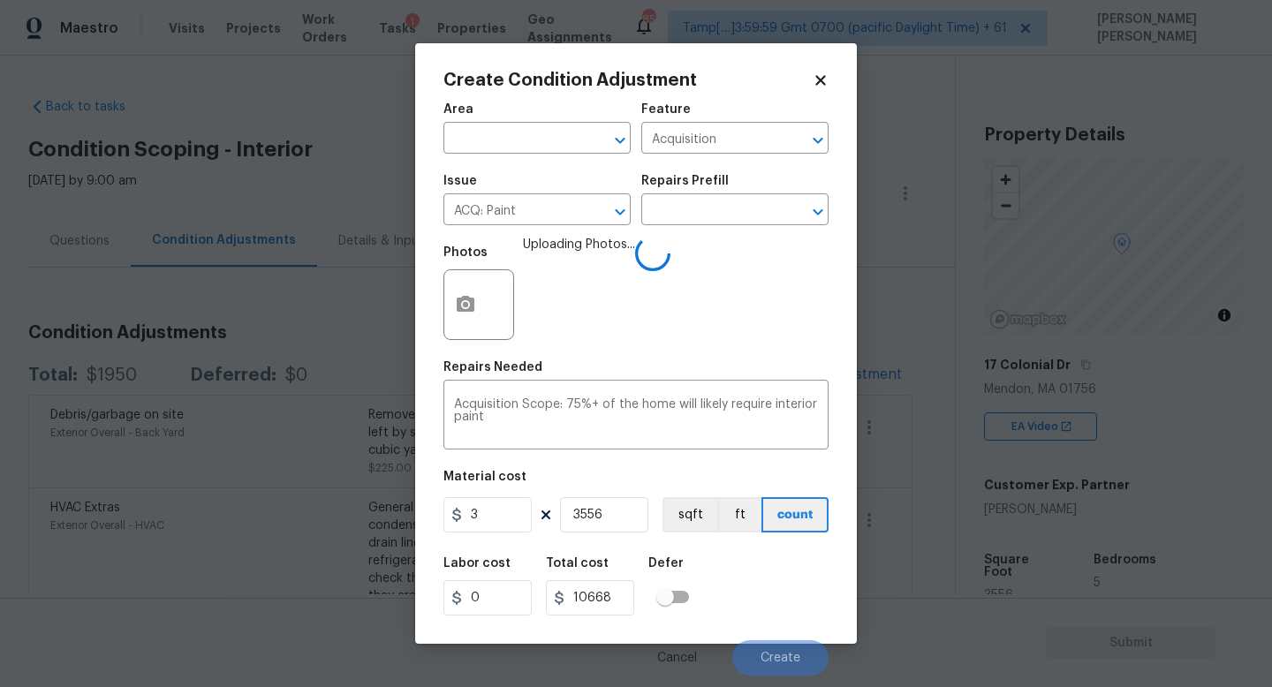
scroll to position [262, 0]
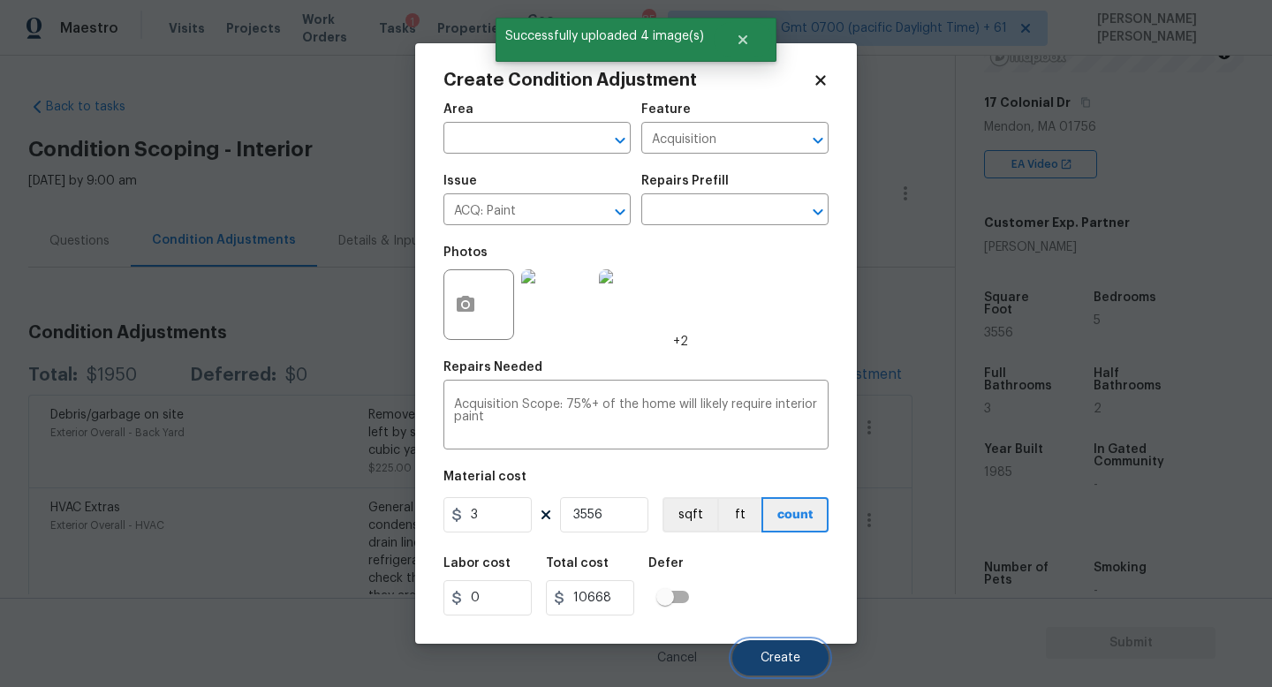
click at [784, 648] on button "Create" at bounding box center [780, 658] width 96 height 35
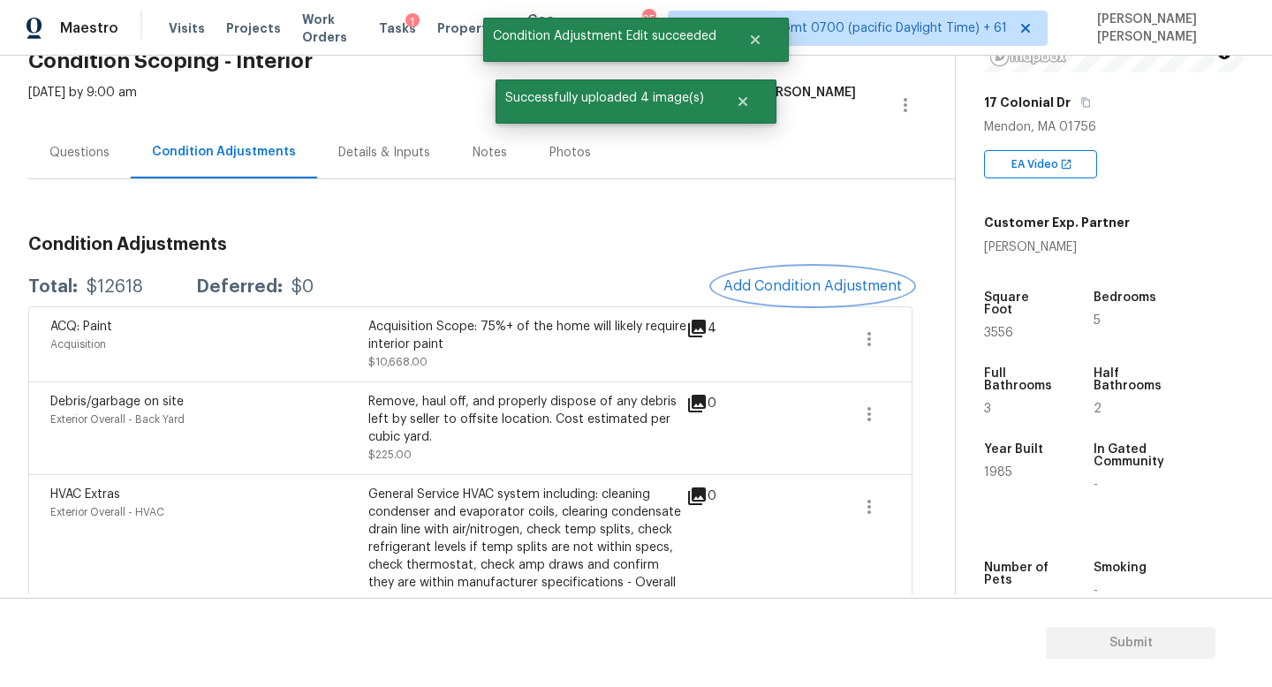
scroll to position [62, 0]
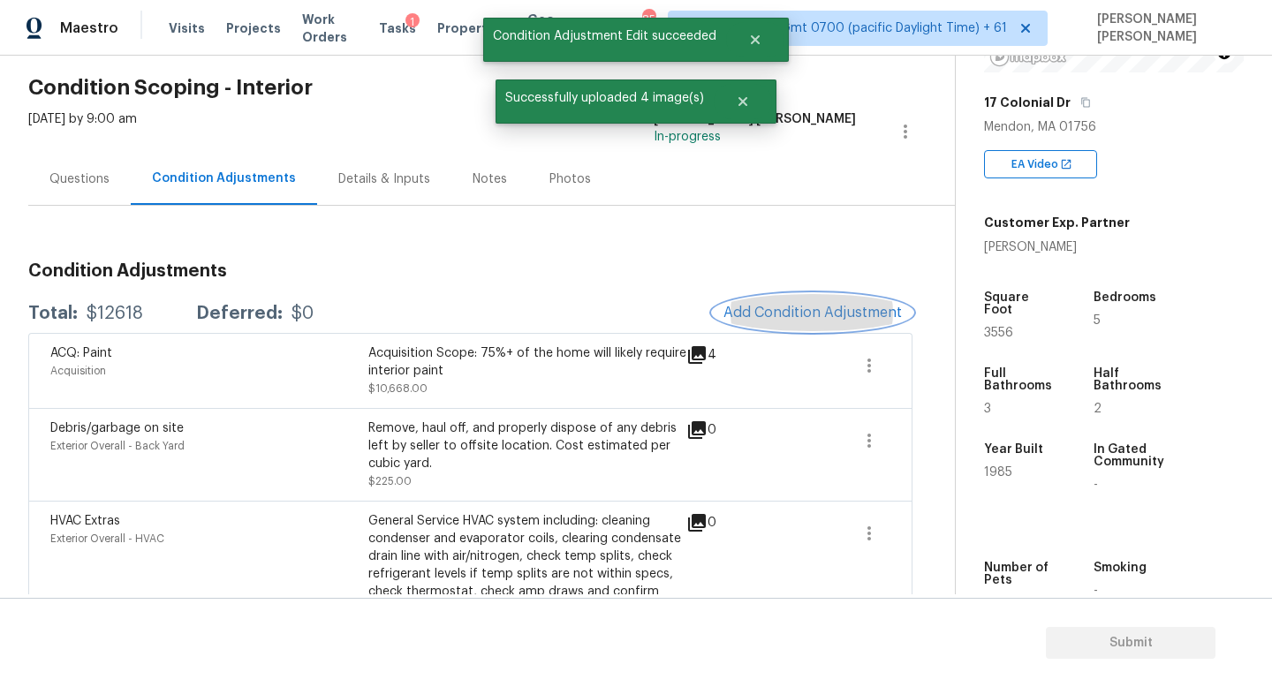
click at [771, 307] on span "Add Condition Adjustment" at bounding box center [813, 313] width 178 height 16
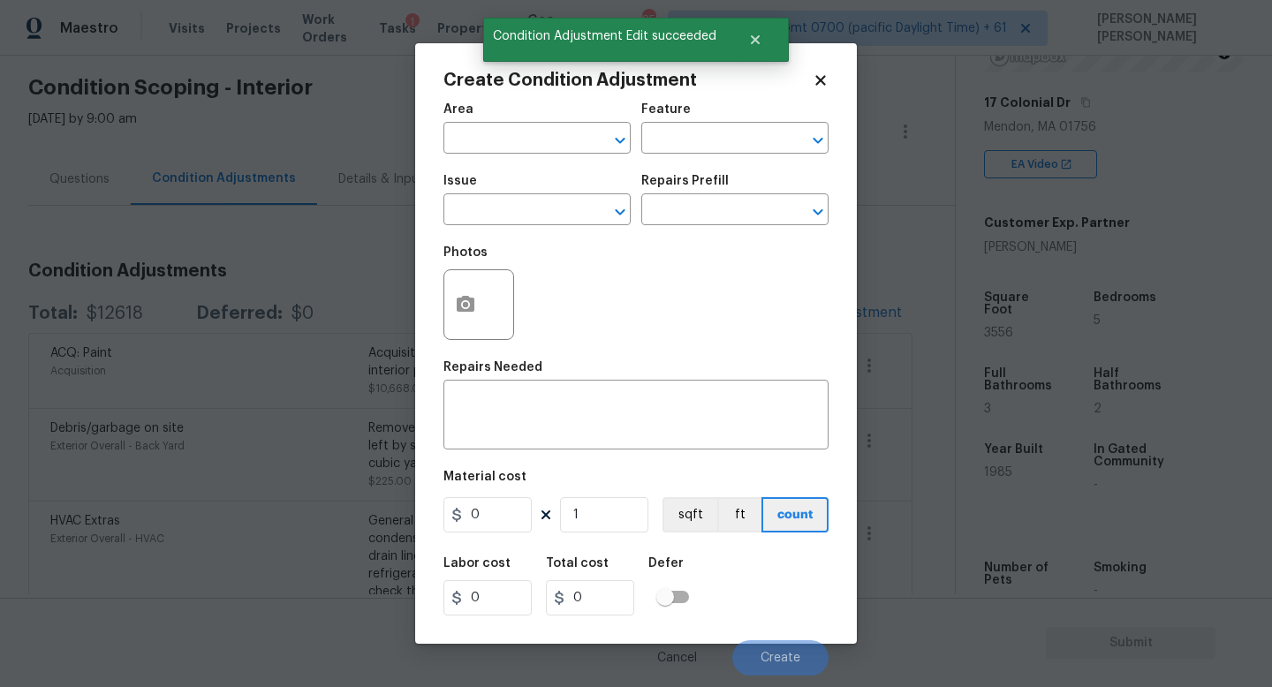
click at [527, 227] on span "Issue ​" at bounding box center [537, 200] width 187 height 72
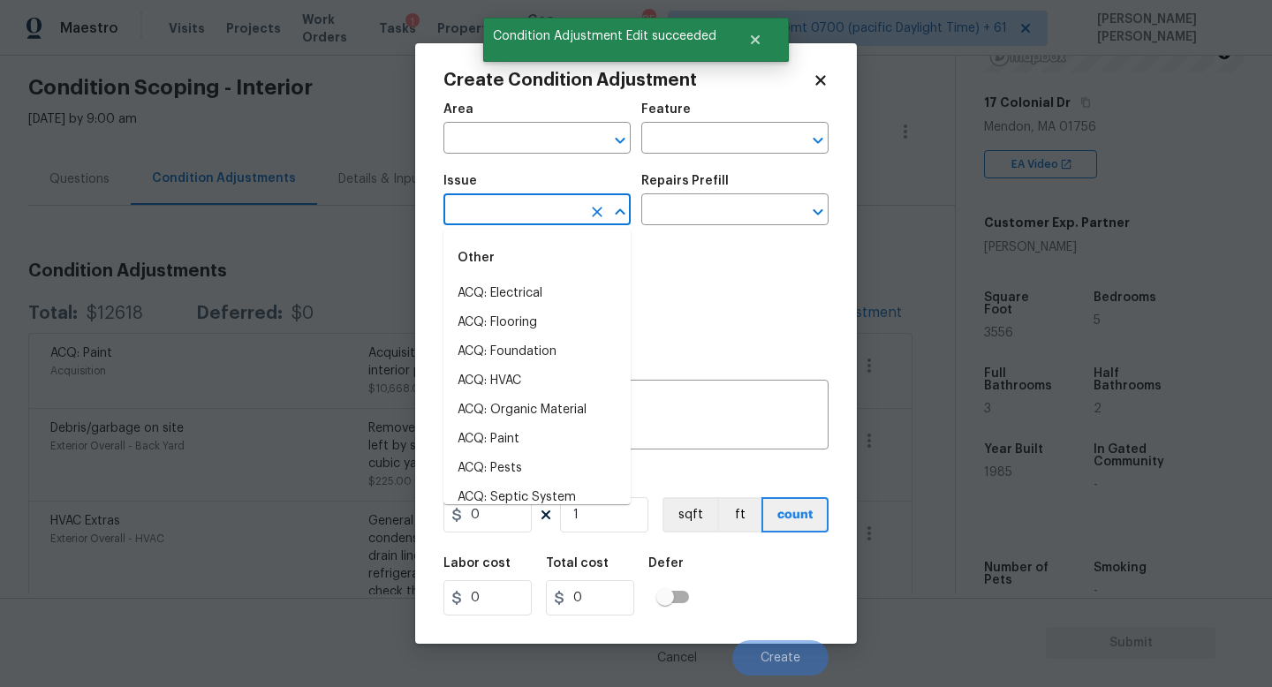
click at [519, 218] on input "text" at bounding box center [513, 211] width 138 height 27
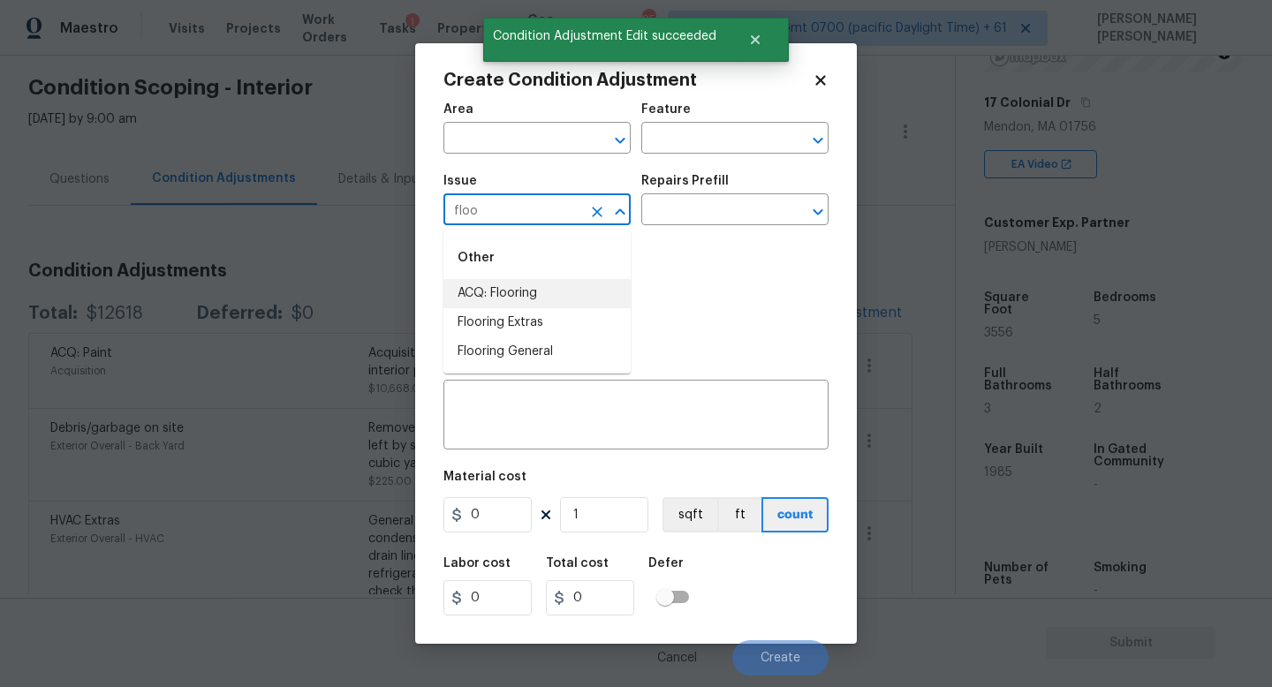
click at [535, 296] on li "ACQ: Flooring" at bounding box center [537, 293] width 187 height 29
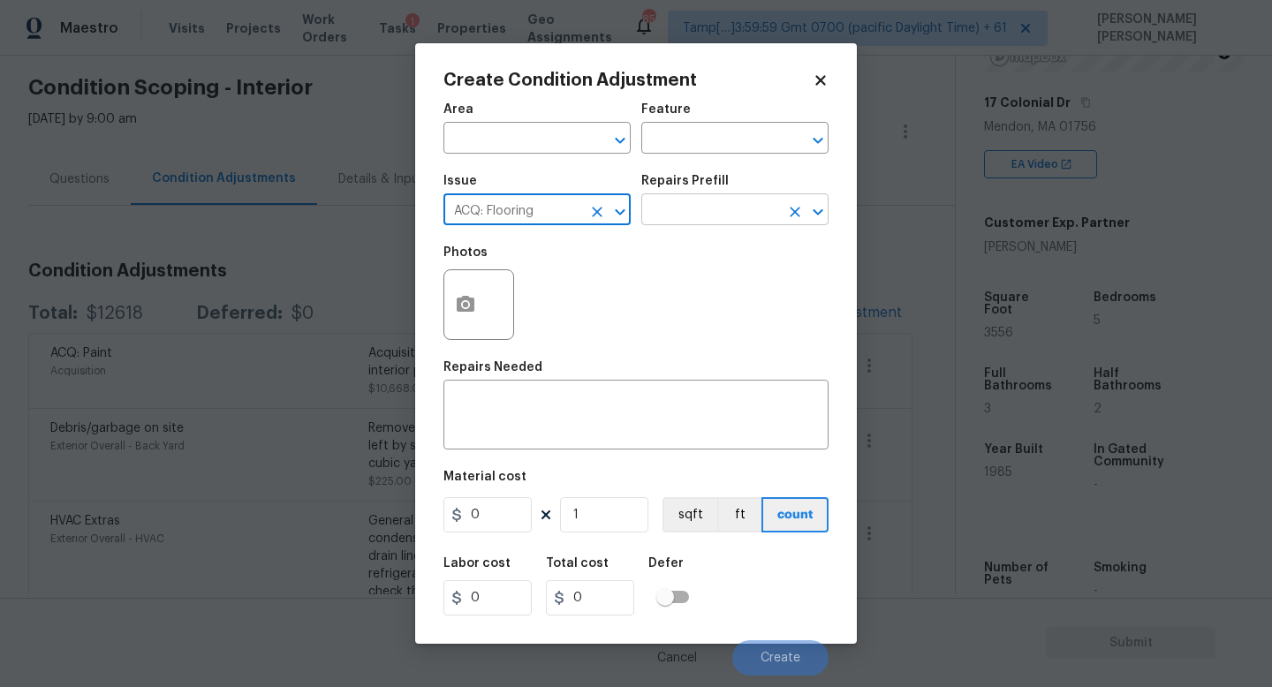
type input "ACQ: Flooring"
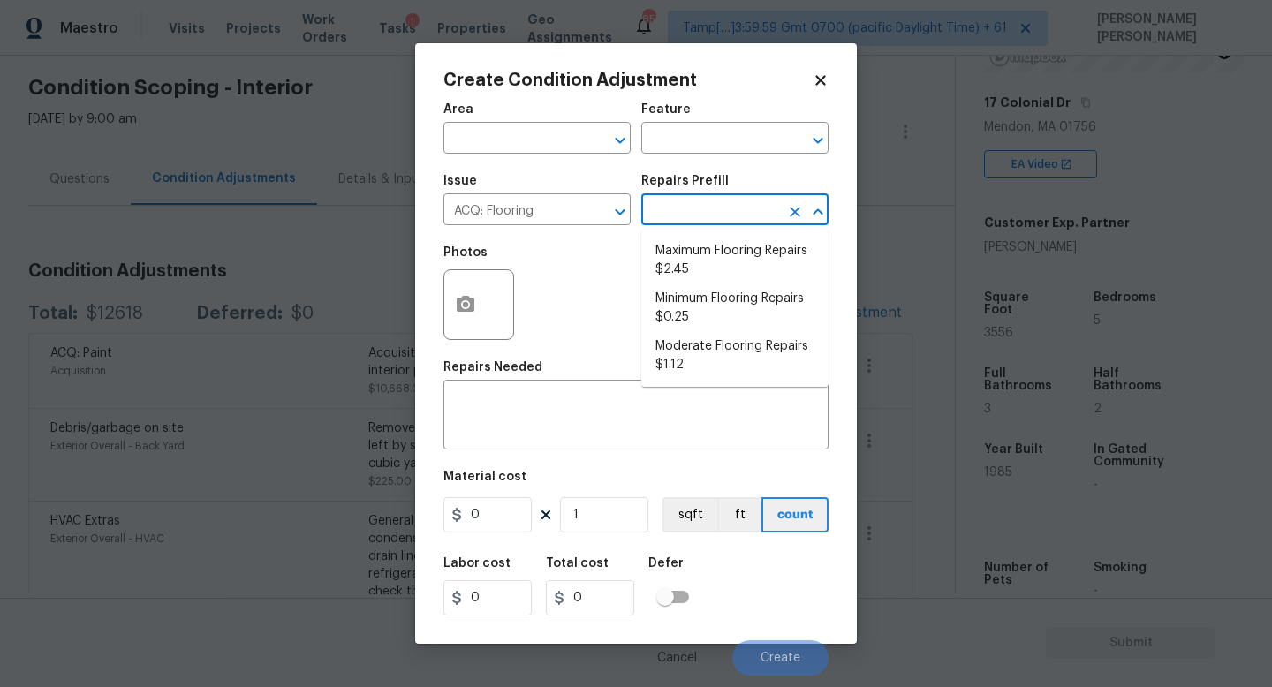
click at [710, 202] on input "text" at bounding box center [710, 211] width 138 height 27
click at [724, 298] on li "Minimum Flooring Repairs $0.25" at bounding box center [734, 308] width 187 height 48
type input "Acquisition"
type textarea "Acquisition Scope: Minimum flooring repairs"
type input "0.25"
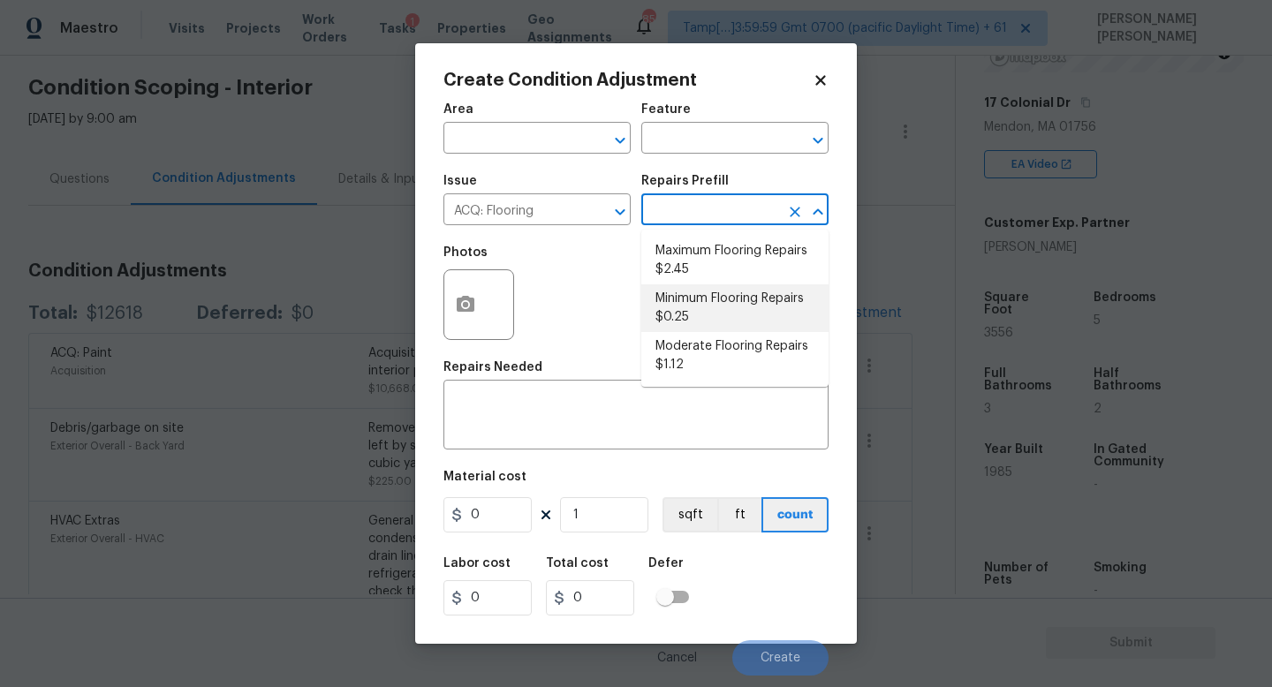
type input "0.25"
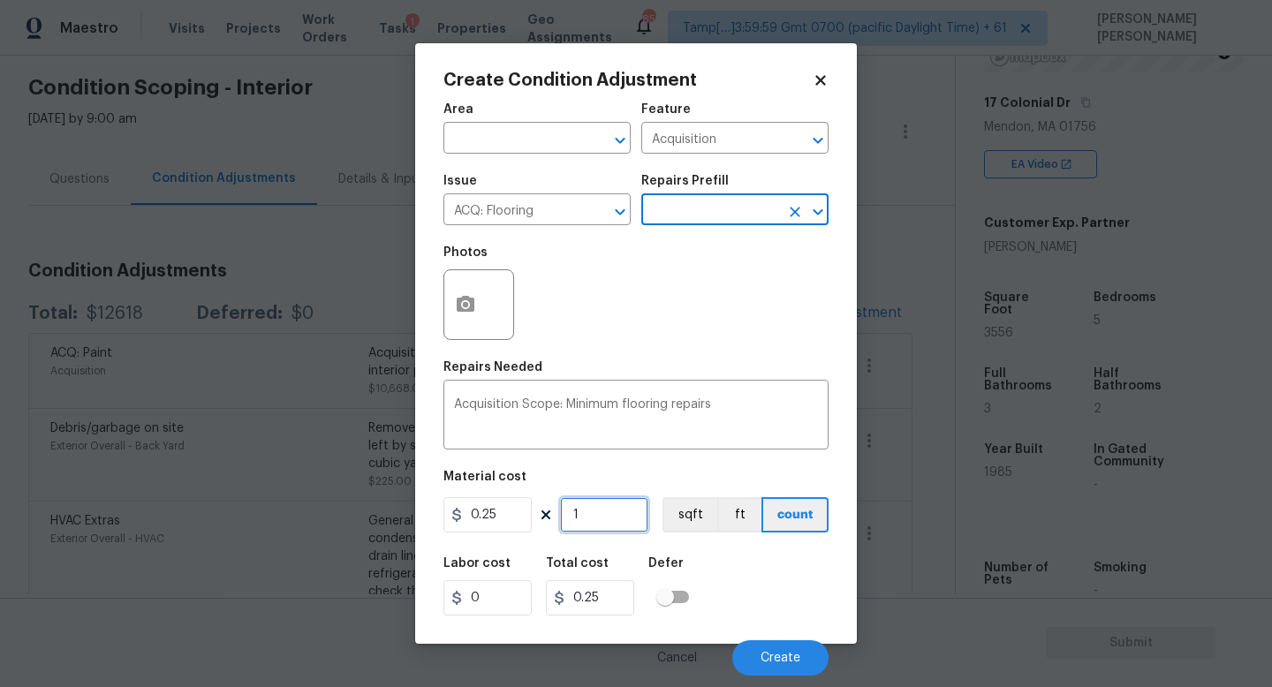
click at [617, 533] on input "1" at bounding box center [604, 514] width 88 height 35
type input "0"
type input "3"
type input "0.75"
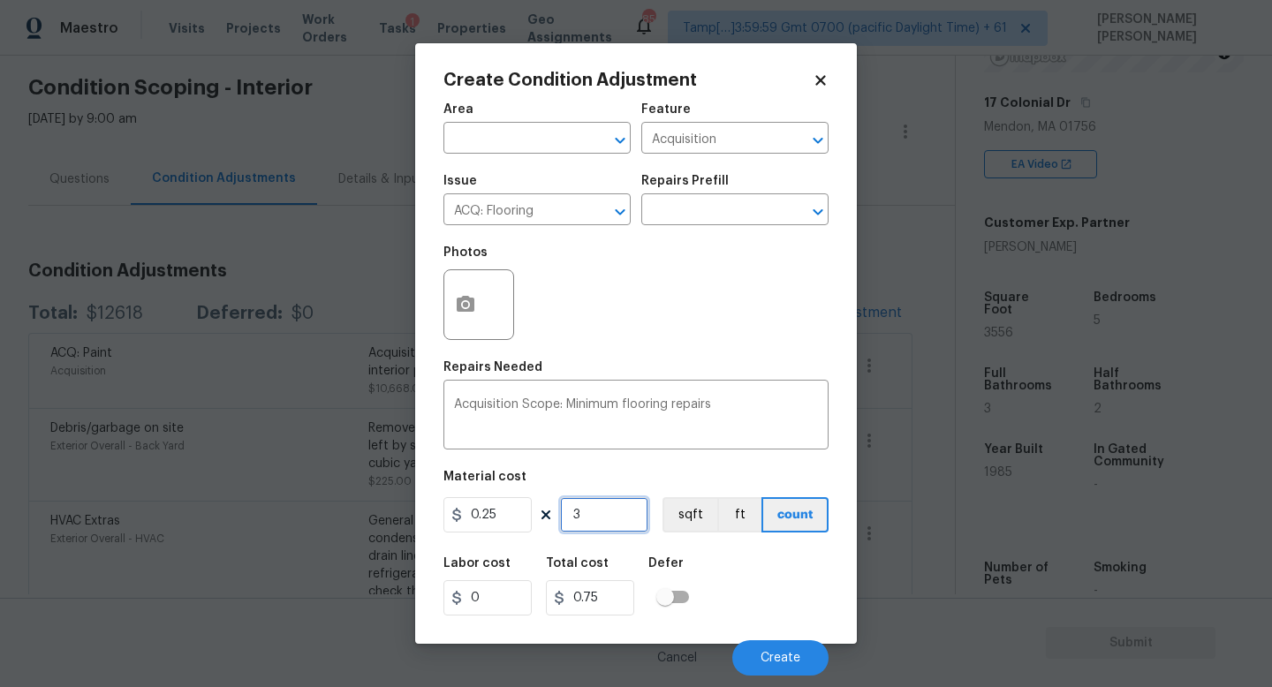
type input "35"
type input "8.75"
type input "355"
type input "88.75"
type input "3556"
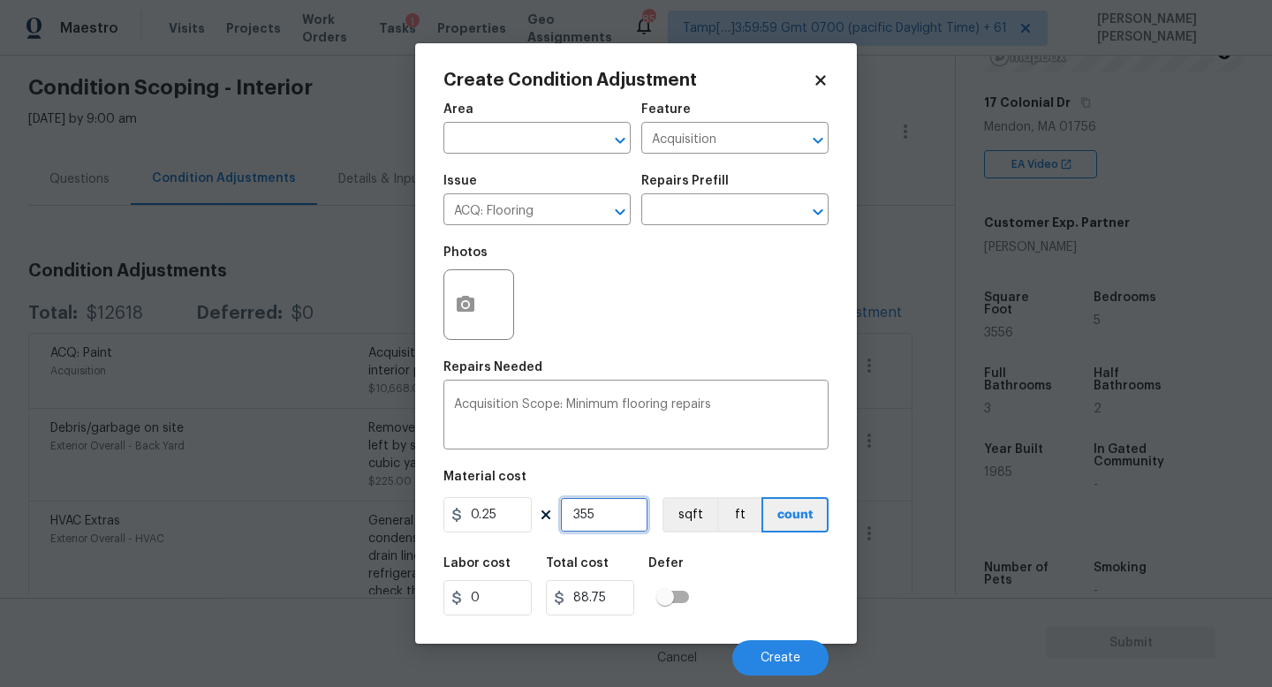
type input "889"
type input "3556"
click at [768, 664] on span "Create" at bounding box center [781, 658] width 40 height 13
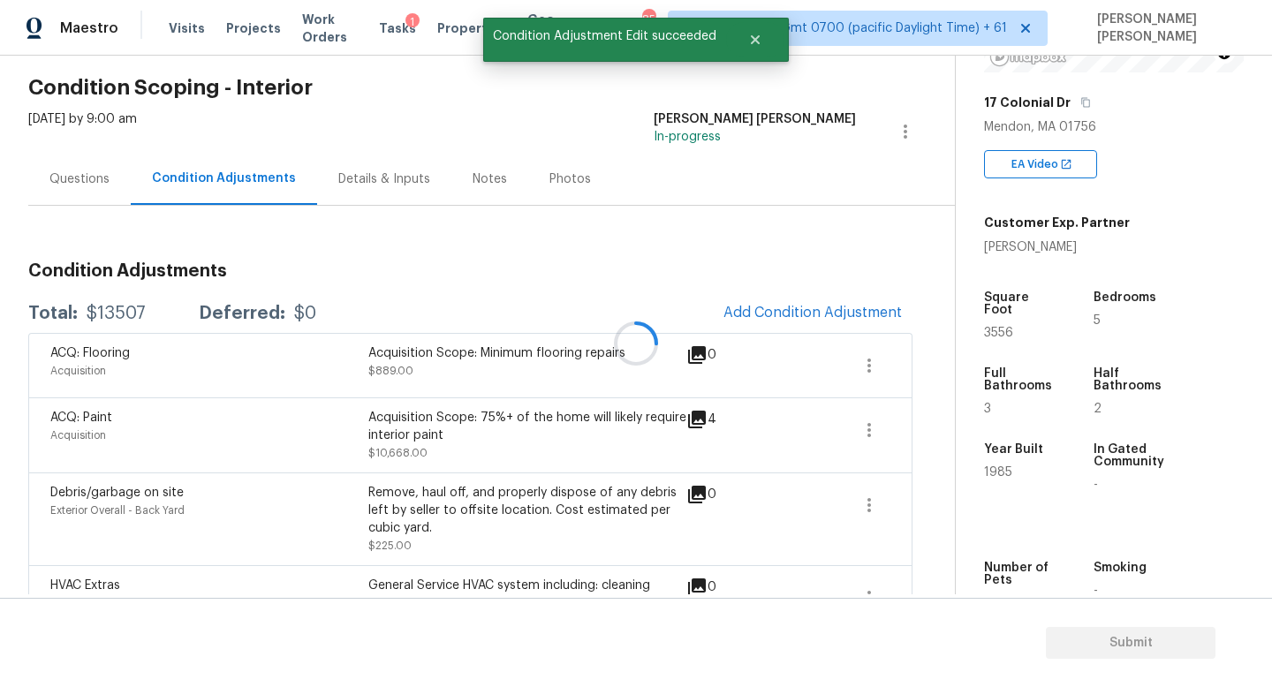
click at [792, 322] on div at bounding box center [636, 343] width 1272 height 687
click at [789, 316] on span "Add Condition Adjustment" at bounding box center [813, 313] width 178 height 16
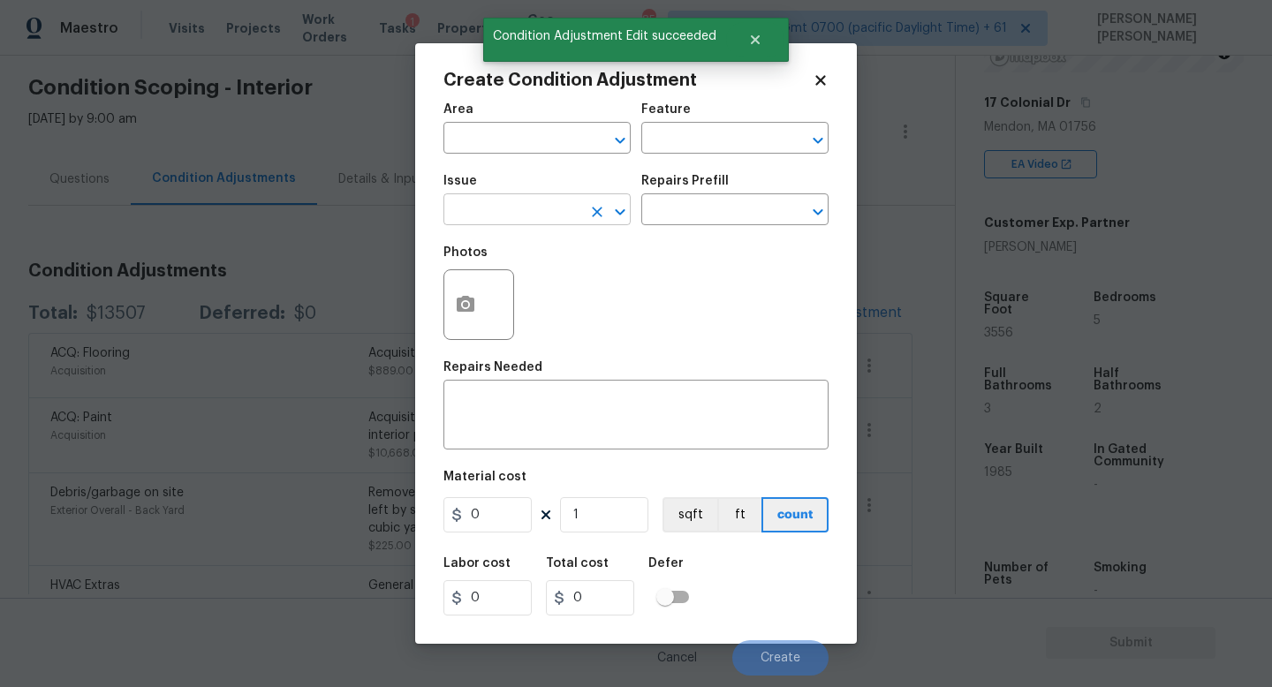
click at [534, 224] on input "text" at bounding box center [513, 211] width 138 height 27
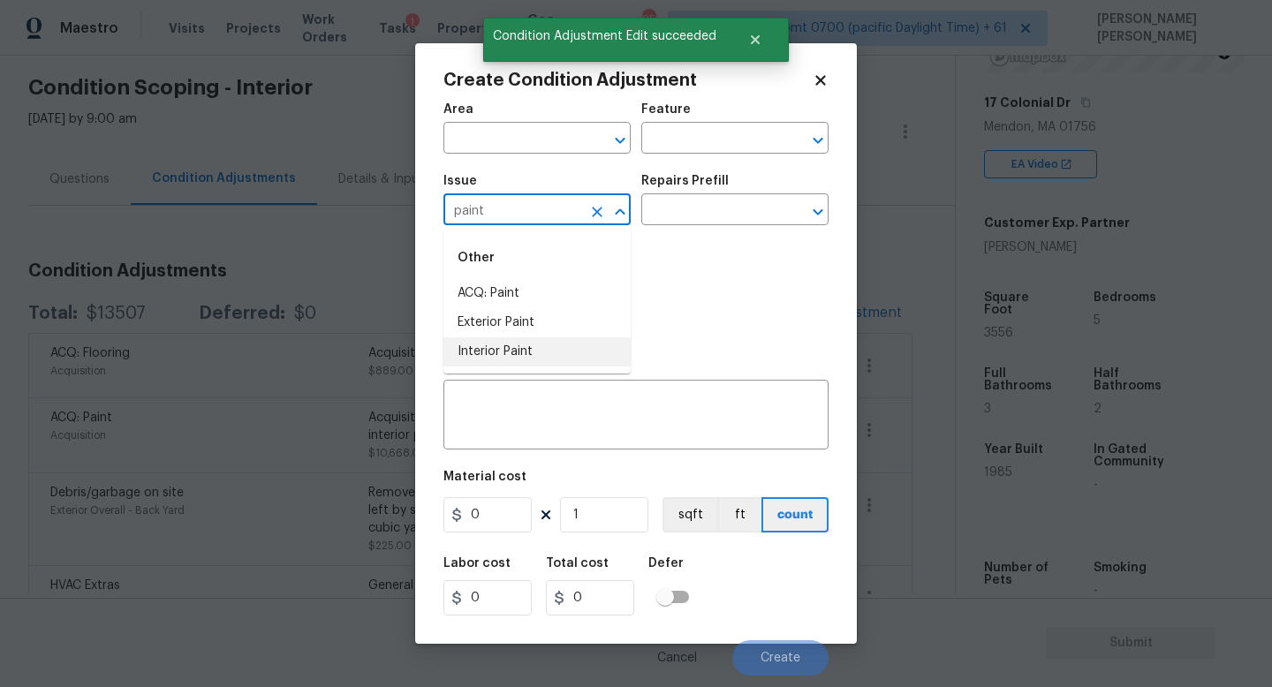
click at [517, 341] on li "Interior Paint" at bounding box center [537, 351] width 187 height 29
type input "Interior Paint"
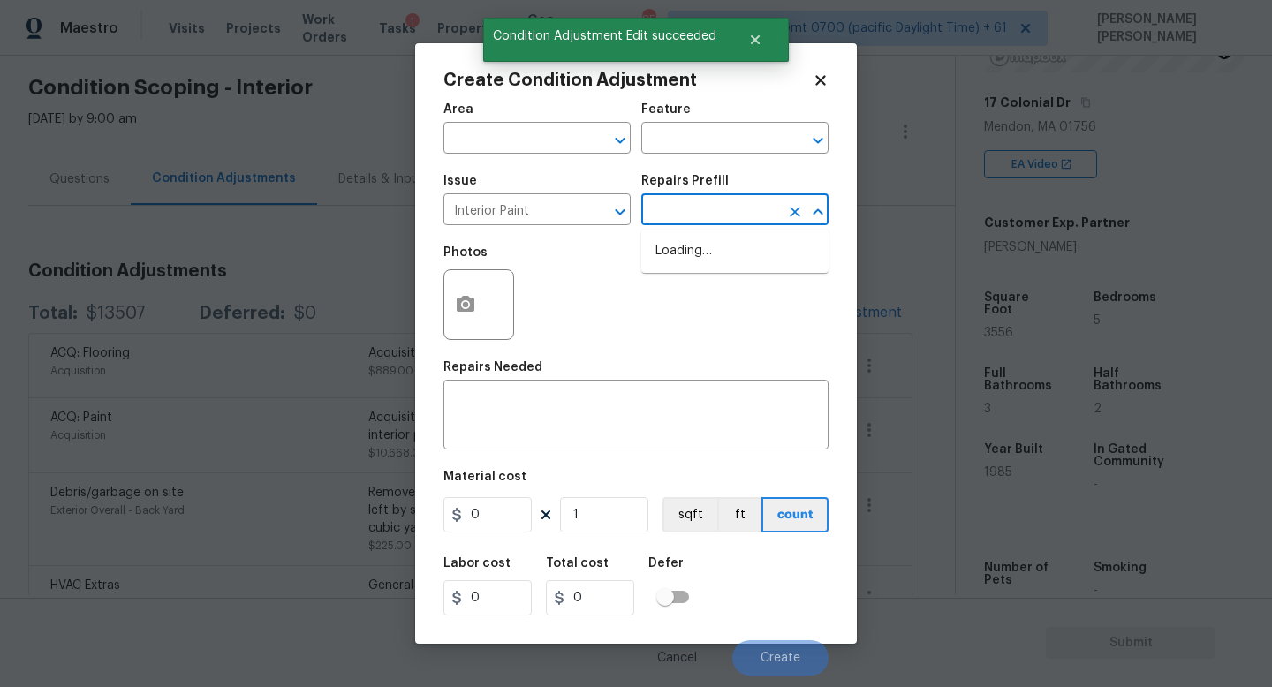
click at [746, 204] on input "text" at bounding box center [710, 211] width 138 height 27
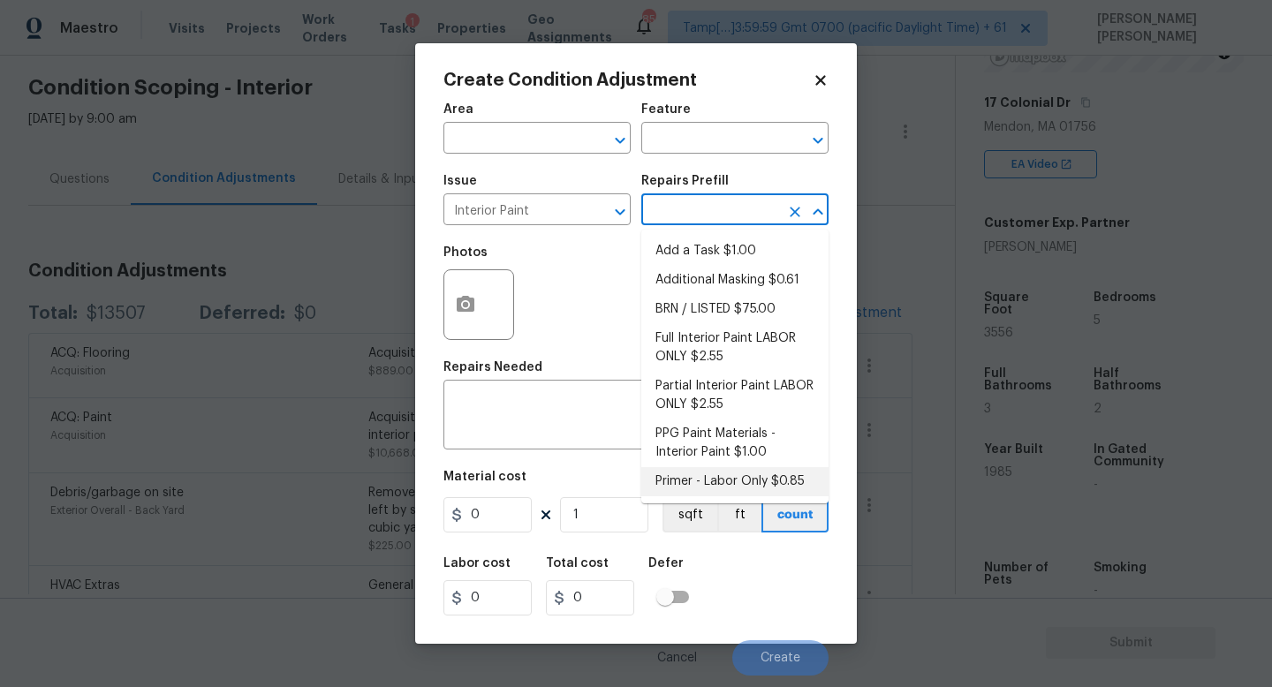
click at [738, 478] on li "Primer - Labor Only $0.85" at bounding box center [734, 481] width 187 height 29
type input "Overall Paint"
type textarea "Interior primer - PRIMER PROVIDED BY OPENDOOR - All nails, screws, drywall anch…"
type input "0.85"
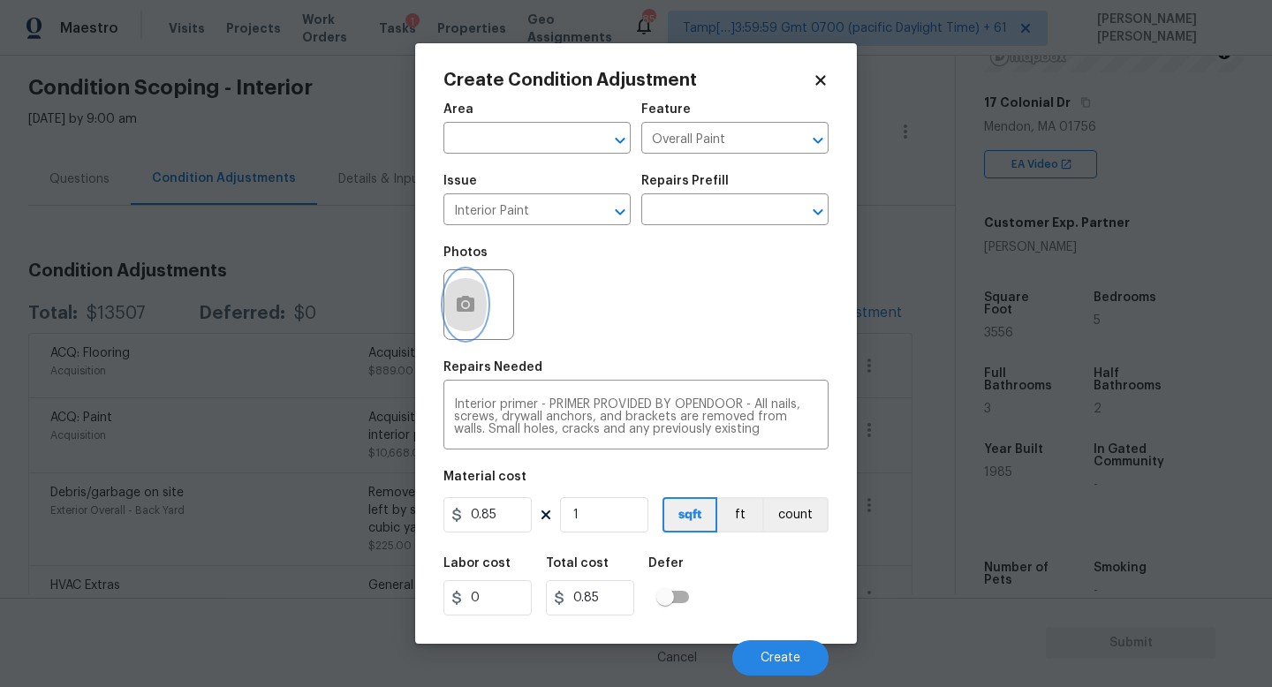
click at [473, 299] on icon "button" at bounding box center [466, 304] width 18 height 16
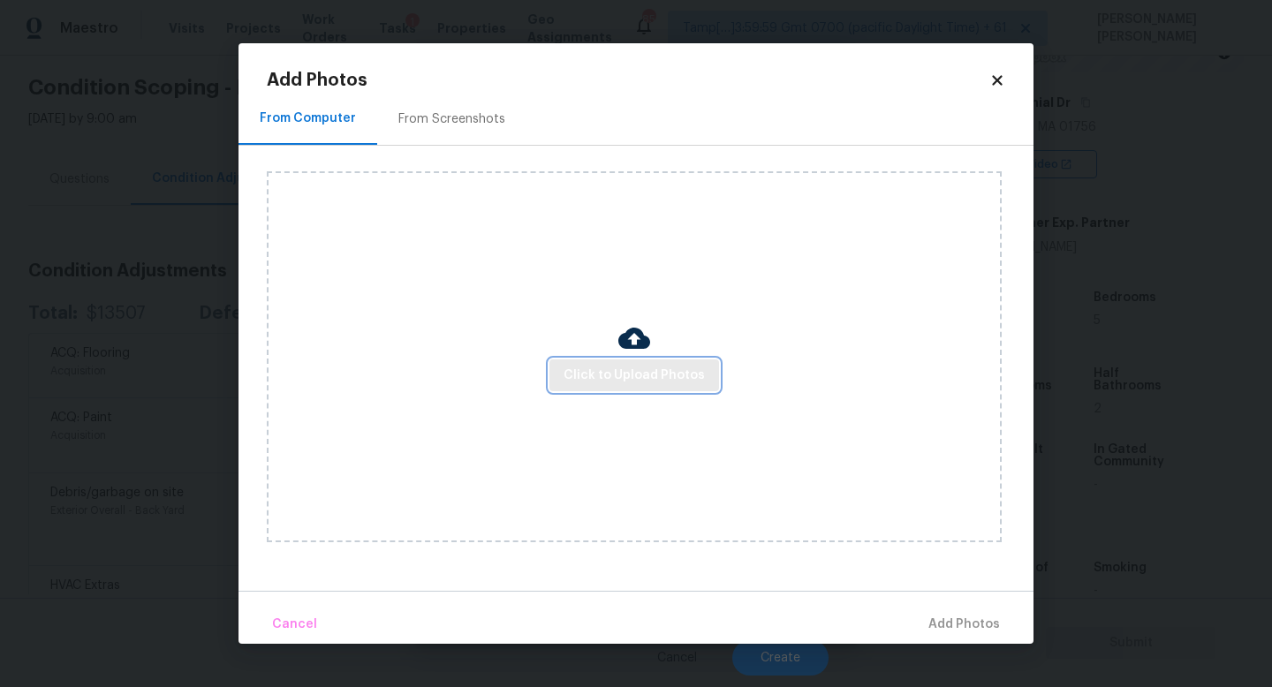
click at [612, 370] on span "Click to Upload Photos" at bounding box center [634, 376] width 141 height 22
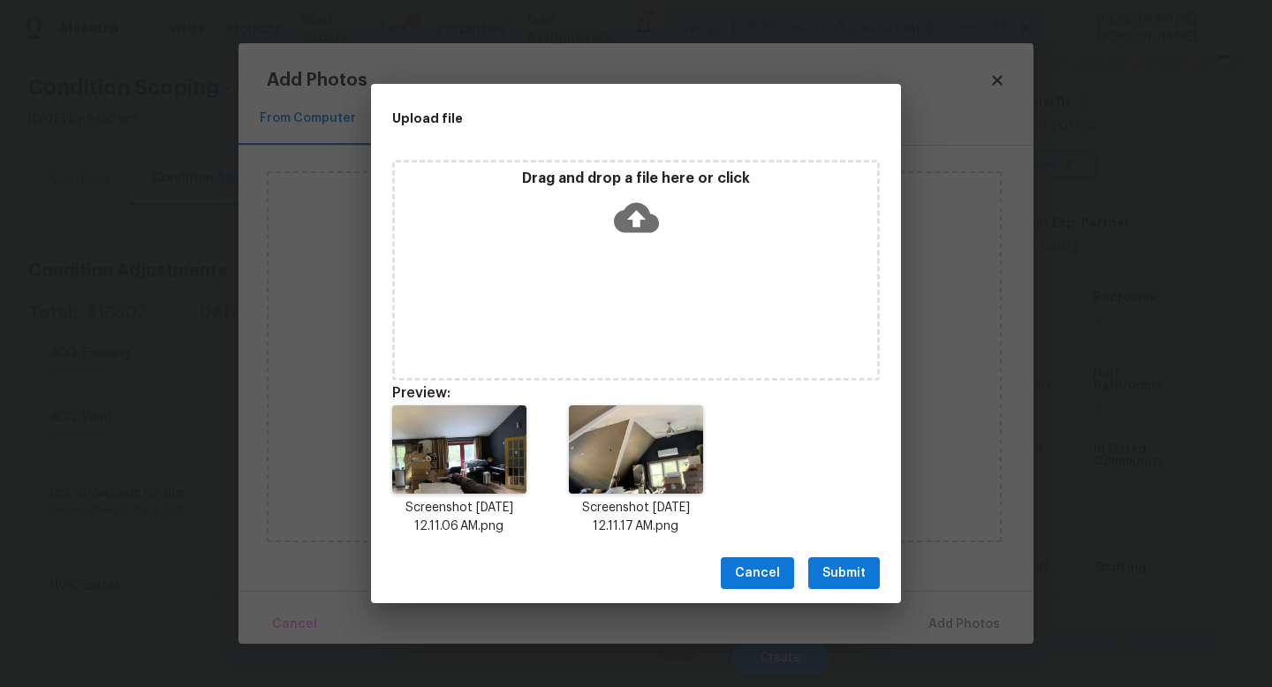
click at [841, 567] on span "Submit" at bounding box center [844, 574] width 43 height 22
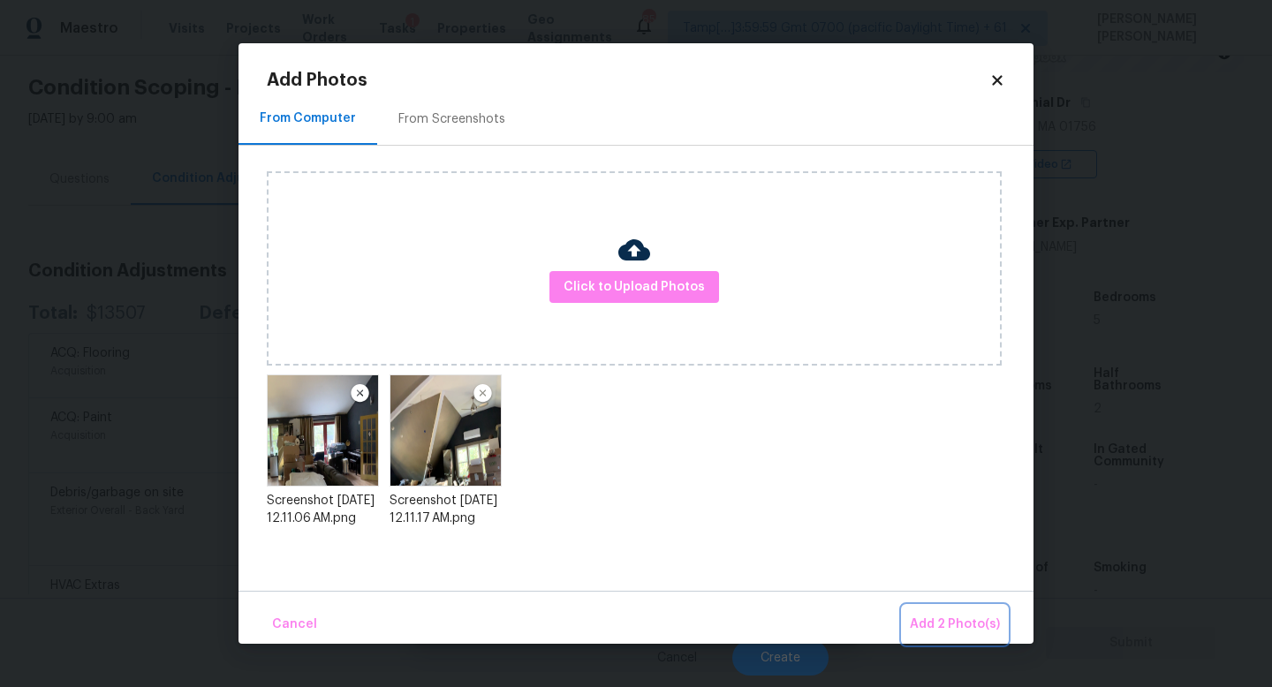
click at [959, 606] on button "Add 2 Photo(s)" at bounding box center [955, 625] width 104 height 38
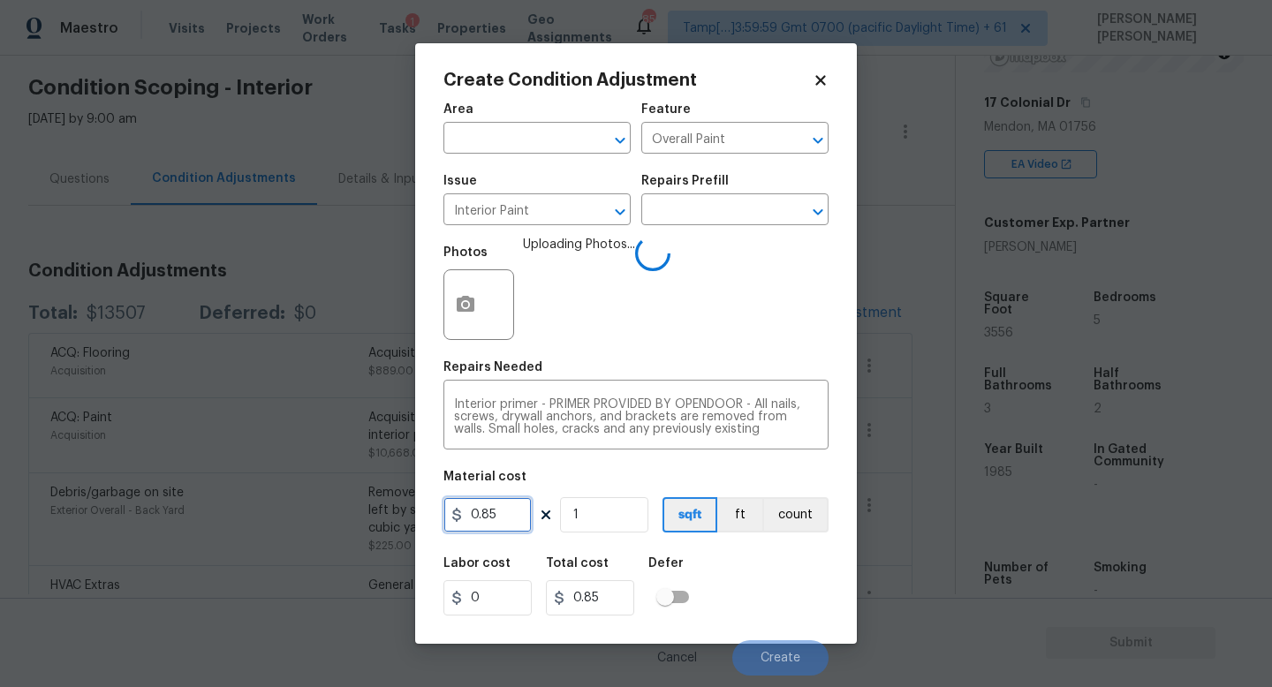
drag, startPoint x: 522, startPoint y: 514, endPoint x: 265, endPoint y: 514, distance: 257.1
click at [265, 514] on div "Create Condition Adjustment Area ​ Feature Overall Paint ​ Issue Interior Paint…" at bounding box center [636, 343] width 1272 height 687
type input "300"
click at [781, 562] on div "Labor cost 0 Total cost 300 Defer" at bounding box center [636, 587] width 385 height 80
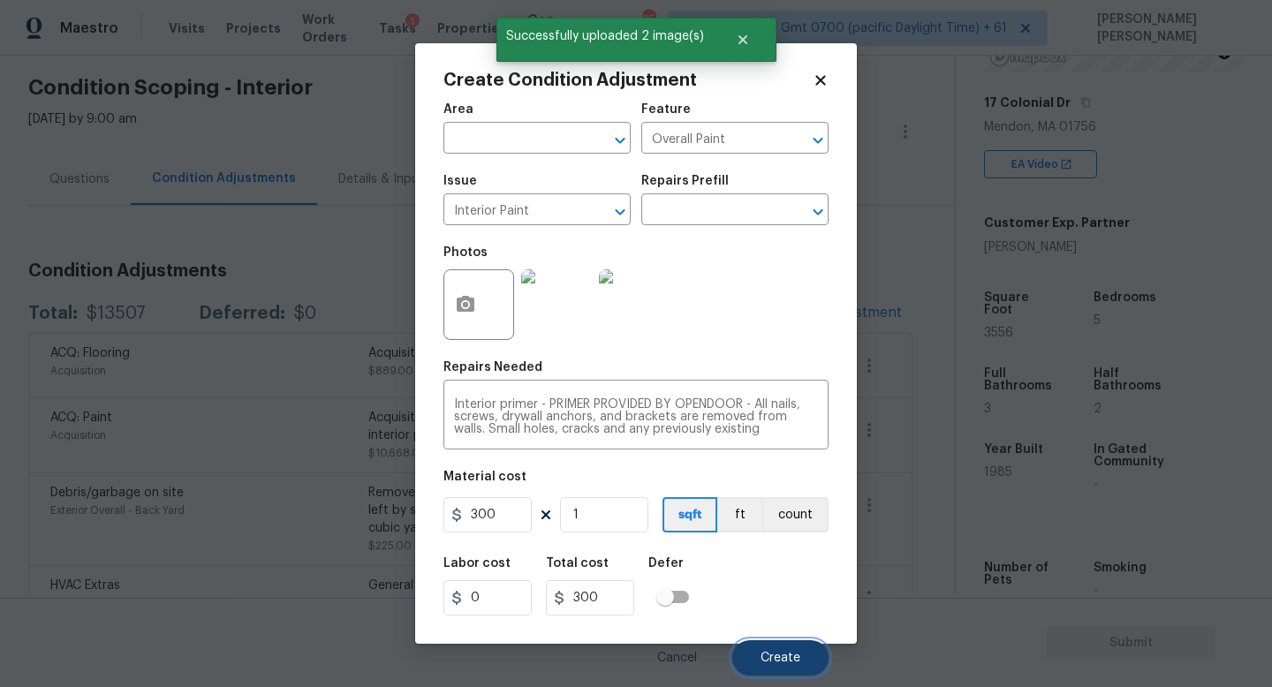
click at [774, 663] on span "Create" at bounding box center [781, 658] width 40 height 13
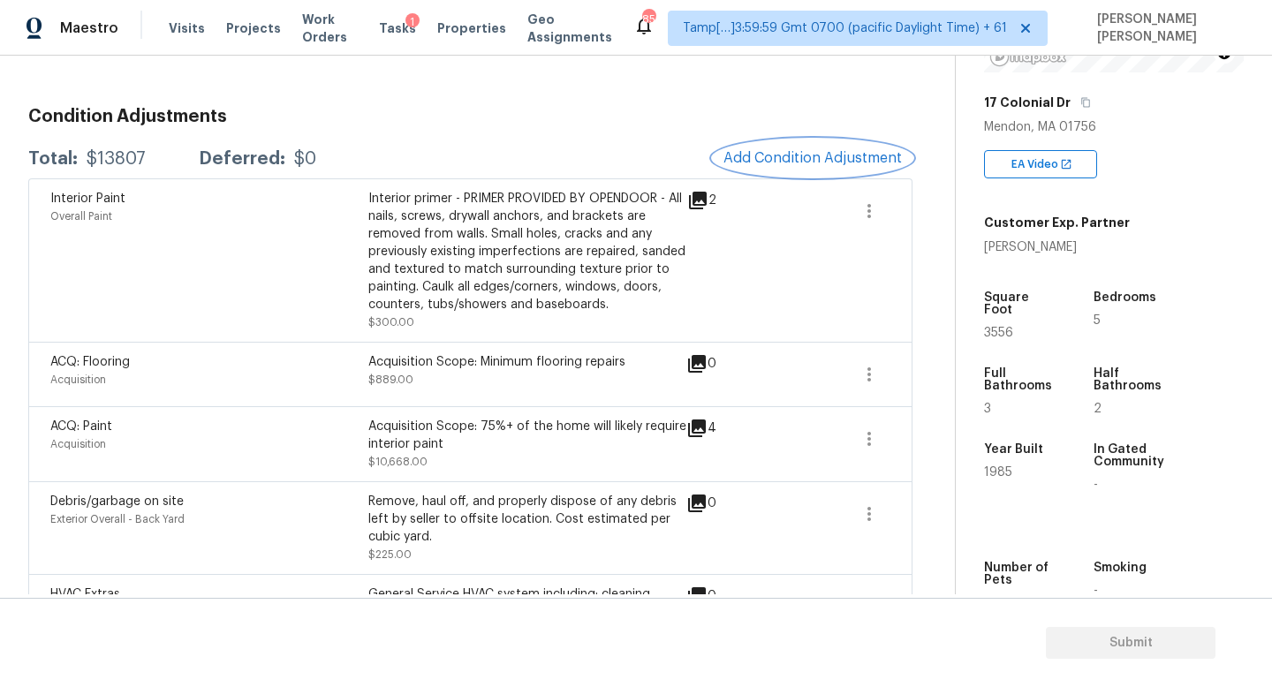
scroll to position [140, 0]
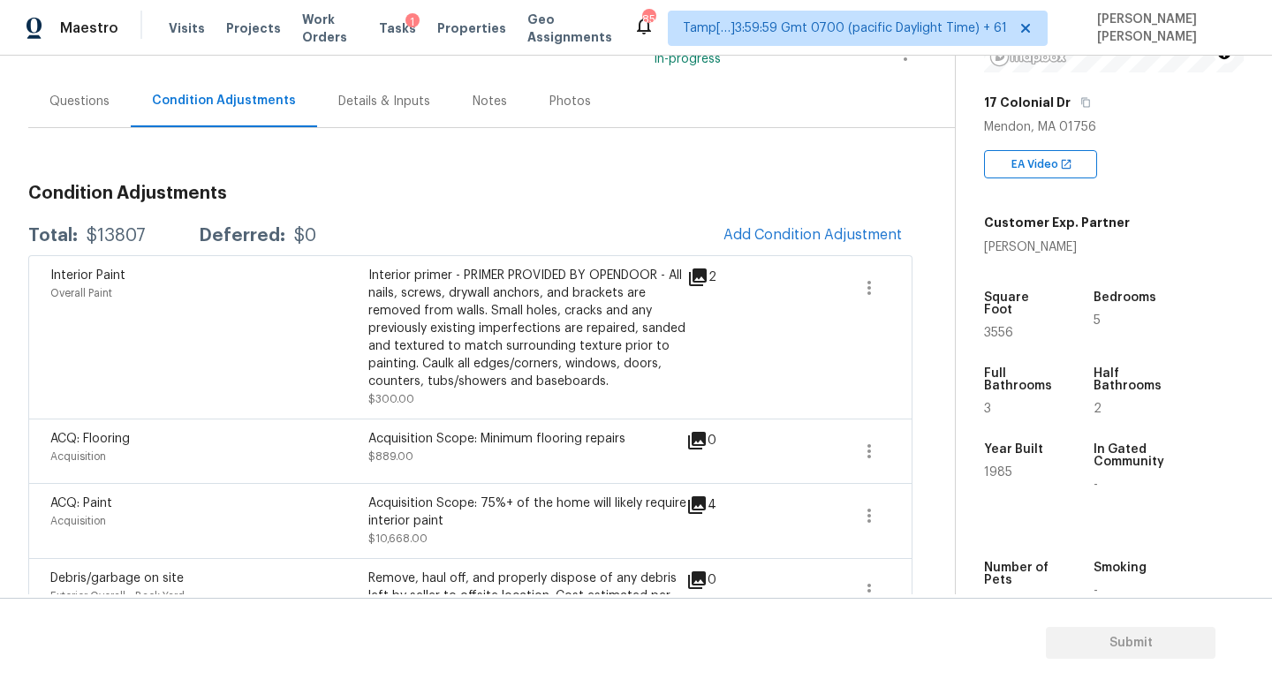
click at [110, 239] on div "$13807" at bounding box center [116, 236] width 59 height 18
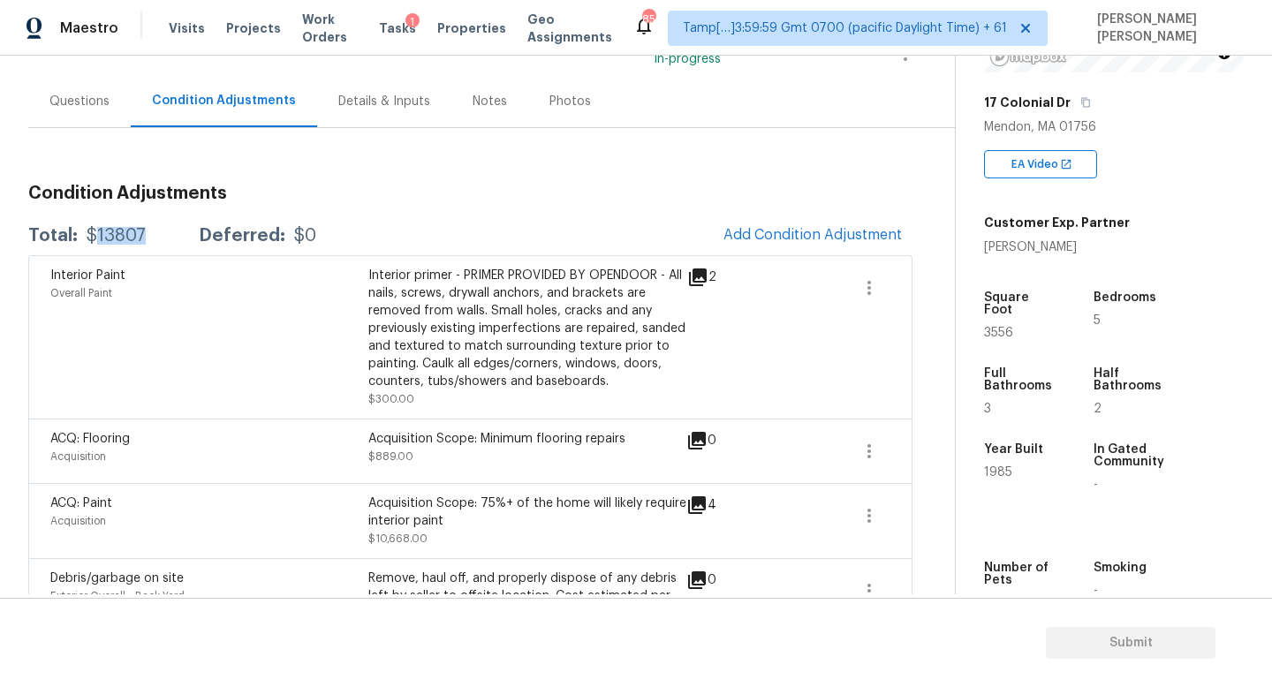
click at [110, 239] on div "$13807" at bounding box center [116, 236] width 59 height 18
copy div "$13807"
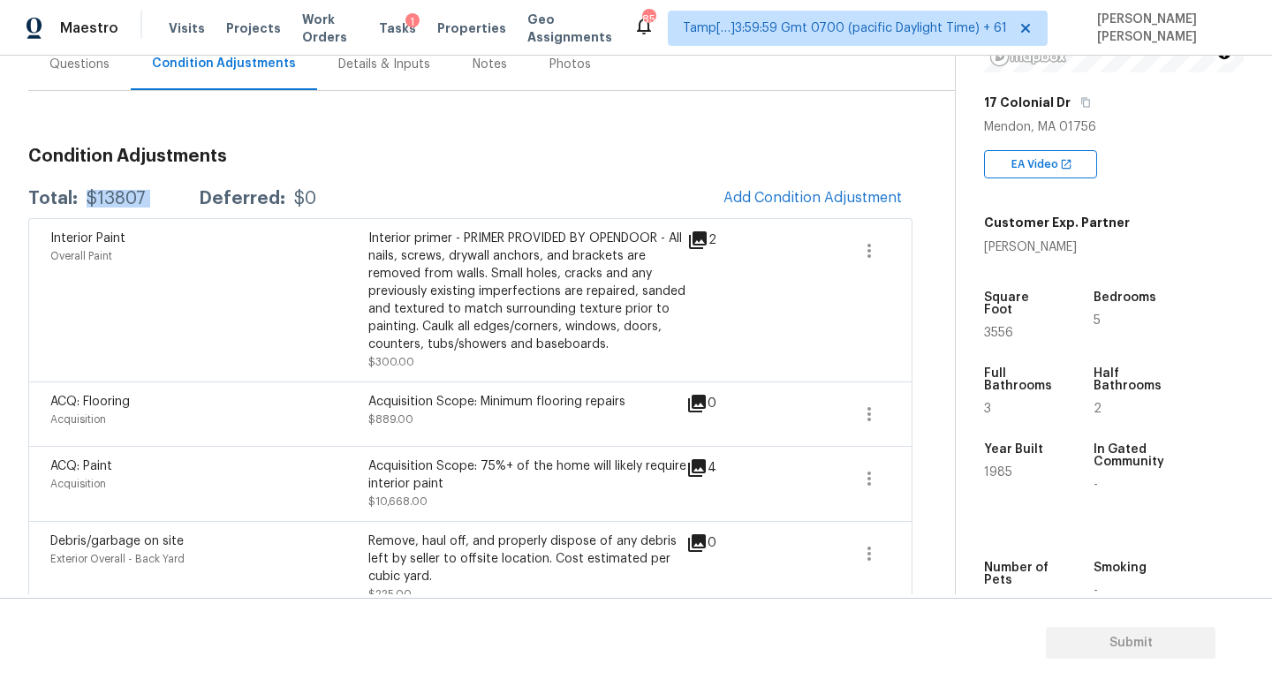
copy div "$13807"
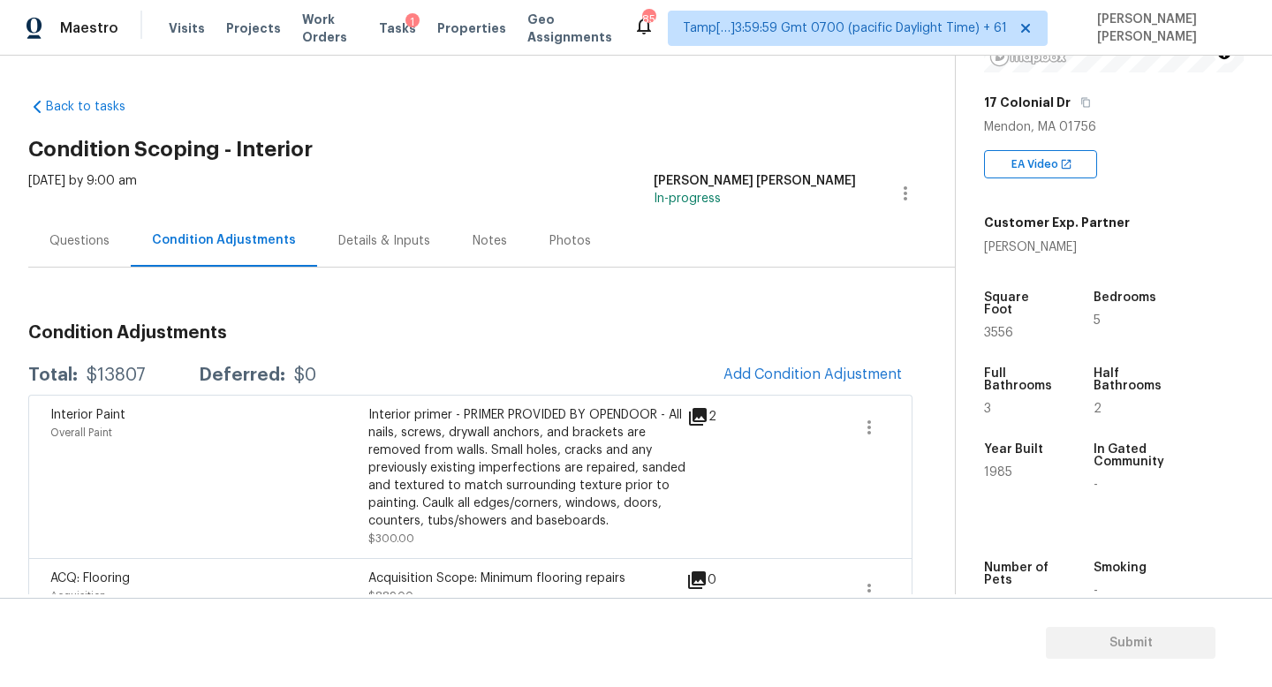
click at [90, 233] on div "Questions" at bounding box center [79, 241] width 60 height 18
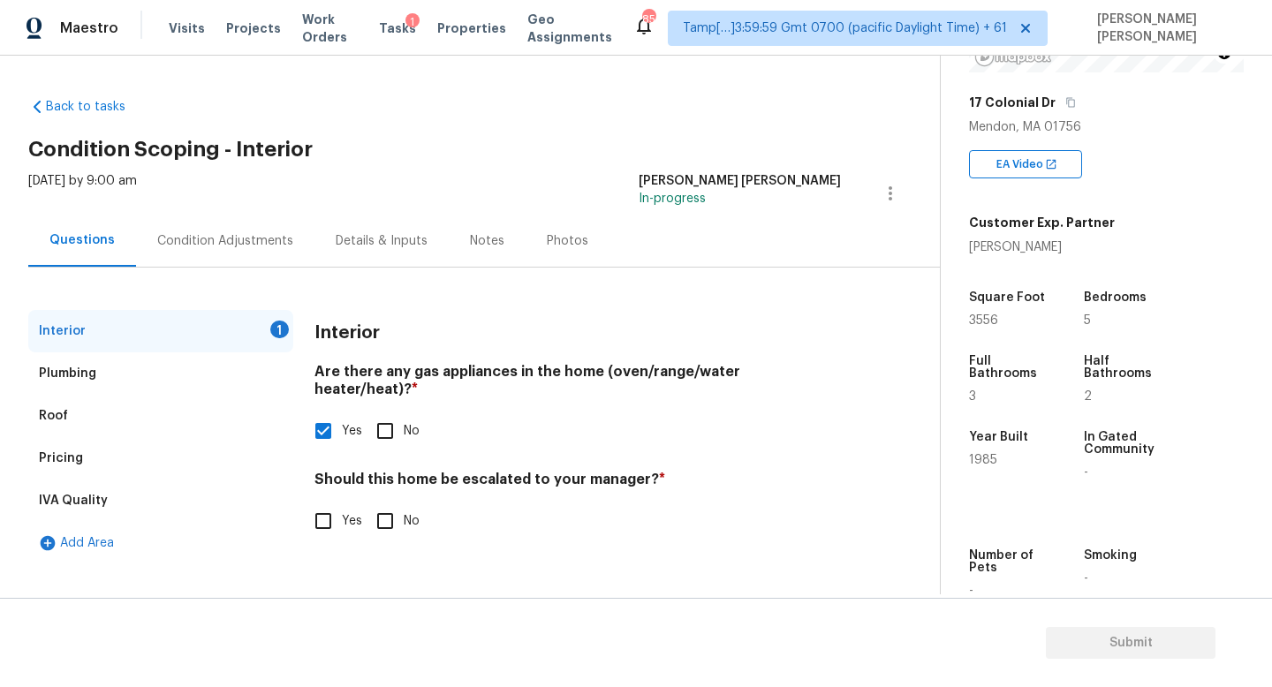
click at [385, 512] on input "No" at bounding box center [385, 521] width 37 height 37
checkbox input "true"
click at [1141, 647] on span "Submit" at bounding box center [1130, 644] width 141 height 22
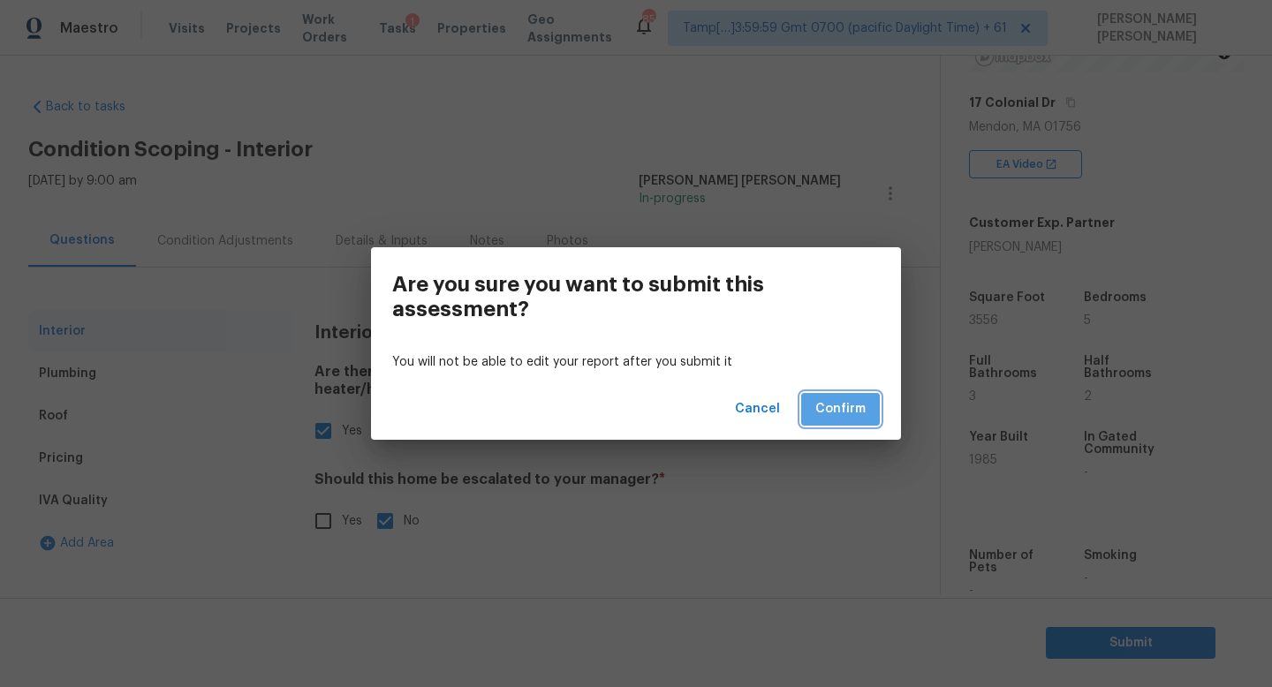
click at [841, 400] on span "Confirm" at bounding box center [840, 409] width 50 height 22
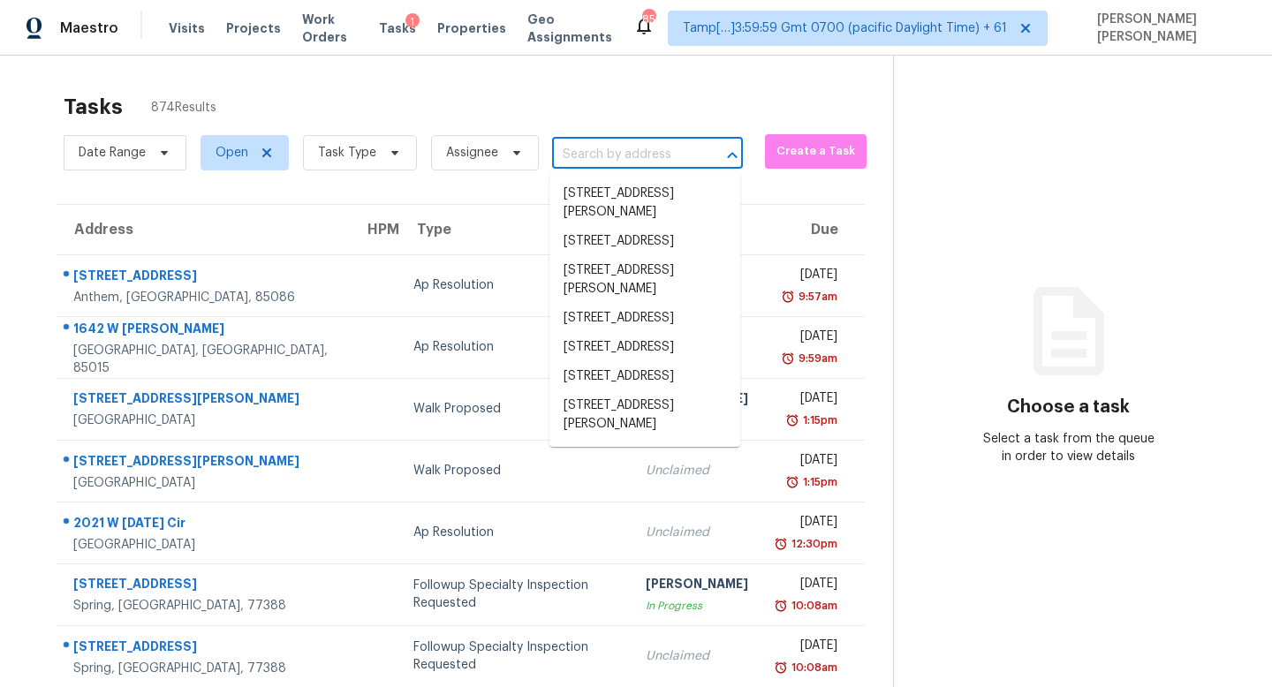
click at [591, 155] on input "text" at bounding box center [622, 154] width 141 height 27
paste input "[STREET_ADDRESS]"
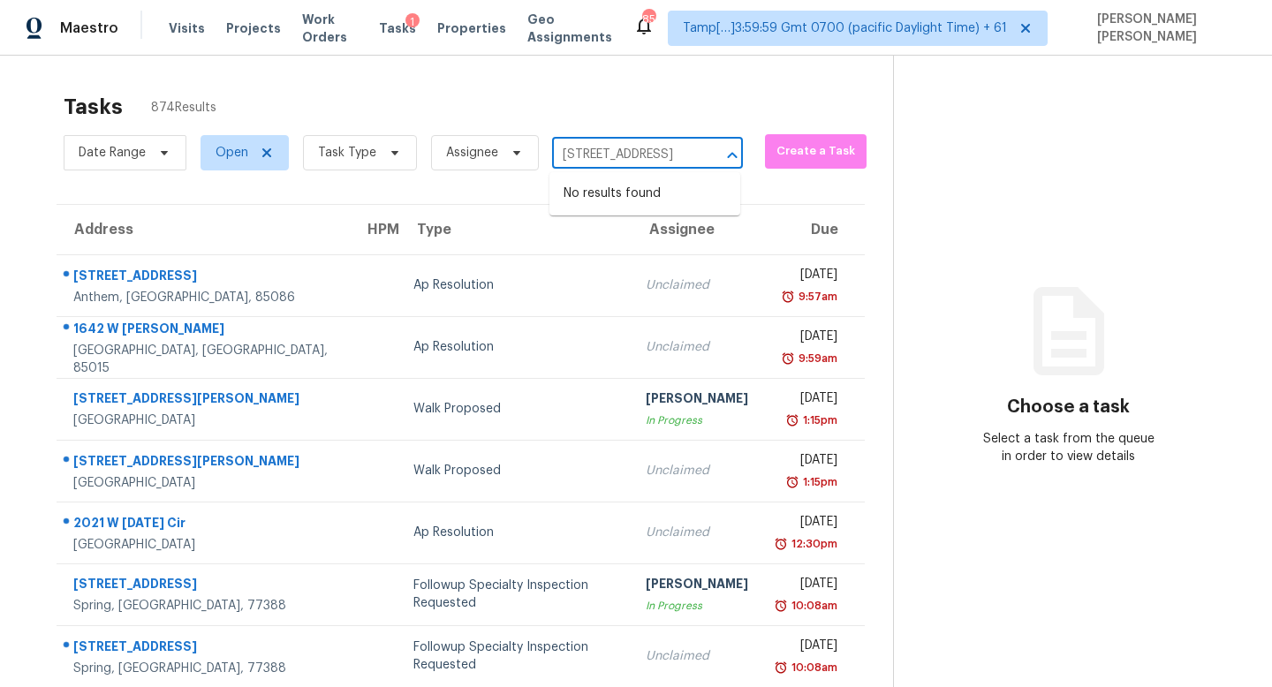
type input "[STREET_ADDRESS]"
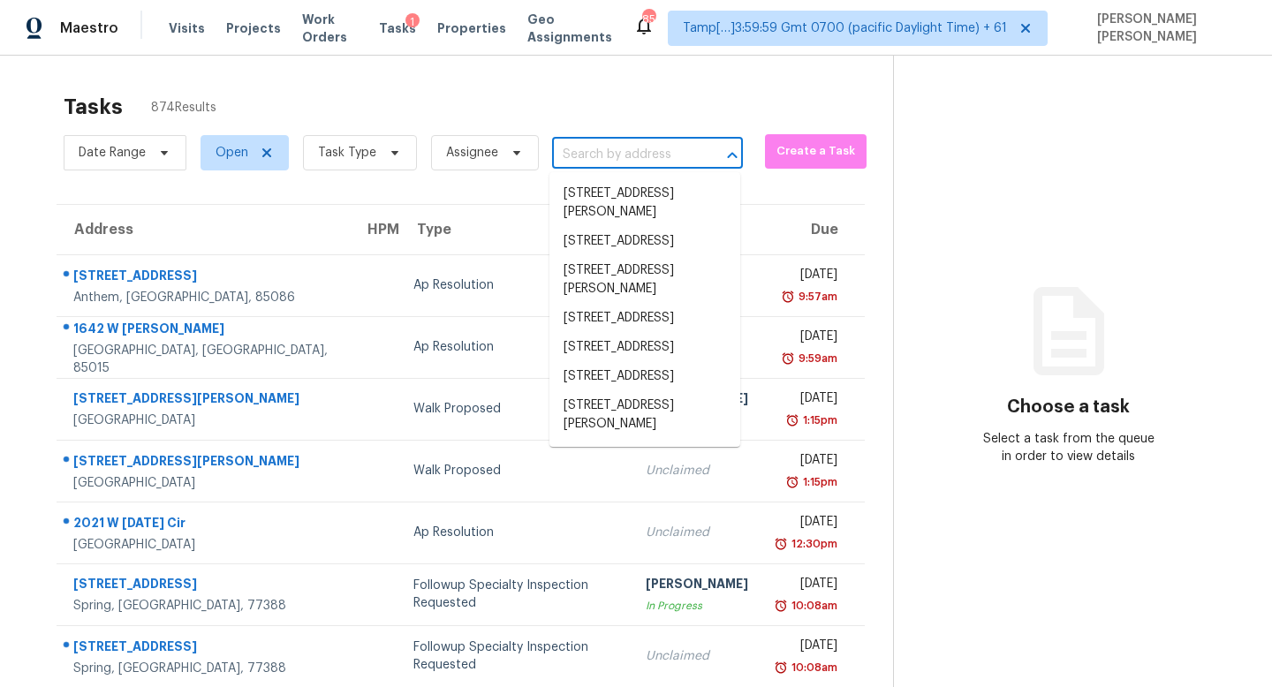
click at [629, 145] on input "text" at bounding box center [622, 154] width 141 height 27
paste input "[STREET_ADDRESS]"
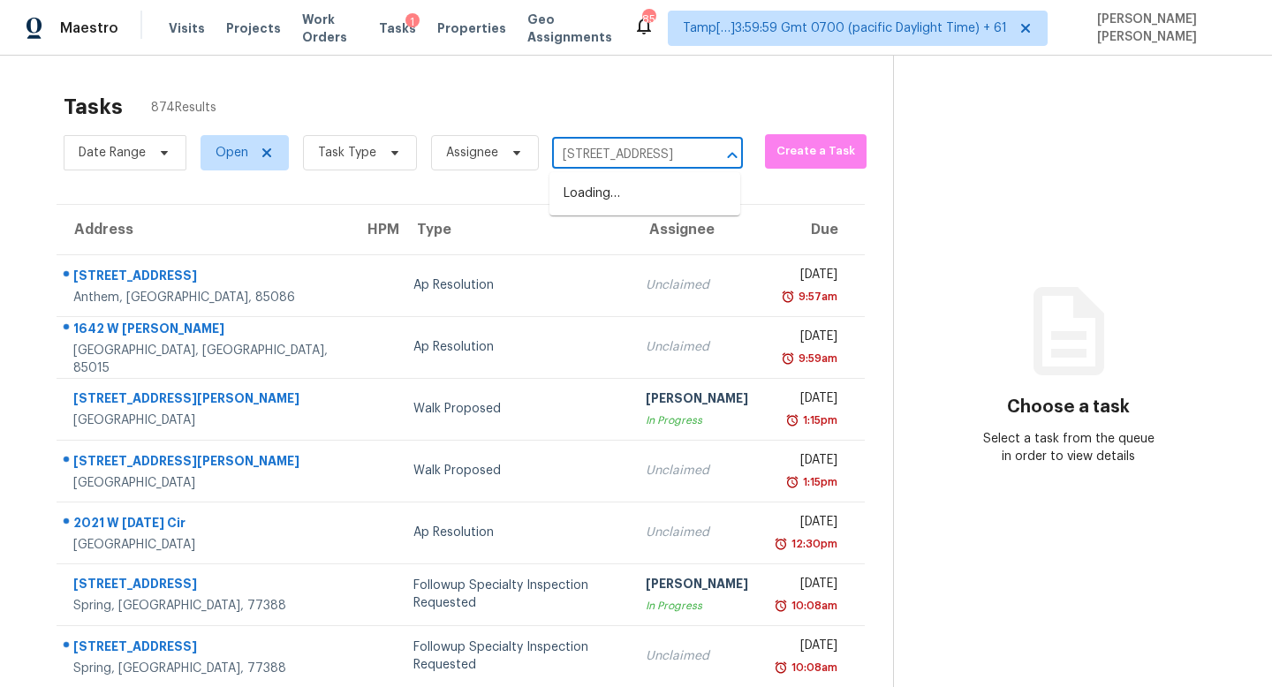
type input "[STREET_ADDRESS]"
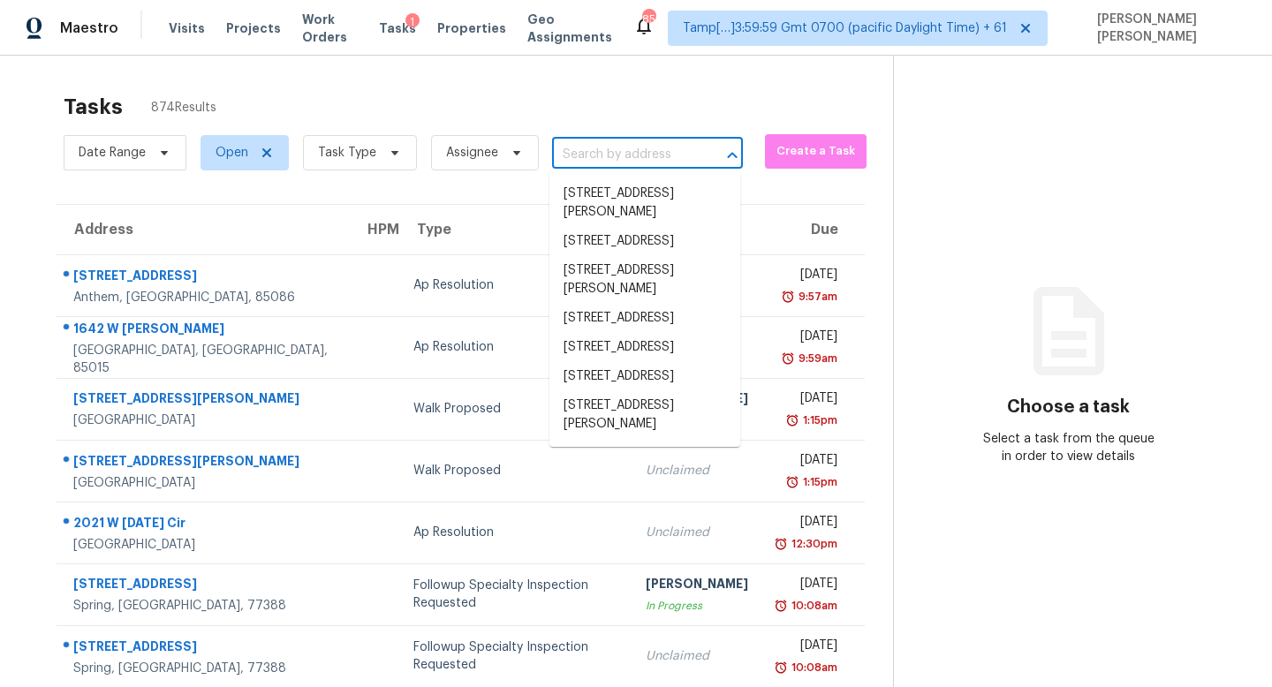
paste input "10219 Pinewood Ave Apt 2, Tujunga, CA 91042"
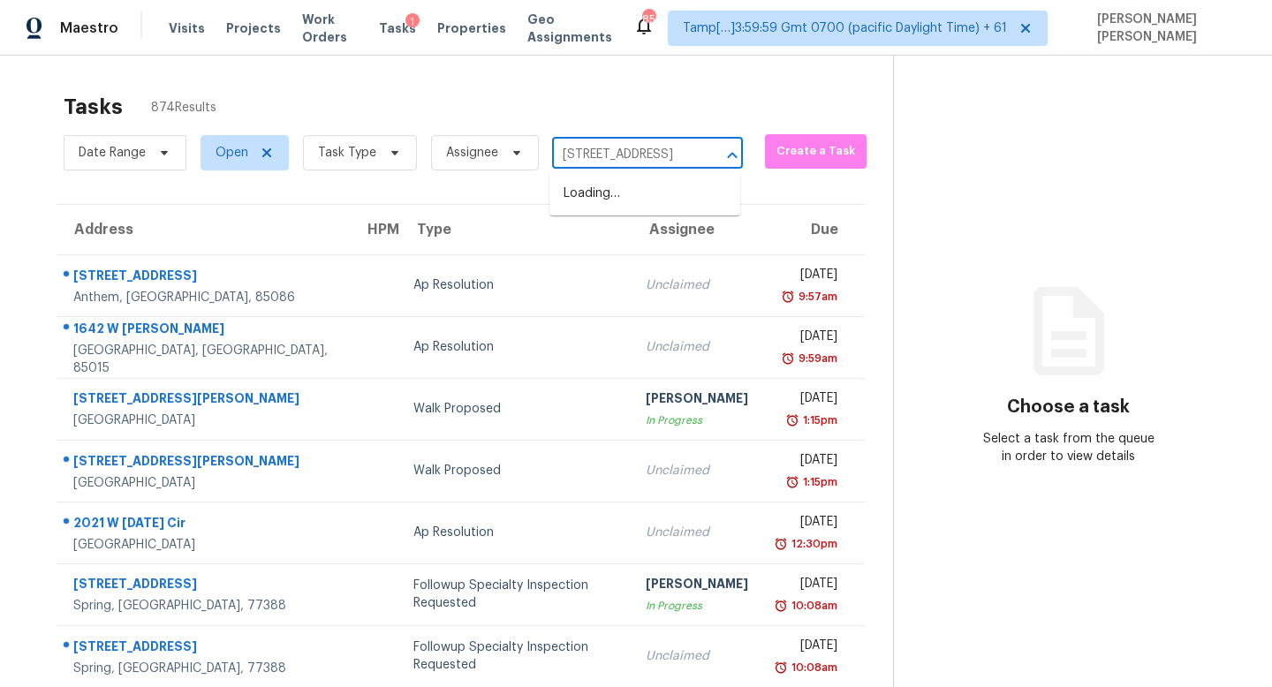
type input "10219 Pinewood Ave"
click at [647, 202] on li "10219 Pinewood Ave Apt 2, Tujunga, CA 91042" at bounding box center [645, 193] width 191 height 29
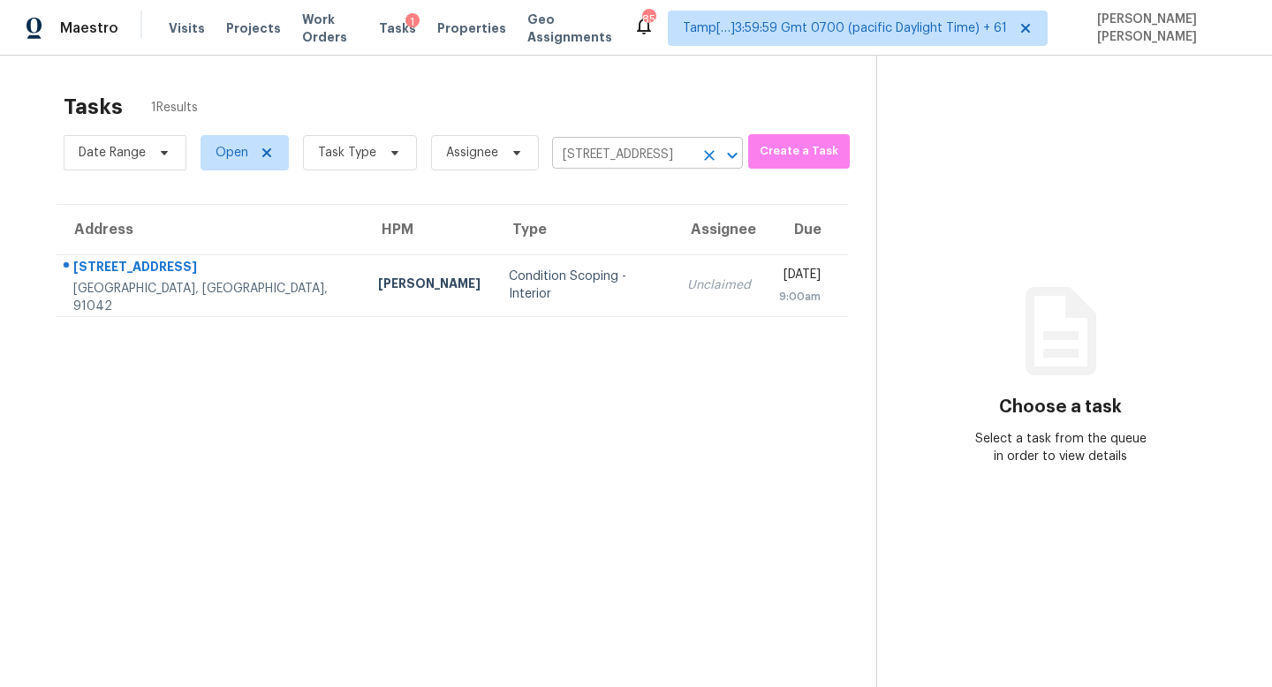
click at [611, 161] on input "10219 Pinewood Ave Apt 2, Tujunga, CA 91042" at bounding box center [622, 154] width 141 height 27
paste input "4180 Samoa Hill Ct, Riverview, FL 33569"
type input "14180 Samoa Hill Ct, Riverview, FL 33569"
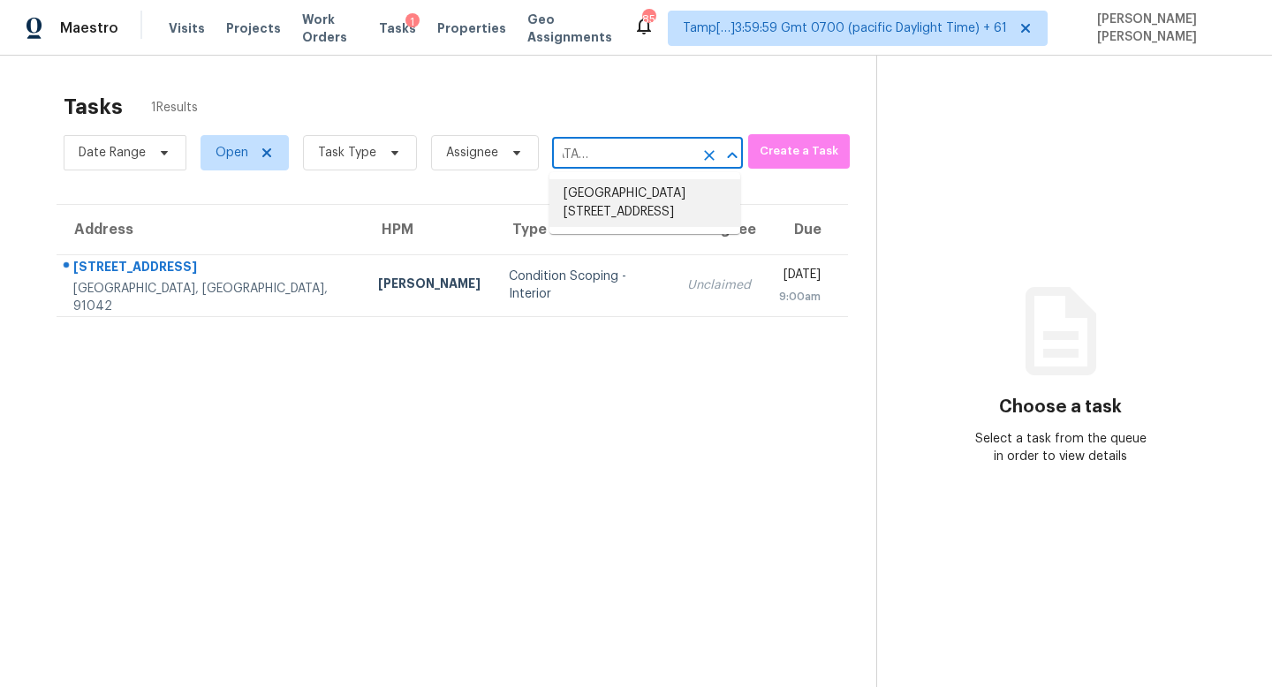
click at [645, 193] on li "14180 Samoa Hill Ct, Riverview, FL 33569" at bounding box center [645, 203] width 191 height 48
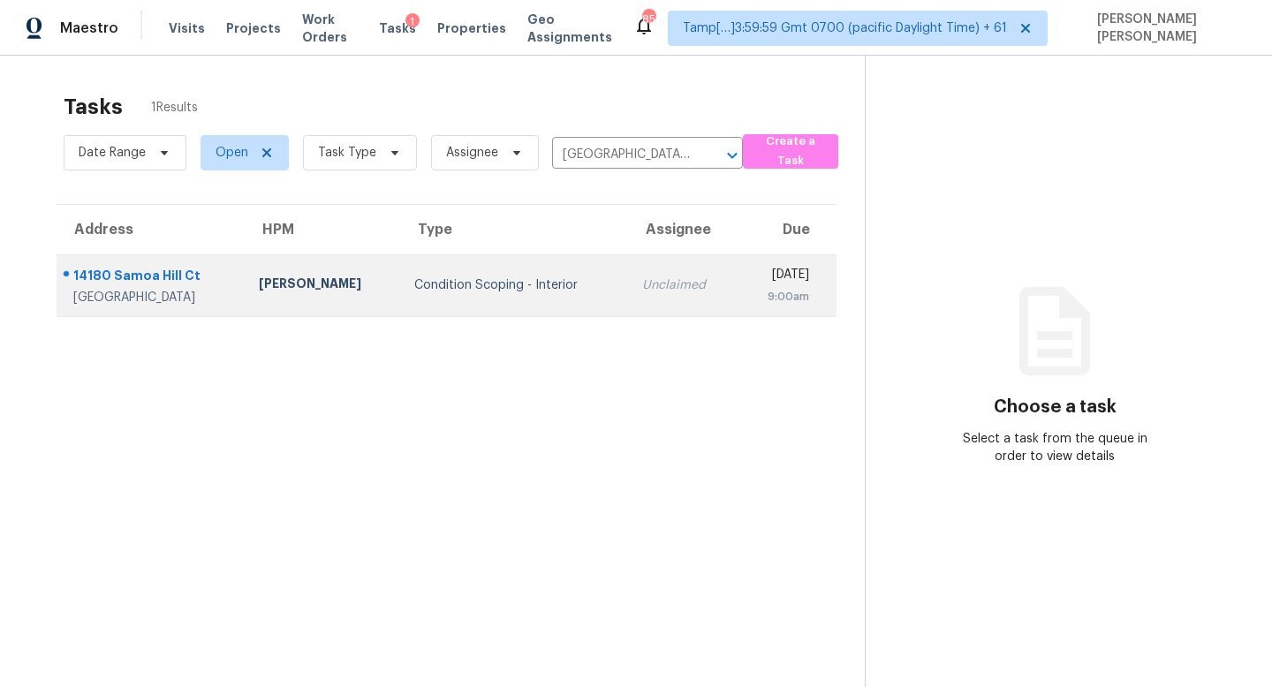
click at [628, 296] on td "Unclaimed" at bounding box center [683, 285] width 110 height 62
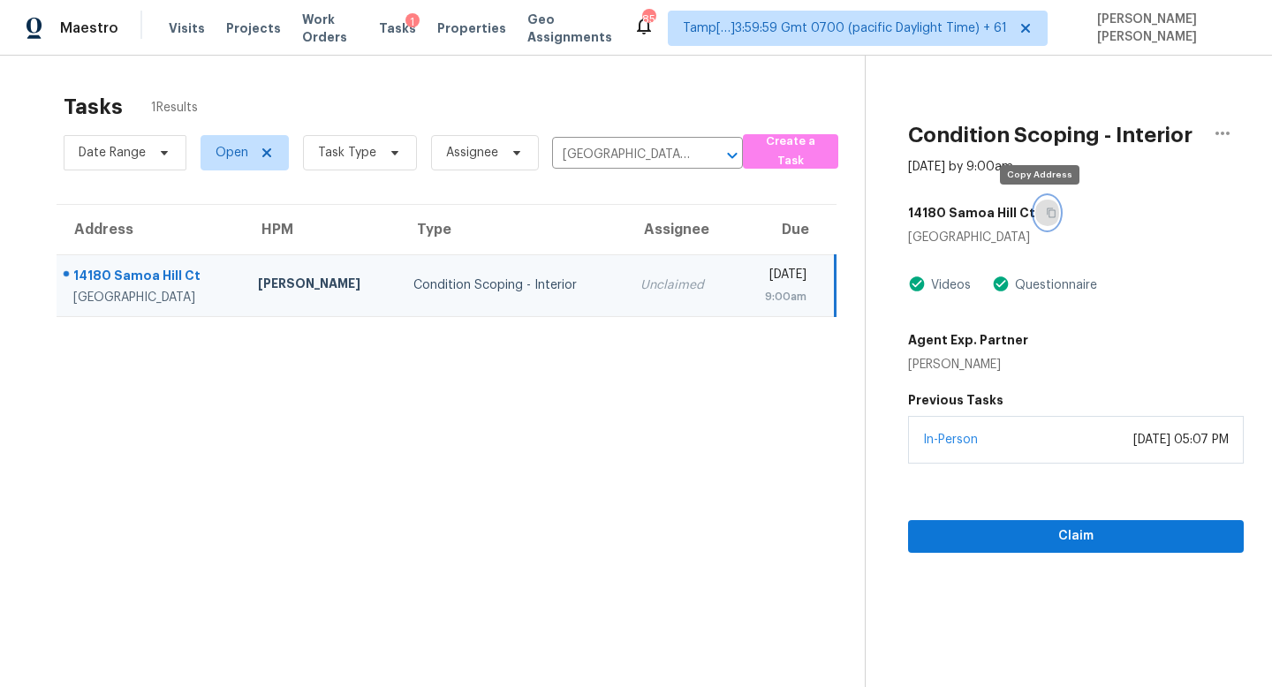
click at [1046, 217] on icon "button" at bounding box center [1051, 213] width 11 height 11
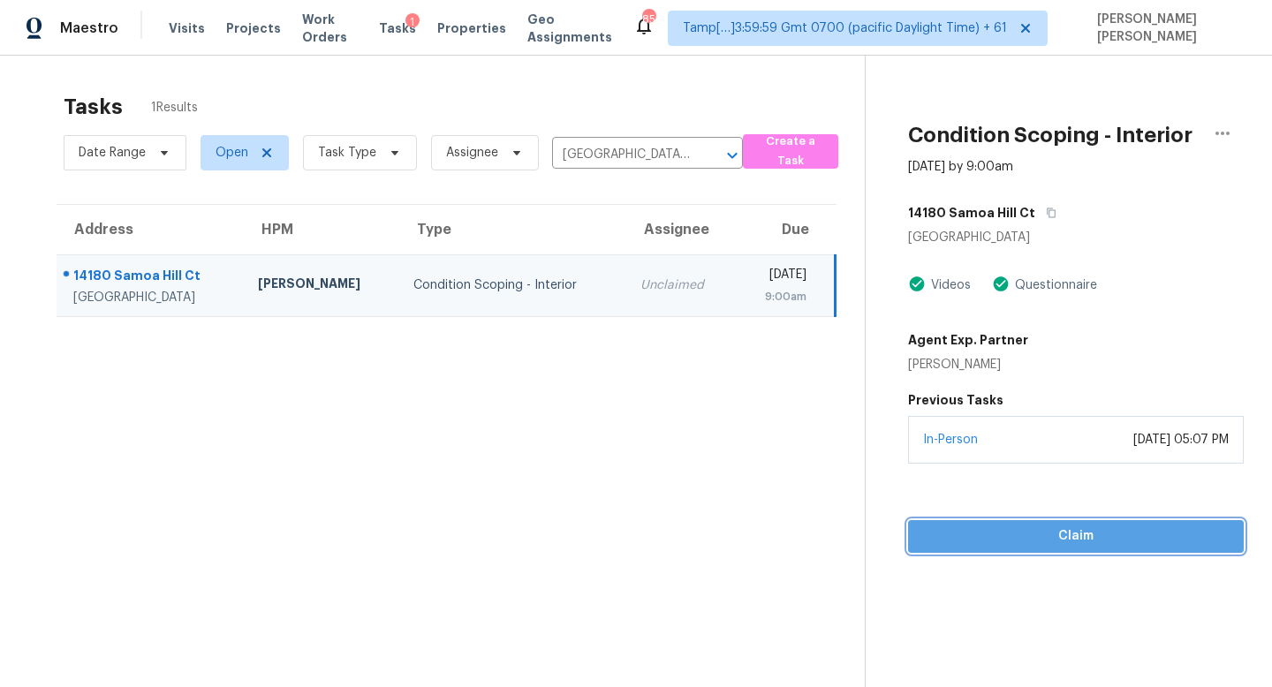
click at [1051, 523] on button "Claim" at bounding box center [1076, 536] width 336 height 33
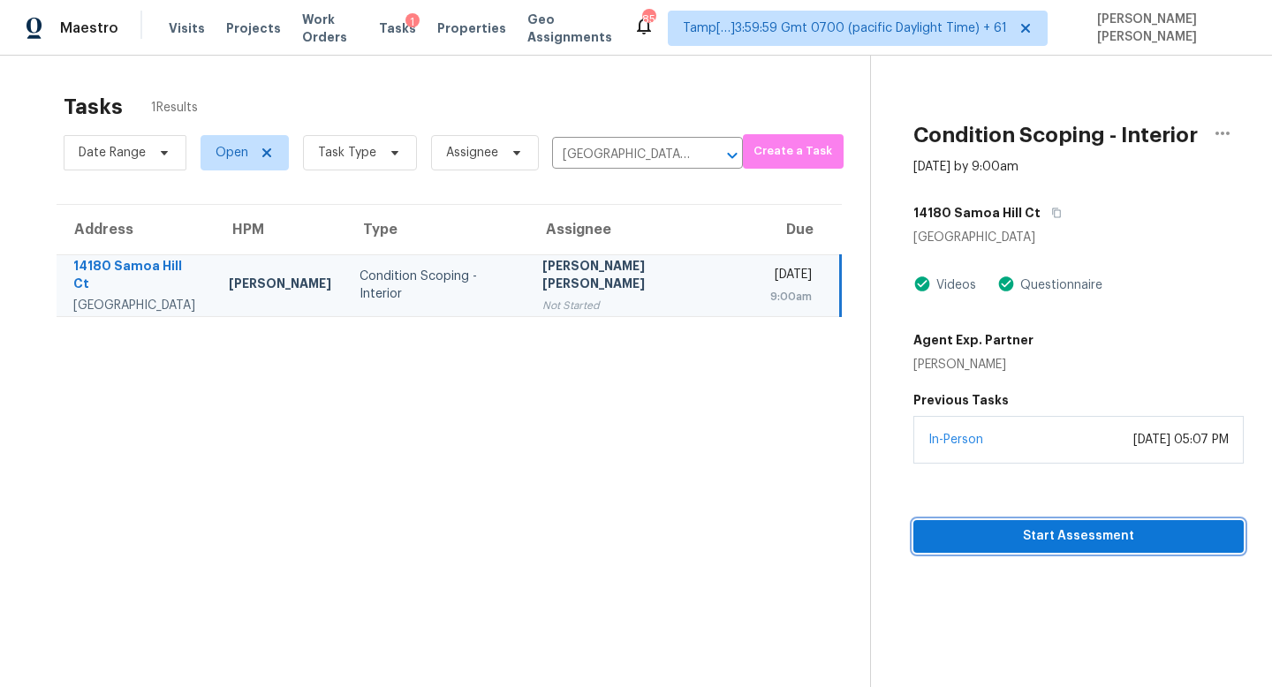
click at [1047, 542] on span "Start Assessment" at bounding box center [1079, 537] width 302 height 22
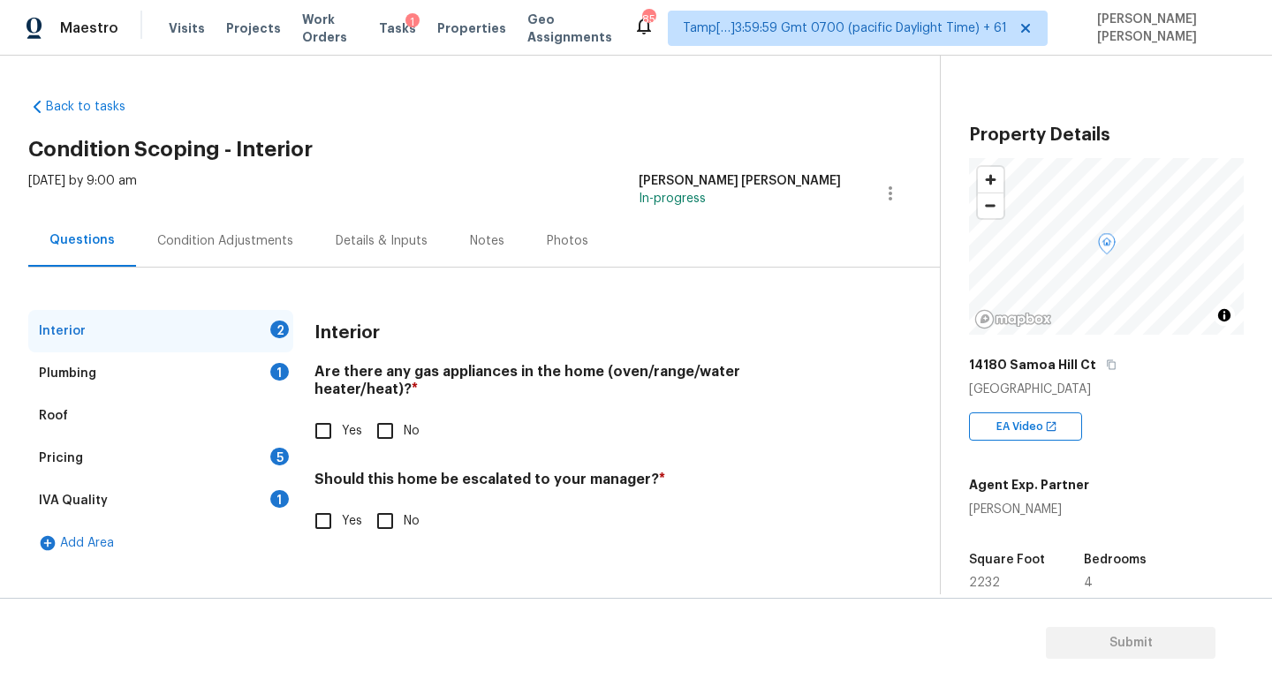
click at [387, 416] on input "No" at bounding box center [385, 431] width 37 height 37
checkbox input "true"
click at [216, 374] on div "Plumbing 1" at bounding box center [160, 374] width 265 height 42
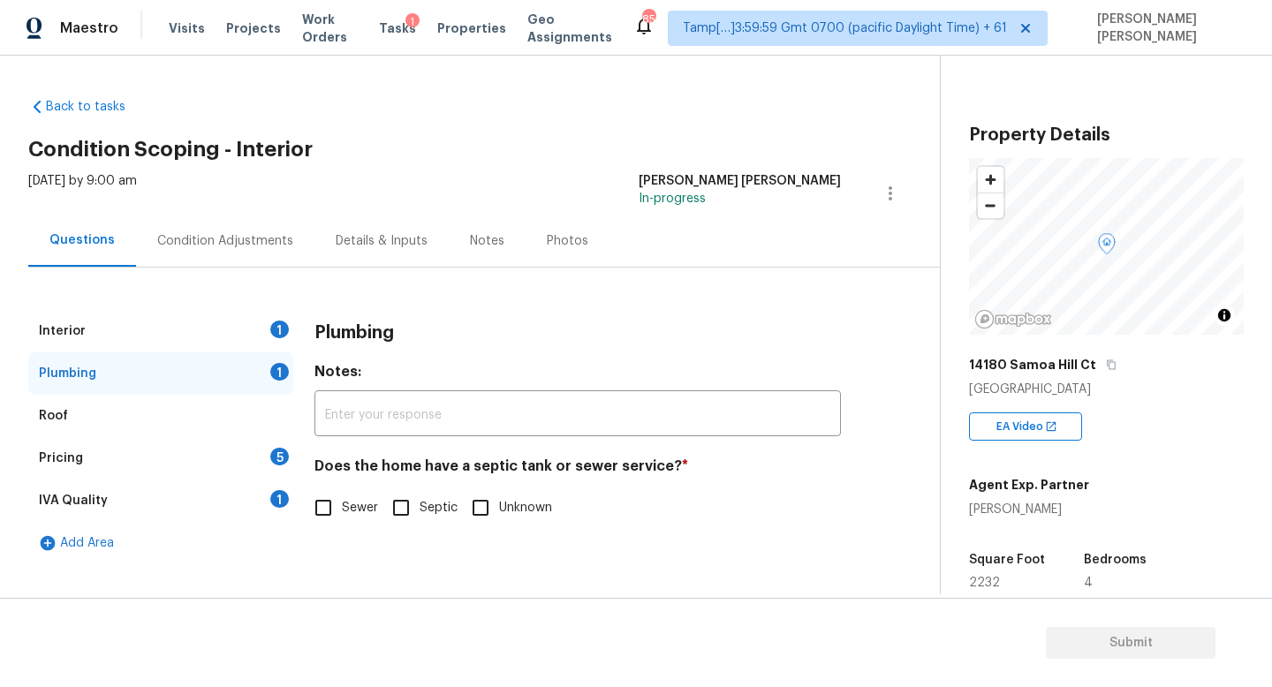
click at [317, 494] on input "Sewer" at bounding box center [323, 507] width 37 height 37
checkbox input "true"
click at [247, 436] on div "Roof" at bounding box center [160, 416] width 265 height 42
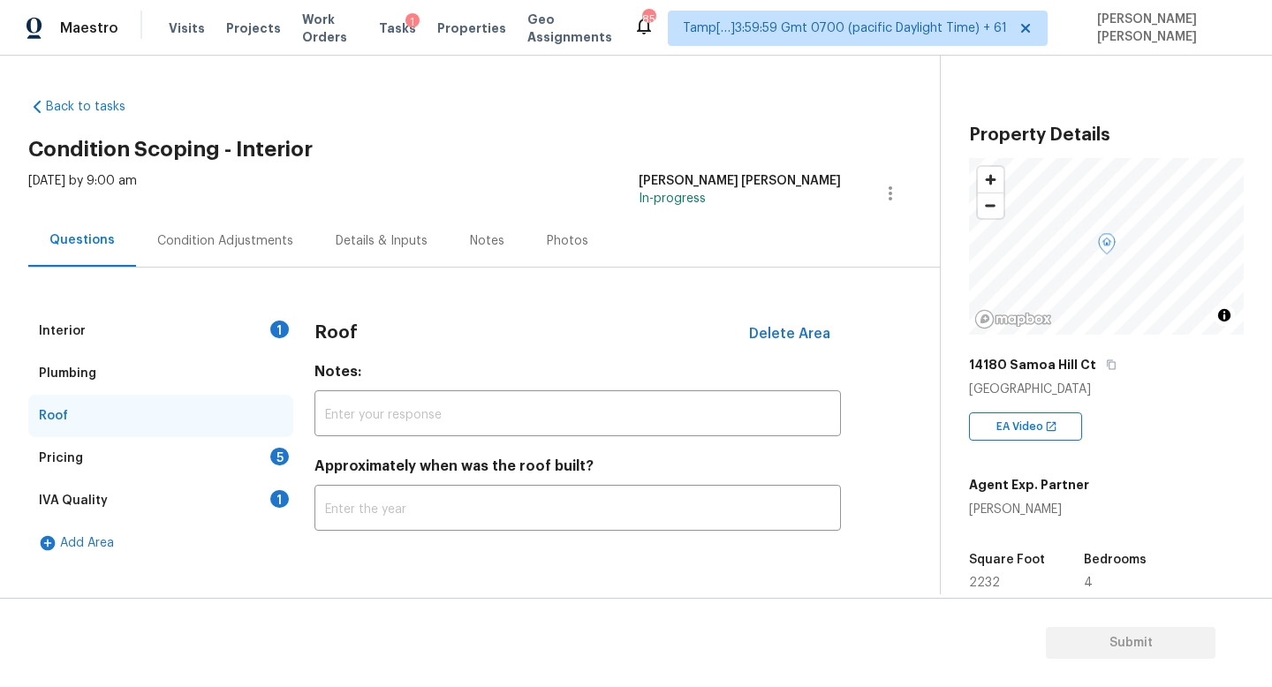
click at [255, 446] on div "Pricing 5" at bounding box center [160, 458] width 265 height 42
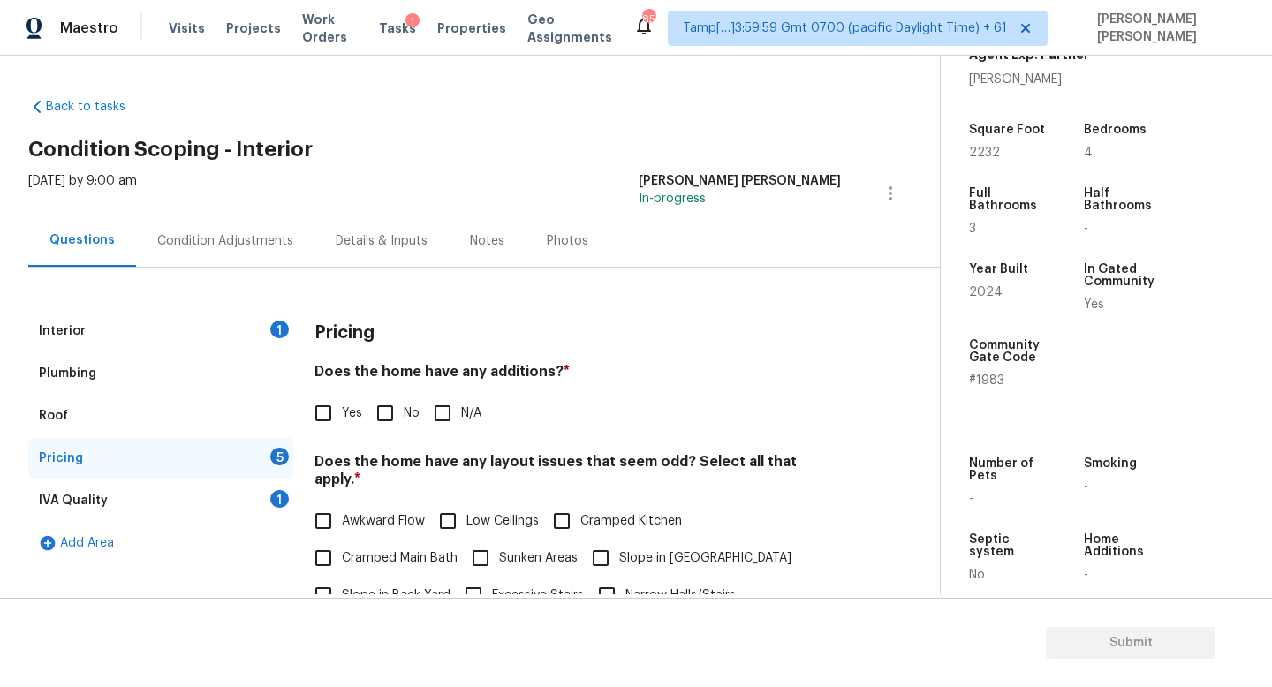
click at [390, 413] on input "No" at bounding box center [385, 413] width 37 height 37
checkbox input "true"
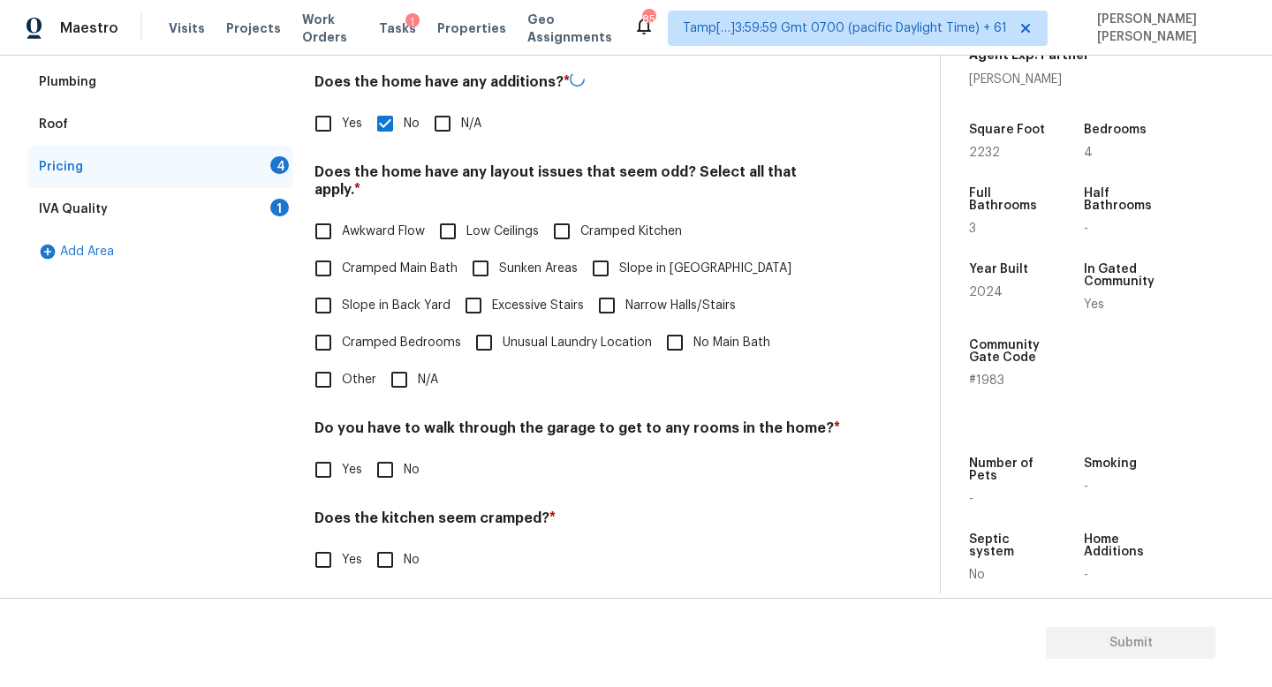
click at [410, 362] on input "N/A" at bounding box center [399, 379] width 37 height 37
checkbox input "true"
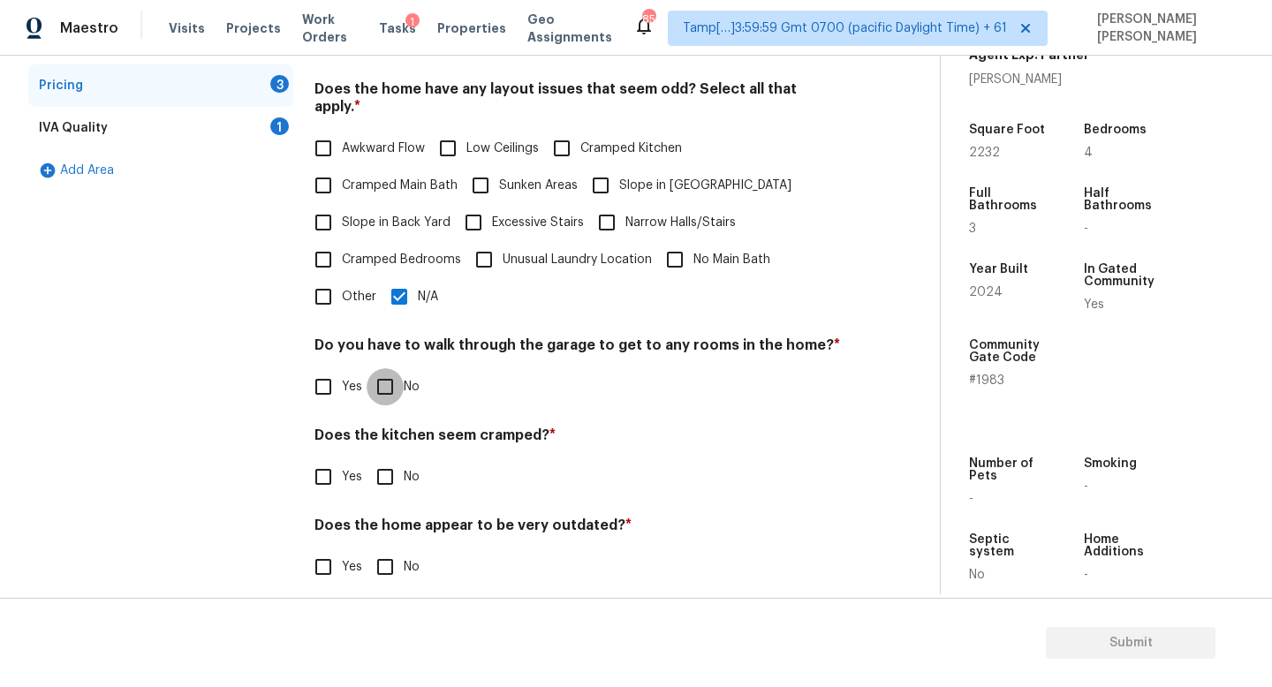
click at [387, 373] on input "No" at bounding box center [385, 386] width 37 height 37
checkbox input "true"
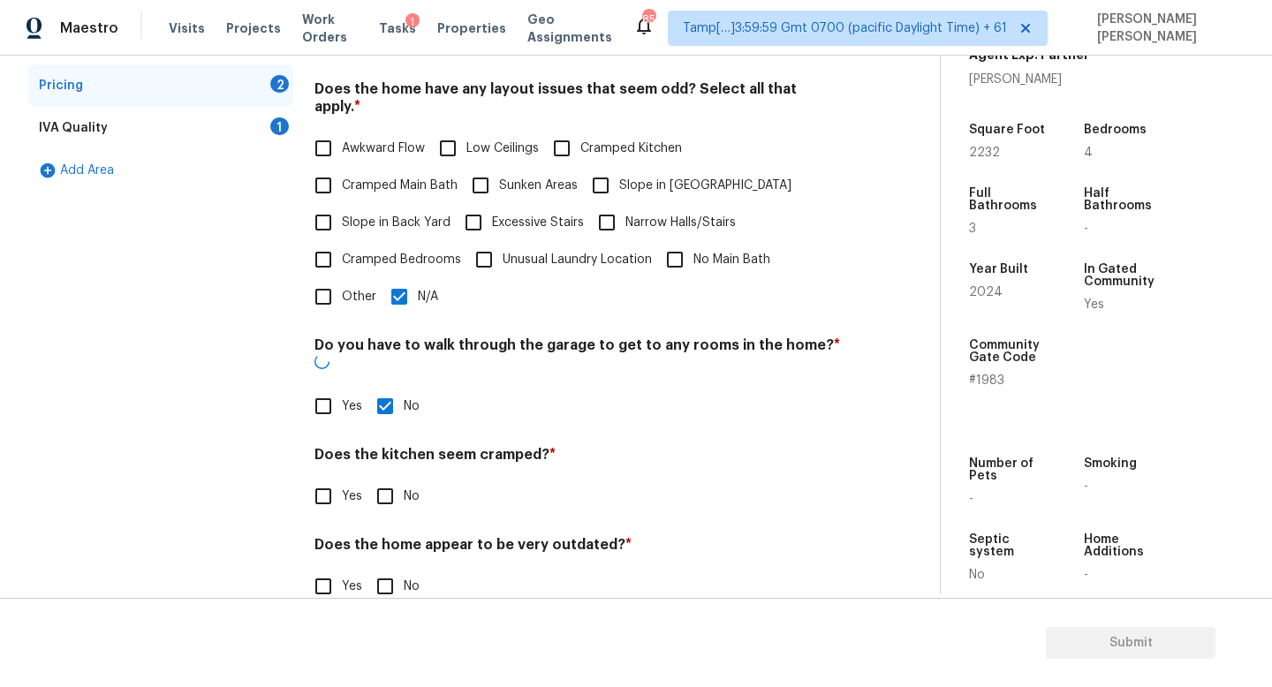
click at [383, 486] on div "Pricing Does the home have any additions? * Yes No N/A Does the home have any l…" at bounding box center [578, 281] width 527 height 689
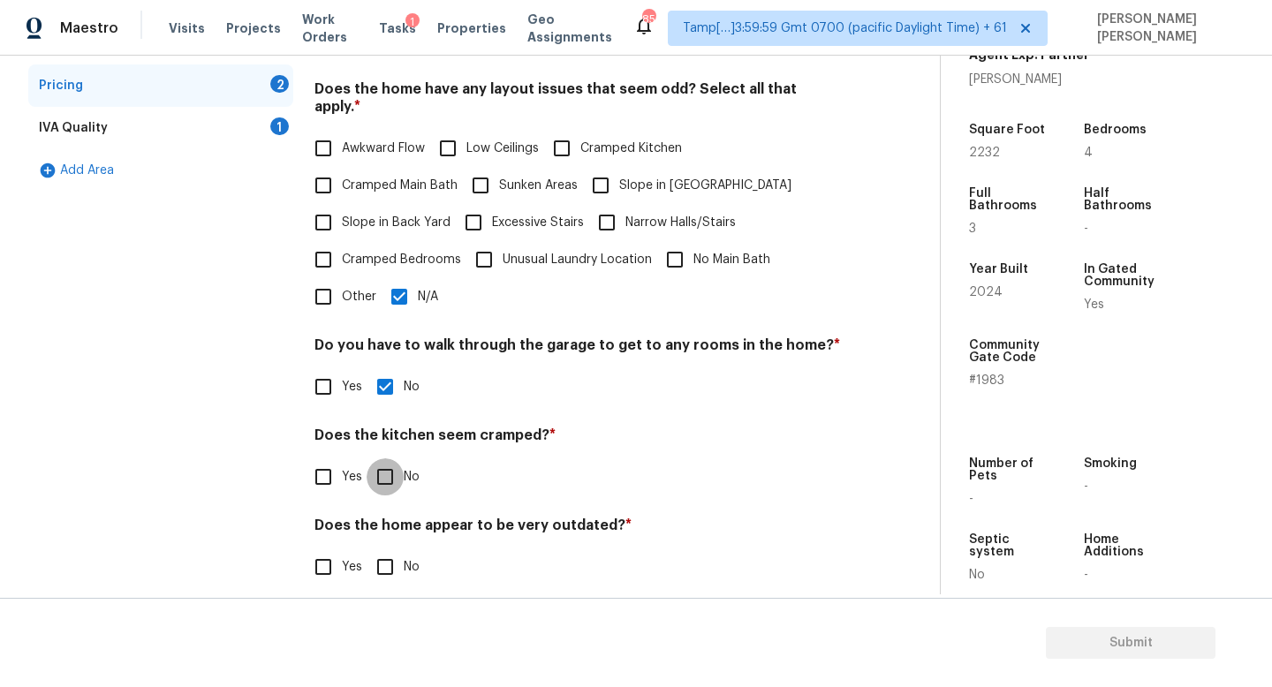
click at [383, 459] on input "No" at bounding box center [385, 477] width 37 height 37
checkbox input "true"
click at [383, 557] on input "No" at bounding box center [385, 568] width 37 height 37
checkbox input "true"
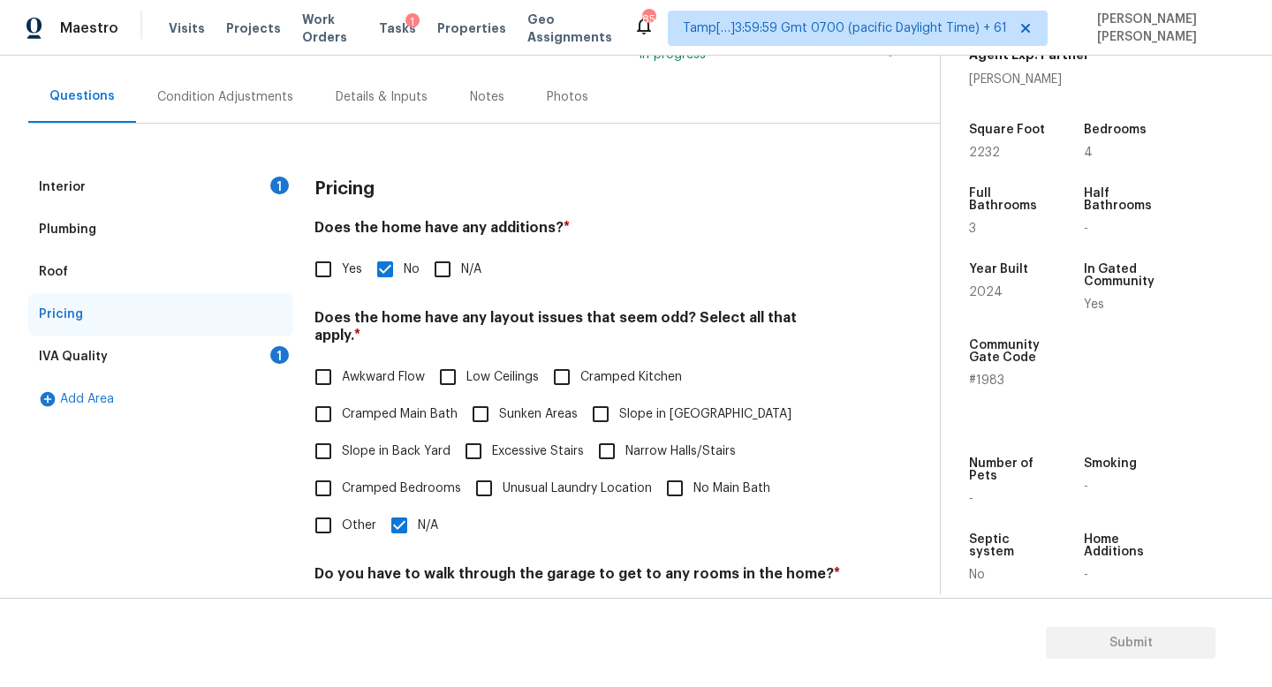
click at [271, 374] on div "IVA Quality 1" at bounding box center [160, 357] width 265 height 42
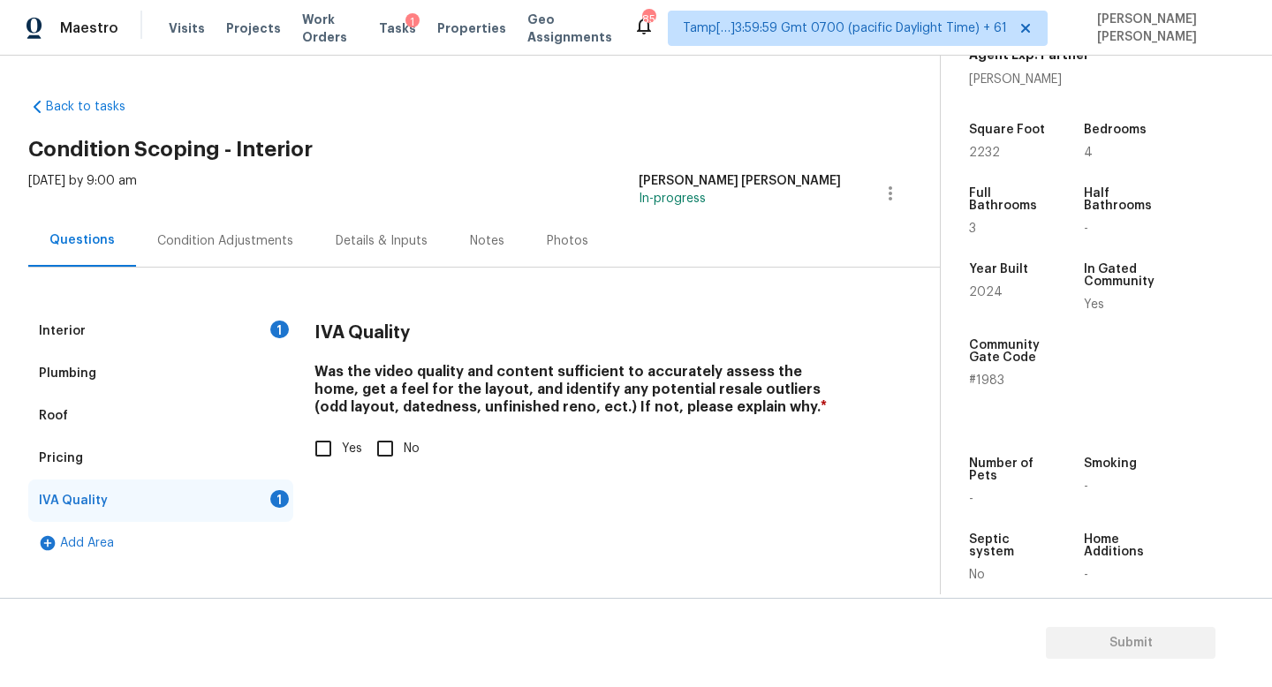
scroll to position [0, 0]
click at [320, 443] on input "Yes" at bounding box center [323, 448] width 37 height 37
checkbox input "true"
click at [254, 249] on div "Condition Adjustments" at bounding box center [225, 241] width 178 height 52
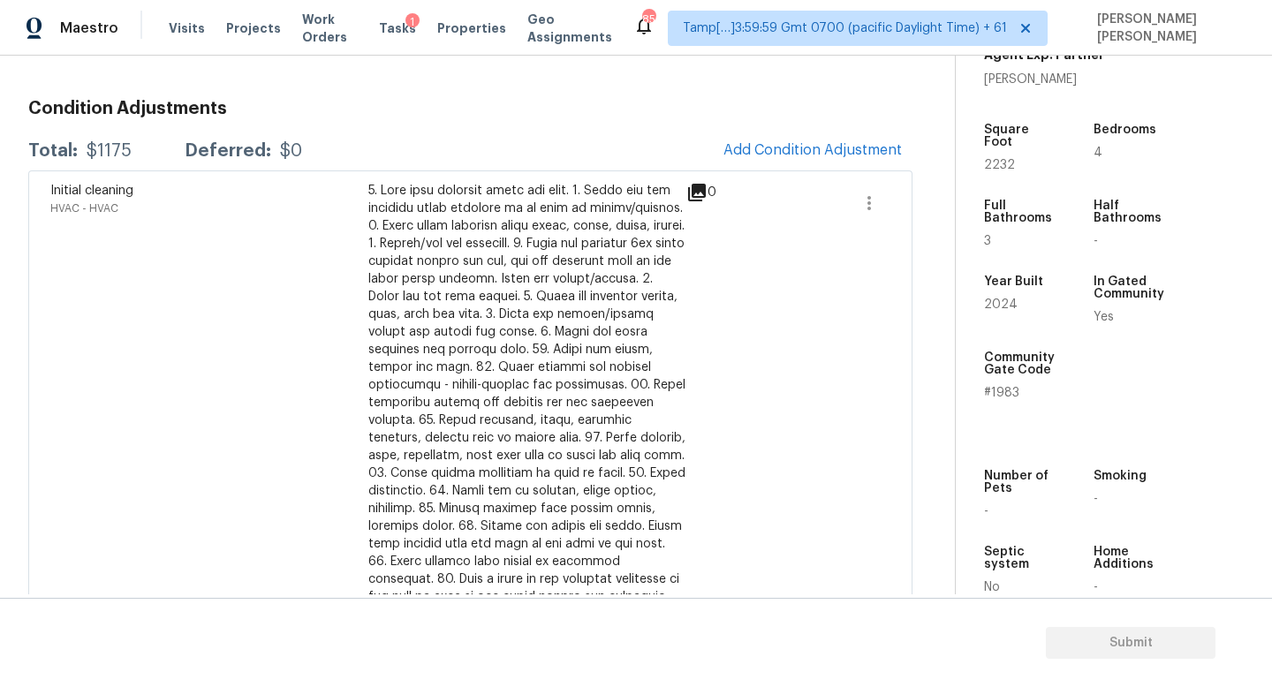
scroll to position [128, 0]
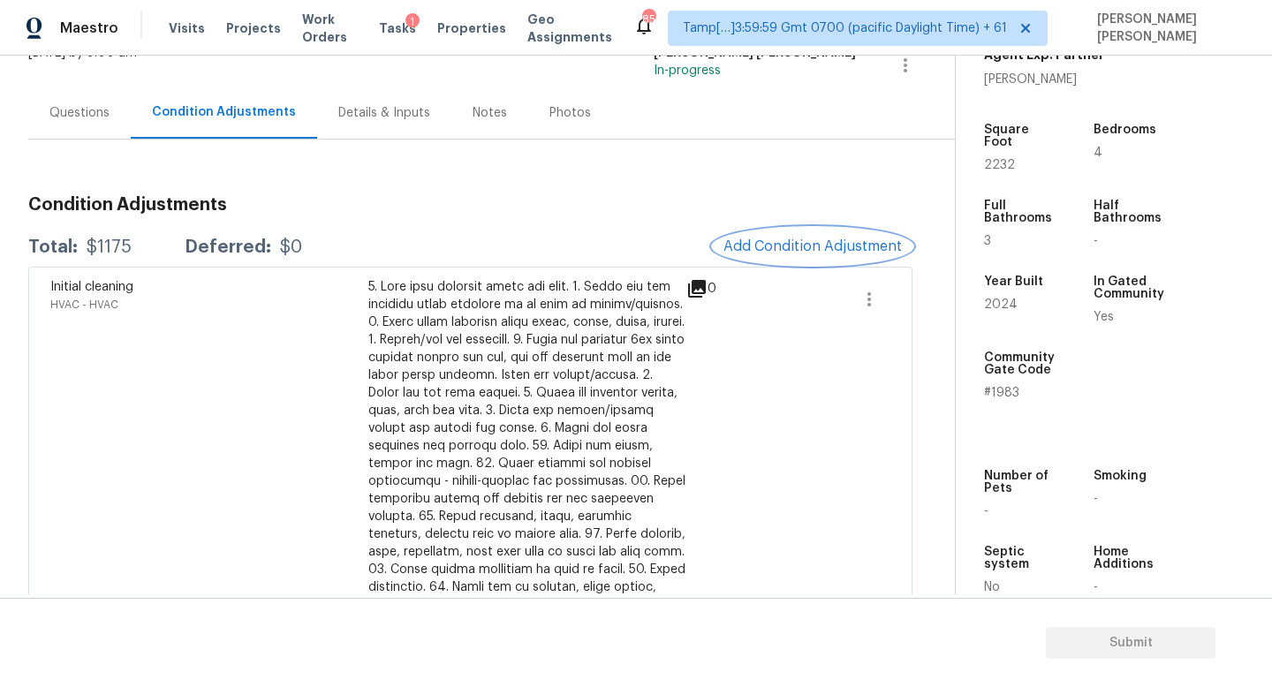
click at [771, 232] on button "Add Condition Adjustment" at bounding box center [813, 246] width 200 height 37
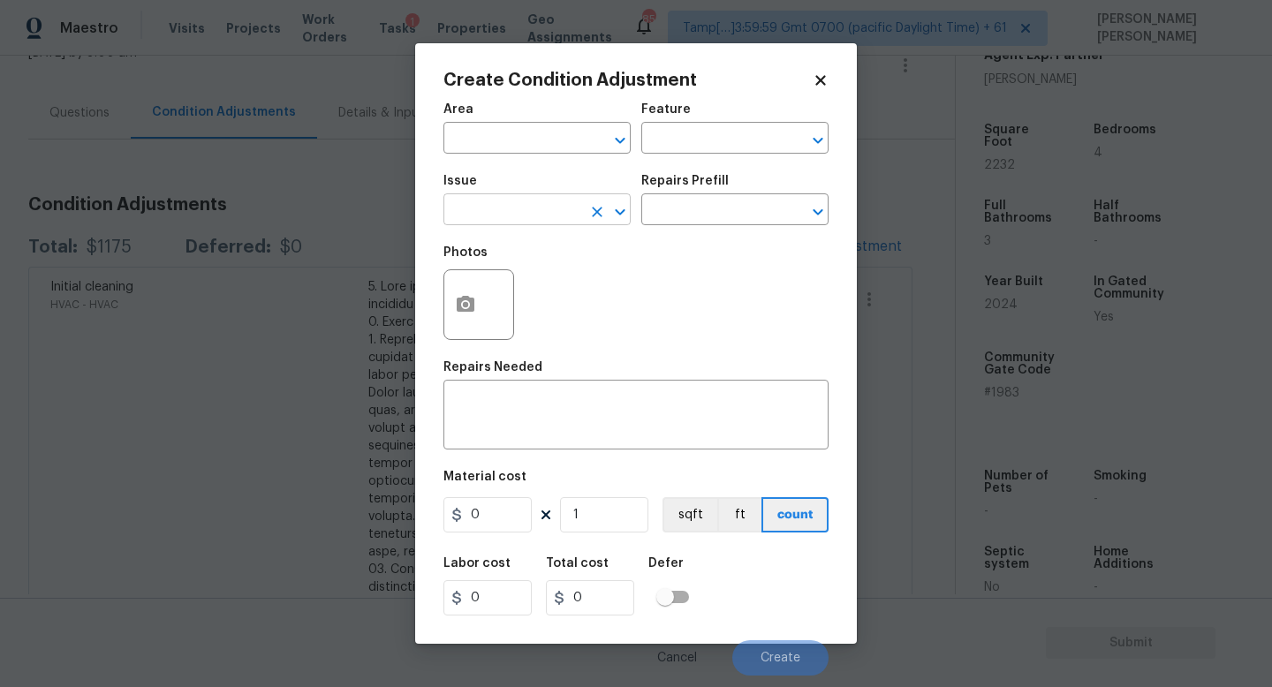
click at [542, 203] on input "text" at bounding box center [513, 211] width 138 height 27
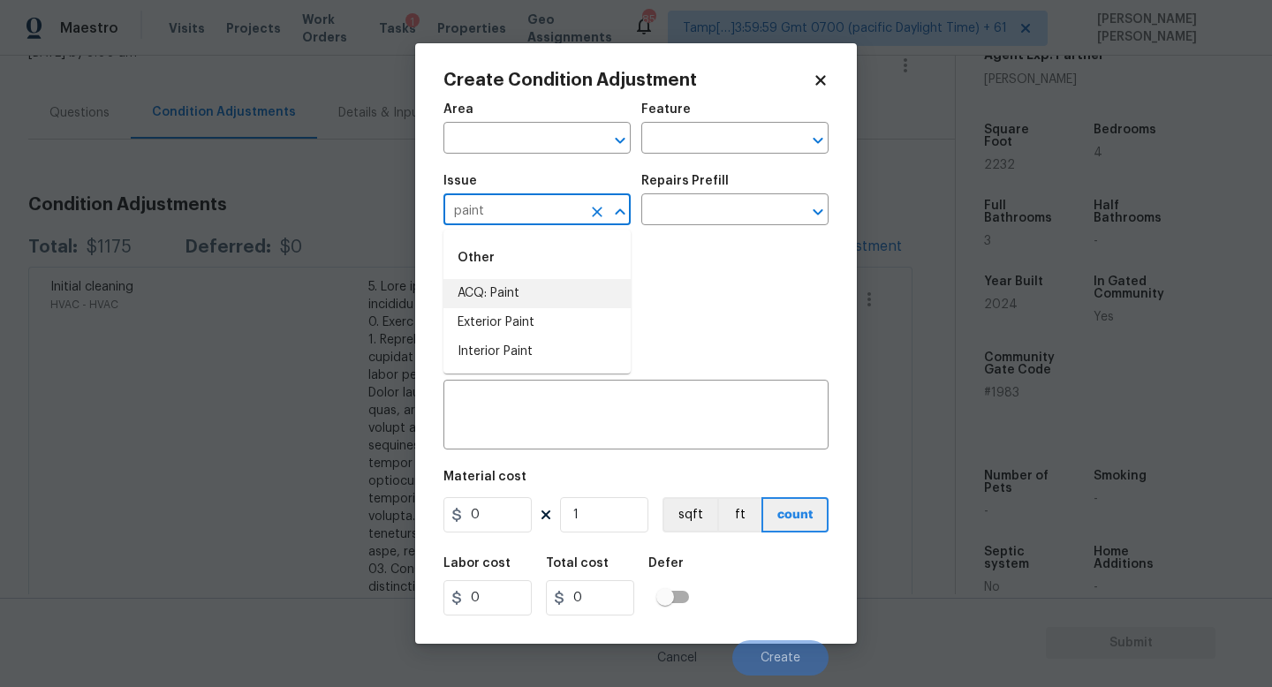
click at [529, 293] on li "ACQ: Paint" at bounding box center [537, 293] width 187 height 29
type input "ACQ: Paint"
click at [676, 225] on body "Maestro Visits Projects Work Orders Tasks 1 Properties Geo Assignments 851 Tamp…" at bounding box center [636, 343] width 1272 height 687
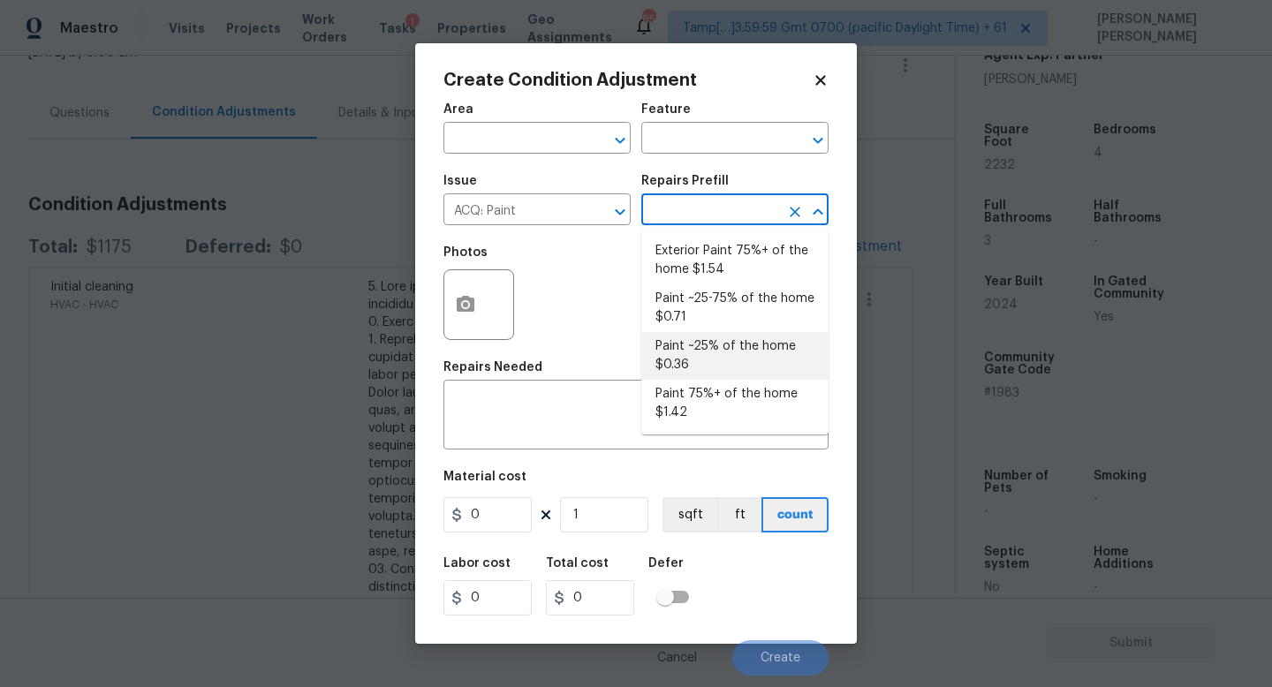
drag, startPoint x: 738, startPoint y: 411, endPoint x: 750, endPoint y: 347, distance: 64.8
click at [750, 347] on ul "Exterior Paint 75%+ of the home $1.54 Paint ~25-75% of the home $0.71 Paint ~25…" at bounding box center [734, 332] width 187 height 205
click at [750, 347] on li "Paint ~25% of the home $0.36" at bounding box center [734, 356] width 187 height 48
type input "Acquisition"
type textarea "Acquisition Scope: ~25% of the home needs interior paint"
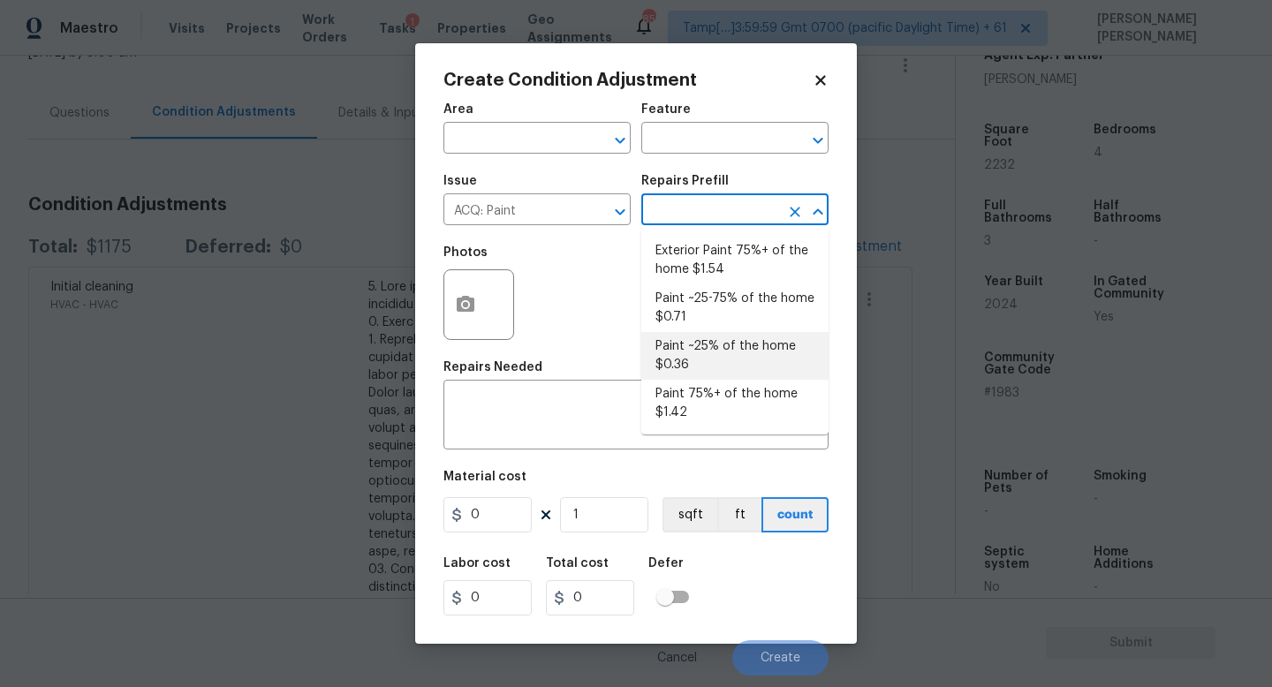
type input "0.36"
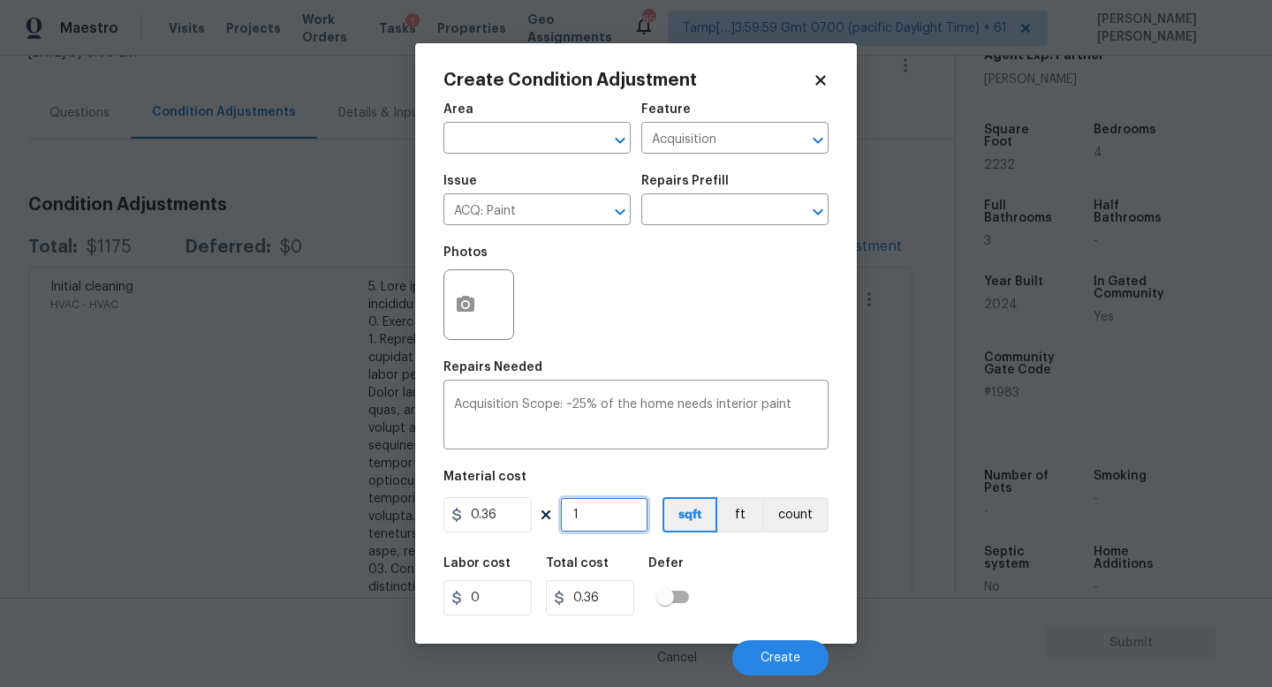
click at [600, 512] on input "1" at bounding box center [604, 514] width 88 height 35
type input "0"
type input "2"
type input "0.72"
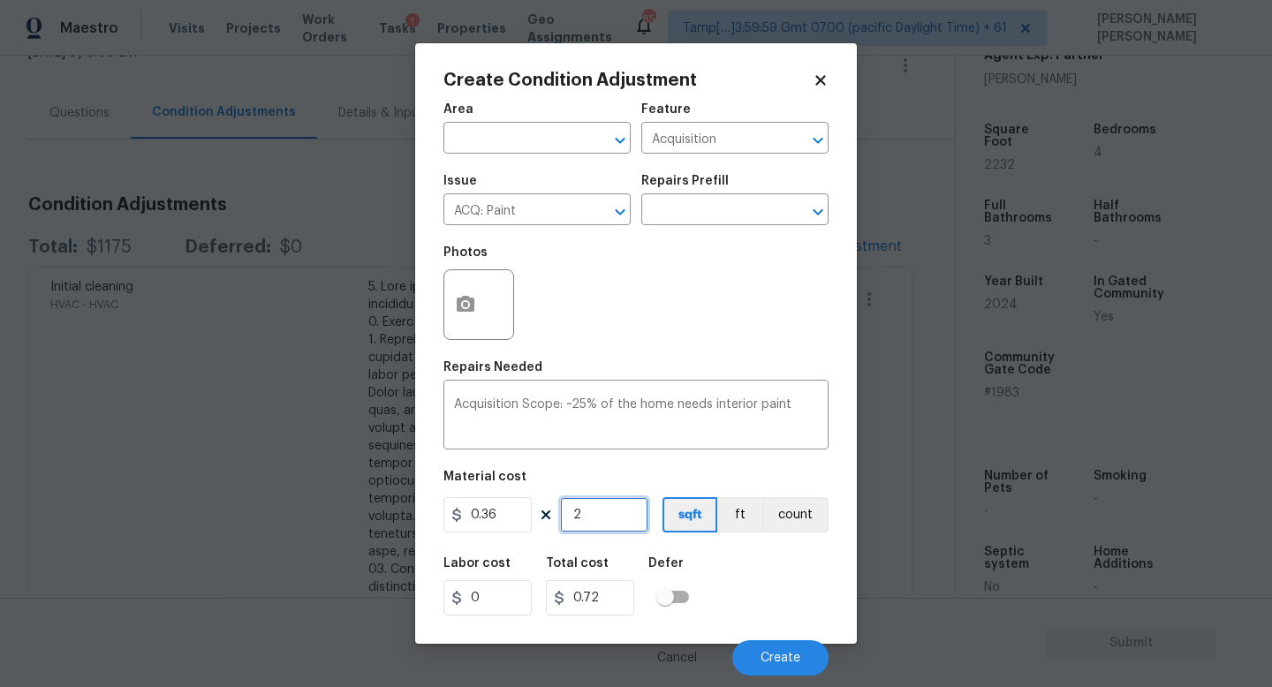
type input "22"
type input "7.92"
type input "223"
type input "80.28"
type input "2232"
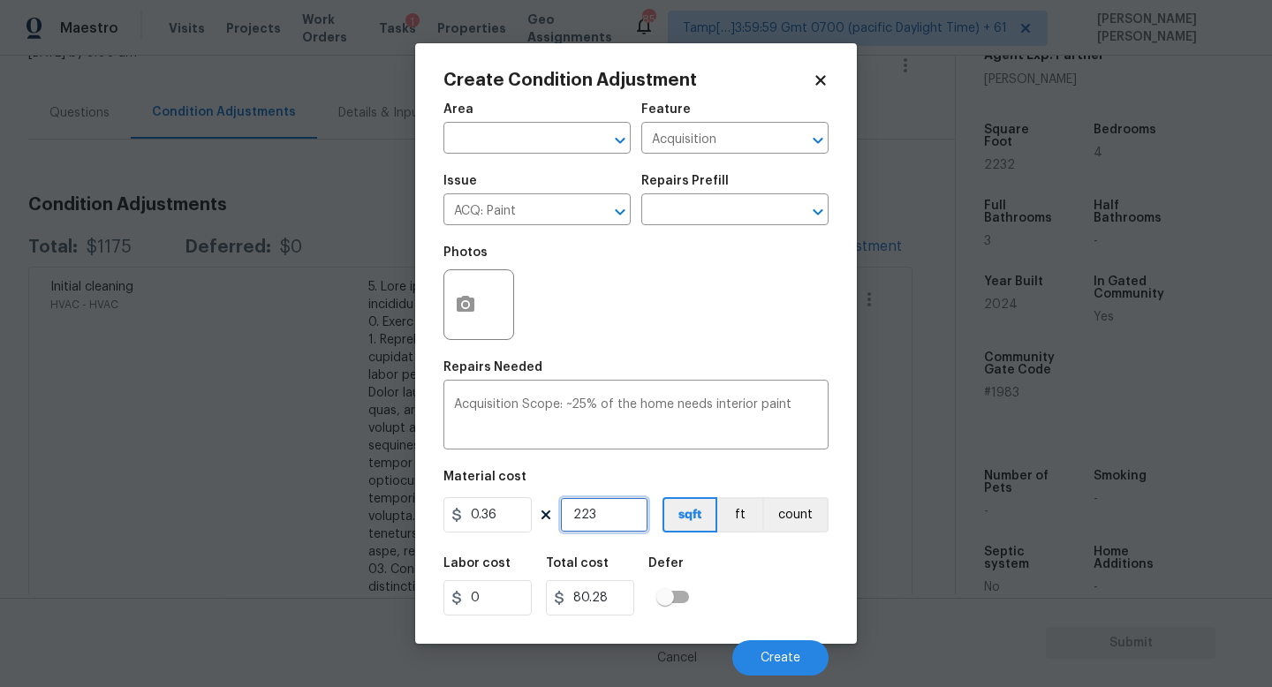
type input "803.52"
type input "2232"
click at [779, 664] on span "Create" at bounding box center [781, 658] width 40 height 13
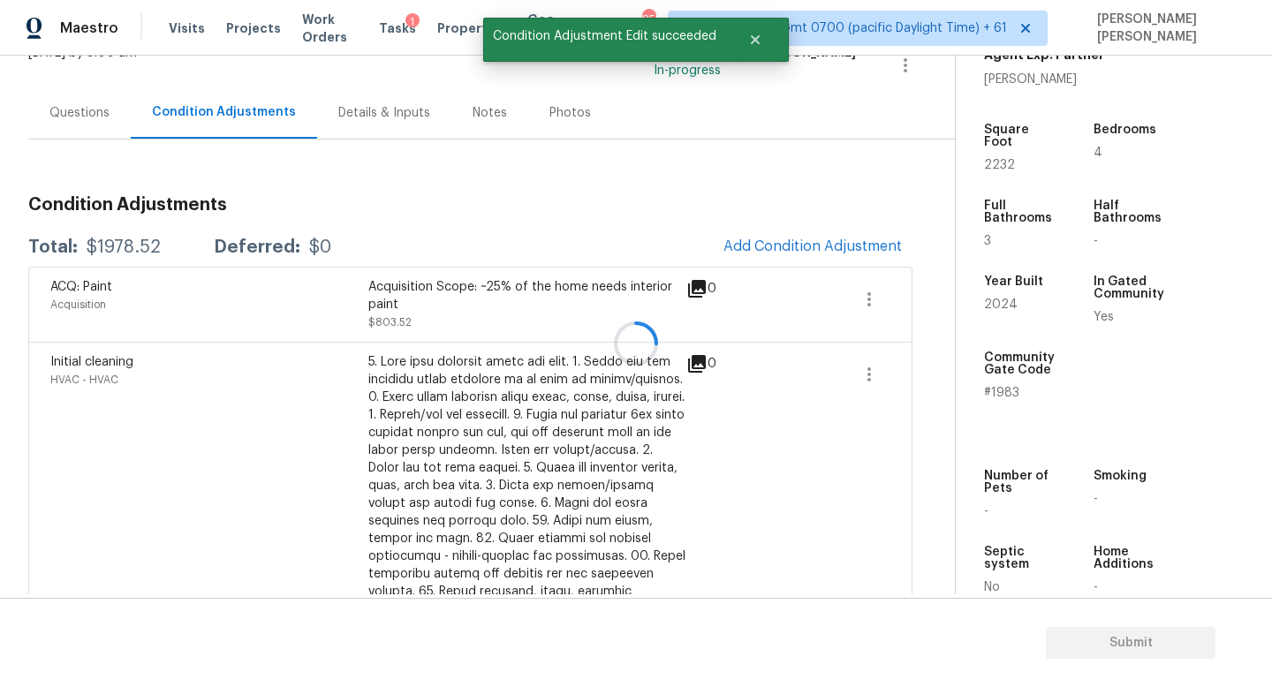
click at [762, 245] on div at bounding box center [636, 343] width 1272 height 687
click at [781, 241] on span "Add Condition Adjustment" at bounding box center [813, 247] width 178 height 16
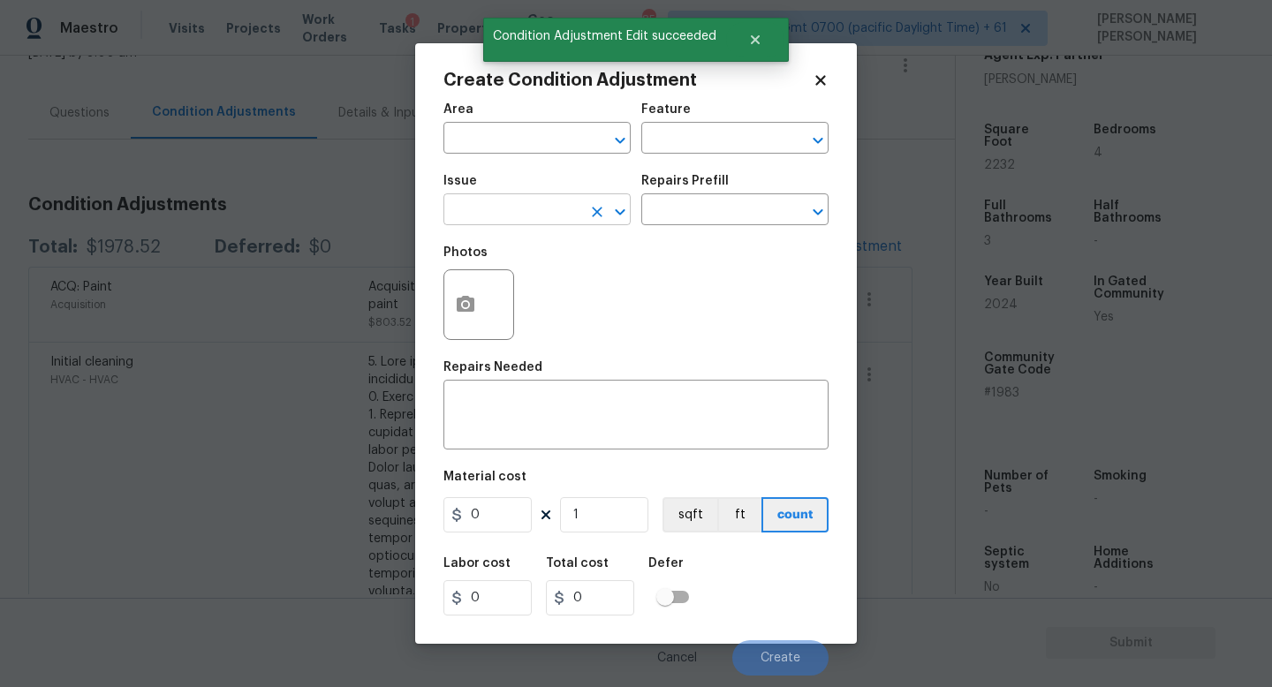
click at [493, 215] on input "text" at bounding box center [513, 211] width 138 height 27
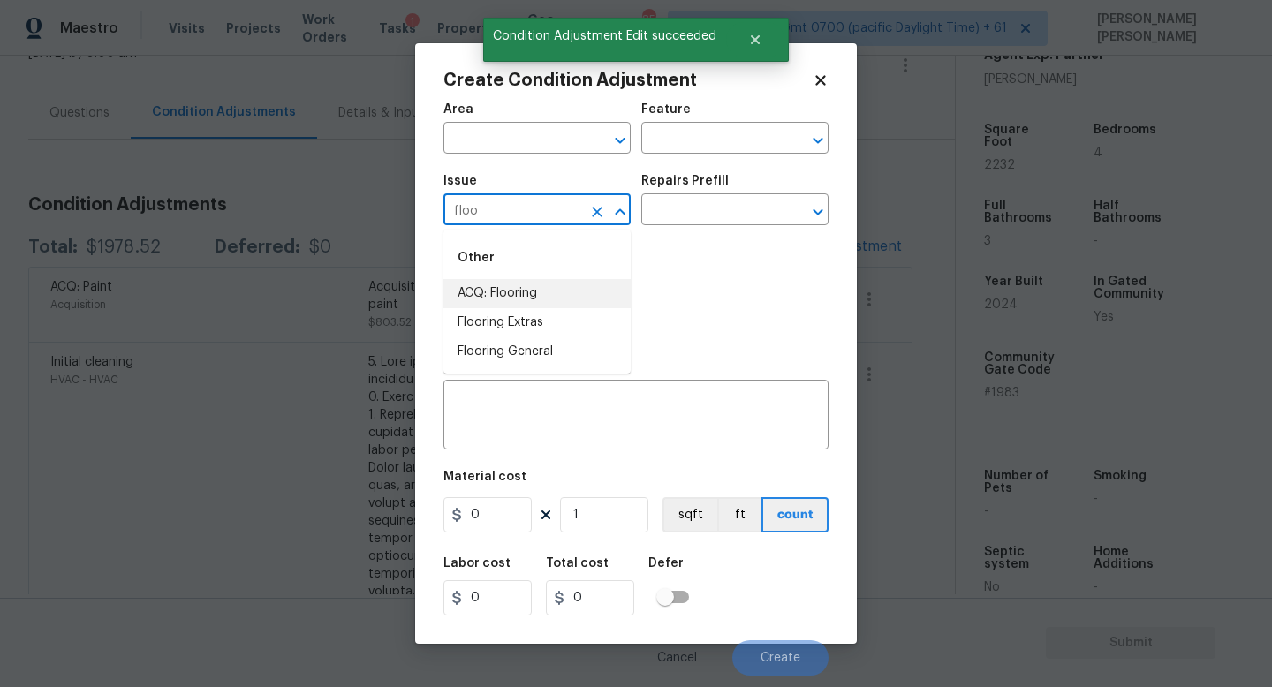
click at [521, 285] on li "ACQ: Flooring" at bounding box center [537, 293] width 187 height 29
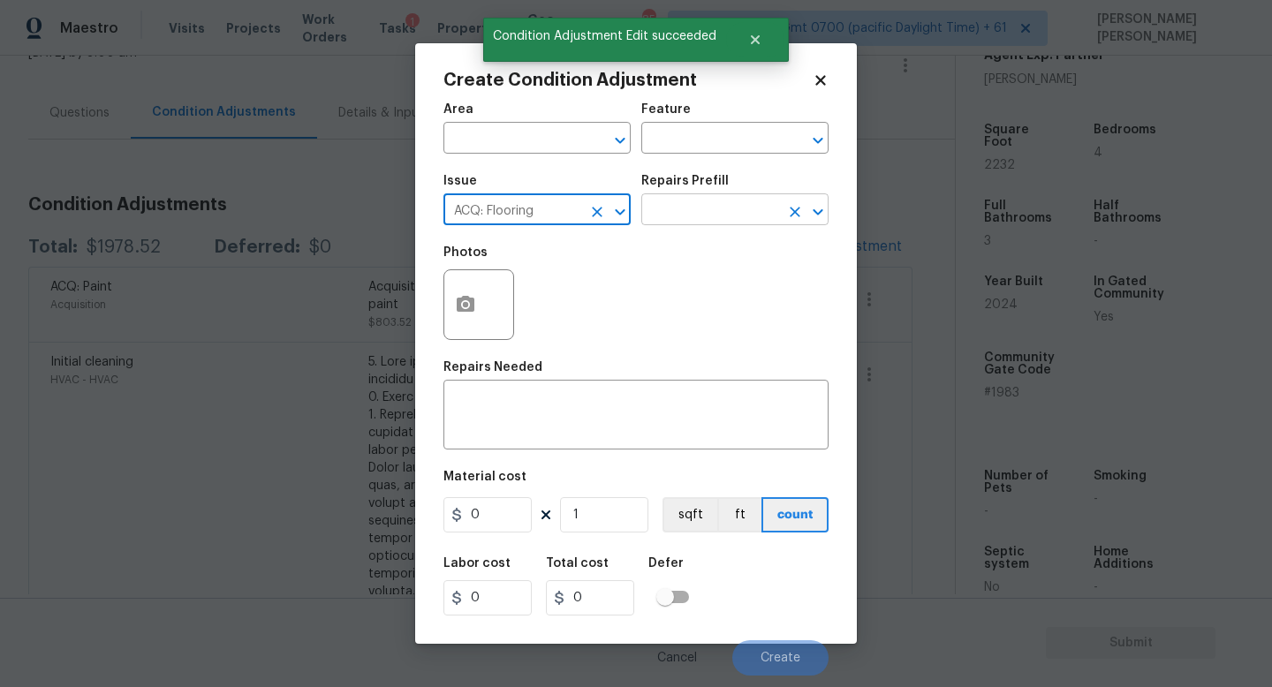
type input "ACQ: Flooring"
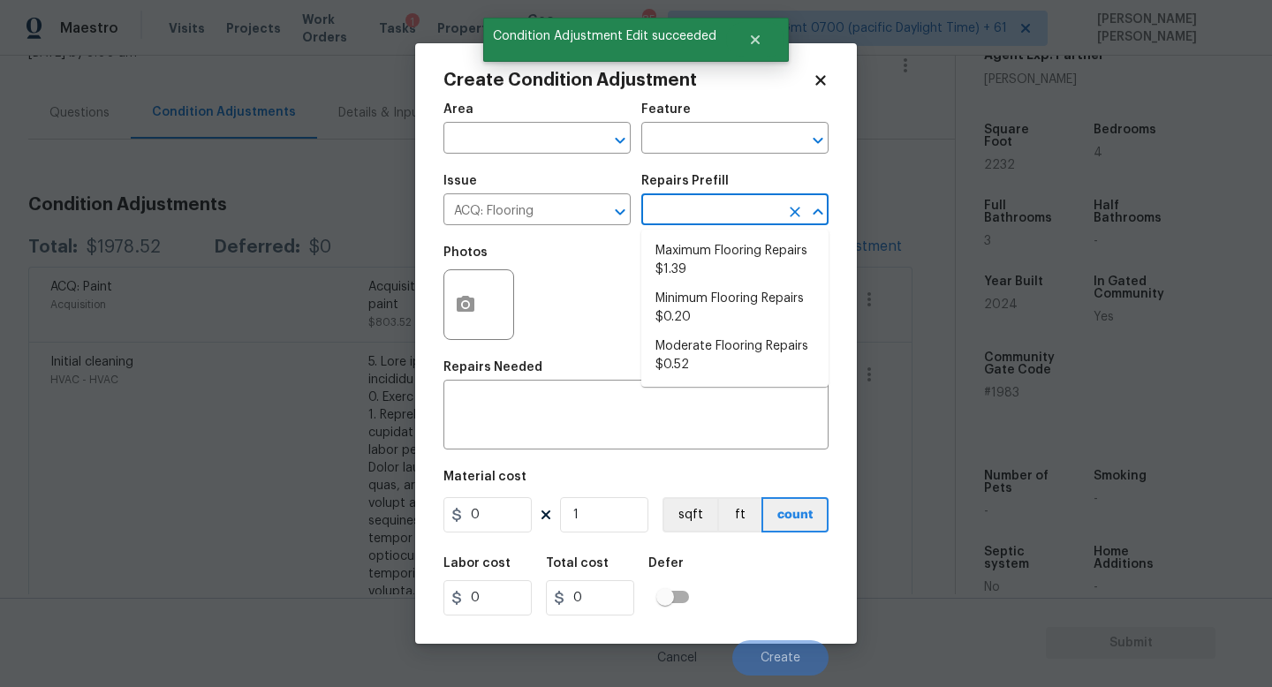
click at [692, 201] on input "text" at bounding box center [710, 211] width 138 height 27
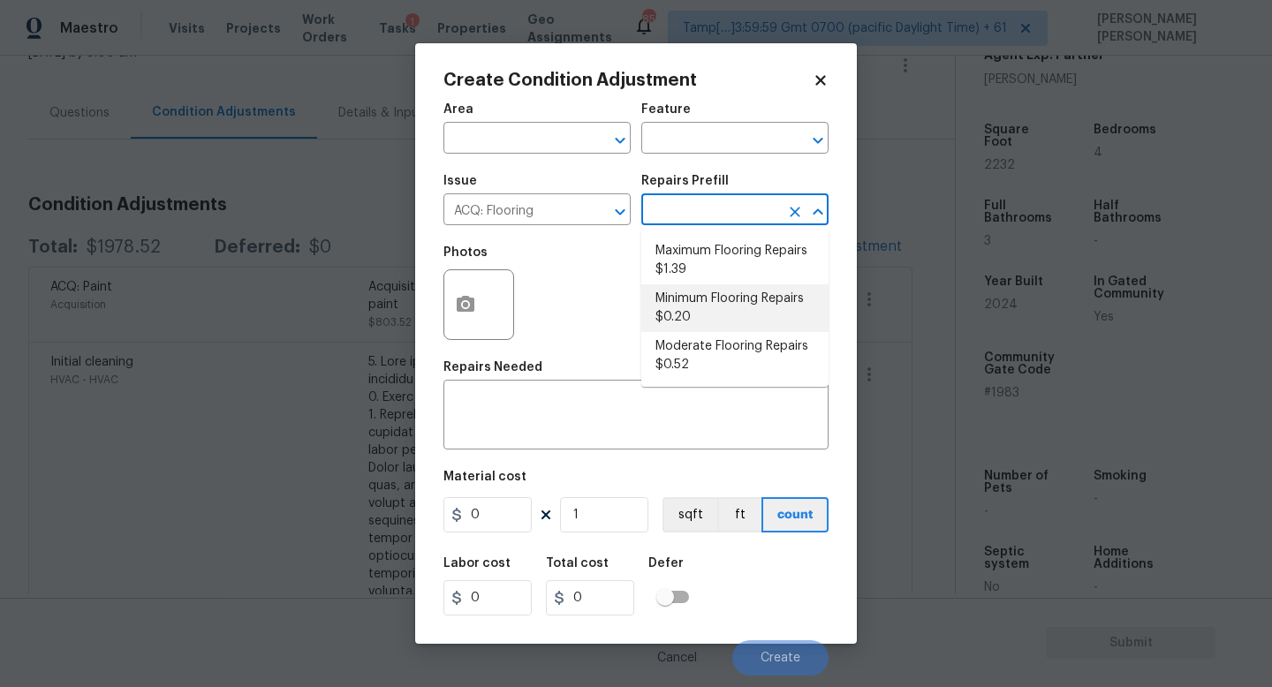
click at [688, 307] on li "Minimum Flooring Repairs $0.20" at bounding box center [734, 308] width 187 height 48
type input "Acquisition"
type textarea "Acquisition Scope: Minimum flooring repairs"
type input "0.2"
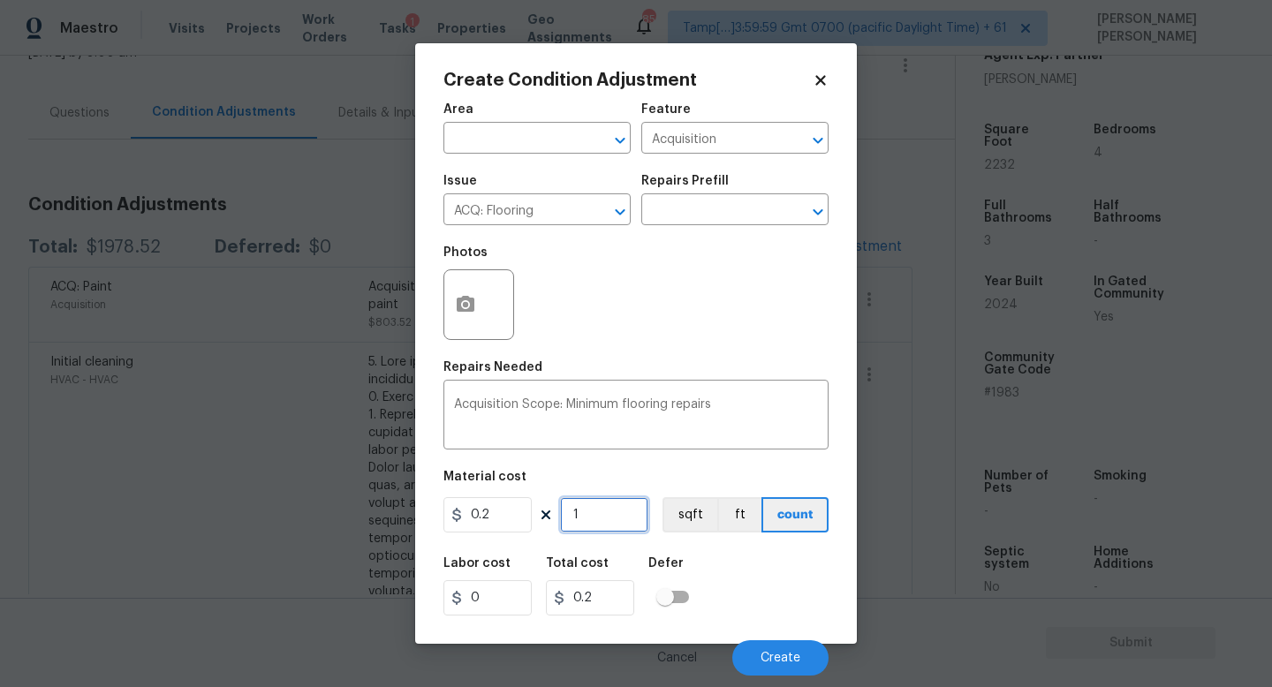
click at [584, 516] on input "1" at bounding box center [604, 514] width 88 height 35
type input "0"
type input "2"
type input "0.4"
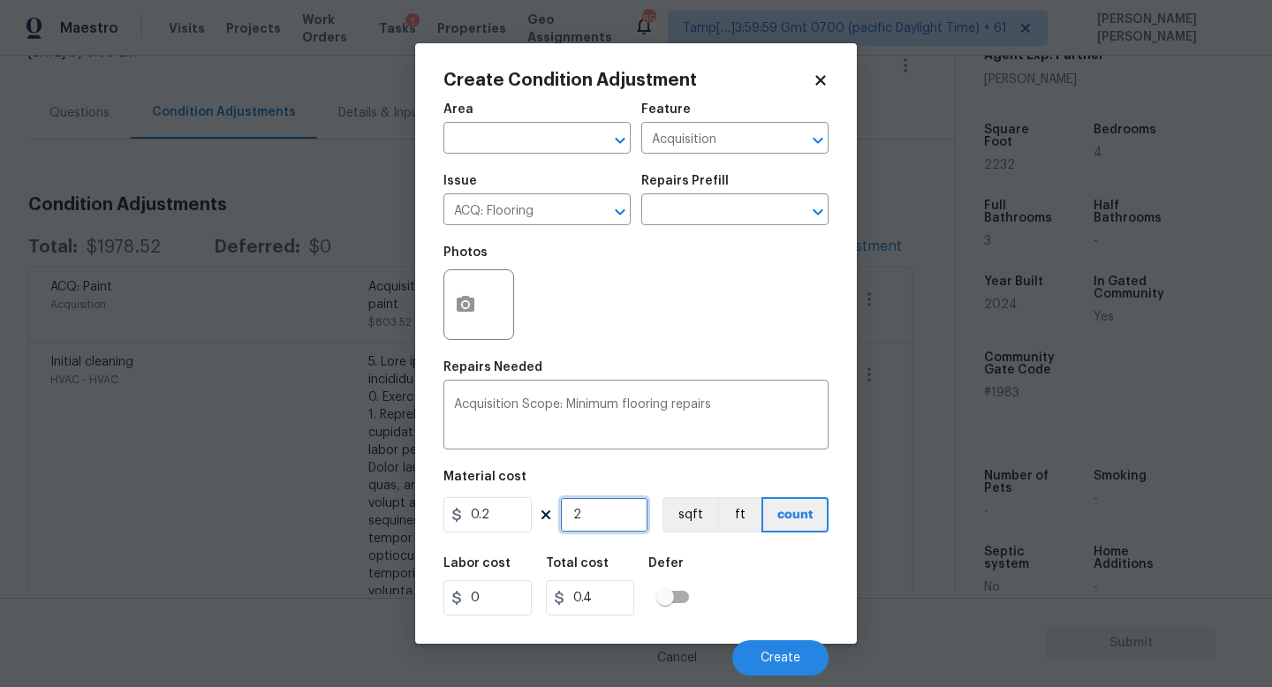
type input "22"
type input "4.4"
type input "223"
type input "44.6"
type input "2232"
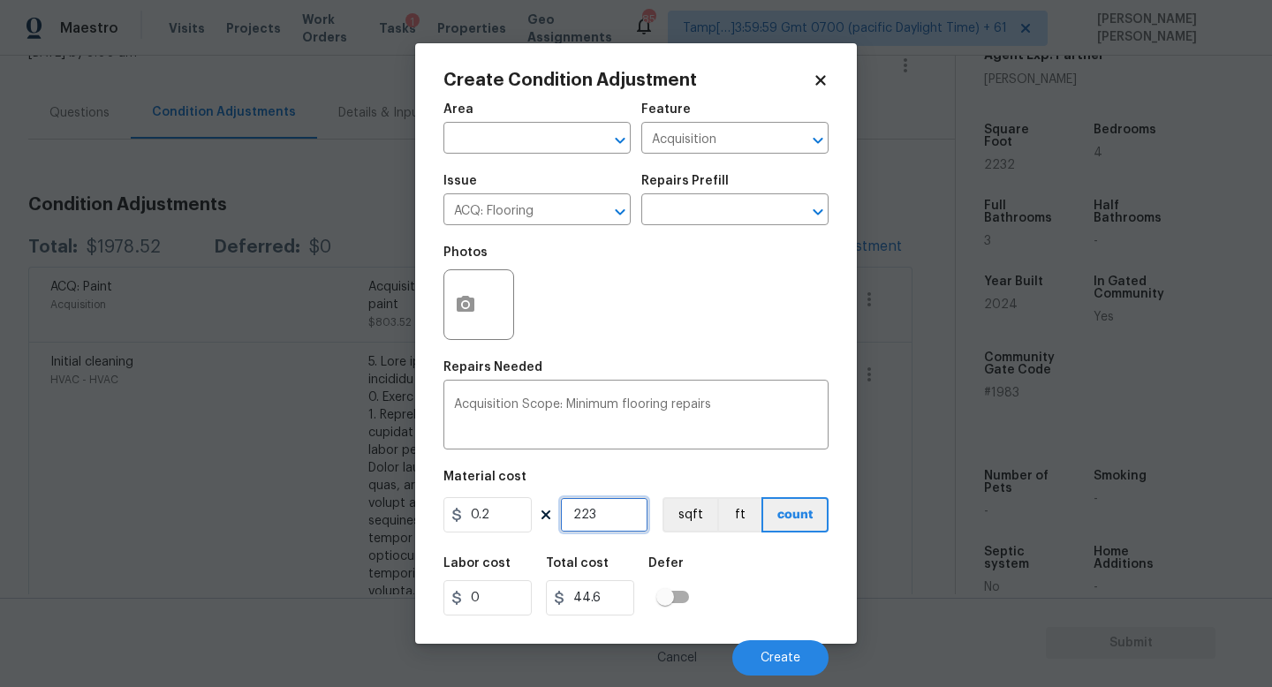
type input "446.4"
type input "2232"
click at [768, 643] on button "Create" at bounding box center [780, 658] width 96 height 35
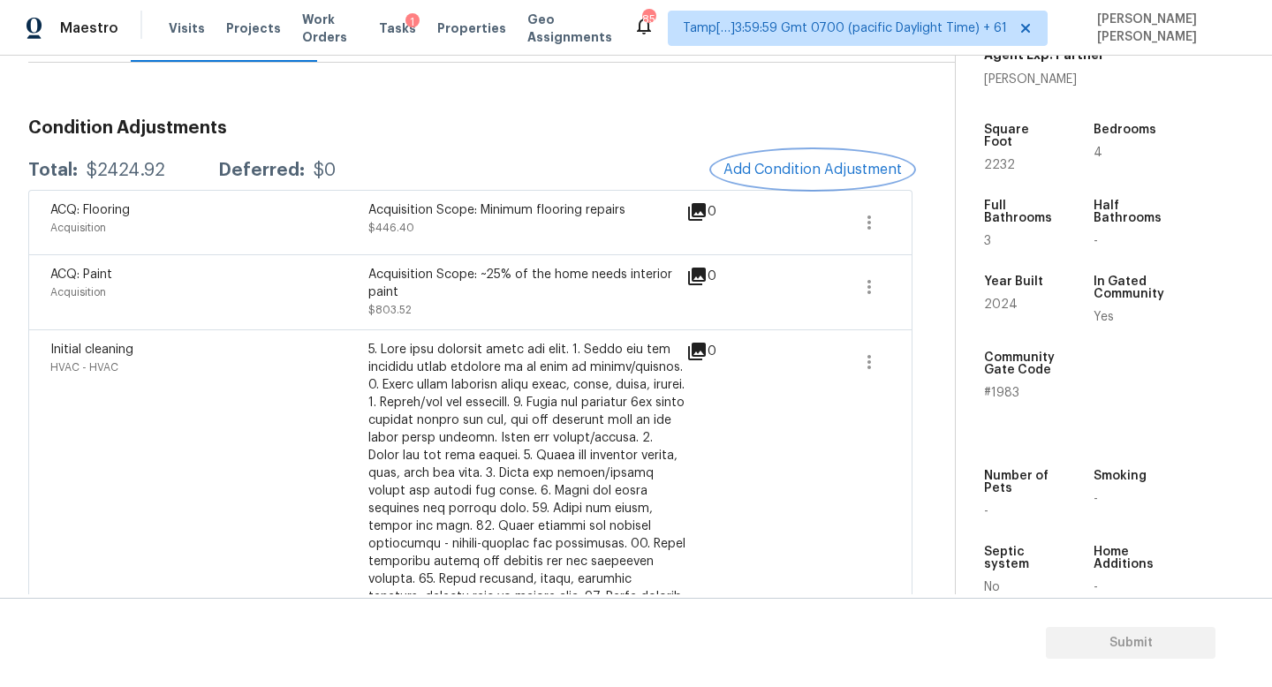
scroll to position [201, 0]
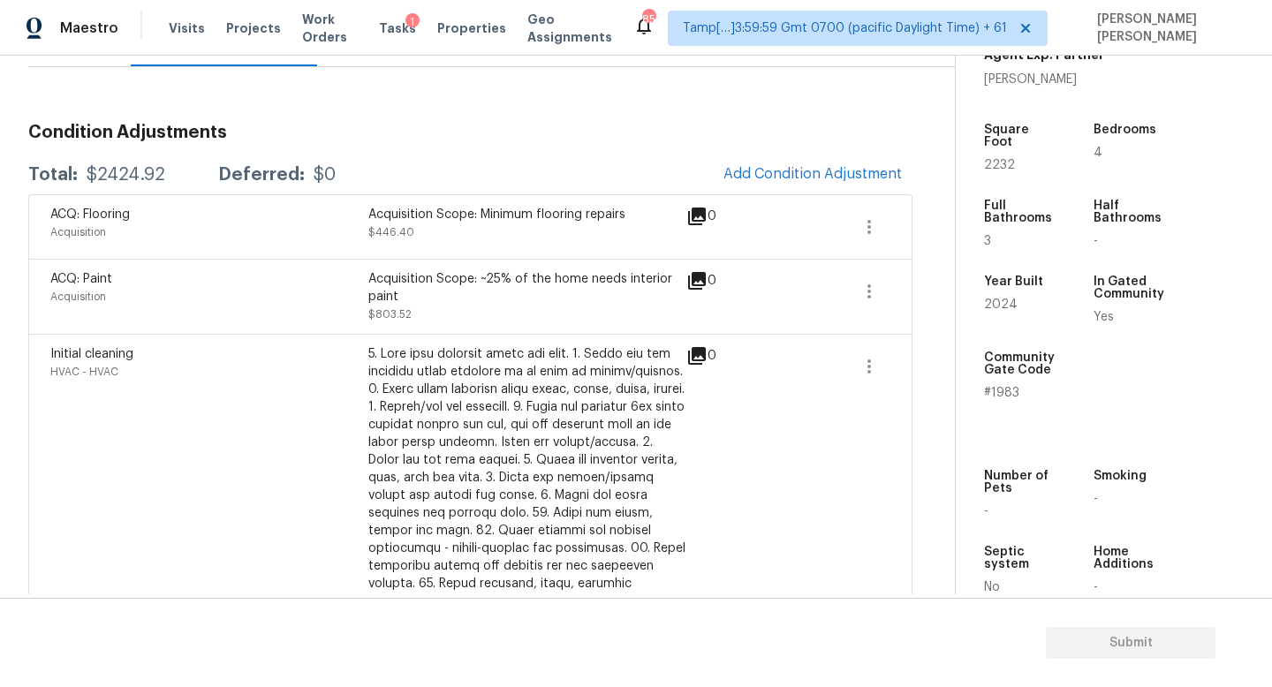
click at [123, 179] on div "$2424.92" at bounding box center [126, 175] width 79 height 18
copy div "$2424.92"
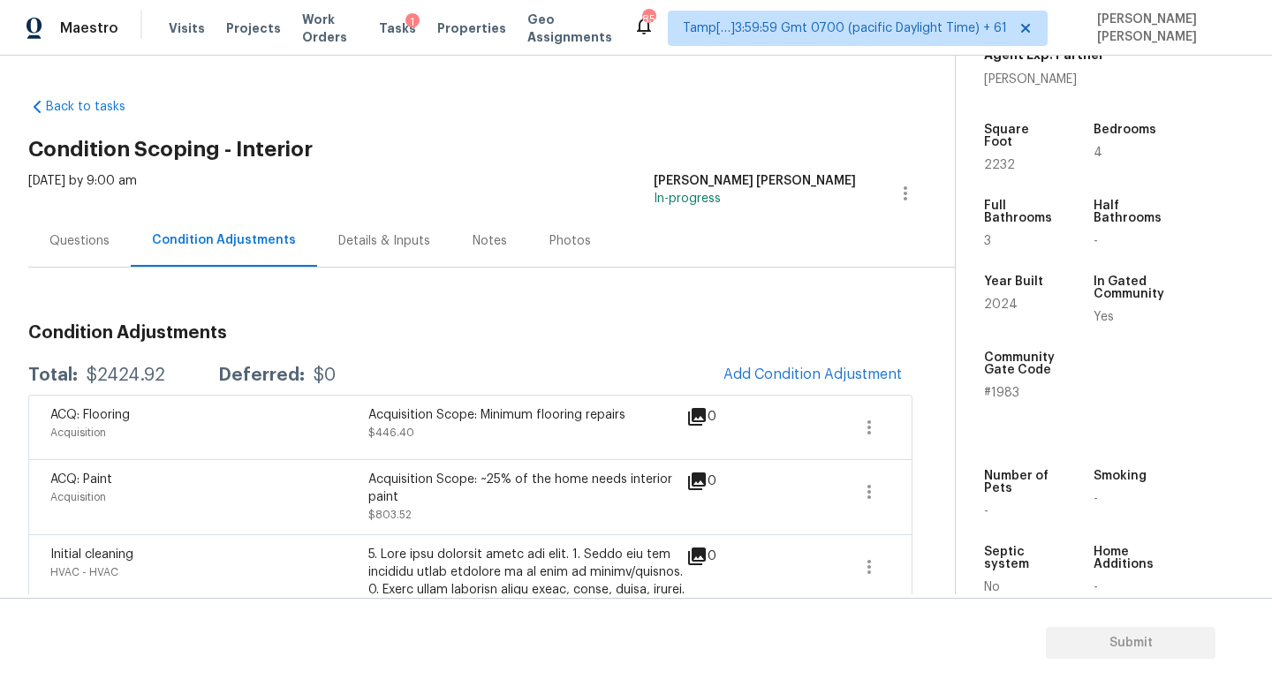
click at [102, 240] on div "Questions" at bounding box center [79, 241] width 60 height 18
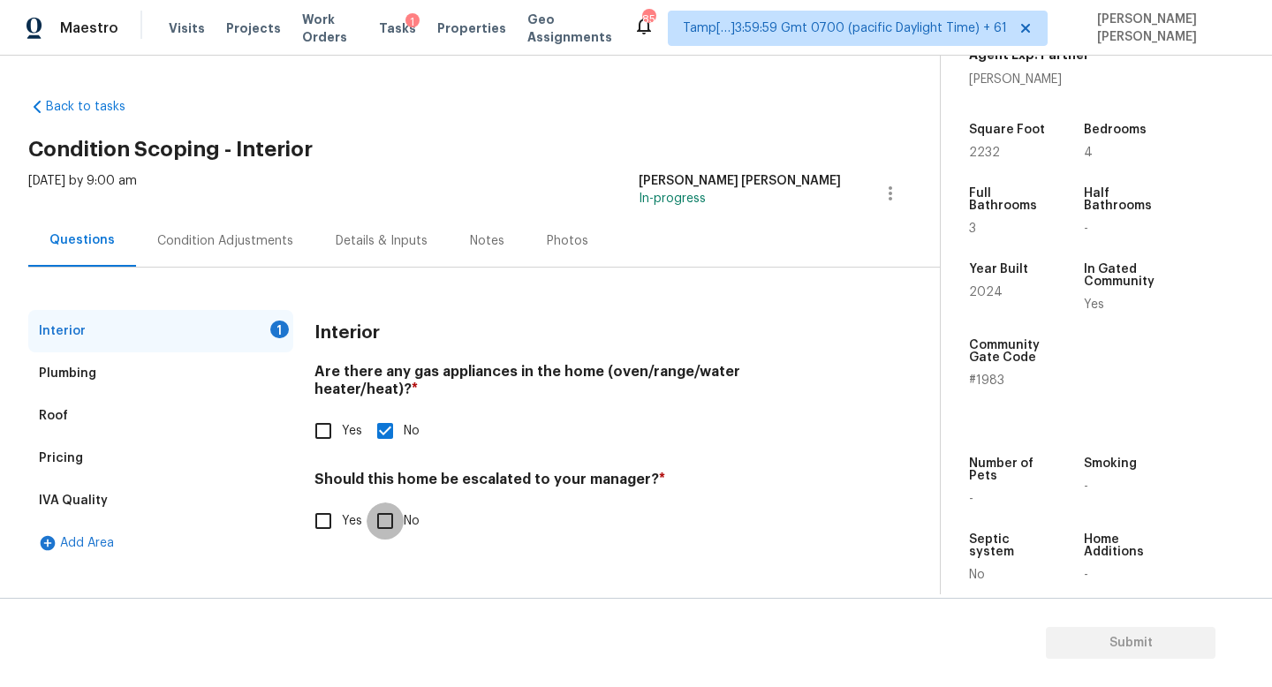
click at [386, 508] on input "No" at bounding box center [385, 521] width 37 height 37
checkbox input "true"
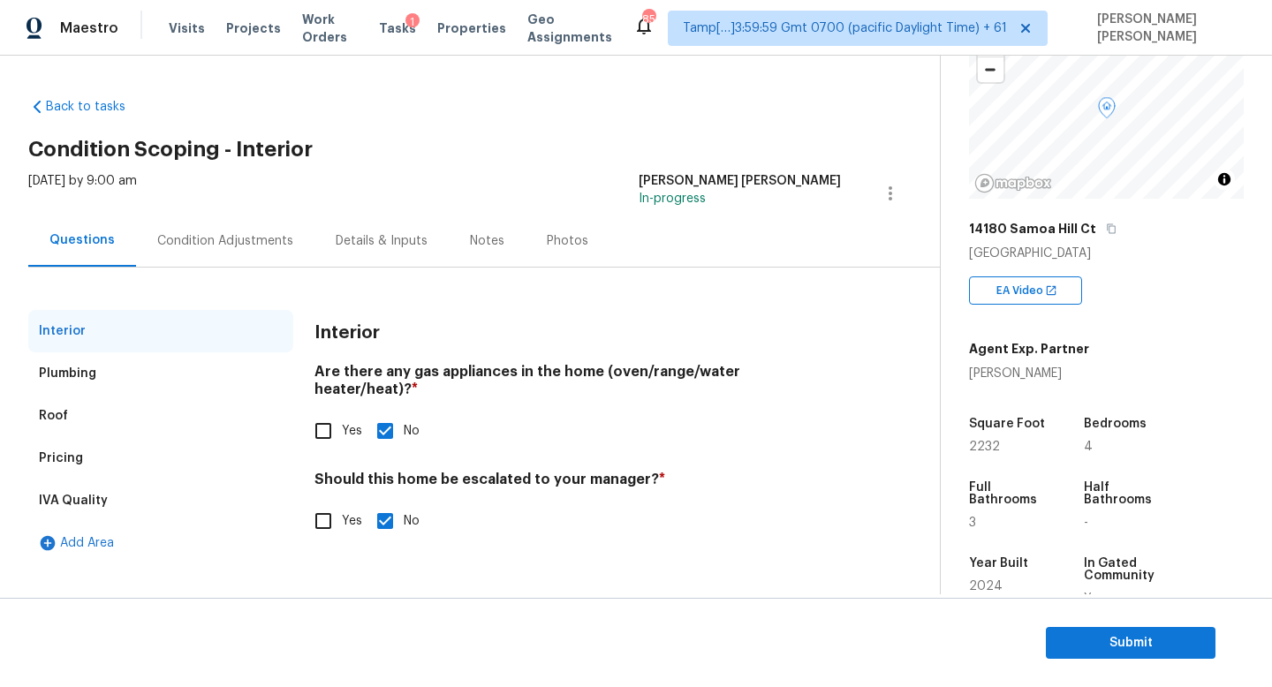
click at [583, 315] on div "Interior" at bounding box center [578, 333] width 527 height 46
click at [1066, 647] on span "Submit" at bounding box center [1130, 644] width 141 height 22
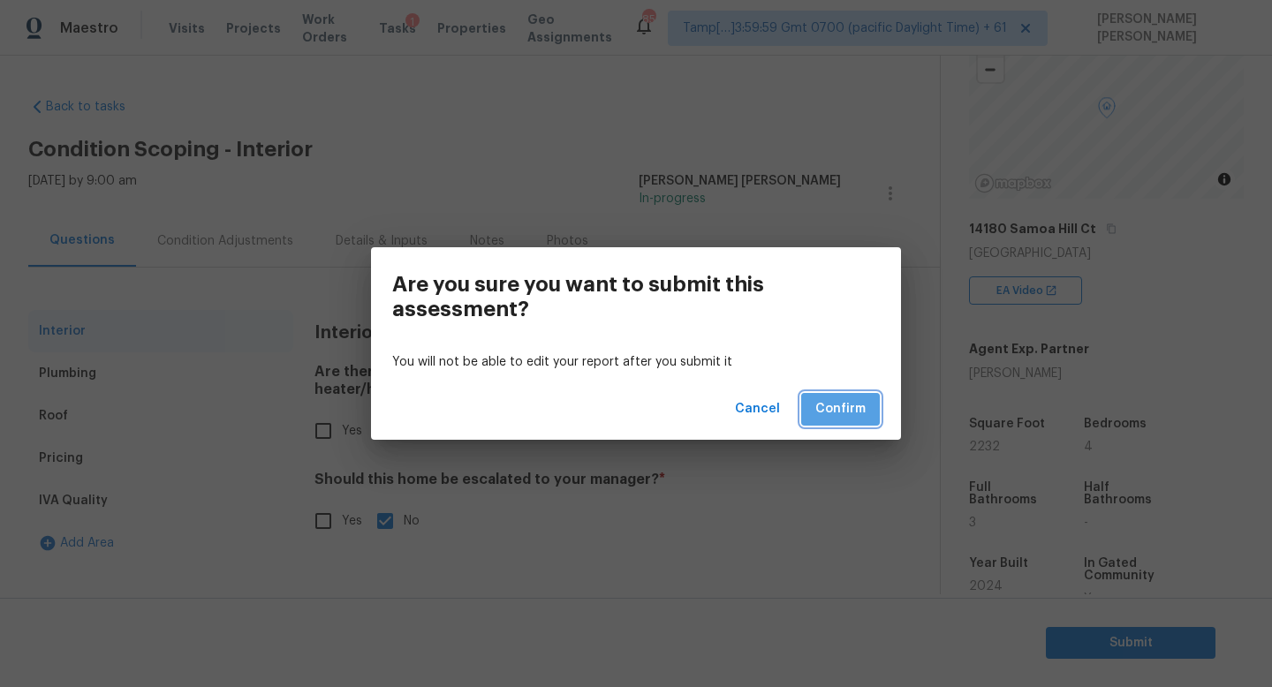
click at [844, 408] on span "Confirm" at bounding box center [840, 409] width 50 height 22
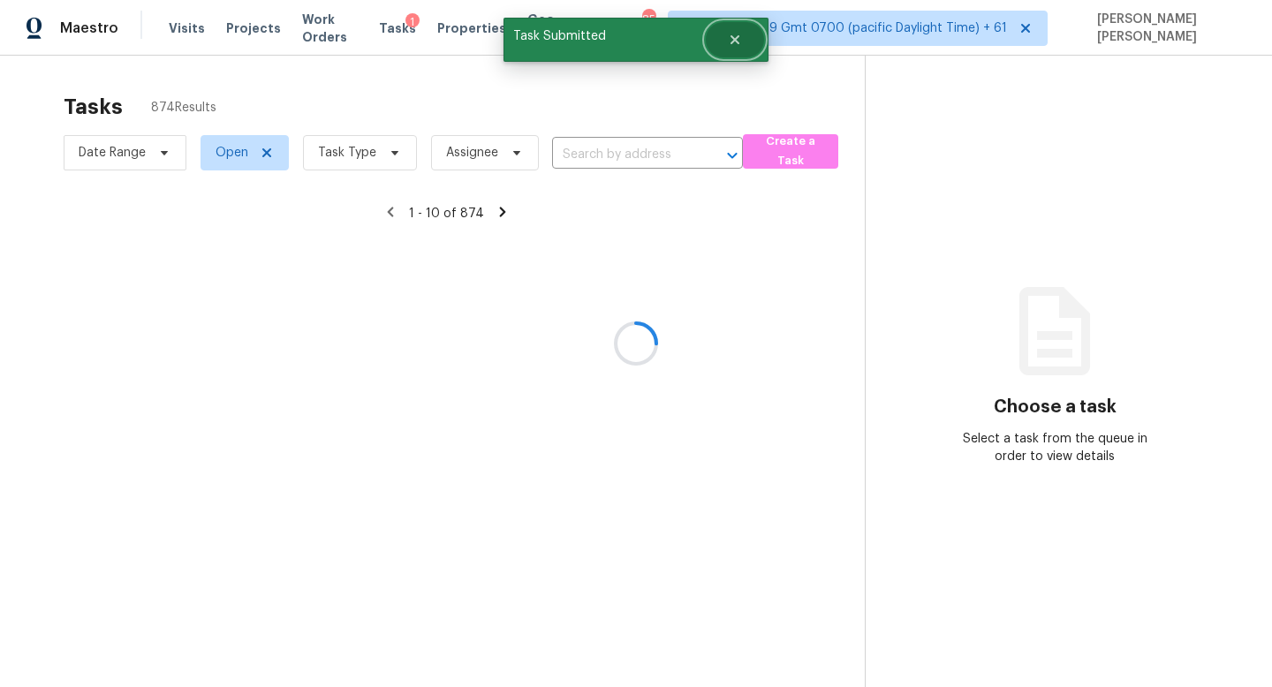
click at [739, 42] on icon "Close" at bounding box center [735, 40] width 14 height 14
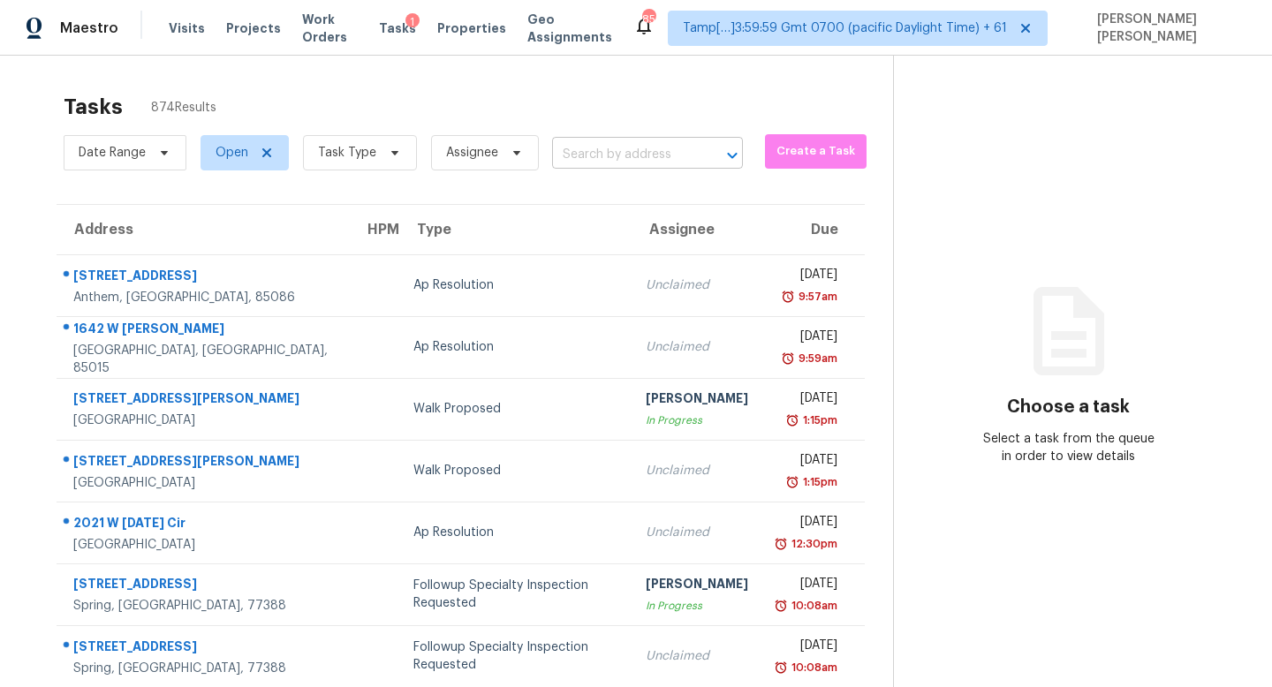
click at [637, 153] on input "text" at bounding box center [622, 154] width 141 height 27
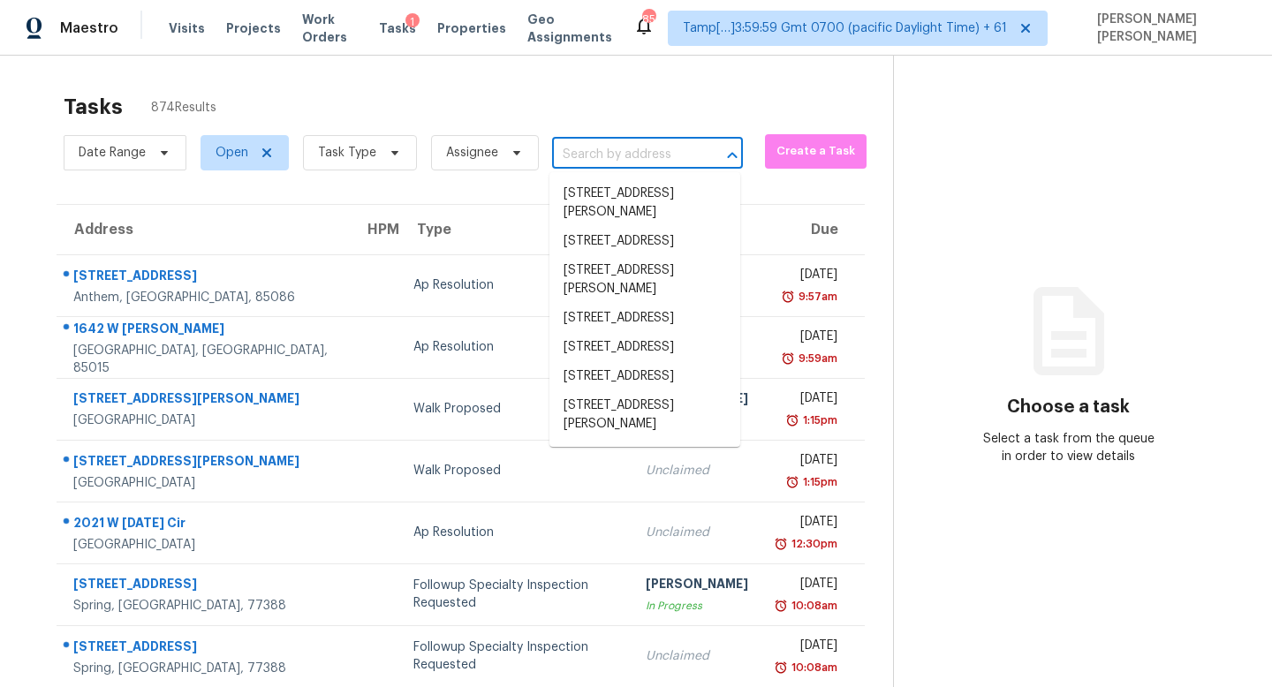
paste input "10180 Audrey St, Firestone, CO 80504"
type input "10180 Audrey St, Firestone, CO 80504"
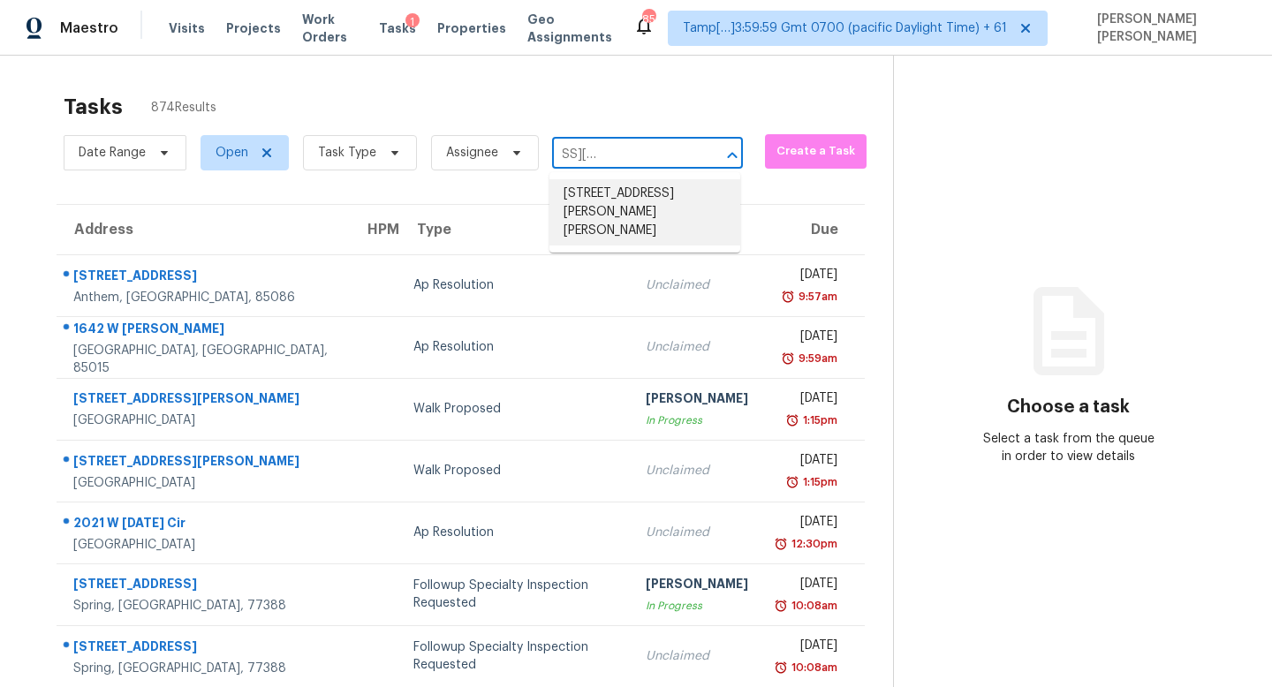
click at [626, 186] on li "10180 Audrey St, Firestone, CO 80504" at bounding box center [645, 212] width 191 height 66
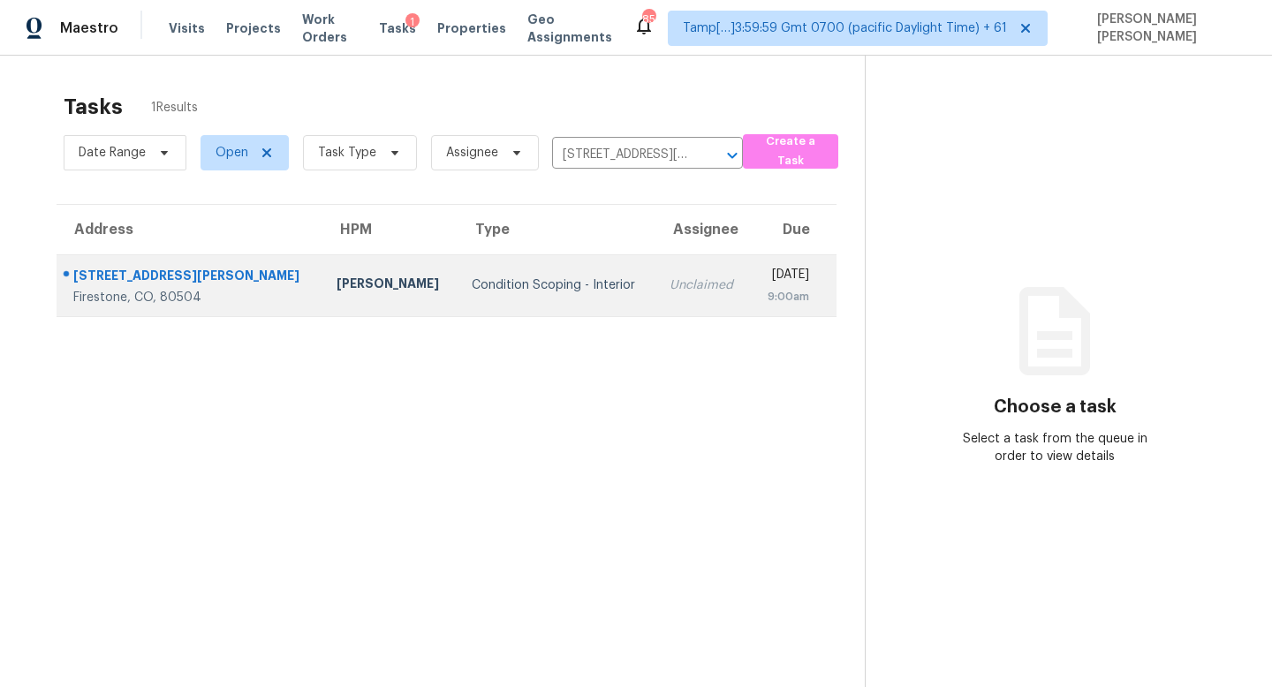
click at [670, 293] on div "Unclaimed" at bounding box center [703, 286] width 67 height 18
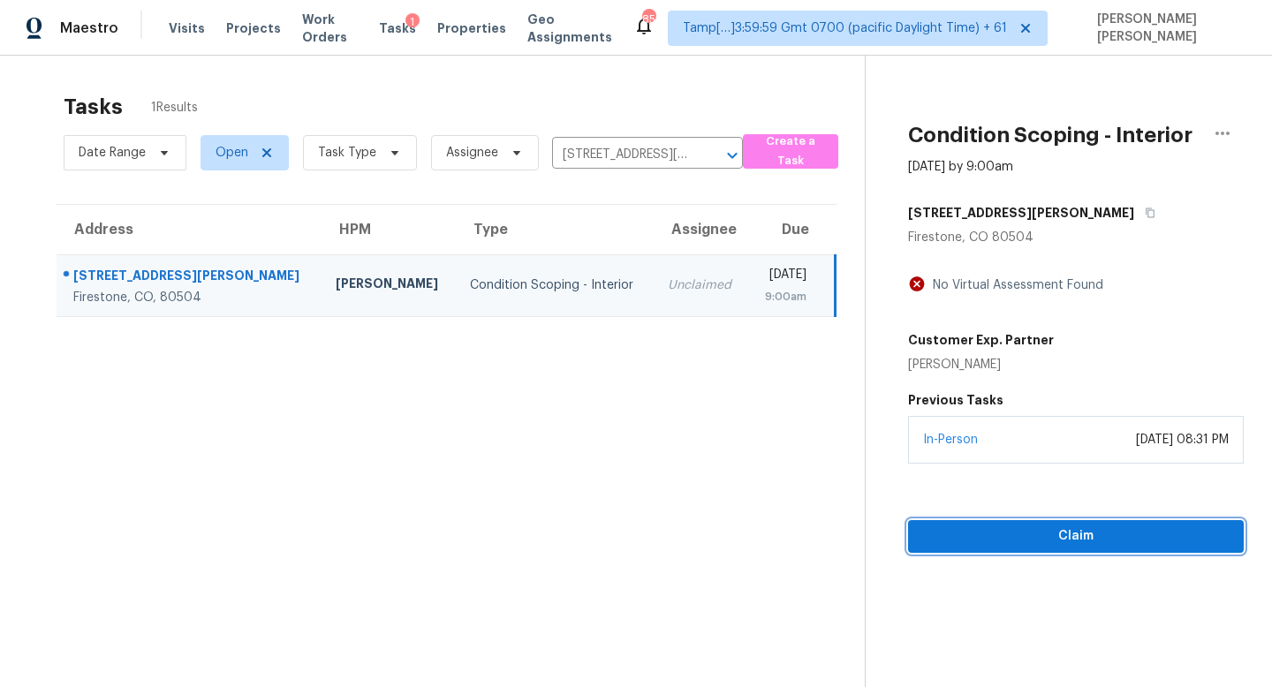
click at [1081, 527] on span "Claim" at bounding box center [1075, 537] width 307 height 22
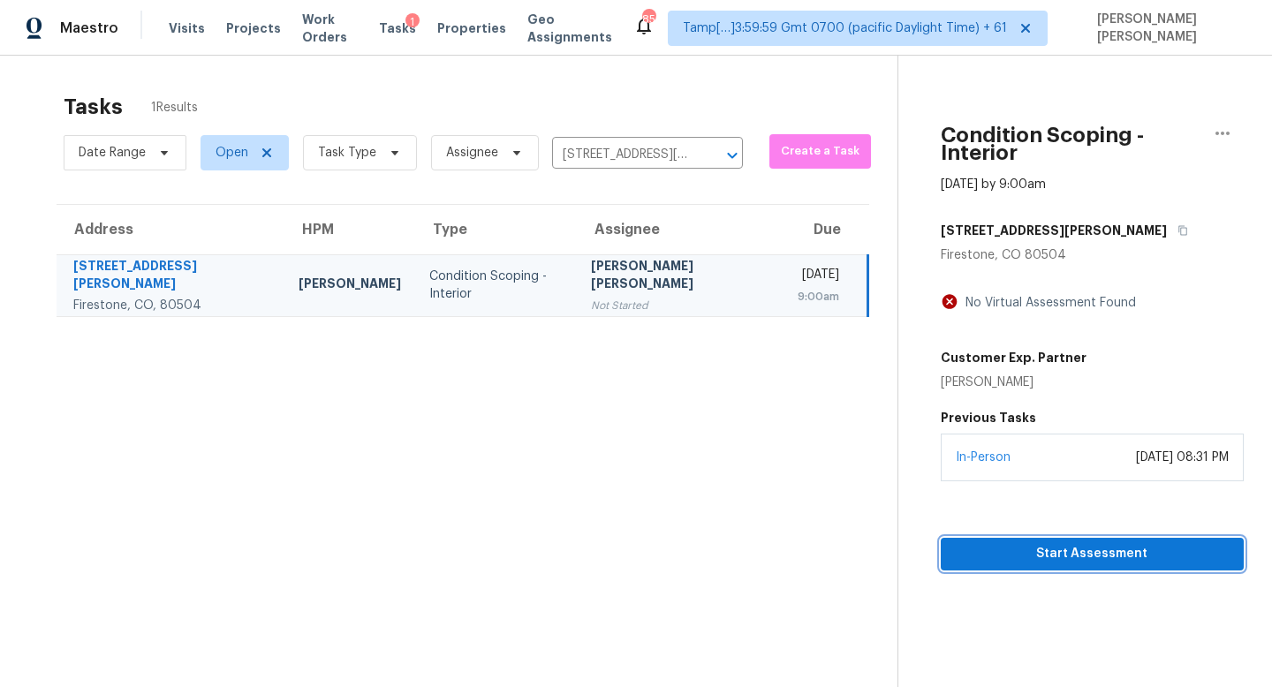
click at [1073, 543] on span "Start Assessment" at bounding box center [1092, 554] width 275 height 22
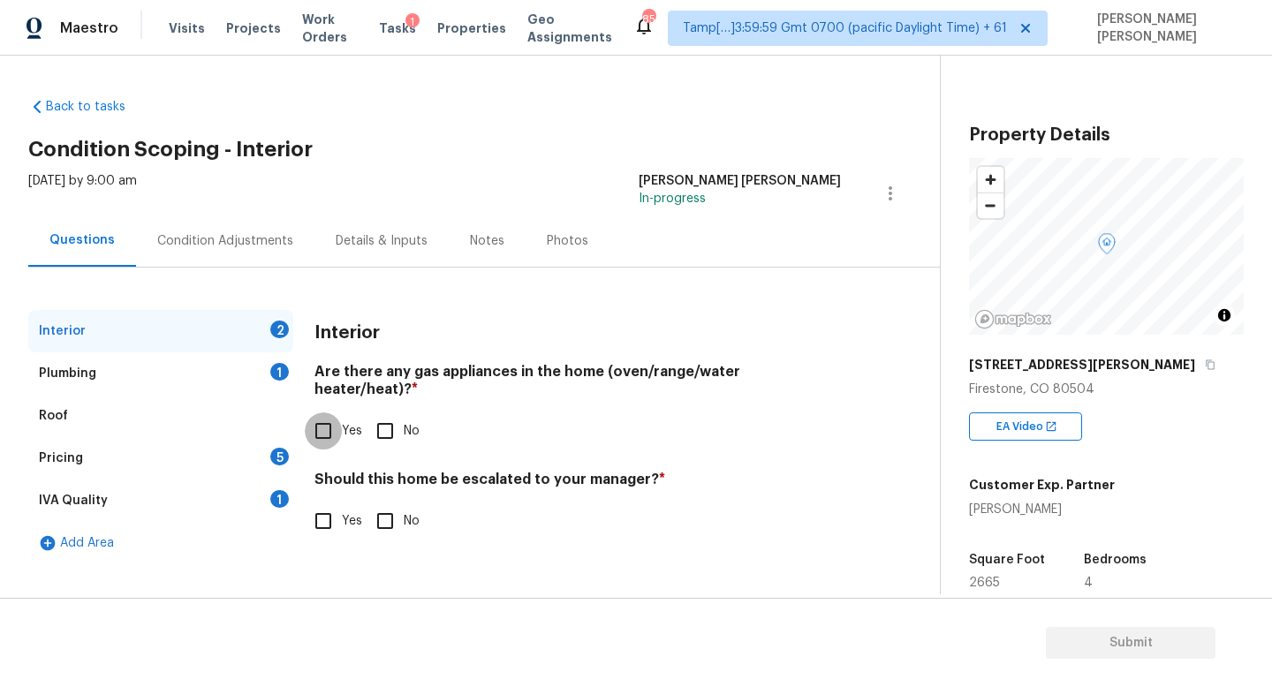
click at [333, 413] on input "Yes" at bounding box center [323, 431] width 37 height 37
checkbox input "true"
click at [239, 351] on div "Interior 1" at bounding box center [160, 331] width 265 height 42
click at [239, 368] on div "Plumbing 1" at bounding box center [160, 374] width 265 height 42
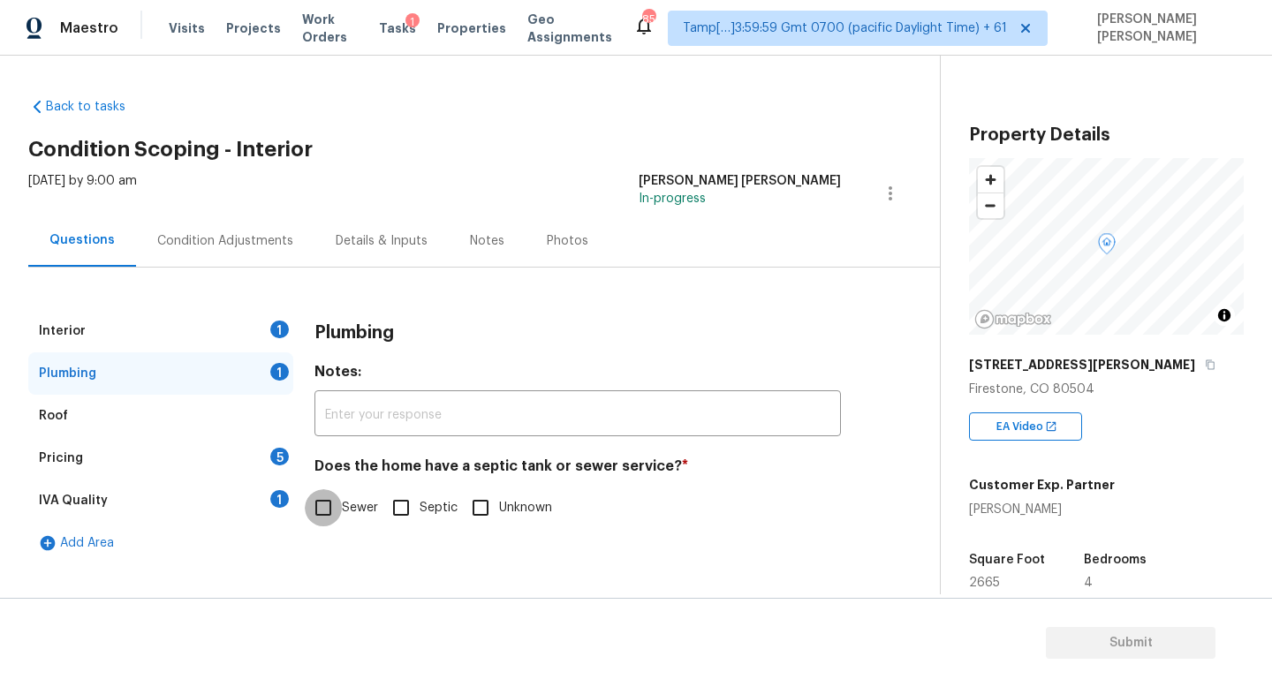
click at [330, 494] on input "Sewer" at bounding box center [323, 507] width 37 height 37
checkbox input "true"
click at [284, 458] on div "5" at bounding box center [279, 457] width 19 height 18
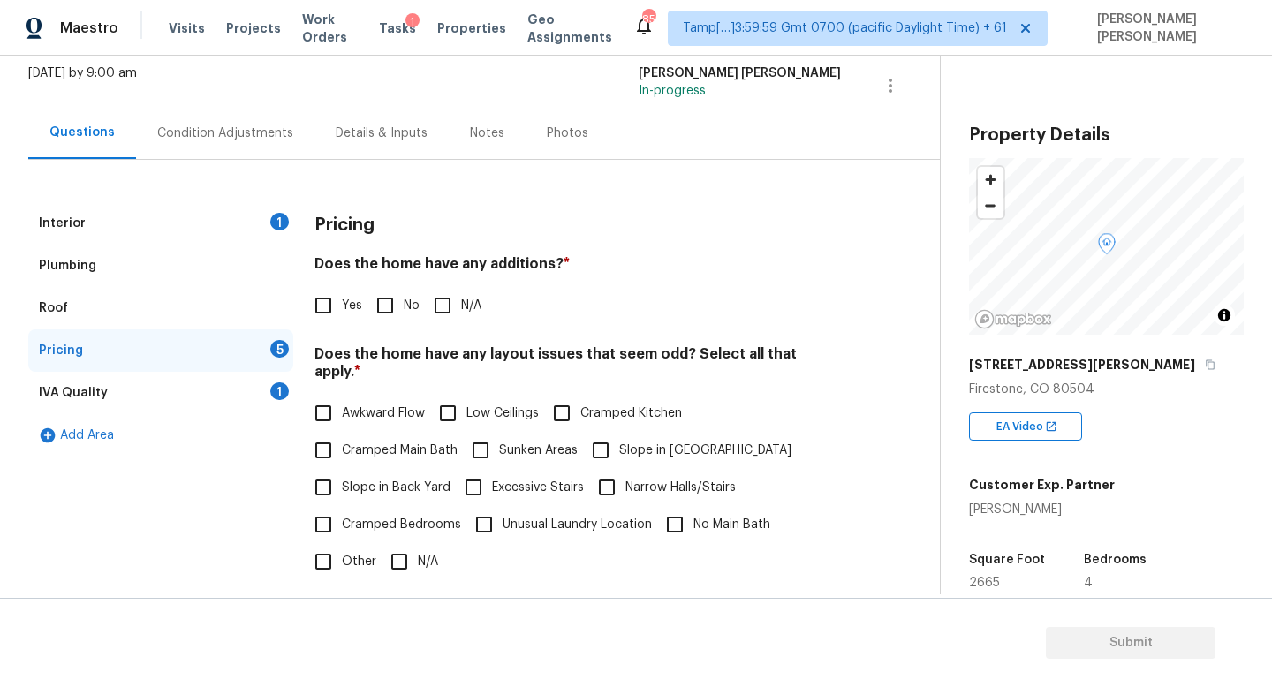
scroll to position [335, 0]
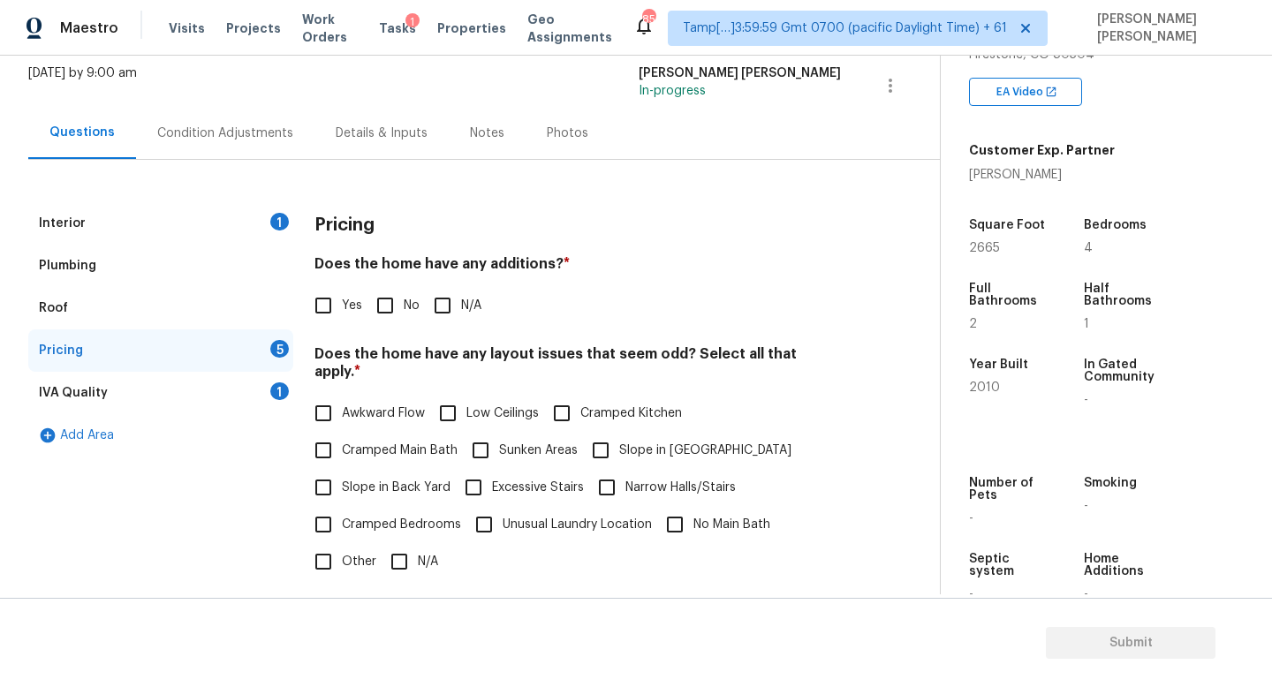
click at [394, 295] on input "No" at bounding box center [385, 305] width 37 height 37
checkbox input "true"
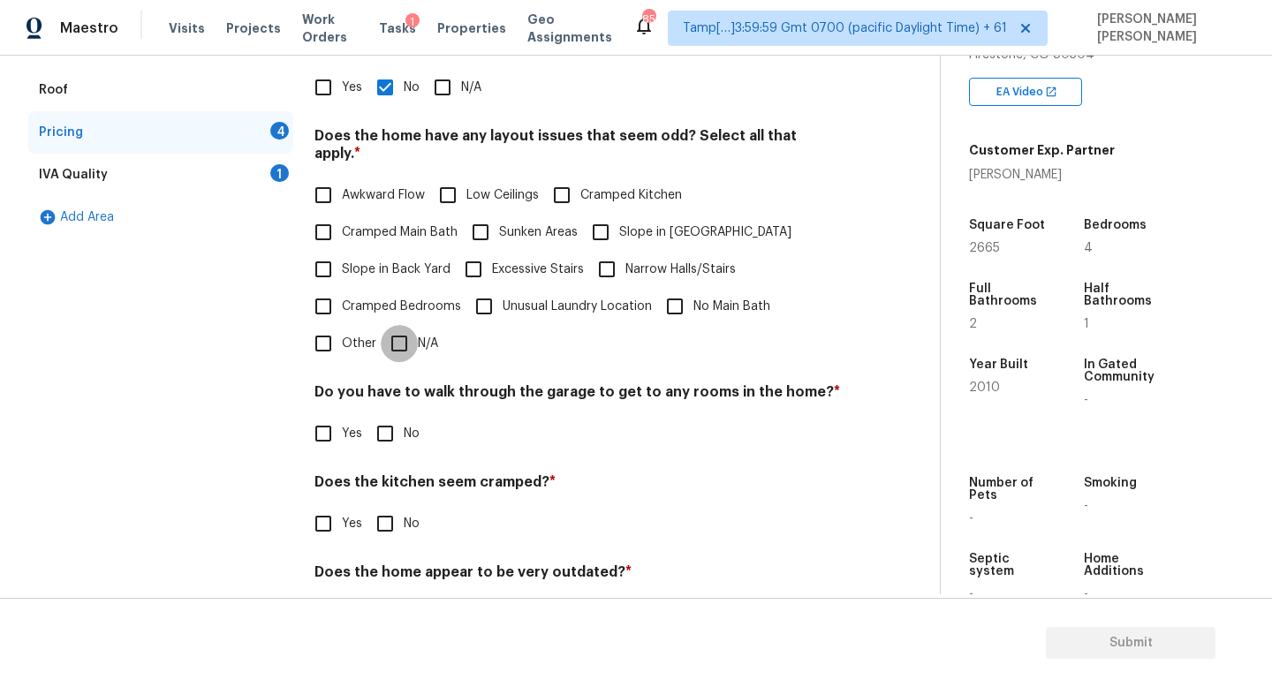
click at [395, 325] on input "N/A" at bounding box center [399, 343] width 37 height 37
checkbox input "true"
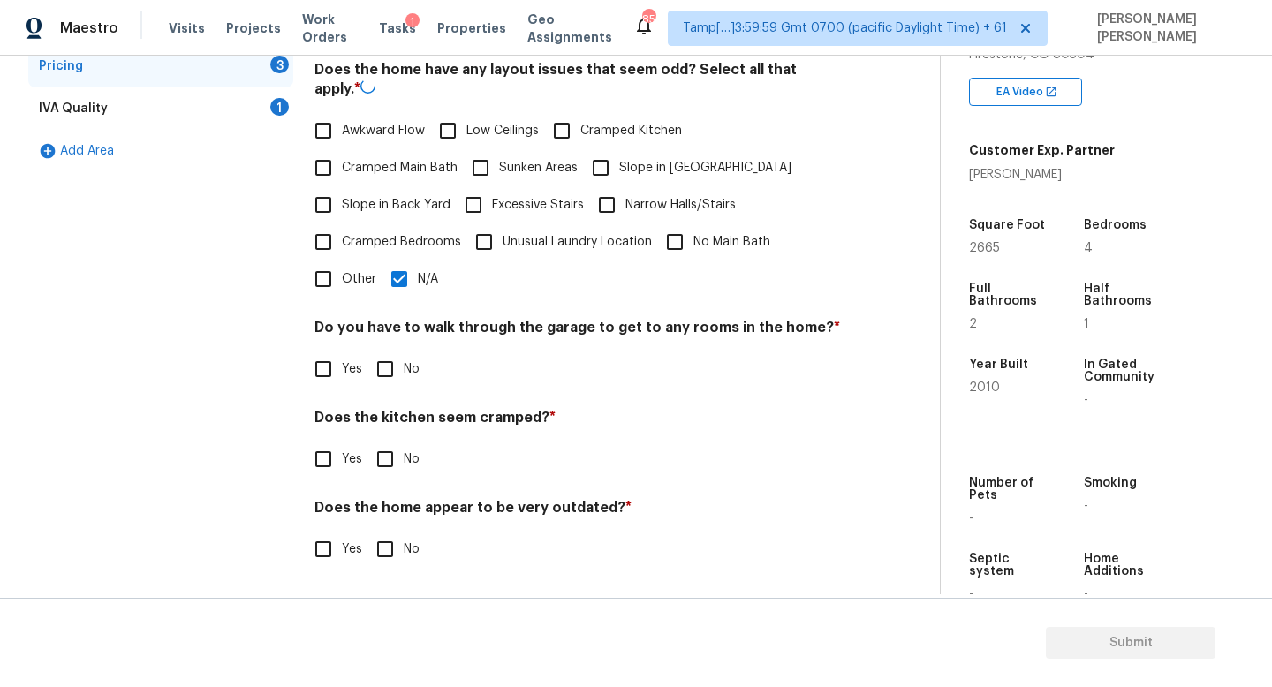
scroll to position [373, 0]
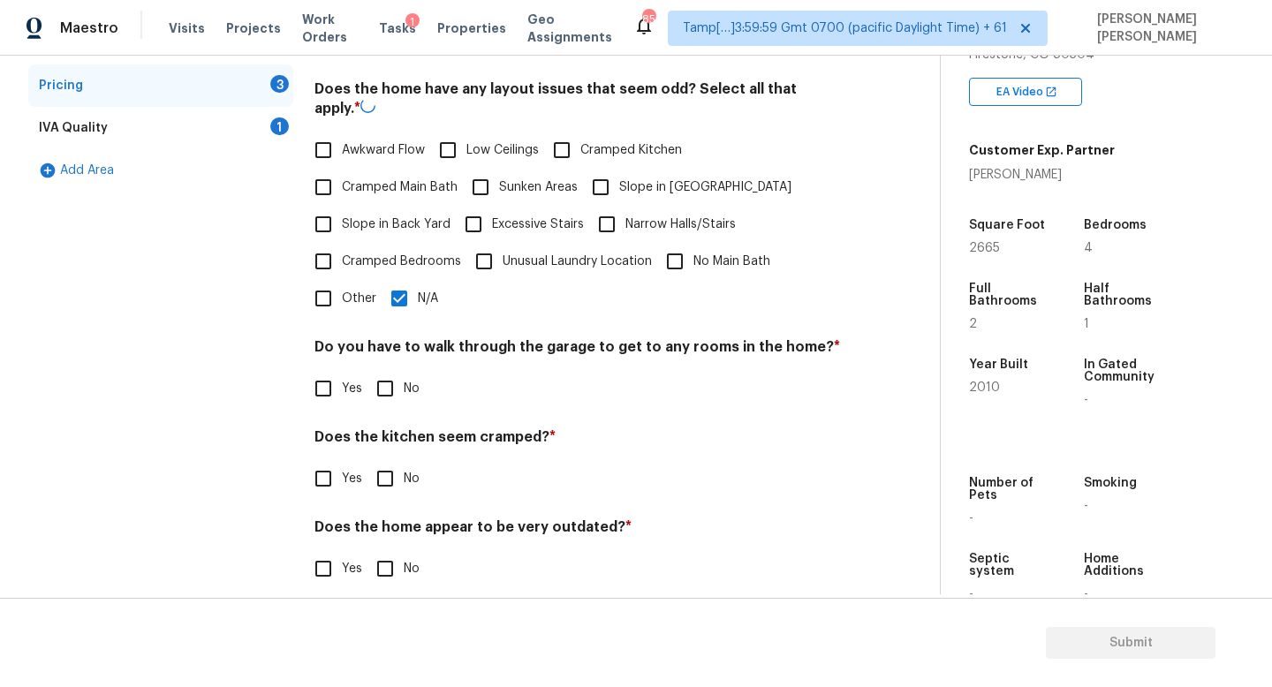
click at [379, 378] on input "No" at bounding box center [385, 388] width 37 height 37
checkbox input "true"
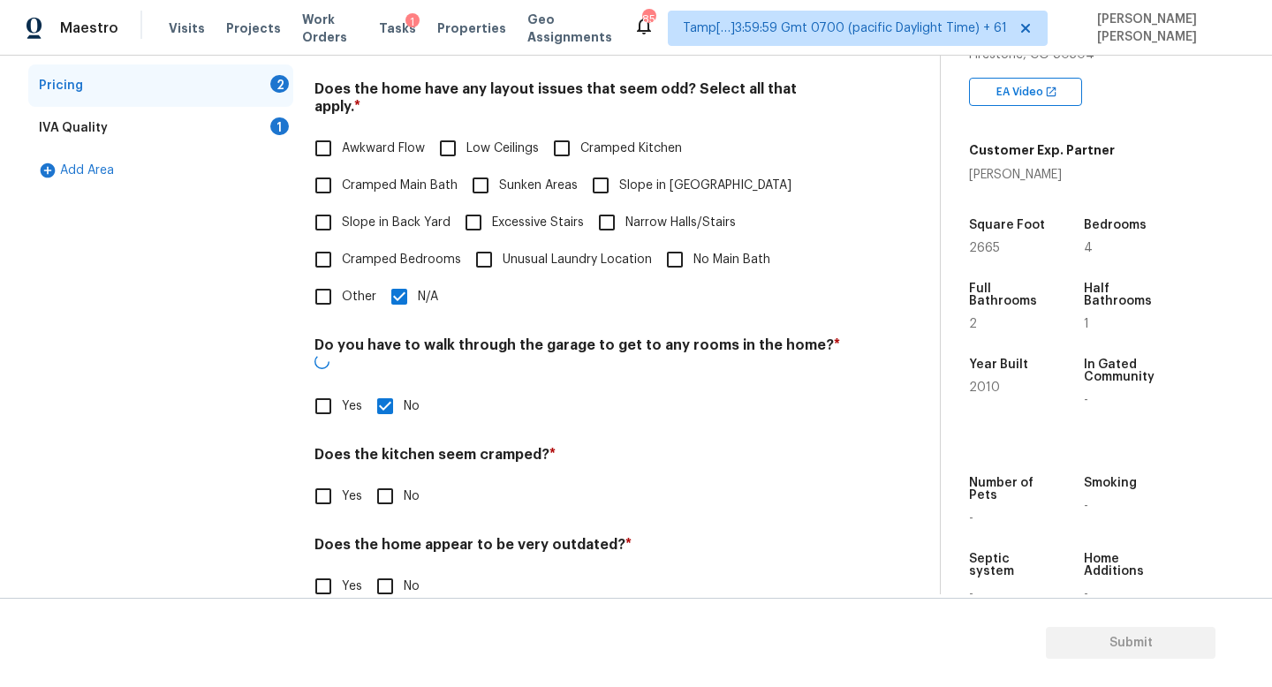
click at [377, 478] on input "No" at bounding box center [385, 496] width 37 height 37
checkbox input "true"
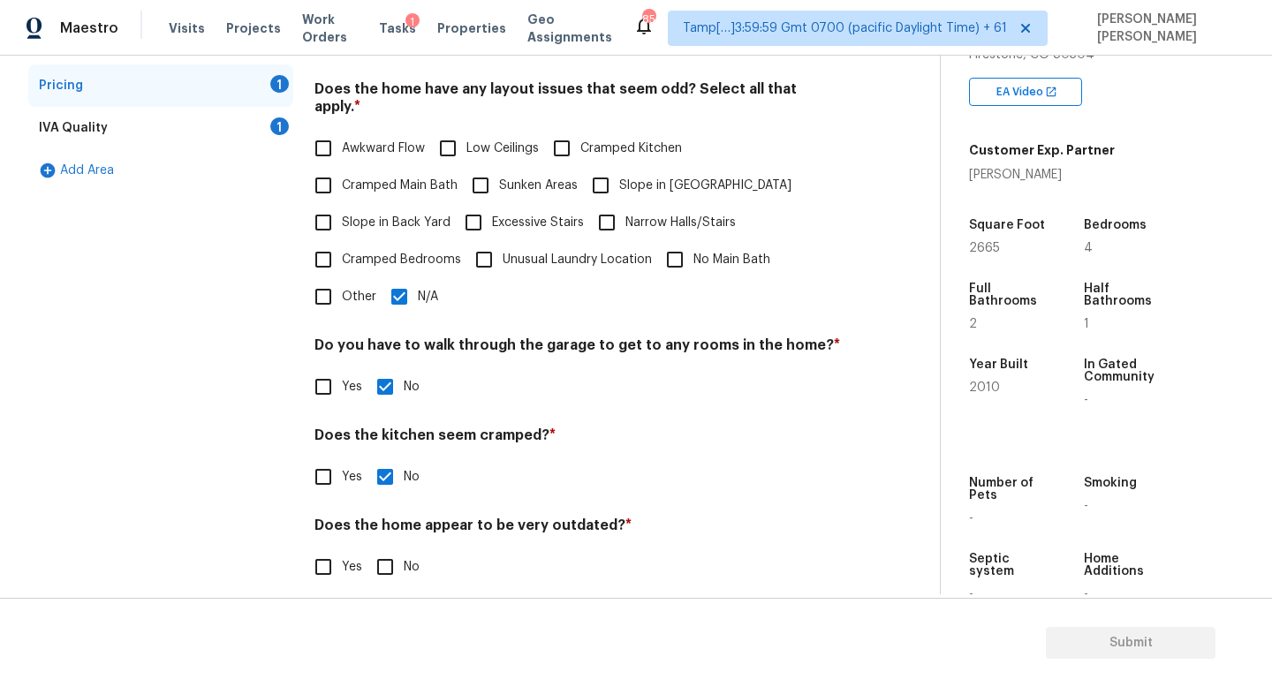
click at [383, 565] on input "No" at bounding box center [385, 567] width 37 height 37
checkbox input "true"
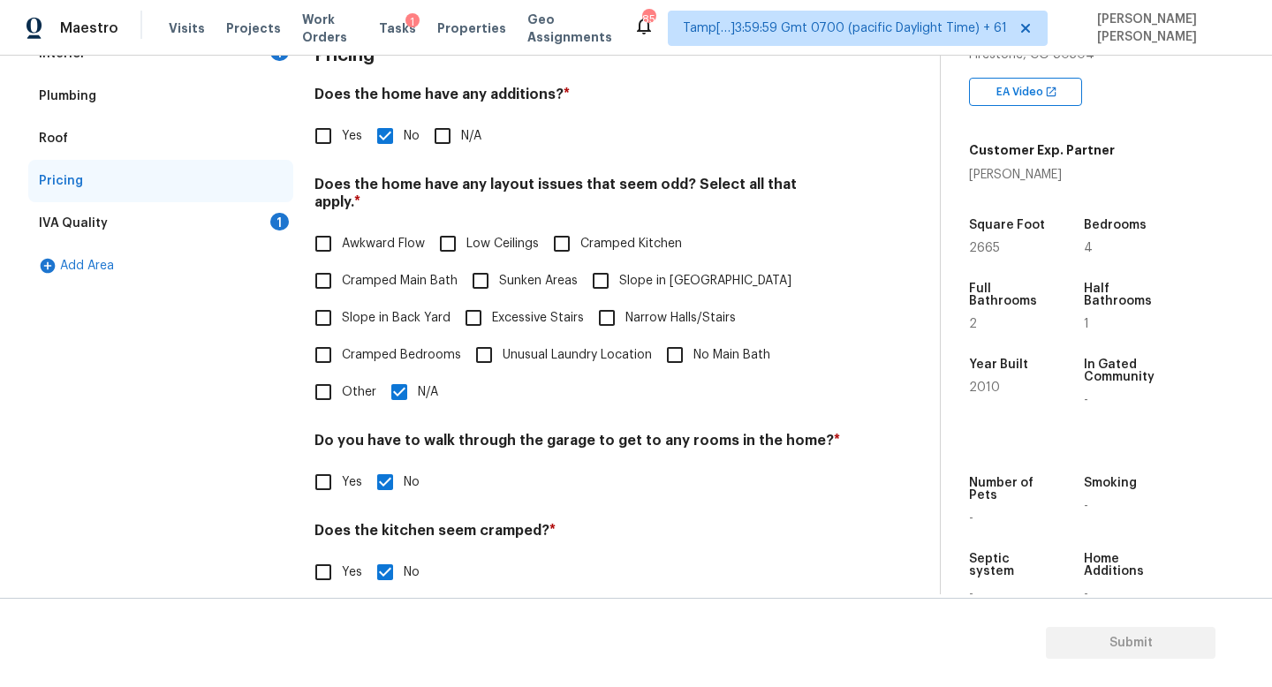
scroll to position [166, 0]
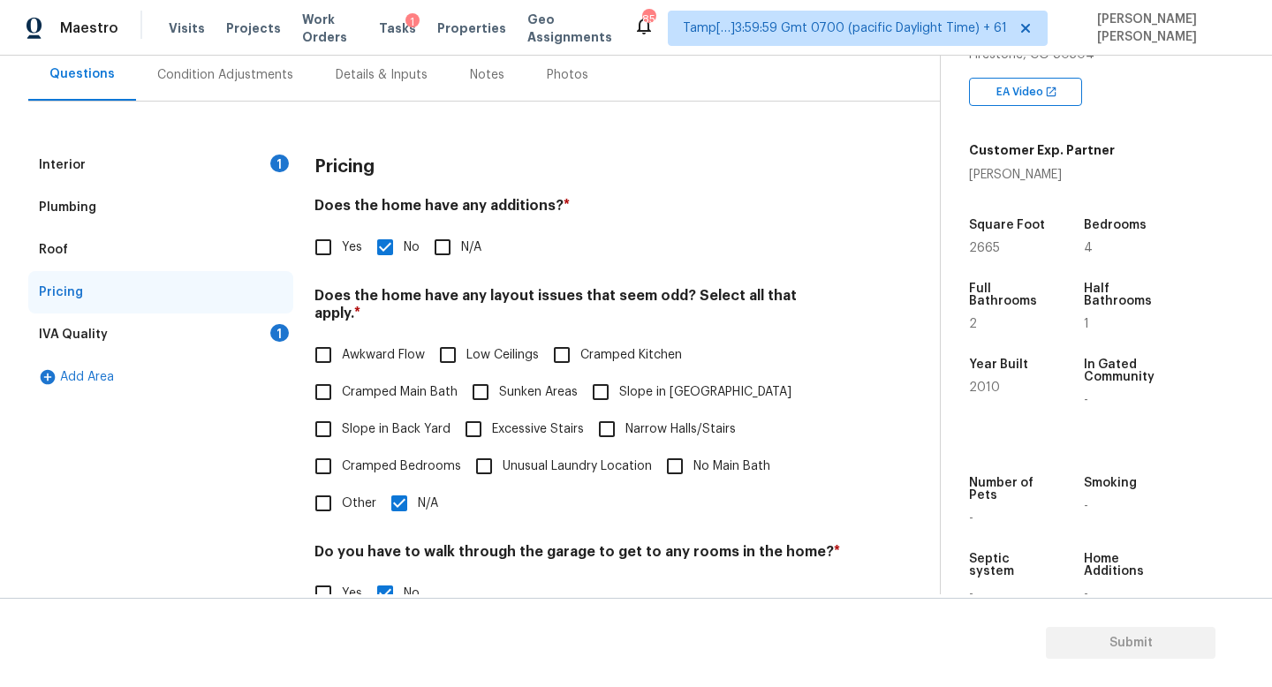
click at [256, 351] on div "IVA Quality 1" at bounding box center [160, 335] width 265 height 42
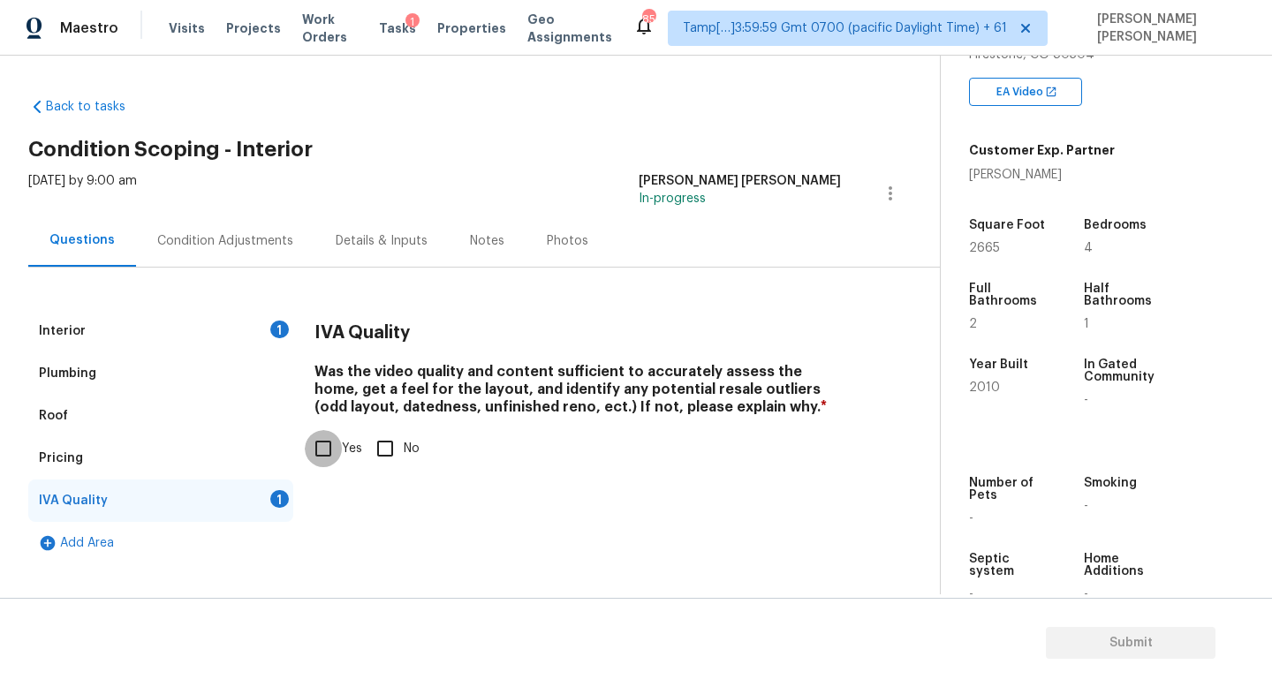
click at [316, 441] on input "Yes" at bounding box center [323, 448] width 37 height 37
checkbox input "true"
click at [228, 216] on div "Condition Adjustments" at bounding box center [225, 241] width 178 height 52
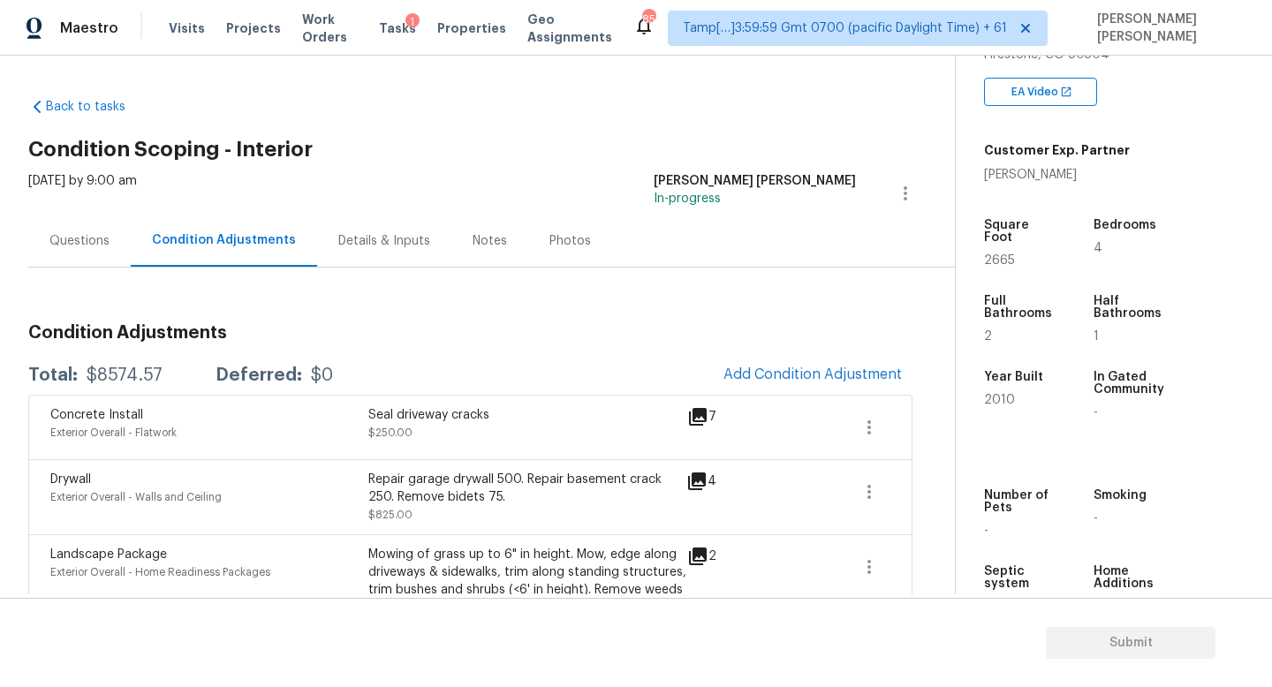
scroll to position [304, 0]
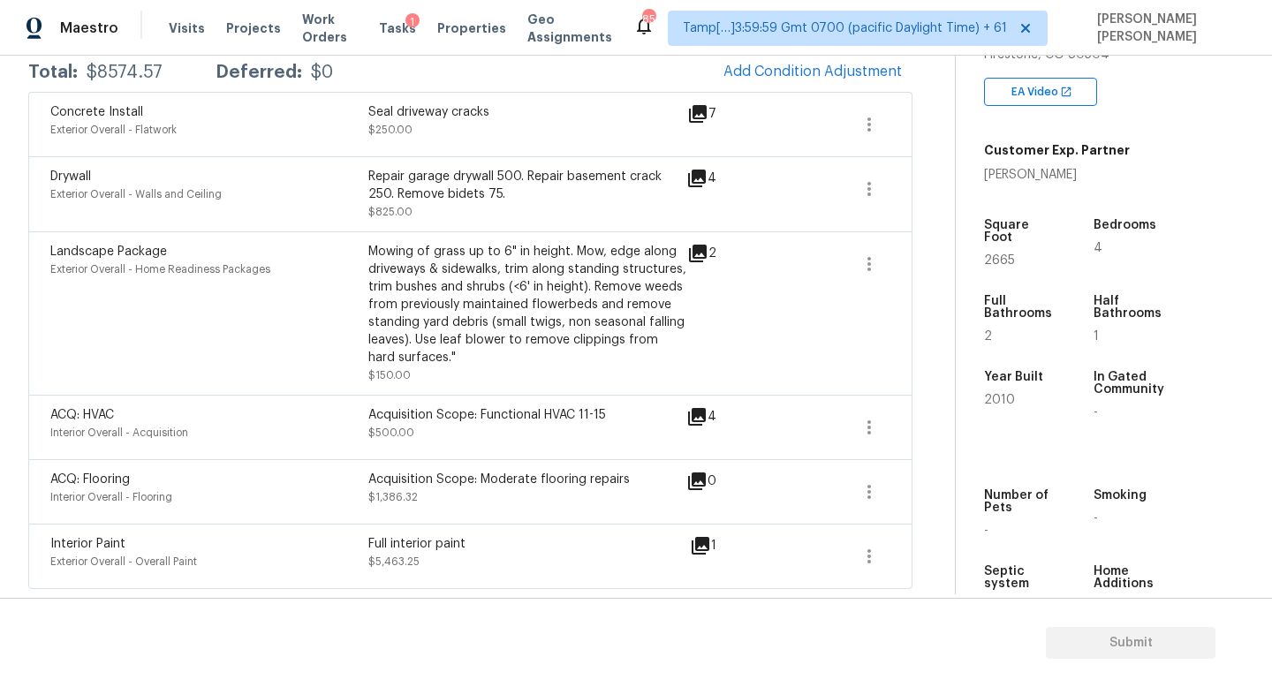
click at [626, 360] on div "Mowing of grass up to 6" in height. Mow, edge along driveways & sidewalks, trim…" at bounding box center [527, 305] width 318 height 124
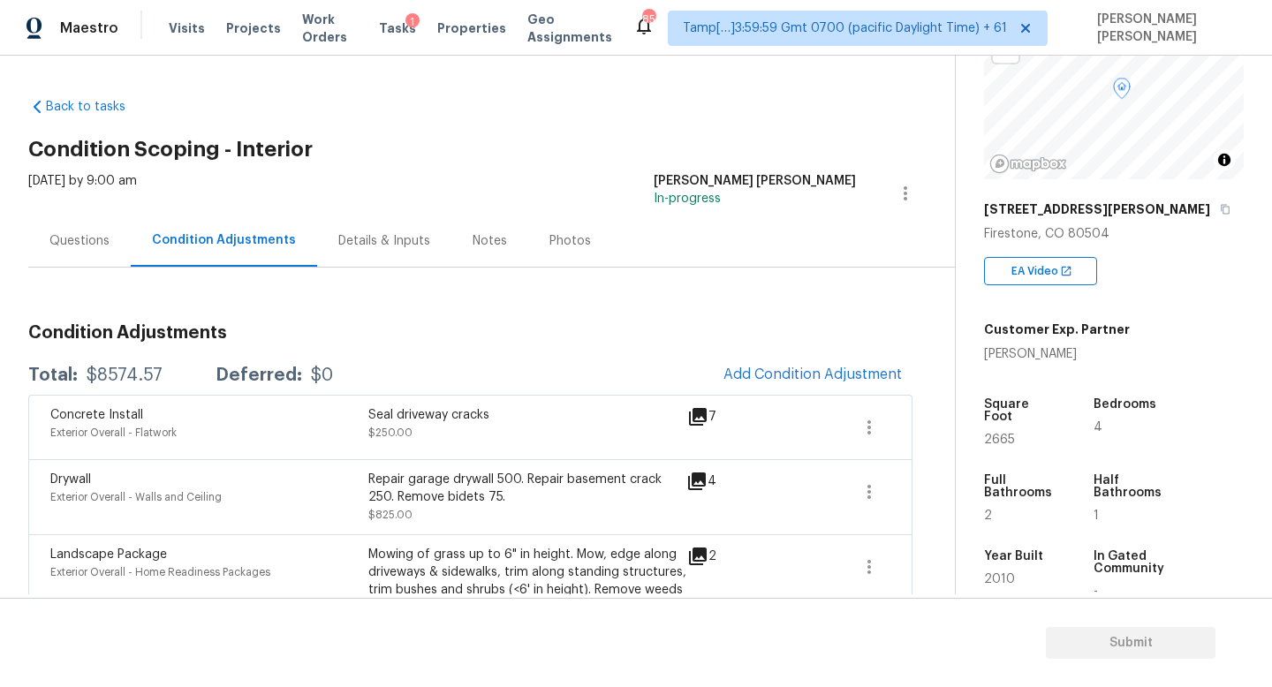
scroll to position [0, 0]
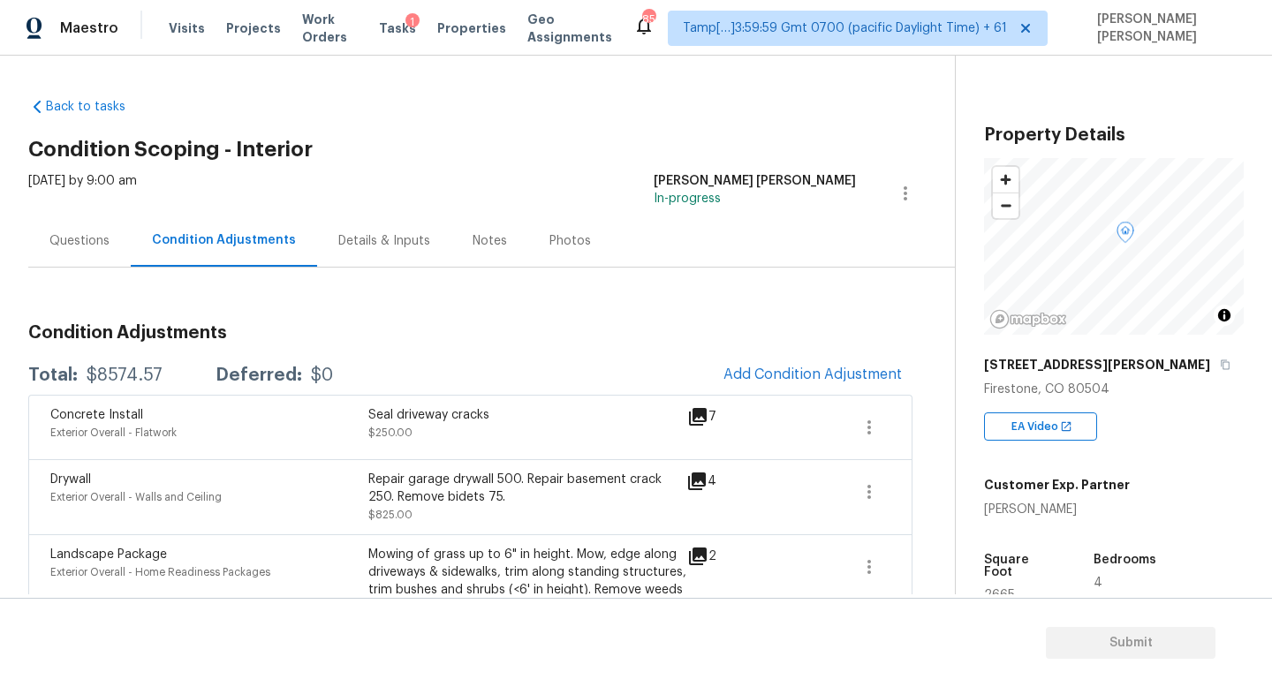
click at [1096, 355] on div "[STREET_ADDRESS][PERSON_NAME]" at bounding box center [1114, 365] width 260 height 32
click at [1221, 364] on icon "button" at bounding box center [1225, 365] width 9 height 10
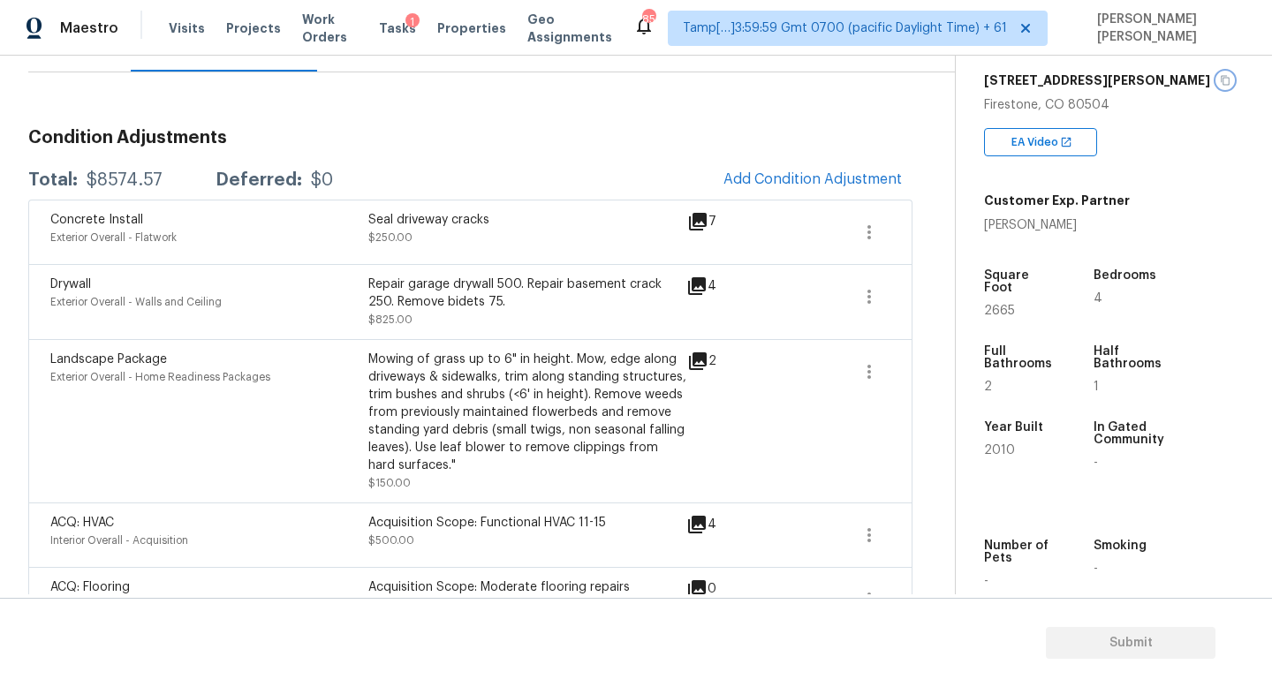
scroll to position [304, 0]
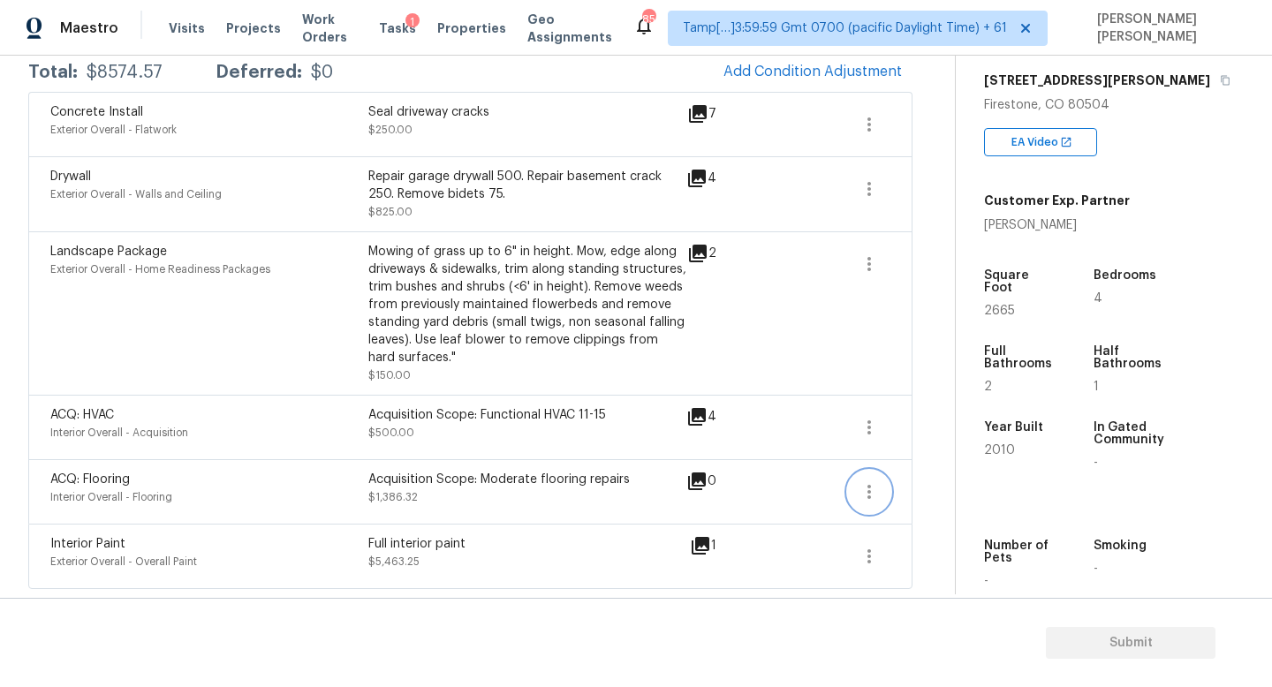
click at [860, 492] on icon "button" at bounding box center [869, 492] width 21 height 21
click at [909, 482] on div "Edit" at bounding box center [970, 489] width 138 height 18
click at [876, 429] on body "Maestro Visits Projects Work Orders Tasks 1 Properties Geo Assignments 851 Tamp…" at bounding box center [636, 343] width 1272 height 687
click at [867, 553] on icon "button" at bounding box center [869, 556] width 21 height 21
click at [914, 552] on div "Edit" at bounding box center [970, 553] width 138 height 18
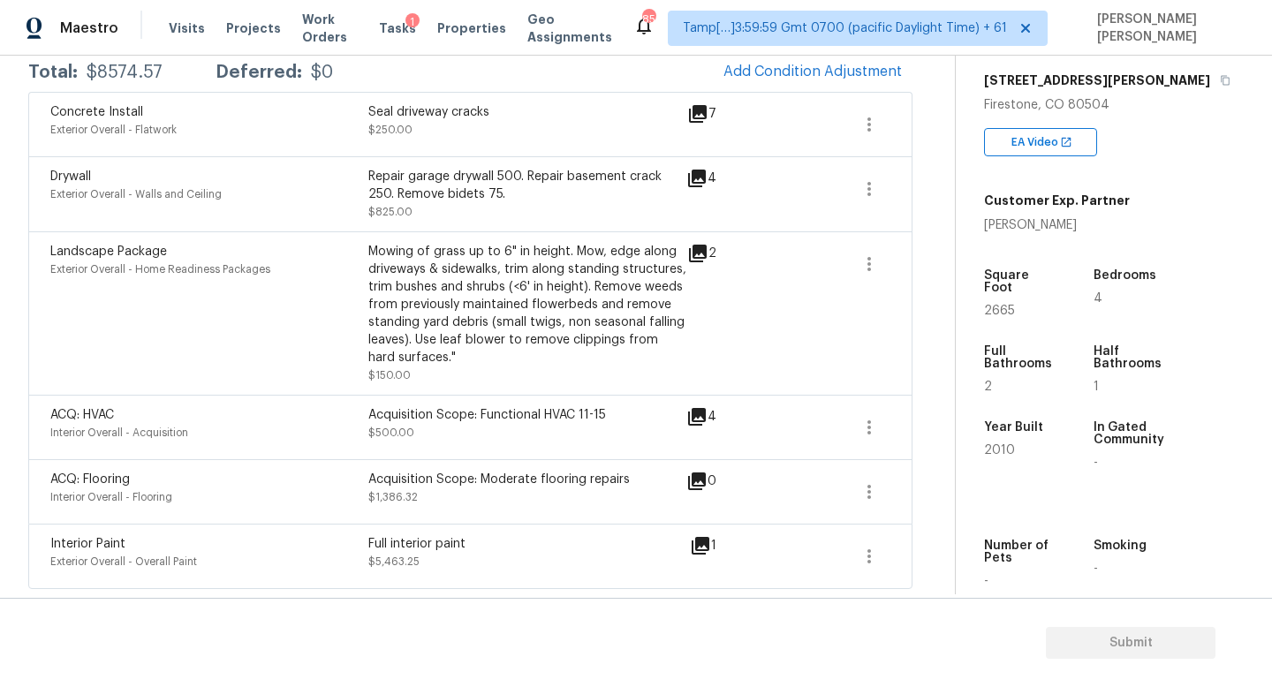
click at [928, 459] on body "Maestro Visits Projects Work Orders Tasks 1 Properties Geo Assignments 851 Tamp…" at bounding box center [636, 343] width 1272 height 687
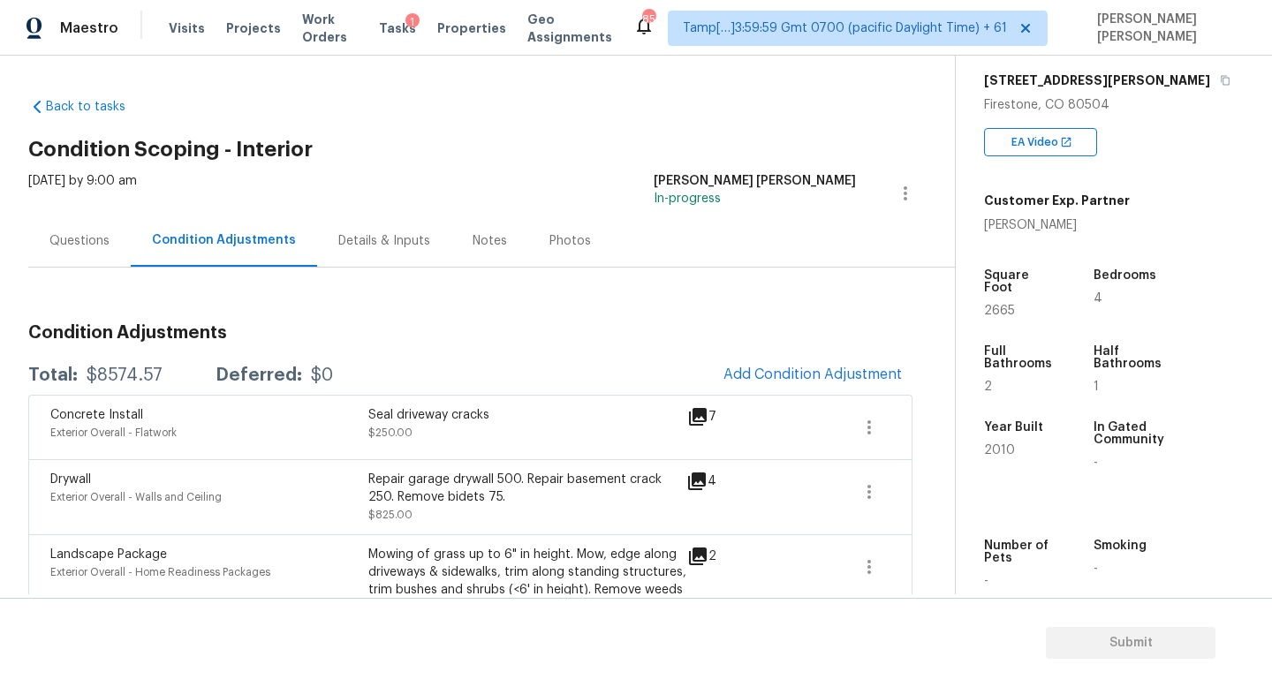
click at [108, 236] on div "Questions" at bounding box center [79, 241] width 102 height 52
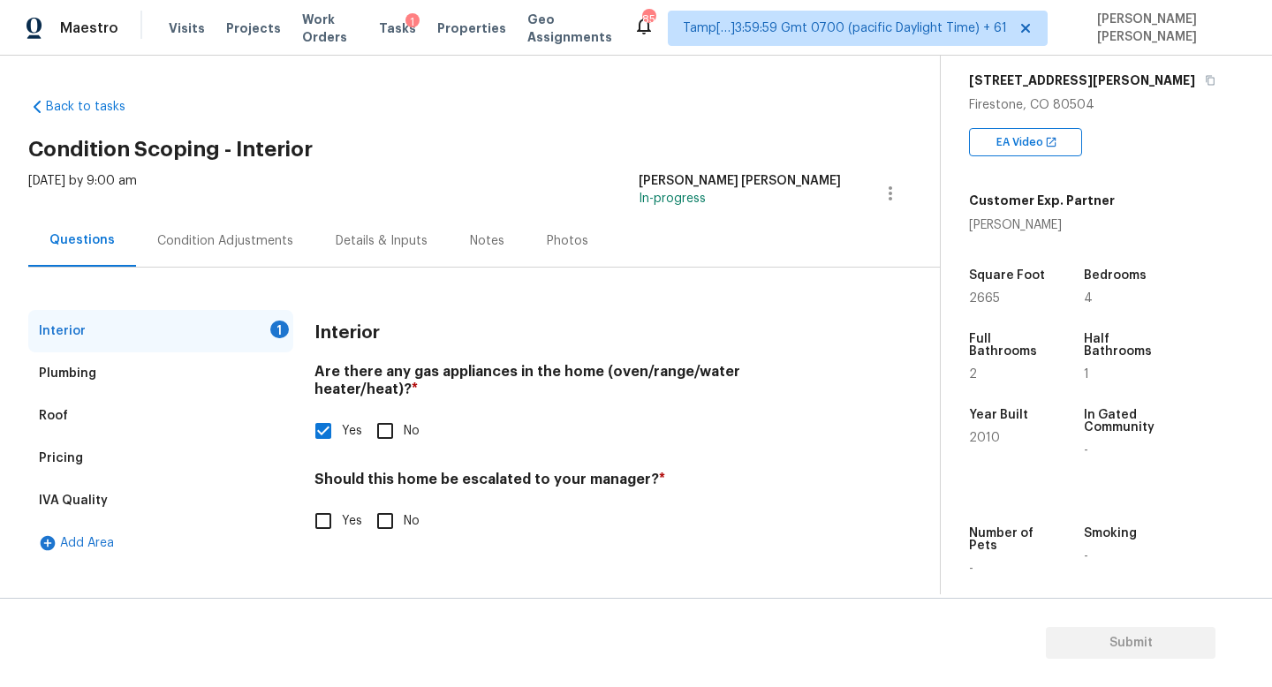
click at [340, 482] on div "Should this home be escalated to your manager? * Yes No" at bounding box center [578, 505] width 527 height 69
click at [334, 503] on input "Yes" at bounding box center [323, 521] width 37 height 37
checkbox input "true"
click at [541, 545] on input "text" at bounding box center [578, 566] width 527 height 42
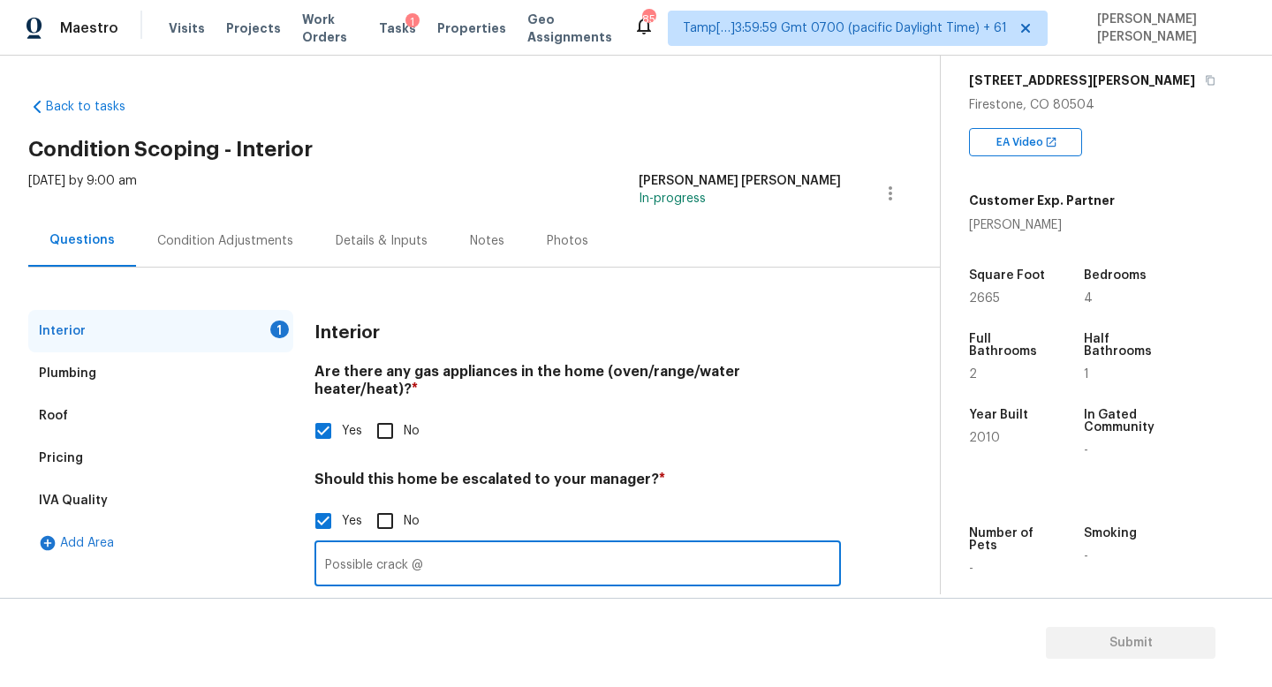
scroll to position [121, 0]
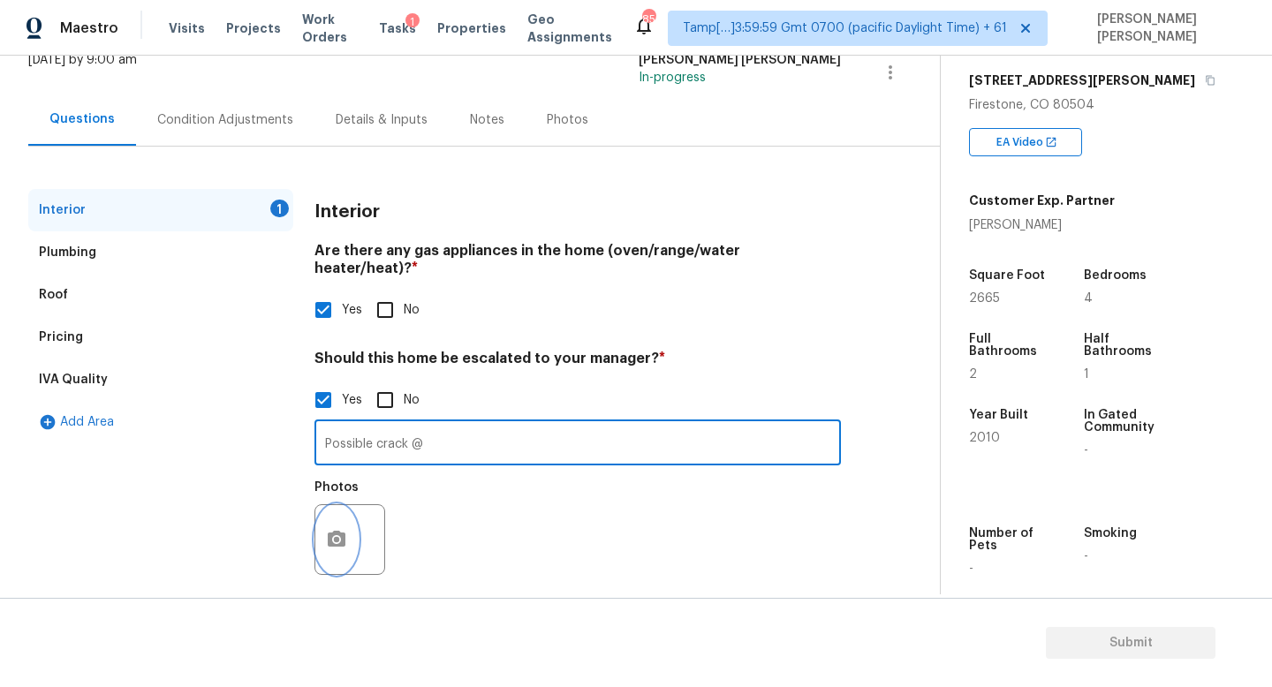
click at [356, 511] on div at bounding box center [350, 539] width 71 height 71
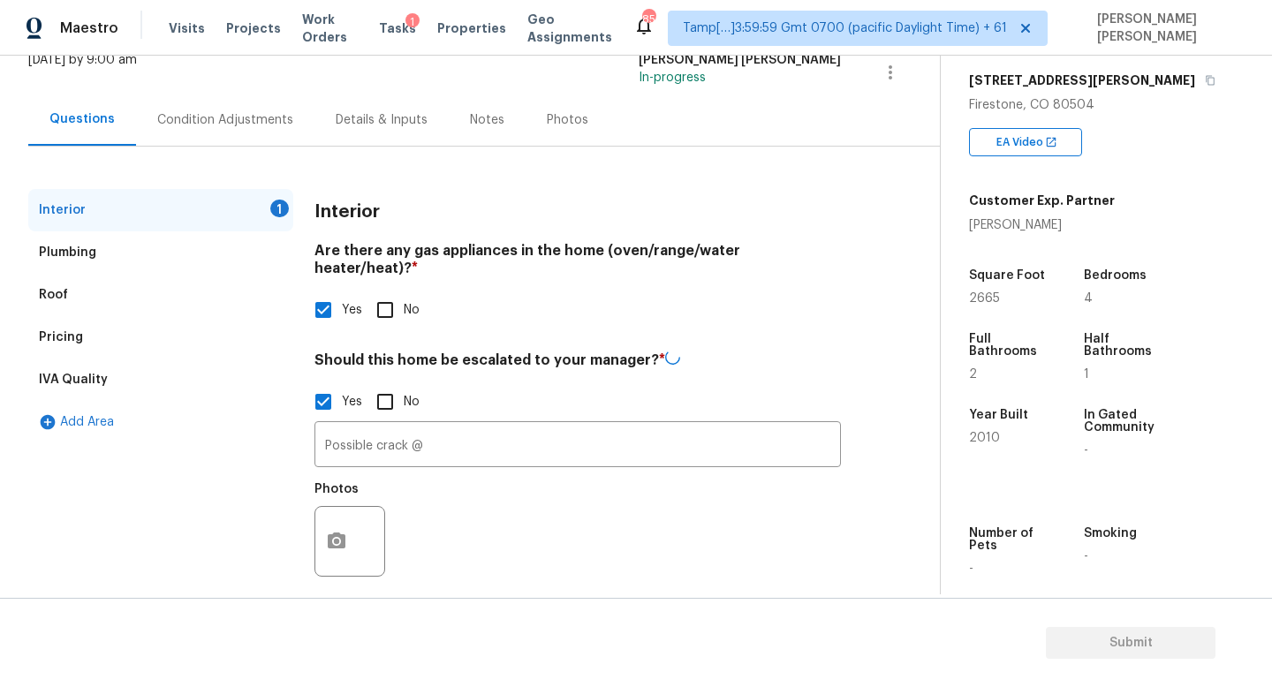
click at [314, 515] on div "Interior 1 Plumbing Roof Pricing IVA Quality Add Area Interior Are there any ga…" at bounding box center [462, 399] width 869 height 420
click at [326, 529] on icon "button" at bounding box center [336, 539] width 21 height 21
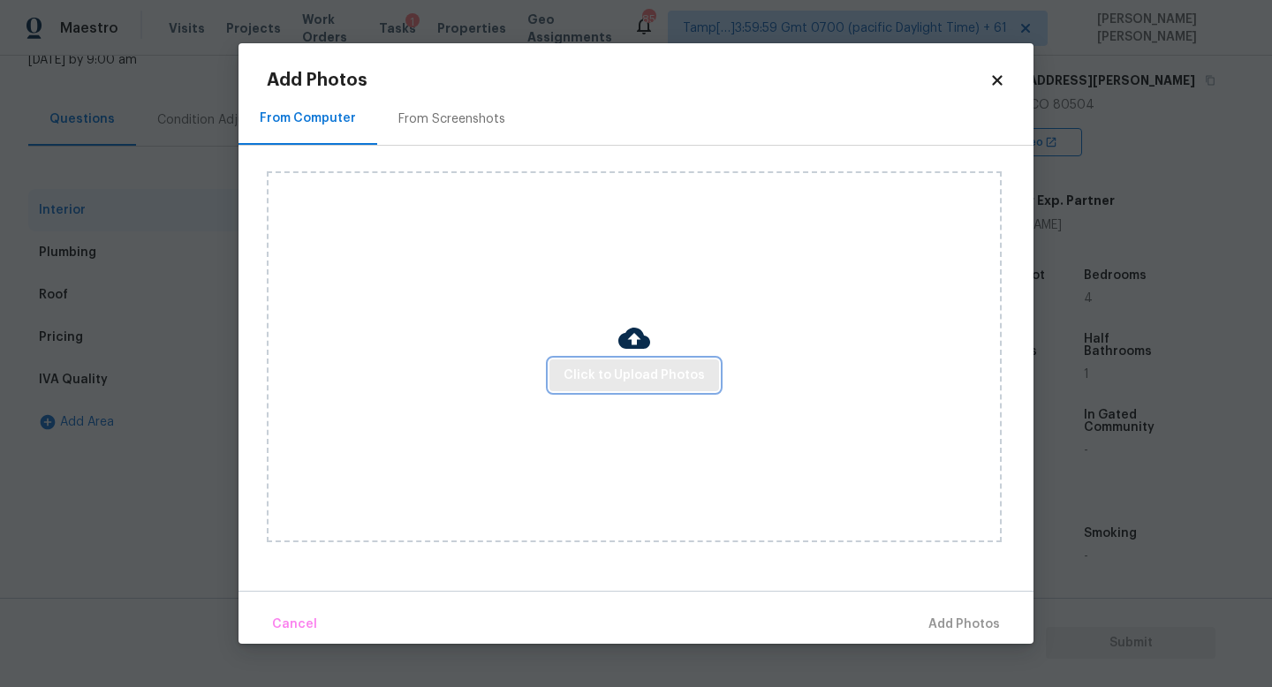
click at [641, 371] on span "Click to Upload Photos" at bounding box center [634, 376] width 141 height 22
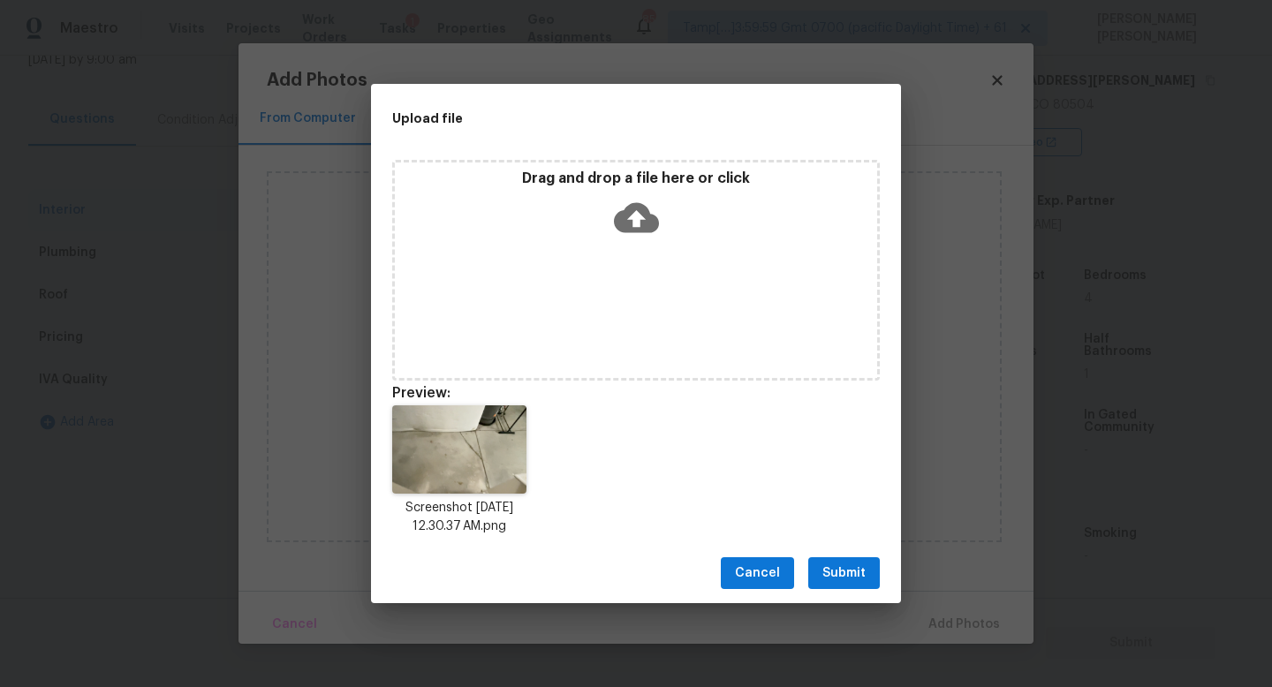
click at [847, 580] on span "Submit" at bounding box center [844, 574] width 43 height 22
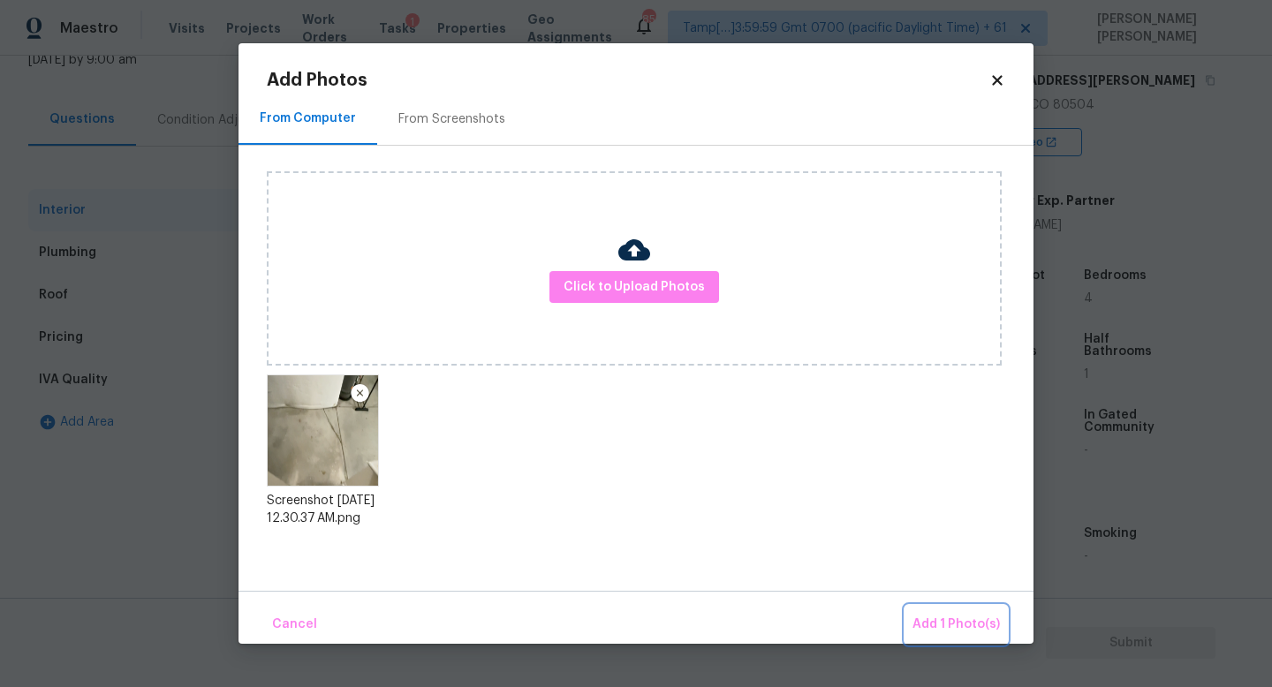
click at [932, 611] on button "Add 1 Photo(s)" at bounding box center [957, 625] width 102 height 38
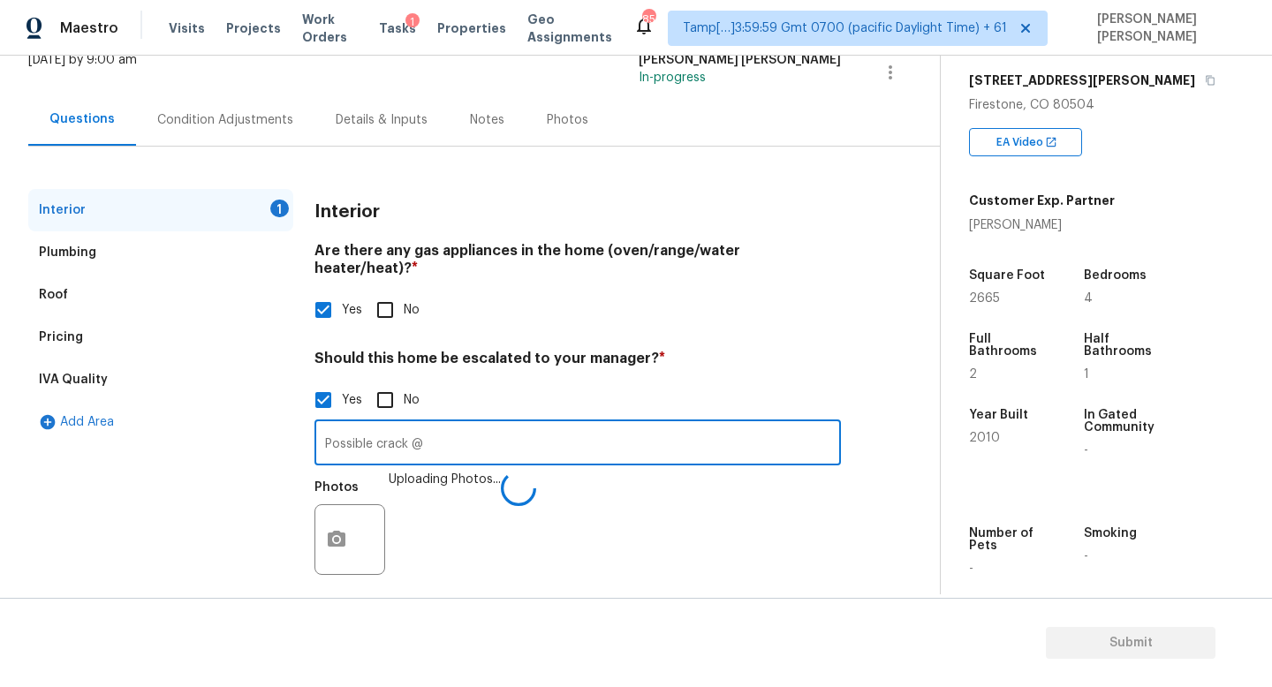
click at [576, 424] on input "Possible crack @" at bounding box center [578, 445] width 527 height 42
click at [564, 424] on input "Possible crack @" at bounding box center [578, 445] width 527 height 42
click at [514, 424] on input "Possible crack @" at bounding box center [578, 445] width 527 height 42
click at [476, 433] on input "Possible crack @" at bounding box center [578, 445] width 527 height 42
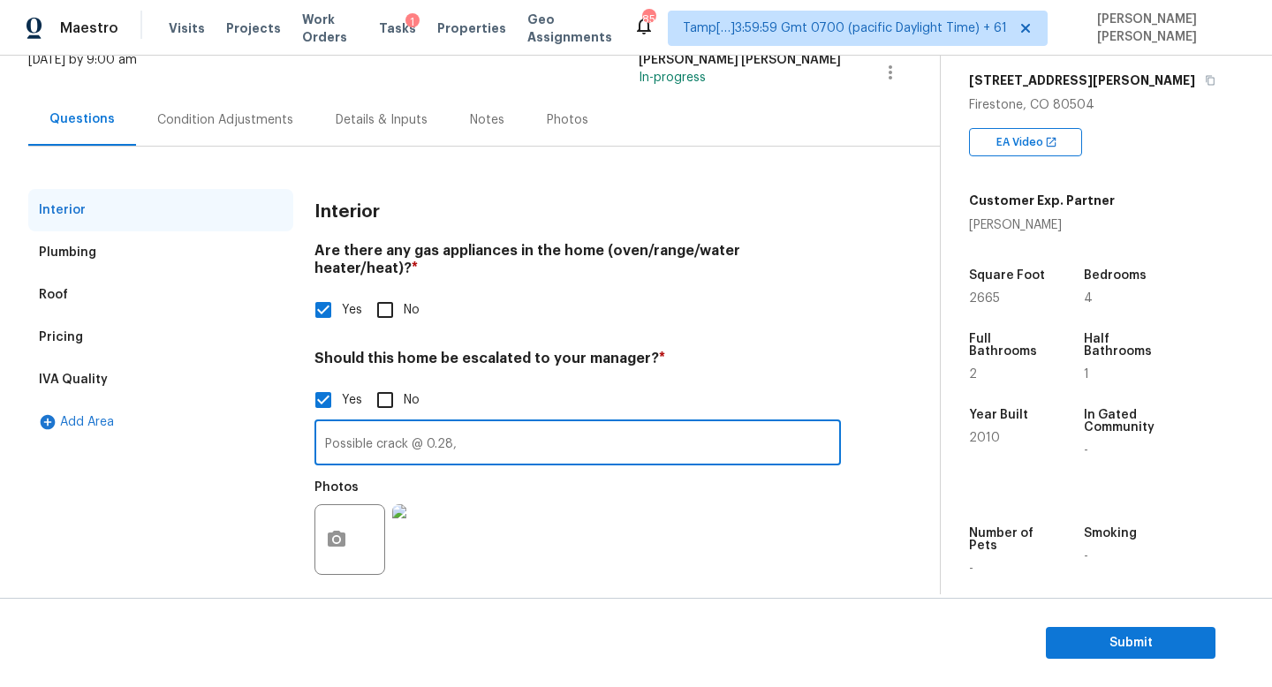
type input "Possible crack @ 0.28,"
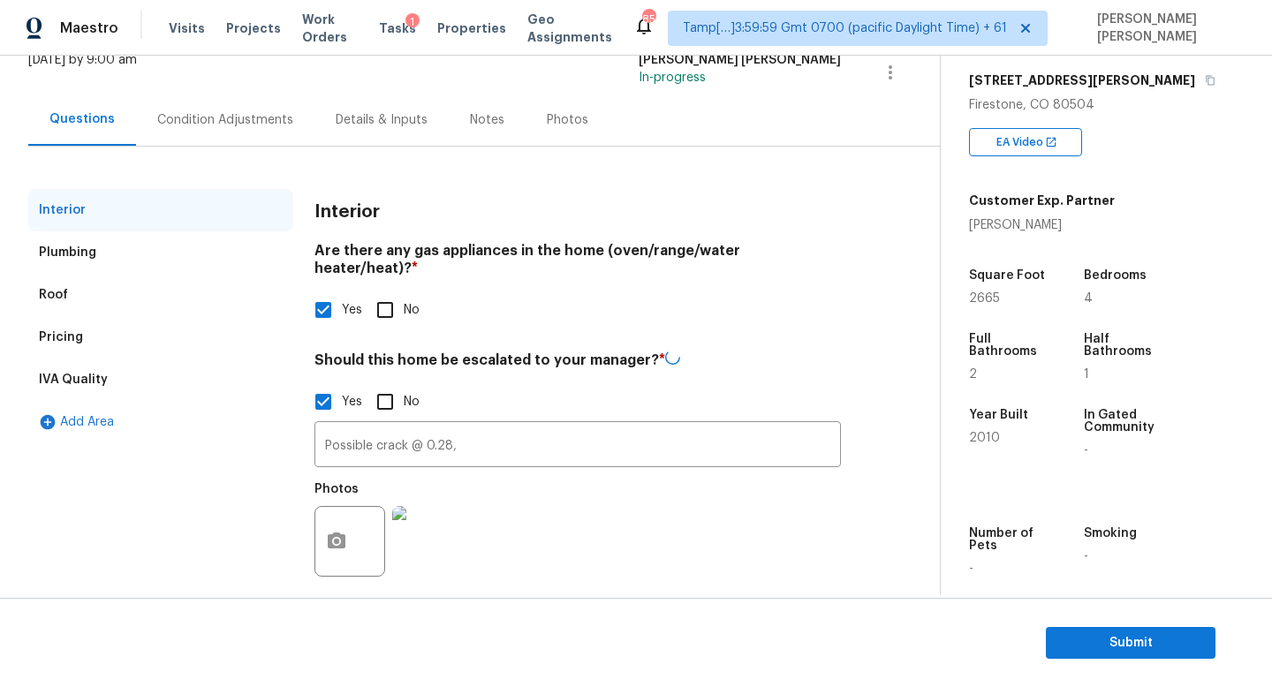
click at [237, 138] on div "Condition Adjustments" at bounding box center [225, 120] width 178 height 52
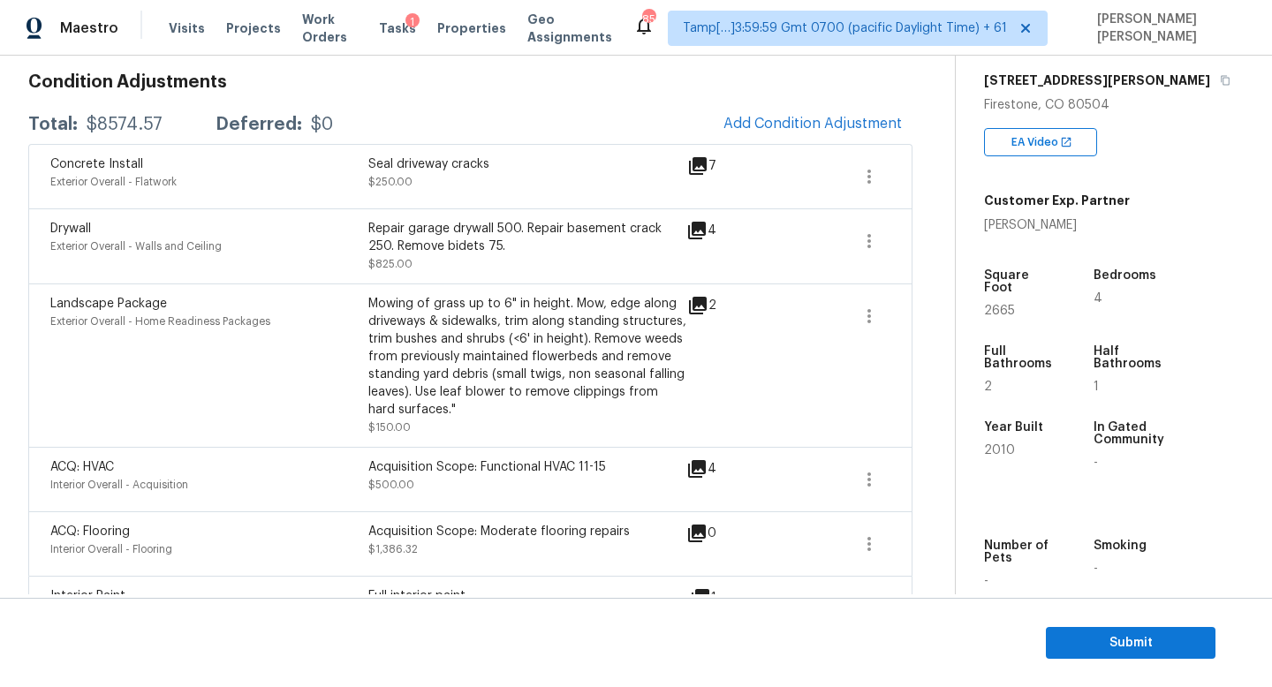
scroll to position [304, 0]
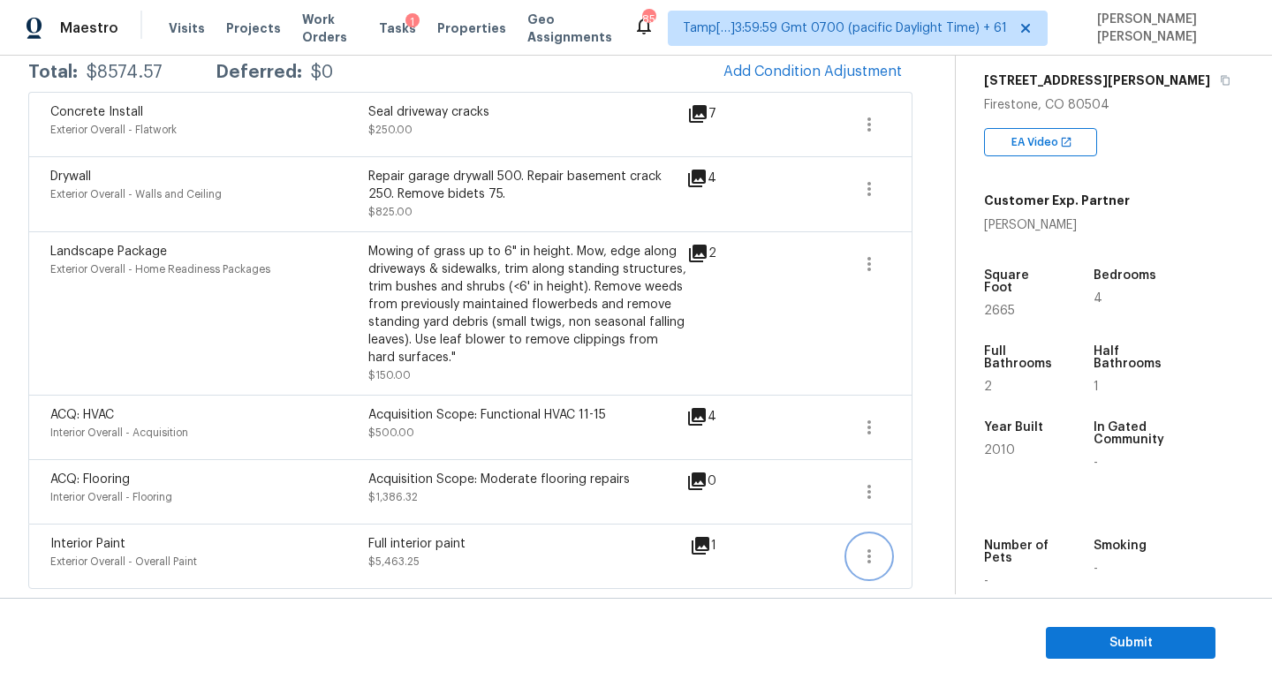
click at [874, 554] on icon "button" at bounding box center [869, 556] width 21 height 21
click at [930, 554] on div "Edit" at bounding box center [970, 553] width 138 height 18
click at [914, 413] on body "Maestro Visits Projects Work Orders Tasks 1 Properties Geo Assignments 851 Tamp…" at bounding box center [636, 343] width 1272 height 687
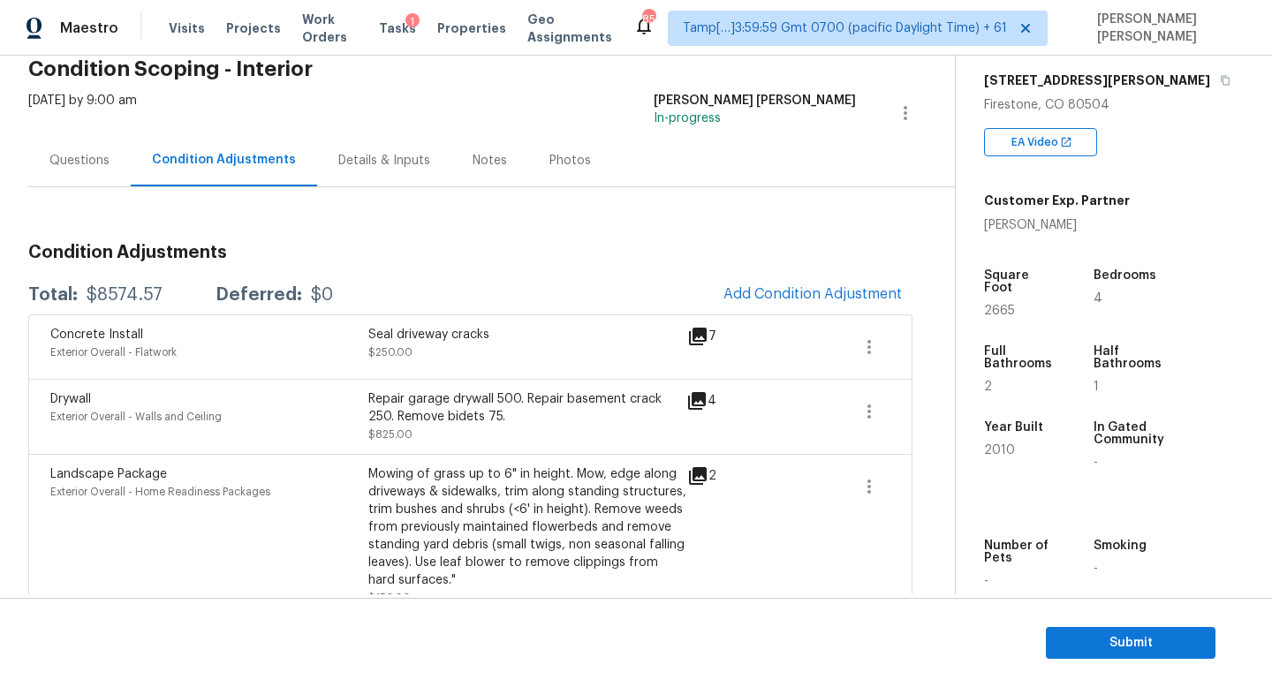
scroll to position [0, 0]
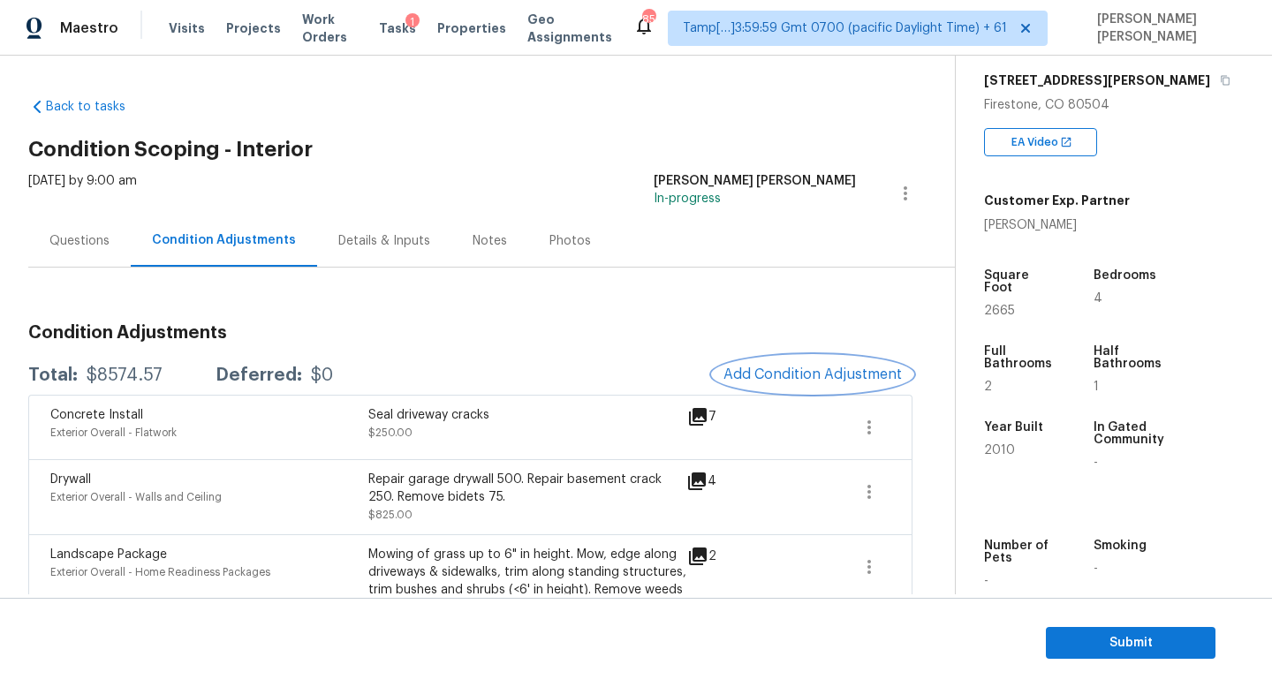
click at [807, 371] on span "Add Condition Adjustment" at bounding box center [813, 375] width 178 height 16
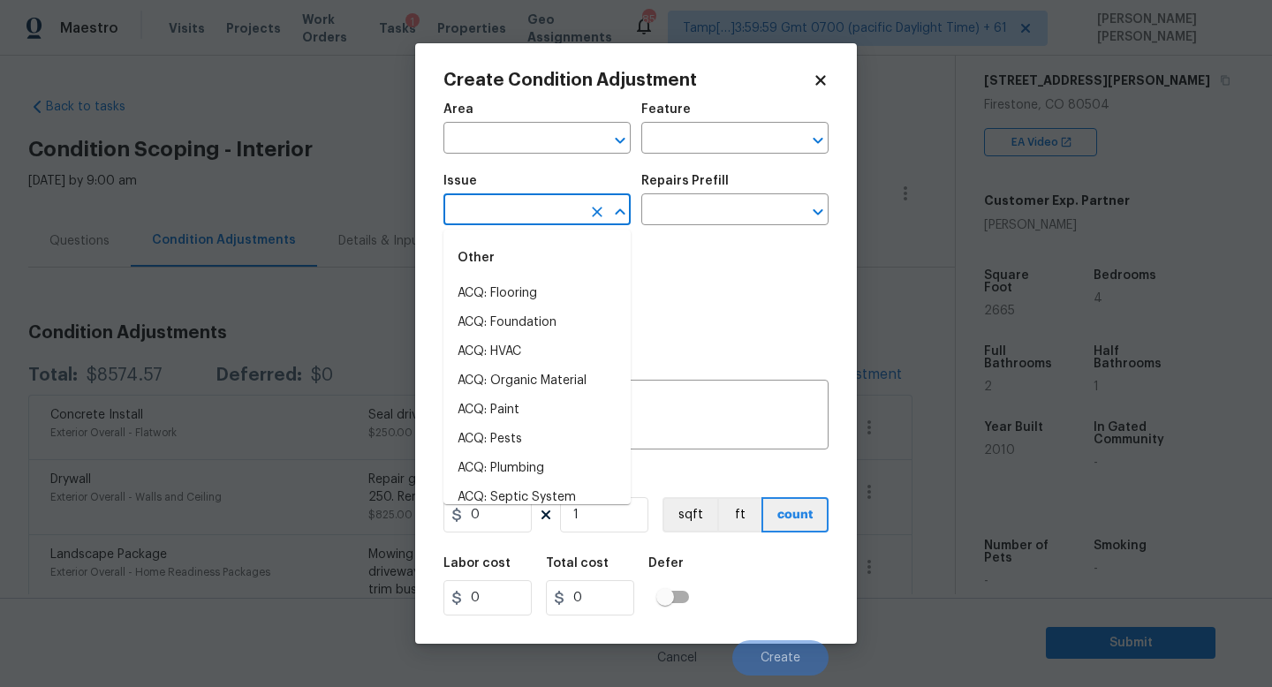
click at [491, 198] on input "text" at bounding box center [513, 211] width 138 height 27
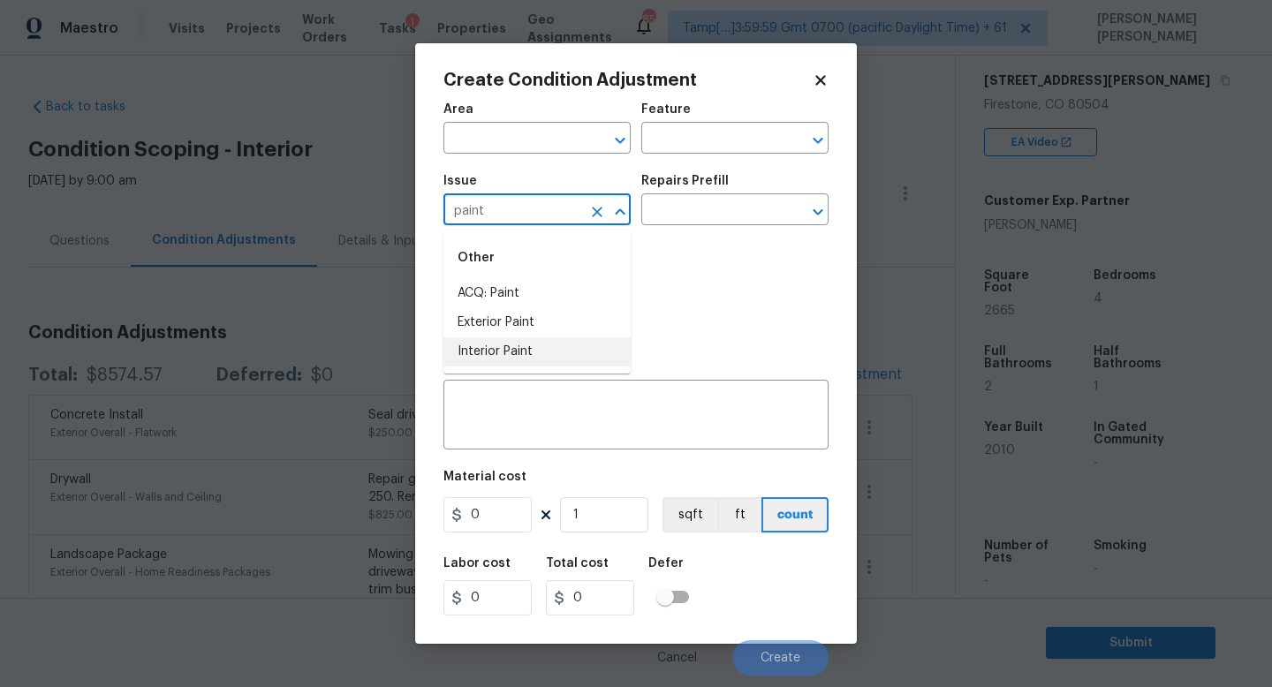
click at [482, 345] on li "Interior Paint" at bounding box center [537, 351] width 187 height 29
type input "Interior Paint"
click at [707, 221] on input "text" at bounding box center [710, 211] width 138 height 27
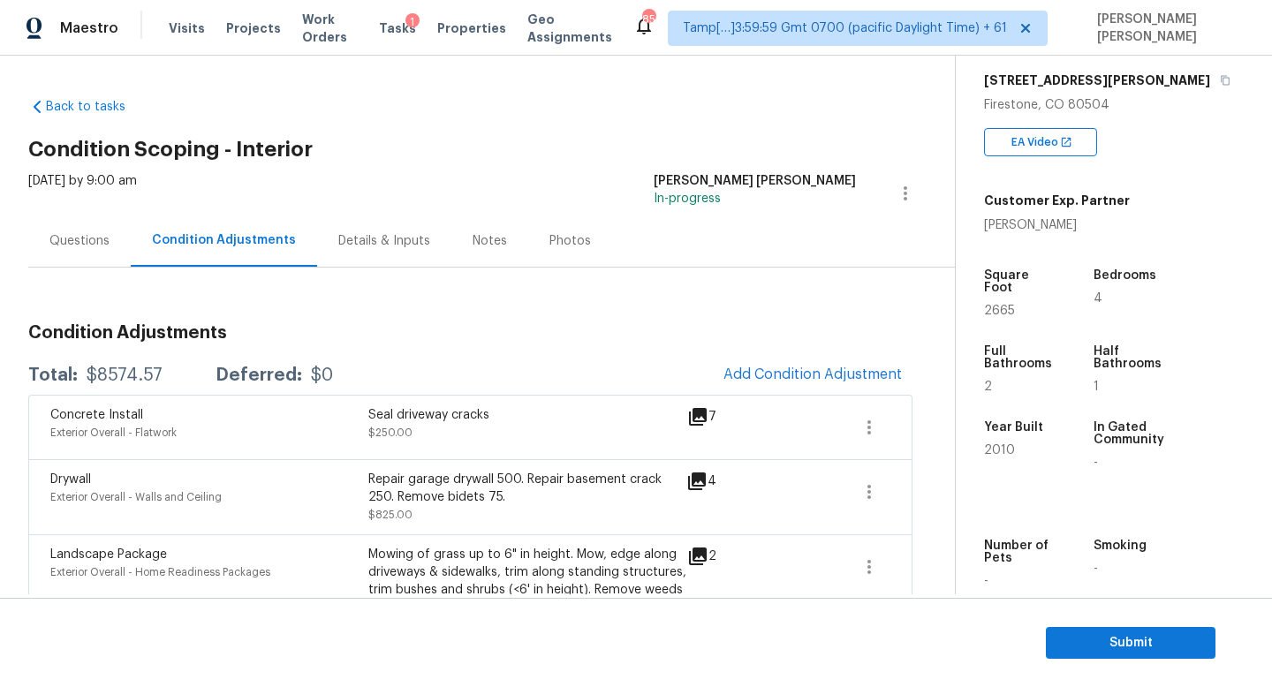
click at [315, 318] on body "Maestro Visits Projects Work Orders Tasks 1 Properties Geo Assignments 851 Tamp…" at bounding box center [636, 343] width 1272 height 687
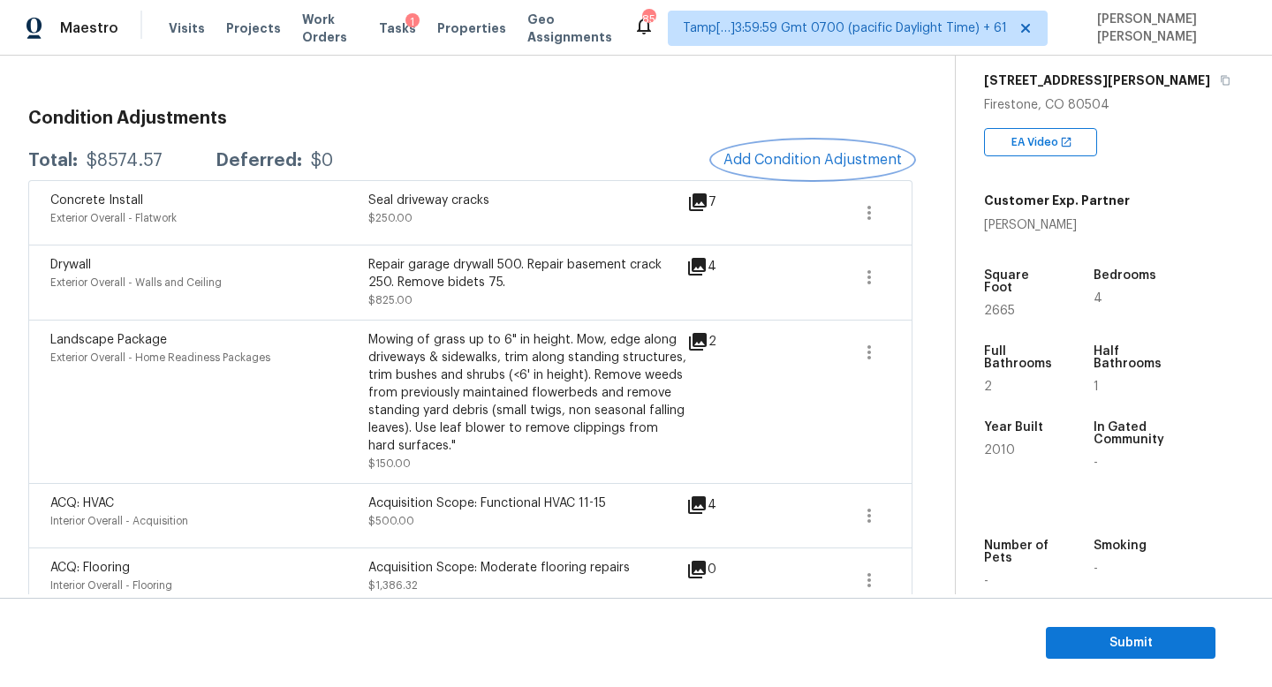
scroll to position [304, 0]
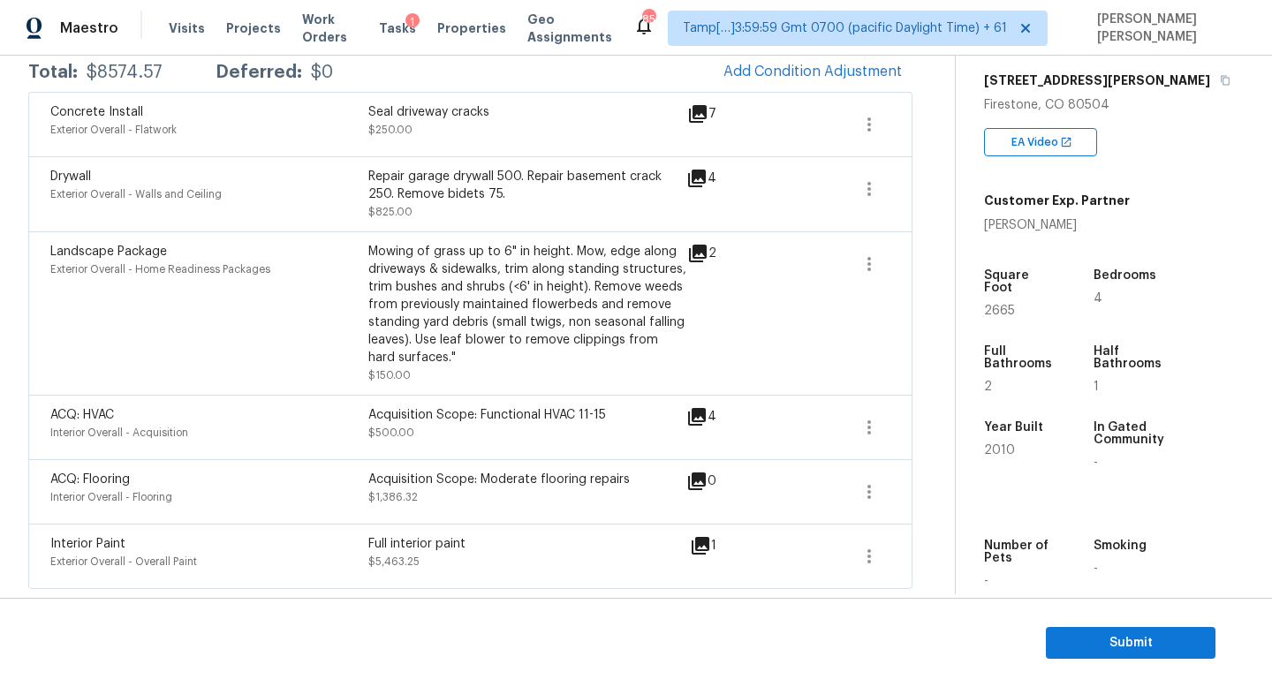
click at [315, 318] on div "Landscape Package Exterior Overall - Home Readiness Packages" at bounding box center [209, 313] width 318 height 141
click at [696, 536] on icon at bounding box center [700, 545] width 21 height 21
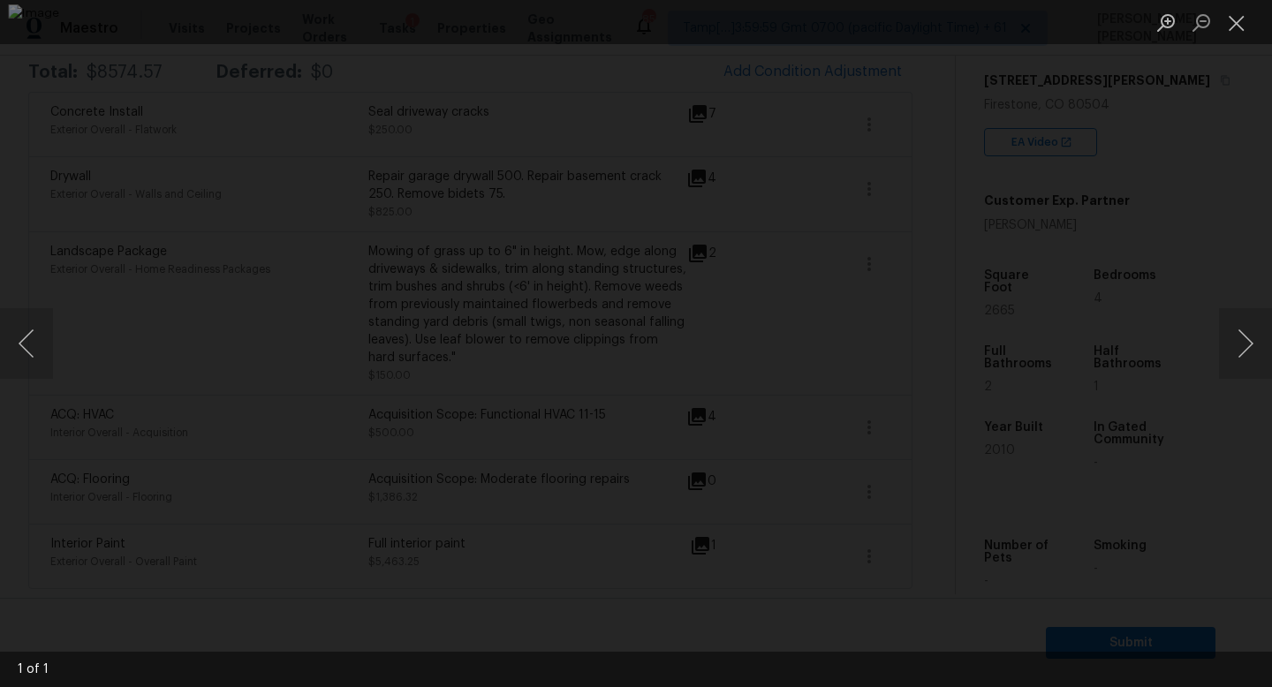
click at [1114, 528] on div "Lightbox" at bounding box center [636, 343] width 1272 height 687
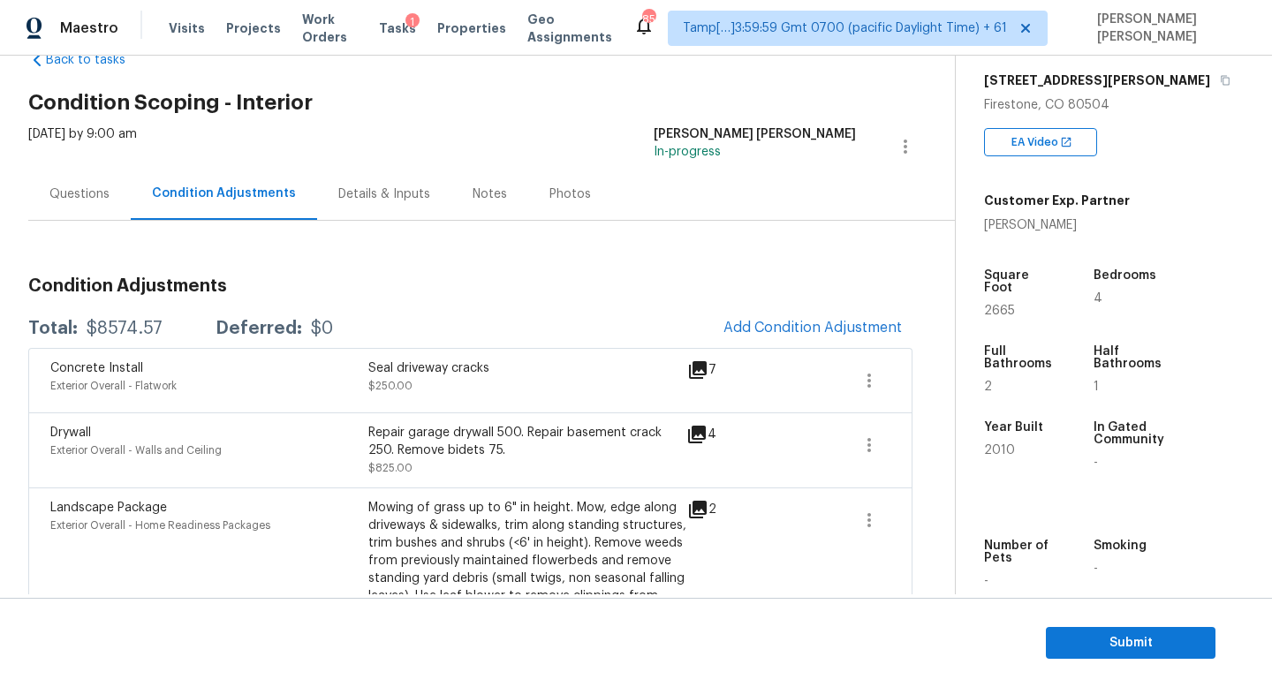
scroll to position [44, 0]
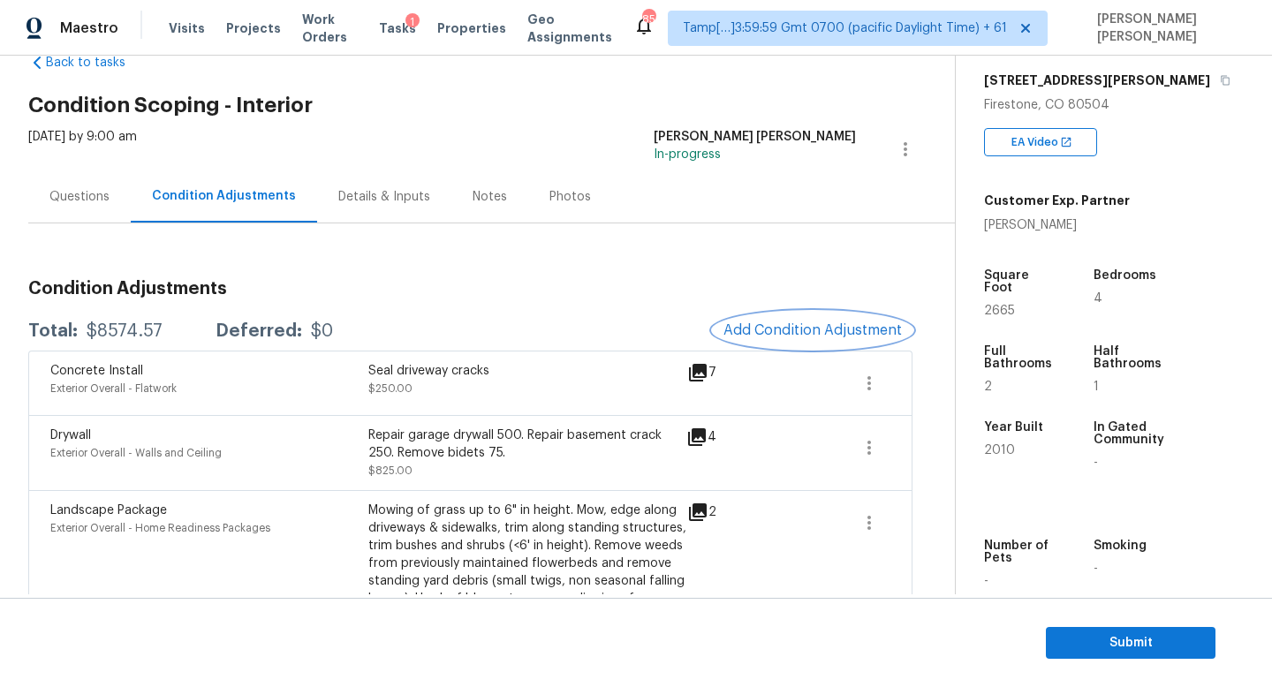
click at [861, 327] on span "Add Condition Adjustment" at bounding box center [813, 330] width 178 height 16
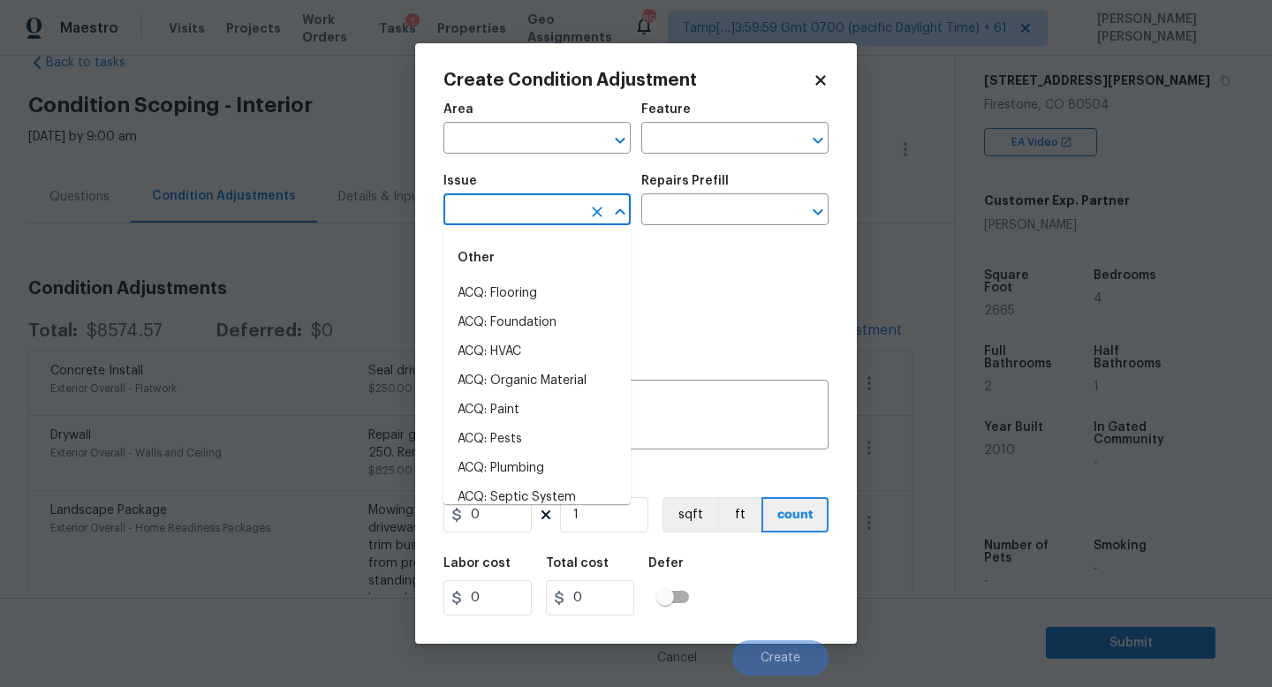
click at [518, 201] on input "text" at bounding box center [513, 211] width 138 height 27
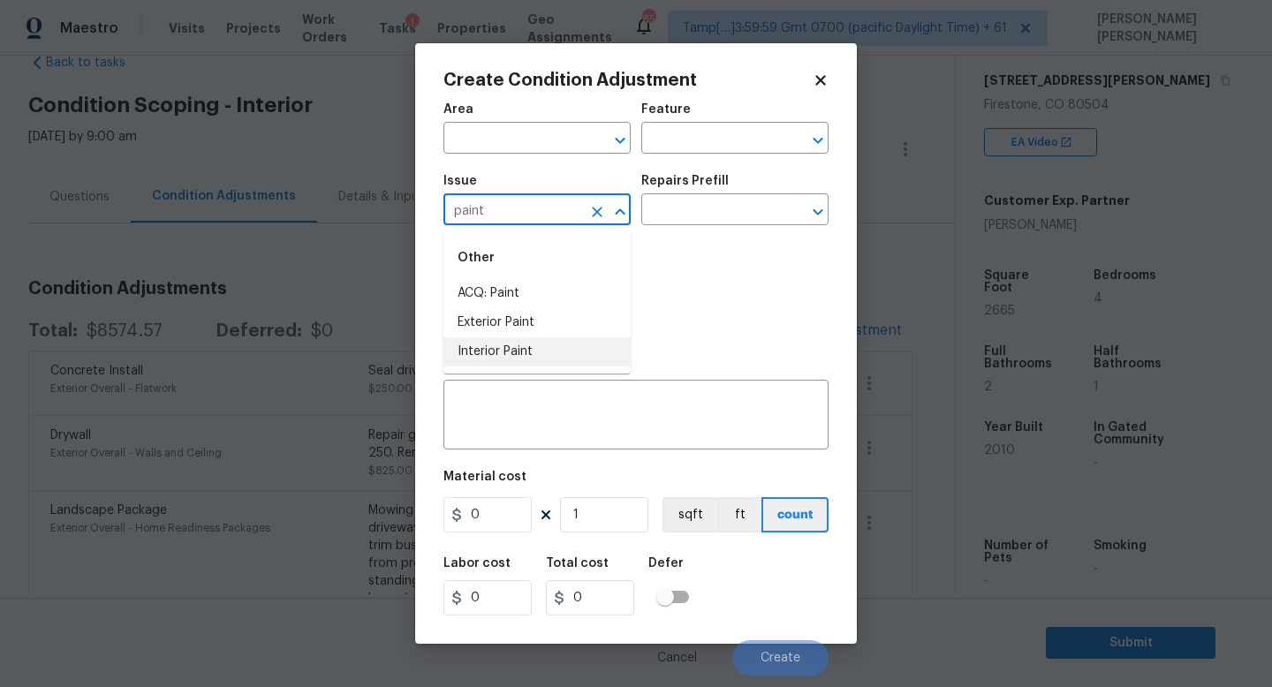
click at [527, 352] on li "Interior Paint" at bounding box center [537, 351] width 187 height 29
type input "Interior Paint"
click at [690, 220] on input "text" at bounding box center [710, 211] width 138 height 27
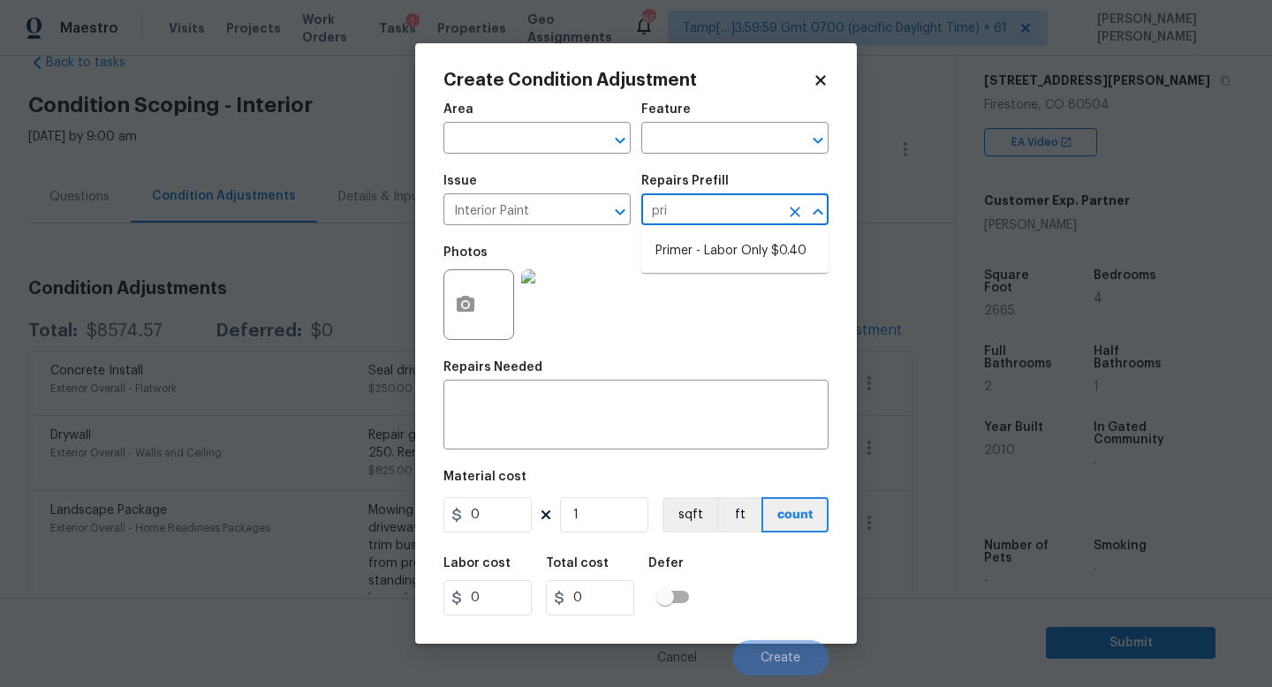
type input "prim"
click at [719, 244] on li "Primer - Labor Only $0.40" at bounding box center [734, 251] width 187 height 29
type input "Overall Paint"
type textarea "Interior primer - PRIMER PROVIDED BY OPENDOOR - All nails, screws, drywall anch…"
type input "0.4"
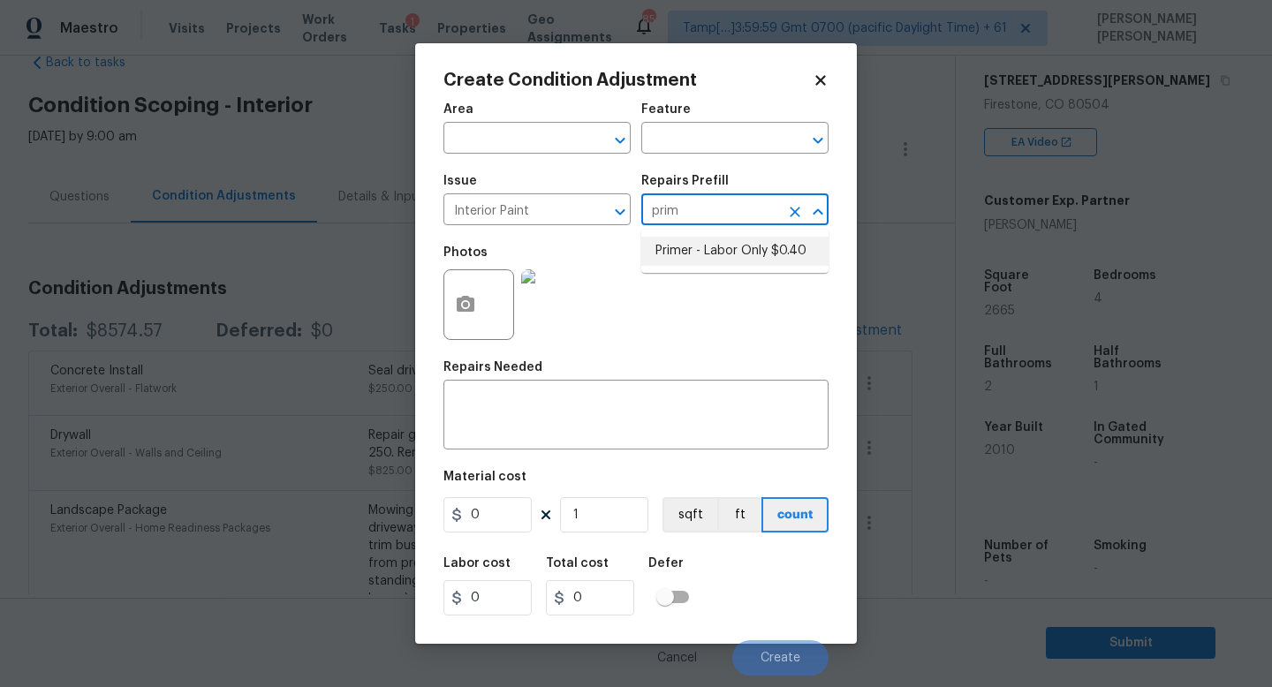
type input "0.4"
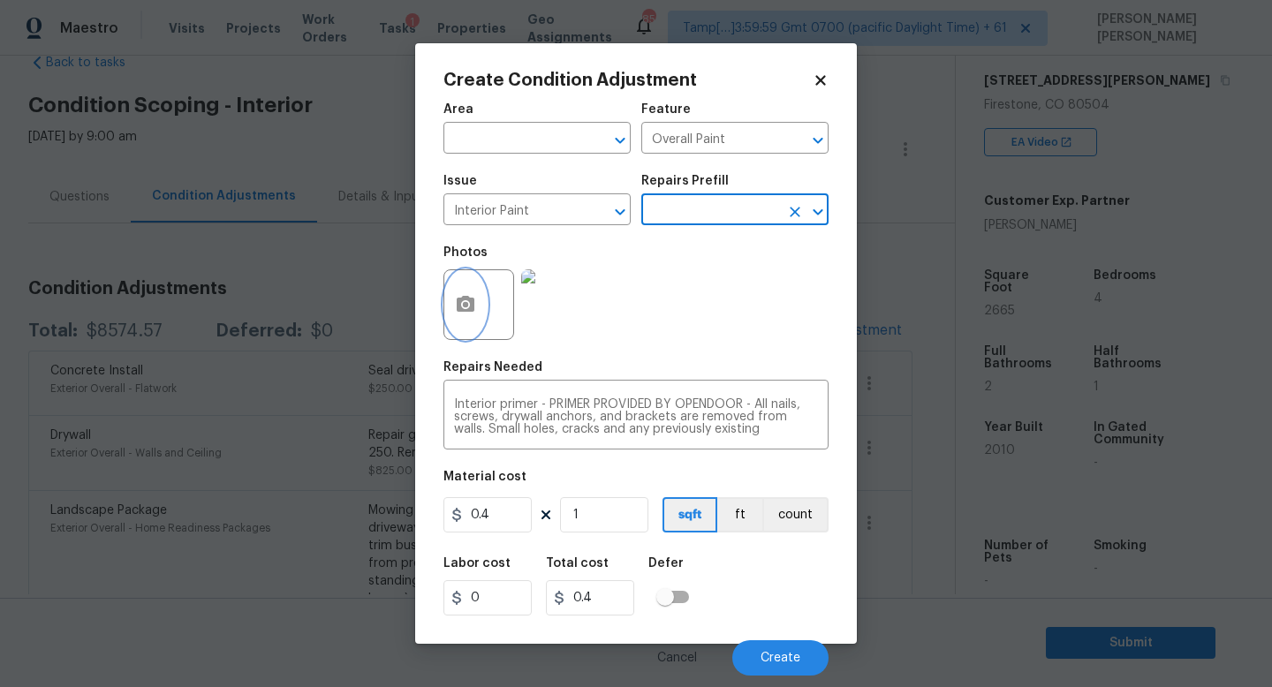
click at [471, 292] on button "button" at bounding box center [465, 304] width 42 height 69
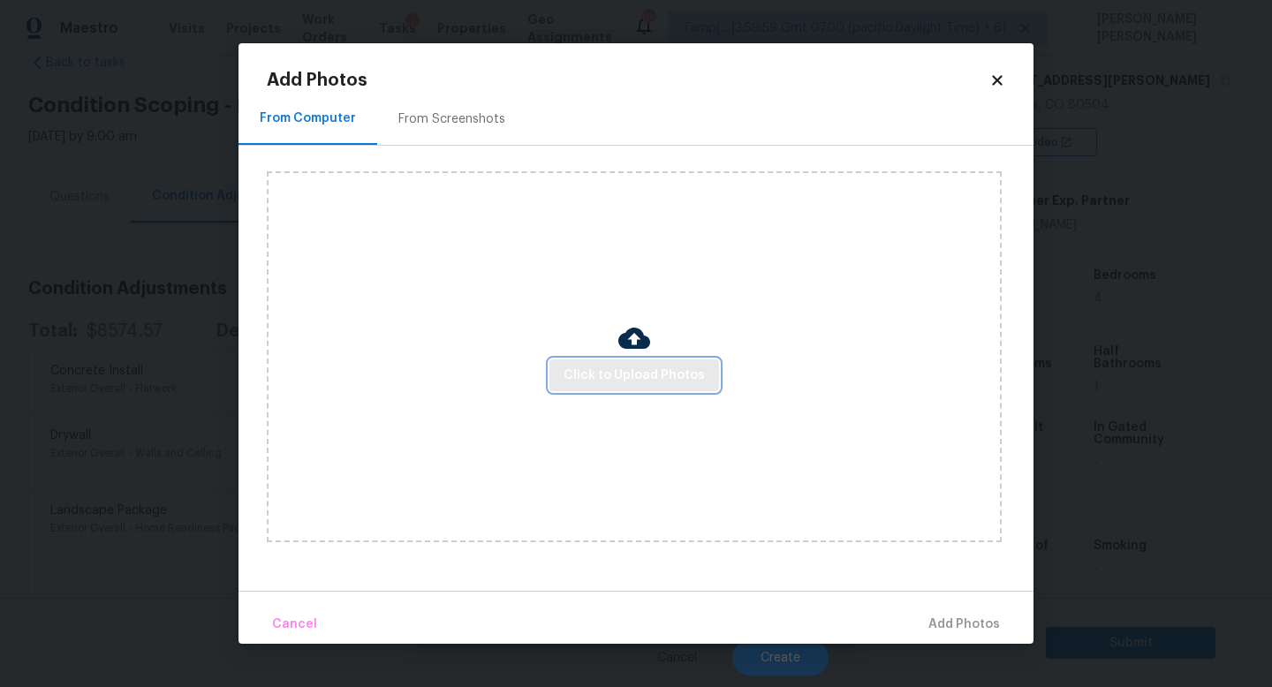
click at [626, 373] on span "Click to Upload Photos" at bounding box center [634, 376] width 141 height 22
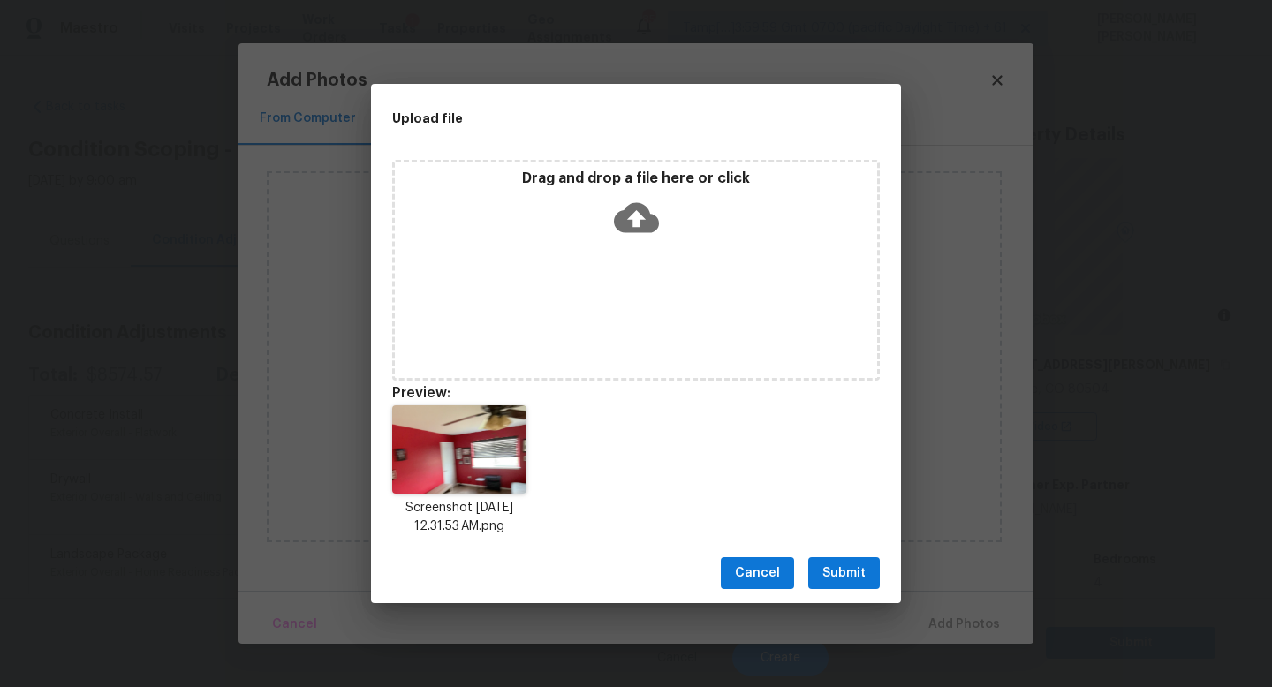
scroll to position [284, 0]
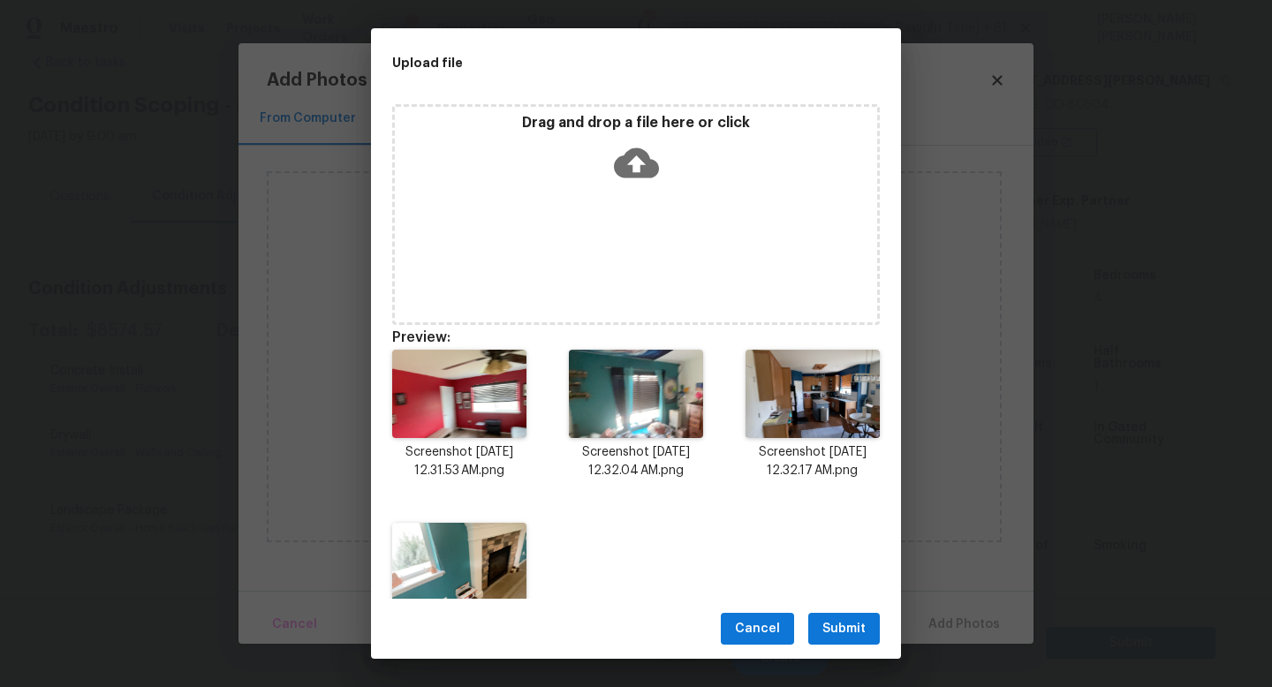
click at [830, 629] on span "Submit" at bounding box center [844, 629] width 43 height 22
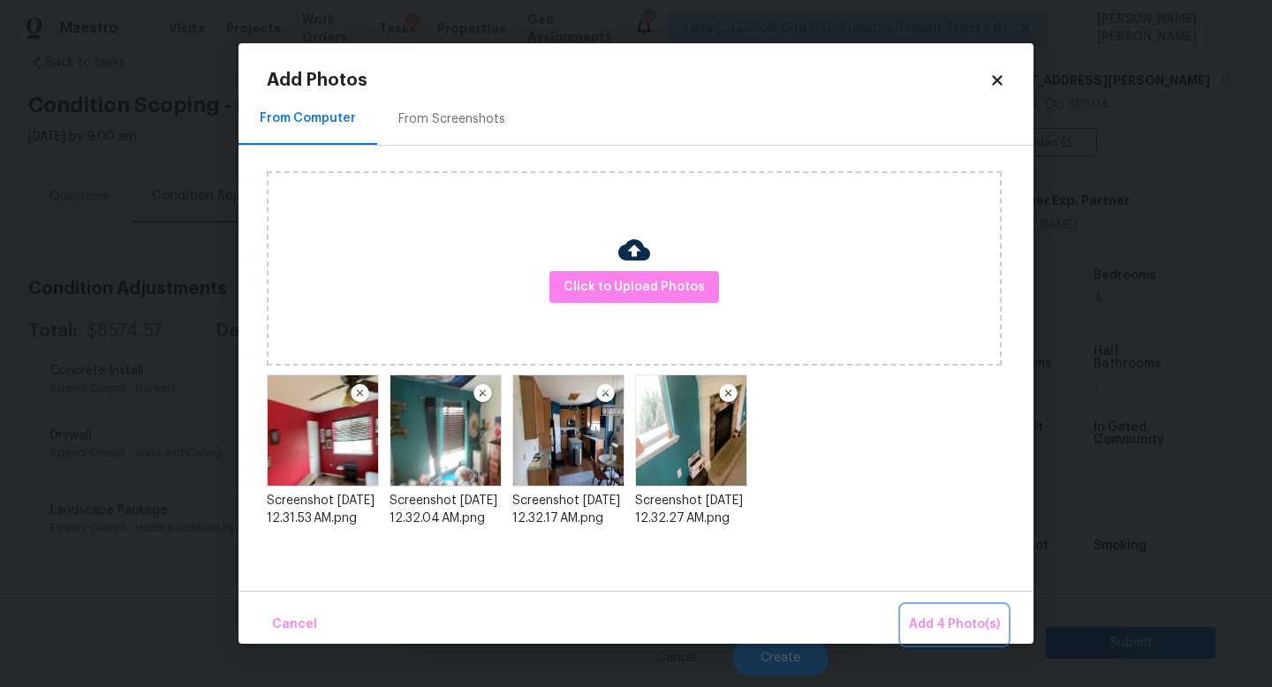
click at [958, 623] on span "Add 4 Photo(s)" at bounding box center [954, 625] width 91 height 22
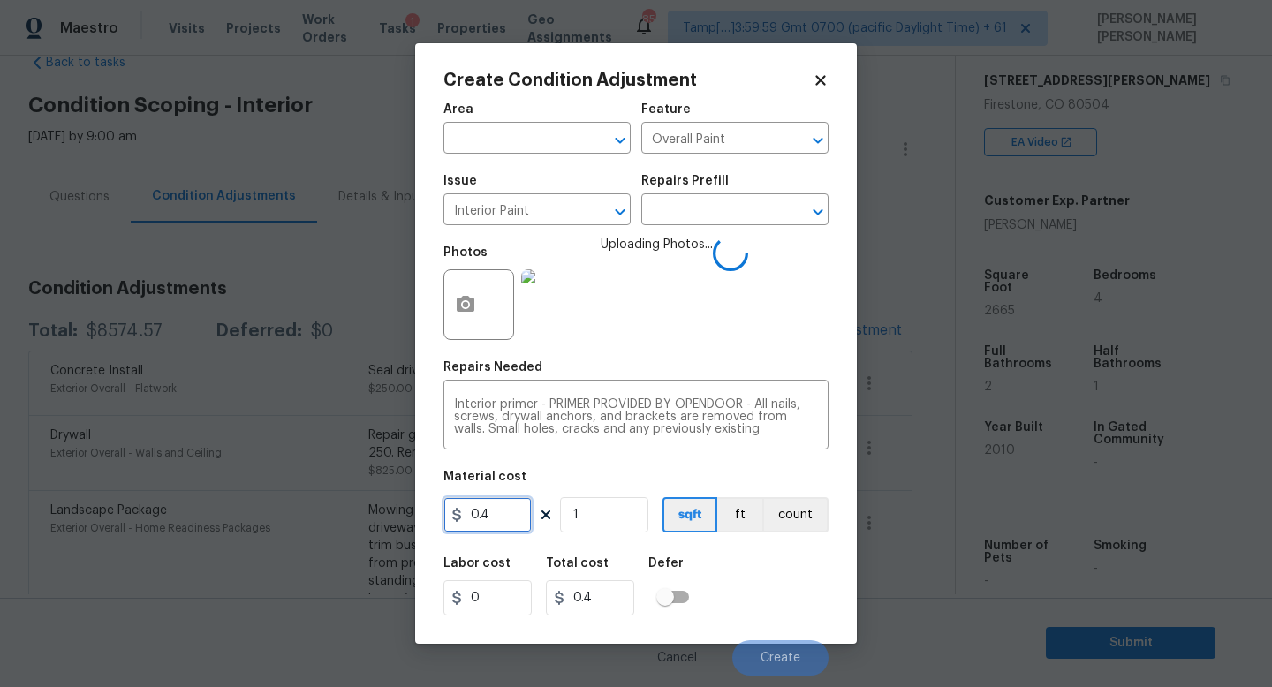
drag, startPoint x: 525, startPoint y: 518, endPoint x: 406, endPoint y: 518, distance: 118.4
click at [406, 518] on div "Create Condition Adjustment Area ​ Feature Overall Paint ​ Issue Interior Paint…" at bounding box center [636, 343] width 1272 height 687
type input "300"
click at [769, 599] on div "Labor cost 0 Total cost 300 Defer" at bounding box center [636, 587] width 385 height 80
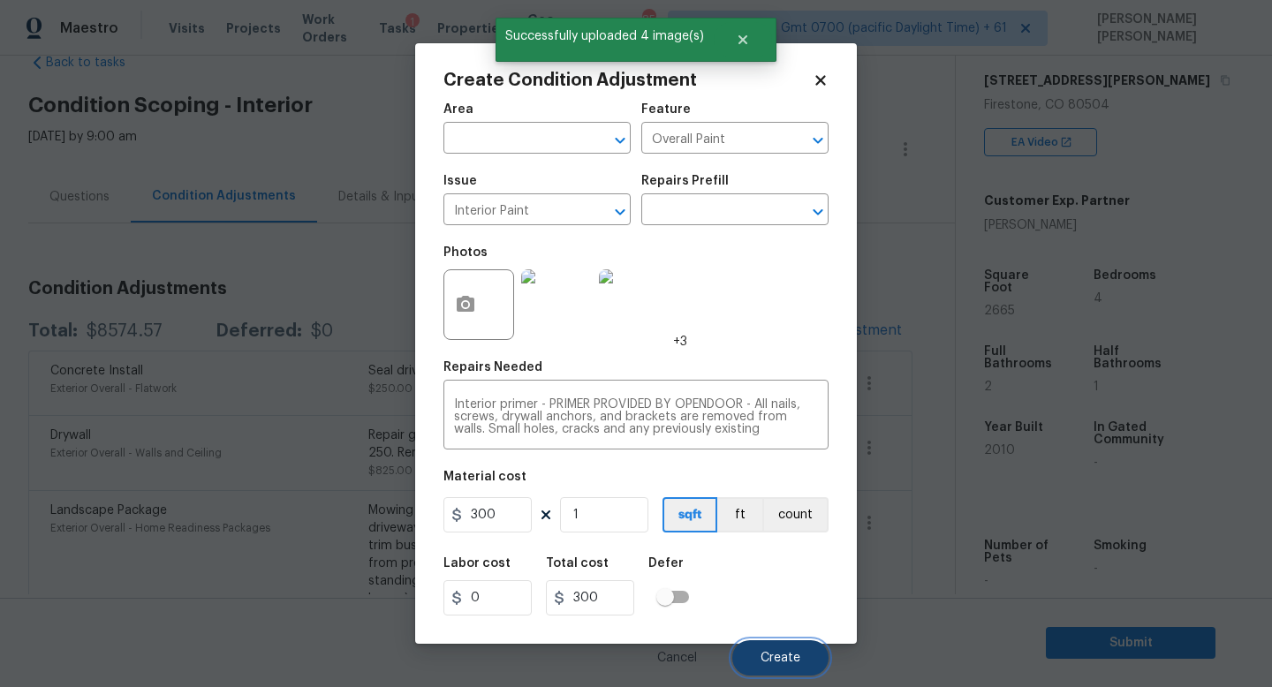
click at [778, 655] on span "Create" at bounding box center [781, 658] width 40 height 13
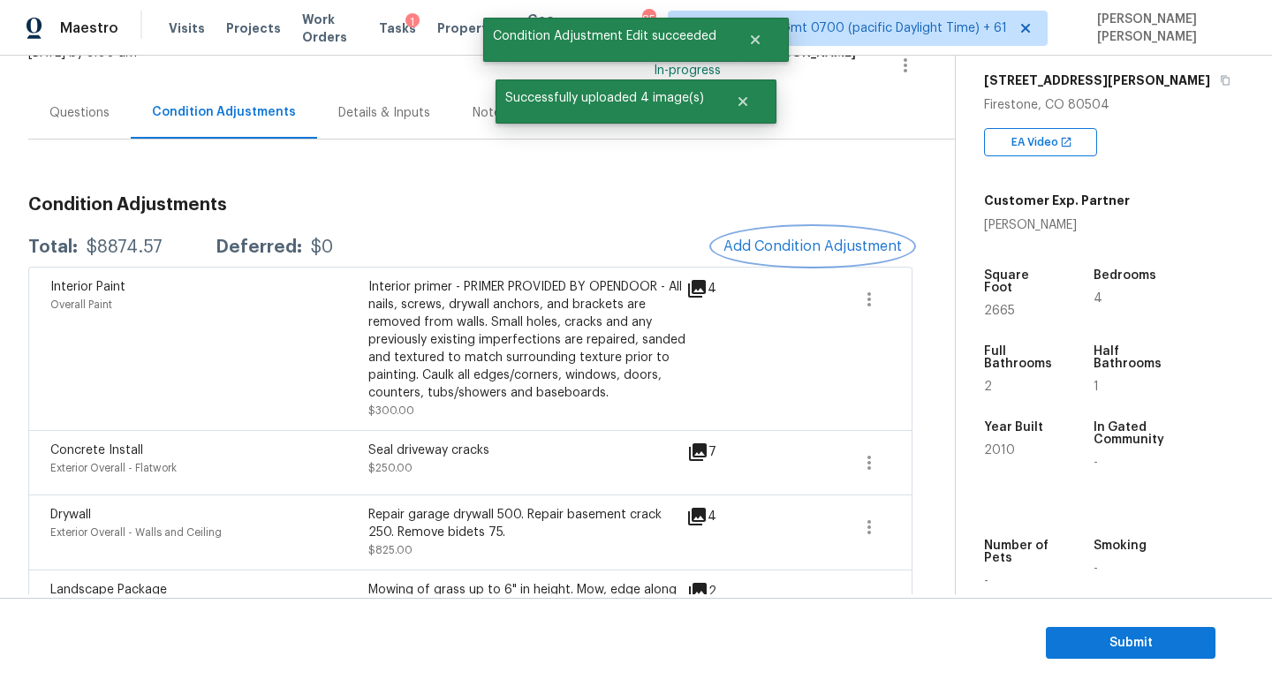
scroll to position [0, 0]
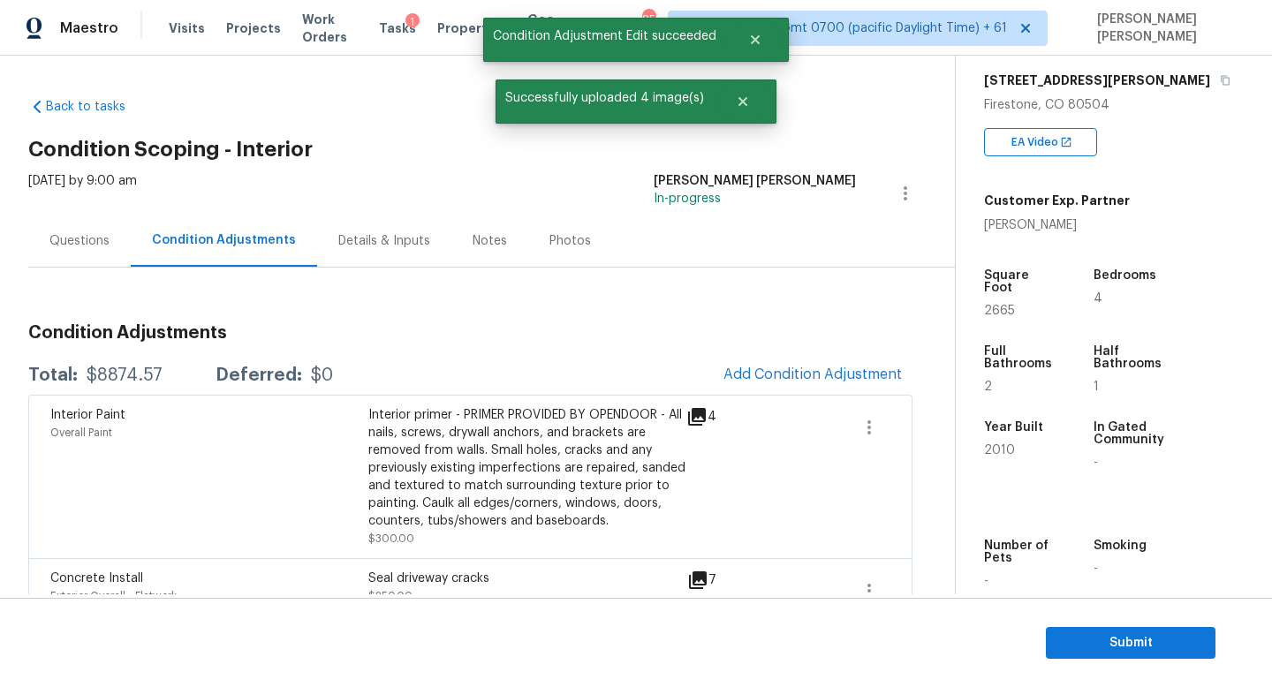
click at [124, 362] on div "Total: $8874.57 Deferred: $0 Add Condition Adjustment" at bounding box center [470, 375] width 884 height 39
copy div "$8874.57"
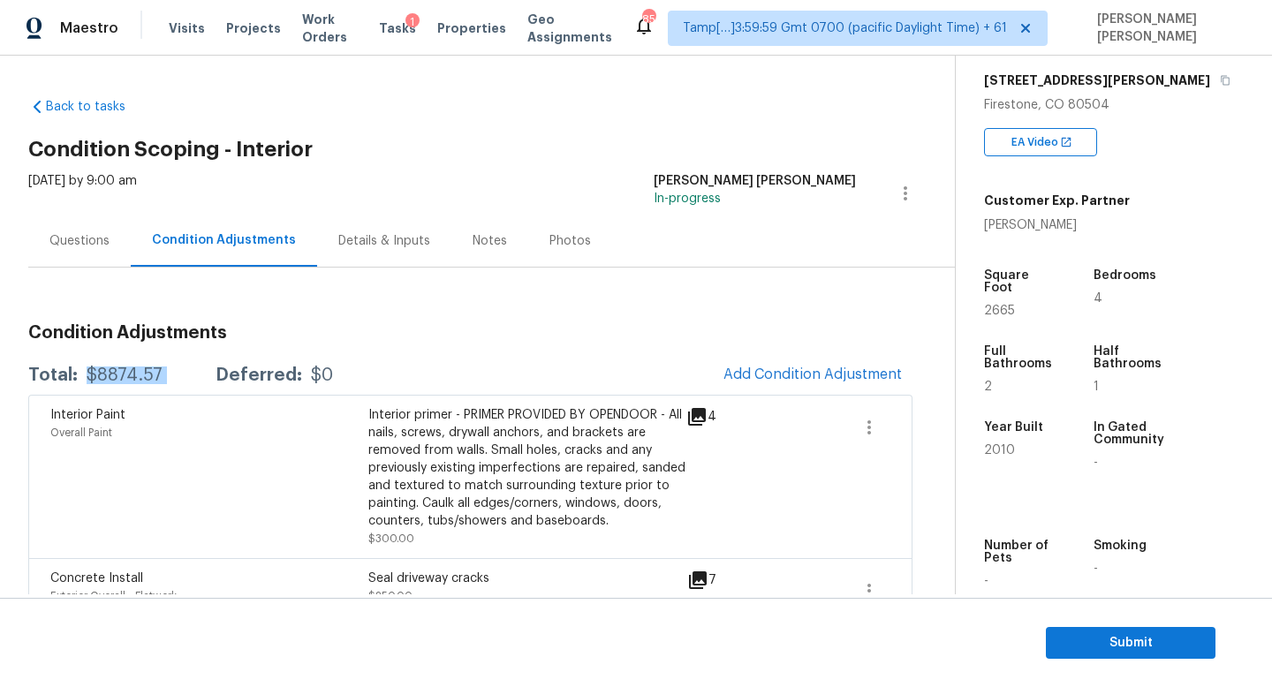
scroll to position [47, 0]
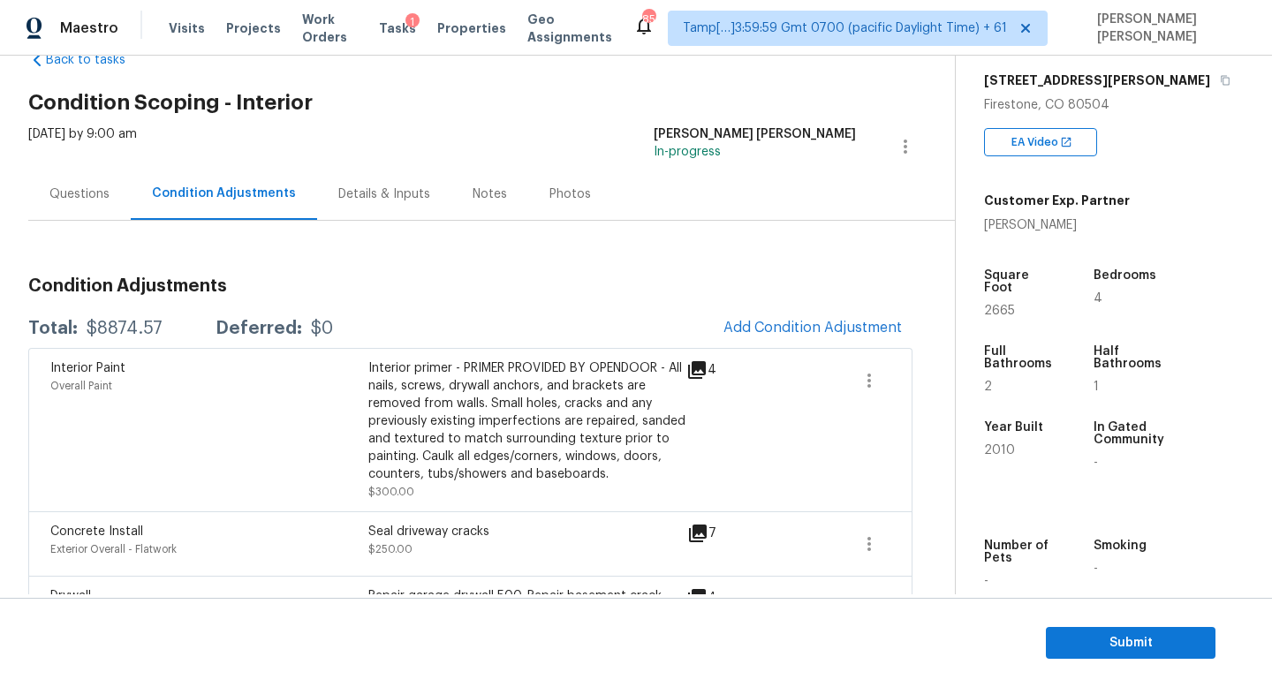
click at [591, 310] on div "Total: $8874.57 Deferred: $0 Add Condition Adjustment" at bounding box center [470, 328] width 884 height 39
click at [62, 181] on div "Questions" at bounding box center [79, 194] width 102 height 52
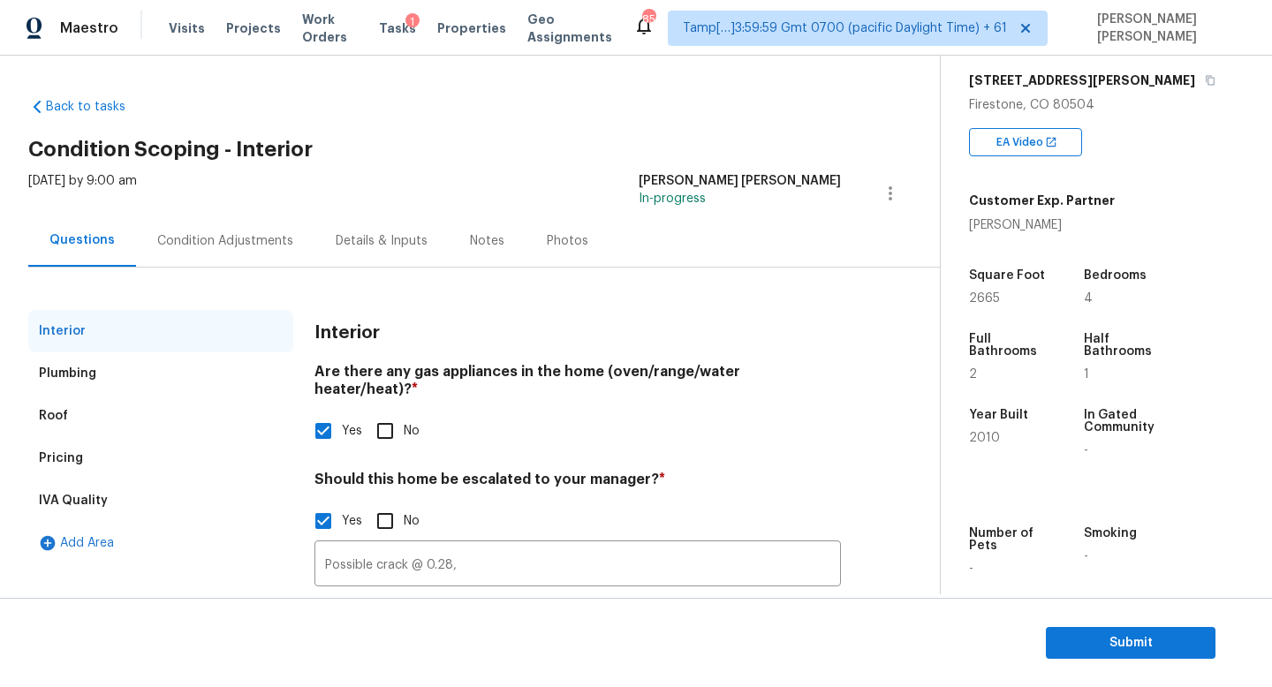
scroll to position [121, 0]
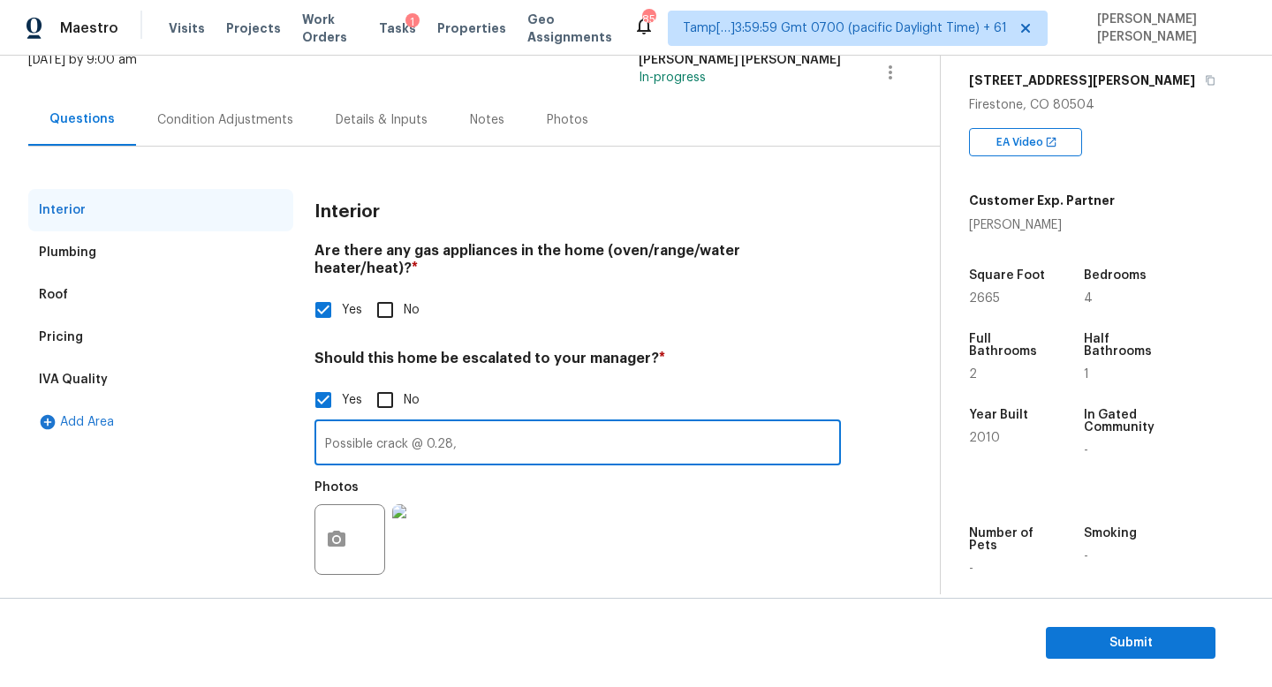
click at [502, 425] on input "Possible crack @ 0.28," at bounding box center [578, 445] width 527 height 42
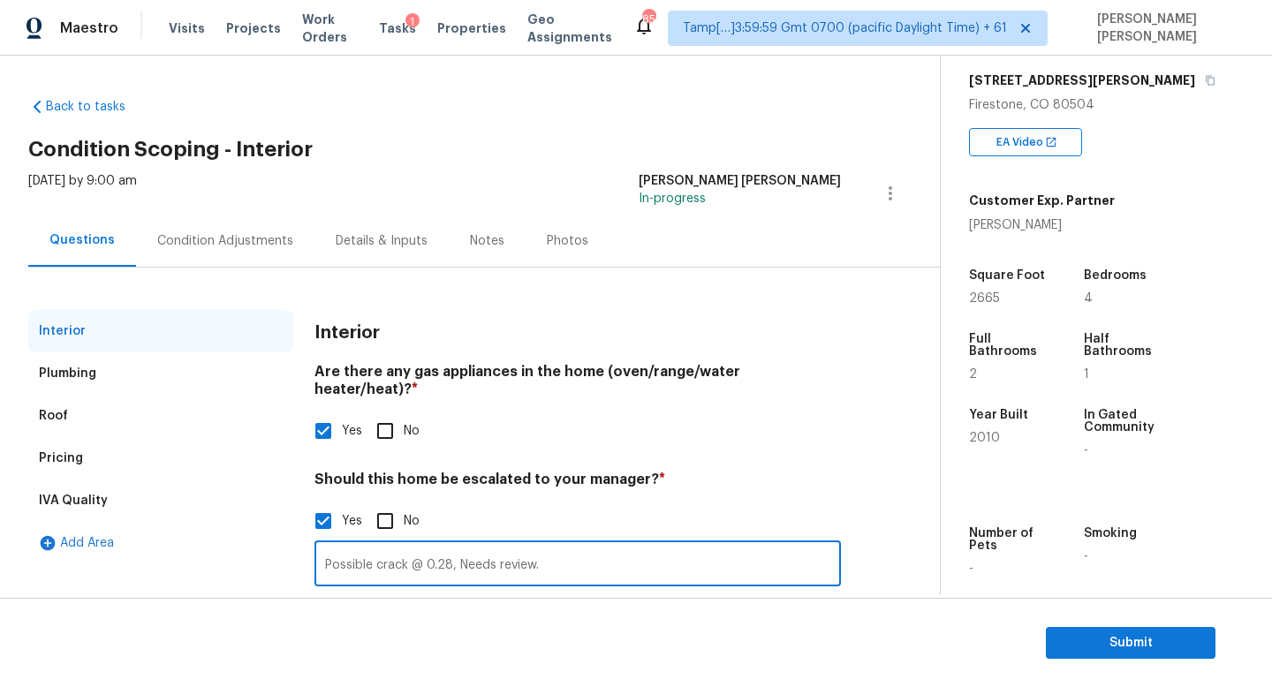
type input "Possible crack @ 0.28, Needs review."
click at [437, 545] on input "Possible crack @ 0.28, Needs review." at bounding box center [578, 566] width 527 height 42
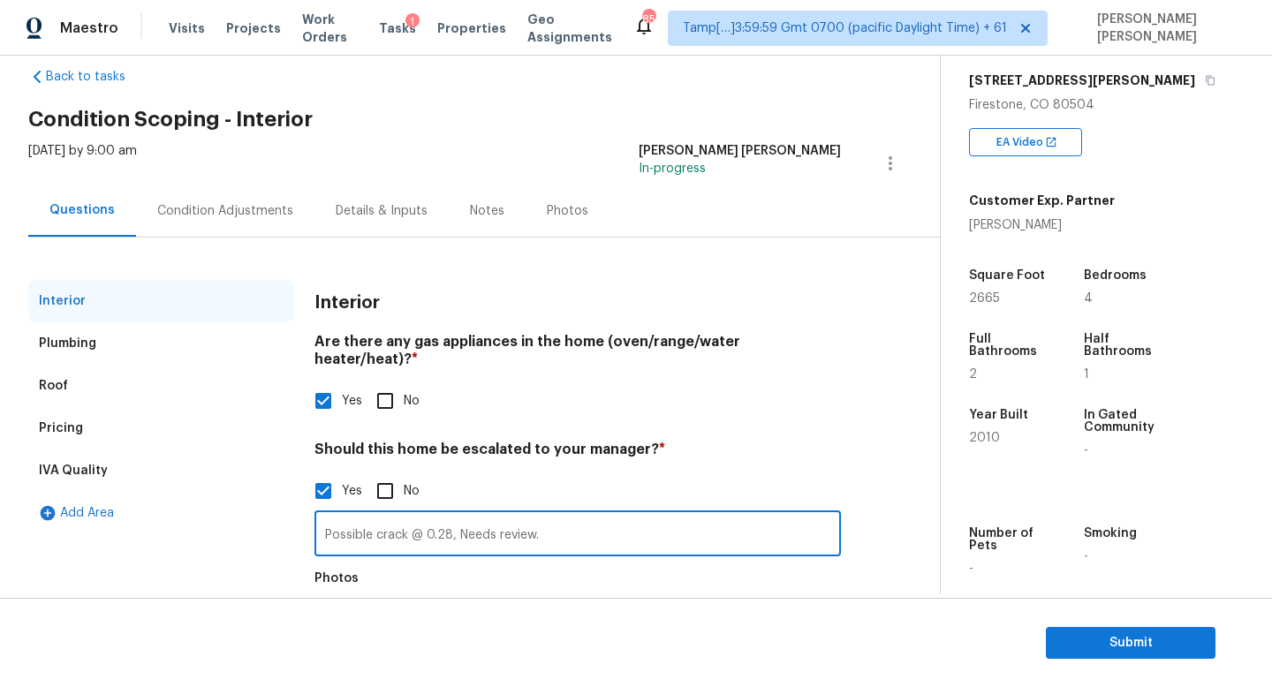
scroll to position [34, 0]
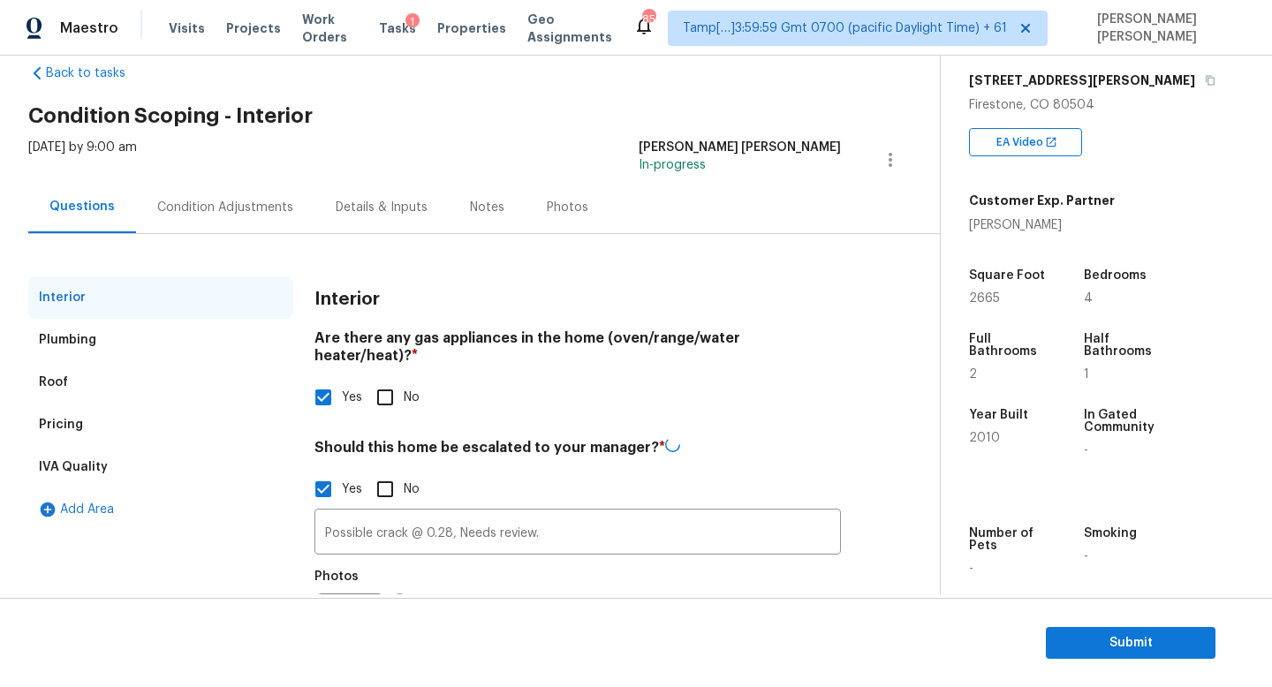
click at [202, 221] on div "Condition Adjustments" at bounding box center [225, 207] width 178 height 52
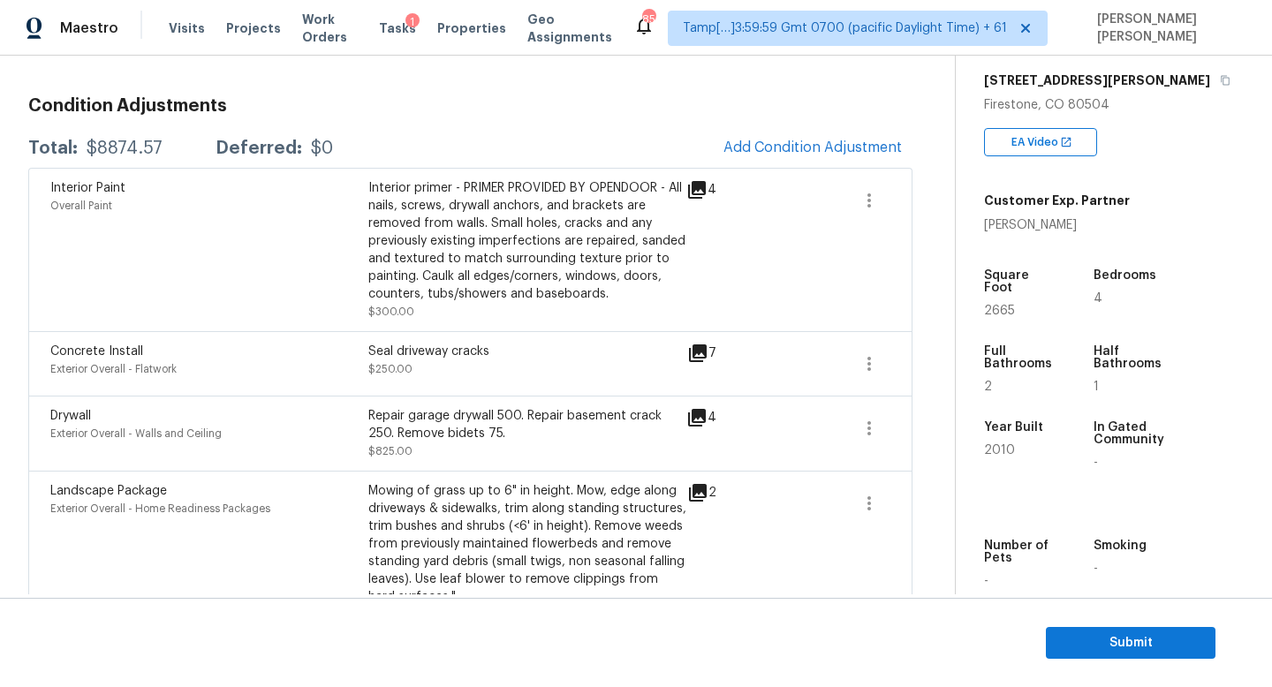
scroll to position [231, 0]
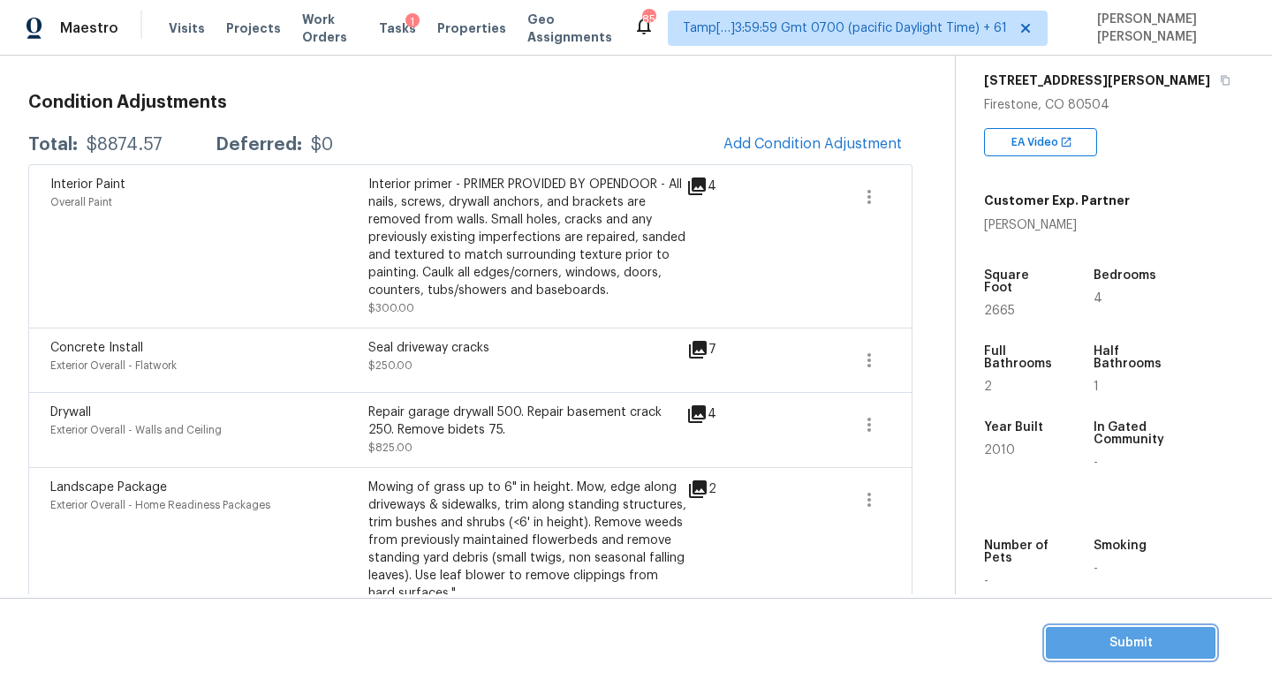
click at [1111, 642] on span "Submit" at bounding box center [1130, 644] width 141 height 22
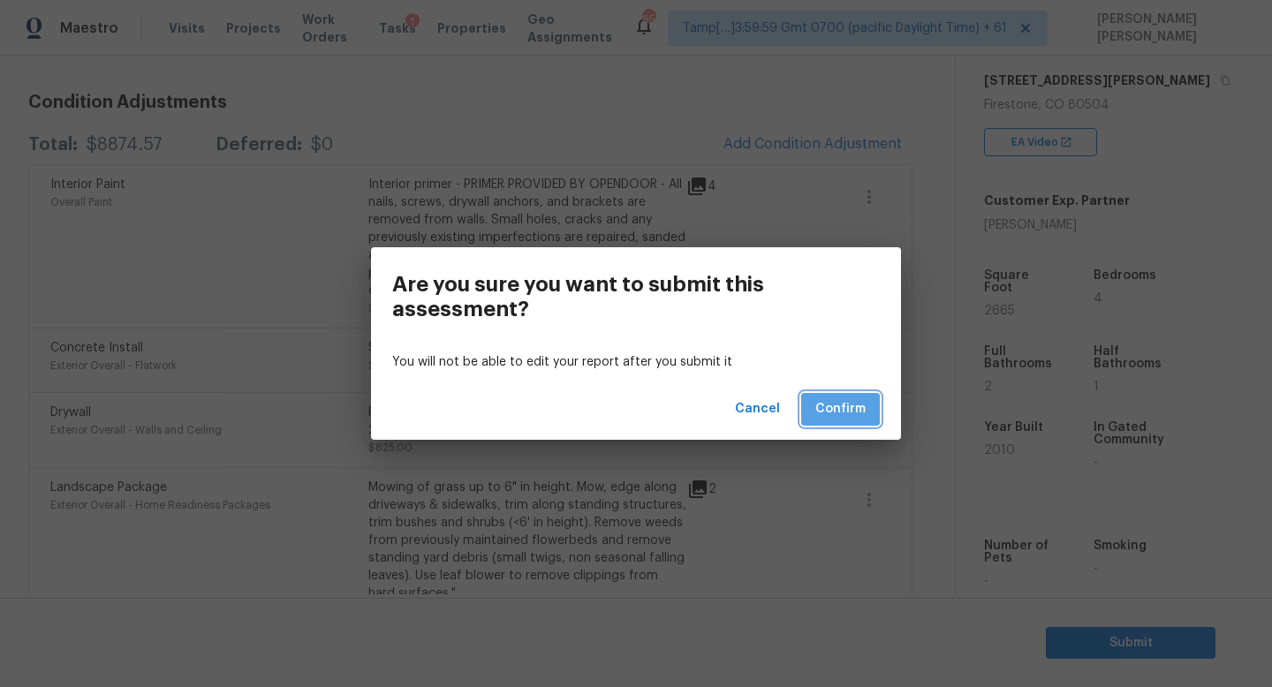
click at [846, 414] on span "Confirm" at bounding box center [840, 409] width 50 height 22
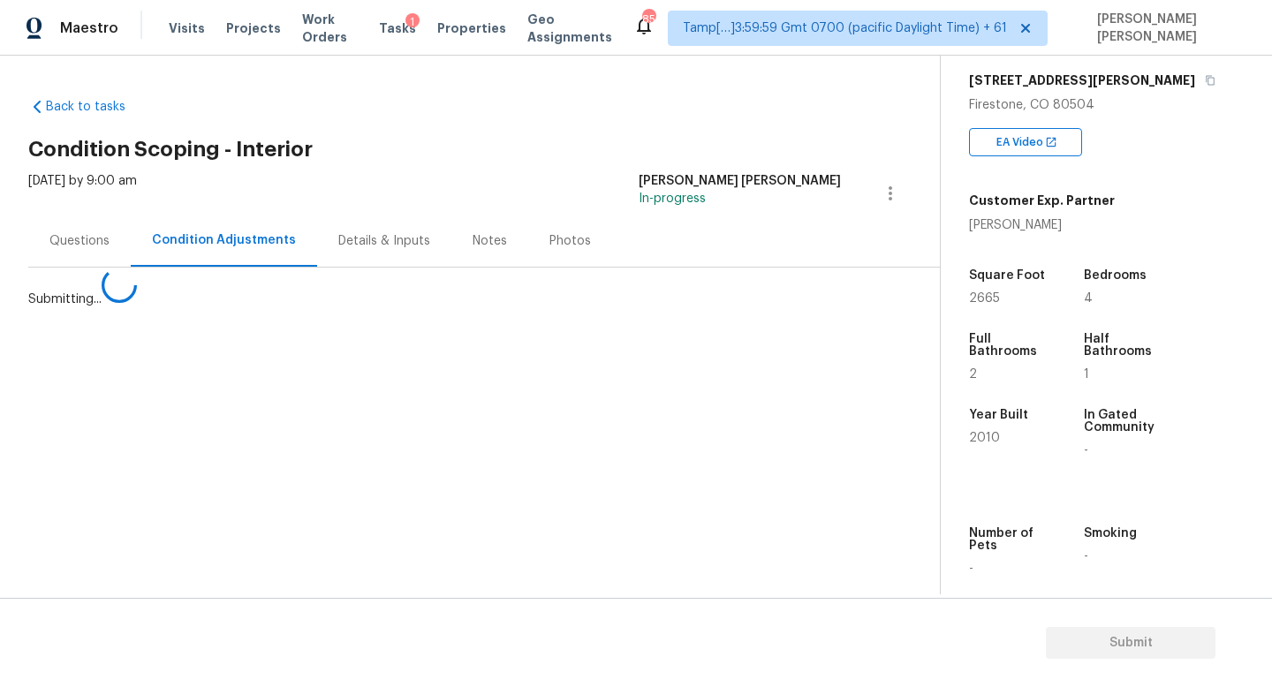
scroll to position [0, 0]
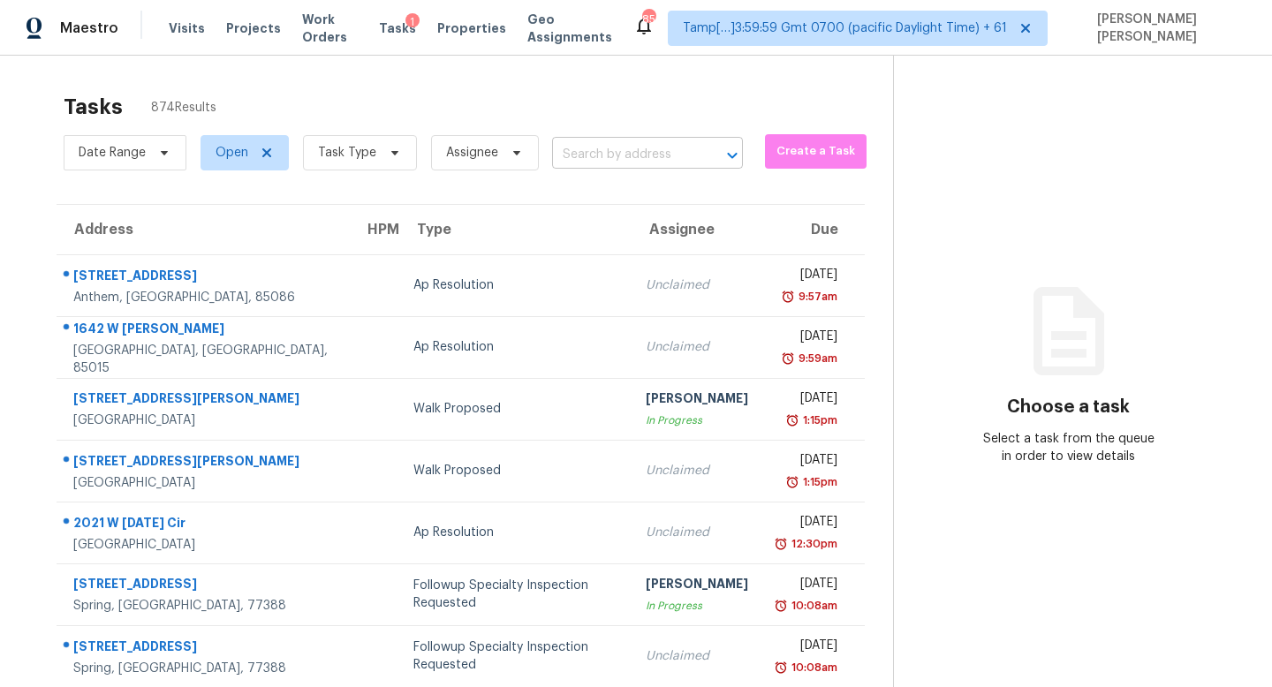
click at [607, 159] on input "text" at bounding box center [622, 154] width 141 height 27
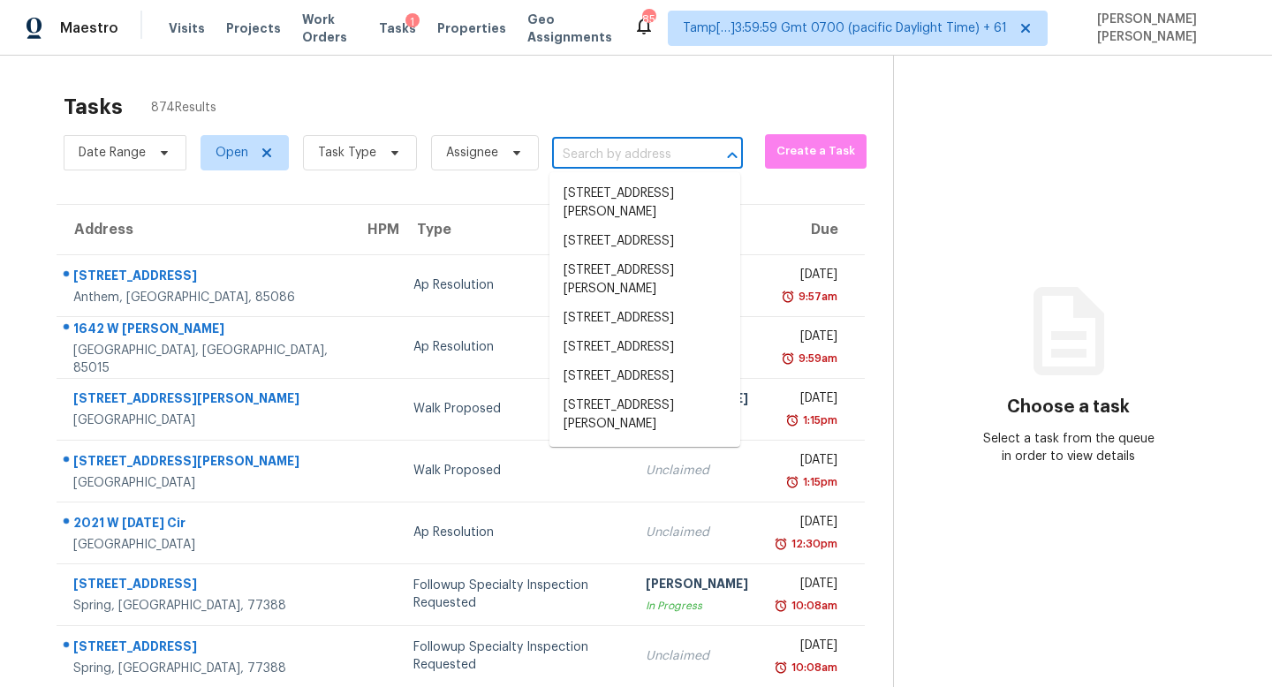
paste input "[STREET_ADDRESS]"
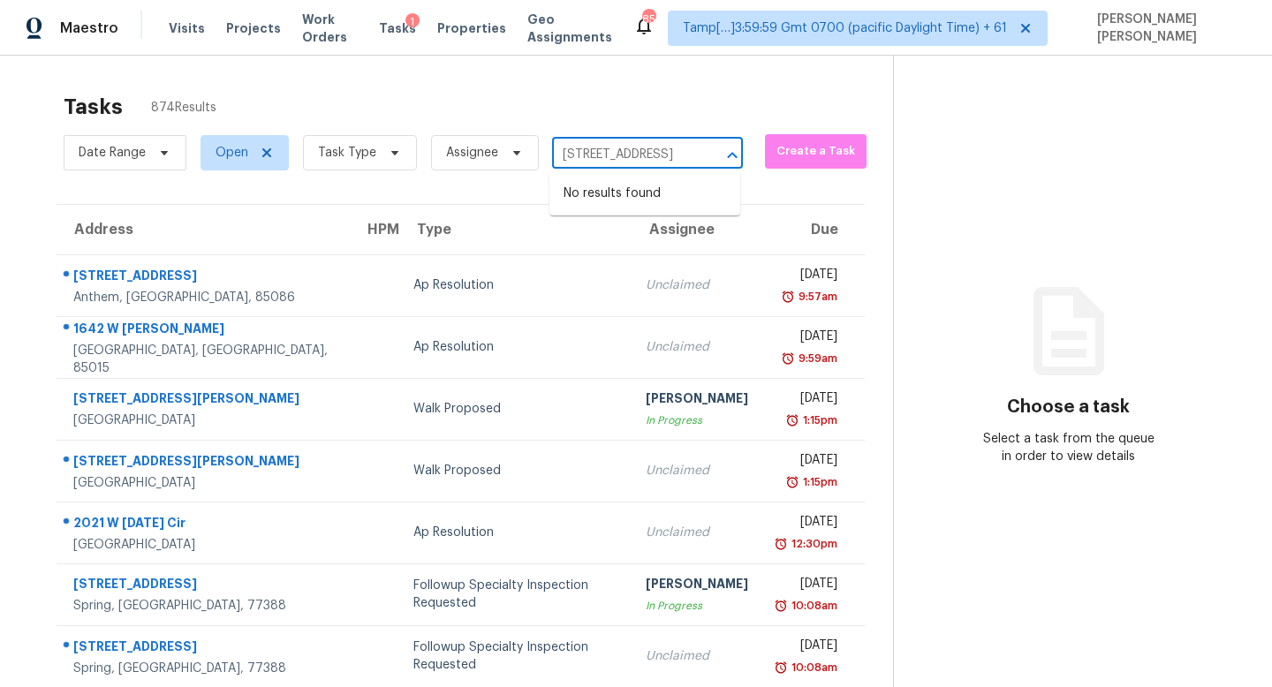
type input "[STREET_ADDRESS]"
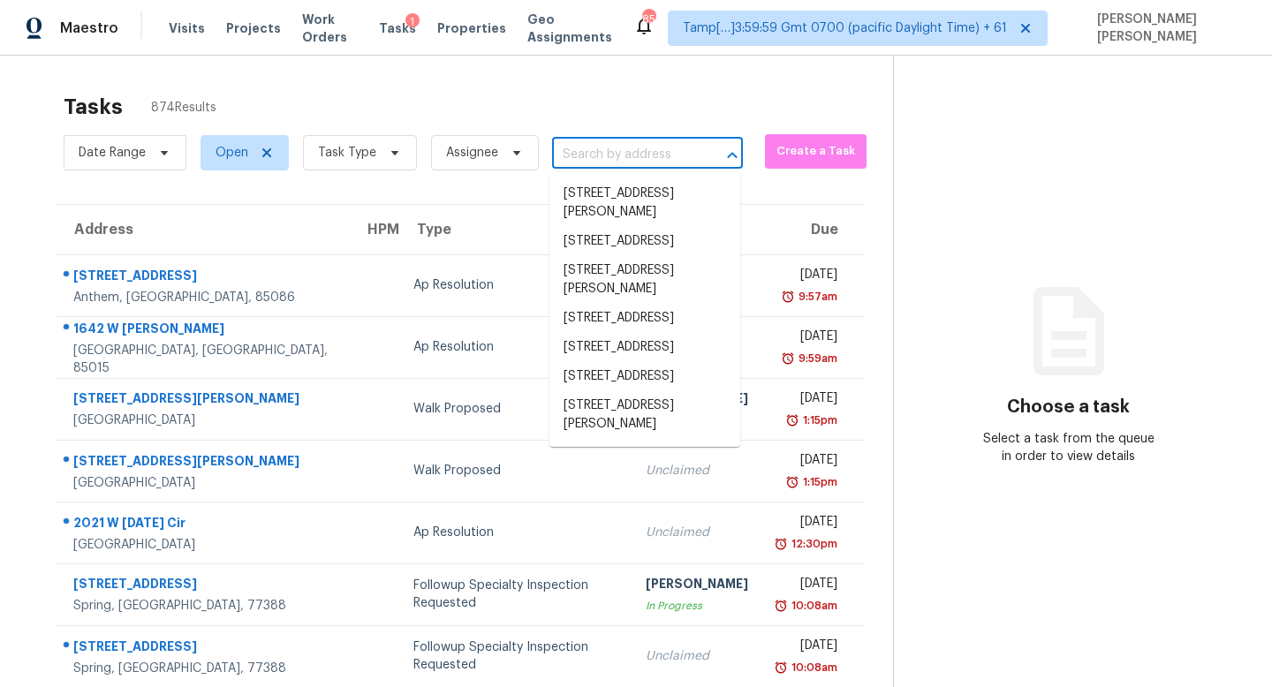
click at [619, 152] on input "text" at bounding box center [622, 154] width 141 height 27
paste input "[STREET_ADDRESS]"
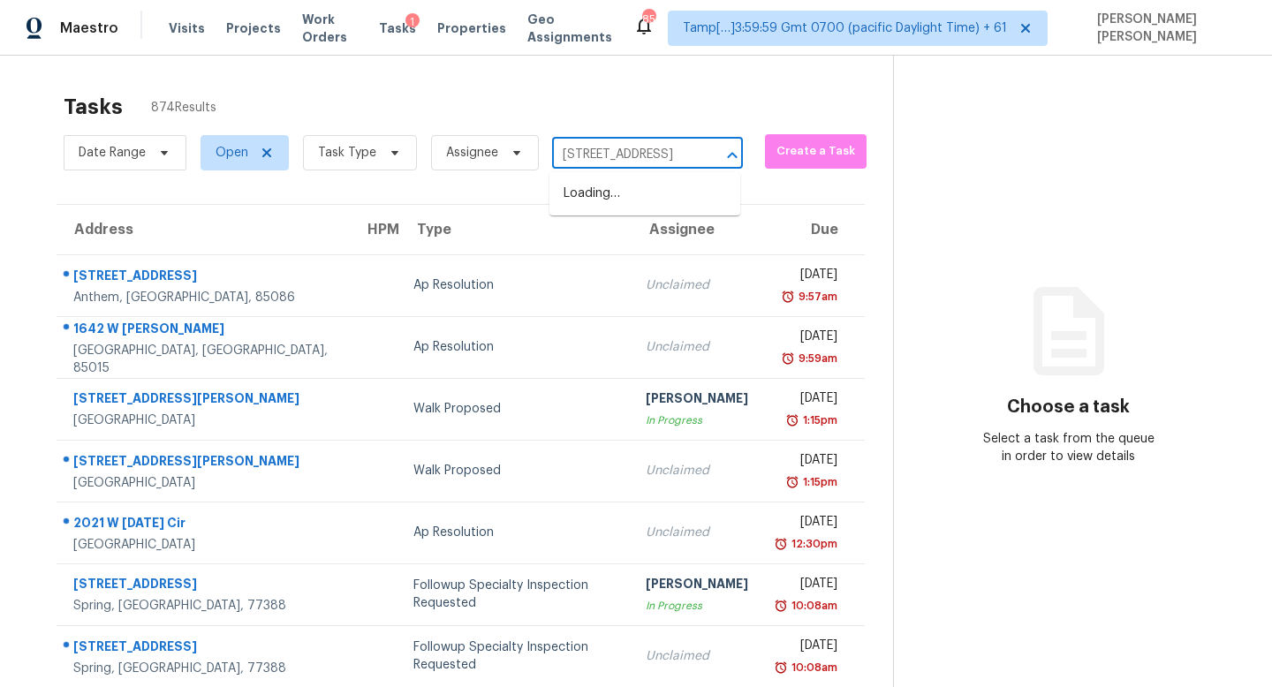
type input "[STREET_ADDRESS]"
click at [652, 201] on li "[STREET_ADDRESS]" at bounding box center [645, 193] width 191 height 29
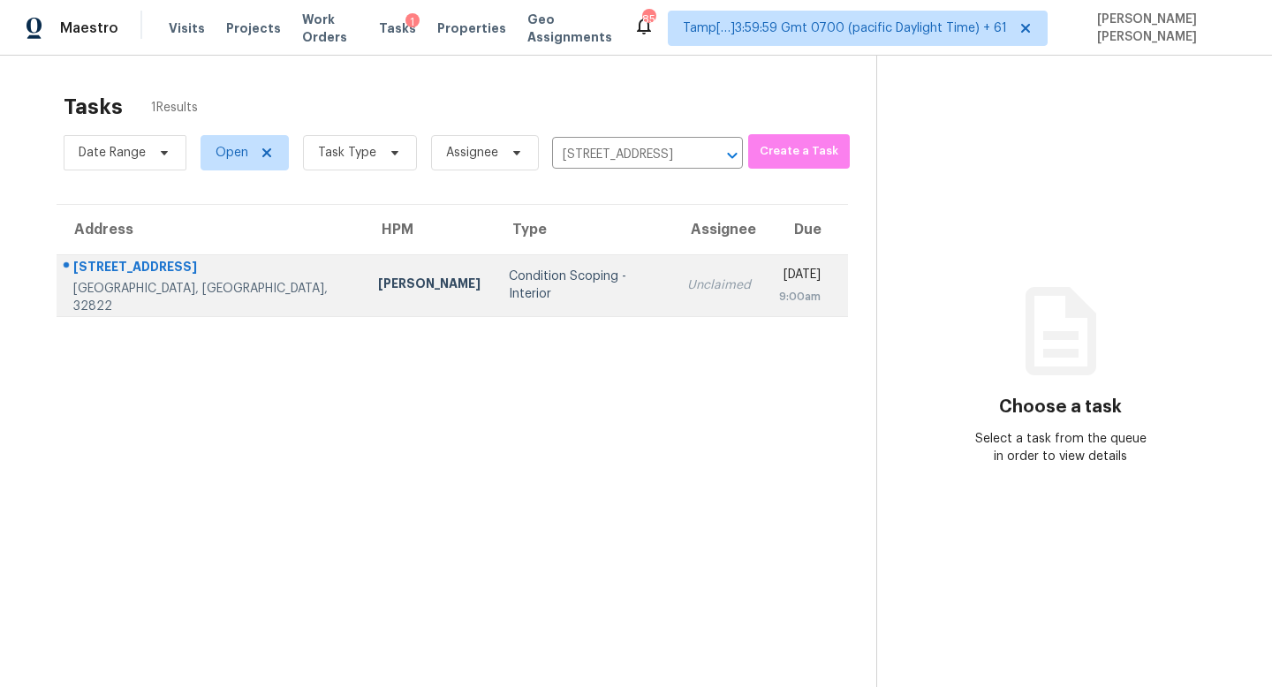
click at [527, 296] on td "Condition Scoping - Interior" at bounding box center [584, 285] width 179 height 62
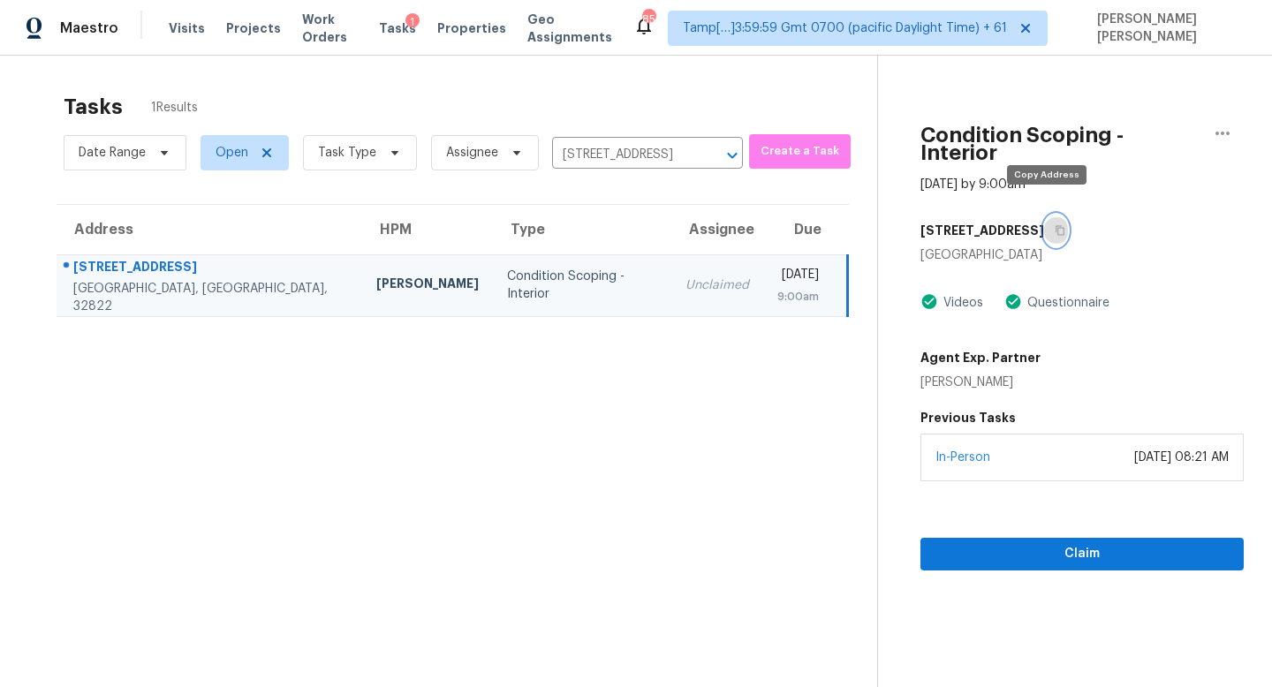
click at [1055, 225] on icon "button" at bounding box center [1060, 230] width 11 height 11
click at [634, 148] on input "[STREET_ADDRESS]" at bounding box center [622, 154] width 141 height 27
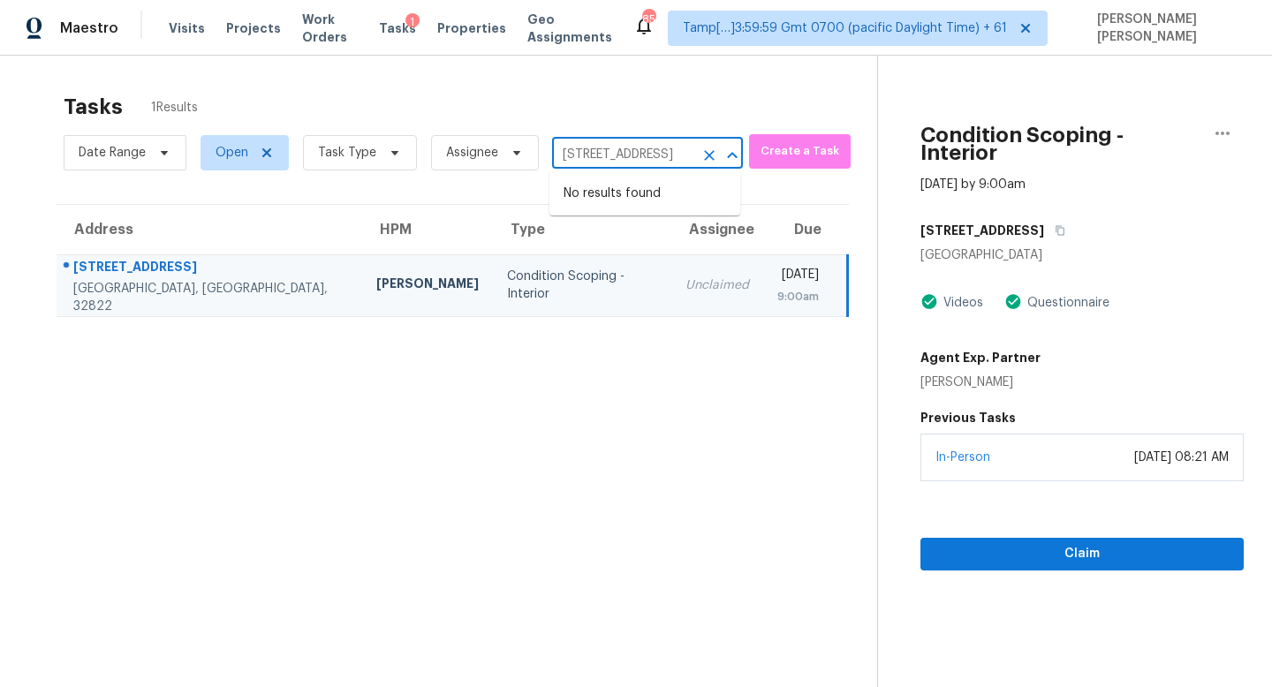
paste input "[STREET_ADDRESS][PERSON_NAME]"
type input "[STREET_ADDRESS][PERSON_NAME]"
click at [653, 189] on li "[STREET_ADDRESS][PERSON_NAME]" at bounding box center [645, 203] width 191 height 48
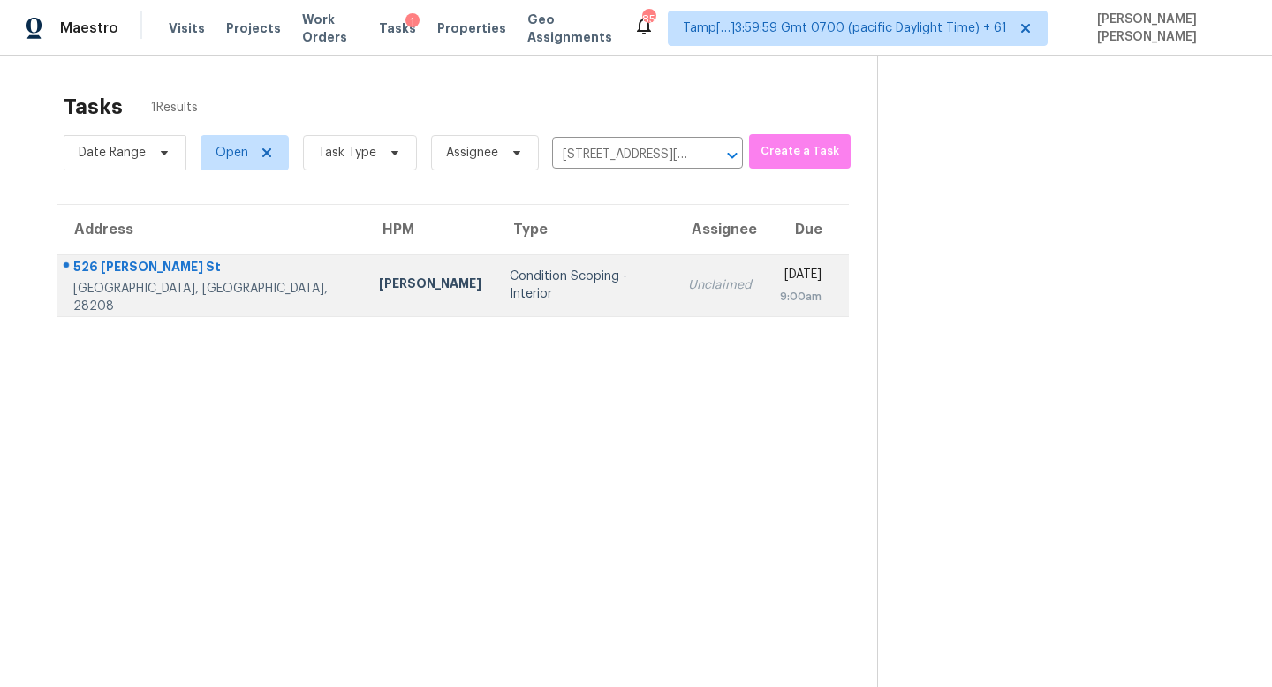
click at [552, 287] on td "Condition Scoping - Interior" at bounding box center [585, 285] width 178 height 62
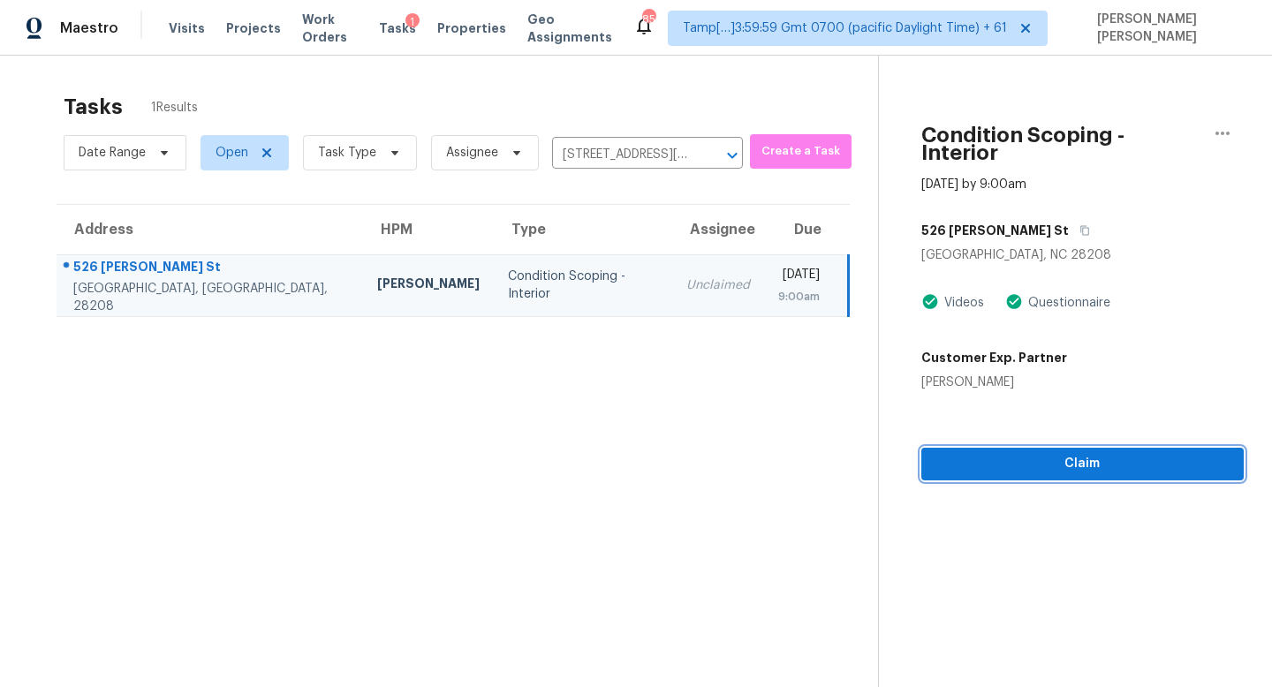
click at [1031, 453] on span "Claim" at bounding box center [1083, 464] width 294 height 22
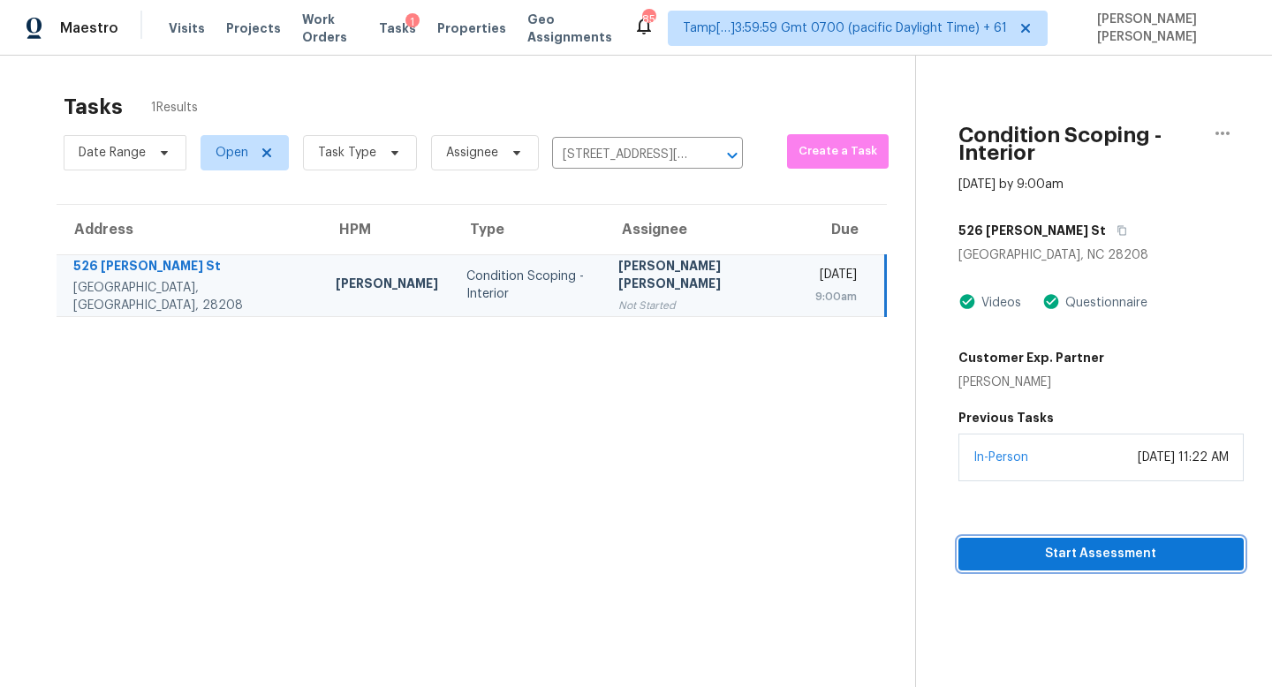
click at [994, 543] on span "Start Assessment" at bounding box center [1101, 554] width 257 height 22
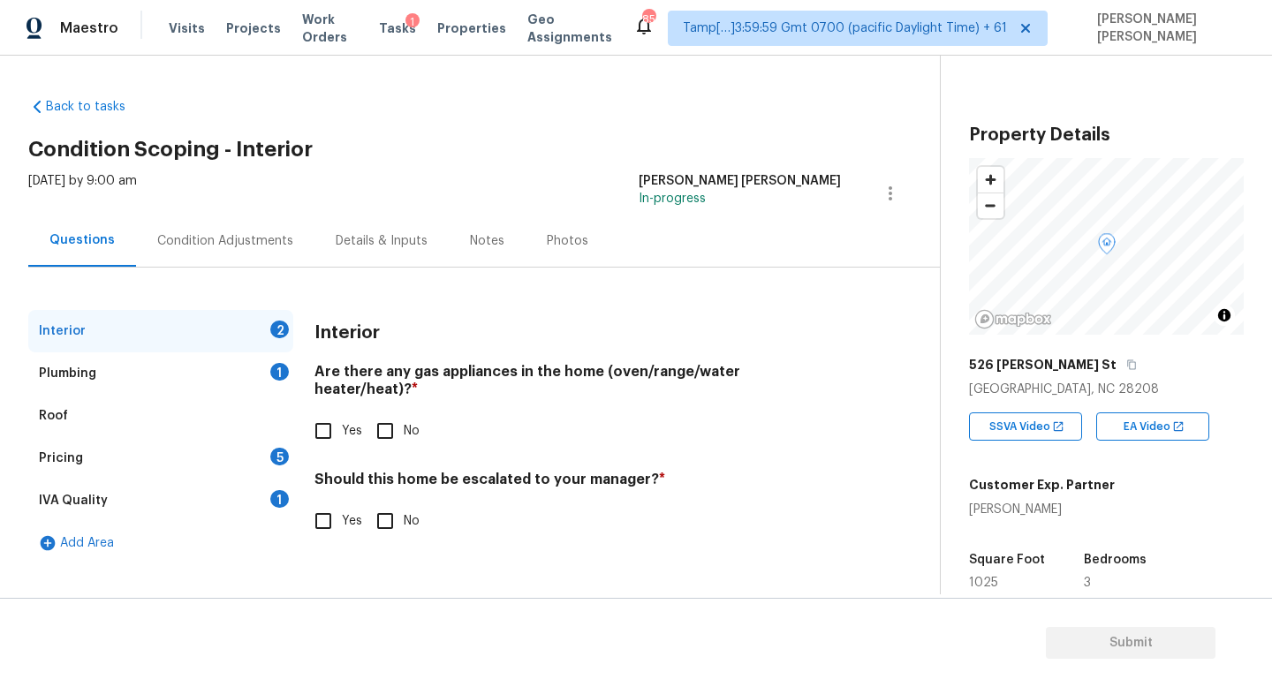
click at [112, 459] on div "Pricing 5" at bounding box center [160, 458] width 265 height 42
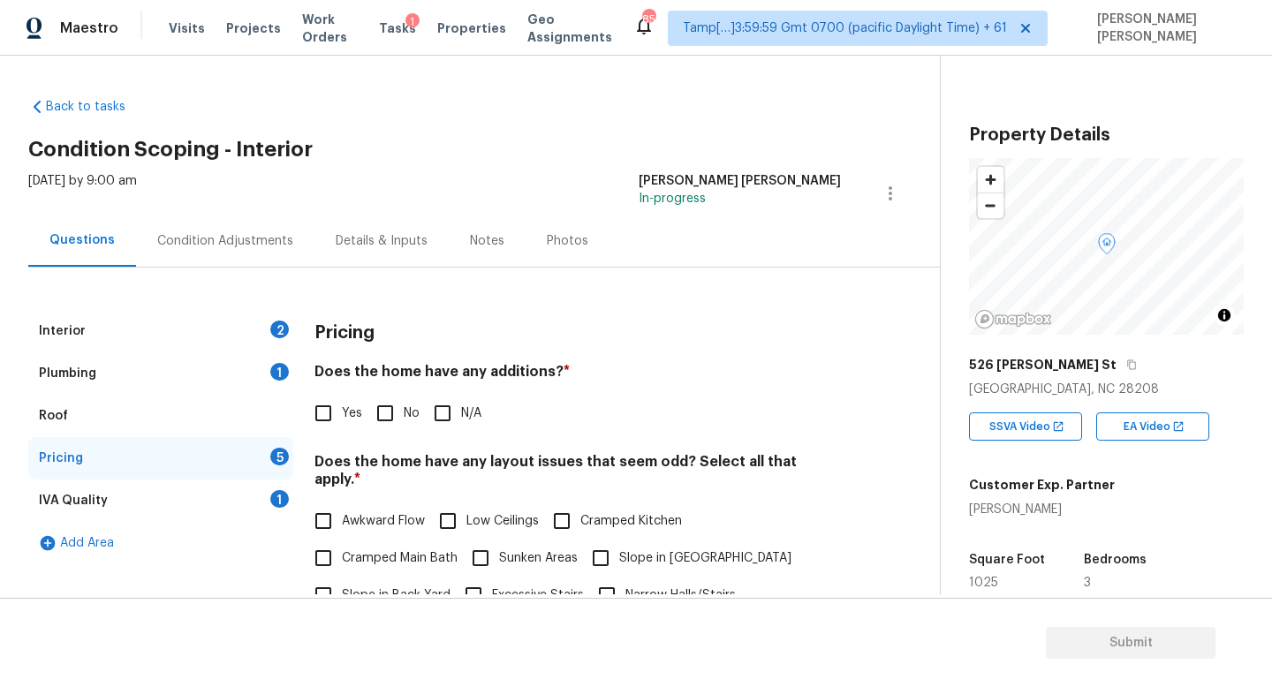
click at [581, 512] on span "Cramped Kitchen" at bounding box center [631, 521] width 102 height 19
click at [580, 503] on input "Cramped Kitchen" at bounding box center [561, 521] width 37 height 37
checkbox input "true"
click at [391, 531] on span "Awkward Flow" at bounding box center [383, 523] width 83 height 19
click at [342, 531] on input "Awkward Flow" at bounding box center [323, 522] width 37 height 37
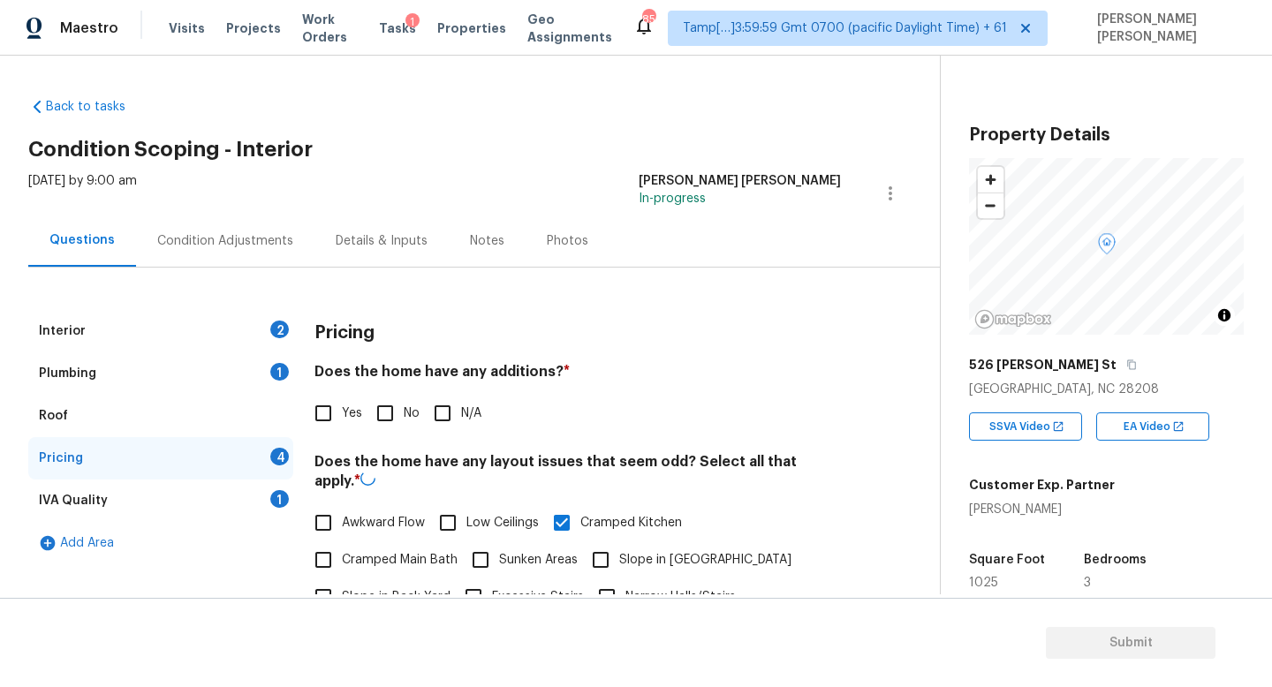
checkbox input "true"
click at [391, 550] on span "Cramped Main Bath" at bounding box center [400, 559] width 116 height 19
click at [342, 540] on input "Cramped Main Bath" at bounding box center [323, 558] width 37 height 37
checkbox input "true"
click at [384, 512] on span "Awkward Flow" at bounding box center [383, 521] width 83 height 19
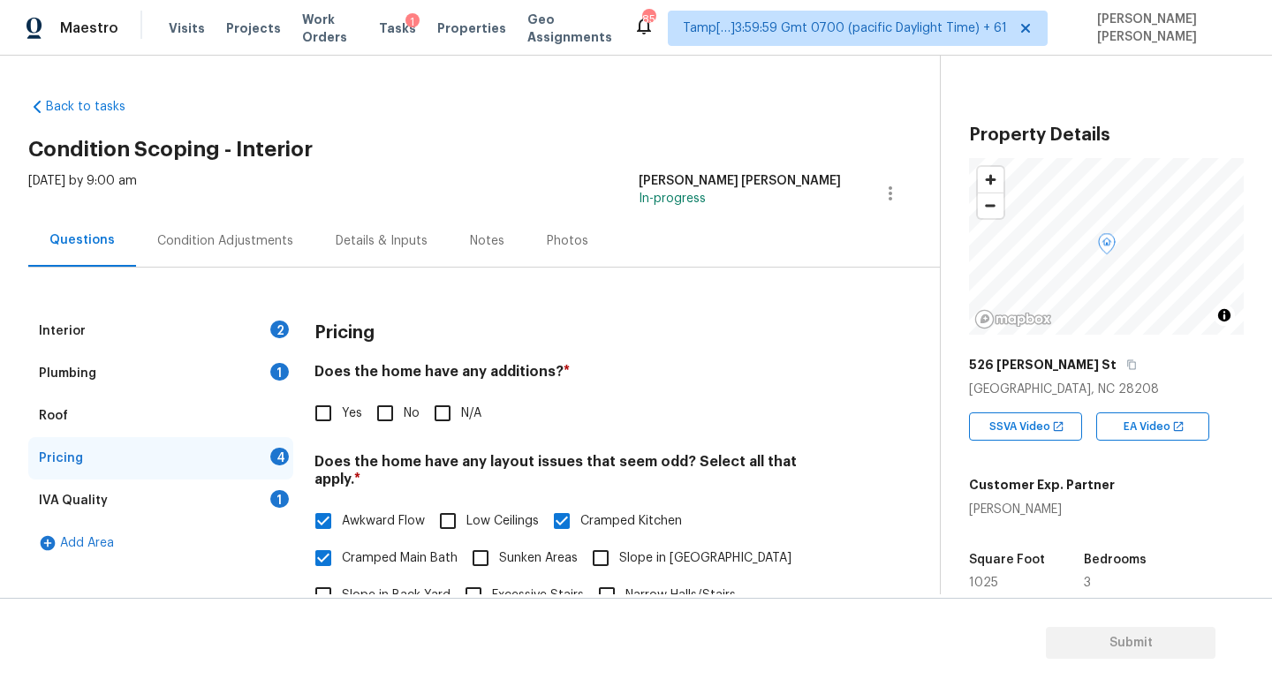
click at [342, 503] on input "Awkward Flow" at bounding box center [323, 521] width 37 height 37
checkbox input "false"
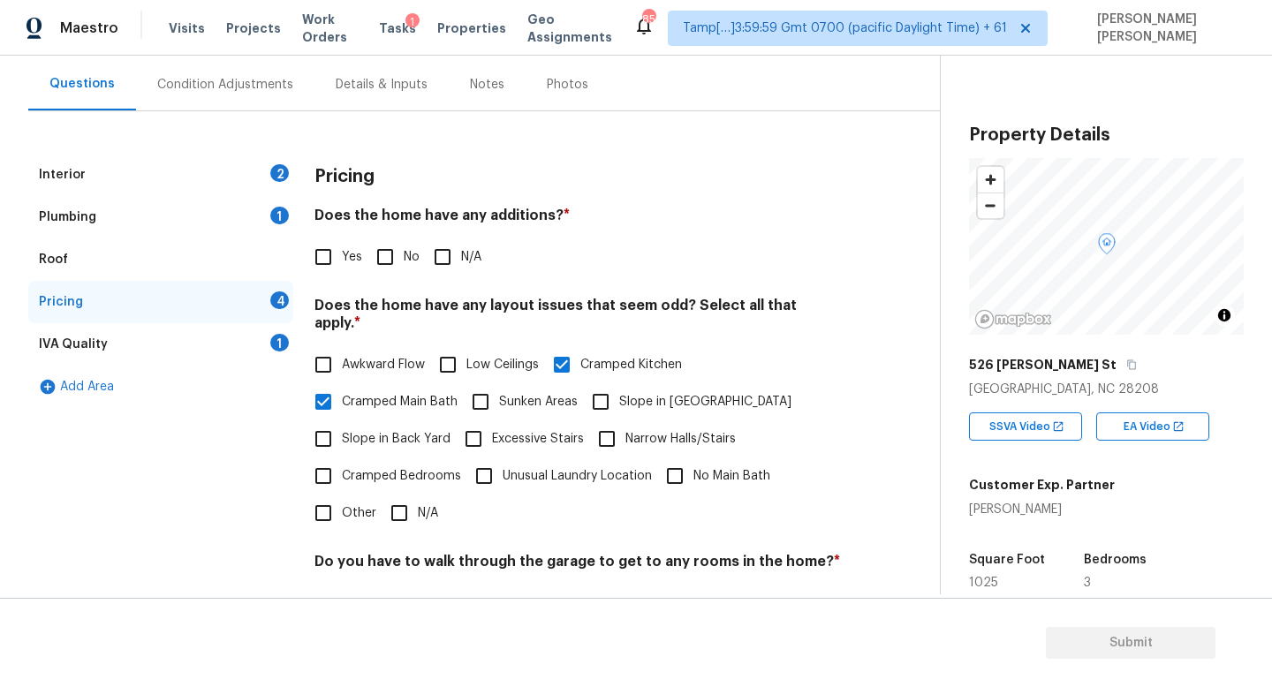
scroll to position [373, 0]
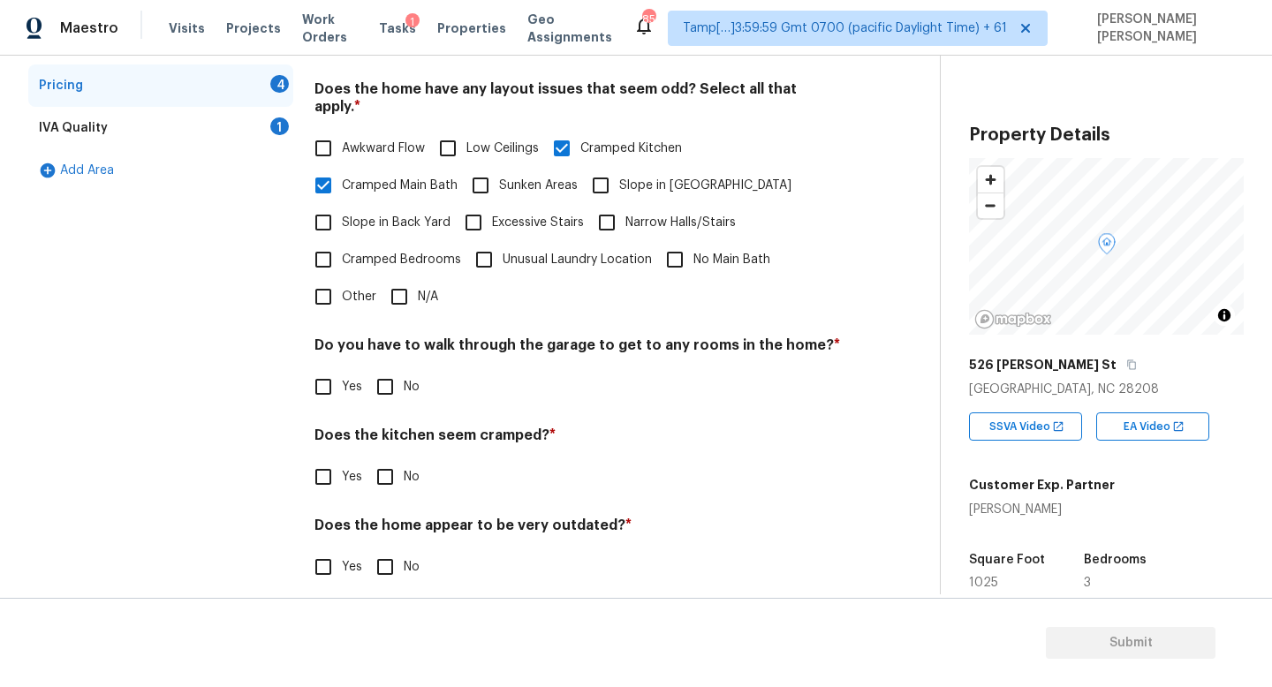
click at [334, 464] on input "Yes" at bounding box center [323, 477] width 37 height 37
checkbox input "true"
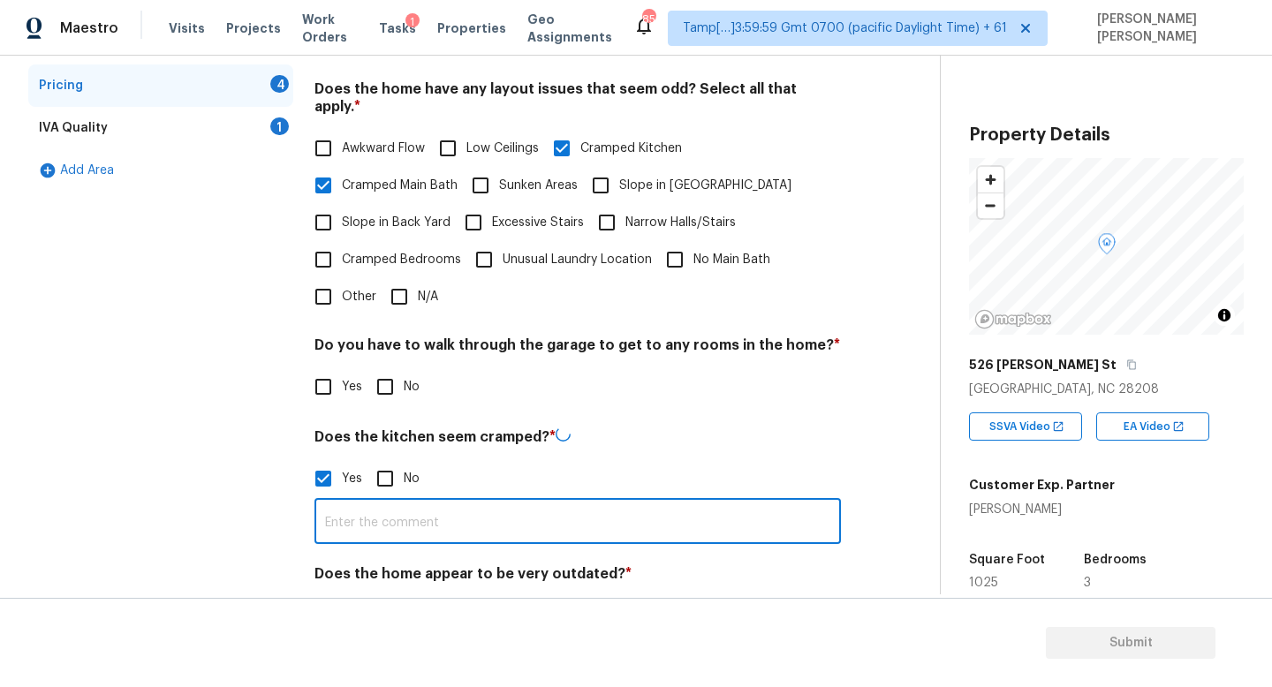
click at [421, 503] on input "text" at bounding box center [578, 524] width 527 height 42
type input "Cramped"
click at [392, 368] on input "No" at bounding box center [385, 386] width 37 height 37
checkbox input "true"
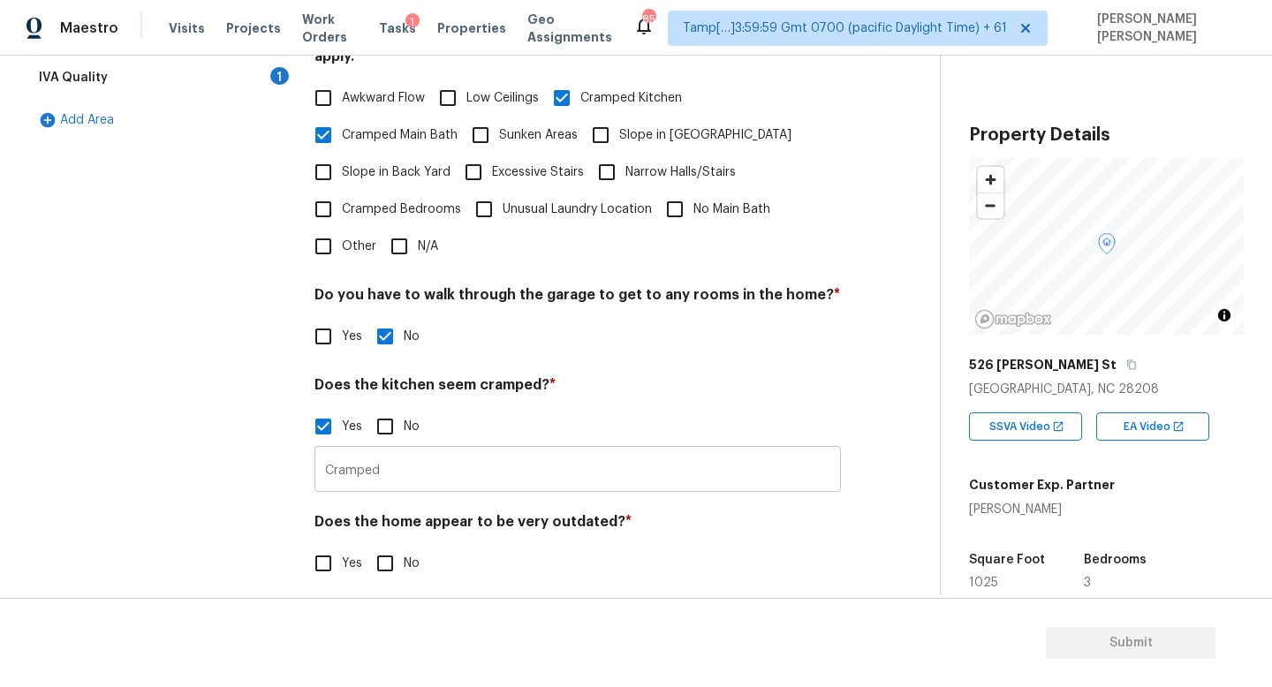
scroll to position [420, 0]
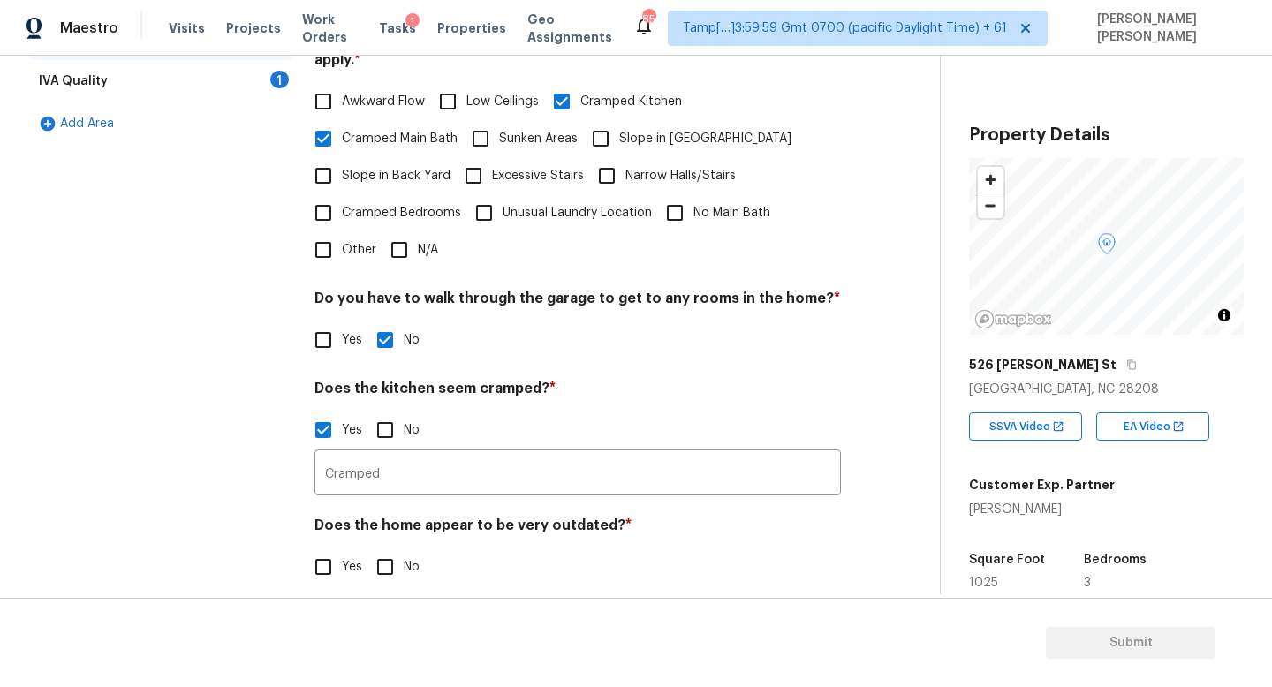
click at [380, 530] on div "Does the home appear to be very outdated? * Yes No" at bounding box center [578, 551] width 527 height 69
click at [385, 563] on input "No" at bounding box center [385, 567] width 37 height 37
checkbox input "true"
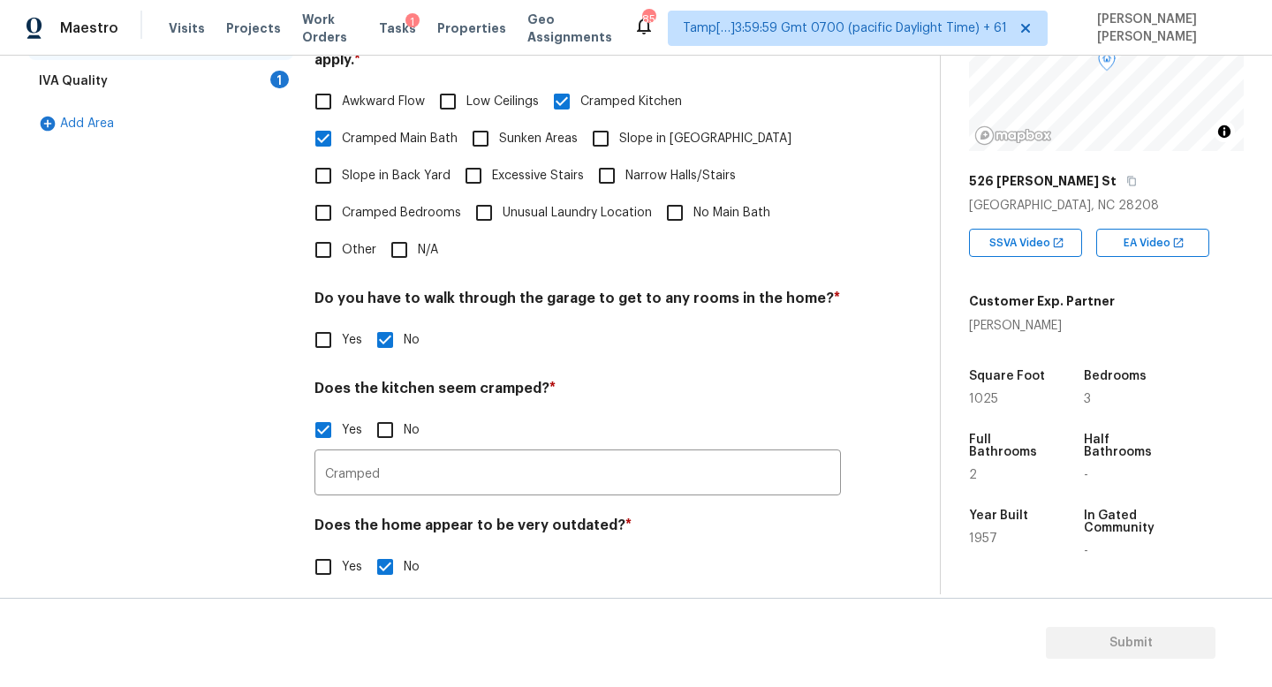
scroll to position [246, 0]
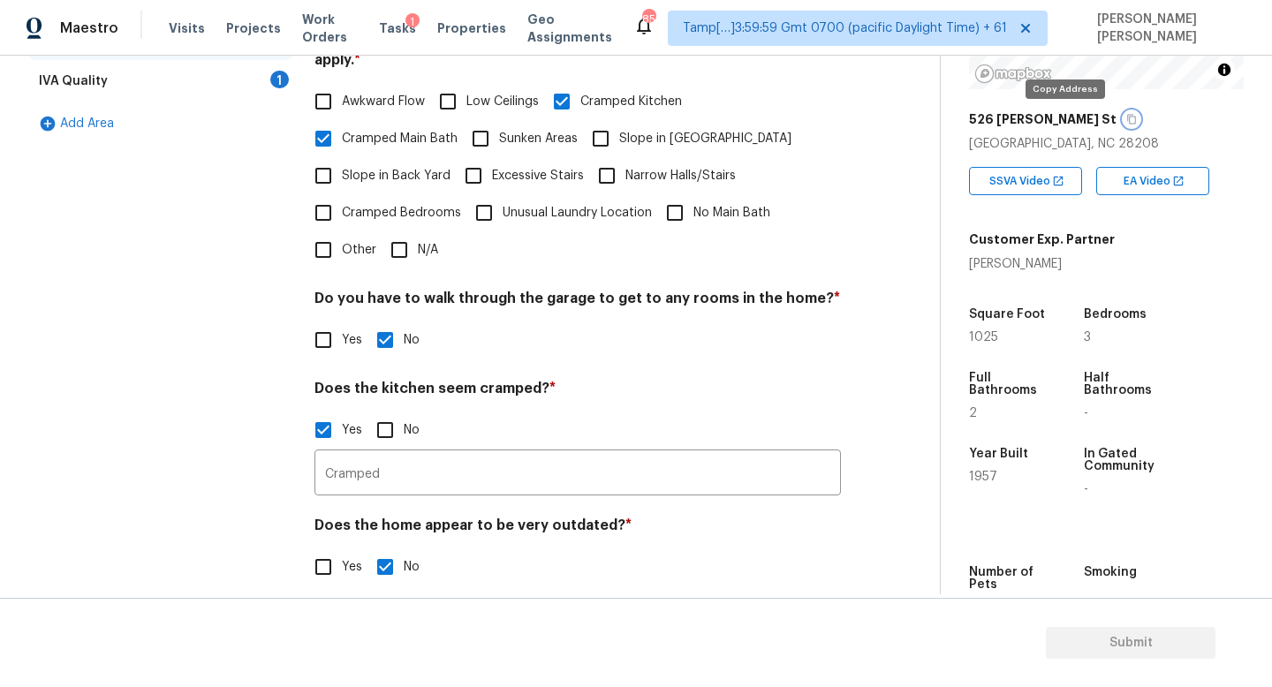
click at [1126, 118] on icon "button" at bounding box center [1131, 119] width 11 height 11
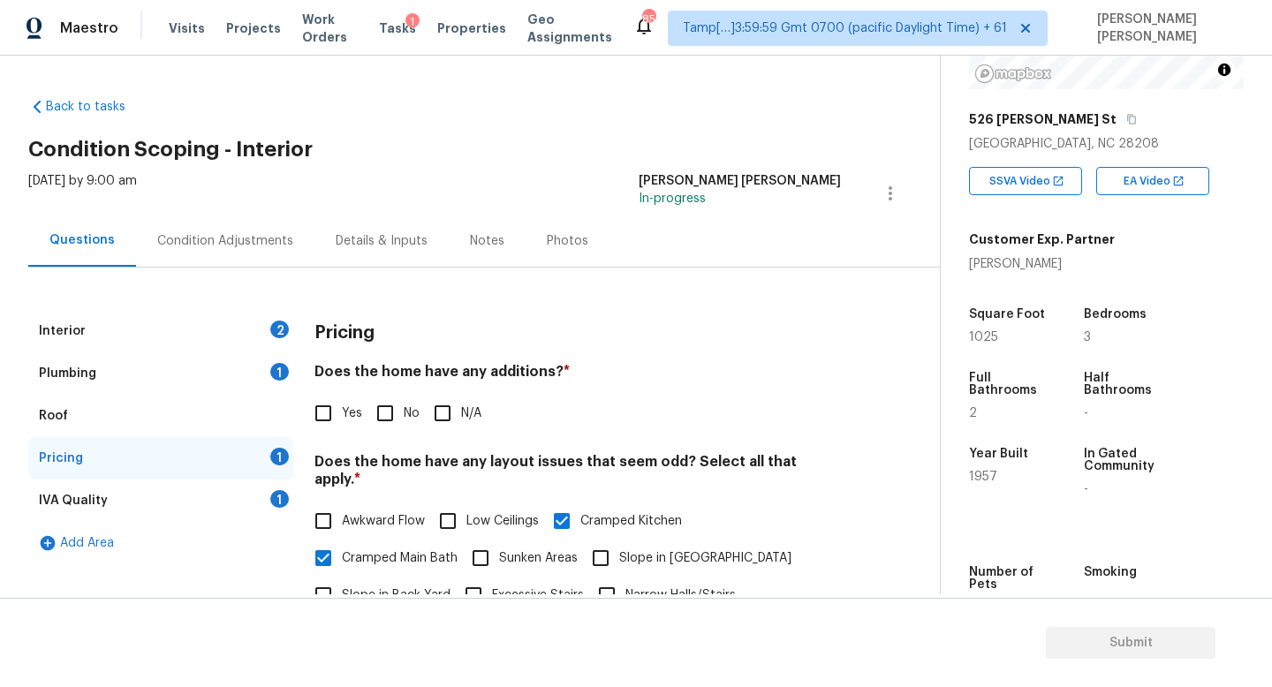
click at [391, 419] on input "No" at bounding box center [385, 413] width 37 height 37
checkbox input "true"
click at [218, 328] on div "Interior 2" at bounding box center [160, 331] width 265 height 42
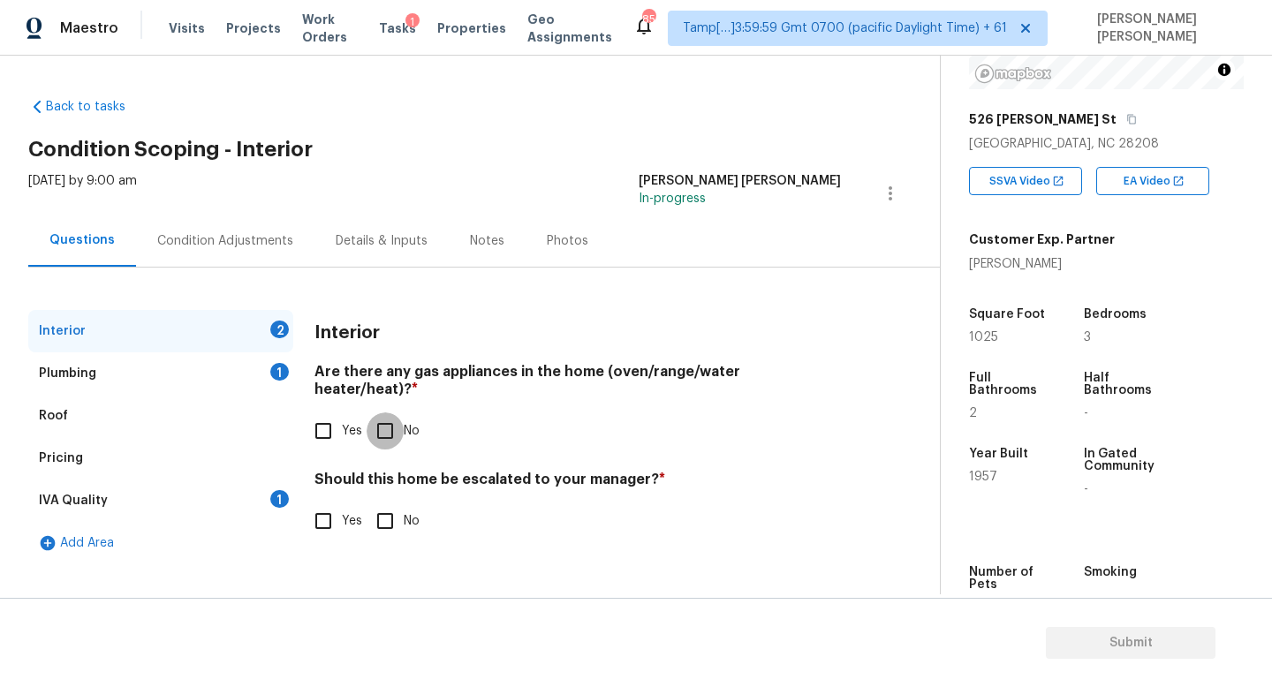
click at [387, 425] on input "No" at bounding box center [385, 431] width 37 height 37
checkbox input "true"
click at [340, 508] on input "Yes" at bounding box center [323, 521] width 37 height 37
checkbox input "true"
click at [388, 550] on input "text" at bounding box center [578, 566] width 527 height 42
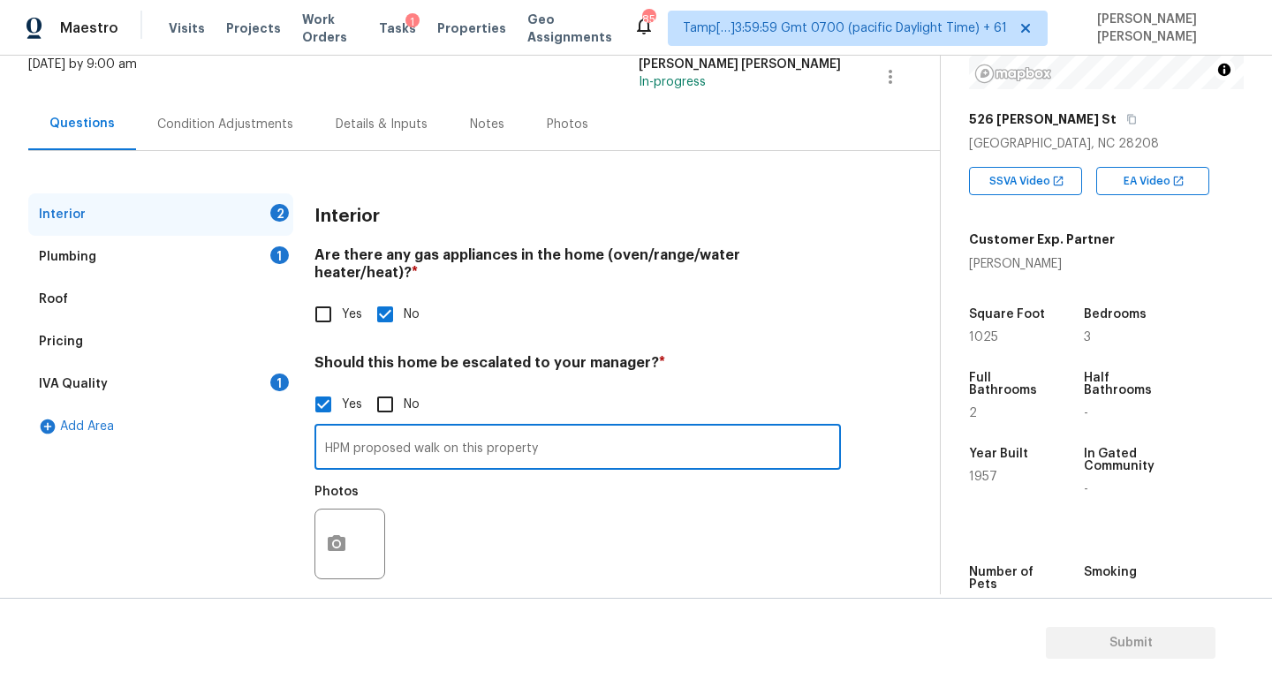
scroll to position [119, 0]
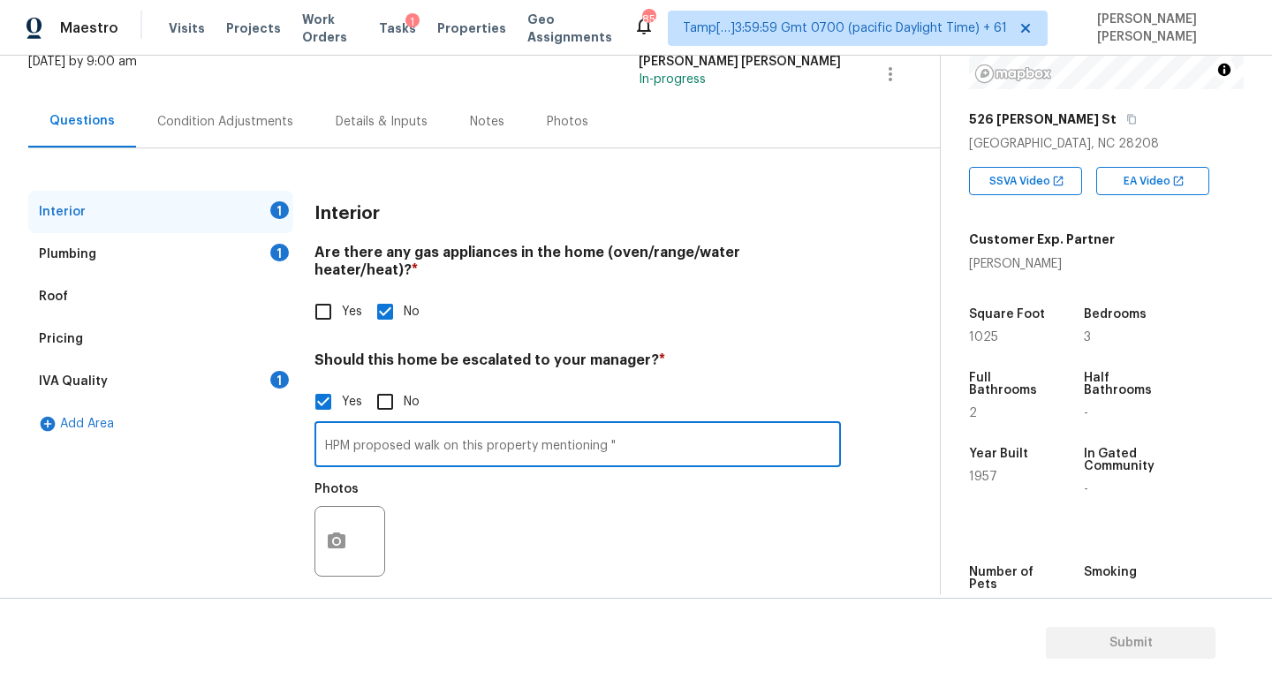
paste input "No permits pulled on a full renovation of this home"
type input "HPM proposed walk on this property mentioning "No permits pulled on a full reno…"
click at [323, 514] on button "button" at bounding box center [336, 541] width 42 height 69
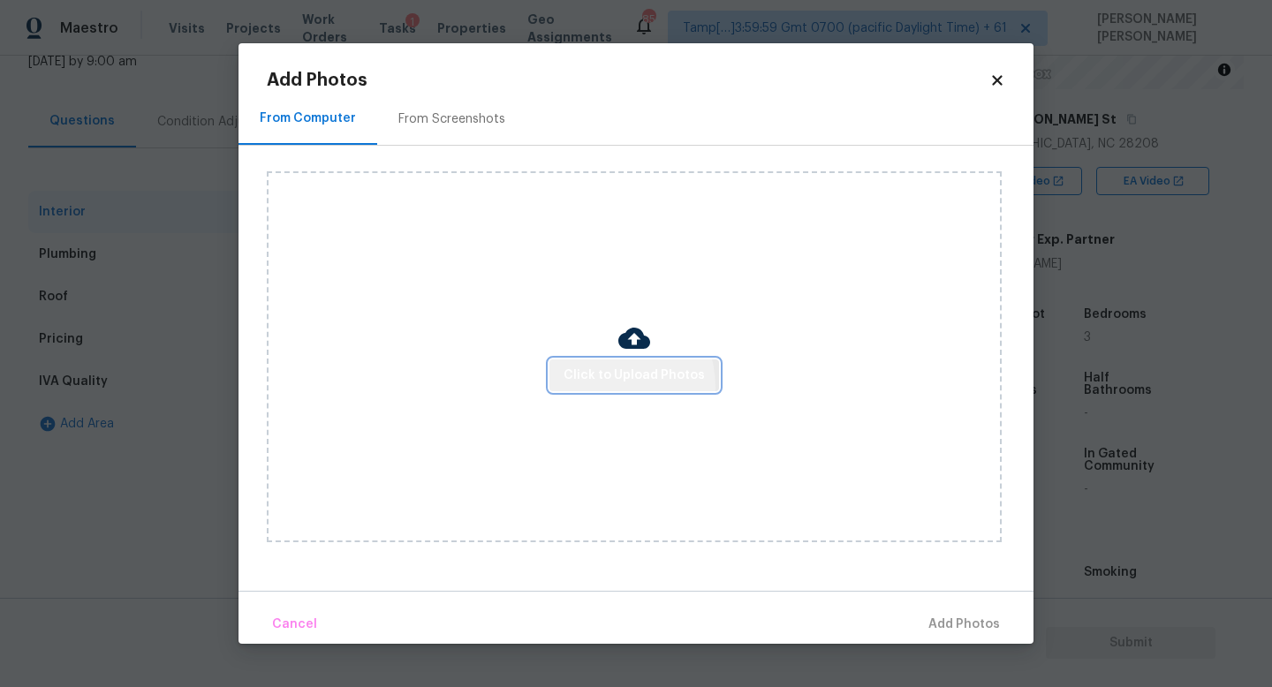
click at [607, 386] on button "Click to Upload Photos" at bounding box center [635, 376] width 170 height 33
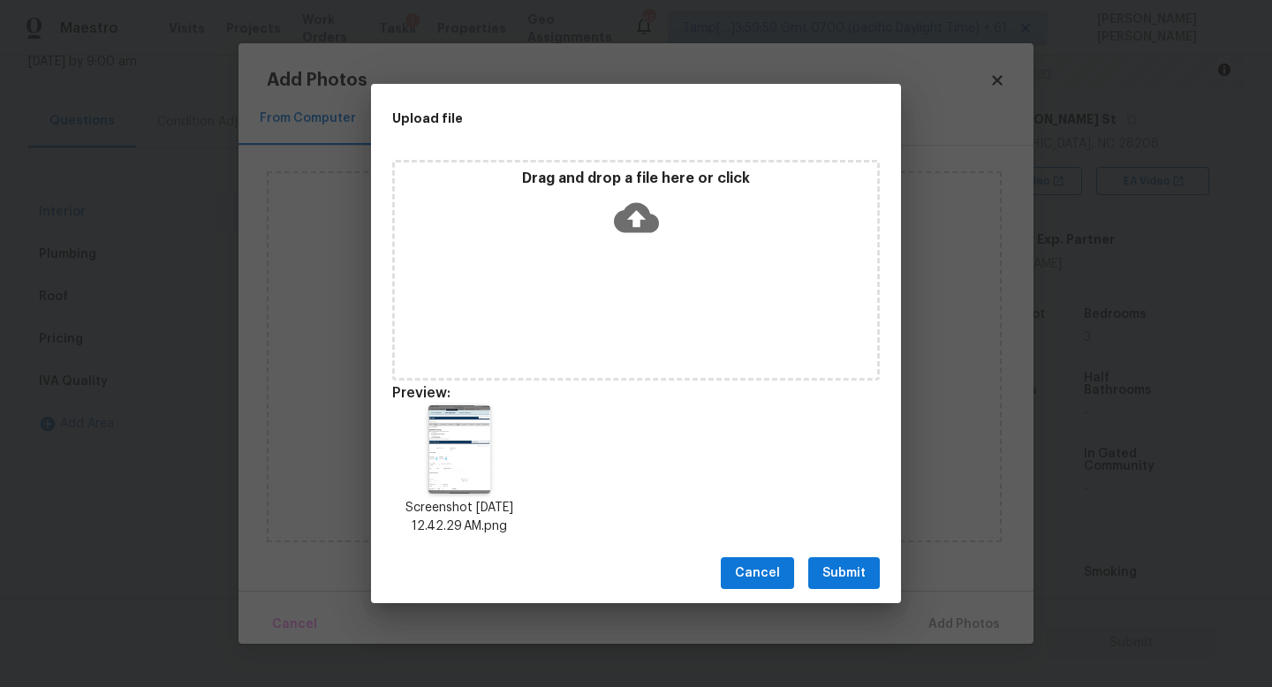
click at [843, 569] on span "Submit" at bounding box center [844, 574] width 43 height 22
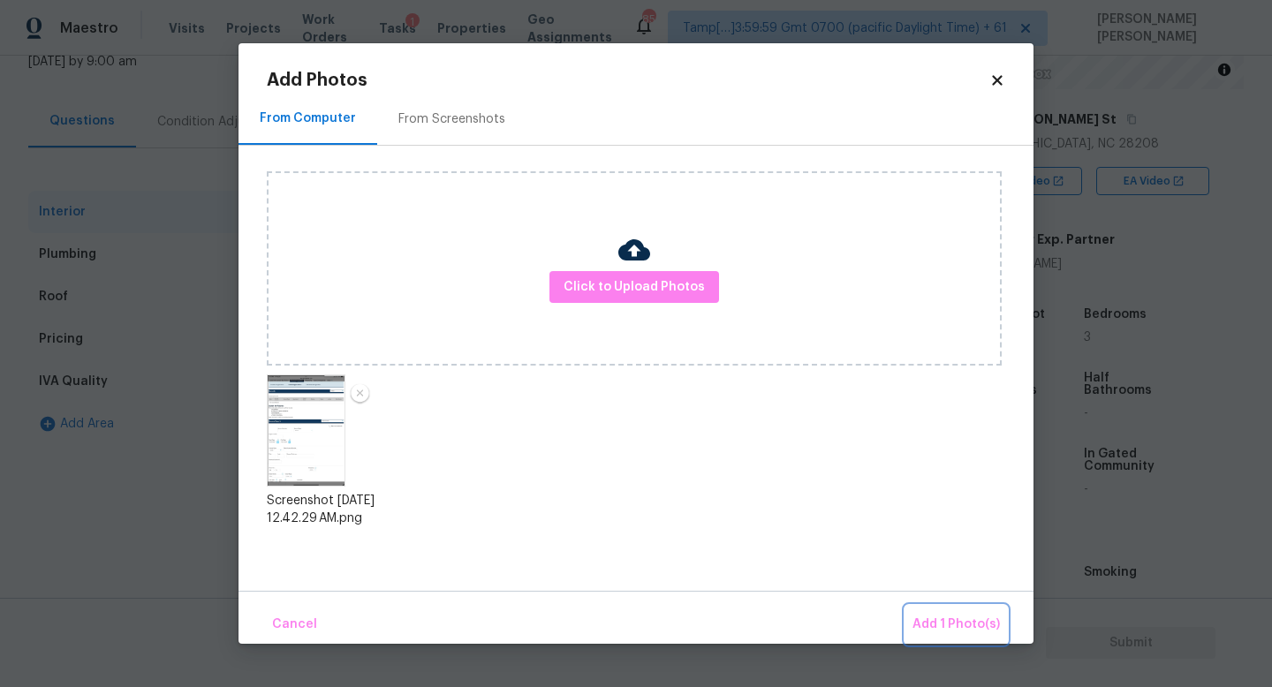
click at [945, 619] on span "Add 1 Photo(s)" at bounding box center [956, 625] width 87 height 22
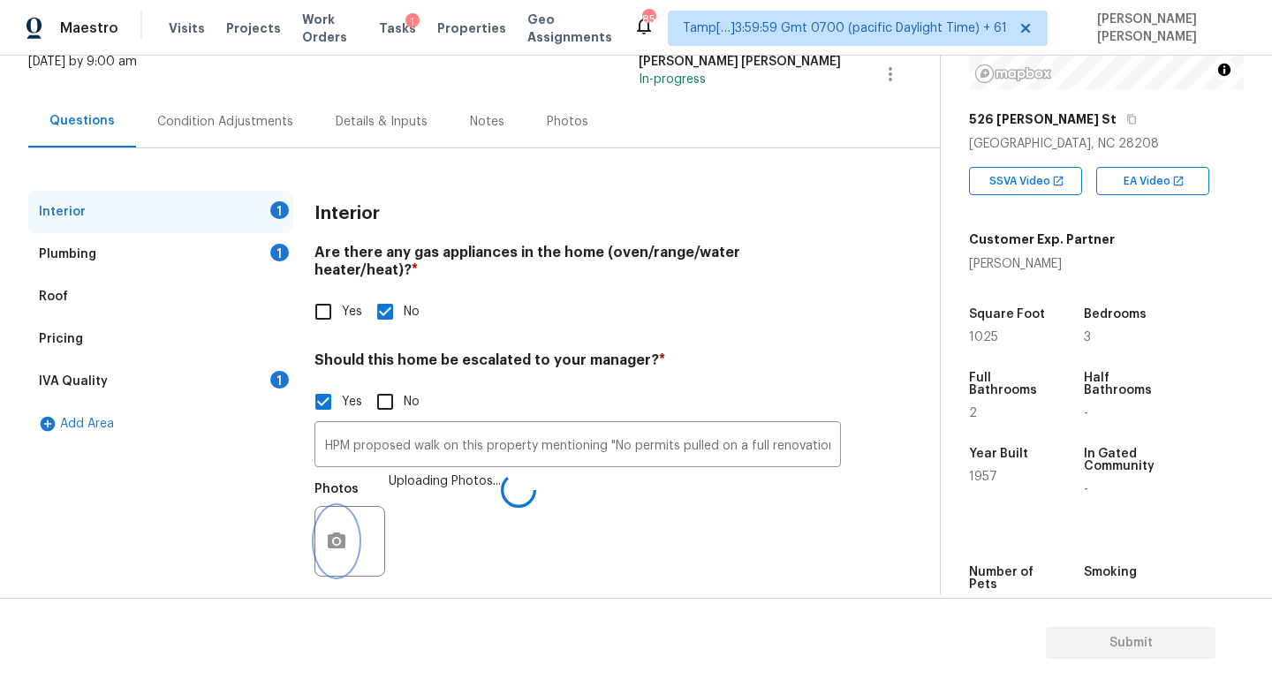
scroll to position [121, 0]
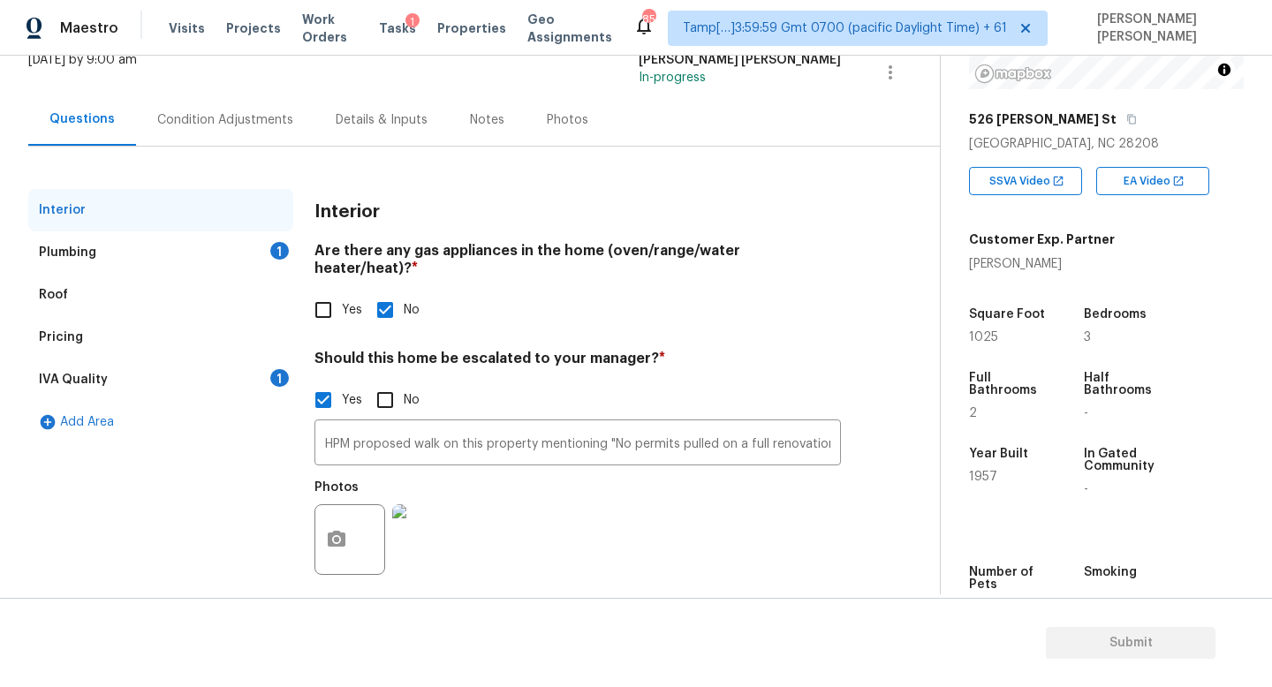
click at [209, 239] on div "Plumbing 1" at bounding box center [160, 252] width 265 height 42
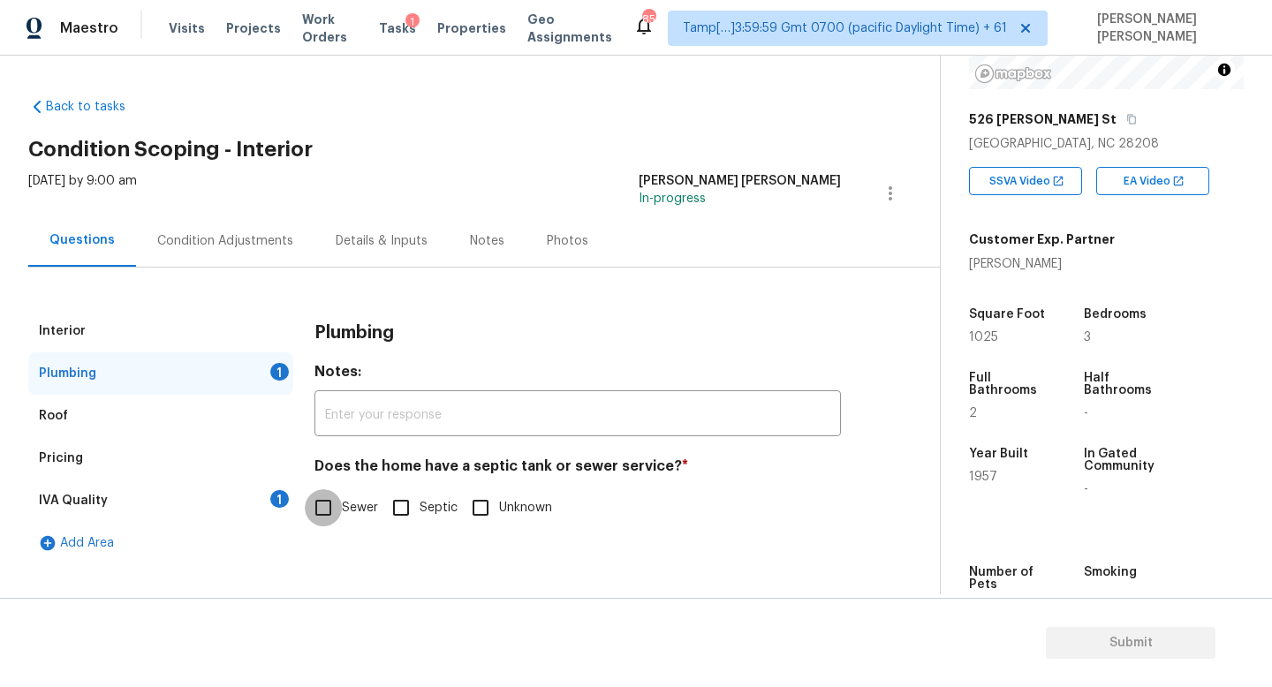
click at [320, 505] on input "Sewer" at bounding box center [323, 507] width 37 height 37
checkbox input "true"
click at [251, 502] on div "IVA Quality 1" at bounding box center [160, 501] width 265 height 42
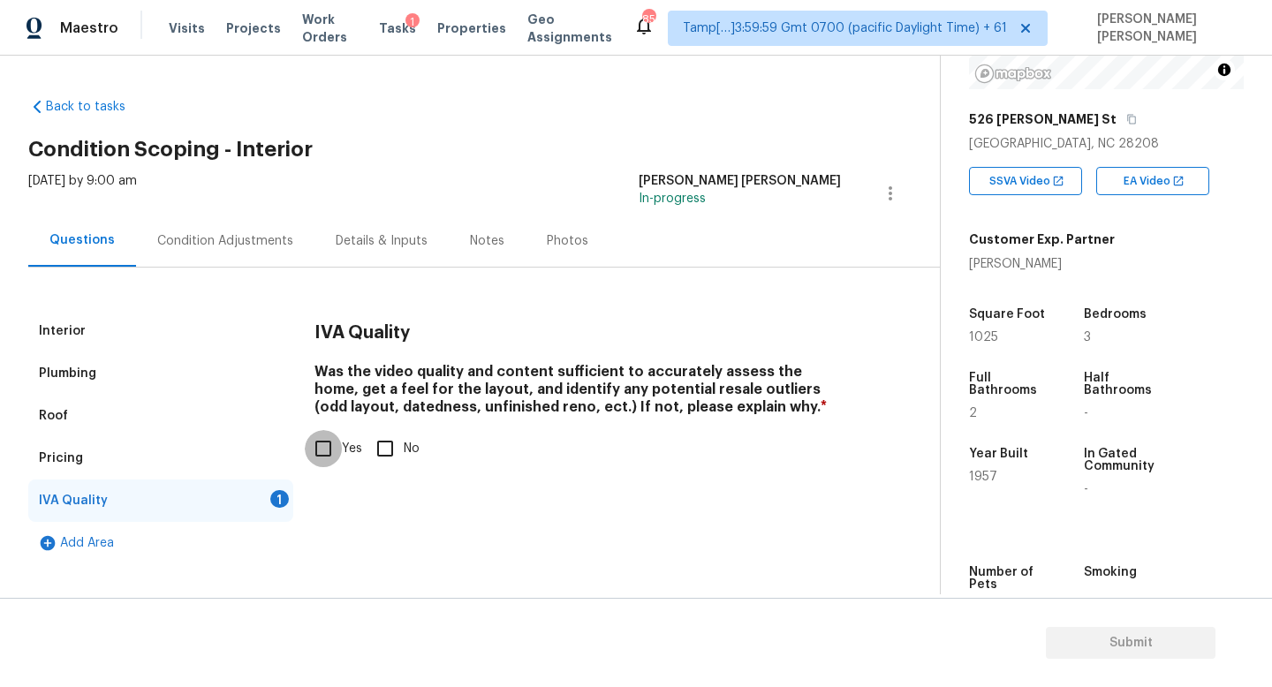
click at [335, 451] on input "Yes" at bounding box center [323, 448] width 37 height 37
checkbox input "true"
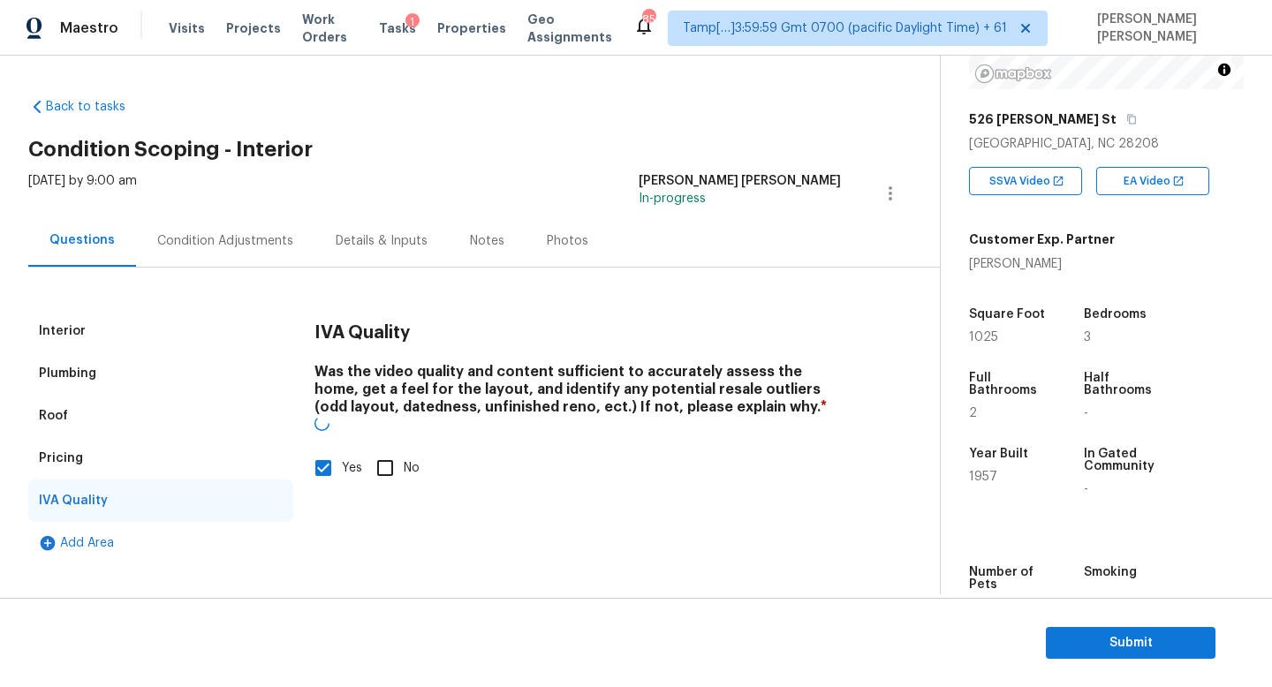
click at [137, 203] on div "[DATE] by 9:00 am" at bounding box center [82, 193] width 109 height 42
click at [198, 237] on div "Condition Adjustments" at bounding box center [225, 241] width 136 height 18
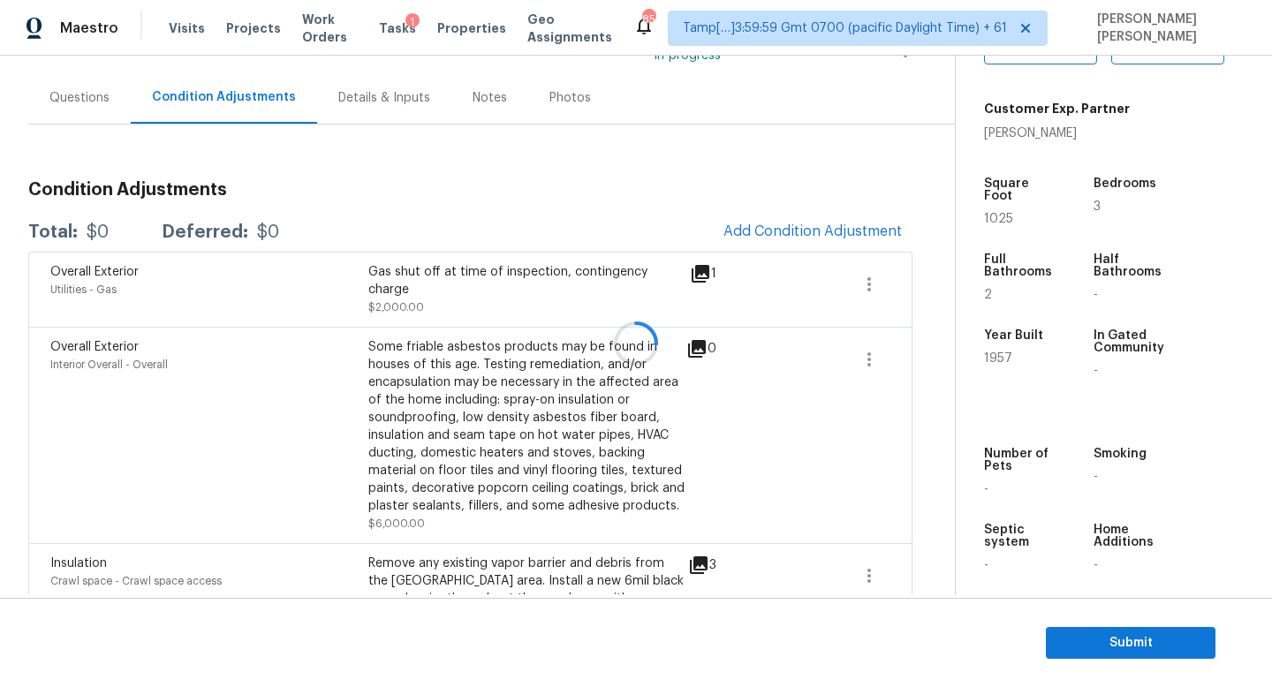
scroll to position [210, 0]
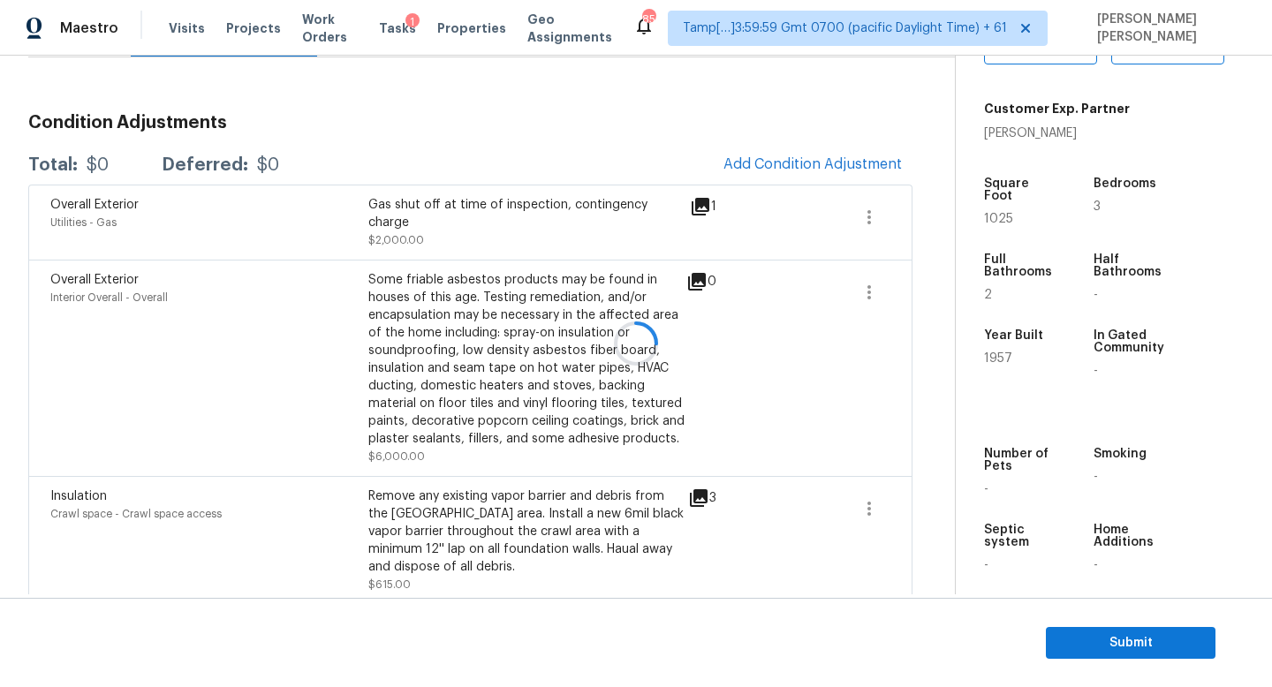
click at [796, 170] on div at bounding box center [636, 343] width 1272 height 687
click at [579, 156] on div at bounding box center [636, 343] width 1272 height 687
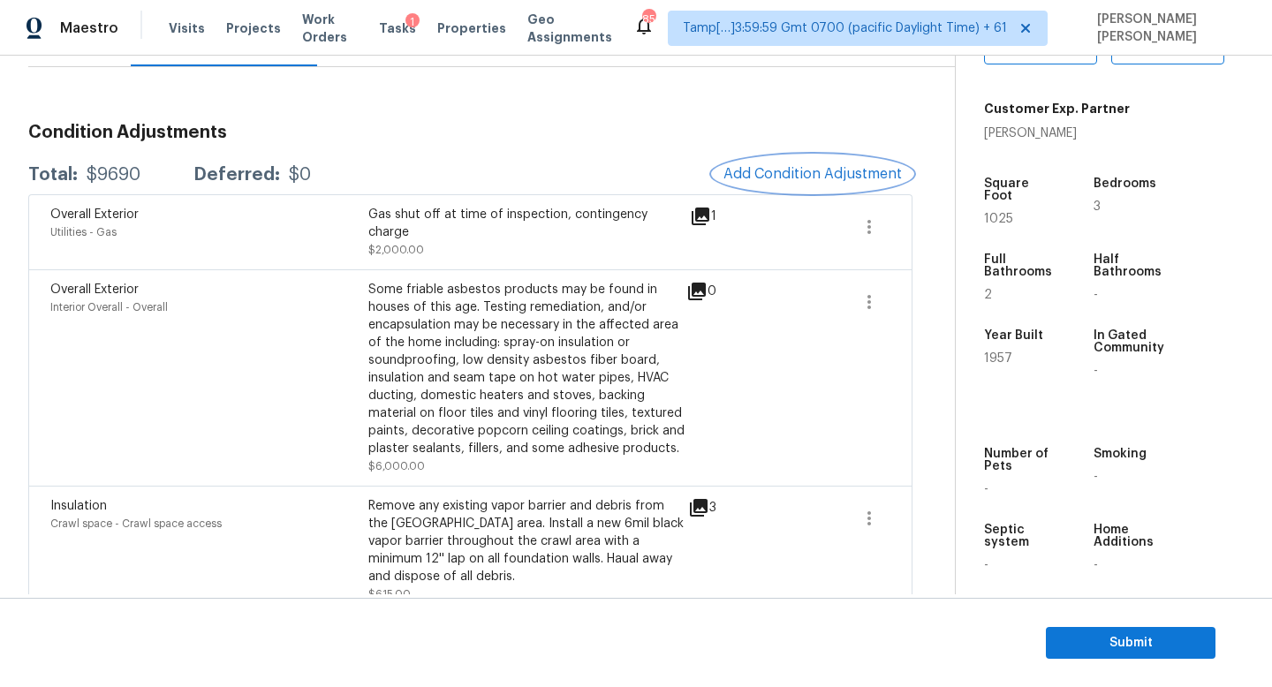
click at [762, 174] on span "Add Condition Adjustment" at bounding box center [813, 174] width 178 height 16
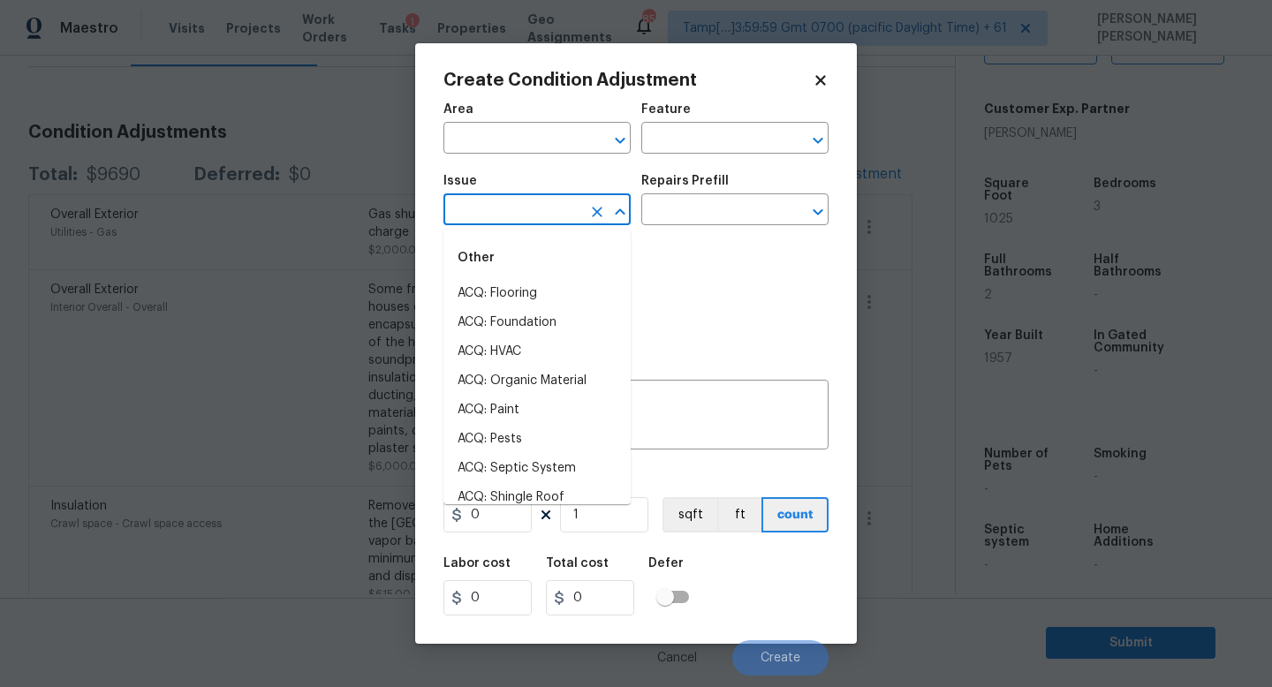
click at [481, 203] on input "text" at bounding box center [513, 211] width 138 height 27
type input "pa"
click at [516, 294] on li "ACQ: Paint" at bounding box center [537, 293] width 187 height 29
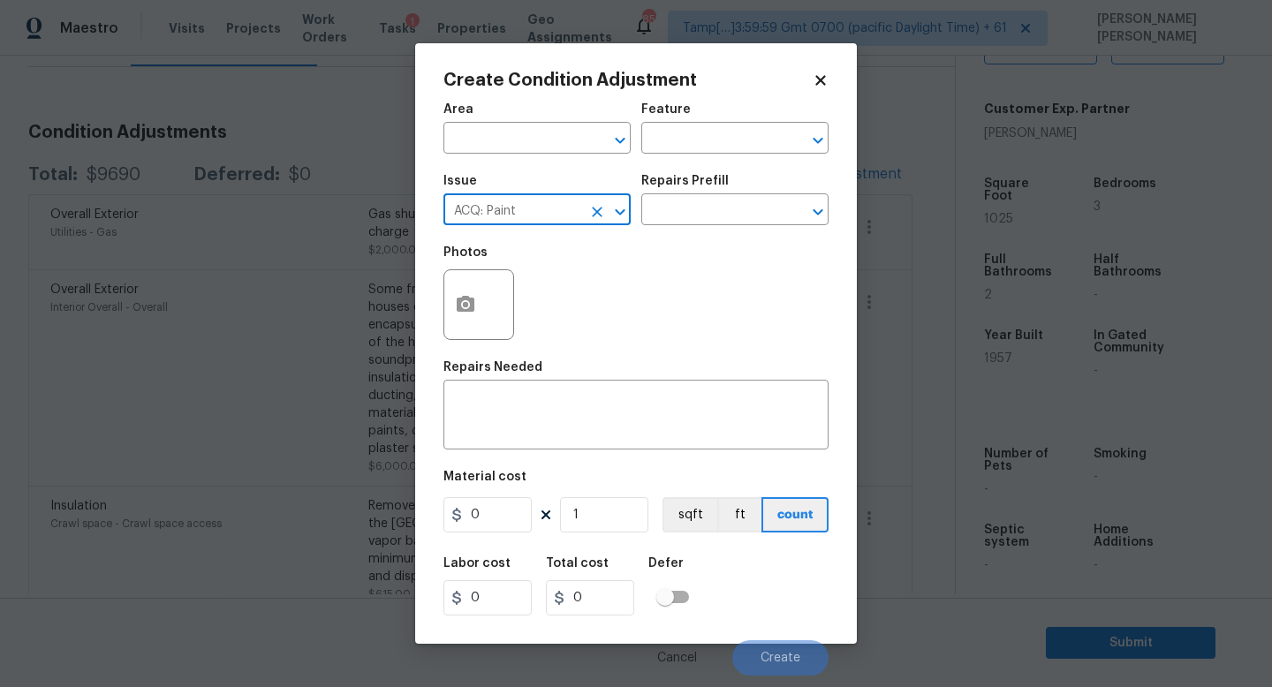
type input "ACQ: Paint"
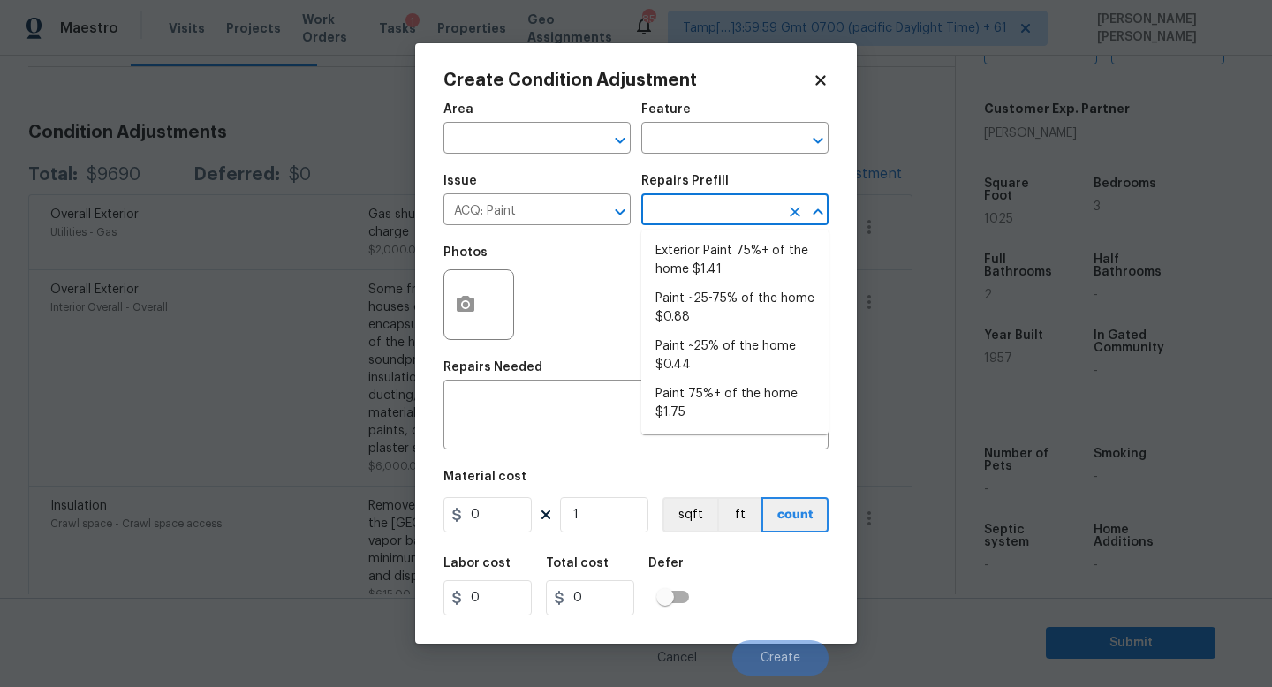
click at [705, 223] on input "text" at bounding box center [710, 211] width 138 height 27
click at [699, 347] on li "Paint ~25% of the home $0.44" at bounding box center [734, 356] width 187 height 48
type input "Acquisition"
type textarea "Acquisition Scope: ~25% of the home needs interior paint"
type input "0.44"
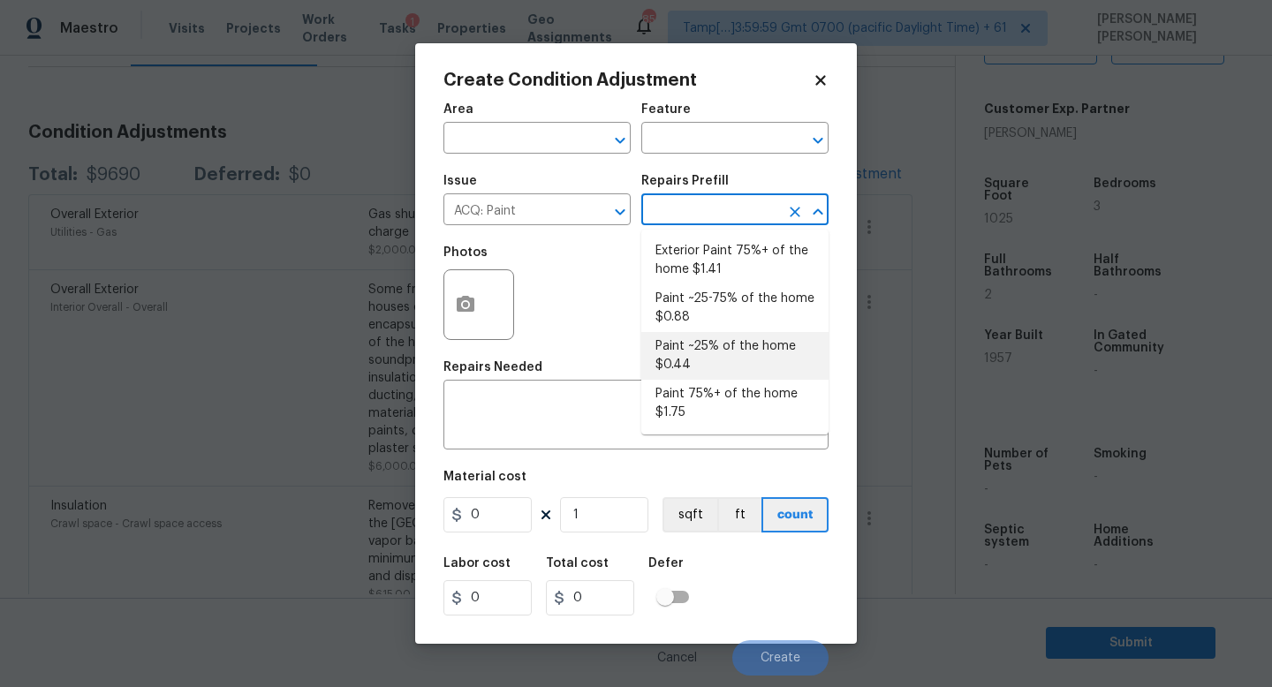
type input "0.44"
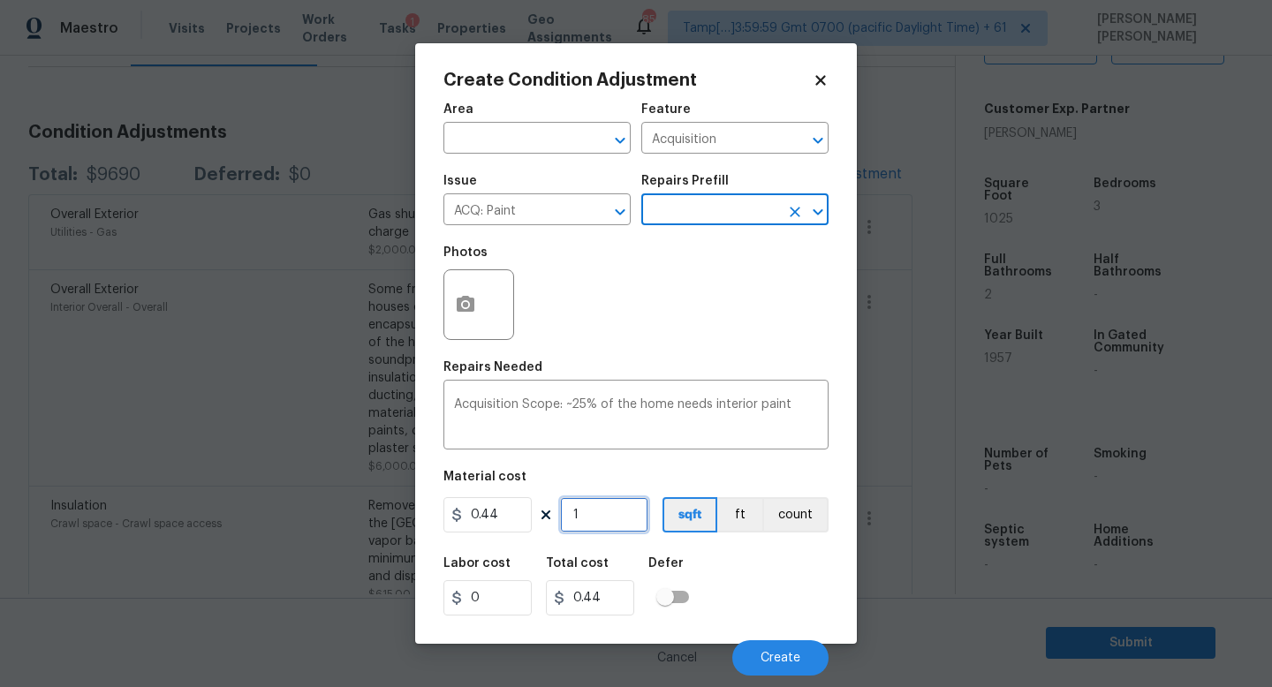
click at [581, 519] on input "1" at bounding box center [604, 514] width 88 height 35
type input "10"
type input "4.4"
type input "102"
type input "44.88"
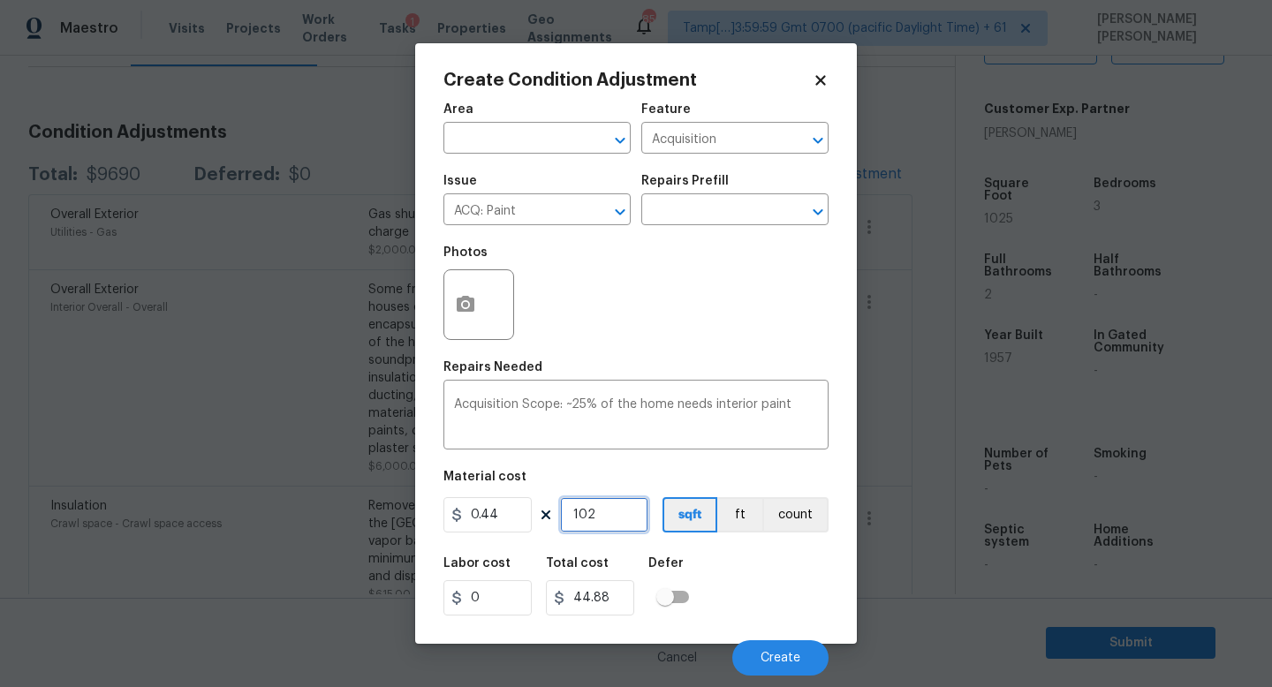
type input "1025"
type input "451"
type input "1025"
click at [766, 660] on span "Create" at bounding box center [781, 658] width 40 height 13
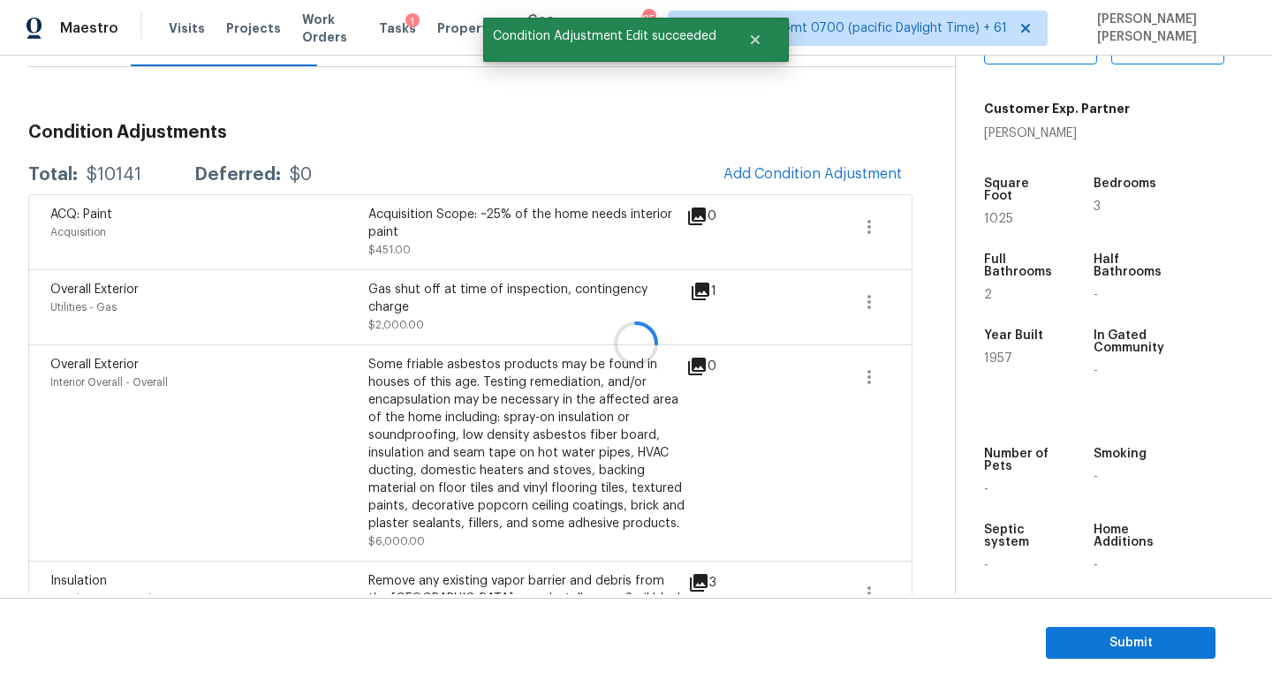
click at [852, 169] on div at bounding box center [636, 343] width 1272 height 687
click at [819, 172] on div at bounding box center [636, 343] width 1272 height 687
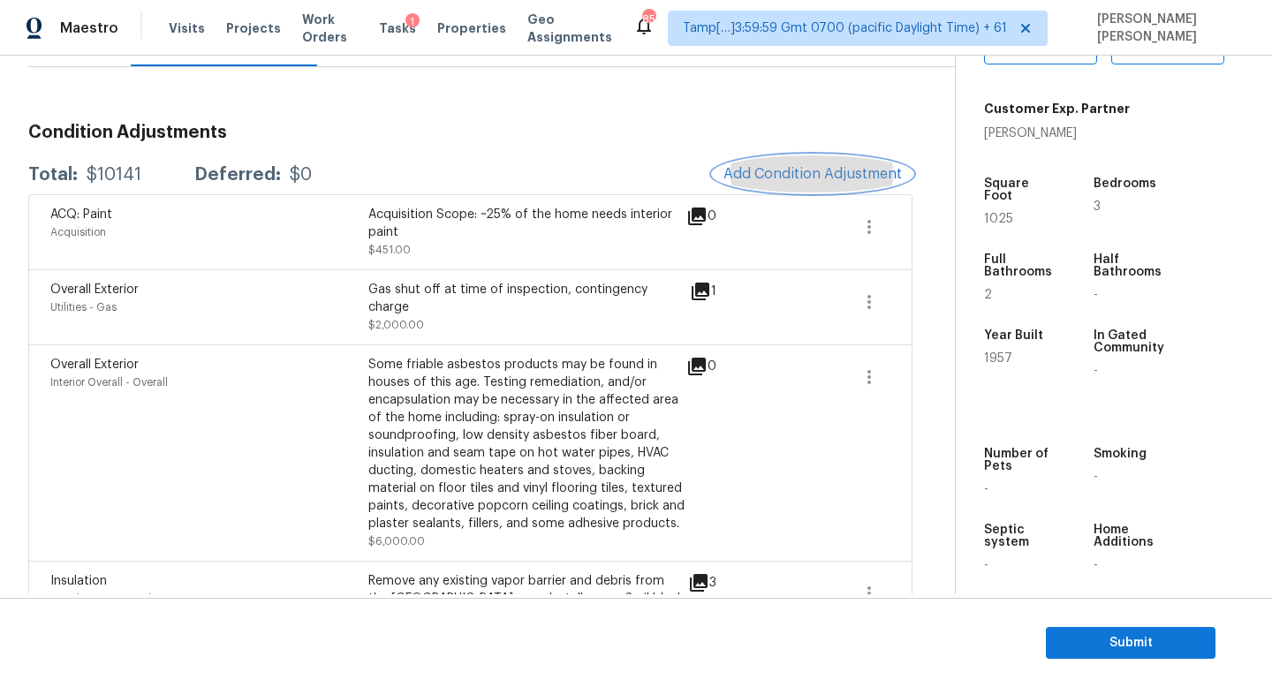
click at [788, 186] on button "Add Condition Adjustment" at bounding box center [813, 173] width 200 height 37
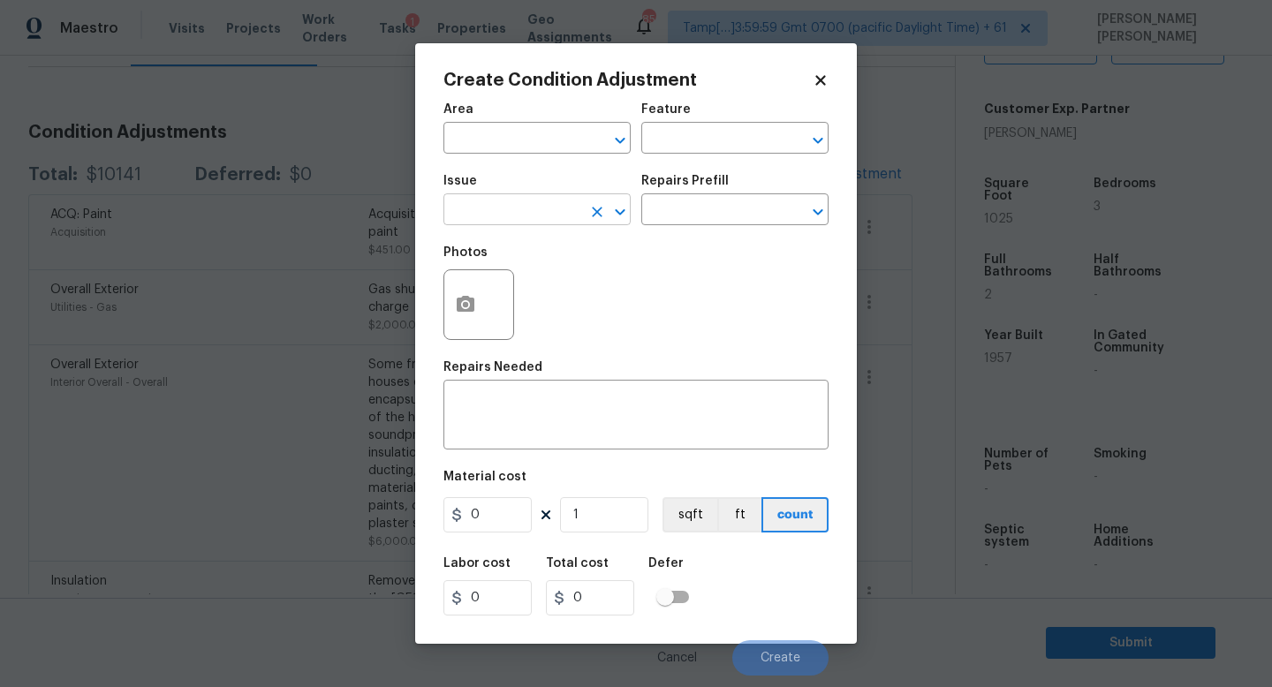
click at [508, 206] on input "text" at bounding box center [513, 211] width 138 height 27
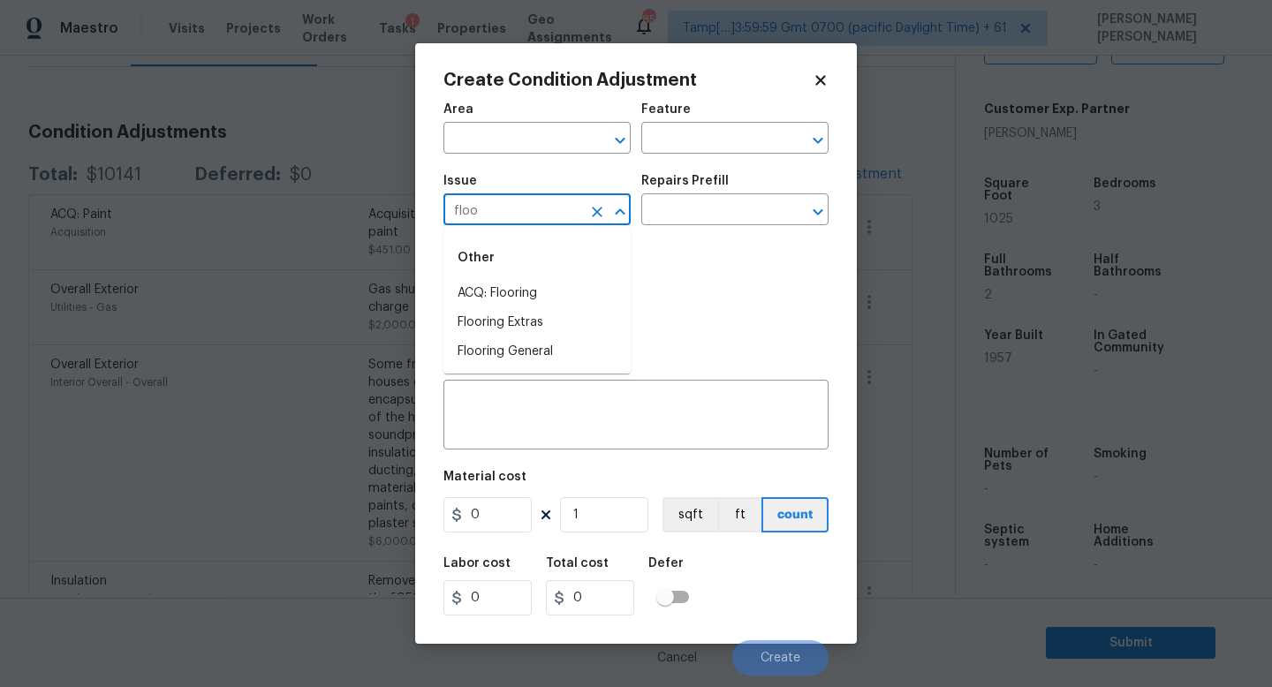
click at [520, 273] on div "Other" at bounding box center [537, 258] width 187 height 42
click at [530, 296] on li "ACQ: Flooring" at bounding box center [537, 293] width 187 height 29
type input "ACQ: Flooring"
click at [717, 196] on div "Repairs Prefill" at bounding box center [734, 186] width 187 height 23
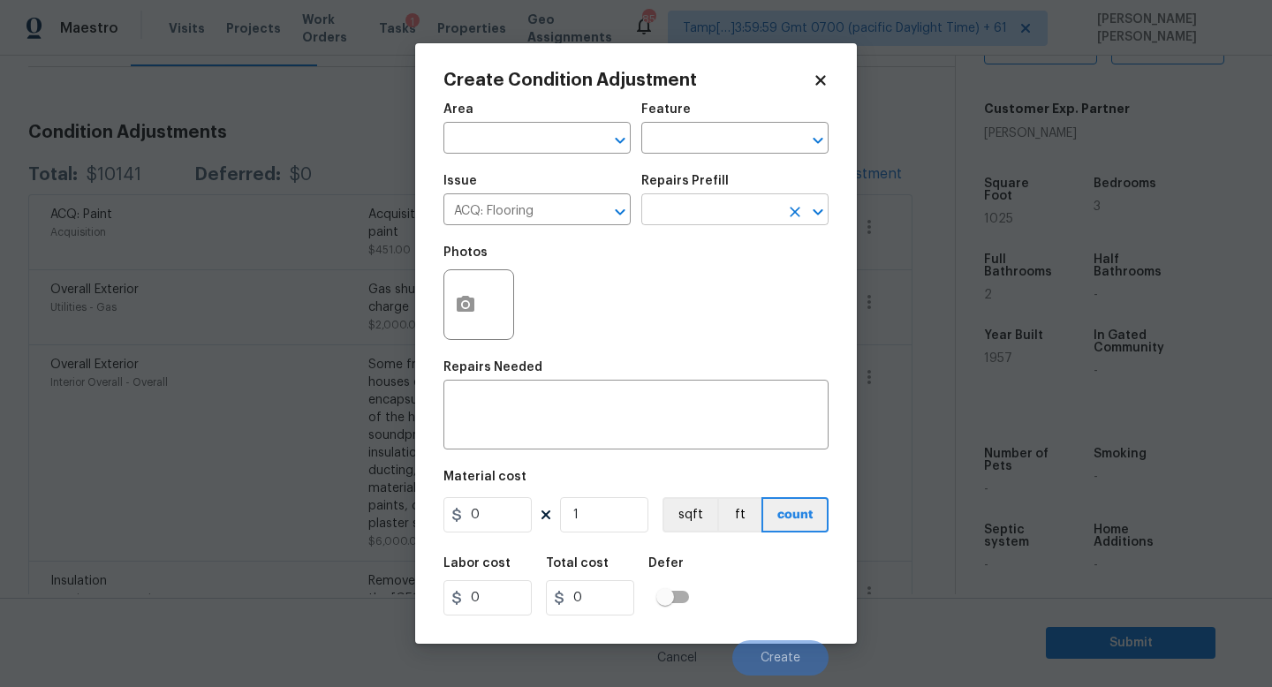
click at [713, 216] on input "text" at bounding box center [710, 211] width 138 height 27
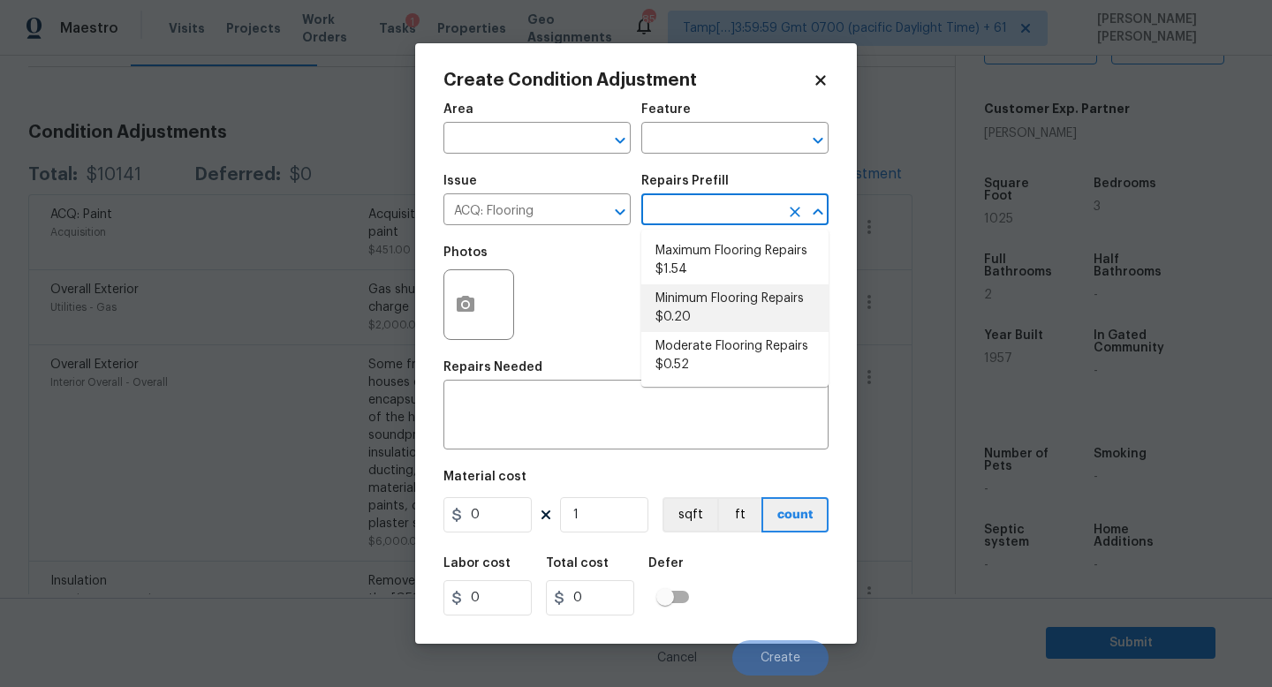
click at [712, 306] on li "Minimum Flooring Repairs $0.20" at bounding box center [734, 308] width 187 height 48
type input "Acquisition"
type textarea "Acquisition Scope: Minimum flooring repairs"
type input "0.2"
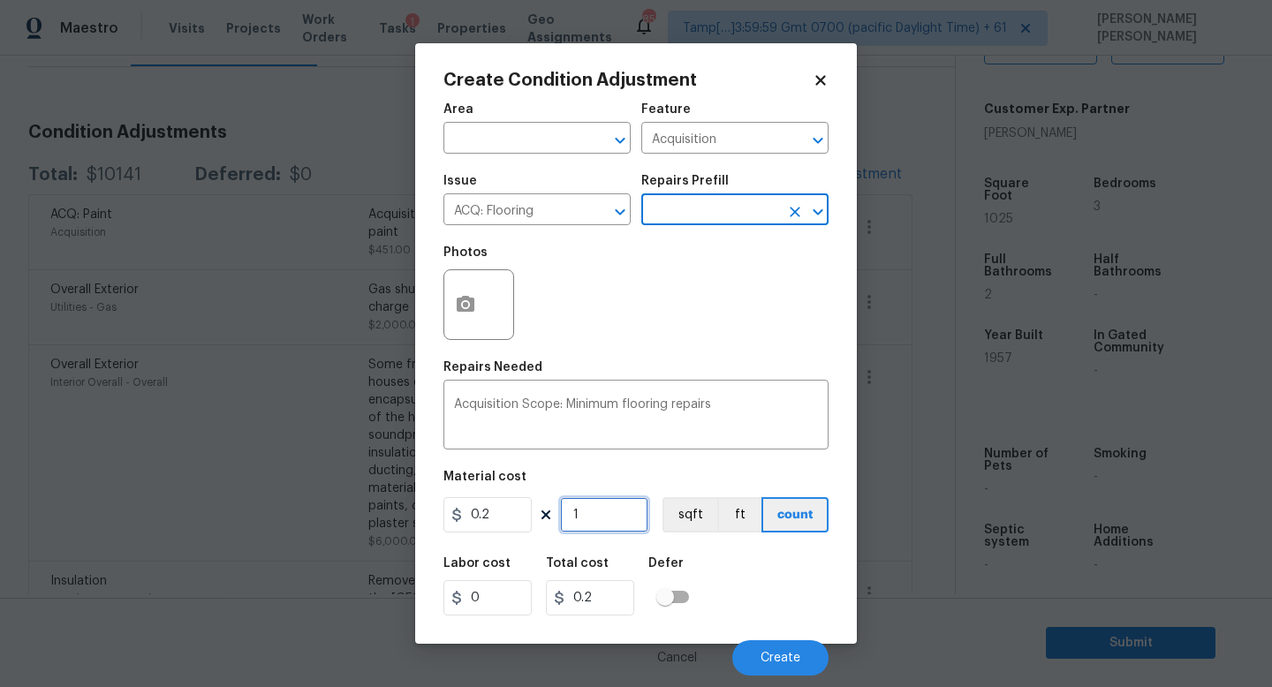
click at [604, 508] on input "1" at bounding box center [604, 514] width 88 height 35
type input "0"
type input "1"
type input "0.2"
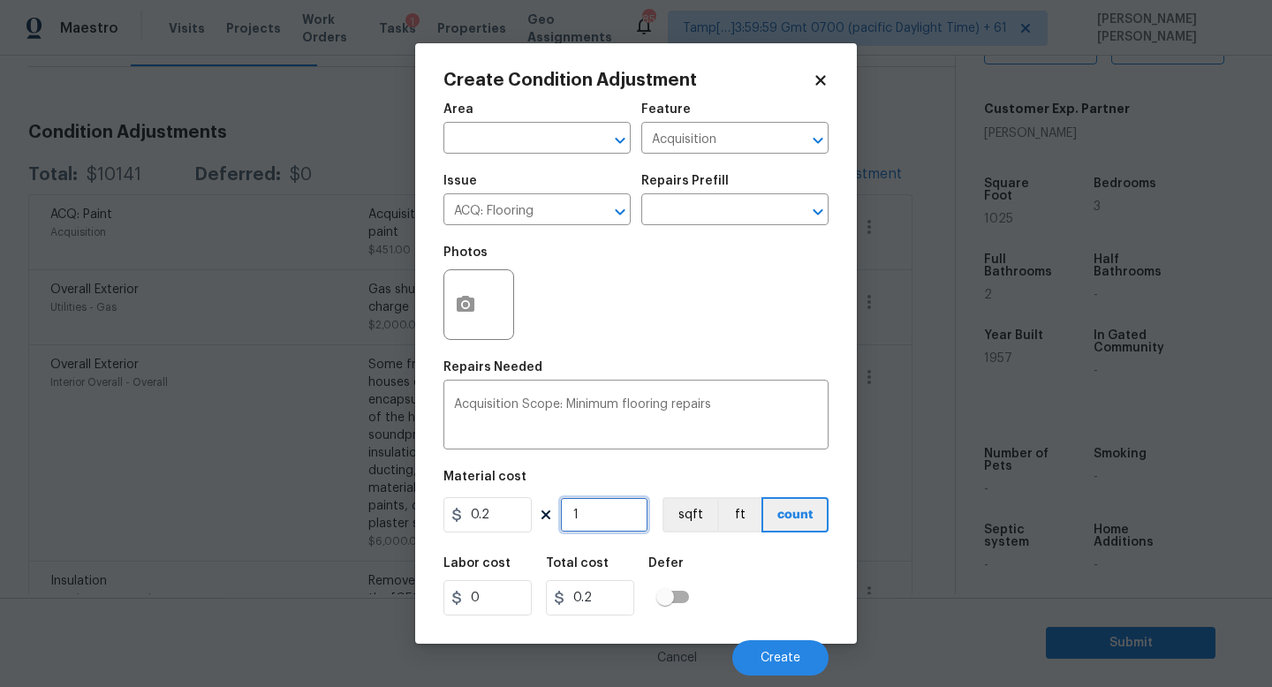
type input "10"
type input "2"
type input "102"
type input "20.4"
type input "1025"
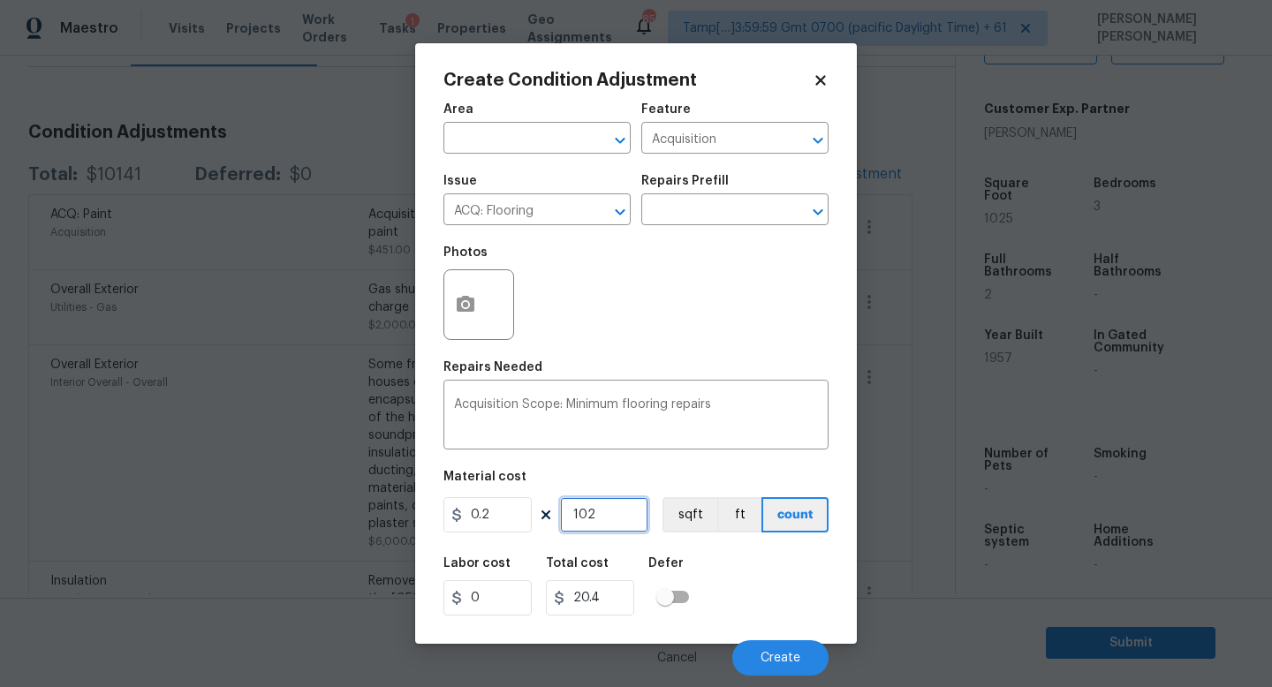
type input "205"
type input "1025"
click at [760, 657] on button "Create" at bounding box center [780, 658] width 96 height 35
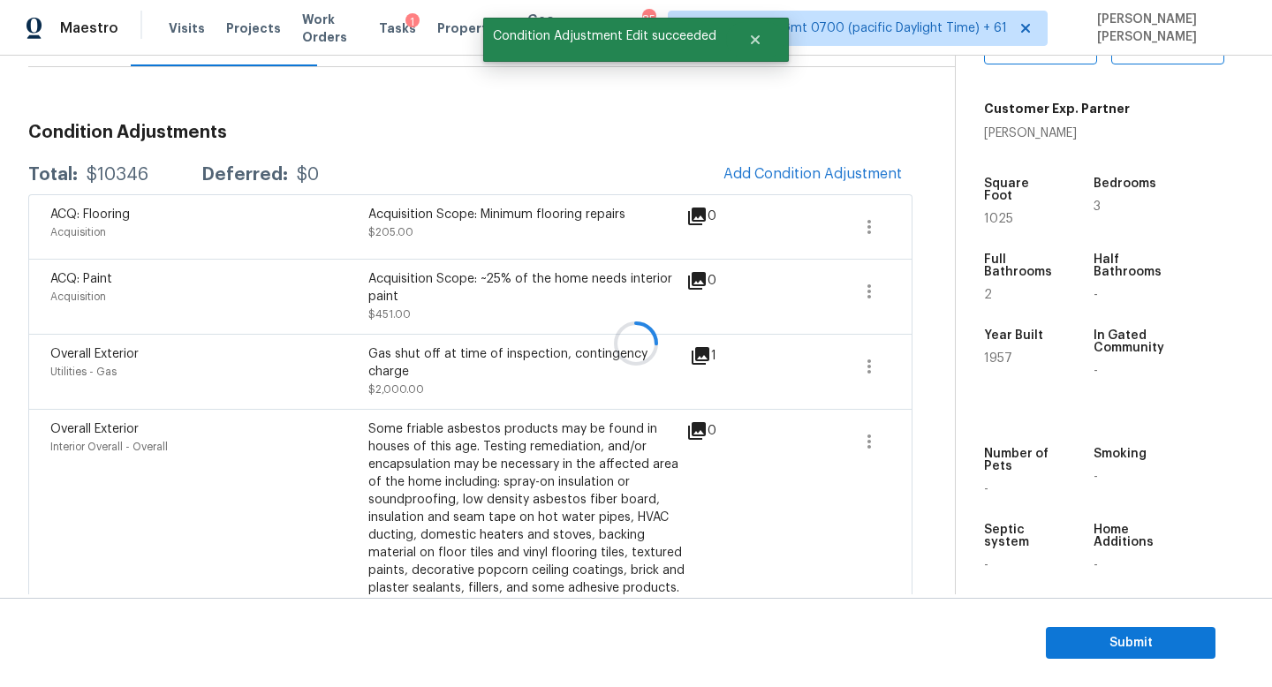
click at [121, 183] on div at bounding box center [636, 343] width 1272 height 687
click at [121, 183] on div "$10346" at bounding box center [118, 175] width 62 height 18
copy div "$10346"
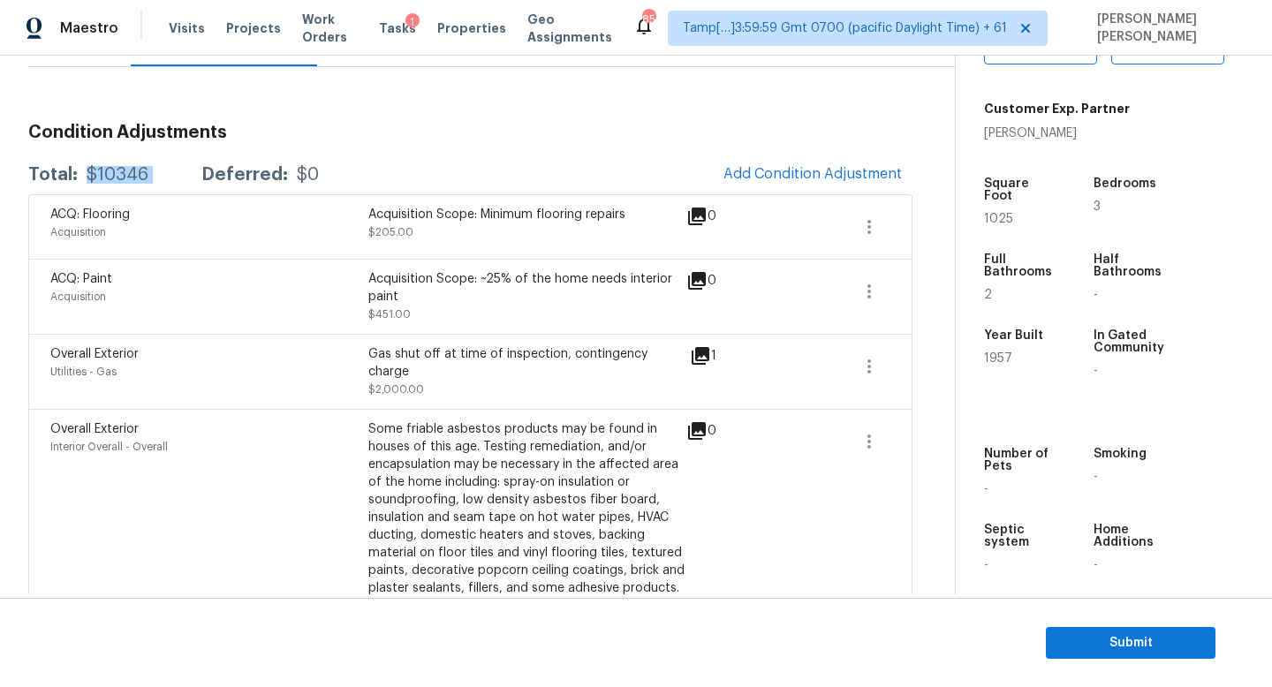
scroll to position [196, 0]
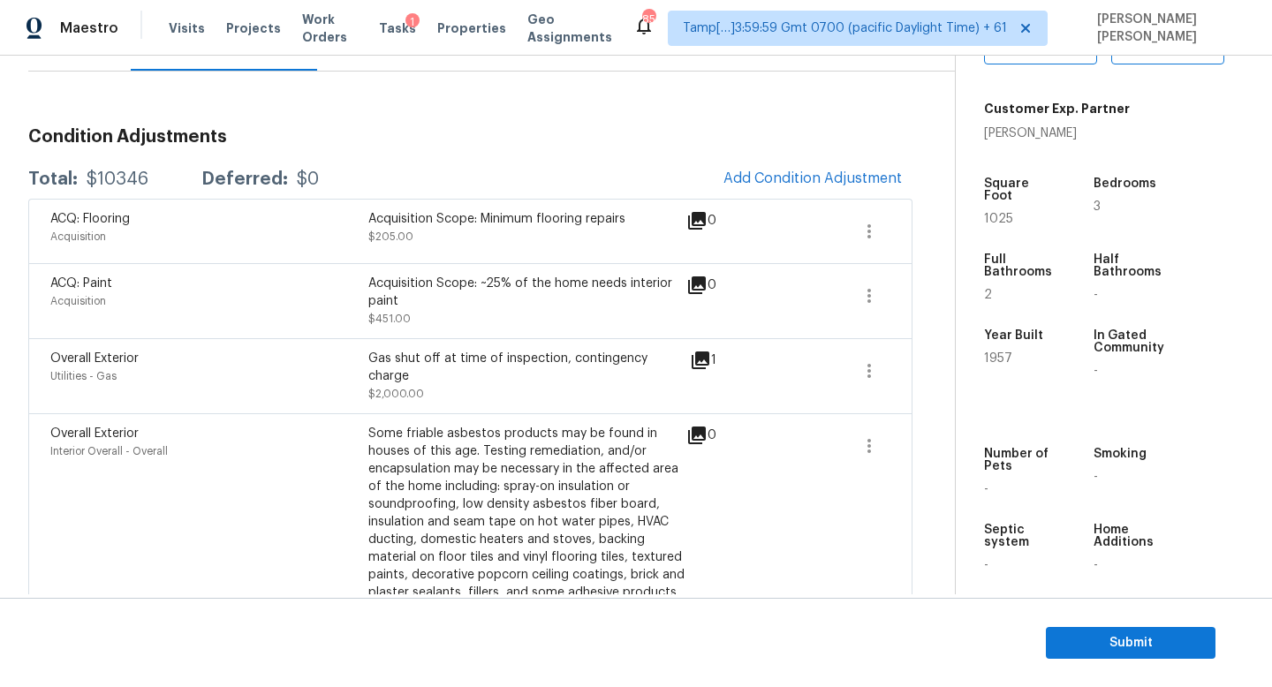
click at [388, 164] on div "Total: $10346 Deferred: $0 Add Condition Adjustment" at bounding box center [470, 179] width 884 height 39
click at [532, 193] on div "Total: $10346 Deferred: $0 Add Condition Adjustment" at bounding box center [470, 179] width 884 height 39
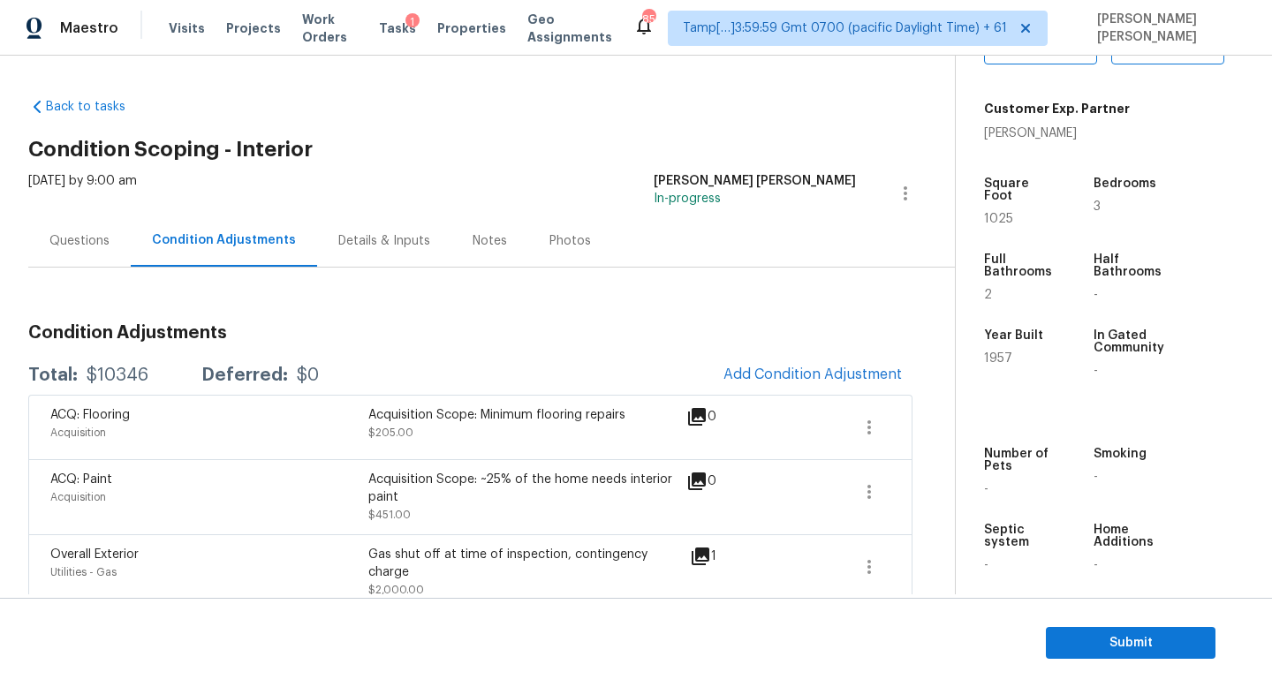
click at [69, 250] on div "Questions" at bounding box center [79, 241] width 102 height 52
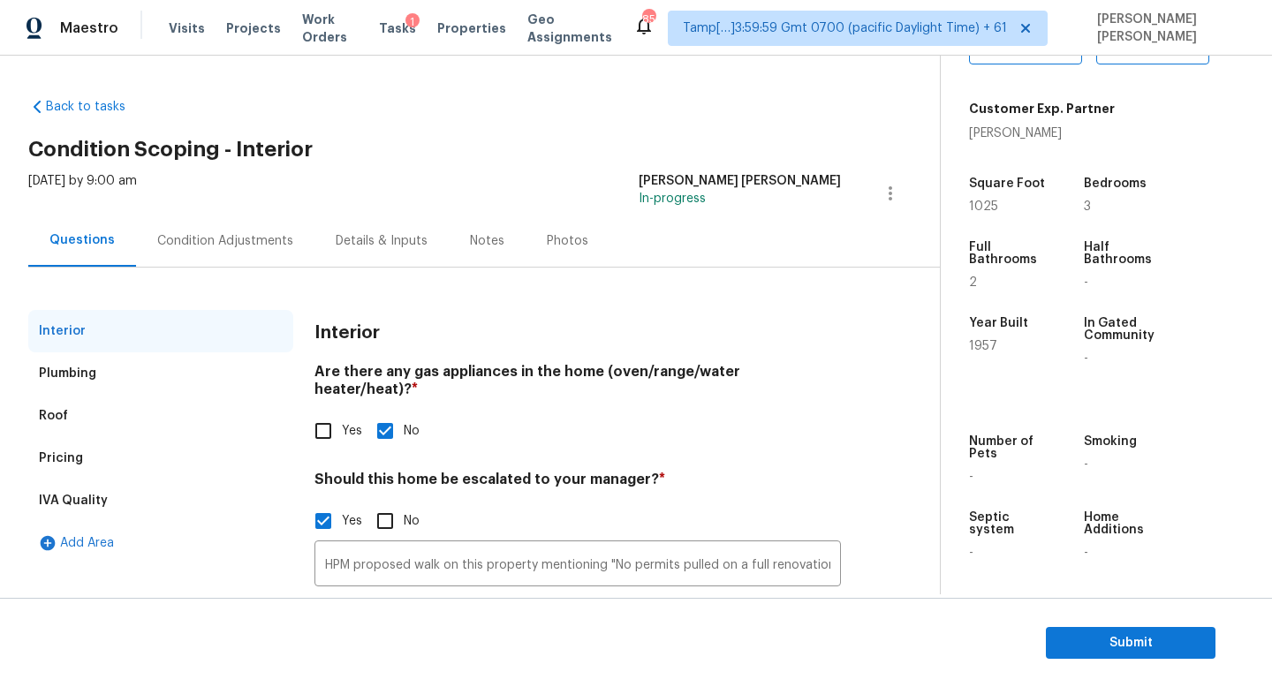
scroll to position [121, 0]
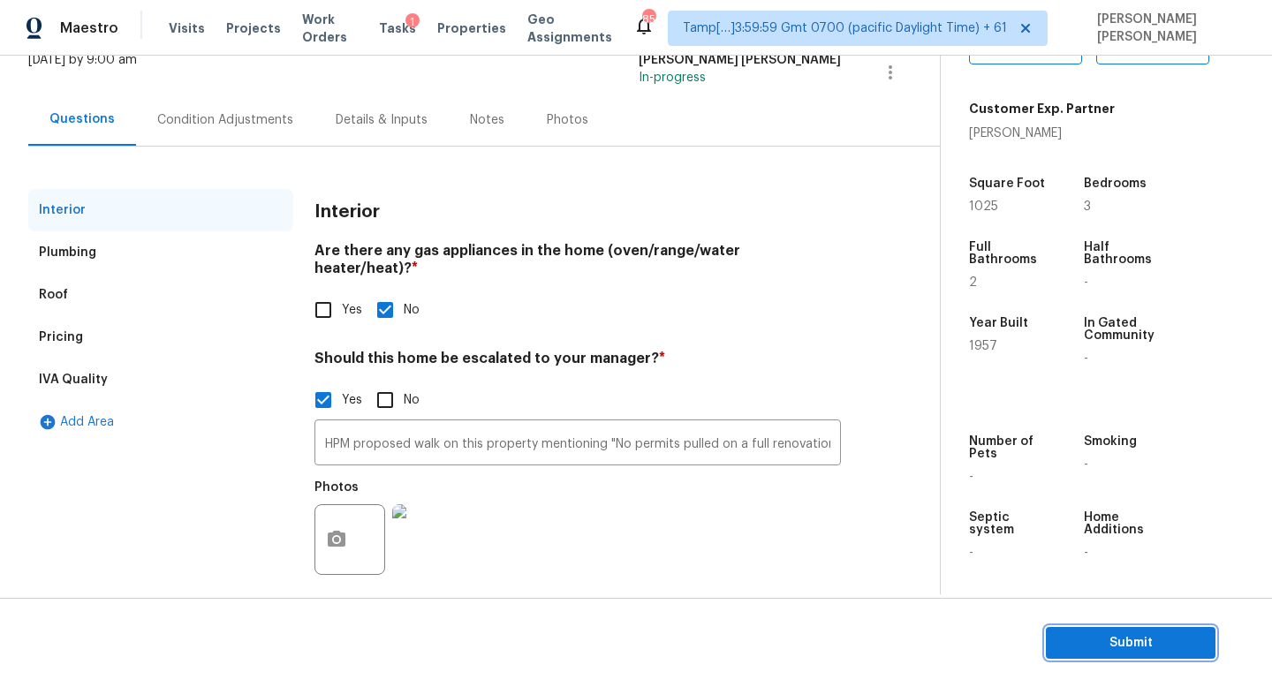
click at [1174, 649] on span "Submit" at bounding box center [1130, 644] width 141 height 22
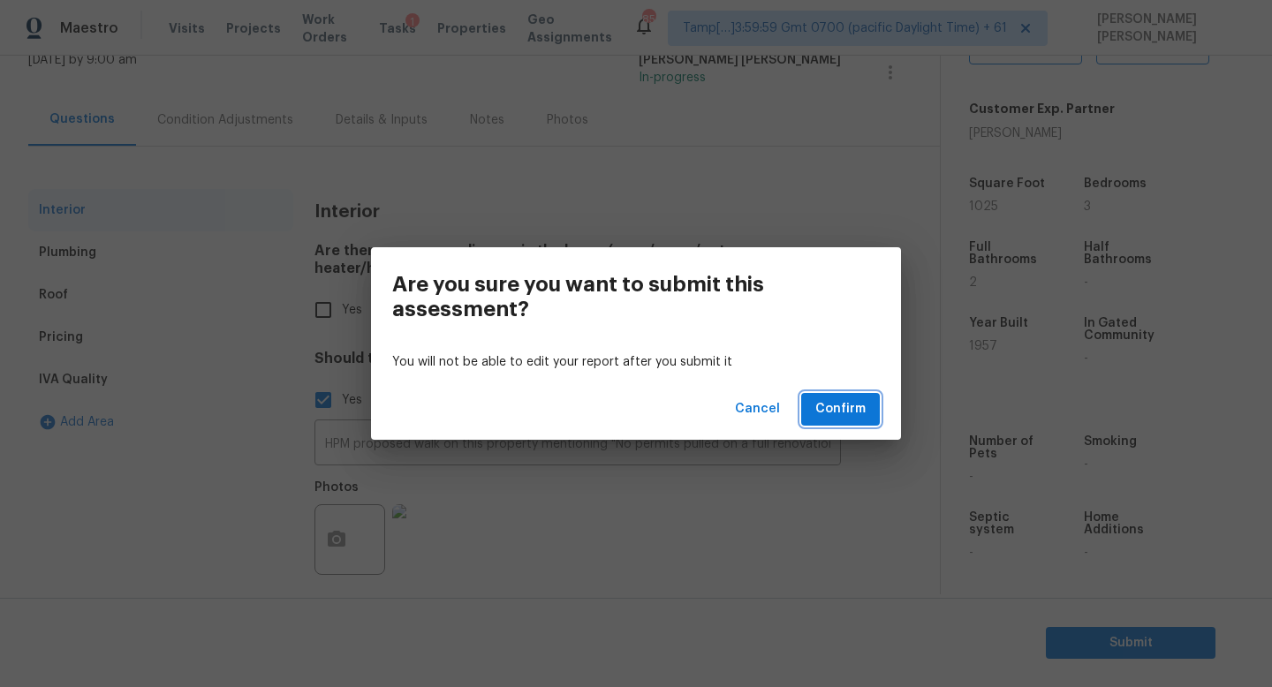
click at [853, 417] on span "Confirm" at bounding box center [840, 409] width 50 height 22
